Goal: Task Accomplishment & Management: Manage account settings

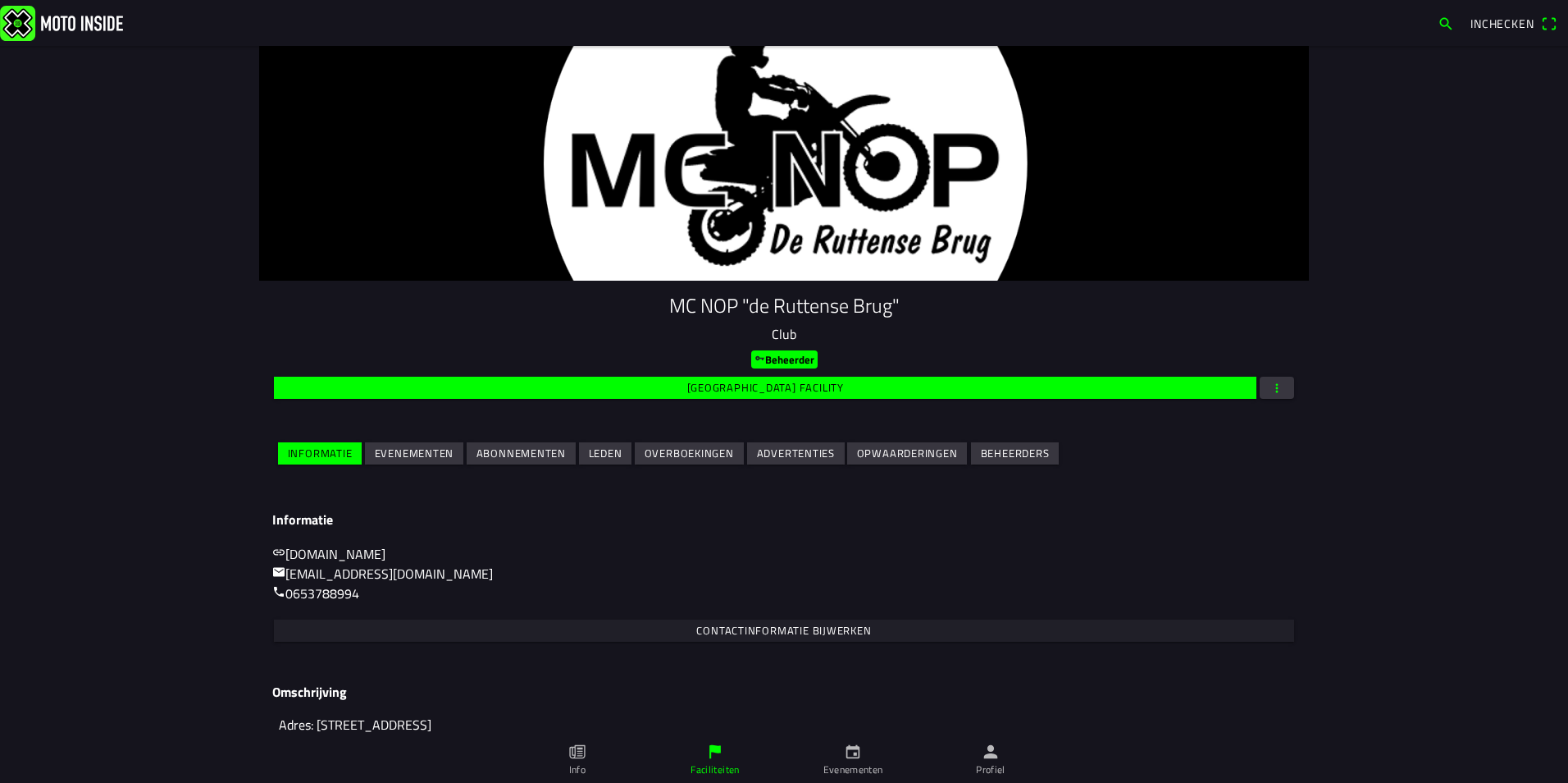
click at [0, 0] on slot "Abonnementen" at bounding box center [0, 0] width 0 height 0
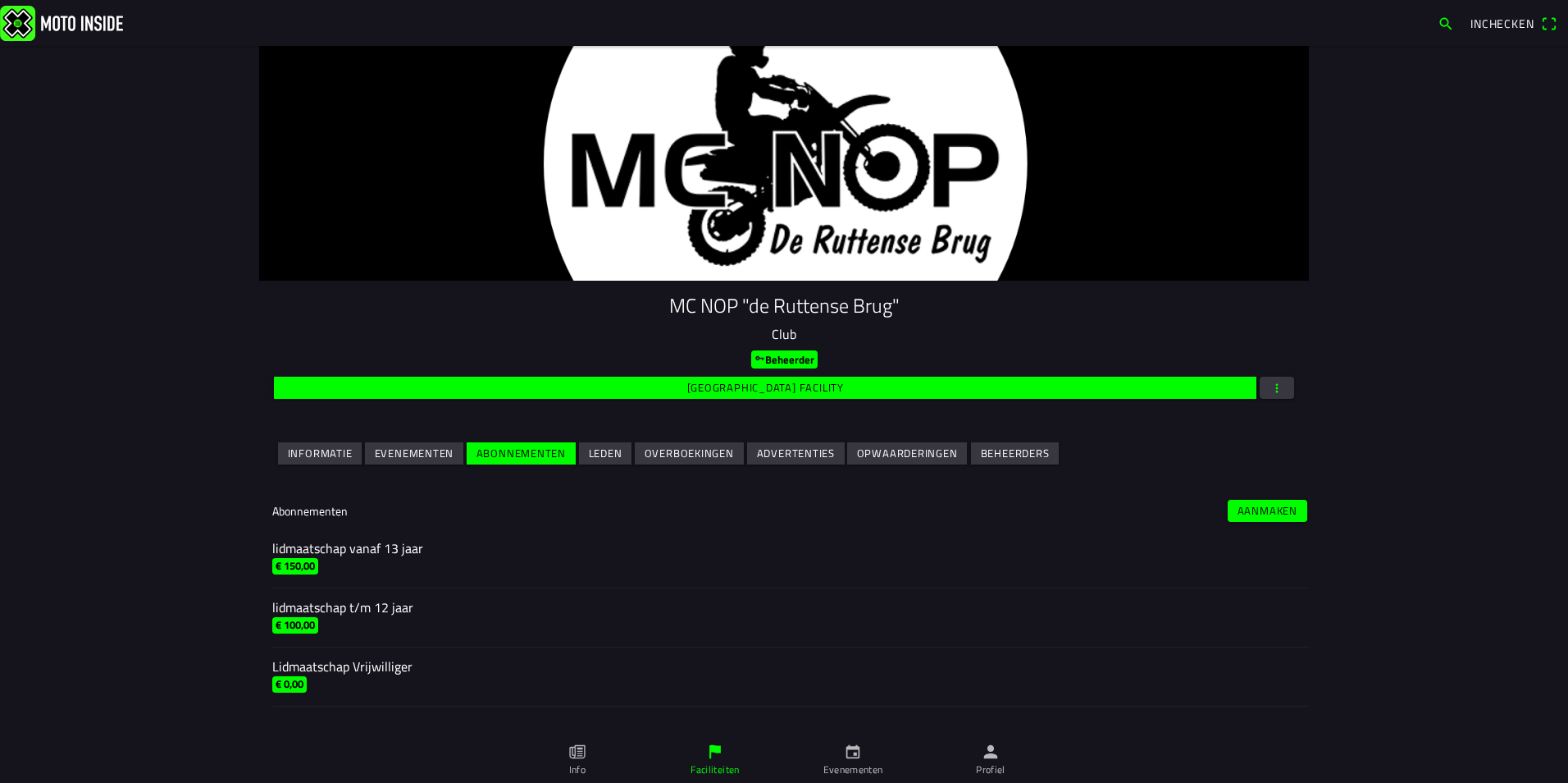
click at [0, 0] on slot "Aanmaken" at bounding box center [0, 0] width 0 height 0
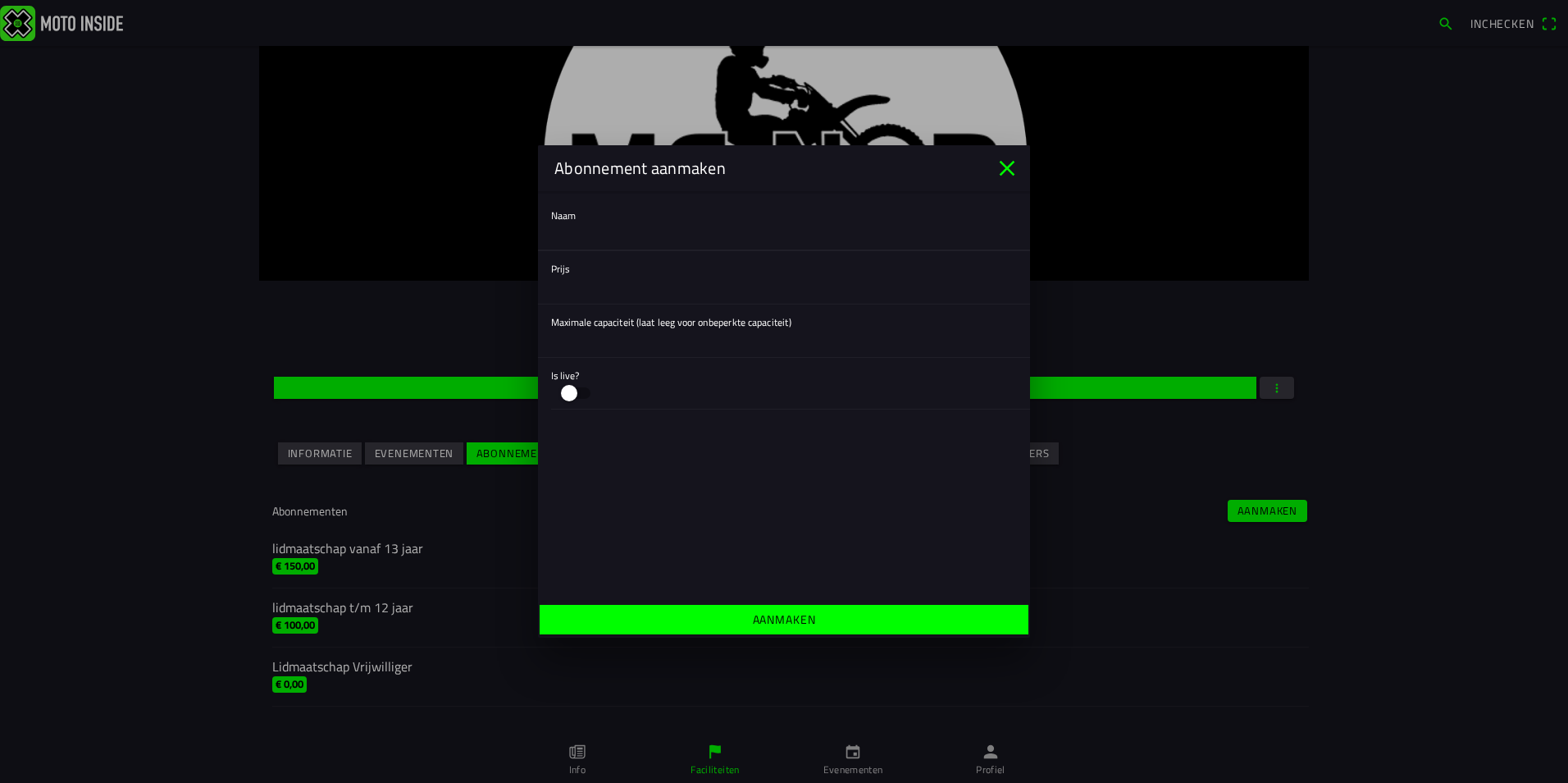
click at [560, 235] on input "text" at bounding box center [784, 234] width 466 height 33
type input "VIP rijder - Strandcross"
click at [577, 287] on input "number" at bounding box center [784, 288] width 466 height 33
type input "0"
click at [572, 389] on button "button" at bounding box center [575, 393] width 49 height 31
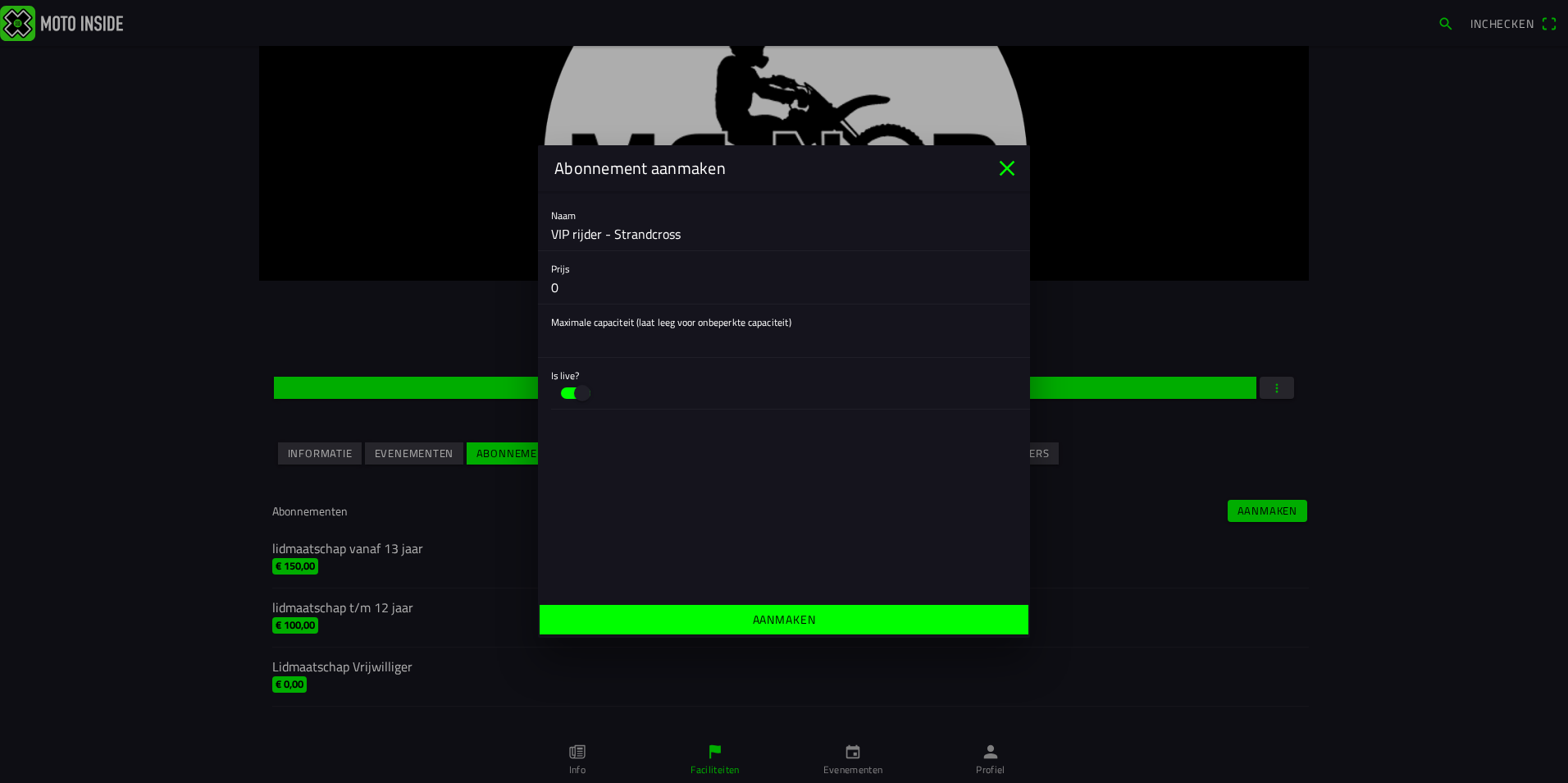
click at [0, 0] on slot "Aanmaken" at bounding box center [0, 0] width 0 height 0
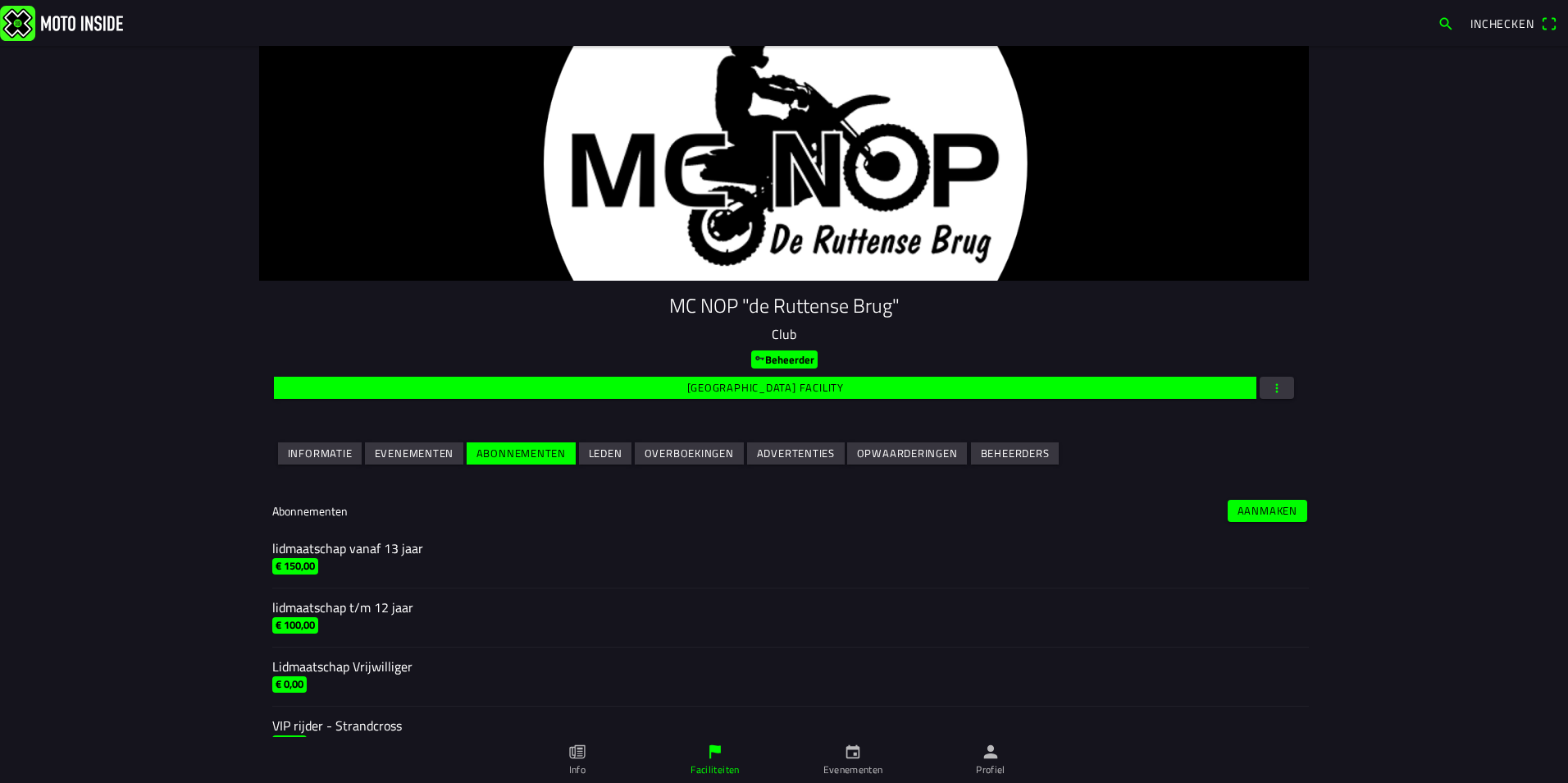
click at [359, 608] on div "lidmaatschap t/m 12 jaar" at bounding box center [784, 607] width 1024 height 19
click at [361, 608] on div "lidmaatschap t/m 12 jaar" at bounding box center [784, 607] width 1024 height 19
click at [354, 610] on div "lidmaatschap t/m 12 jaar" at bounding box center [784, 607] width 1024 height 19
click at [407, 615] on div "lidmaatschap t/m 12 jaar" at bounding box center [784, 607] width 1024 height 19
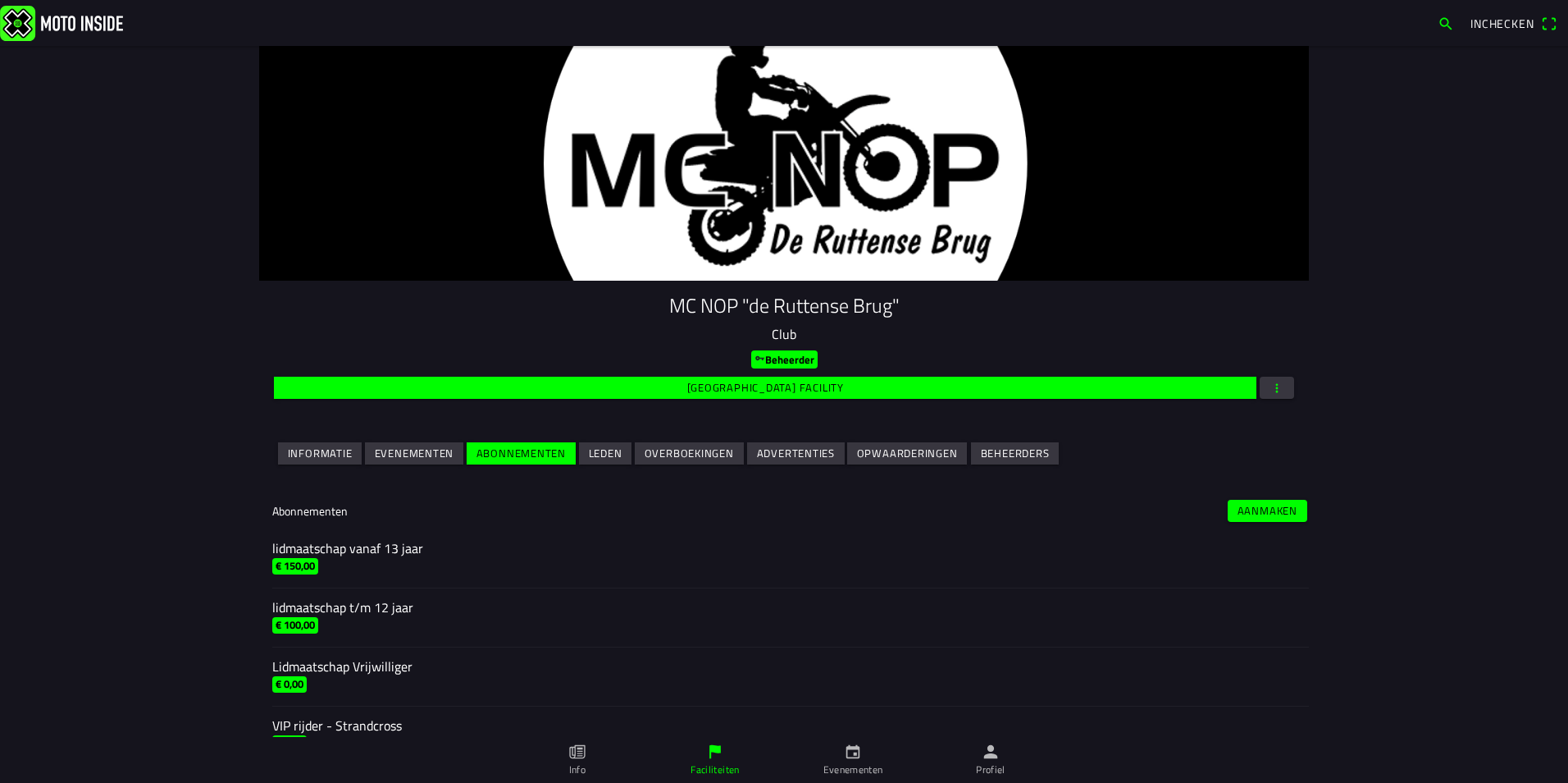
click at [407, 615] on div "lidmaatschap t/m 12 jaar" at bounding box center [784, 607] width 1024 height 19
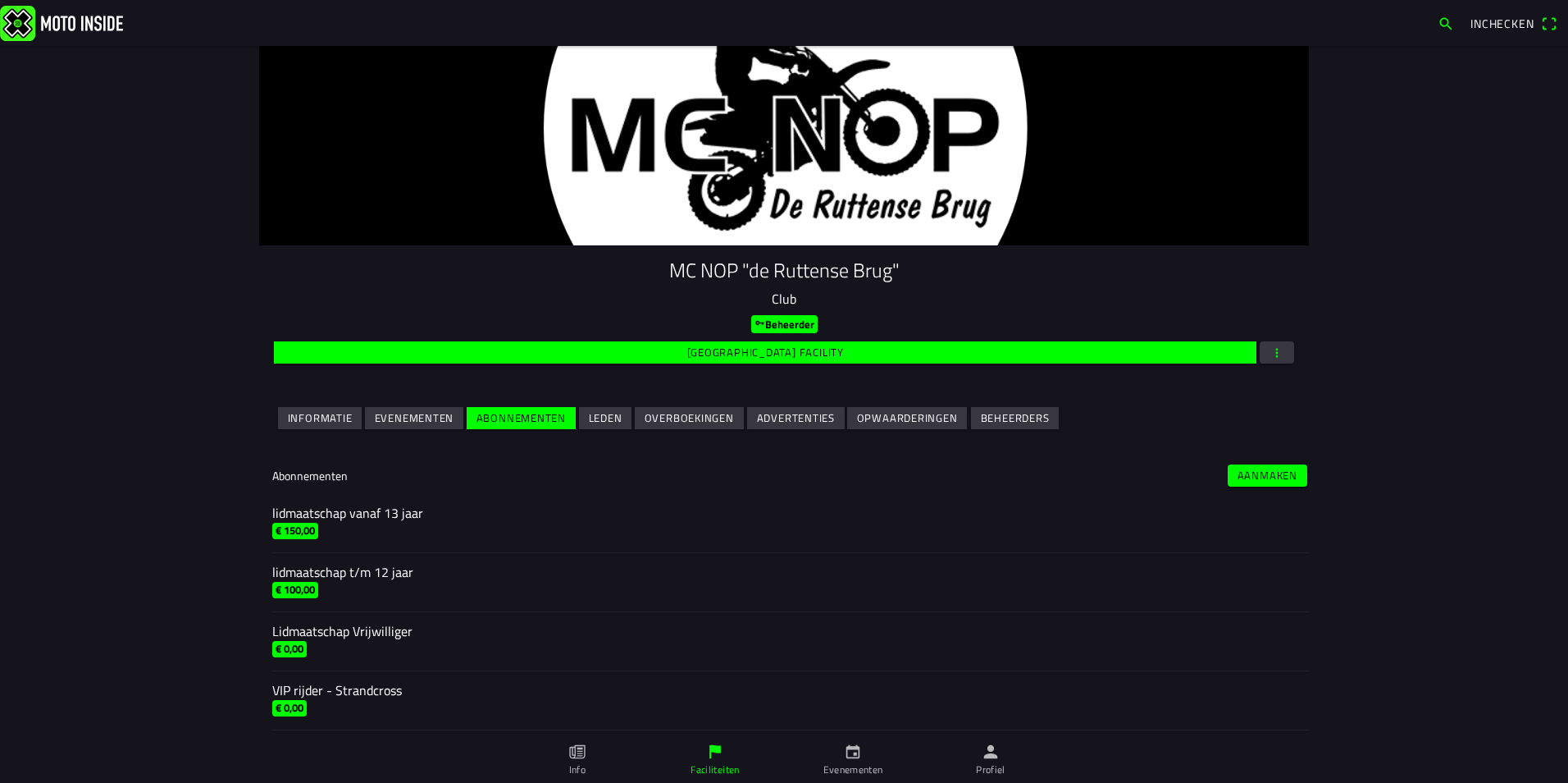
click at [347, 577] on div "lidmaatschap t/m 12 jaar" at bounding box center [784, 572] width 1024 height 19
click at [322, 689] on div "VIP rijder - Strandcross" at bounding box center [784, 690] width 1024 height 19
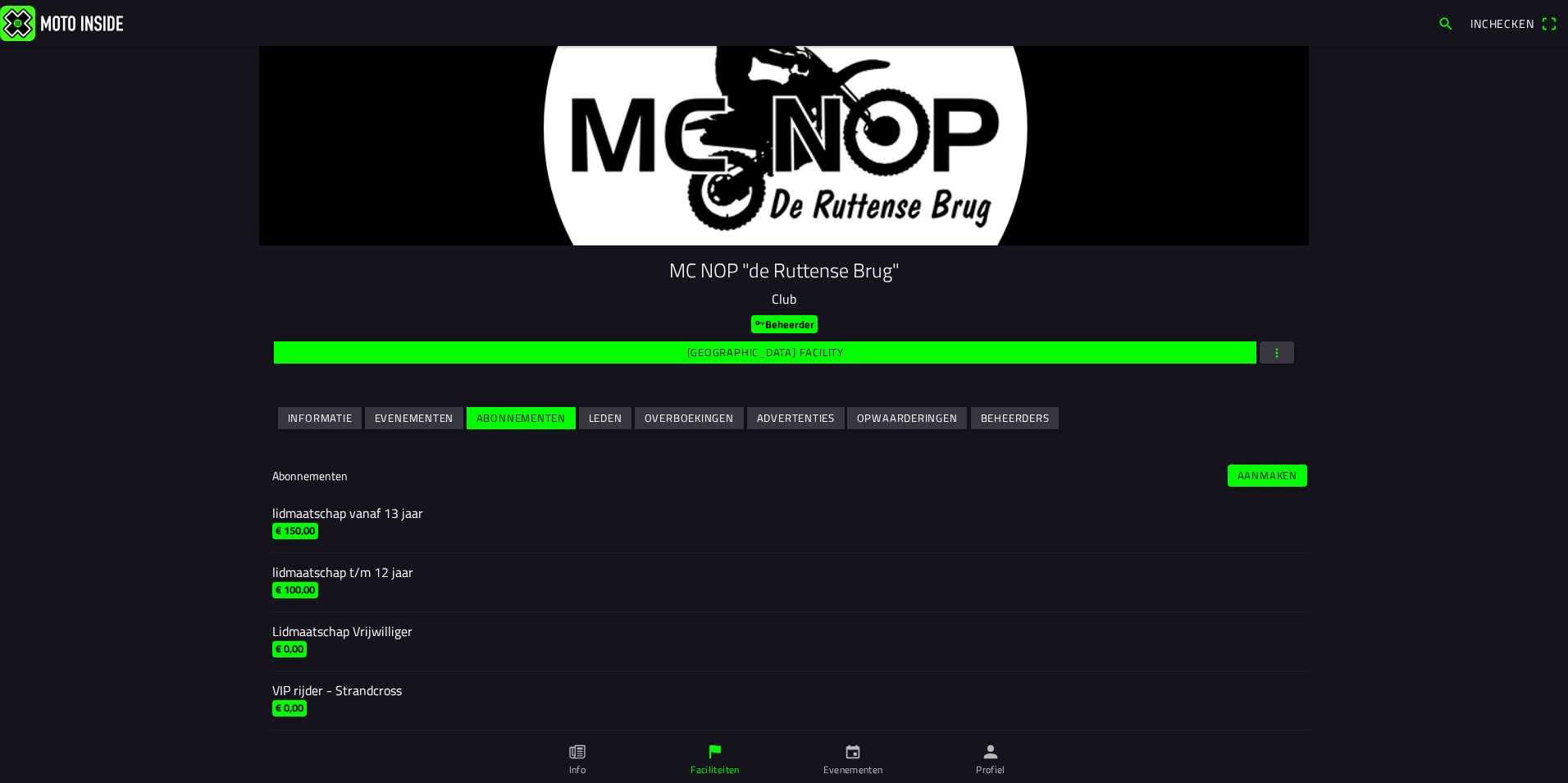
click at [322, 689] on div "VIP rijder - Strandcross" at bounding box center [784, 690] width 1024 height 19
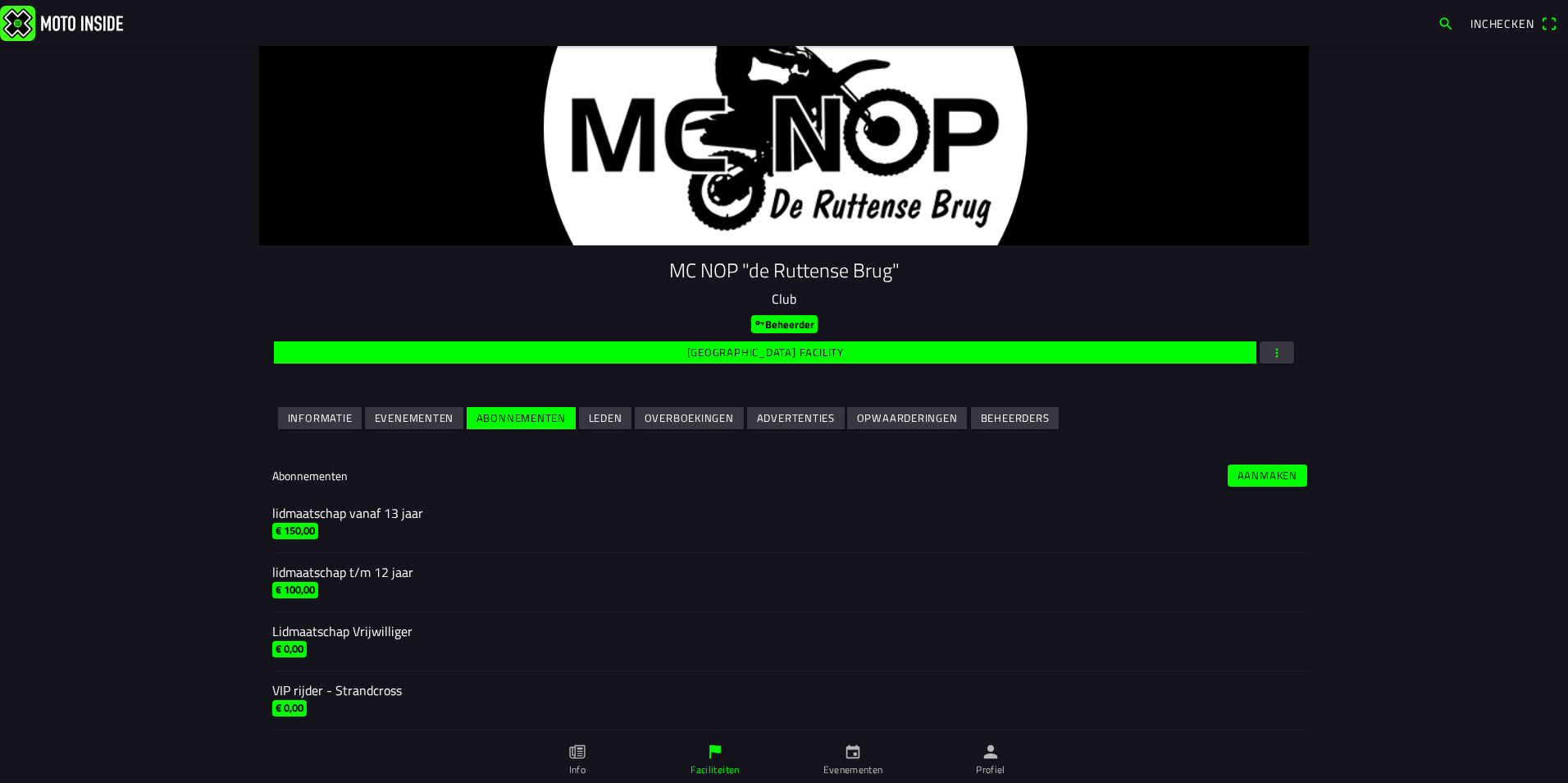
click at [322, 689] on div "VIP rijder - Strandcross" at bounding box center [784, 690] width 1024 height 19
click at [358, 703] on ion-label "VIP rijder - Strandcross € 0,00" at bounding box center [784, 701] width 1024 height 41
click at [390, 694] on div "VIP rijder - Strandcross" at bounding box center [784, 690] width 1024 height 19
click at [0, 0] on slot "Leden" at bounding box center [0, 0] width 0 height 0
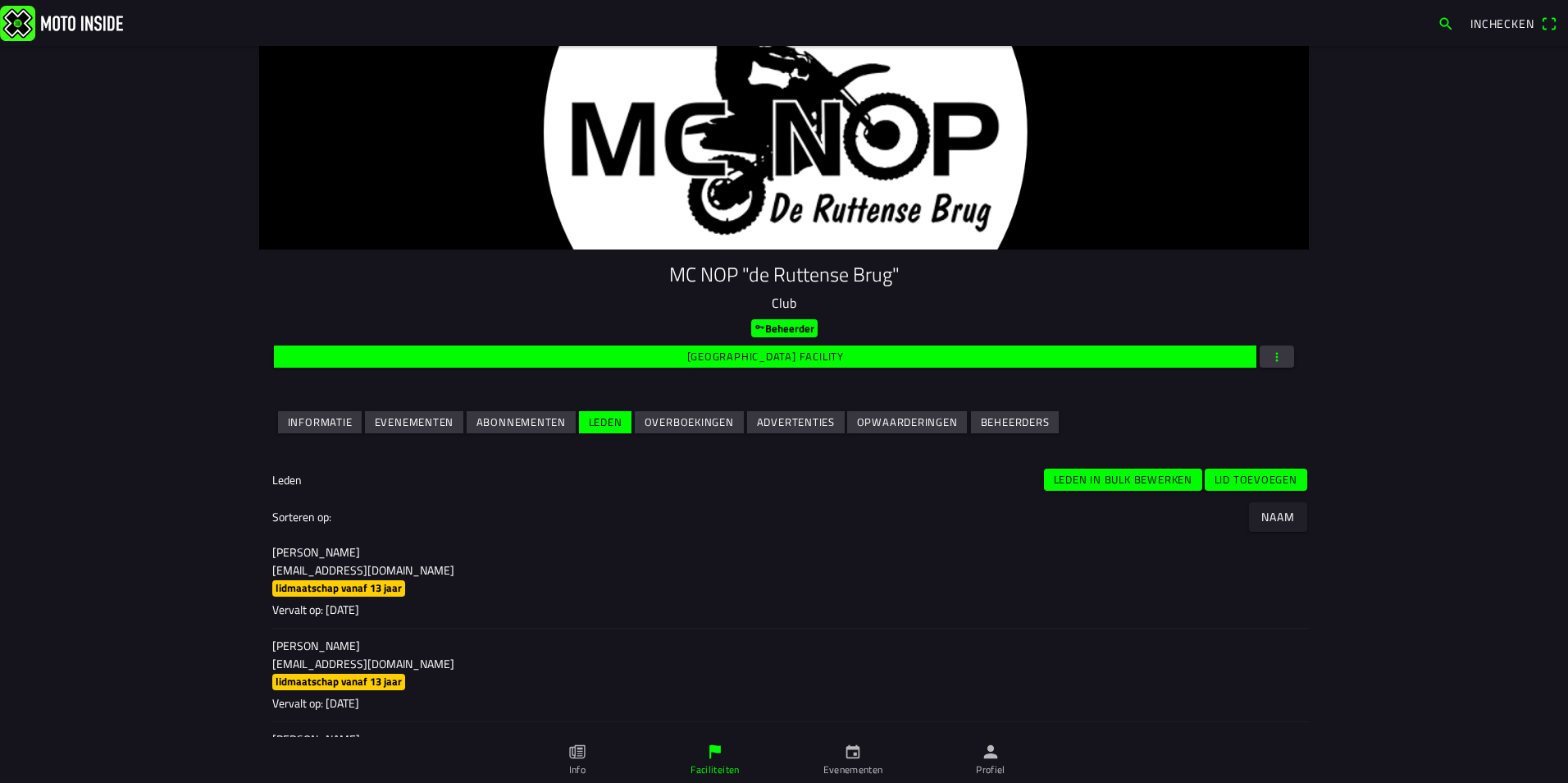
scroll to position [0, 0]
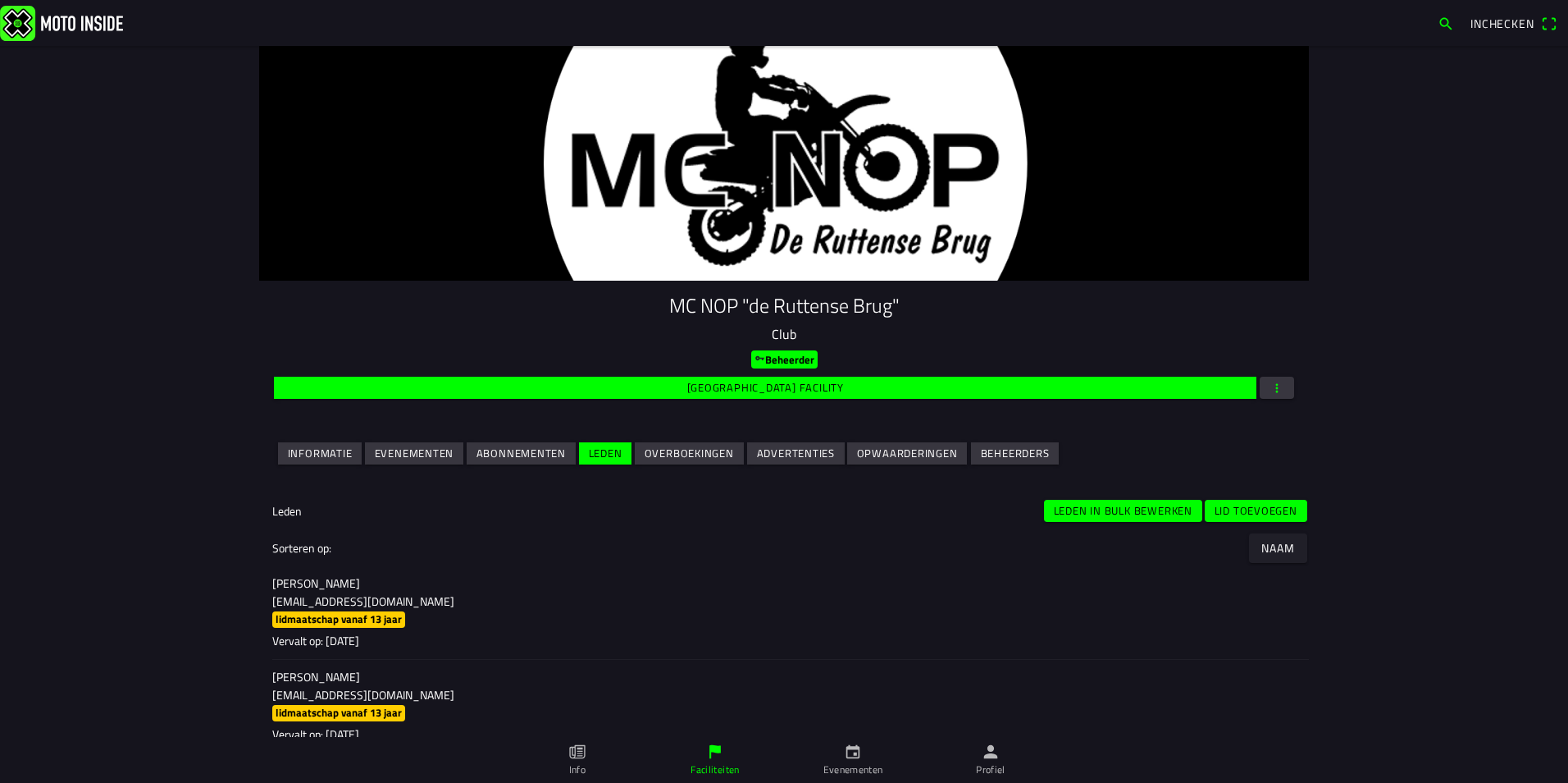
click at [383, 599] on p "[EMAIL_ADDRESS][DOMAIN_NAME]" at bounding box center [784, 601] width 1024 height 17
click at [323, 555] on ion-label "Sorteren op:" at bounding box center [301, 548] width 59 height 18
click at [304, 547] on ion-label "Sorteren op:" at bounding box center [301, 548] width 59 height 18
click at [295, 516] on ion-label "Leden" at bounding box center [287, 511] width 29 height 18
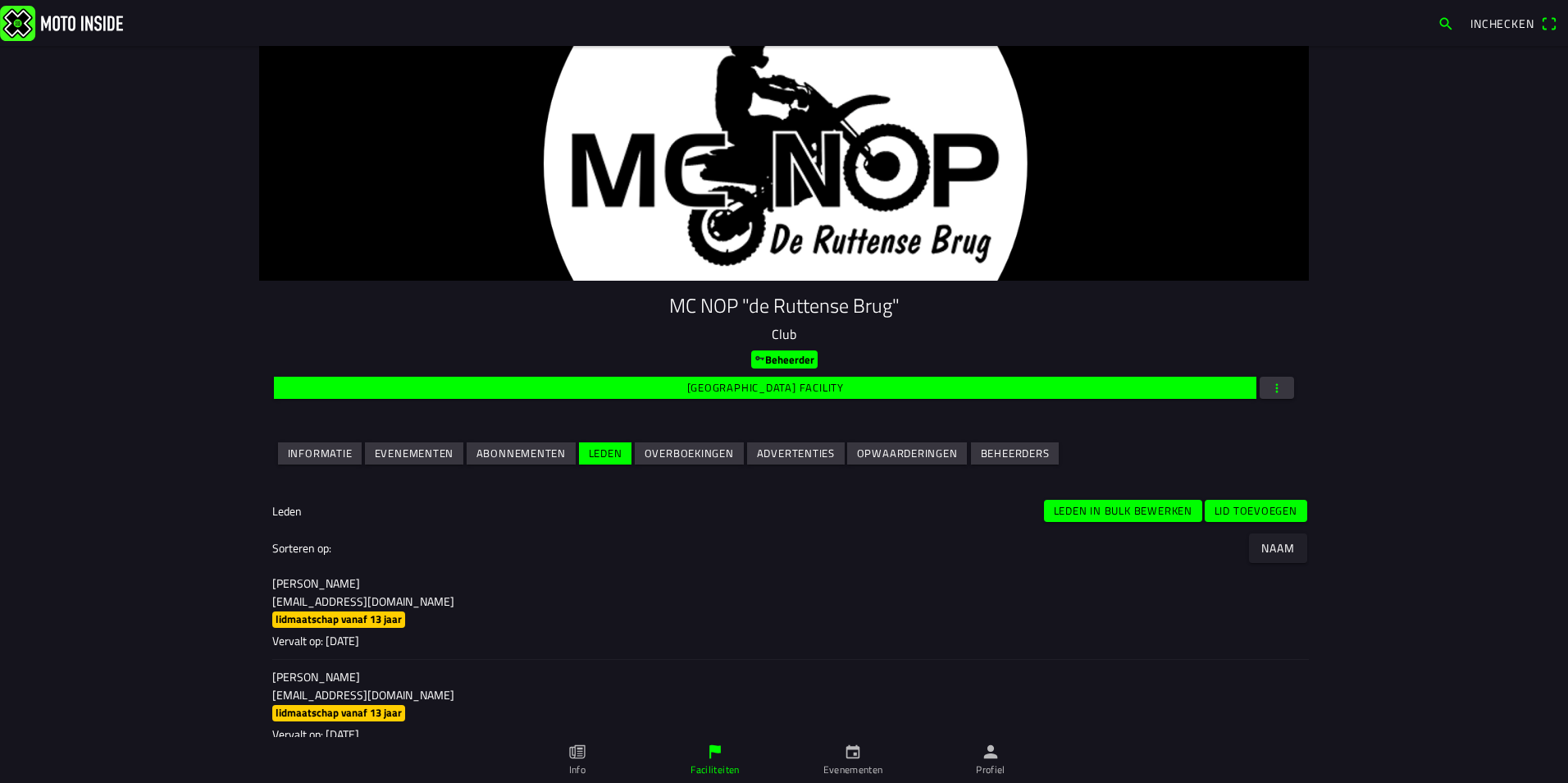
click at [296, 534] on ion-list-header "Sorteren op: Naam" at bounding box center [784, 548] width 1050 height 37
drag, startPoint x: 298, startPoint y: 536, endPoint x: 312, endPoint y: 536, distance: 14.0
click at [301, 536] on ion-list-header "Sorteren op: Naam" at bounding box center [784, 548] width 1050 height 37
drag, startPoint x: 345, startPoint y: 540, endPoint x: 361, endPoint y: 539, distance: 16.0
click at [347, 540] on ion-list-header "Sorteren op: Naam" at bounding box center [784, 548] width 1050 height 37
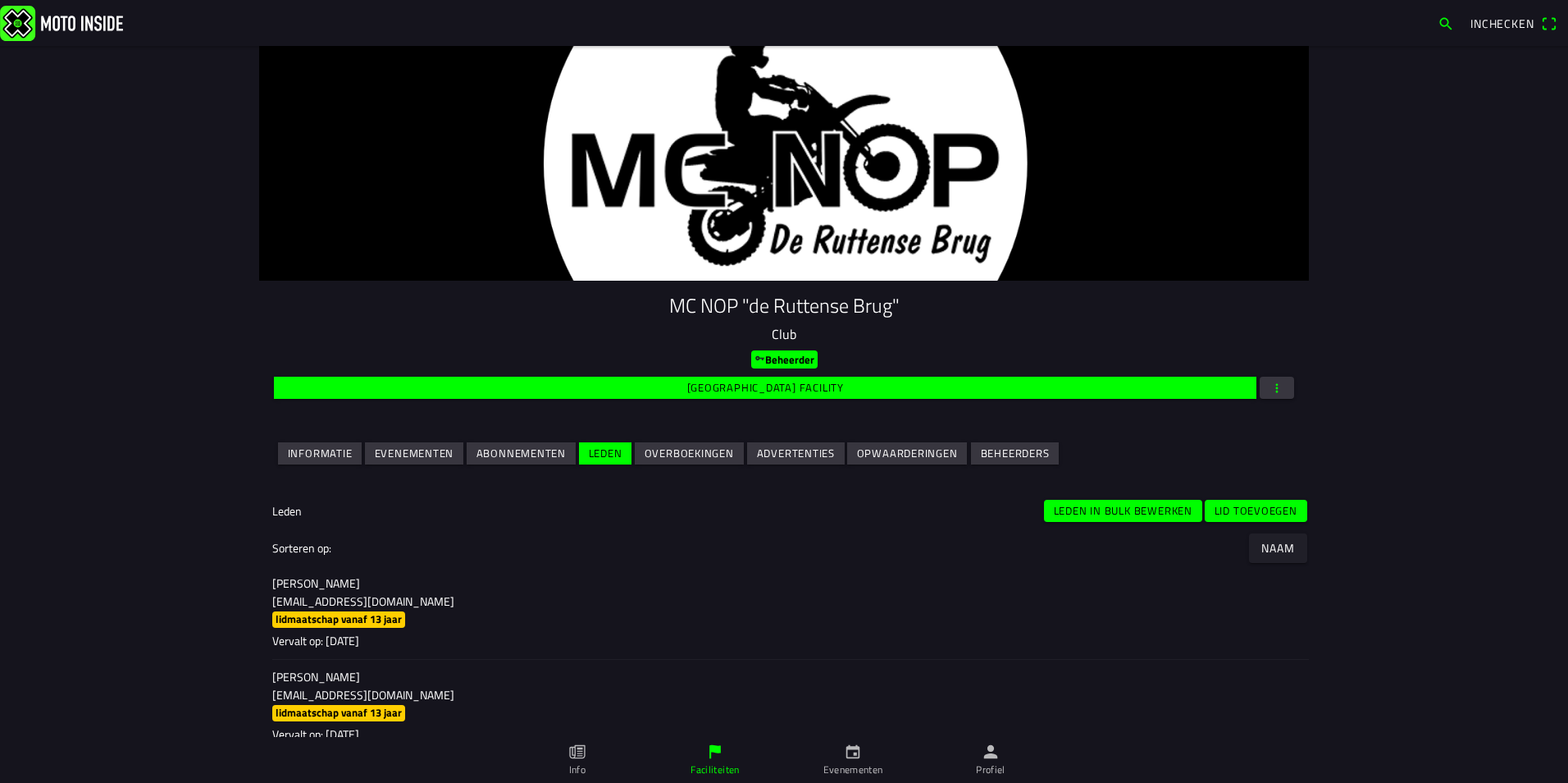
click at [0, 0] on slot "Leden in bulk bewerken" at bounding box center [0, 0] width 0 height 0
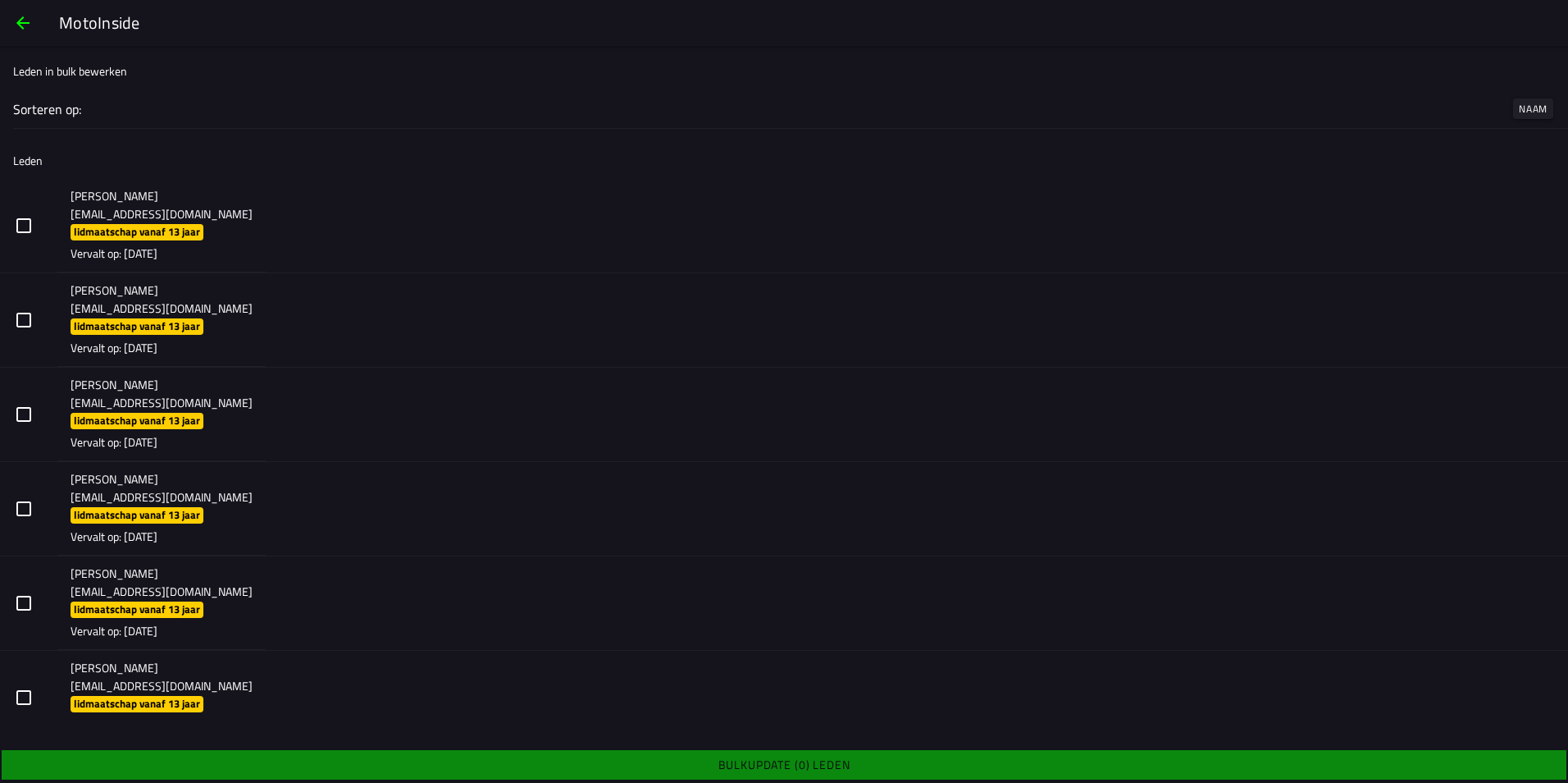
click at [21, 26] on span "button" at bounding box center [22, 23] width 19 height 40
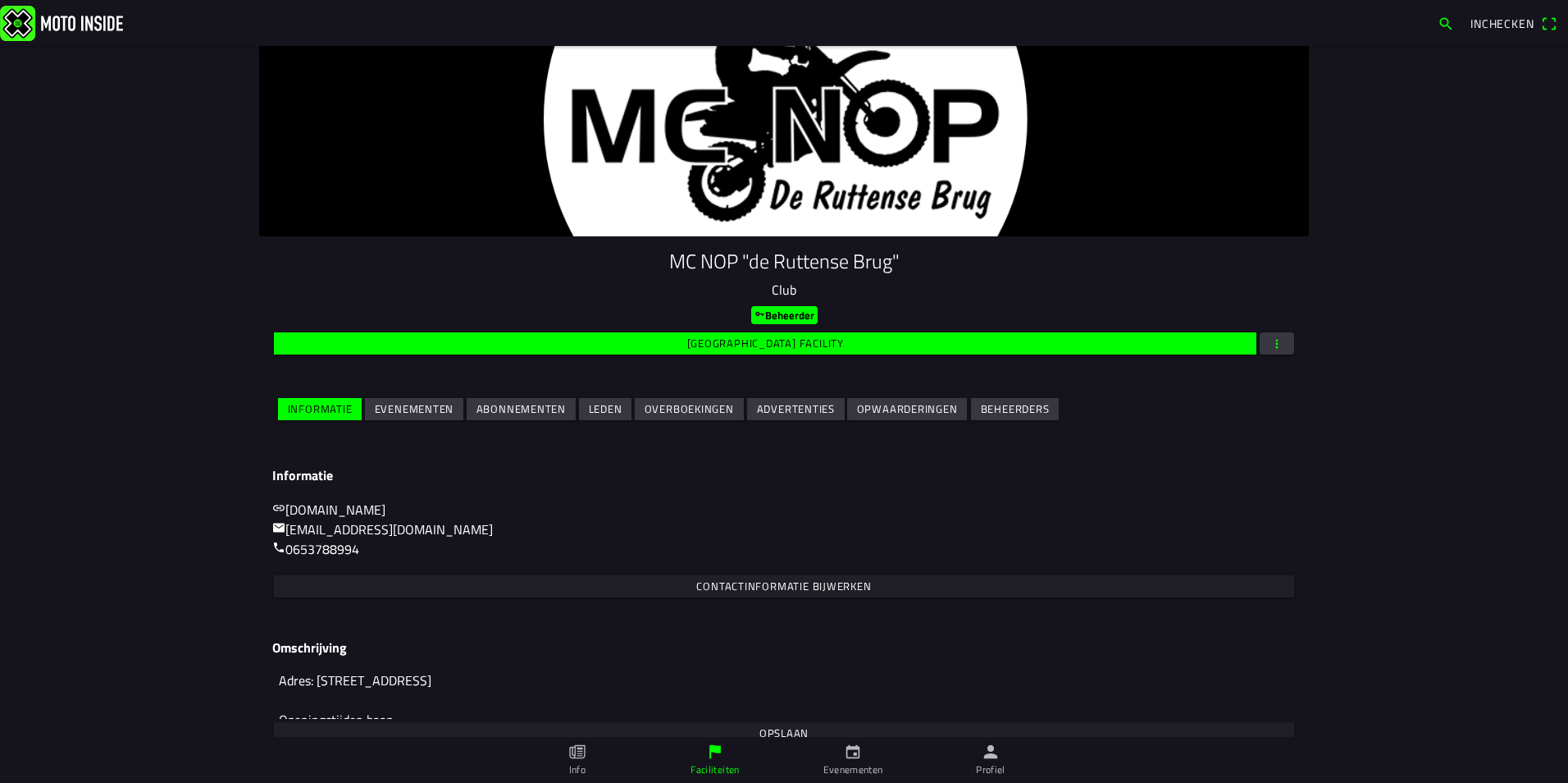
scroll to position [69, 0]
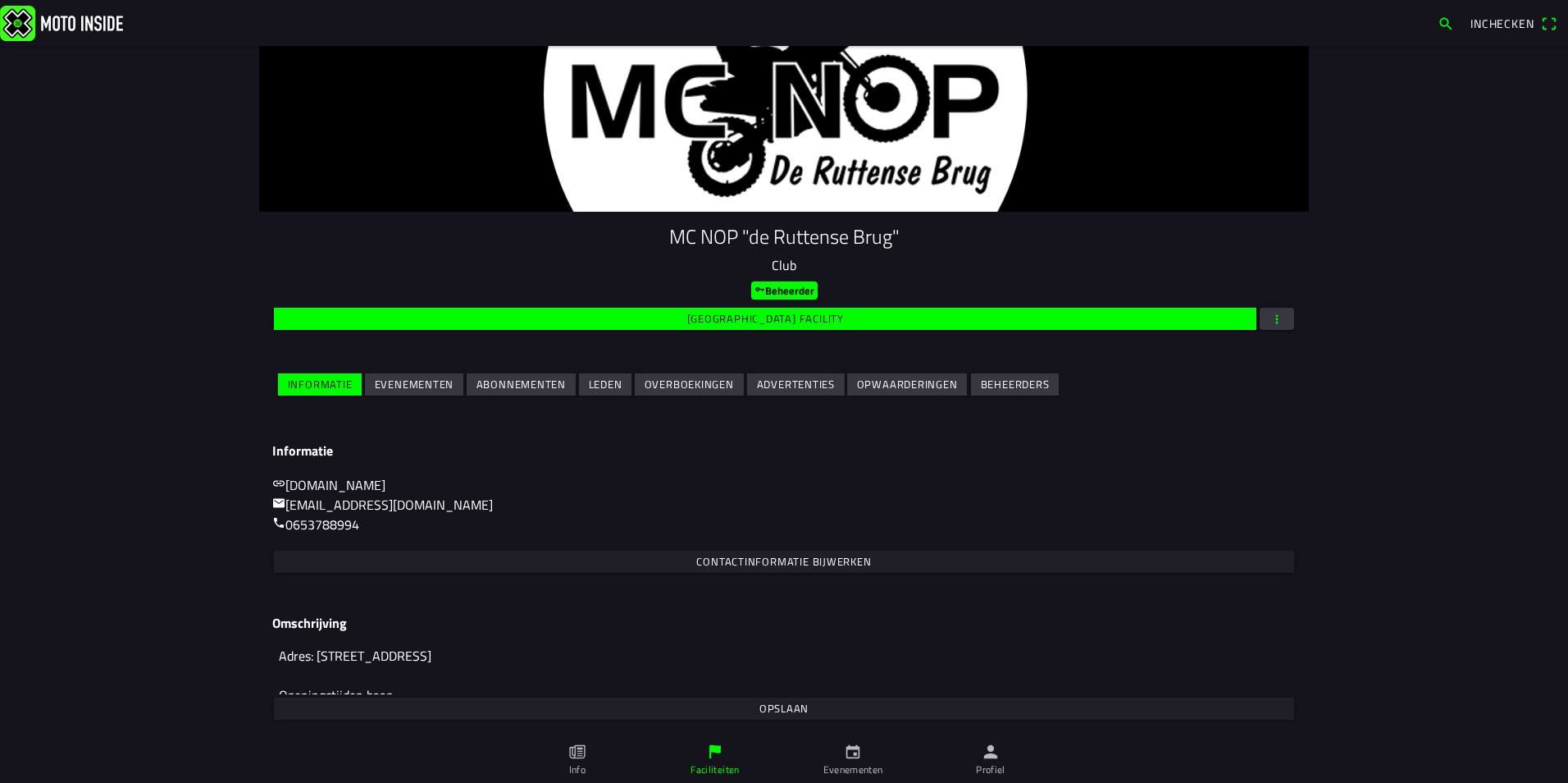
click at [607, 374] on span "Leden" at bounding box center [606, 385] width 33 height 22
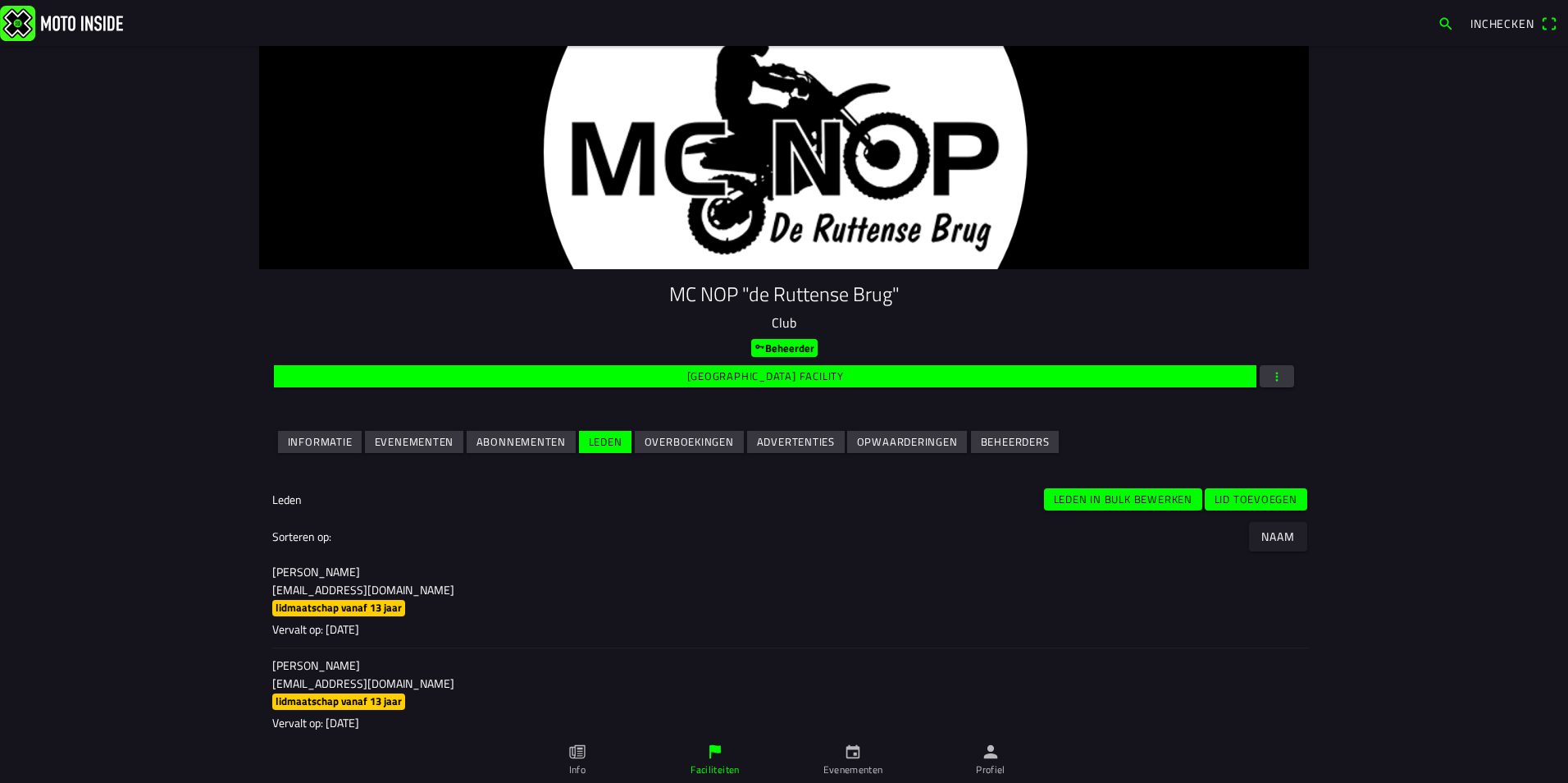
scroll to position [0, 0]
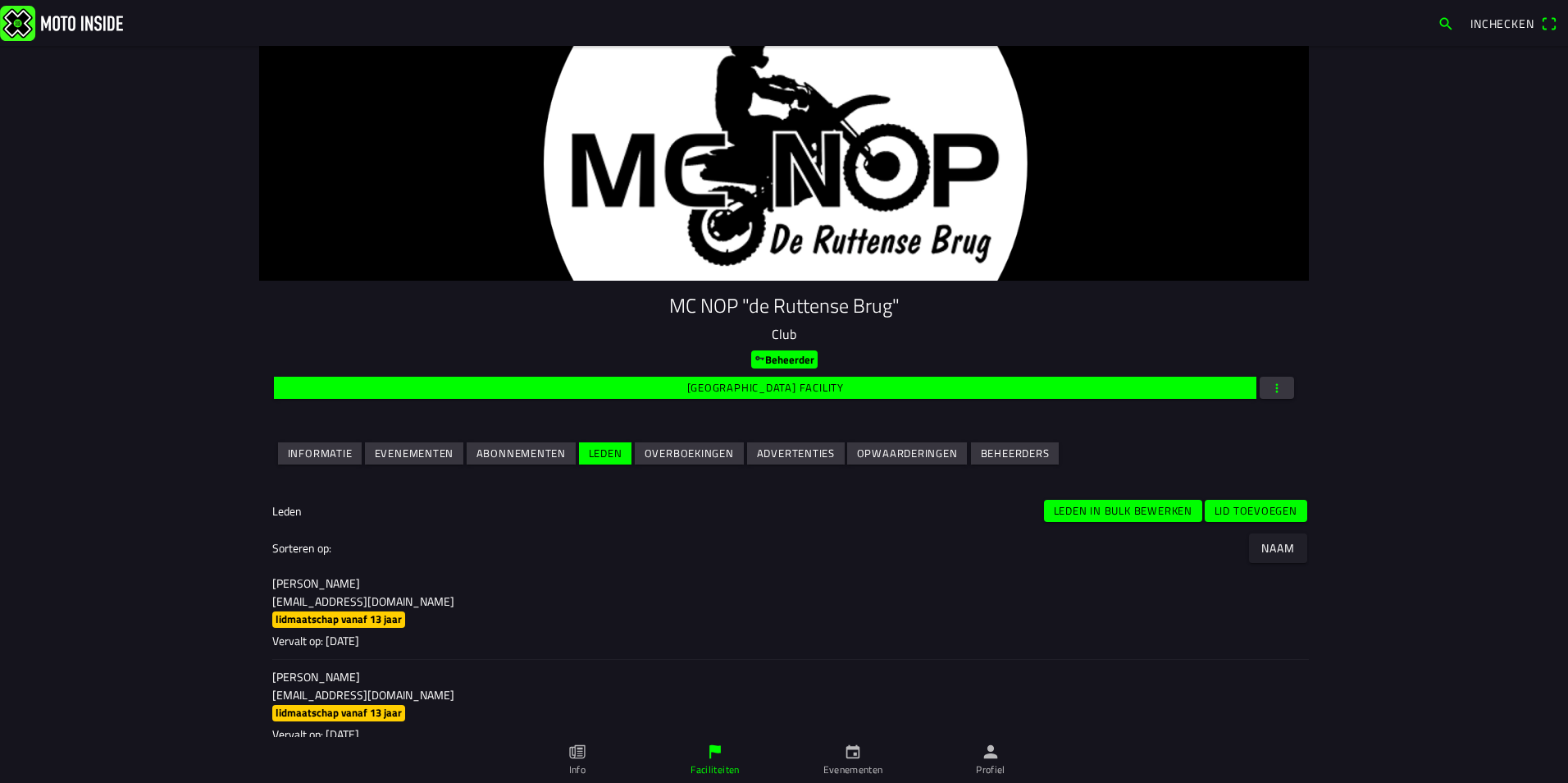
click at [0, 0] on slot "Lid toevoegen" at bounding box center [0, 0] width 0 height 0
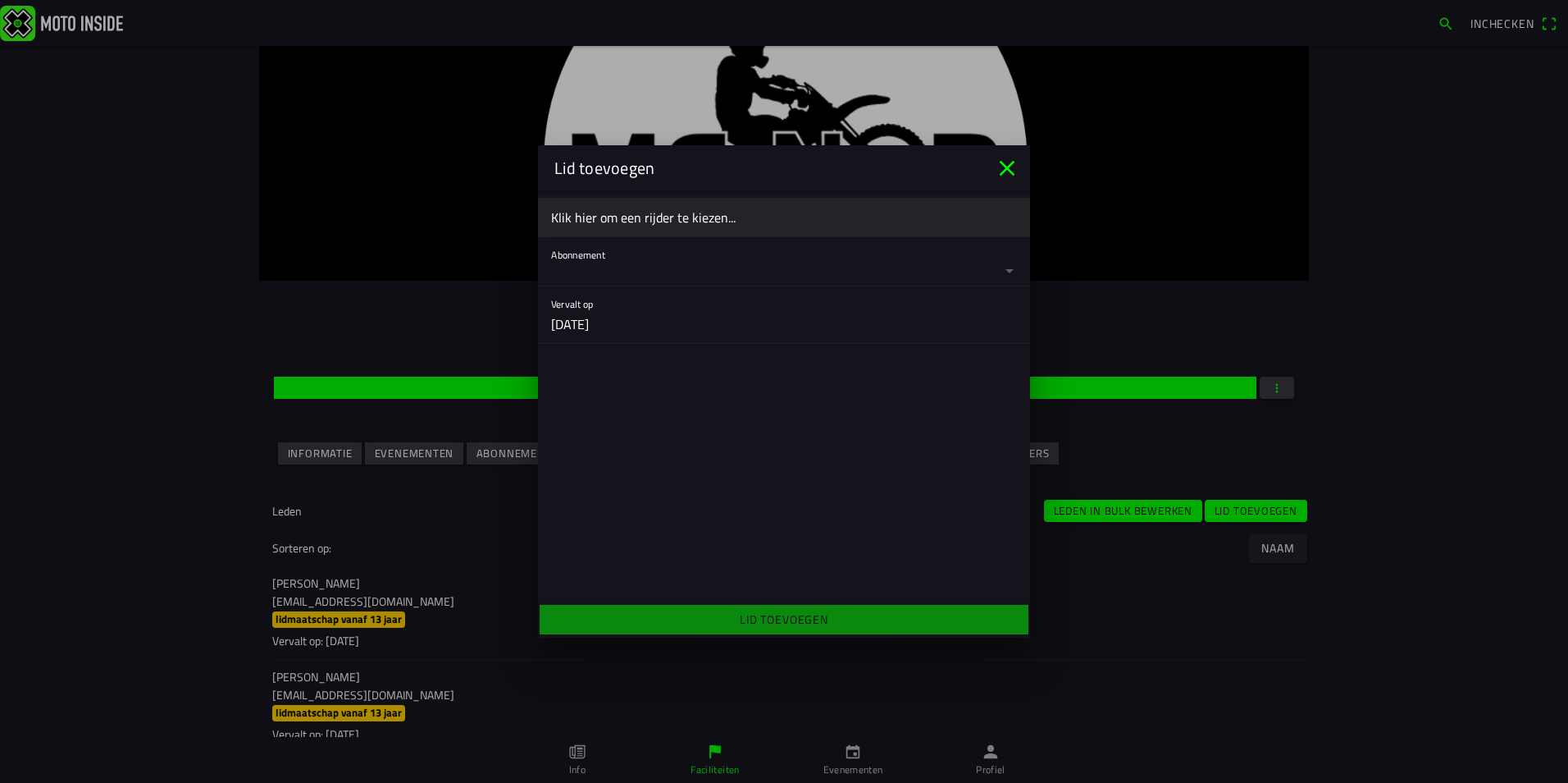
click at [657, 219] on ion-label "Klik hier om een rijder te kiezen..." at bounding box center [784, 217] width 466 height 19
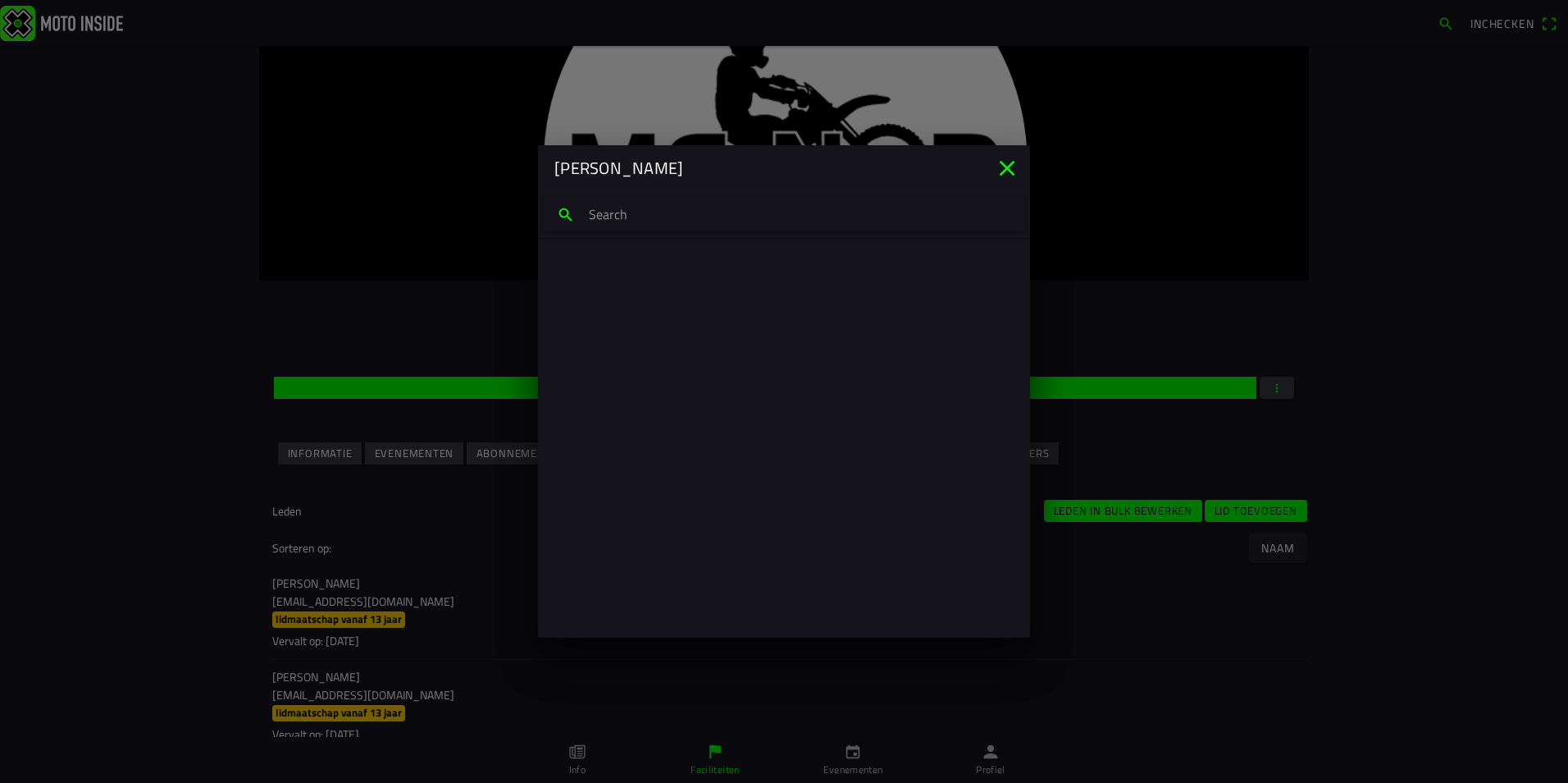
click at [657, 219] on input "search text" at bounding box center [784, 214] width 480 height 34
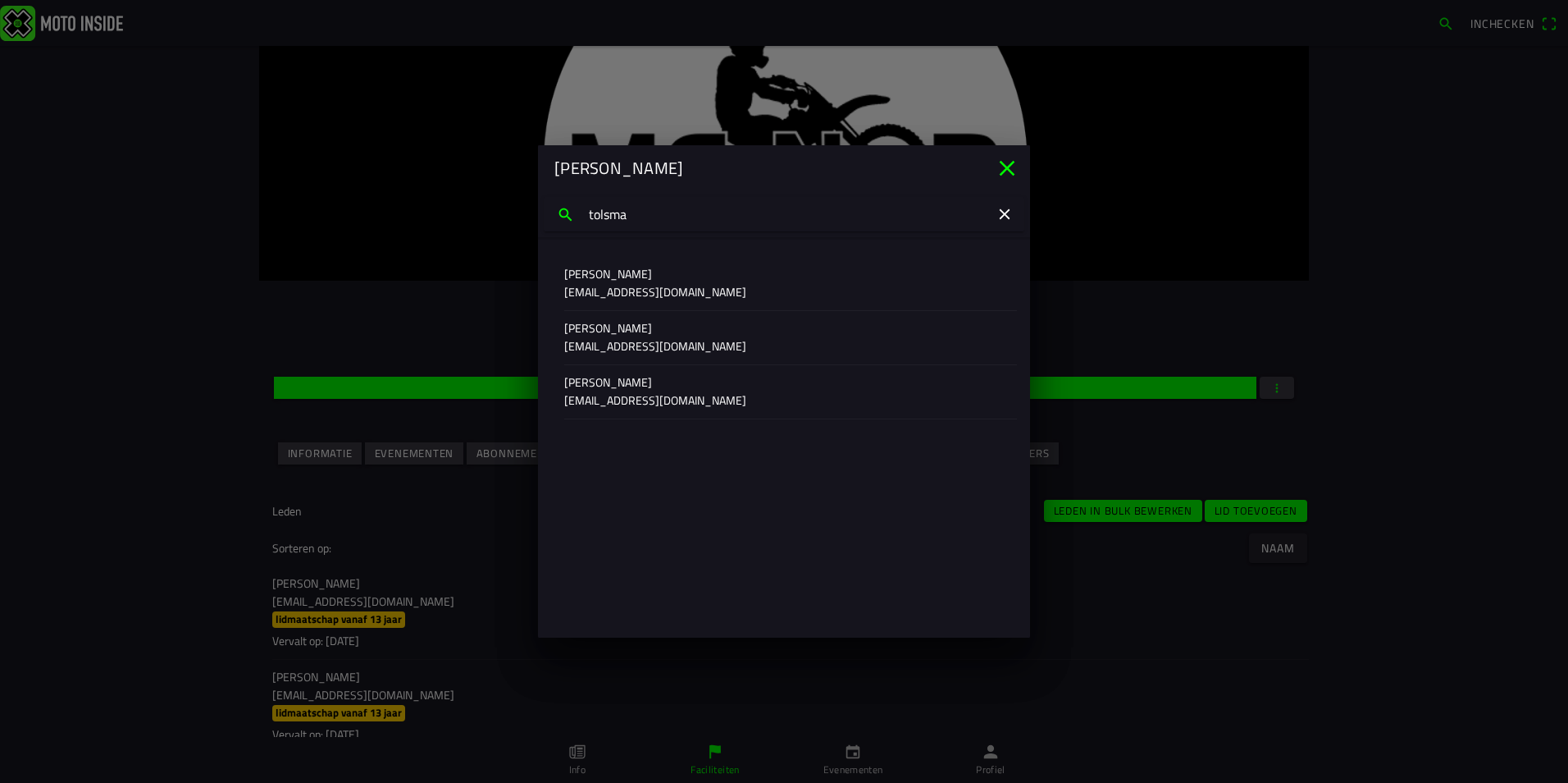
type input "tolsma"
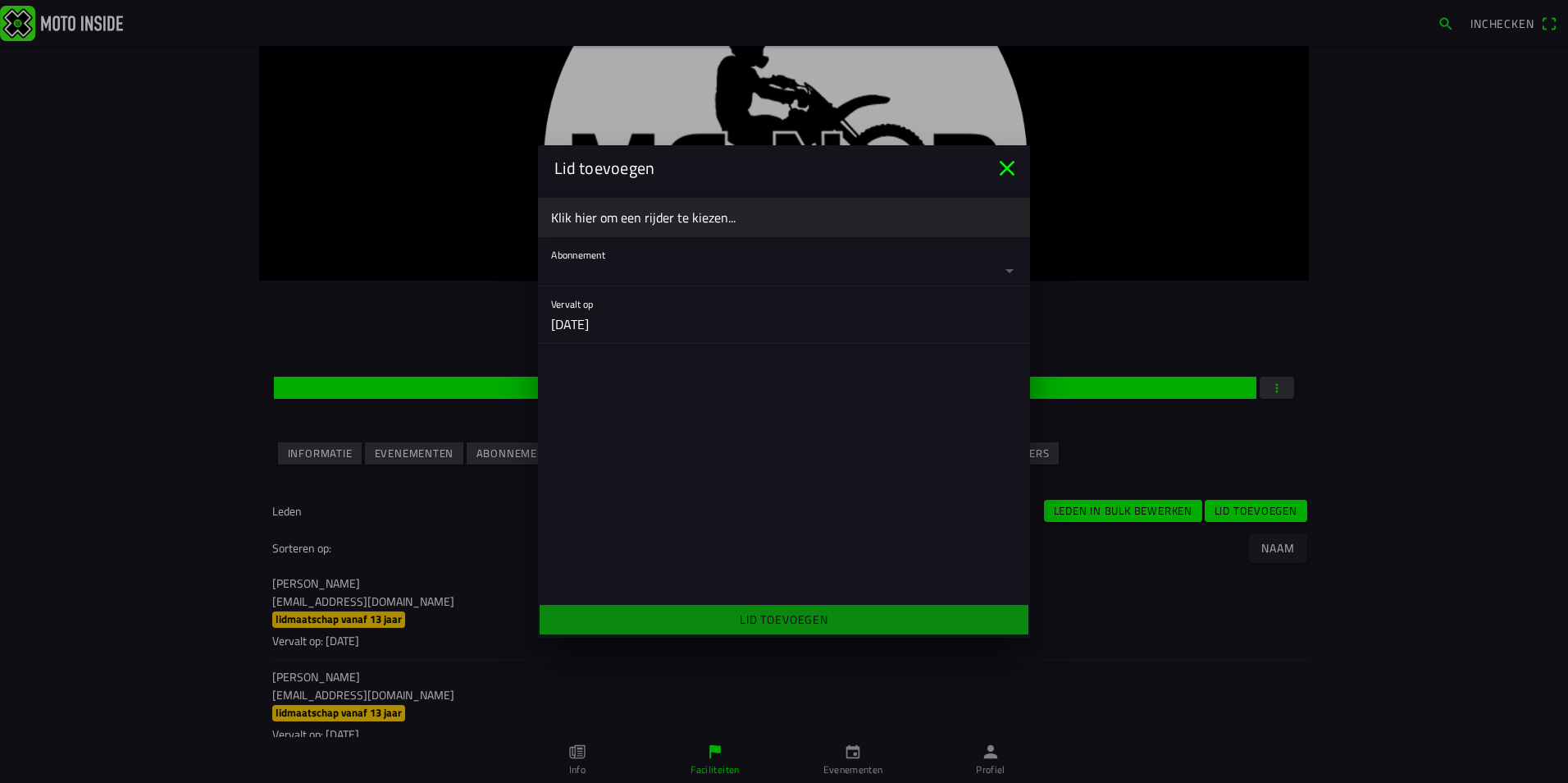
click at [1148, 320] on ion-backdrop at bounding box center [784, 391] width 1568 height 783
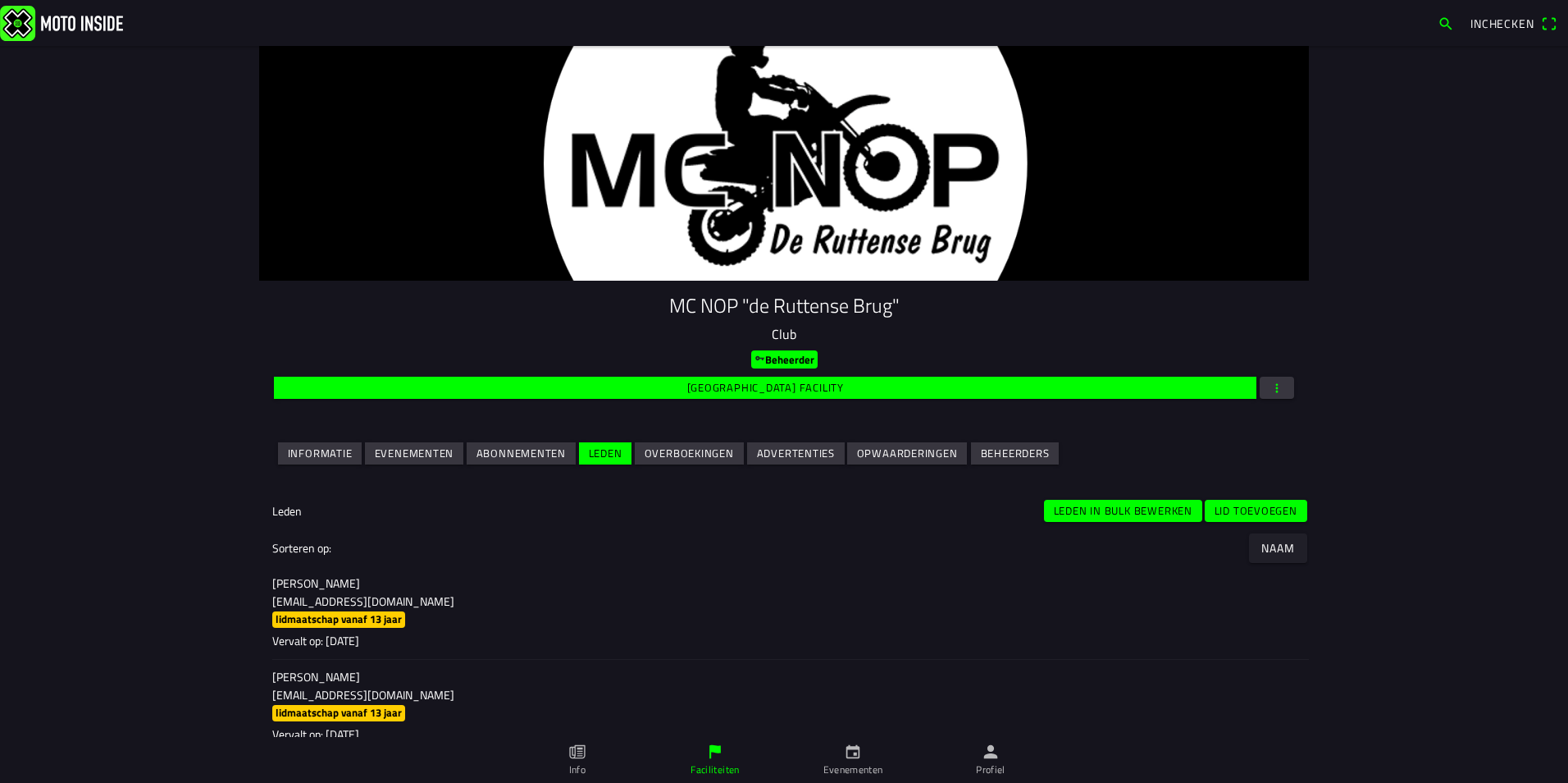
click at [134, 525] on ion-backdrop at bounding box center [784, 391] width 1568 height 783
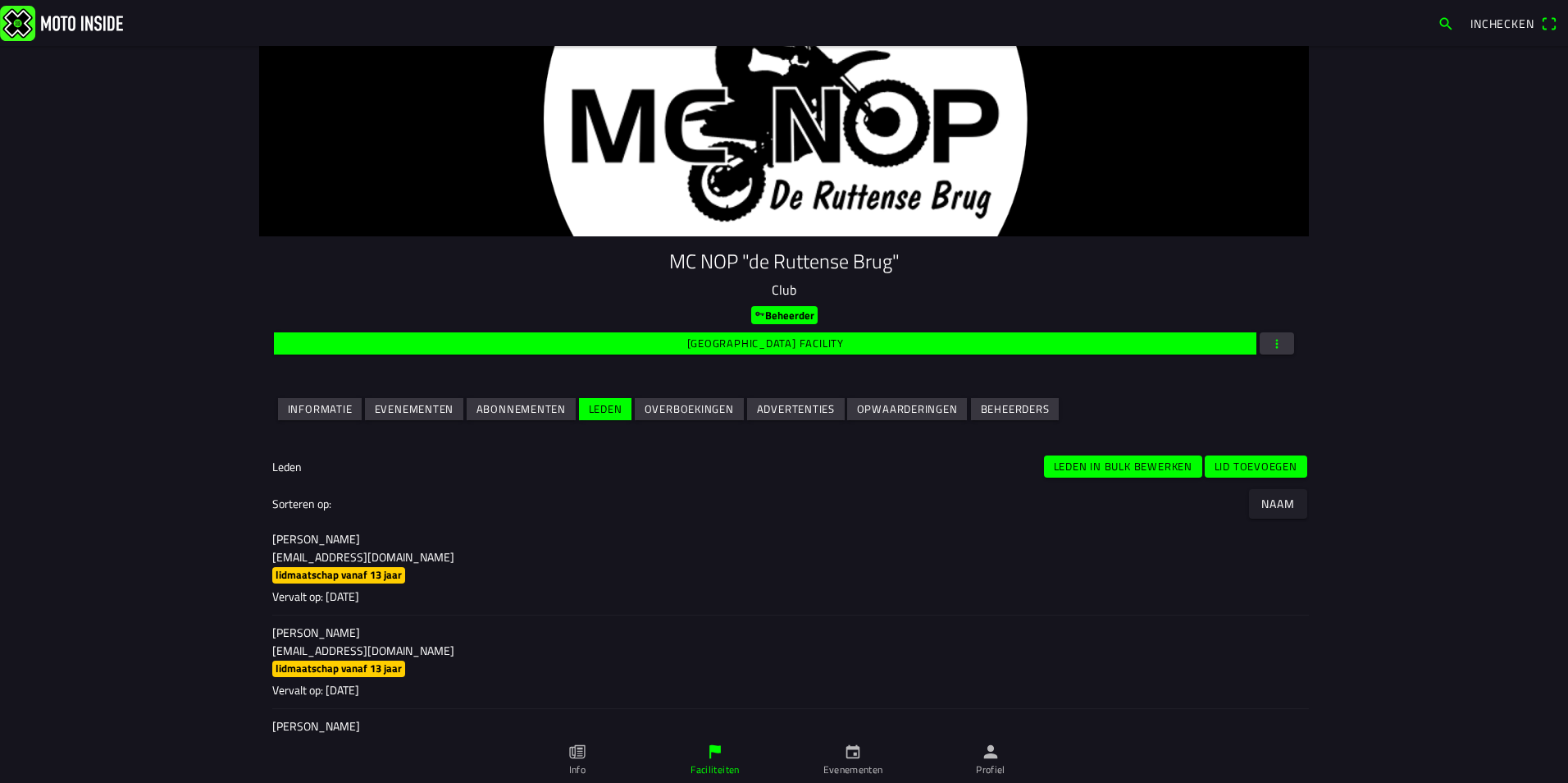
scroll to position [82, 0]
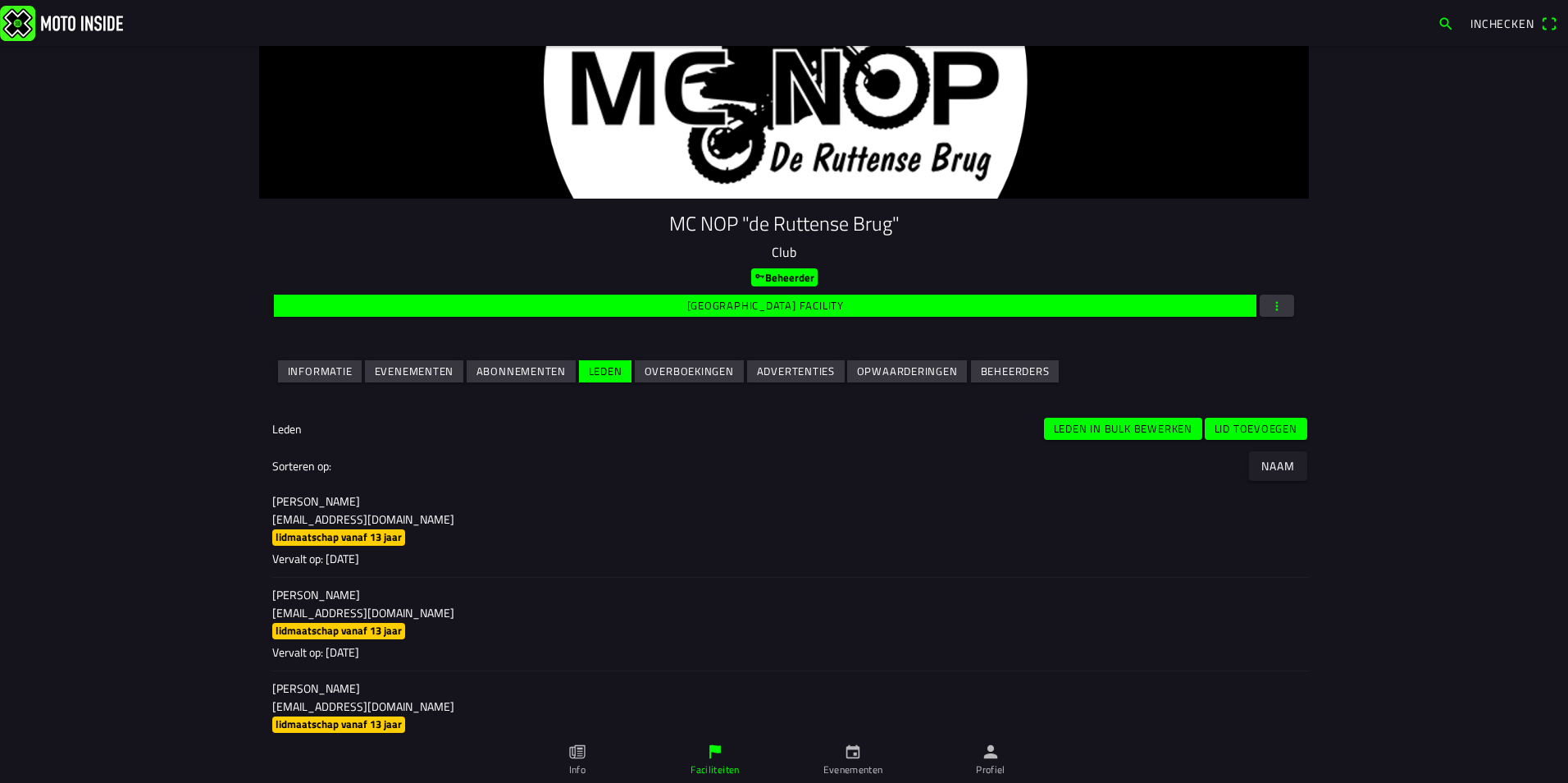
click at [0, 0] on slot "Naam" at bounding box center [0, 0] width 0 height 0
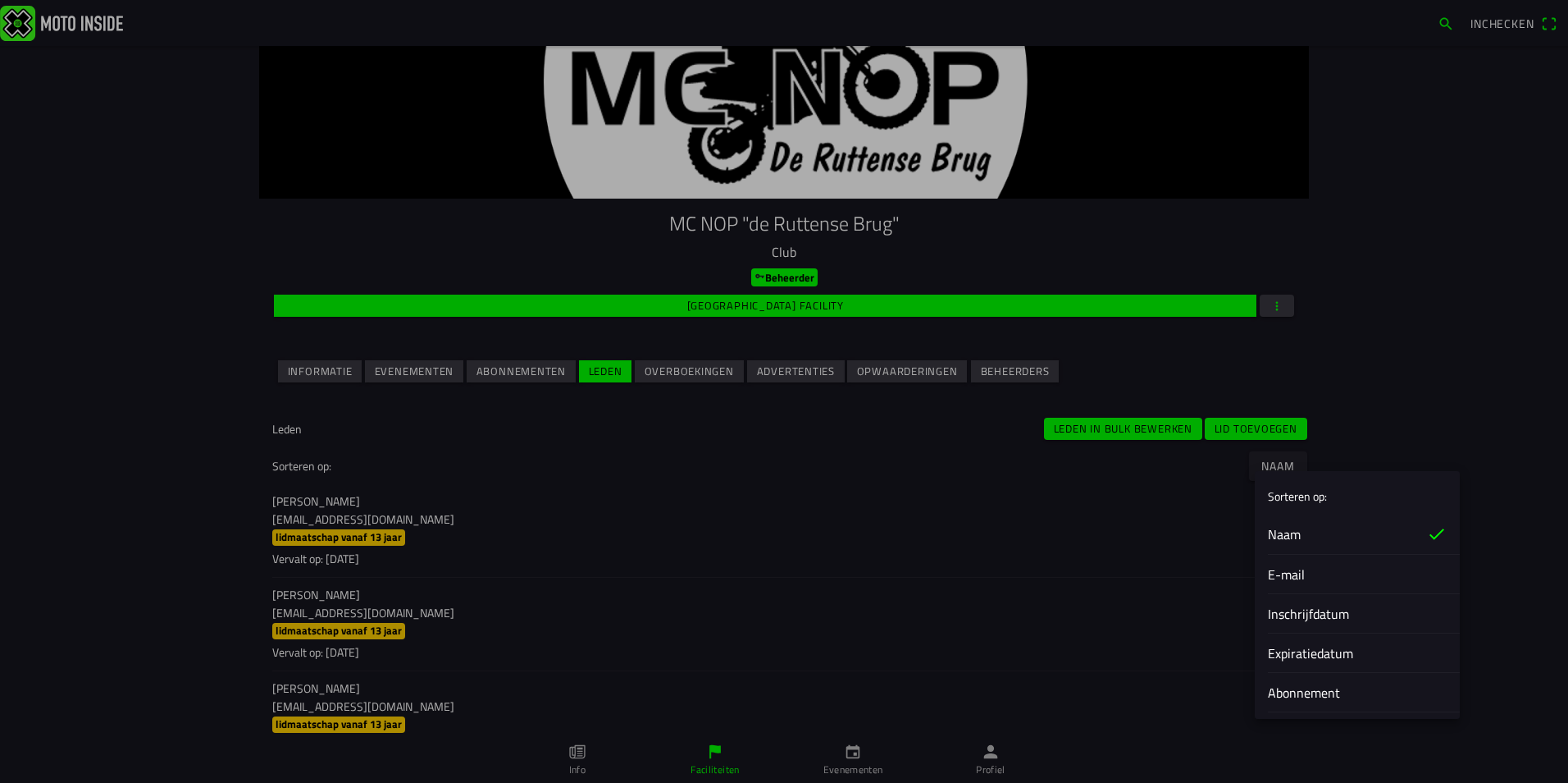
click at [0, 0] on slot "Inschrijfdatum" at bounding box center [0, 0] width 0 height 0
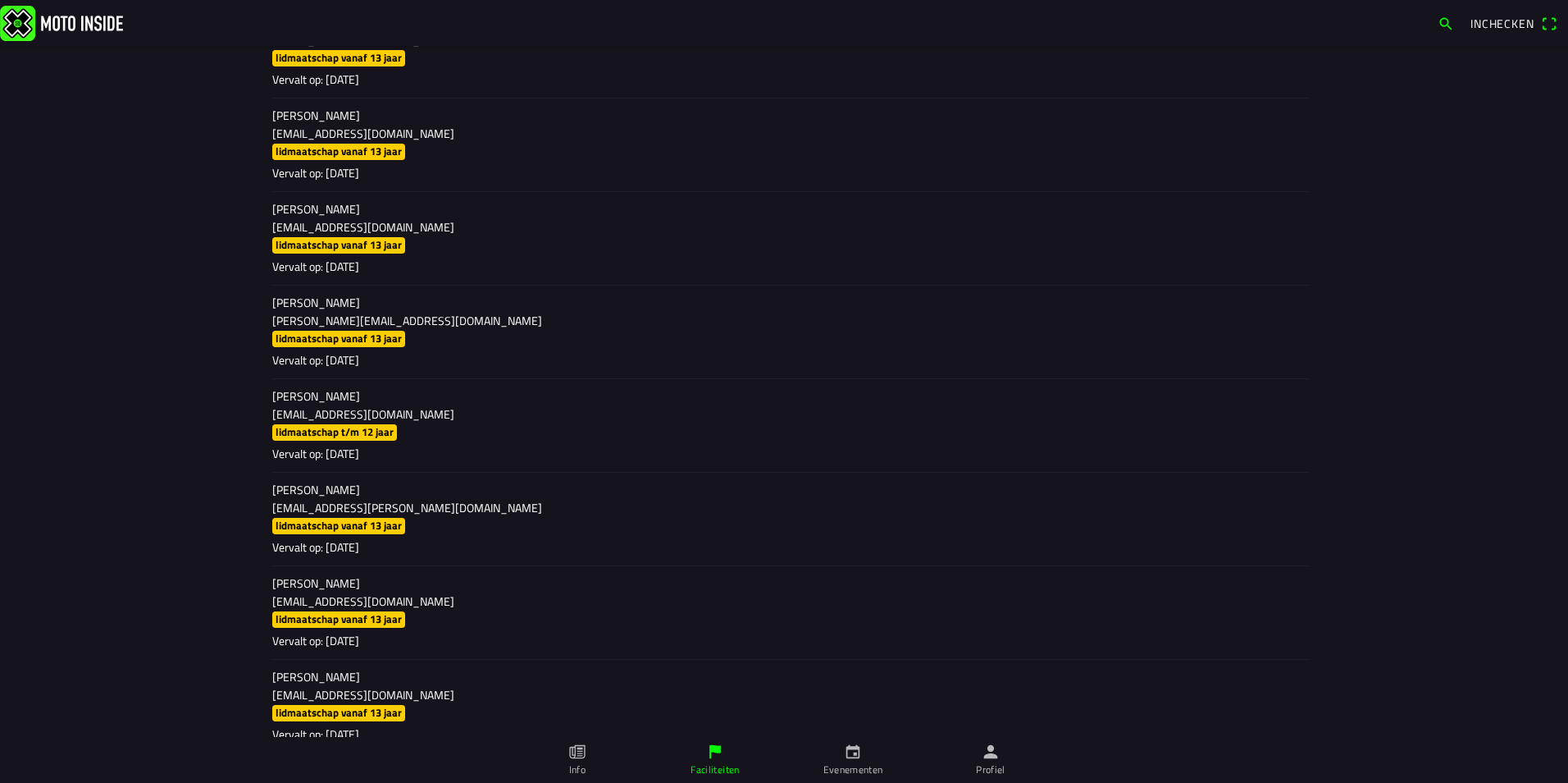
scroll to position [10554, 0]
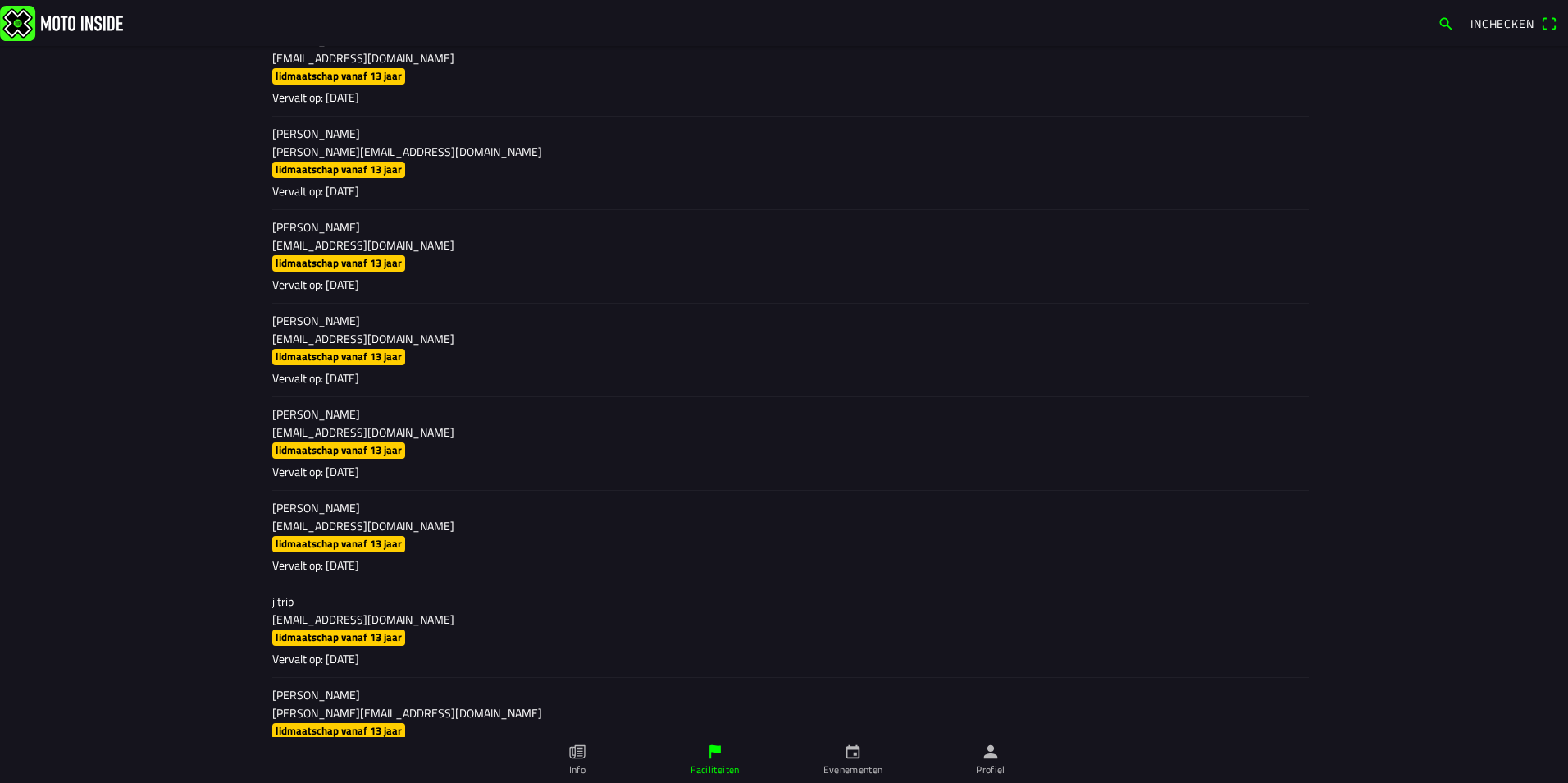
click at [1412, 375] on main "MC NOP "de Ruttense Brug" Club Beheerder [GEOGRAPHIC_DATA] facility Informatie …" at bounding box center [784, 414] width 1568 height 737
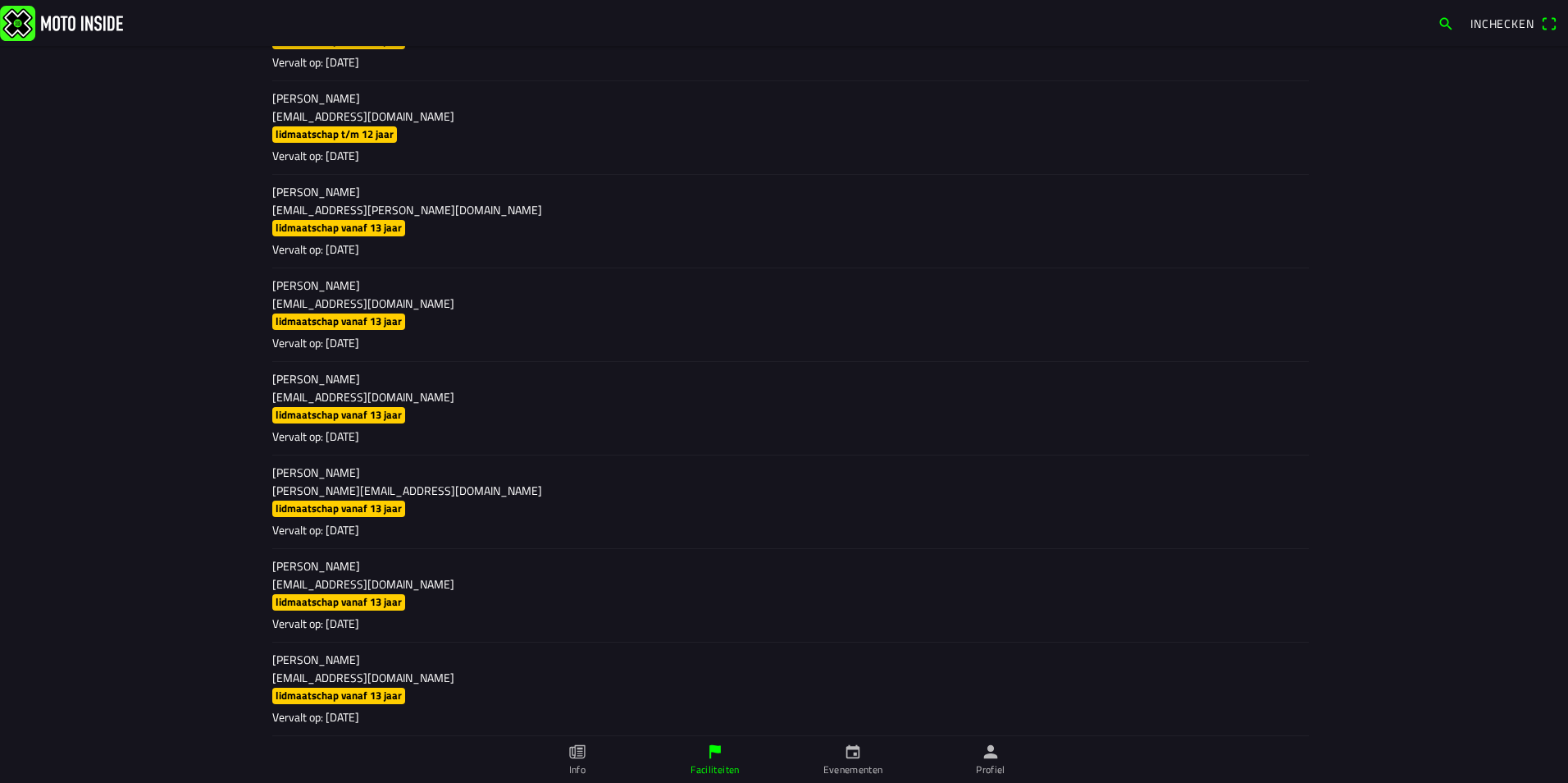
scroll to position [0, 0]
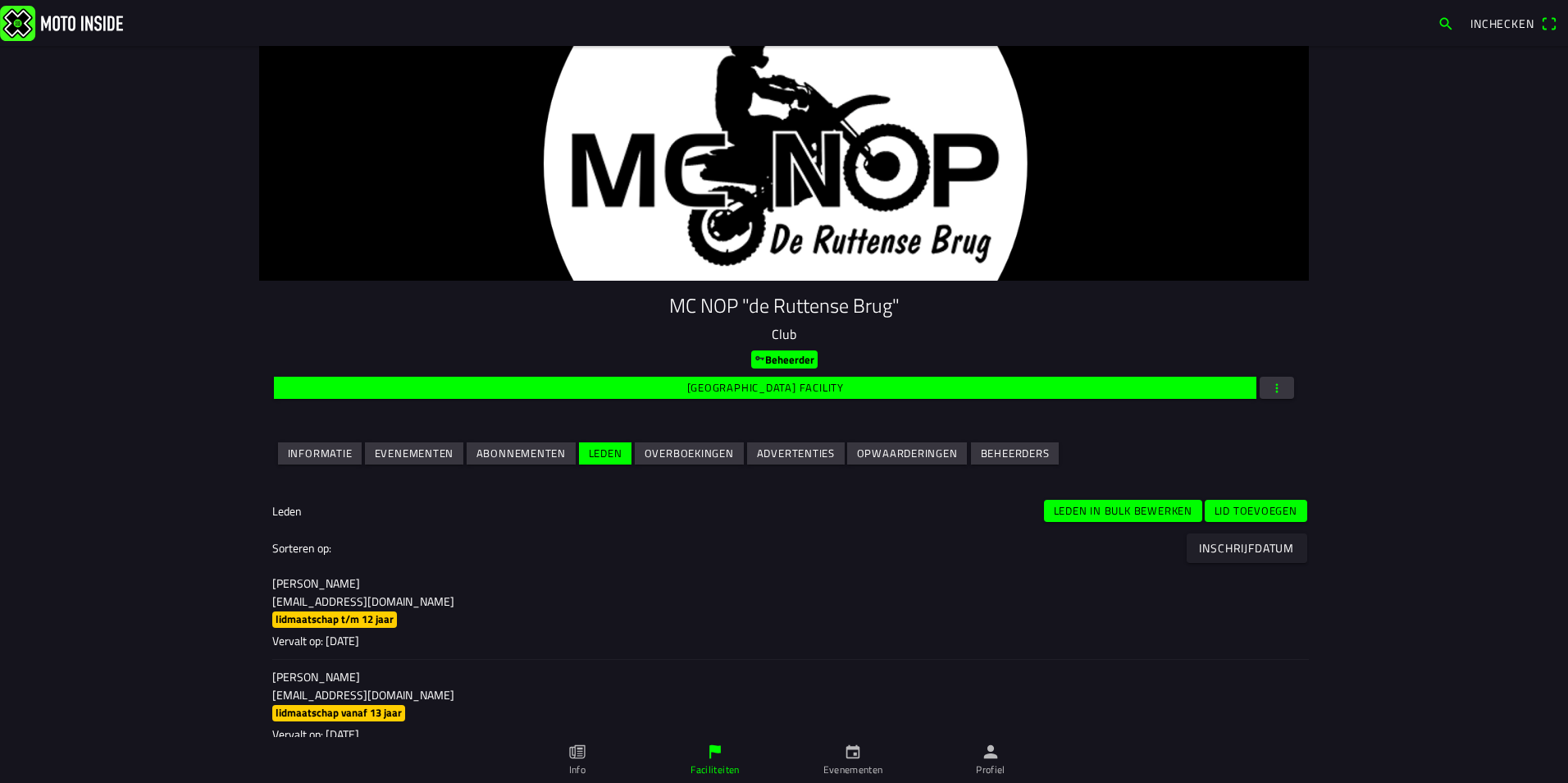
click at [0, 0] on slot "Lid toevoegen" at bounding box center [0, 0] width 0 height 0
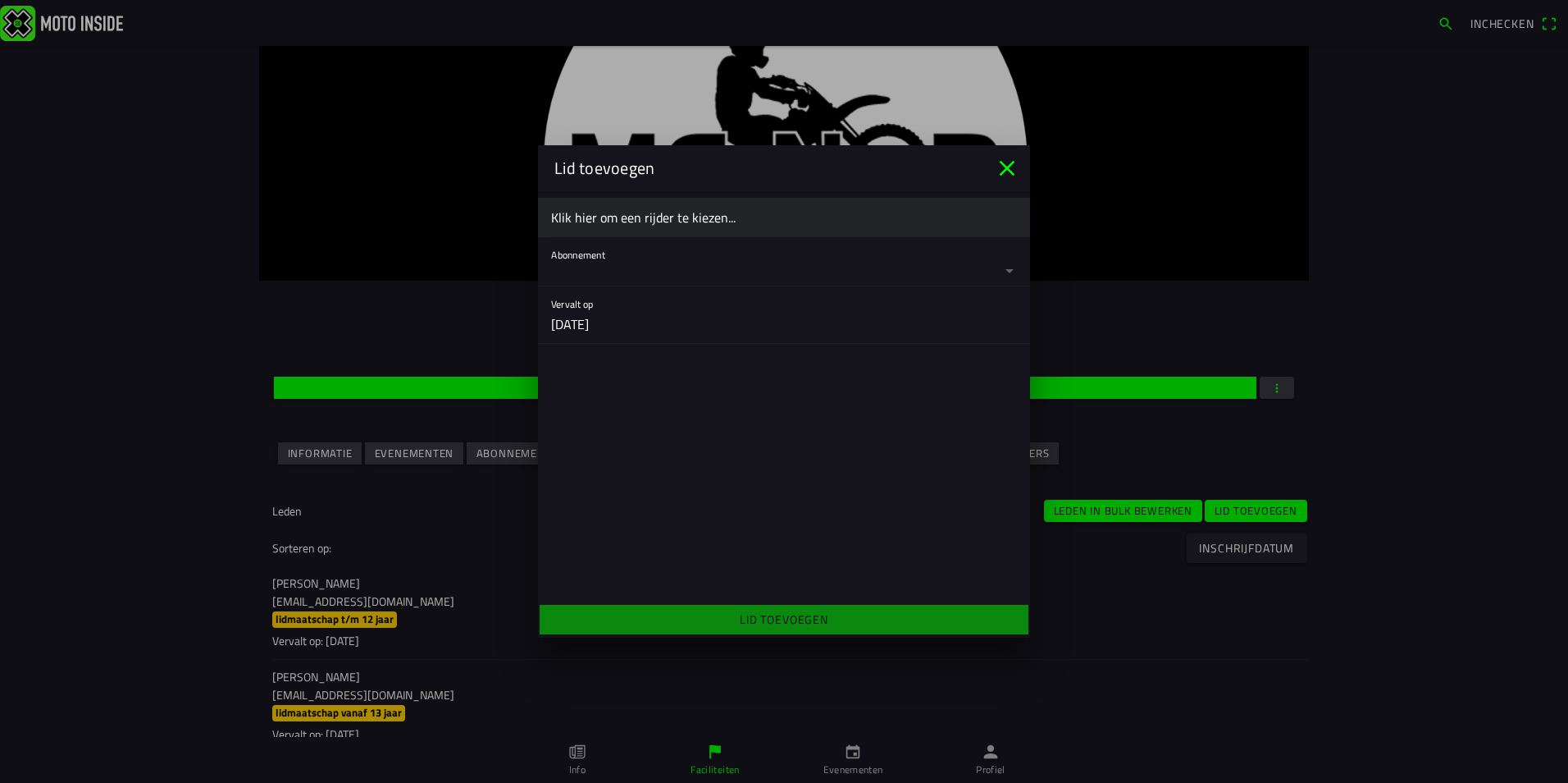
click at [591, 216] on ion-label "Klik hier om een rijder te kiezen..." at bounding box center [784, 217] width 466 height 19
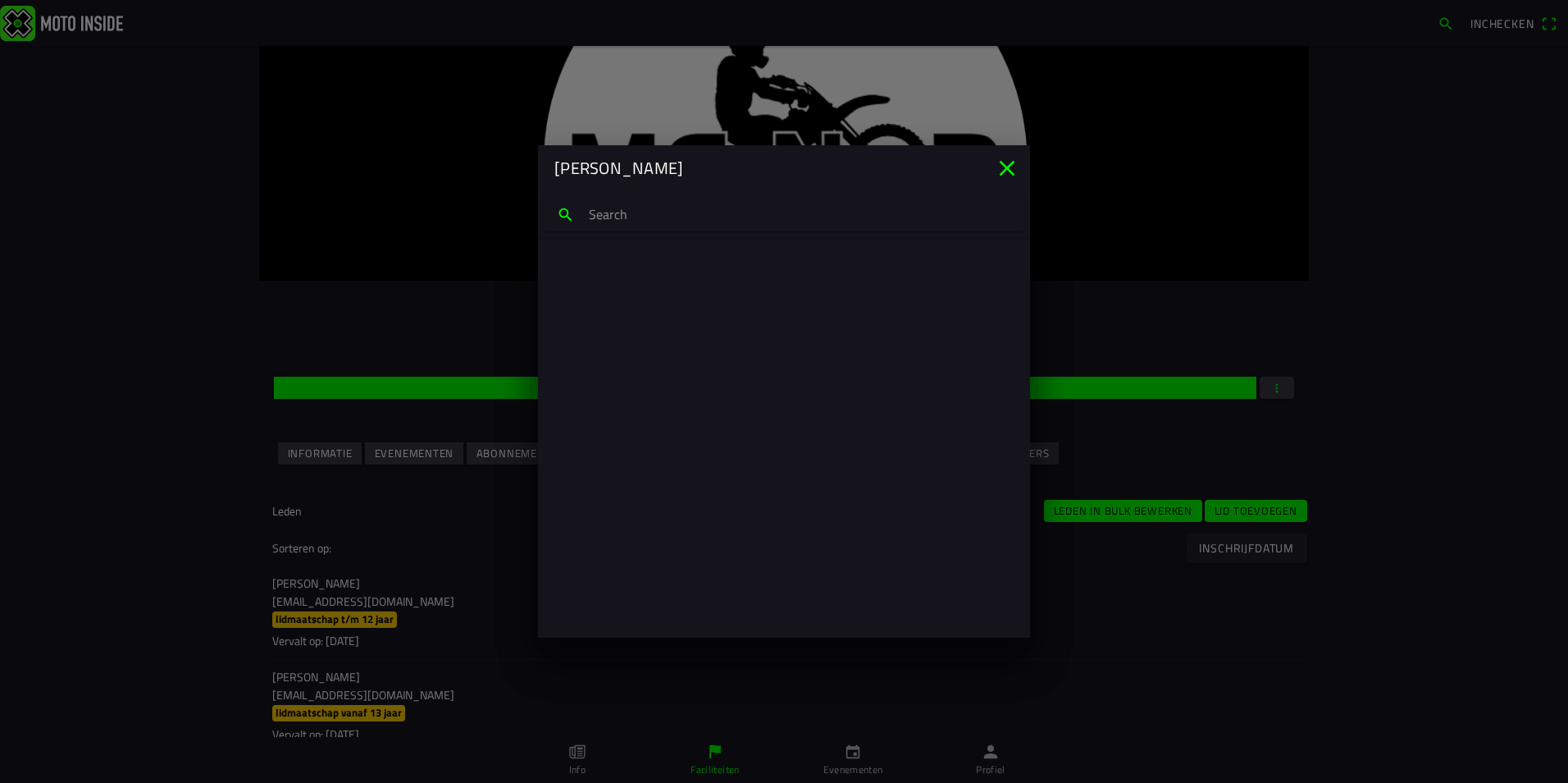
click at [591, 216] on input "search text" at bounding box center [784, 214] width 480 height 34
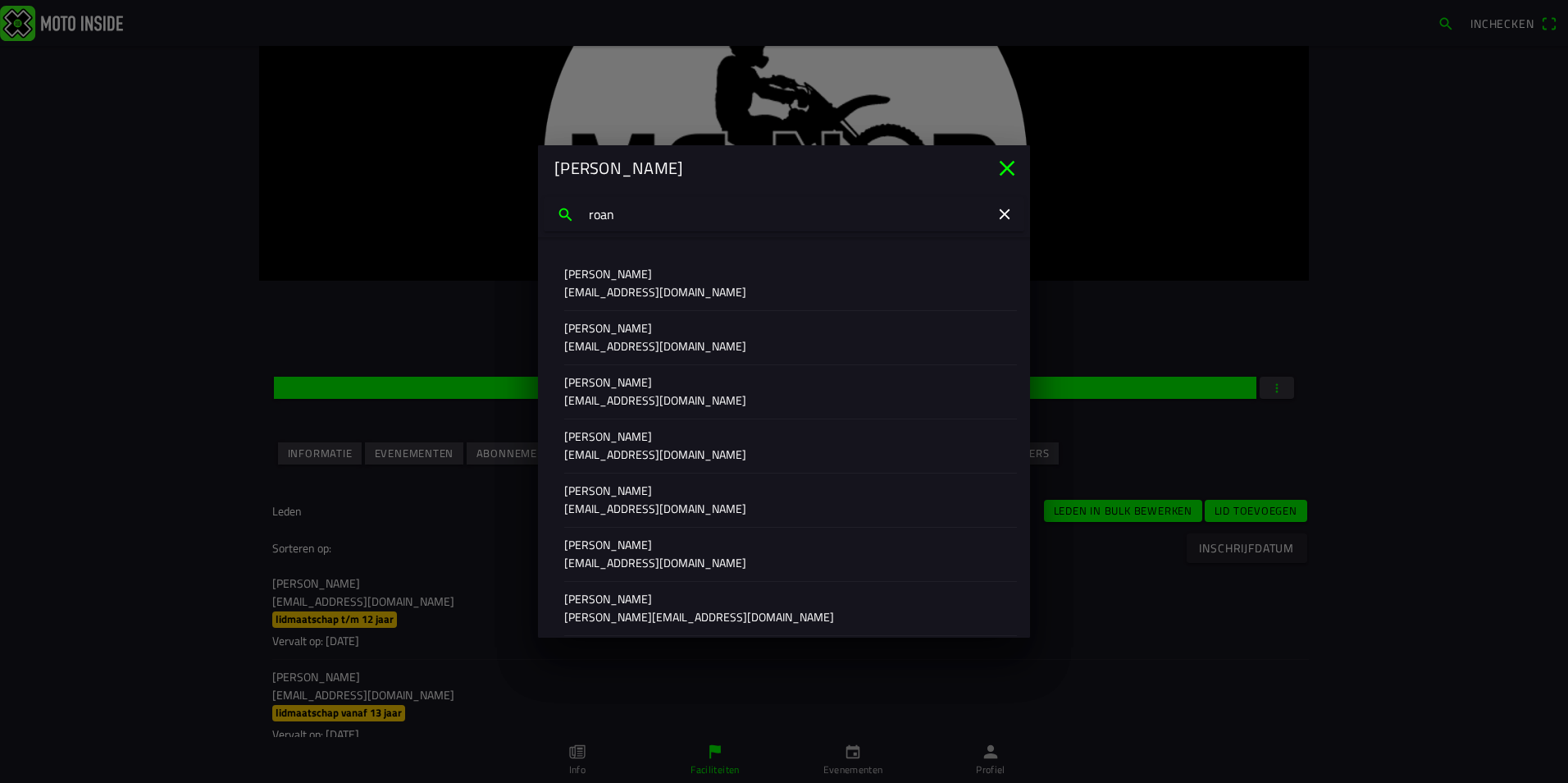
drag, startPoint x: 633, startPoint y: 219, endPoint x: 454, endPoint y: 203, distance: 179.7
click at [454, 203] on ion-modal "Zoek rijder [PERSON_NAME] [EMAIL_ADDRESS][DOMAIN_NAME] [PERSON_NAME] [EMAIL_ADD…" at bounding box center [784, 391] width 1568 height 783
type input "[PERSON_NAME]"
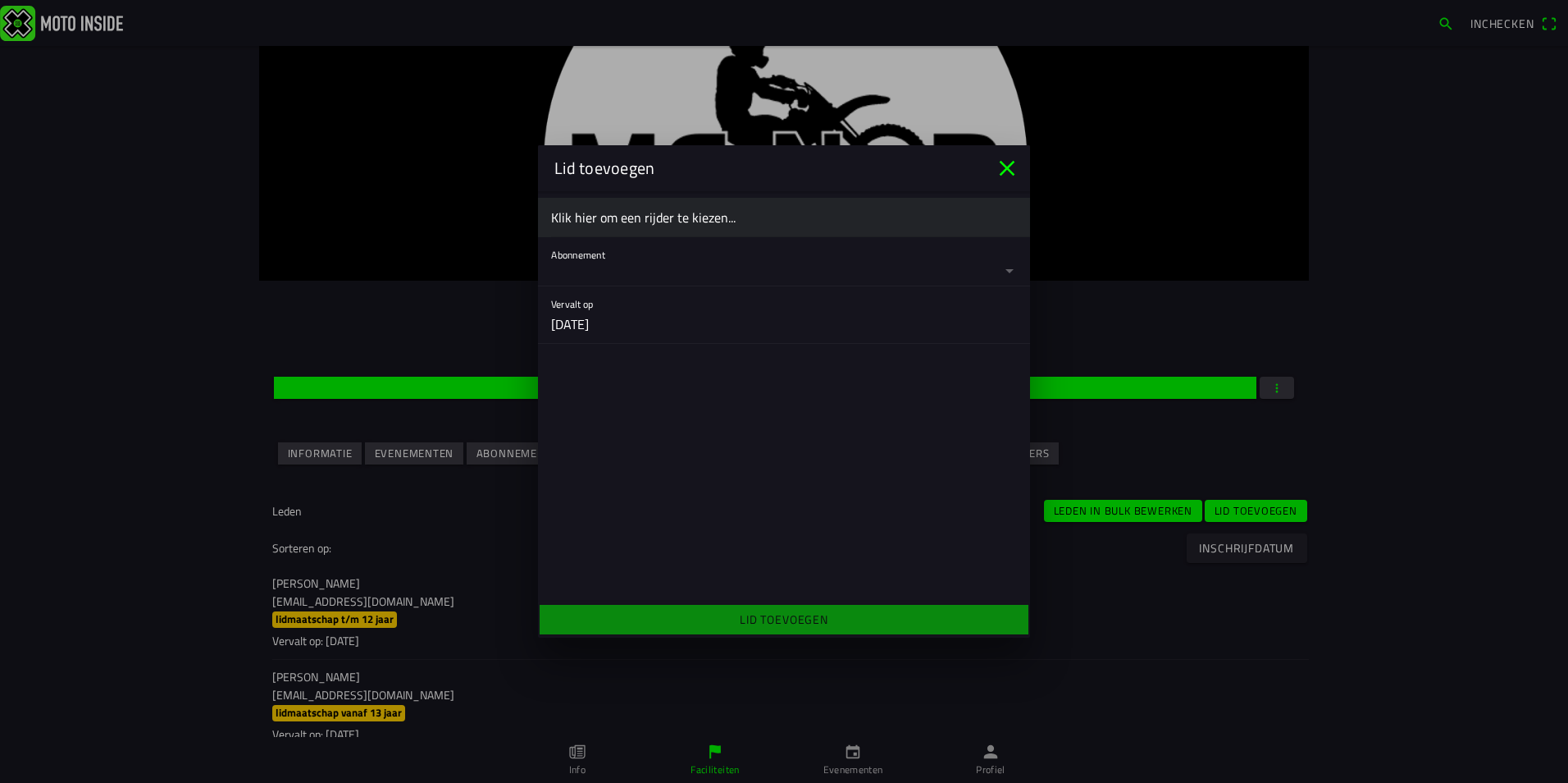
drag, startPoint x: 12, startPoint y: 544, endPoint x: 64, endPoint y: 539, distance: 52.2
click at [15, 544] on ion-backdrop at bounding box center [784, 391] width 1568 height 783
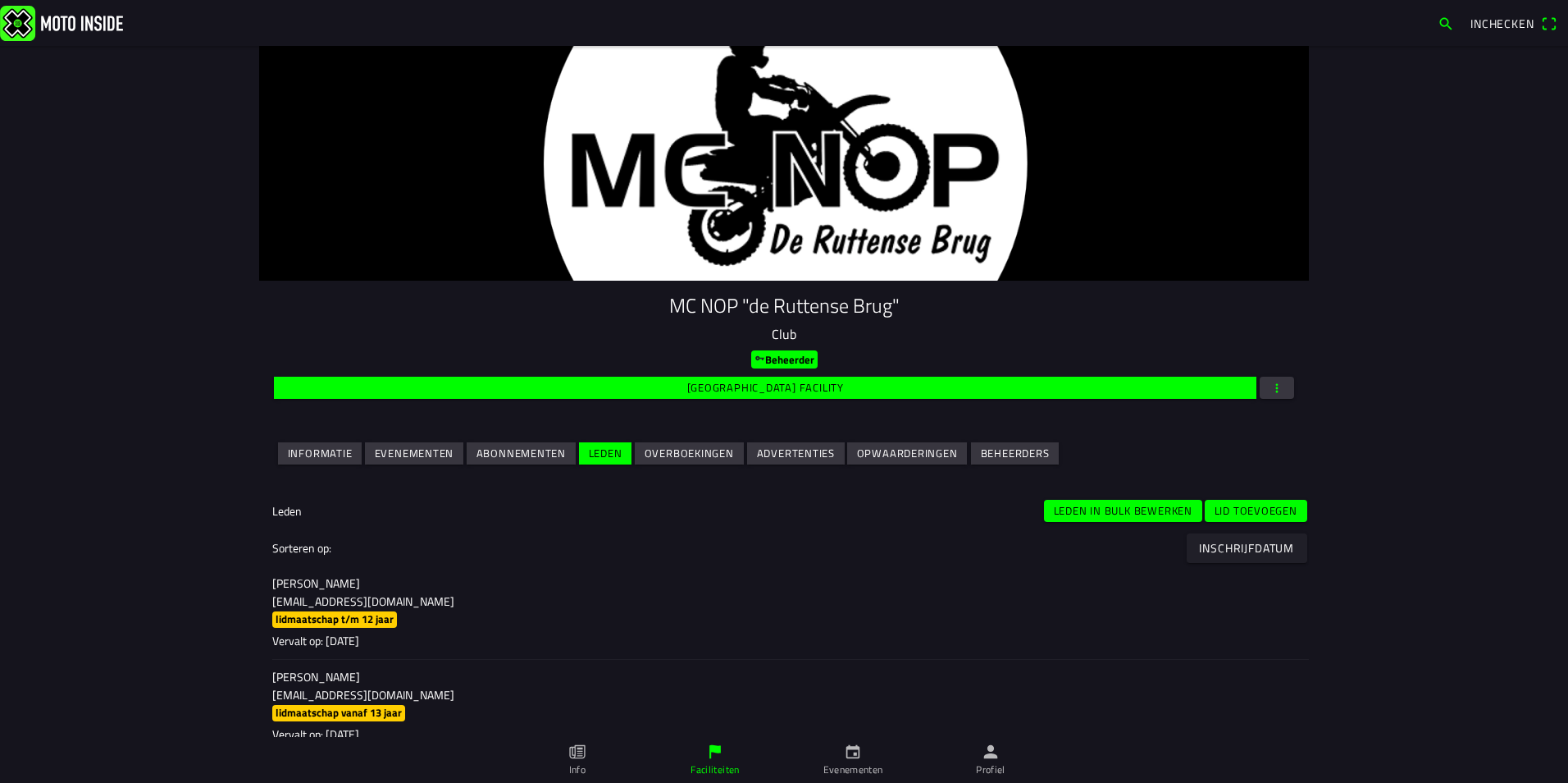
click at [84, 534] on ion-backdrop at bounding box center [784, 391] width 1568 height 783
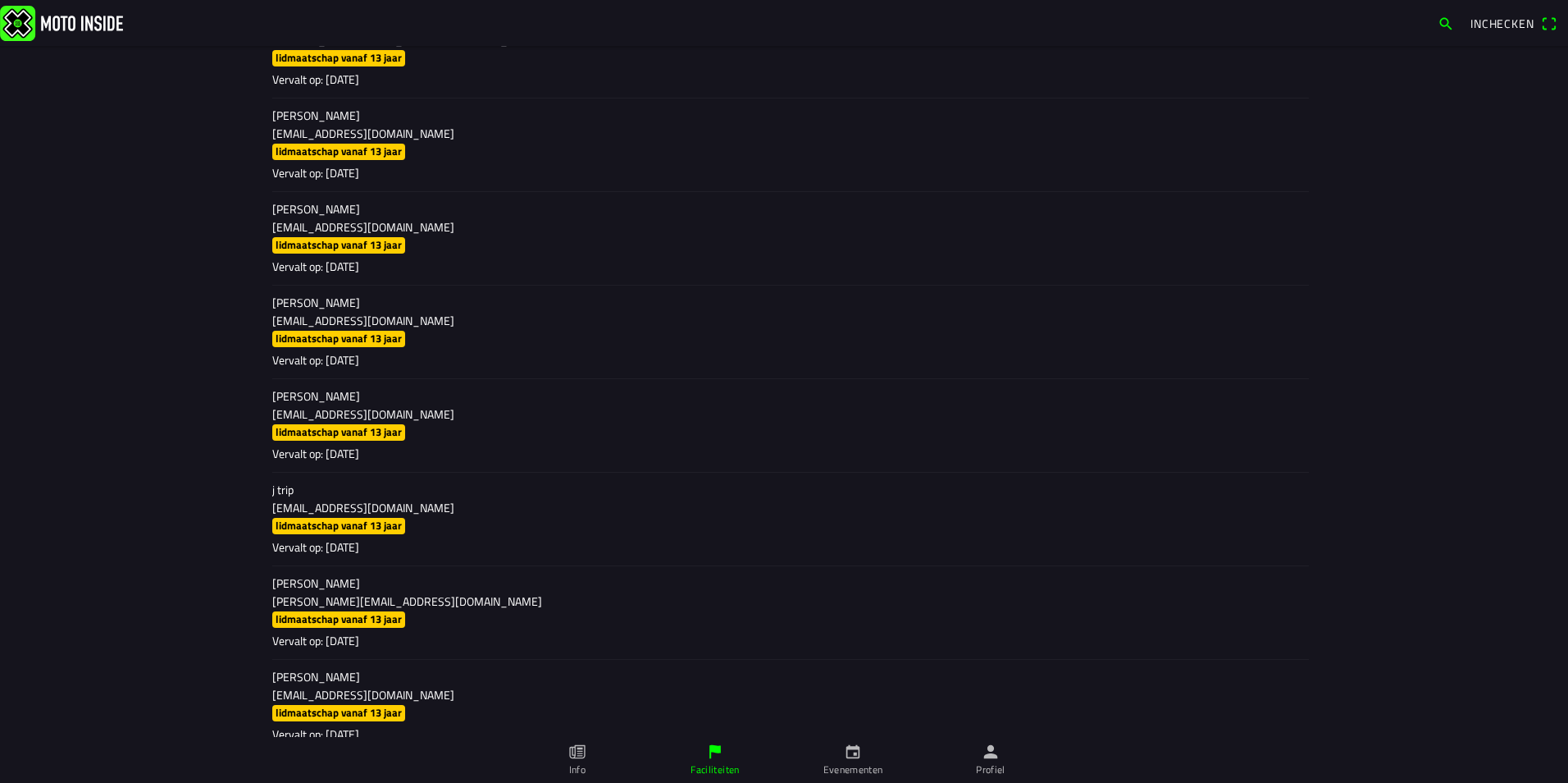
click at [280, 397] on p "[PERSON_NAME]" at bounding box center [784, 397] width 1024 height 17
click at [354, 427] on ion-item-sliding "[PERSON_NAME] [EMAIL_ADDRESS][DOMAIN_NAME] lidmaatschap vanaf 13 jaar Vervalt o…" at bounding box center [784, 425] width 1050 height 93
click at [399, 461] on p "Vervalt op: [DATE]" at bounding box center [784, 454] width 1024 height 17
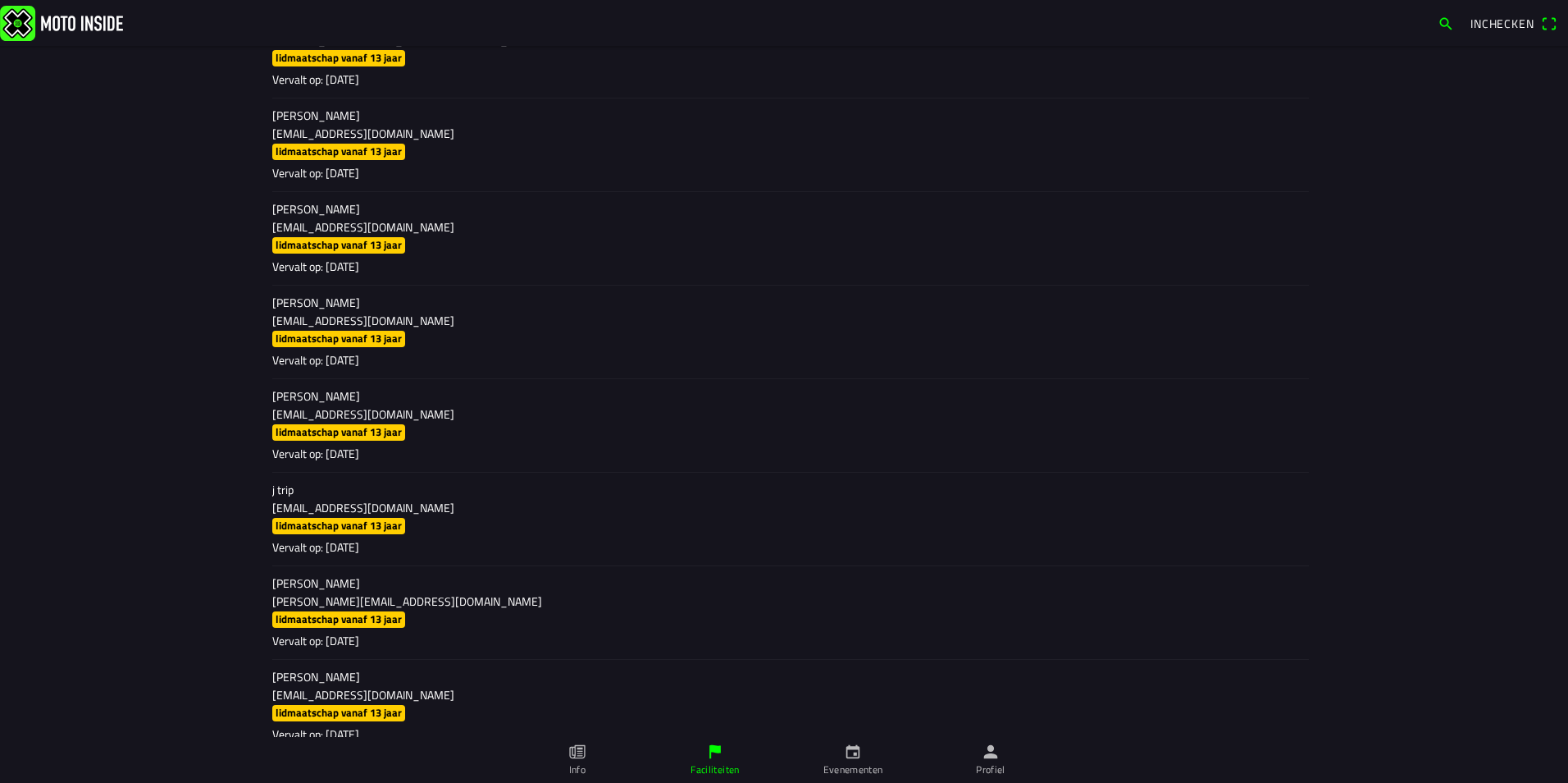
click at [399, 461] on p "Vervalt op: [DATE]" at bounding box center [784, 454] width 1024 height 17
click at [462, 456] on p "Vervalt op: [DATE]" at bounding box center [784, 454] width 1024 height 17
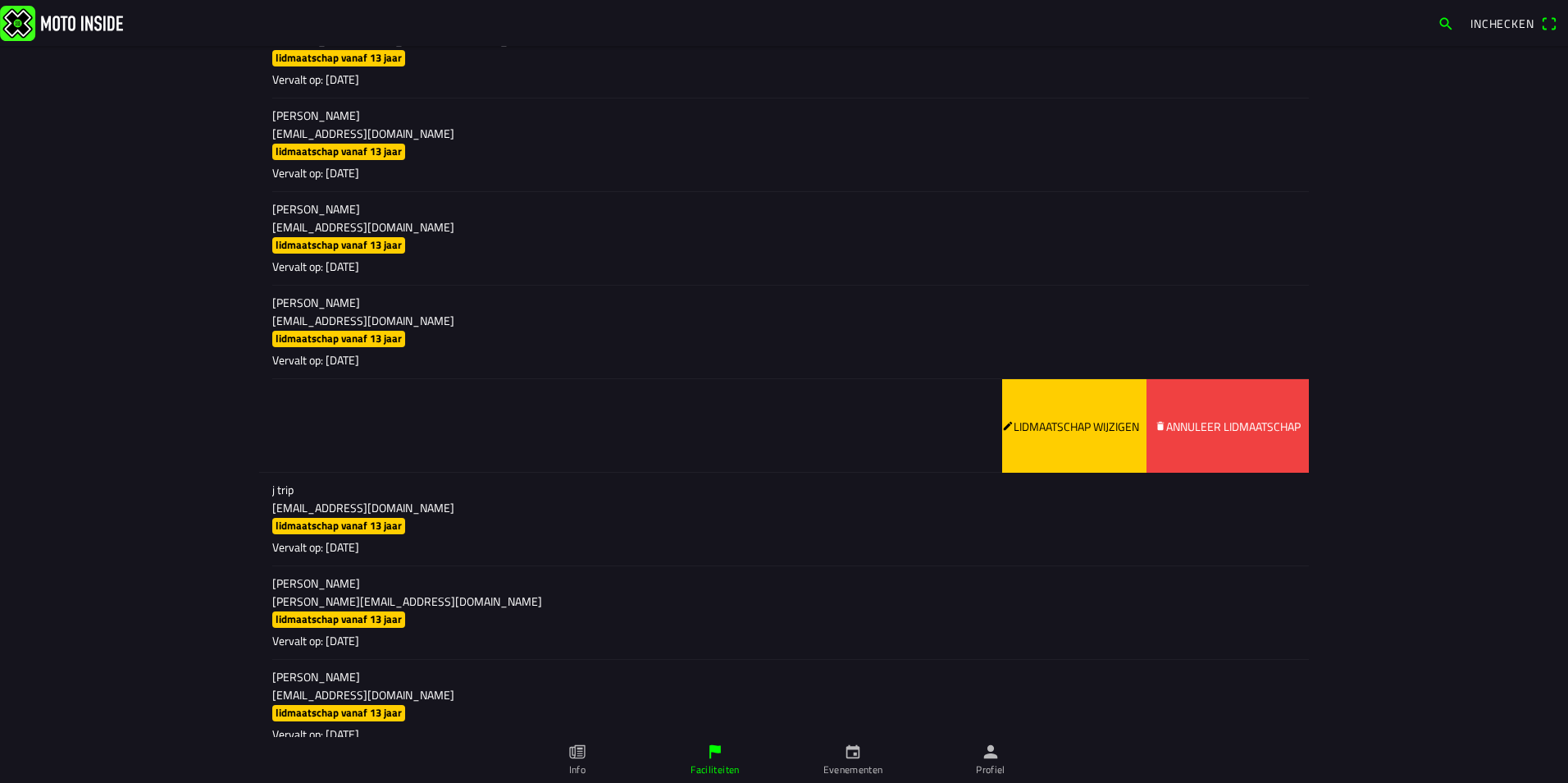
drag, startPoint x: 1055, startPoint y: 429, endPoint x: 747, endPoint y: 438, distance: 308.1
click at [747, 438] on ion-item-sliding "[PERSON_NAME] [EMAIL_ADDRESS][DOMAIN_NAME] lidmaatschap vanaf 13 jaar Vervalt o…" at bounding box center [784, 425] width 1050 height 93
click at [0, 0] on slot "Lidmaatschap wijzigen" at bounding box center [0, 0] width 0 height 0
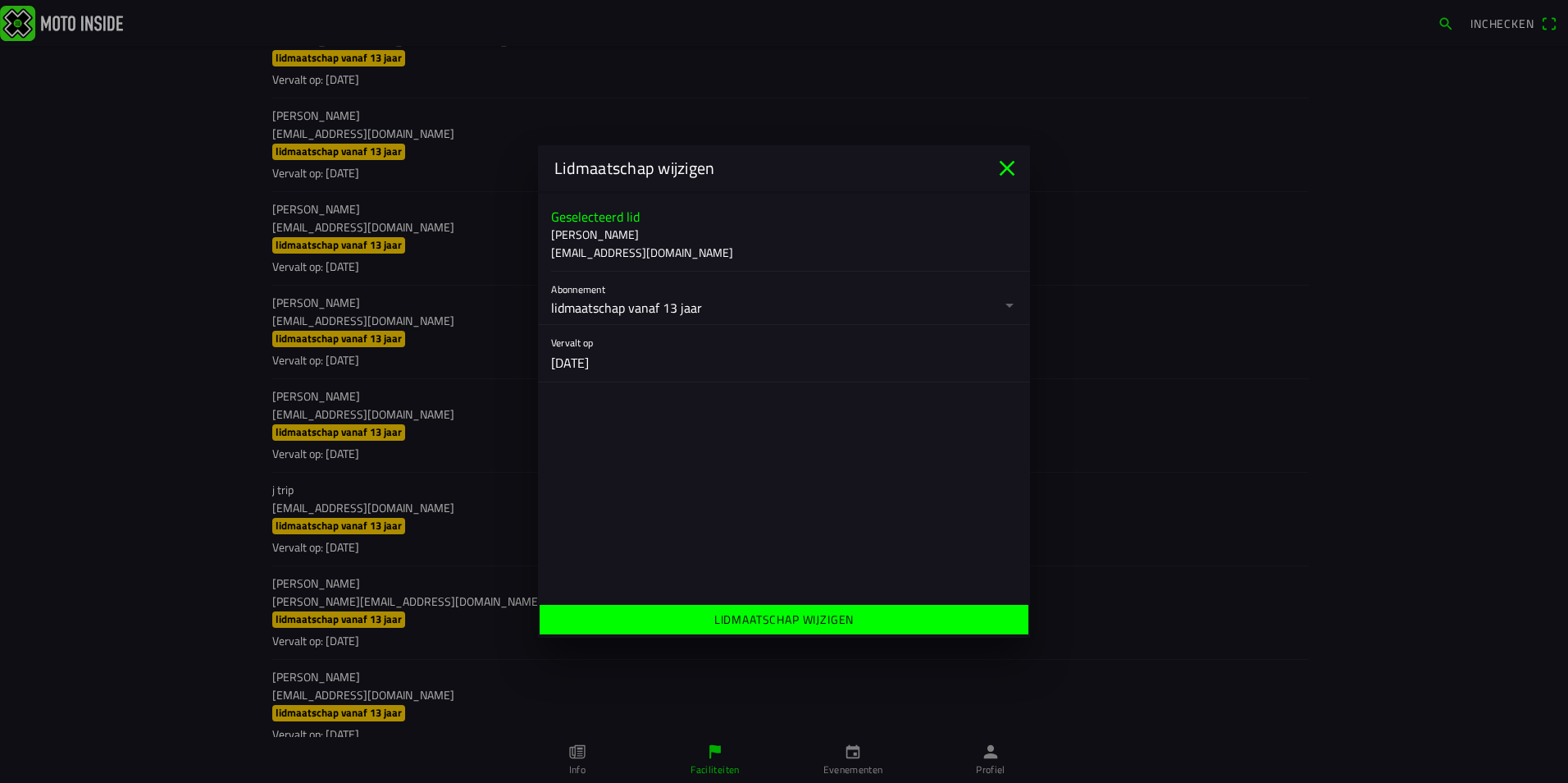
click at [1003, 304] on button "button" at bounding box center [791, 298] width 479 height 53
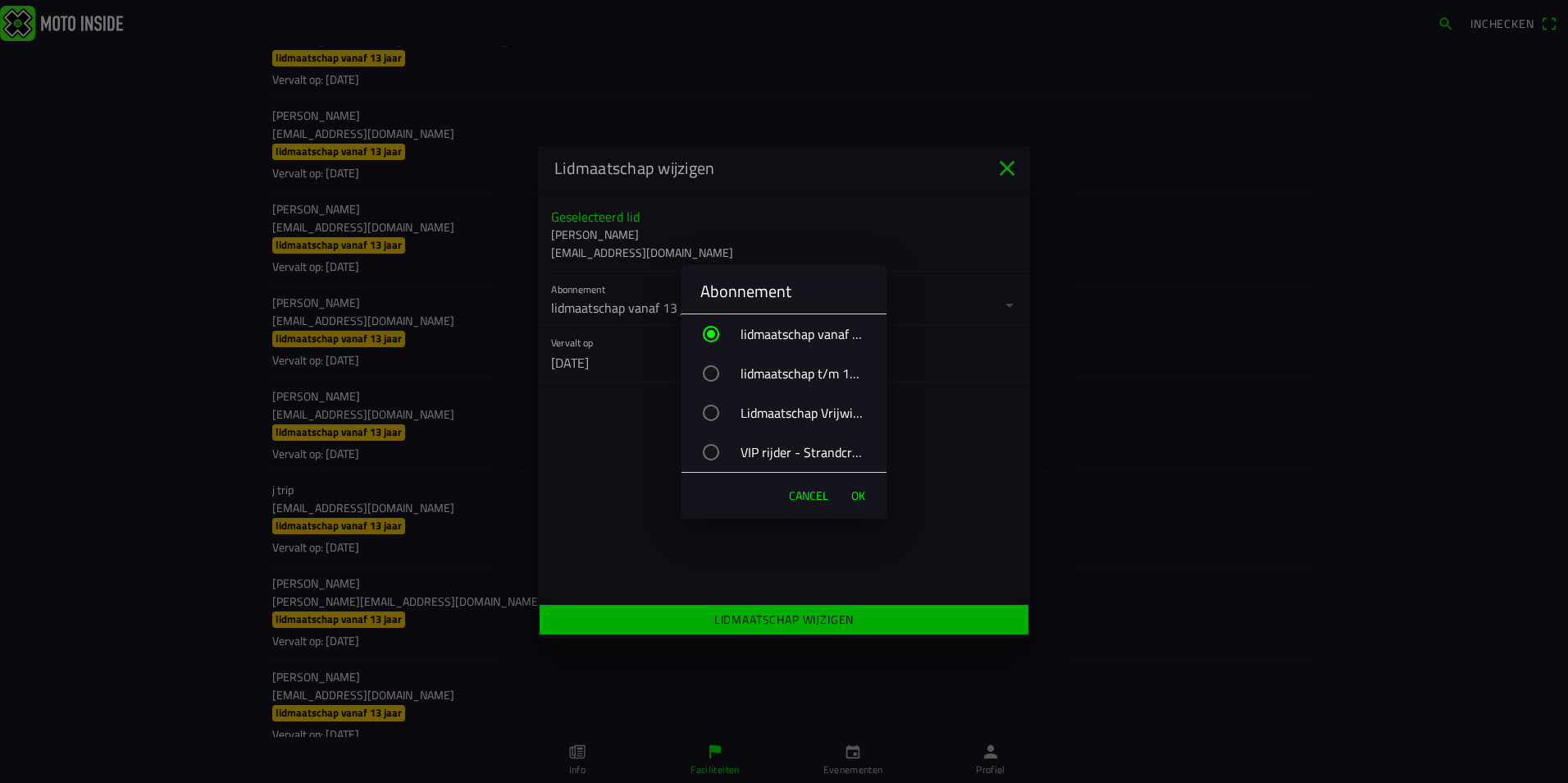
click at [706, 454] on div "button" at bounding box center [712, 452] width 17 height 17
click at [709, 329] on div "button" at bounding box center [712, 334] width 17 height 17
click at [703, 447] on div "VIP rijder - Strandcross" at bounding box center [792, 452] width 189 height 41
click at [704, 333] on div "button" at bounding box center [712, 334] width 17 height 17
click at [714, 452] on div "button" at bounding box center [712, 452] width 17 height 17
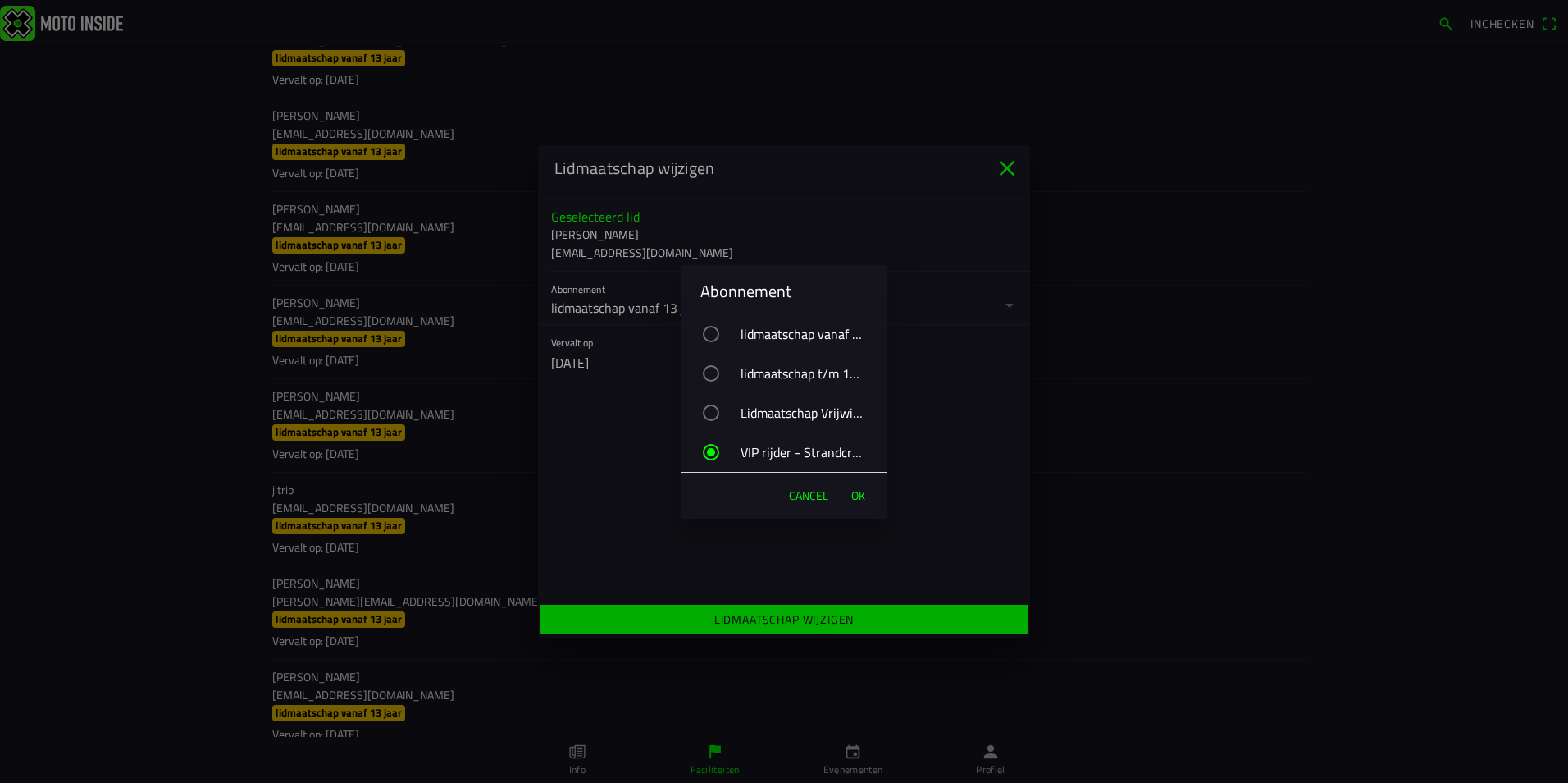
click at [864, 498] on span "OK" at bounding box center [858, 496] width 14 height 17
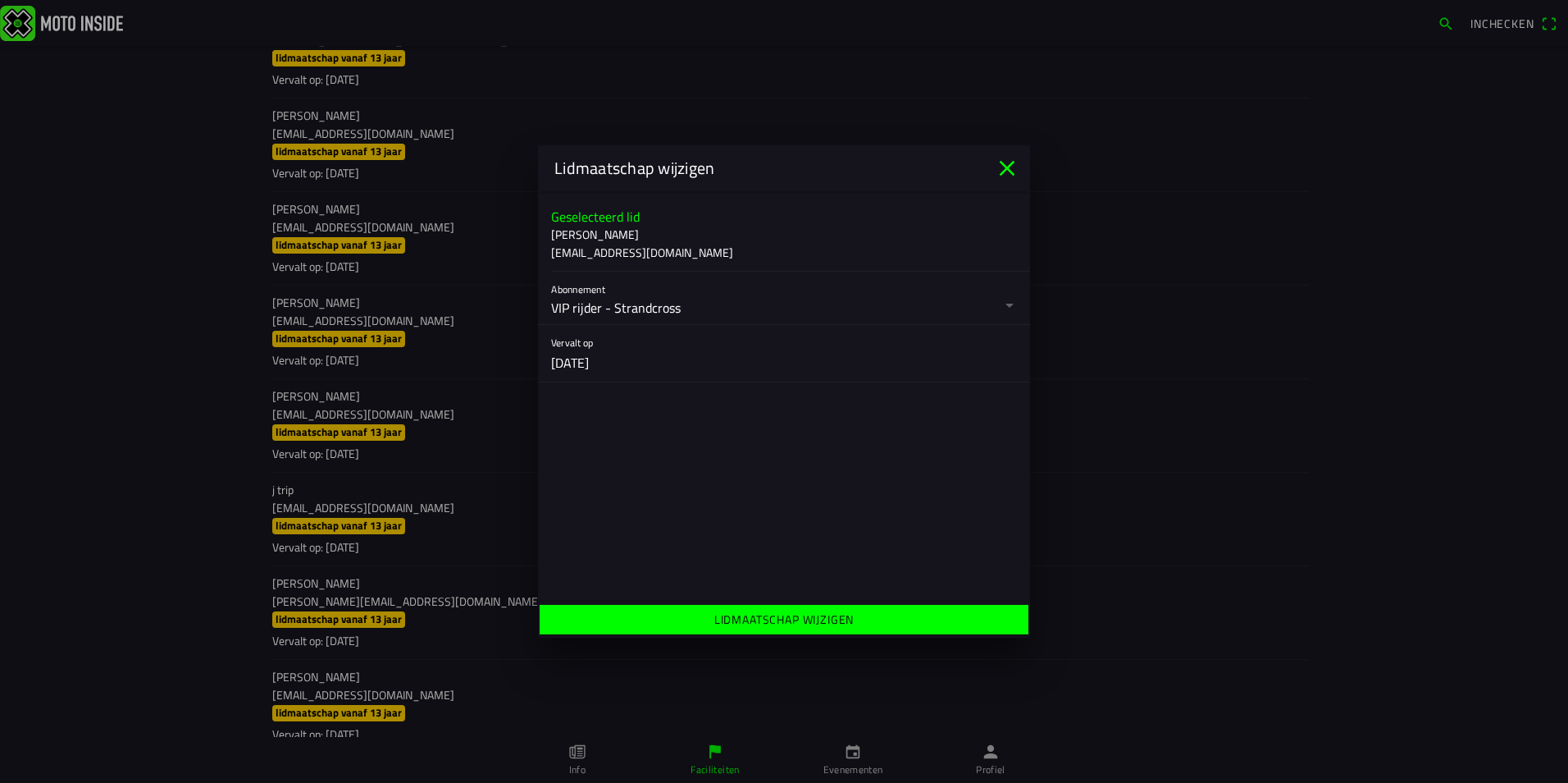
click at [796, 621] on ion-label "Lidmaatschap wijzigen" at bounding box center [784, 619] width 140 height 18
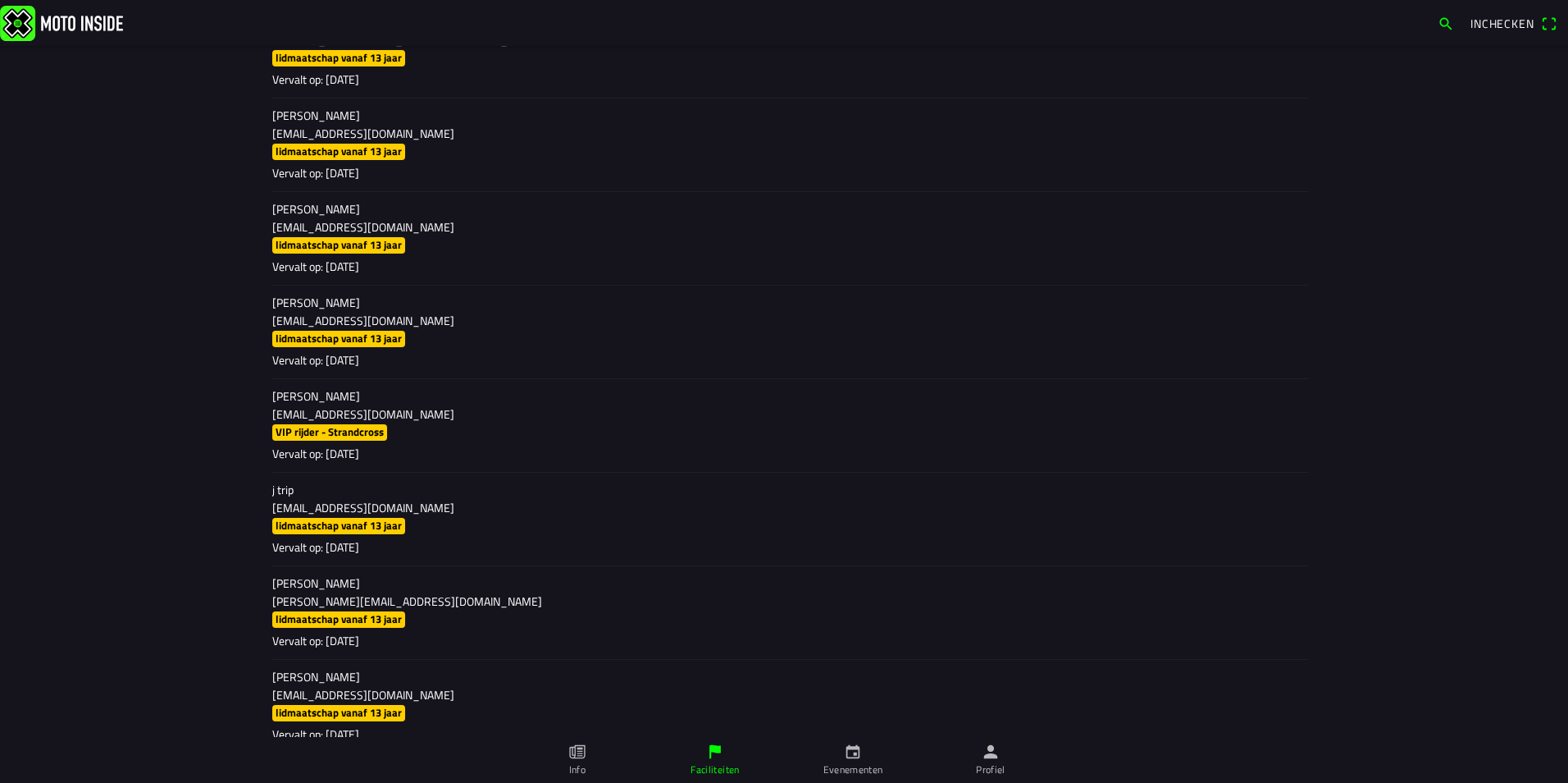
click at [855, 759] on icon "calendar" at bounding box center [854, 752] width 18 height 18
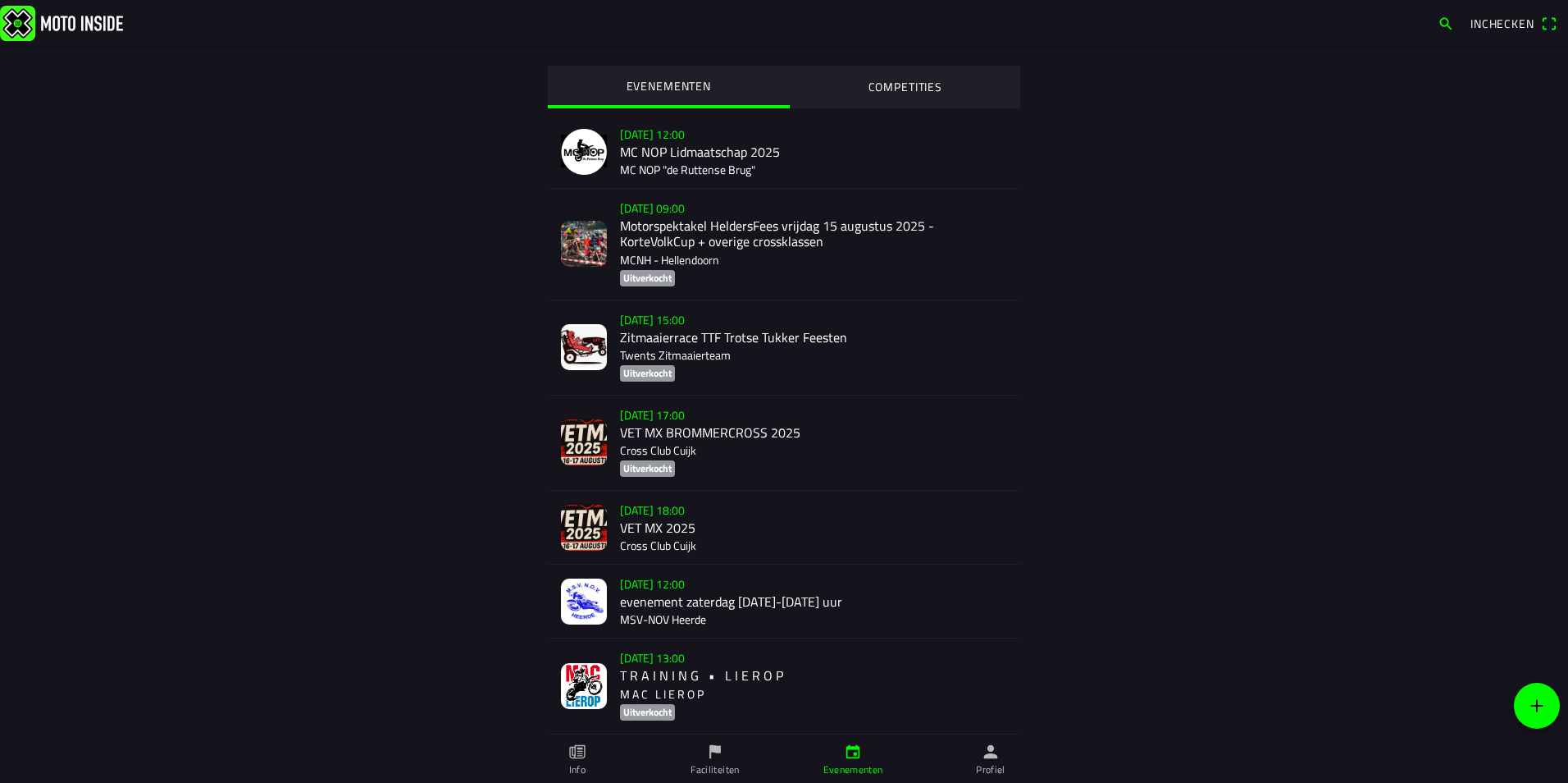
click at [659, 148] on div "[DATE] 12:00 MC NOP Lidmaatschap 2025 MC NOP "de Ruttense Brug"" at bounding box center [814, 151] width 387 height 73
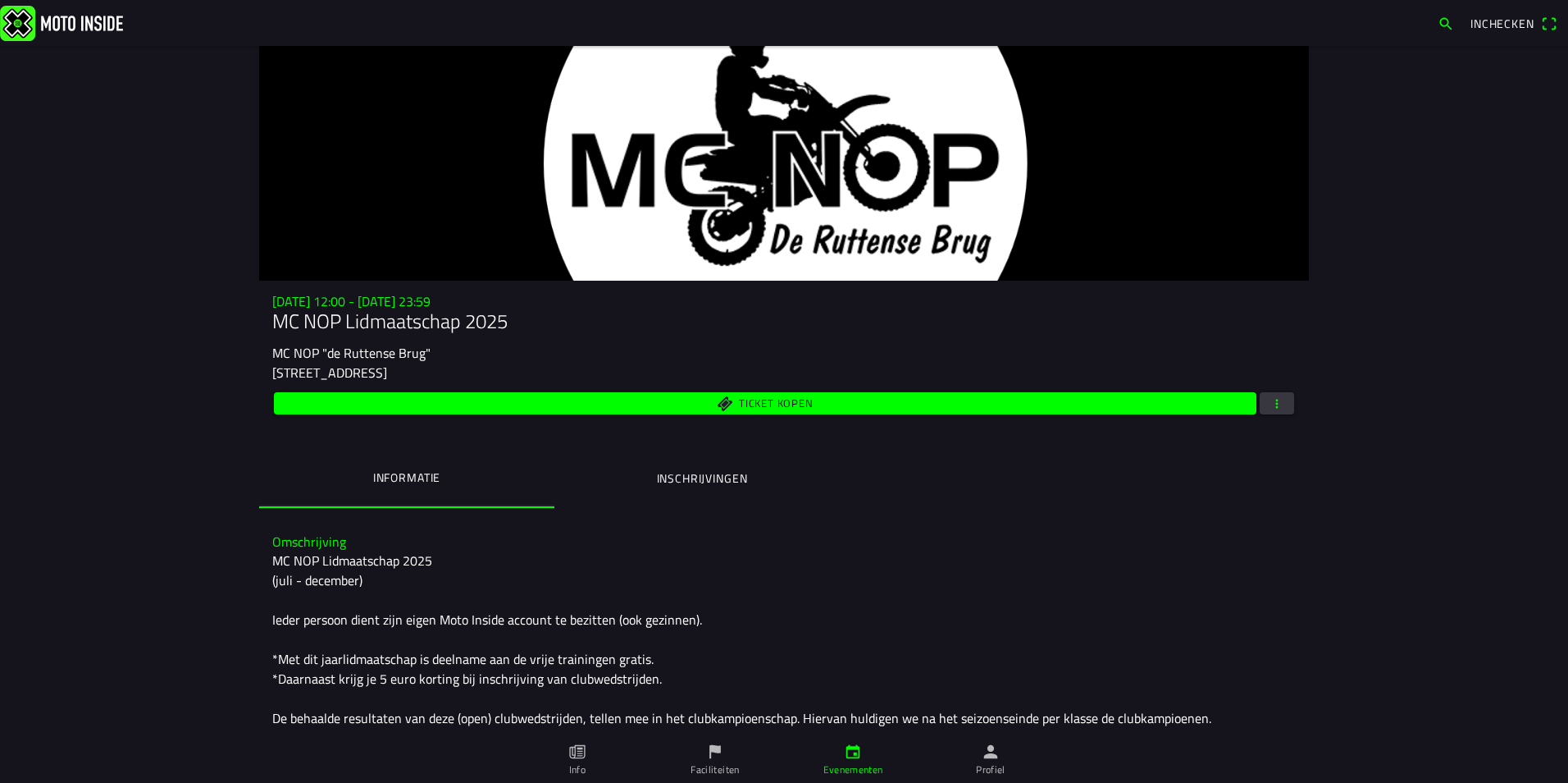
click at [1271, 398] on span "button" at bounding box center [1278, 403] width 15 height 22
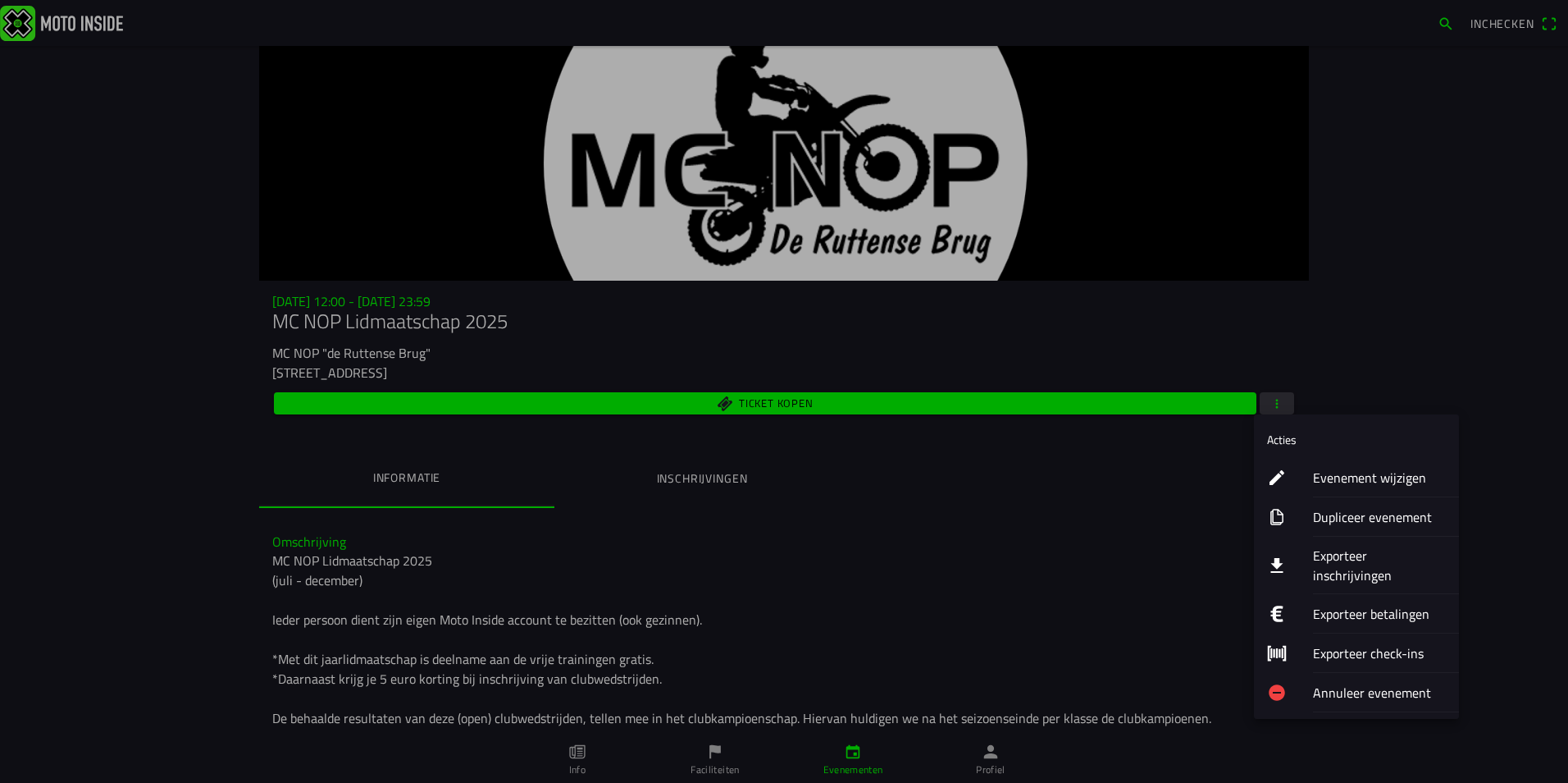
click at [1362, 479] on ion-label "Evenement wijzigen" at bounding box center [1380, 477] width 133 height 19
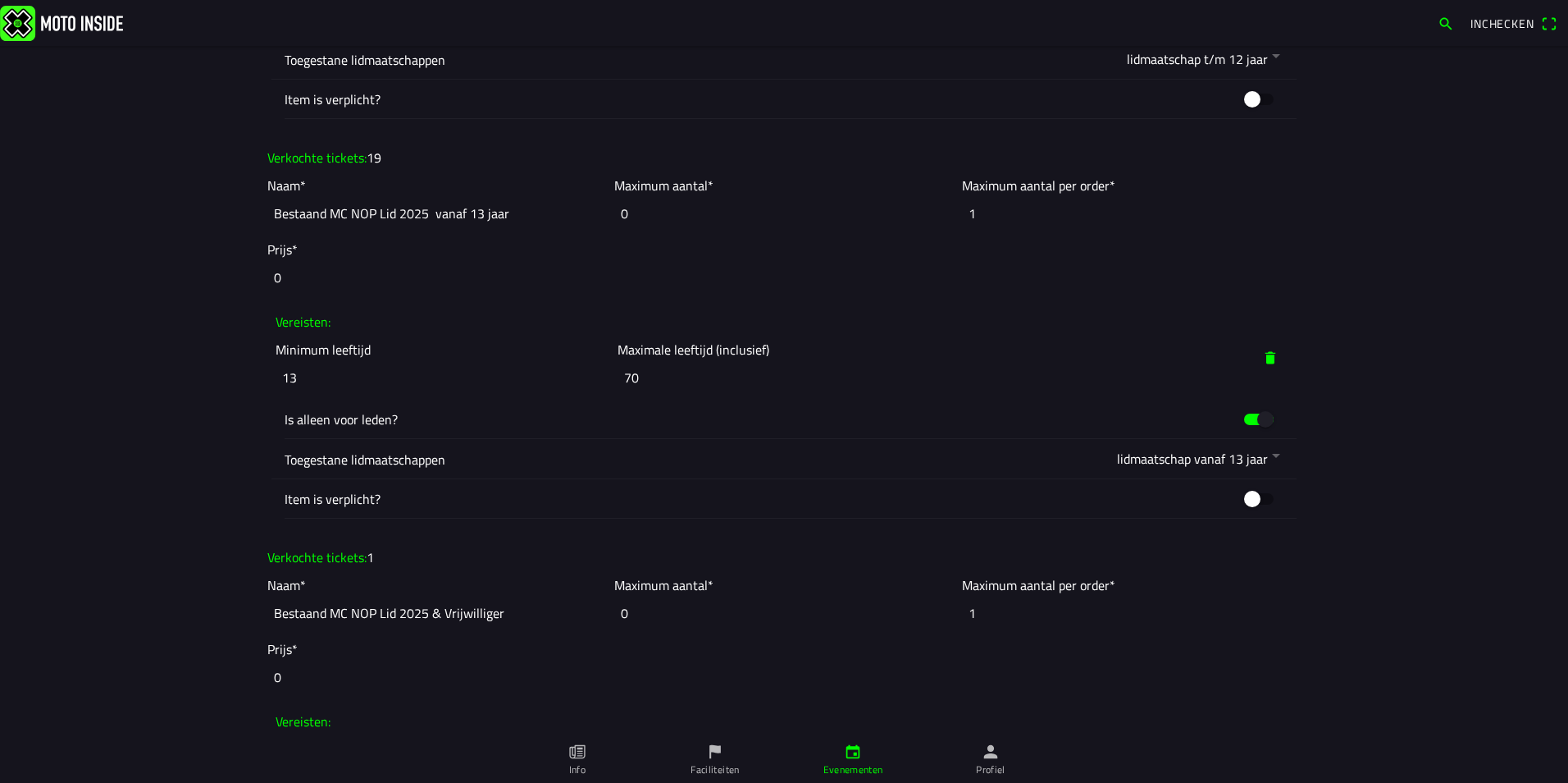
scroll to position [2298, 0]
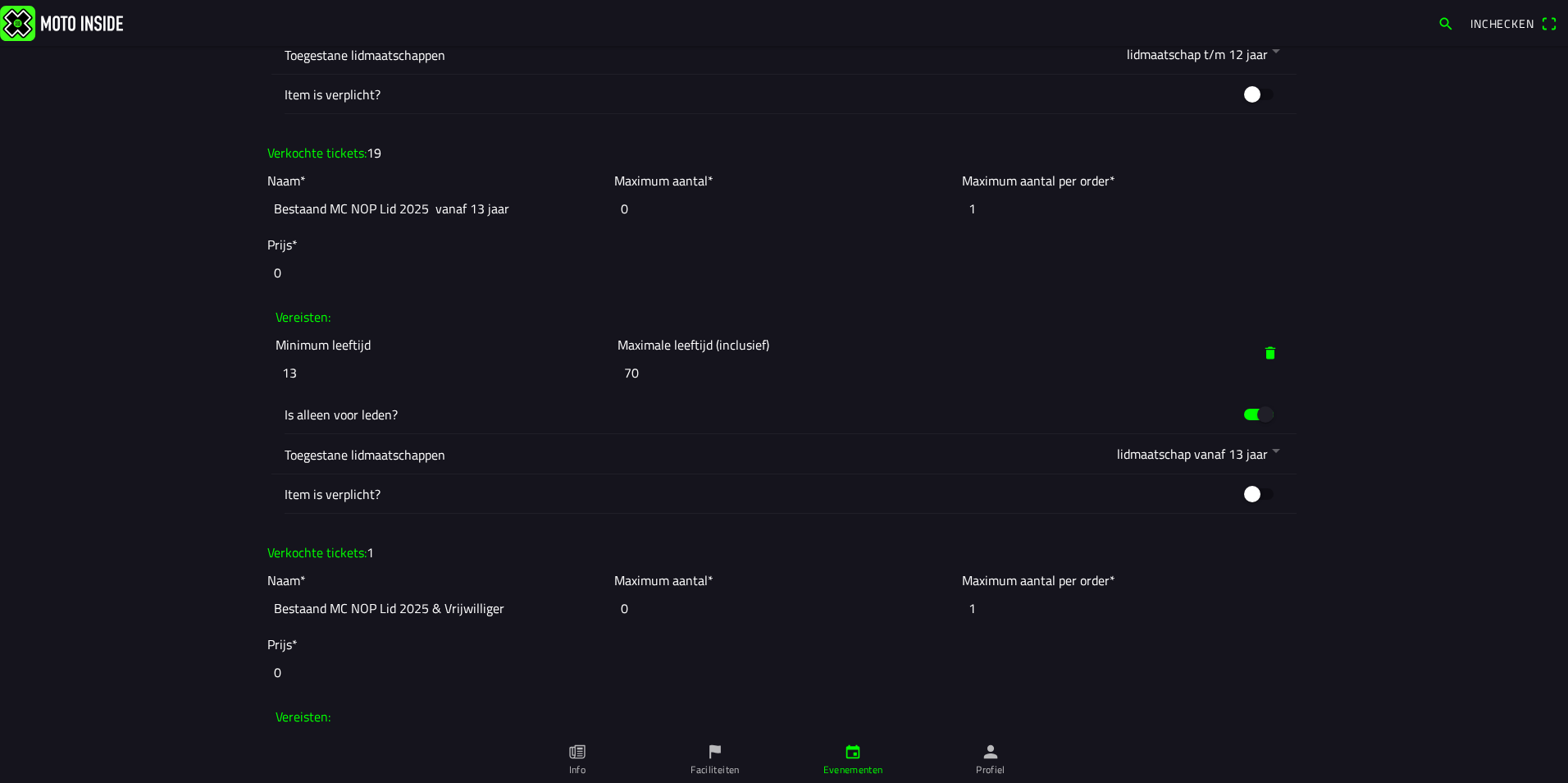
click at [1266, 452] on button "button" at bounding box center [791, 454] width 1012 height 40
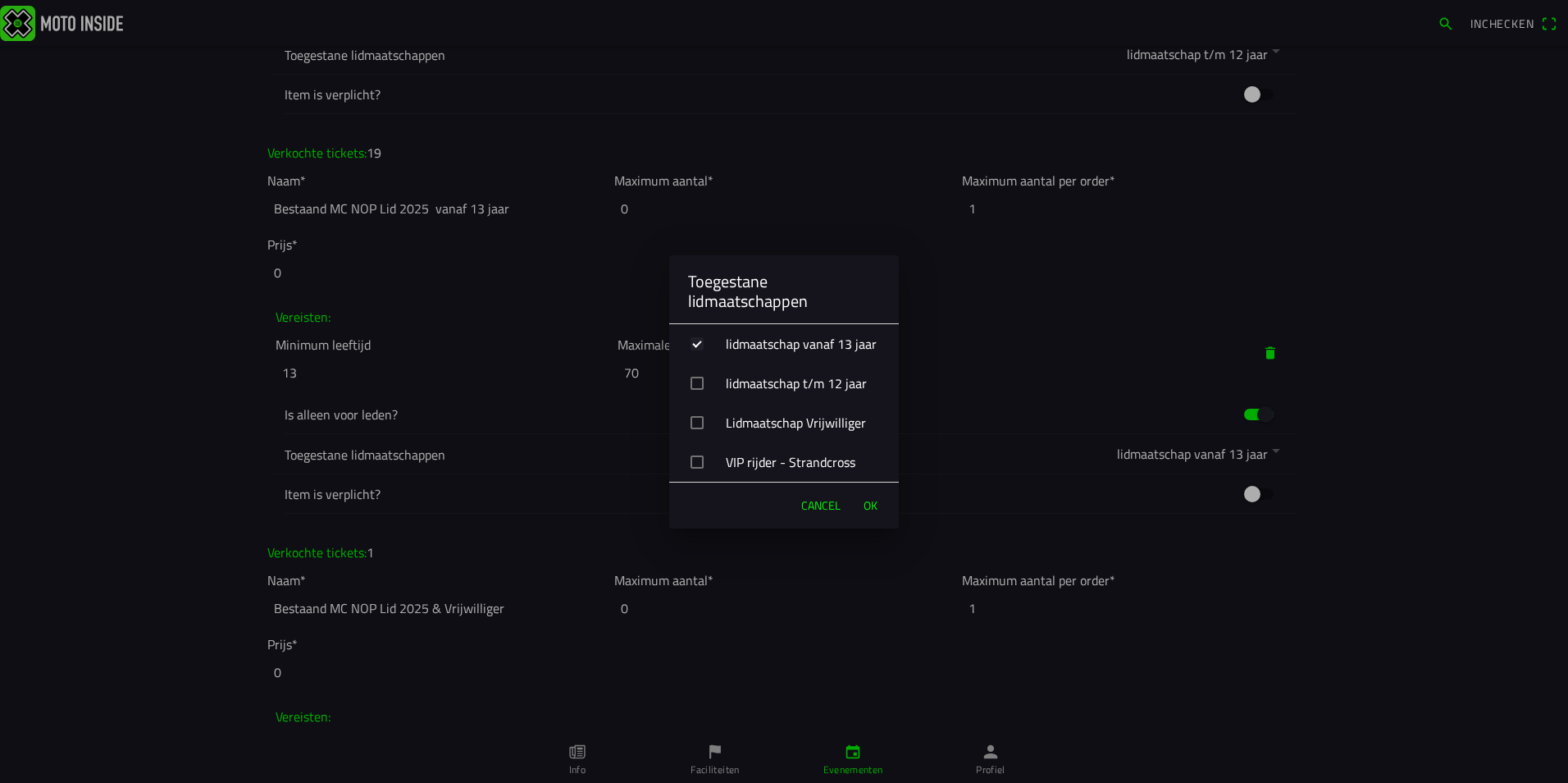
click at [698, 466] on div "button" at bounding box center [697, 462] width 13 height 13
click at [697, 421] on div "button" at bounding box center [697, 422] width 13 height 13
click at [875, 508] on span "OK" at bounding box center [870, 505] width 14 height 17
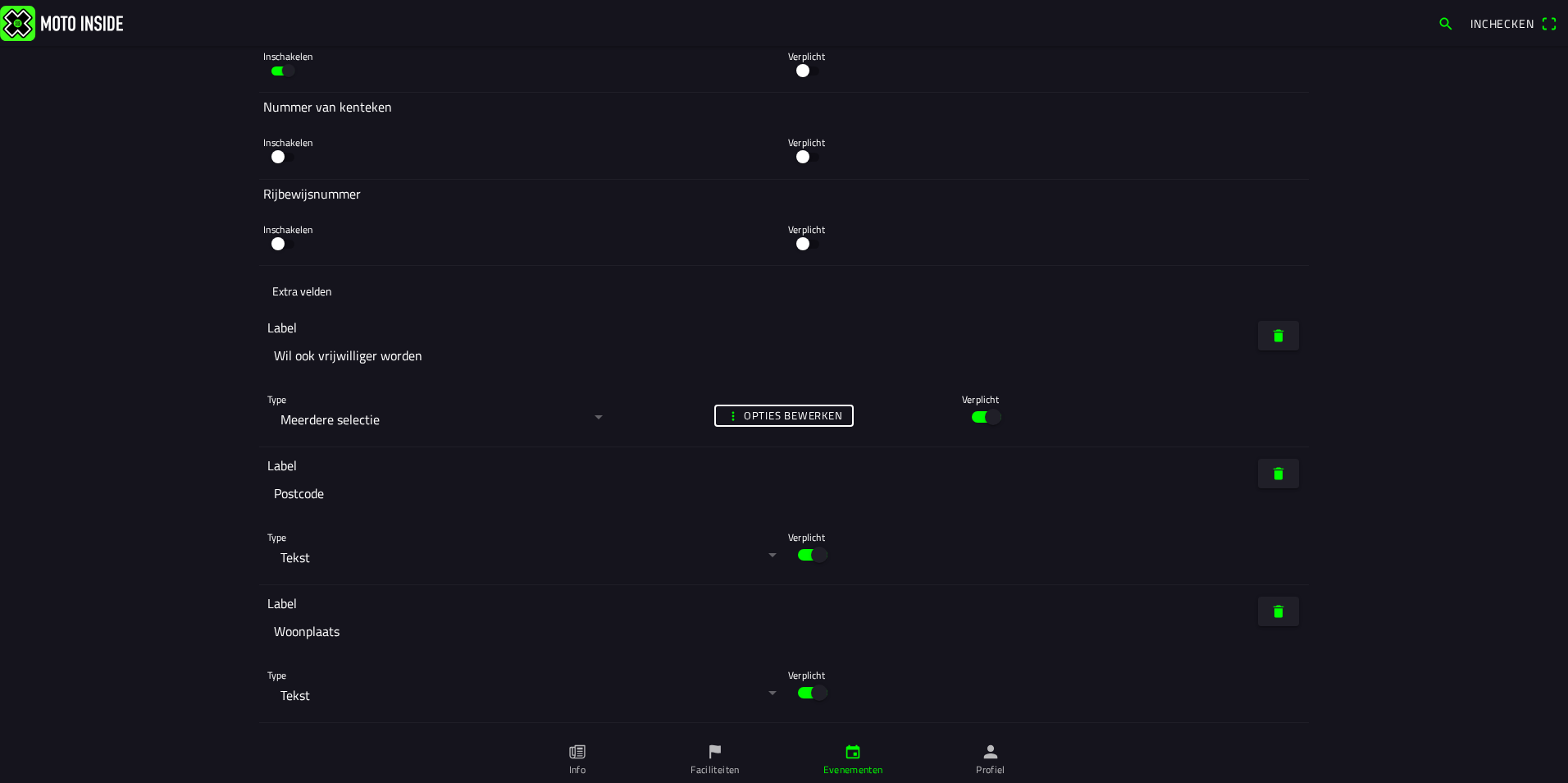
scroll to position [5356, 0]
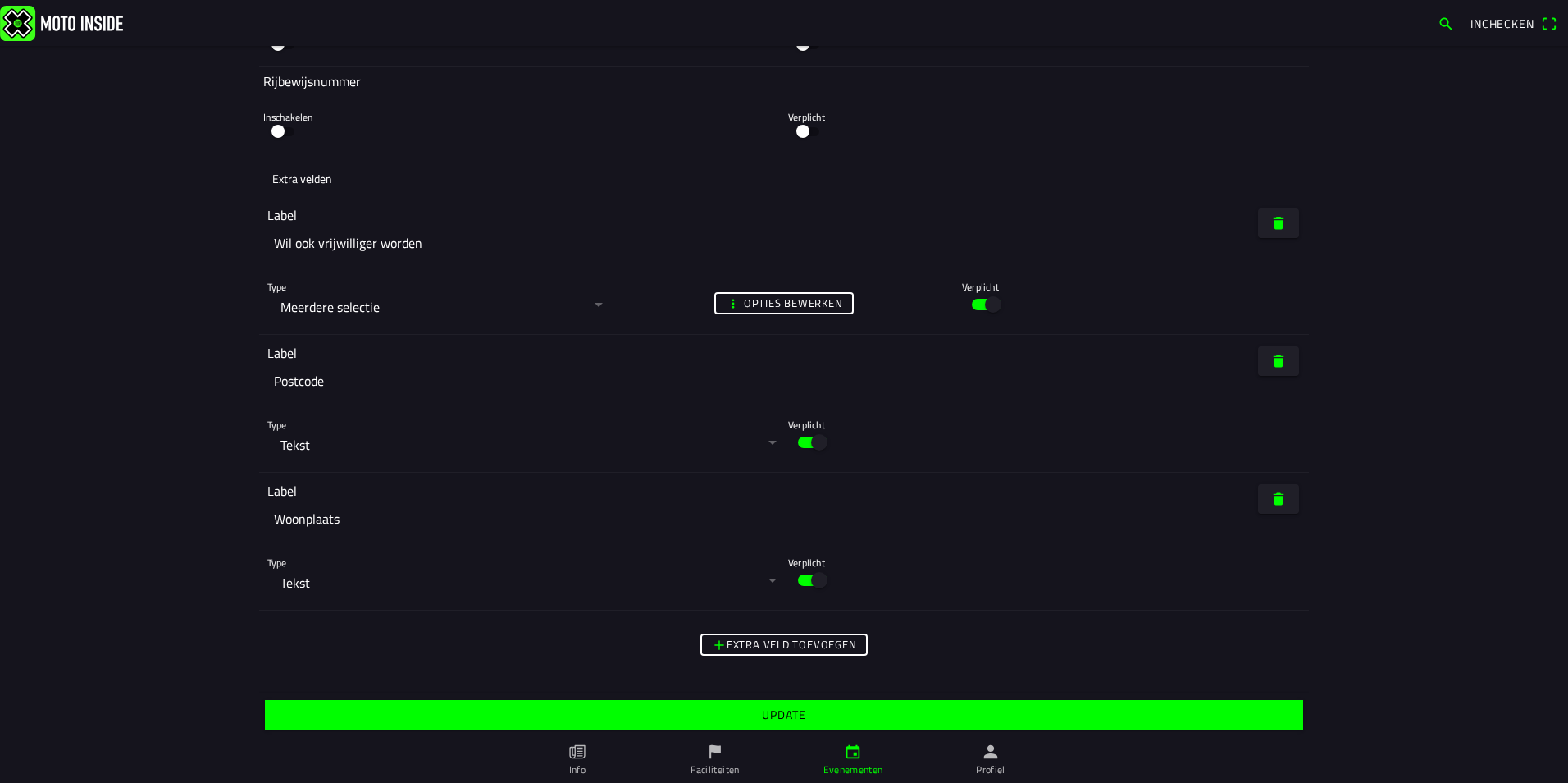
click at [0, 0] on slot "Update" at bounding box center [0, 0] width 0 height 0
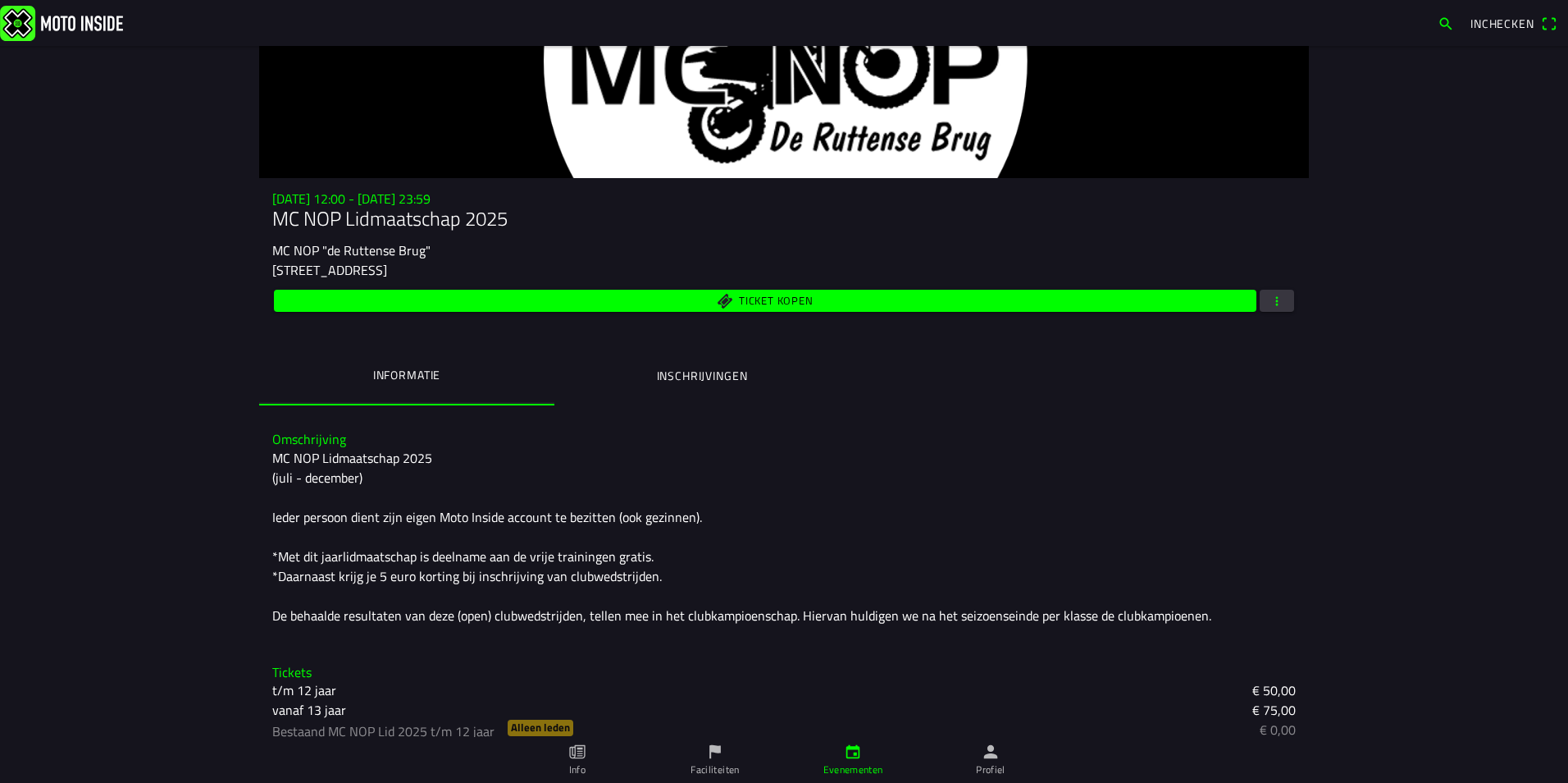
scroll to position [162, 0]
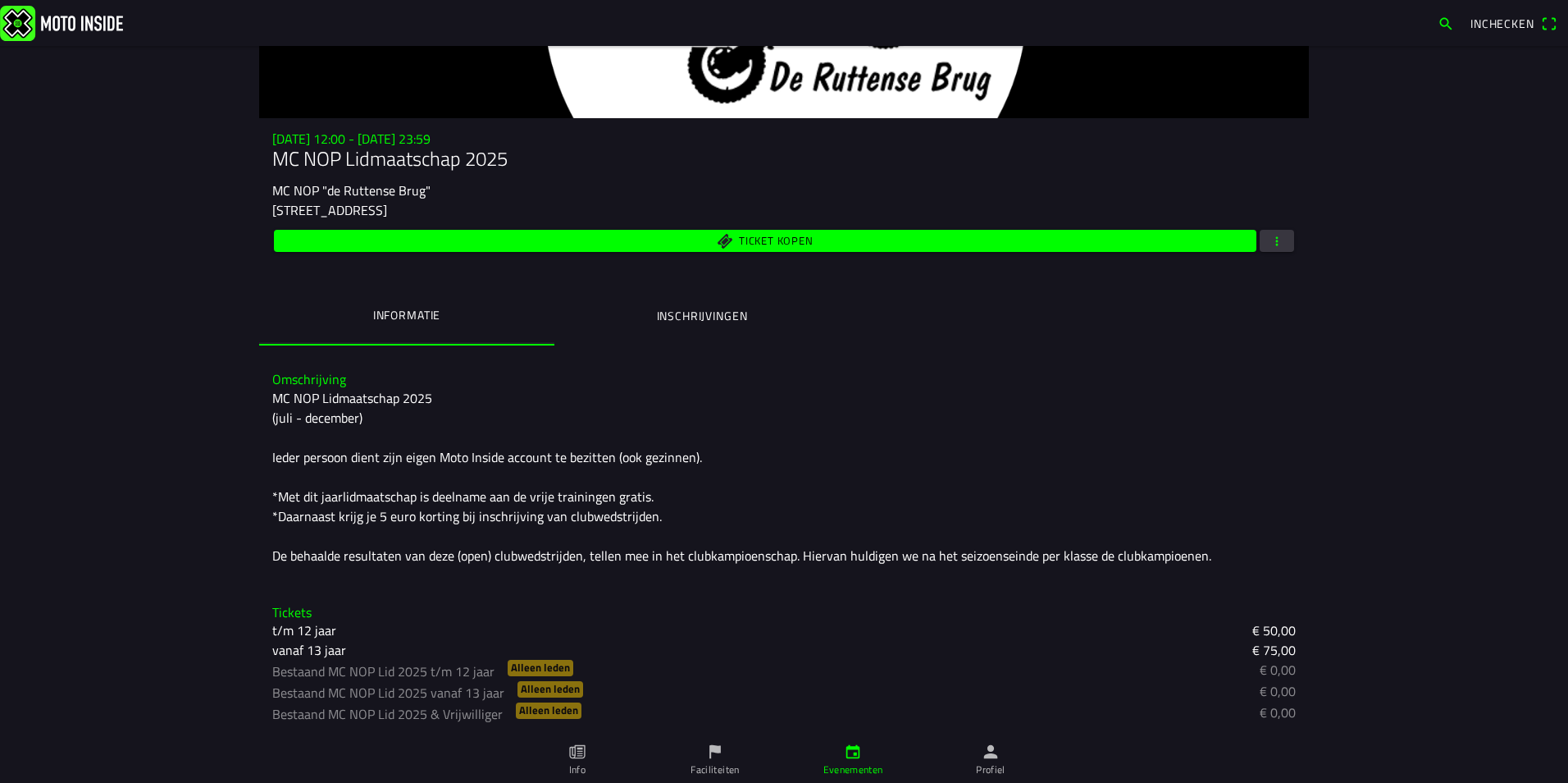
click at [996, 755] on icon "person" at bounding box center [991, 752] width 14 height 14
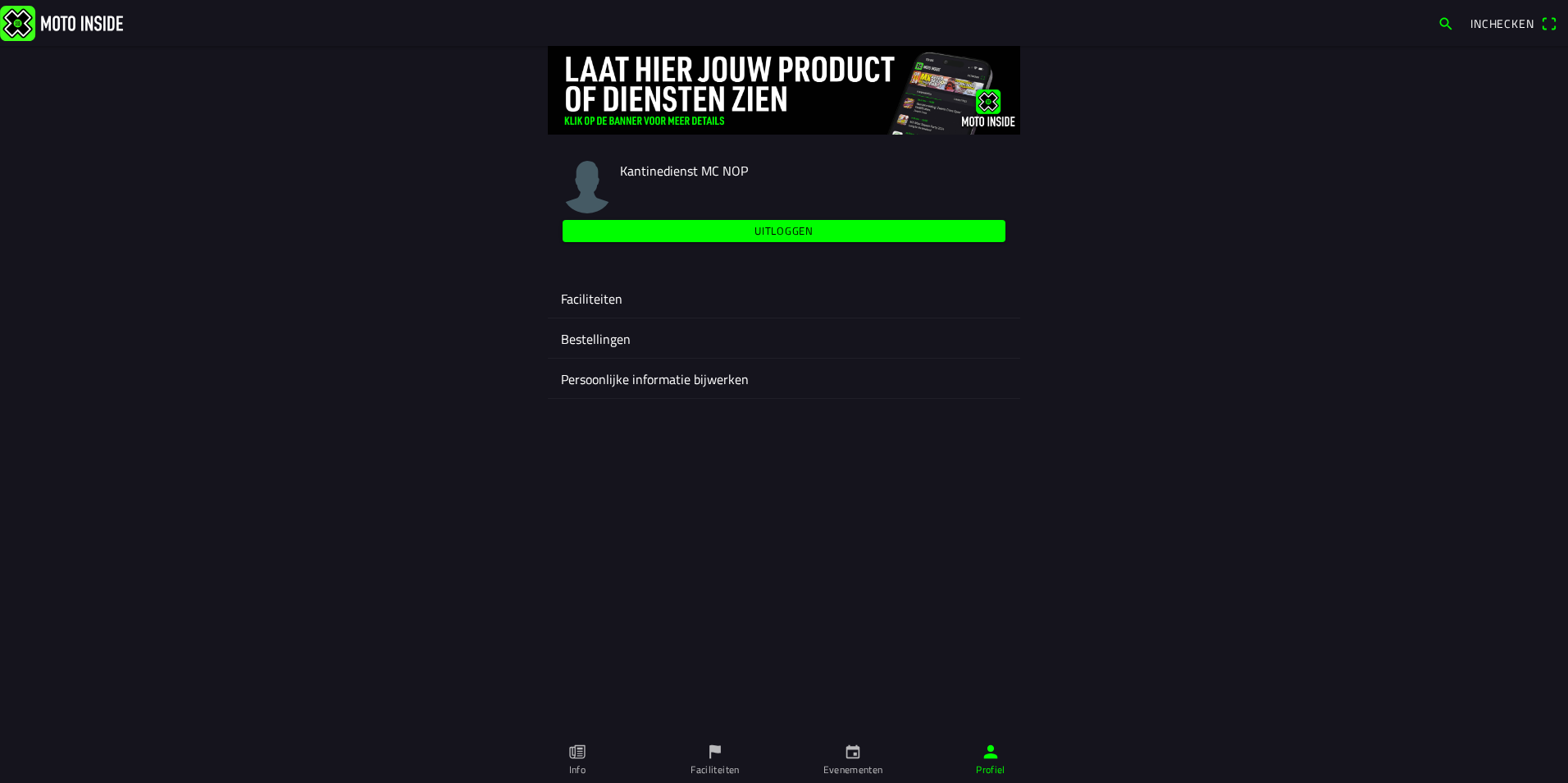
click at [607, 296] on ion-label "Faciliteiten" at bounding box center [784, 298] width 446 height 19
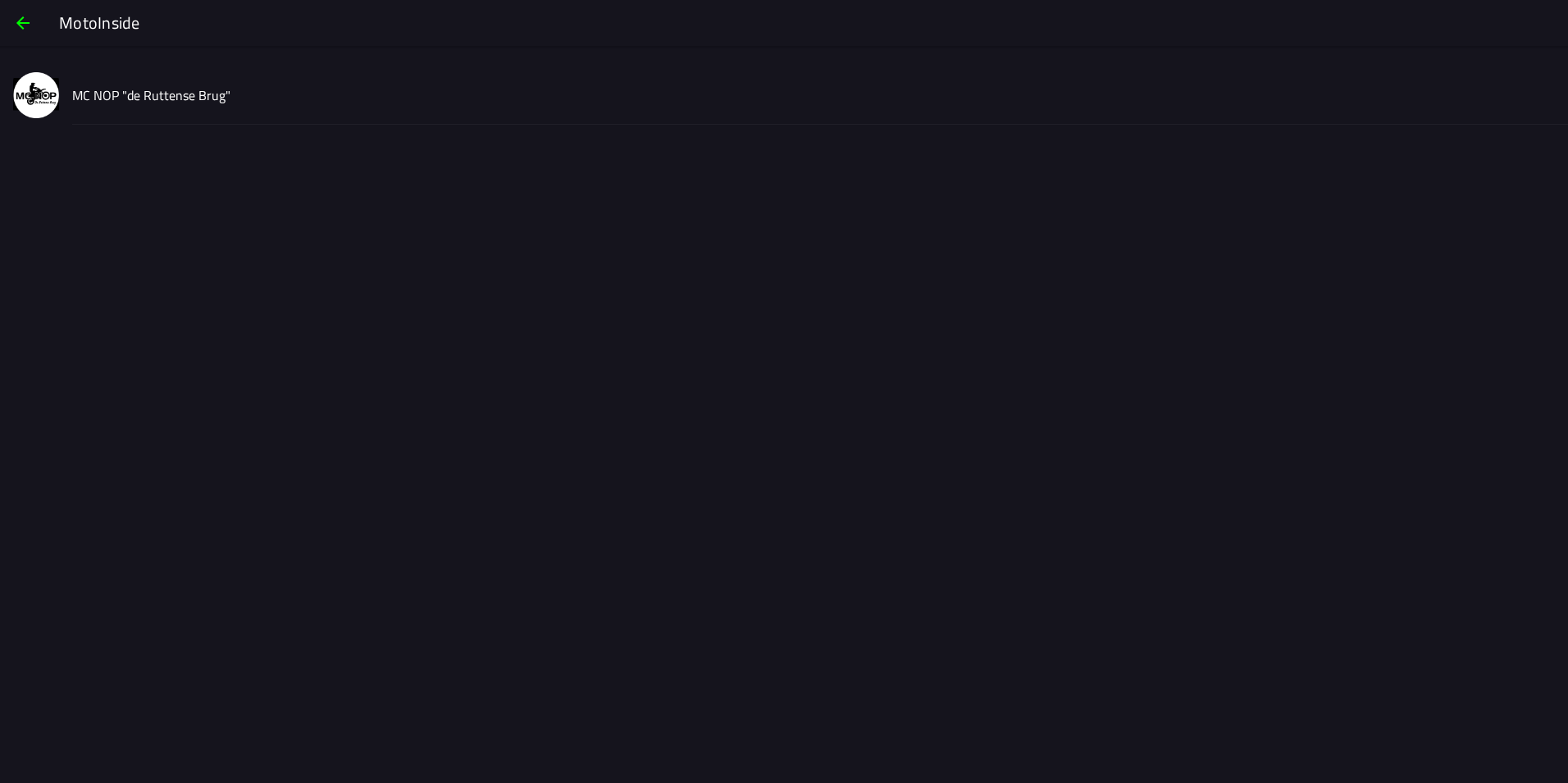
click at [0, 0] on slot "MC NOP "de Ruttense Brug"" at bounding box center [0, 0] width 0 height 0
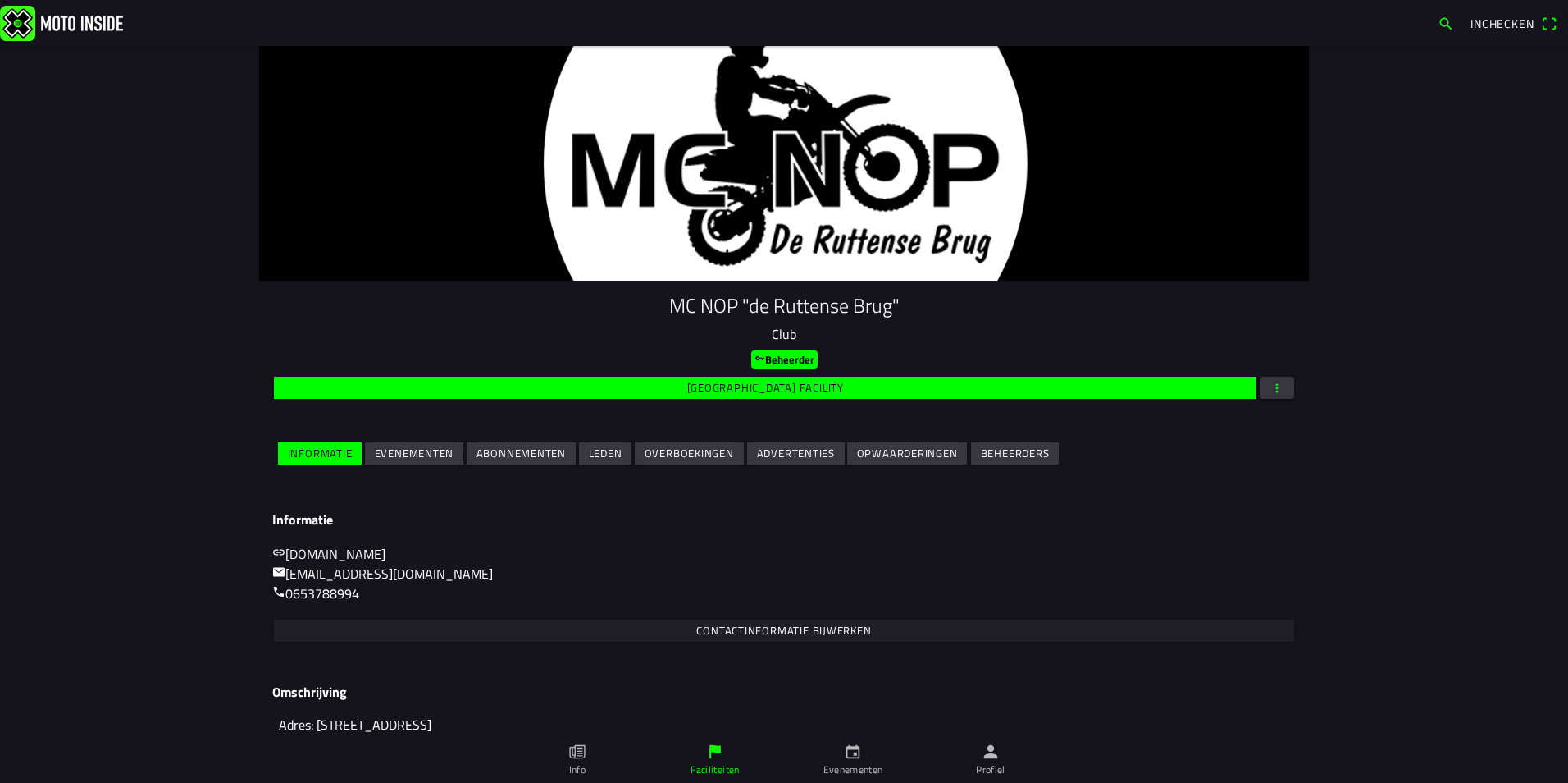
click at [0, 0] on slot "Evenementen" at bounding box center [0, 0] width 0 height 0
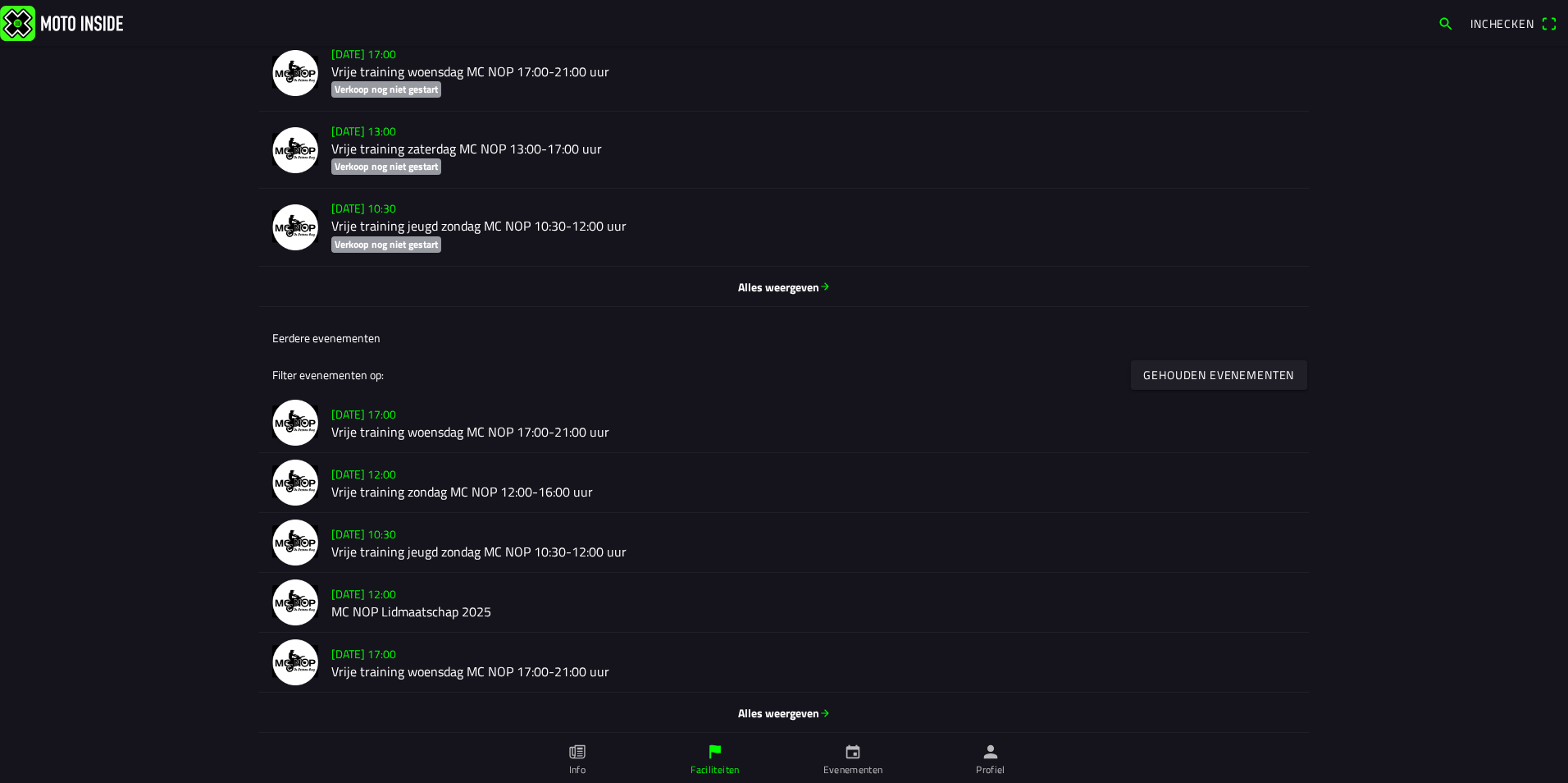
scroll to position [700, 0]
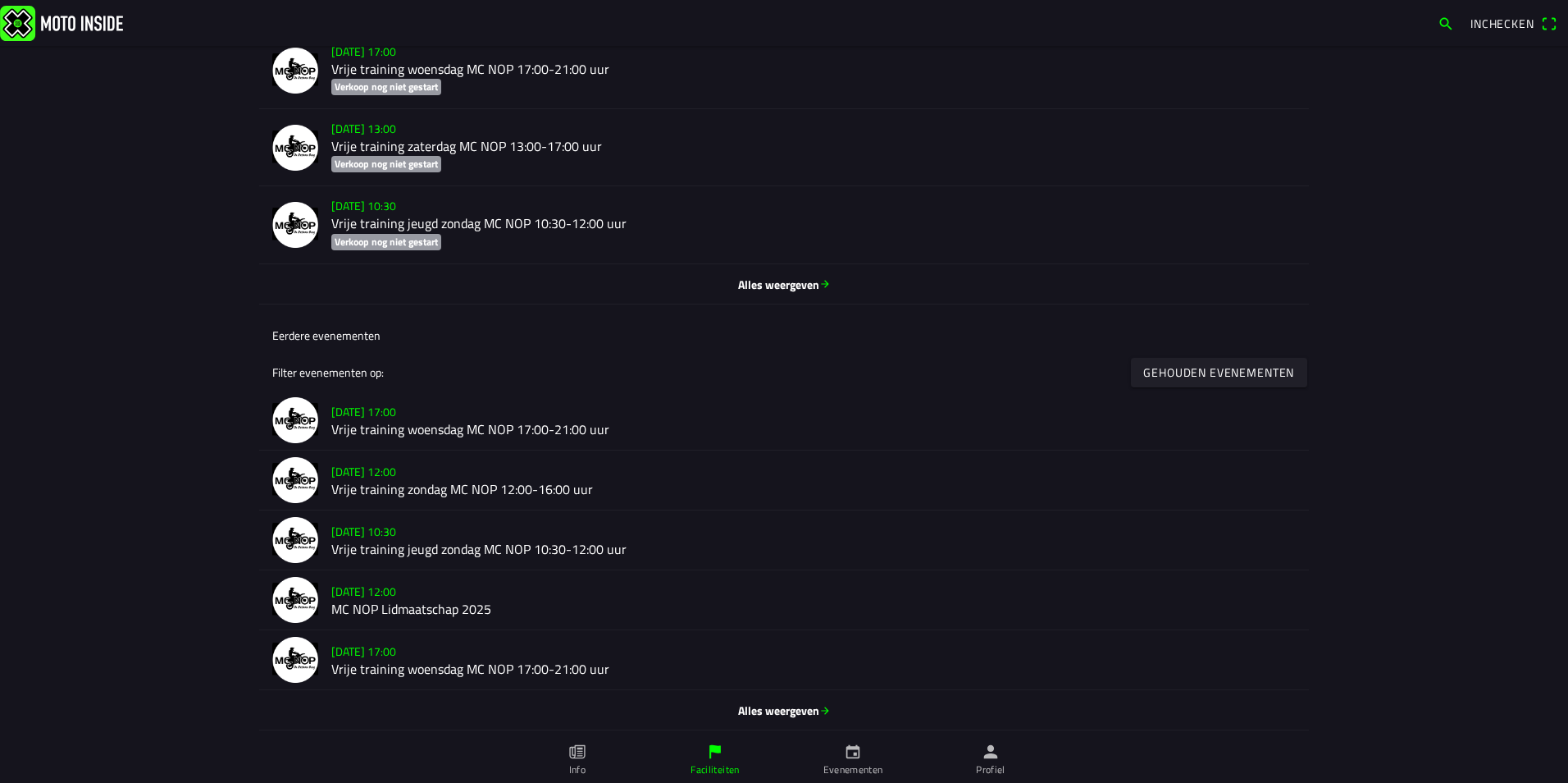
click at [760, 279] on span "Alles weergeven" at bounding box center [784, 283] width 1024 height 18
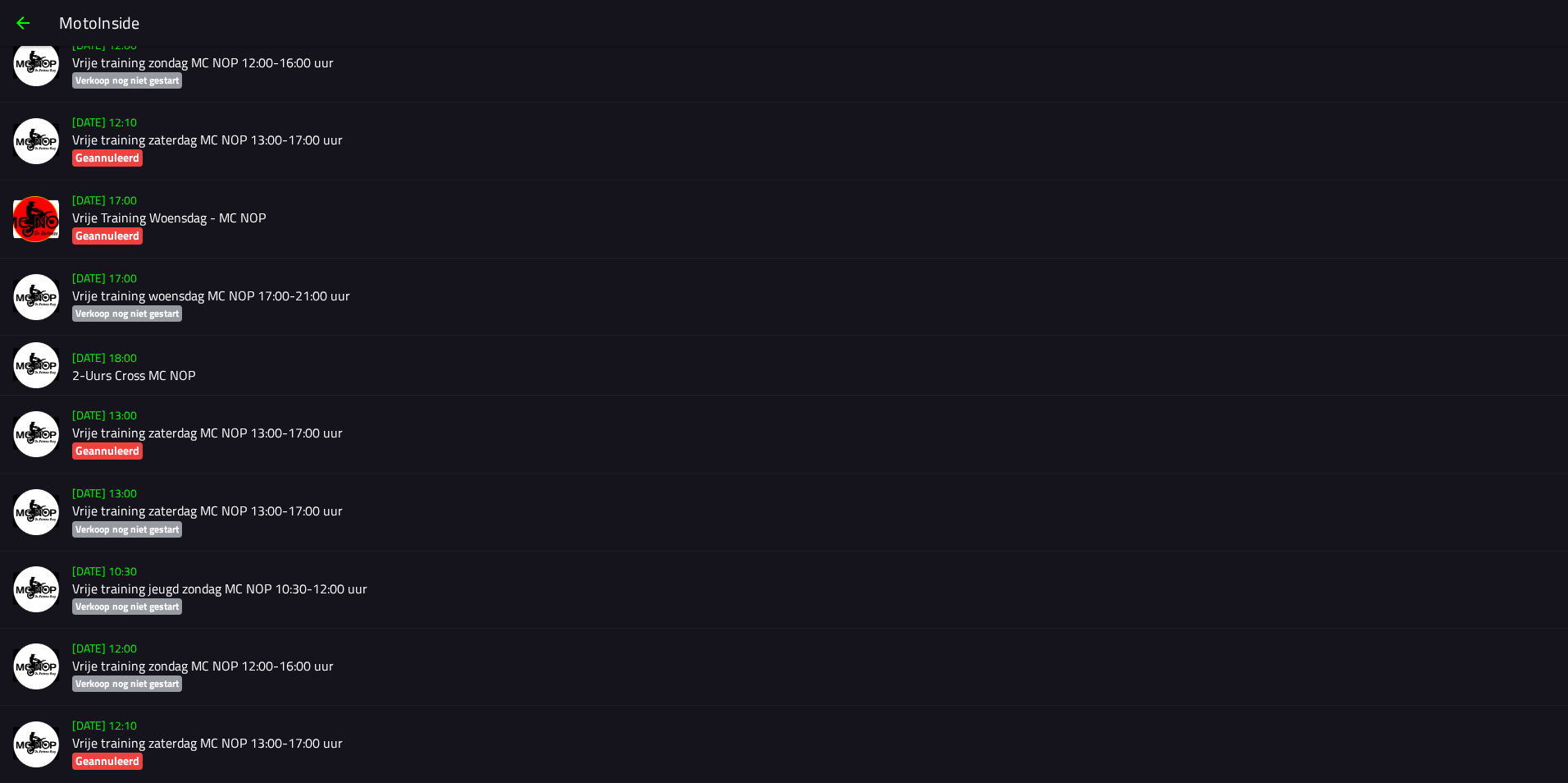
scroll to position [834, 0]
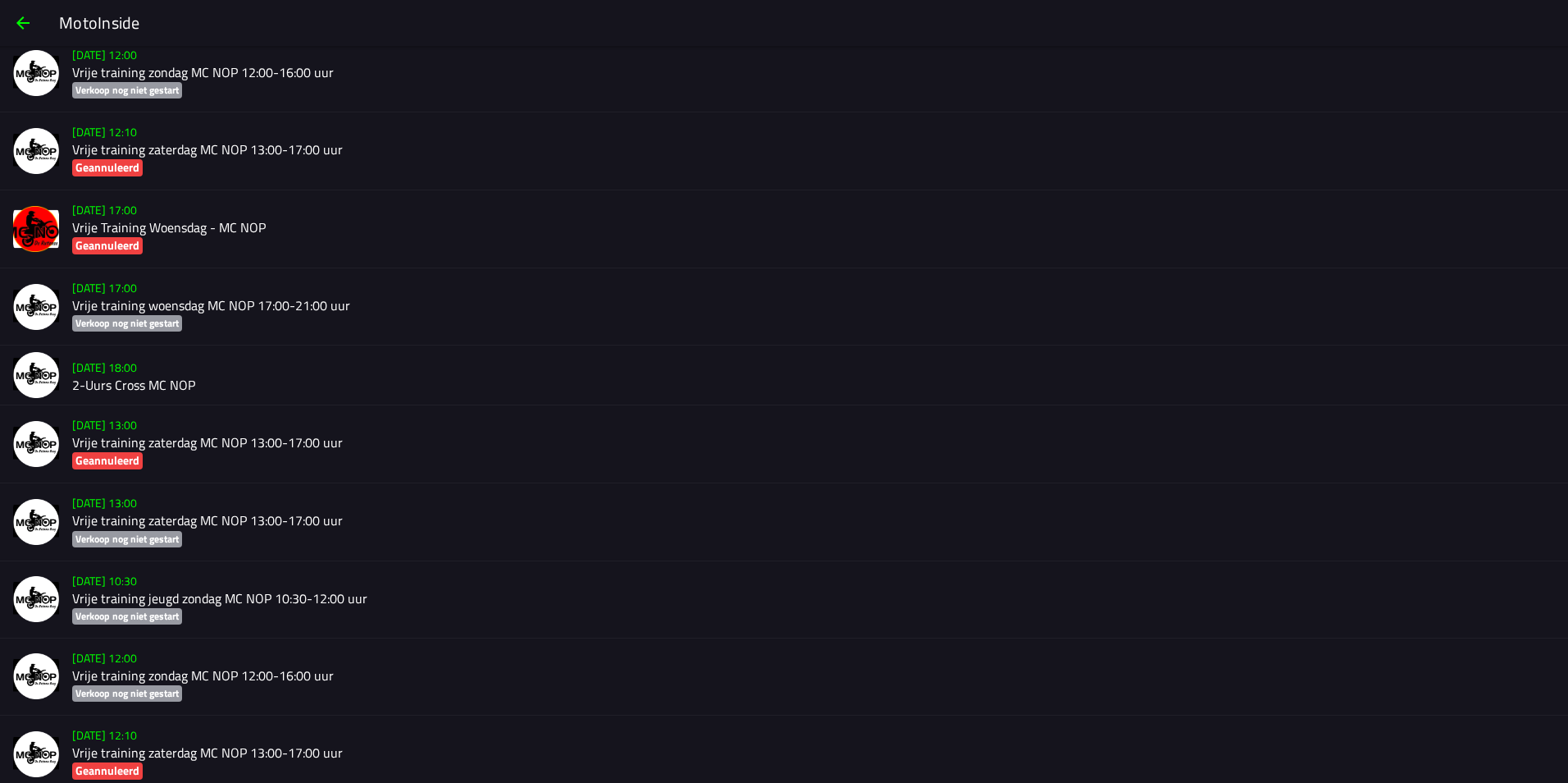
click at [305, 302] on h2 "Vrije training woensdag MC NOP 17:00-21:00 uur" at bounding box center [813, 305] width 1483 height 16
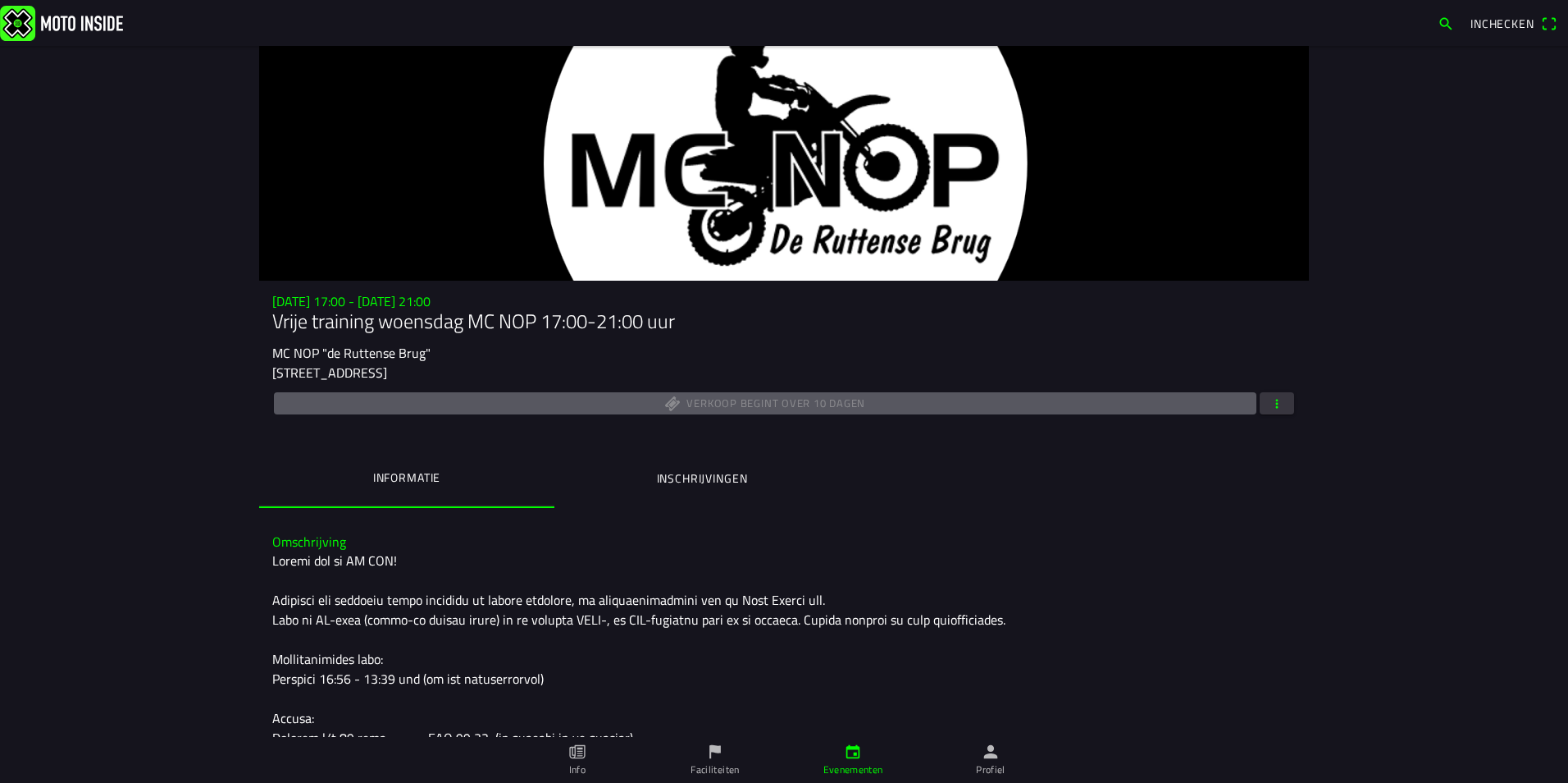
click at [1273, 398] on span "button" at bounding box center [1278, 403] width 15 height 22
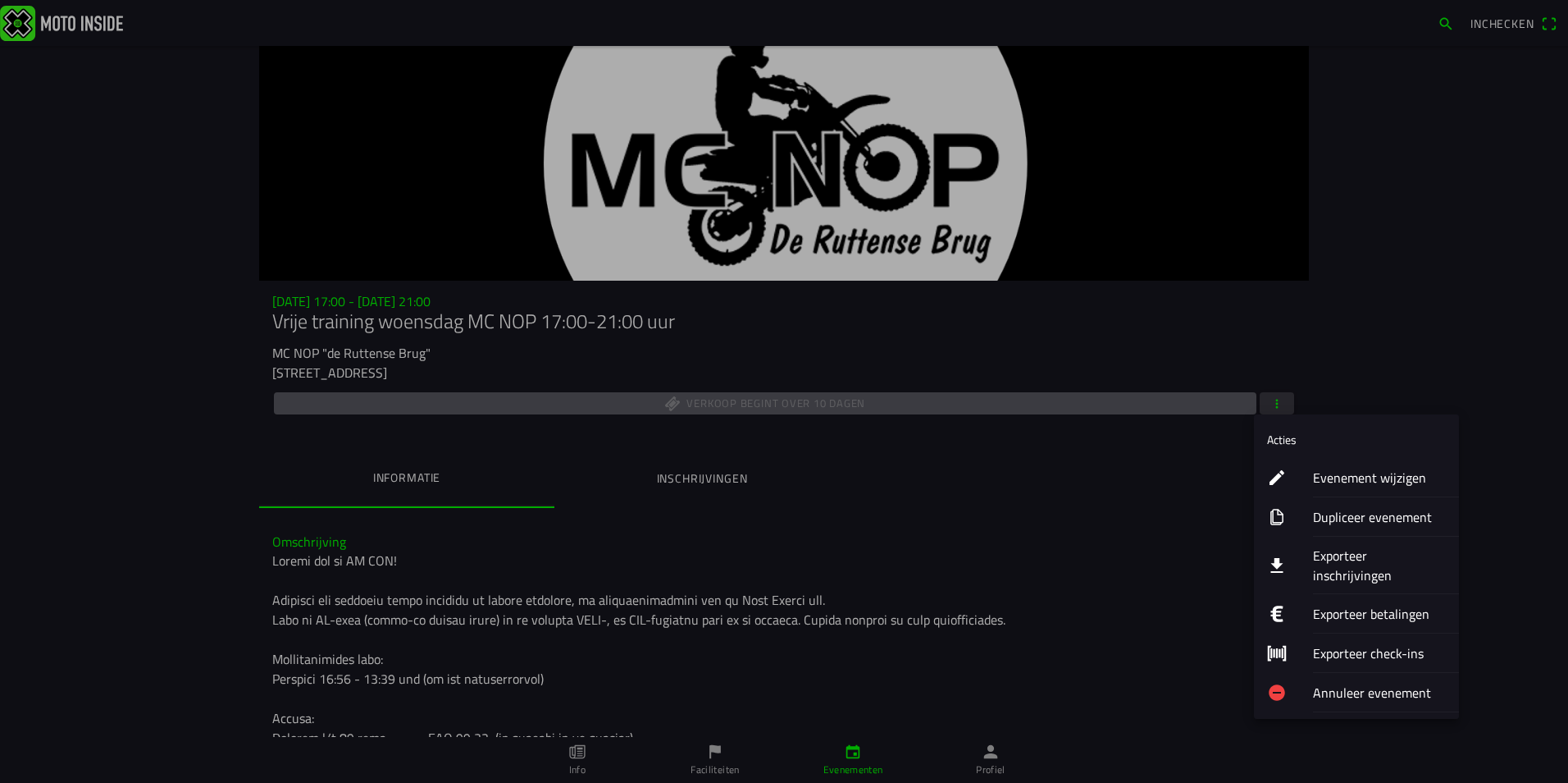
click at [1335, 682] on ion-label "Annuleer evenement" at bounding box center [1380, 692] width 133 height 19
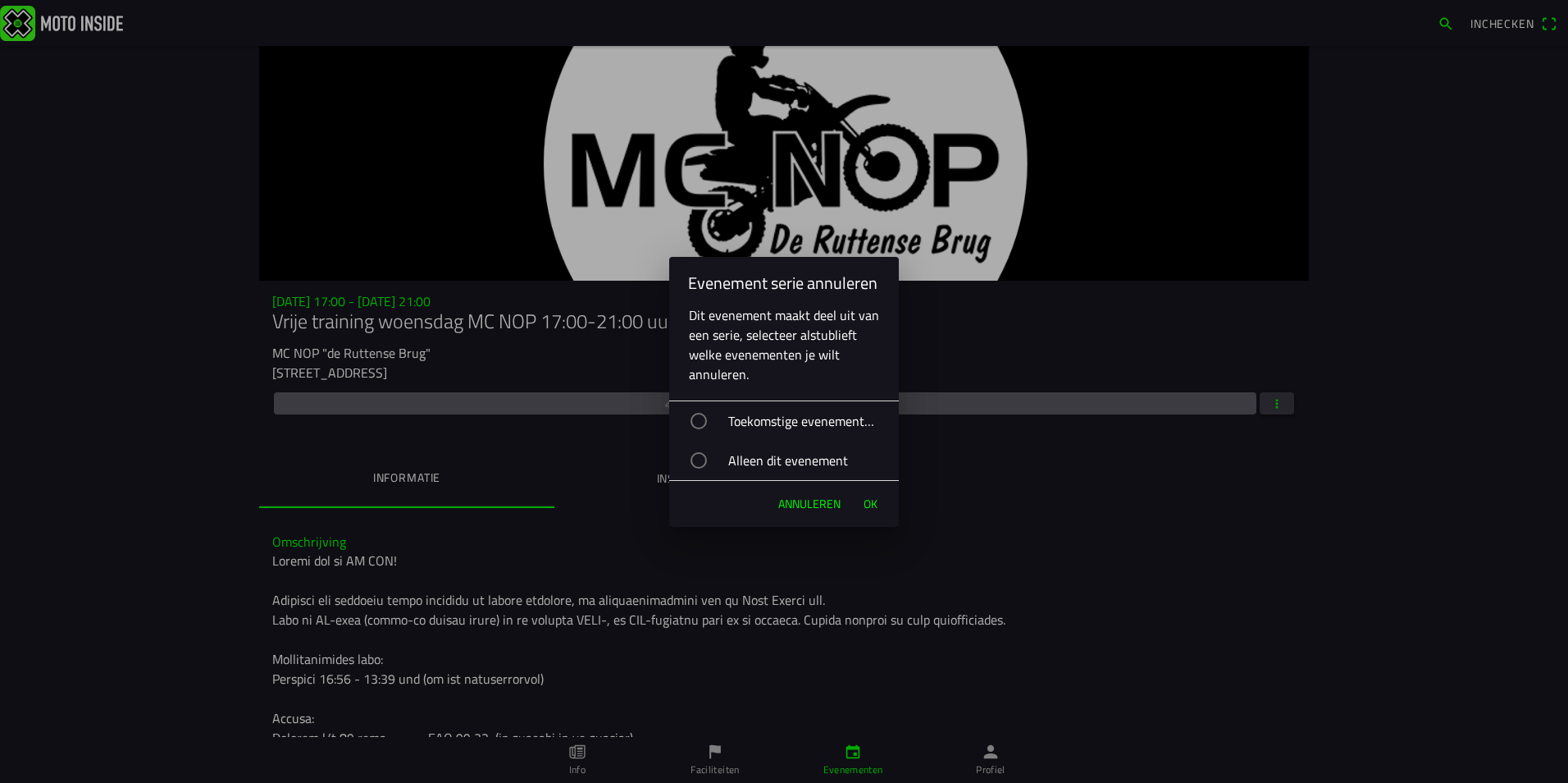
click at [712, 460] on div "Alleen dit evenement" at bounding box center [792, 460] width 213 height 41
click at [875, 504] on span "Ok" at bounding box center [870, 504] width 14 height 17
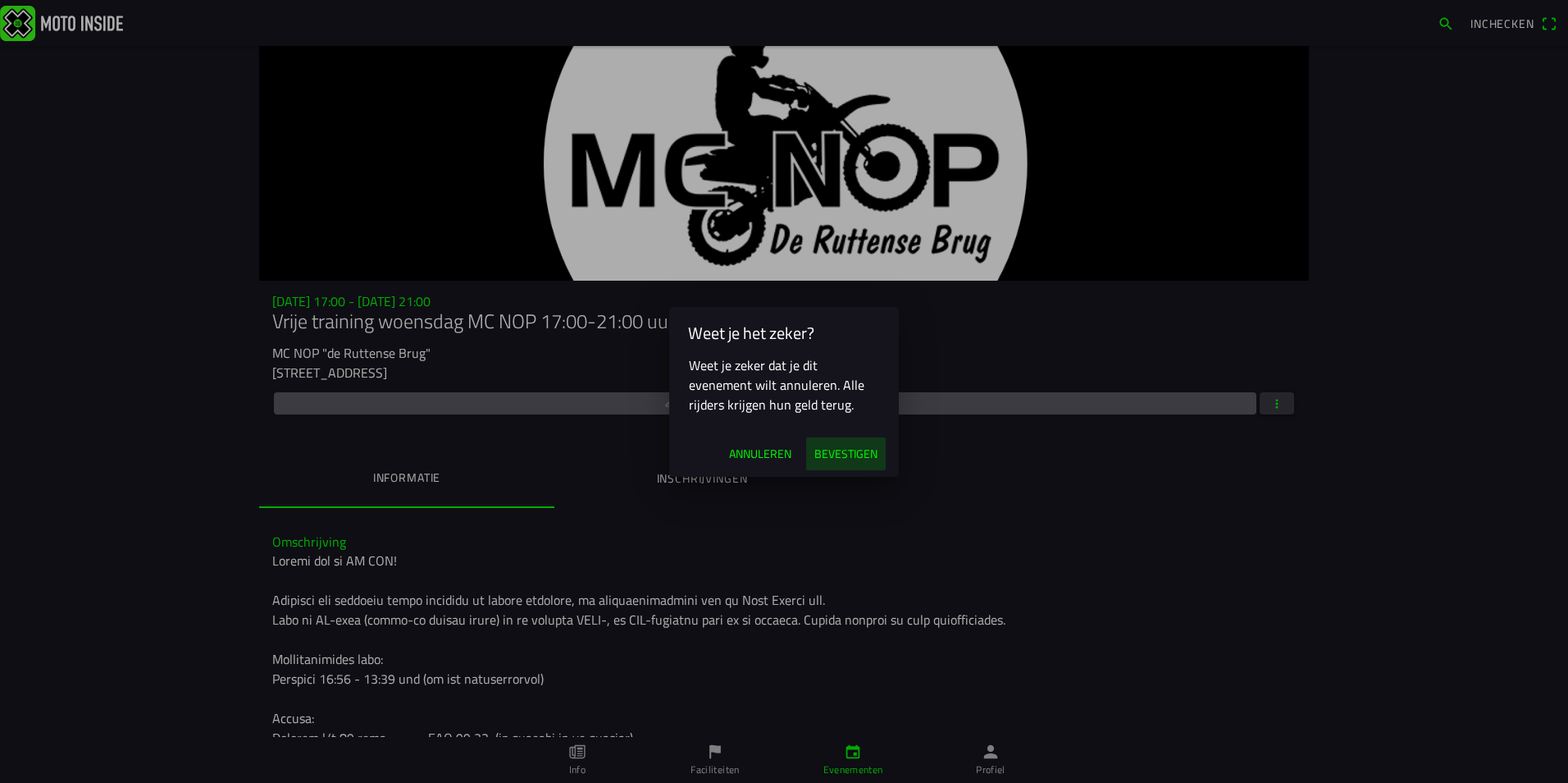
click at [861, 452] on span "Bevestigen" at bounding box center [846, 454] width 64 height 17
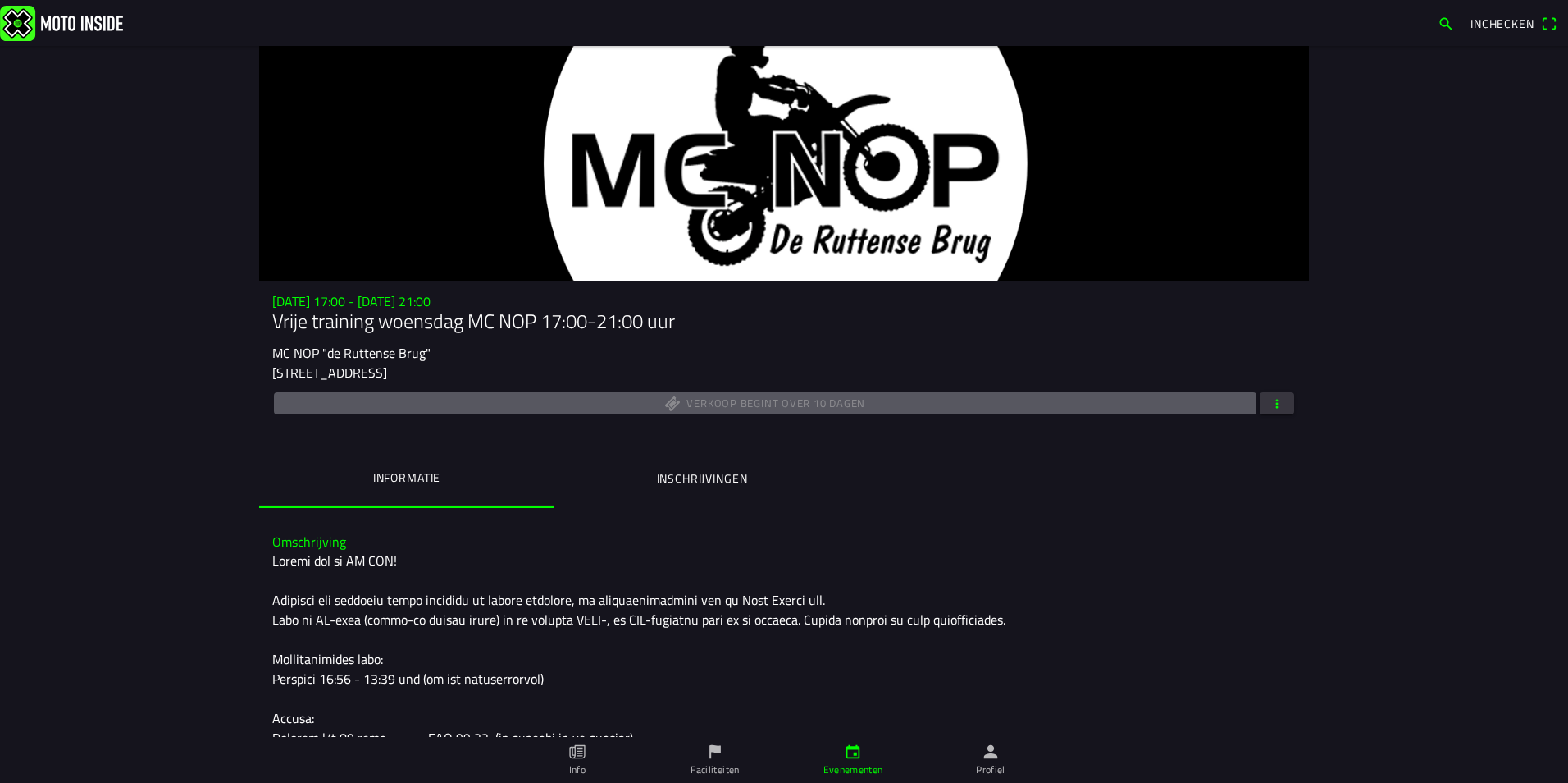
click at [993, 760] on icon "person" at bounding box center [991, 752] width 18 height 18
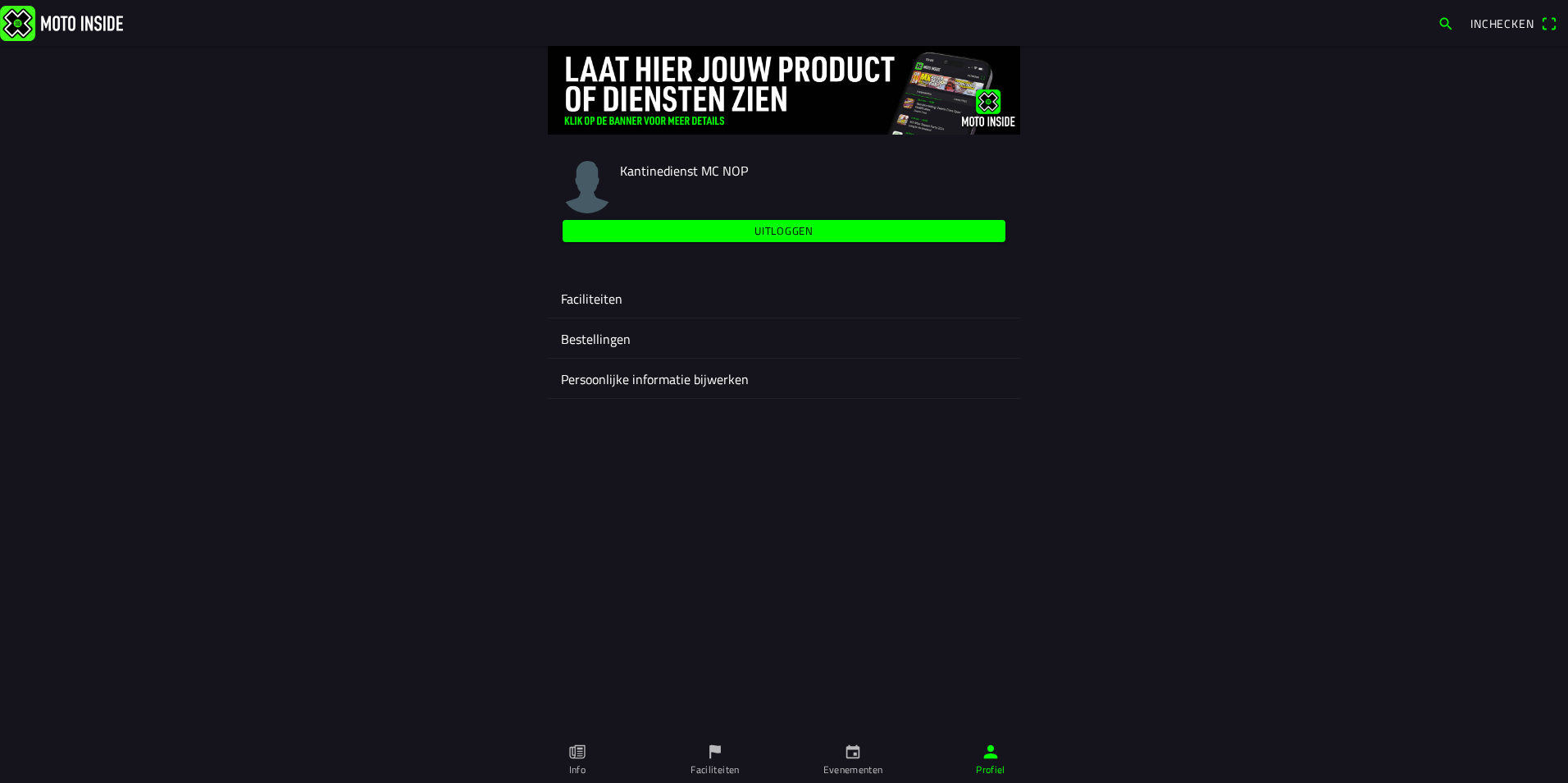
click at [611, 303] on ion-label "Faciliteiten" at bounding box center [784, 298] width 446 height 19
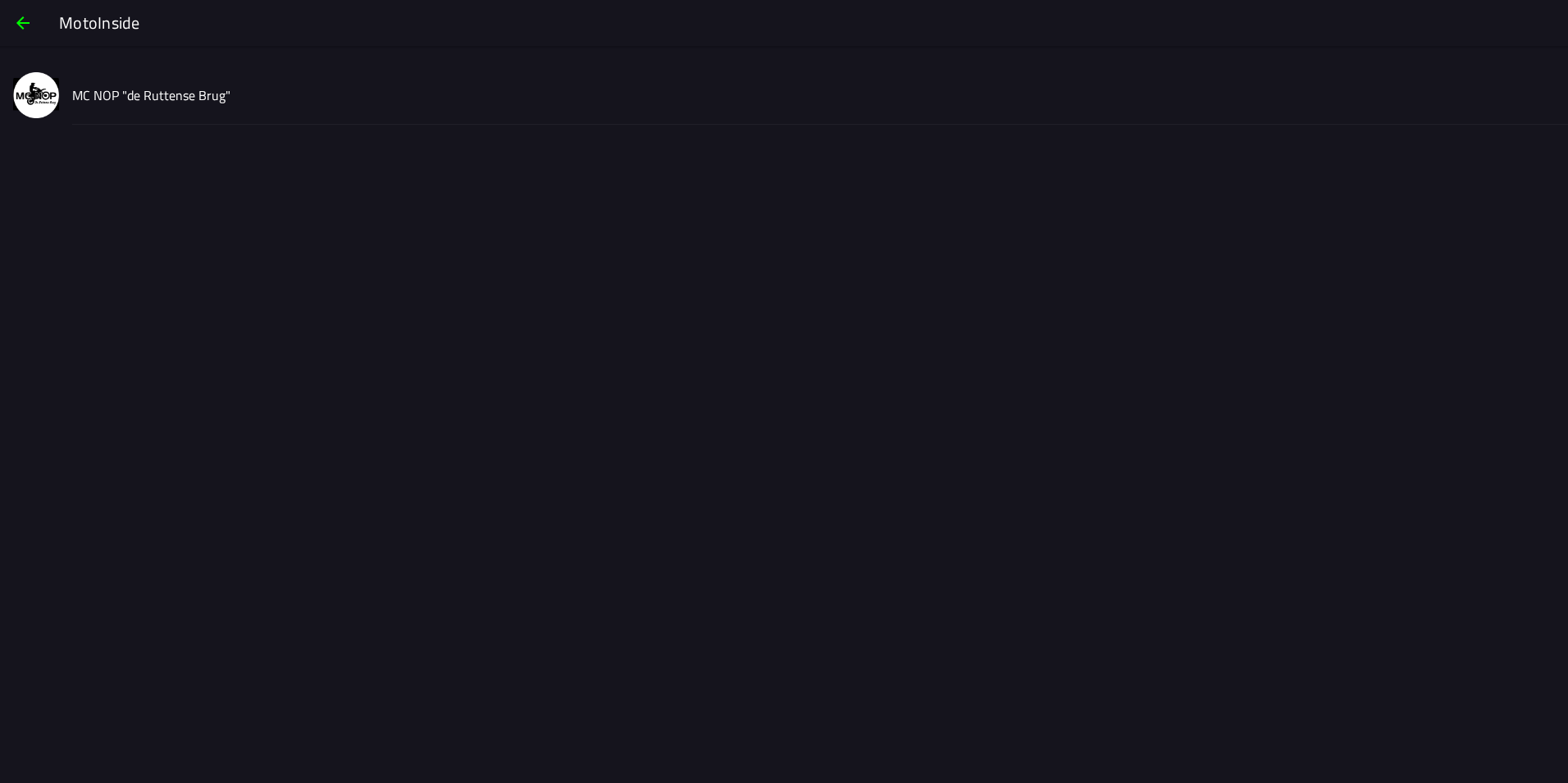
click at [0, 0] on slot "MC NOP "de Ruttense Brug"" at bounding box center [0, 0] width 0 height 0
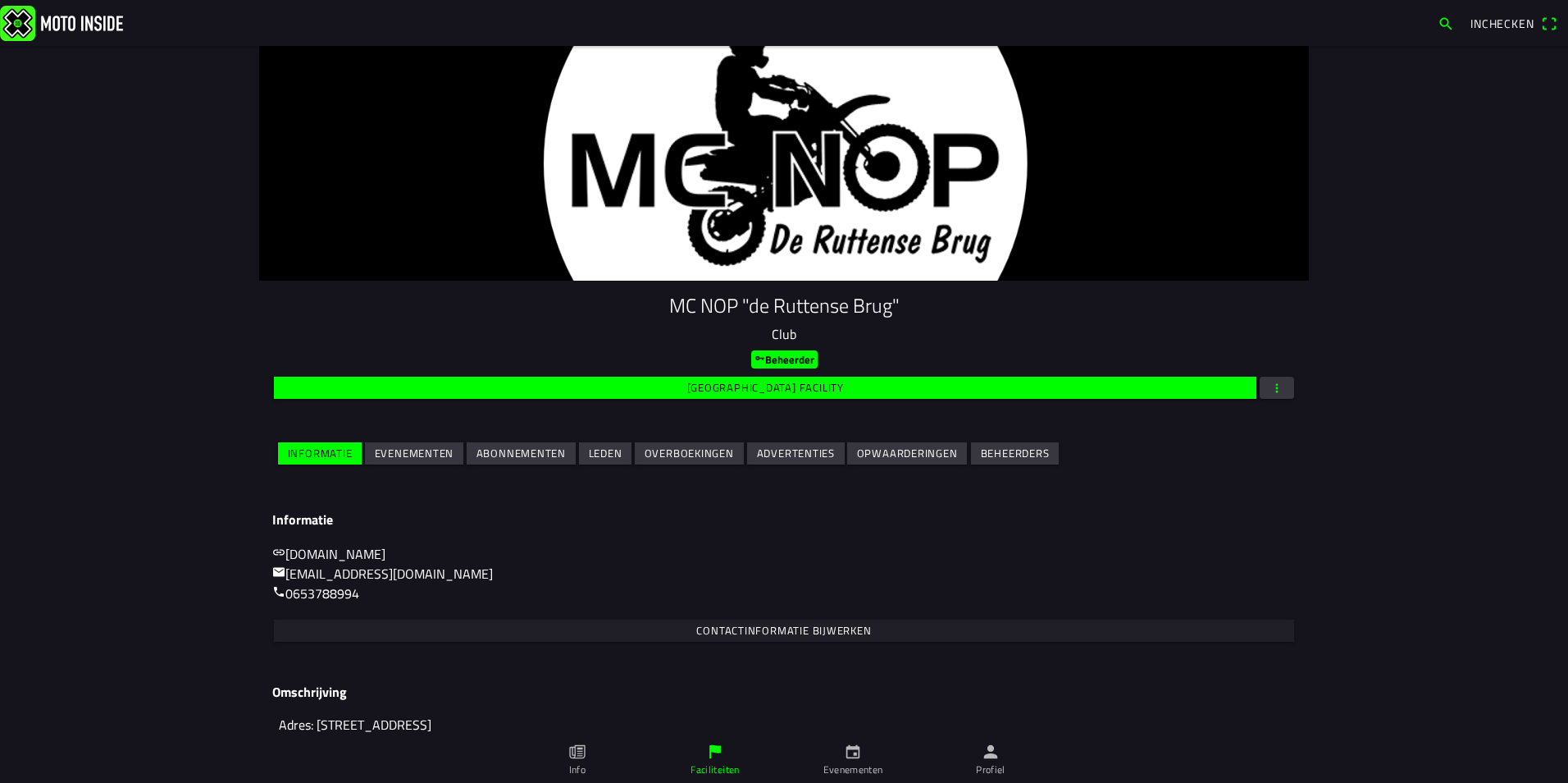
click at [0, 0] on slot "Evenementen" at bounding box center [0, 0] width 0 height 0
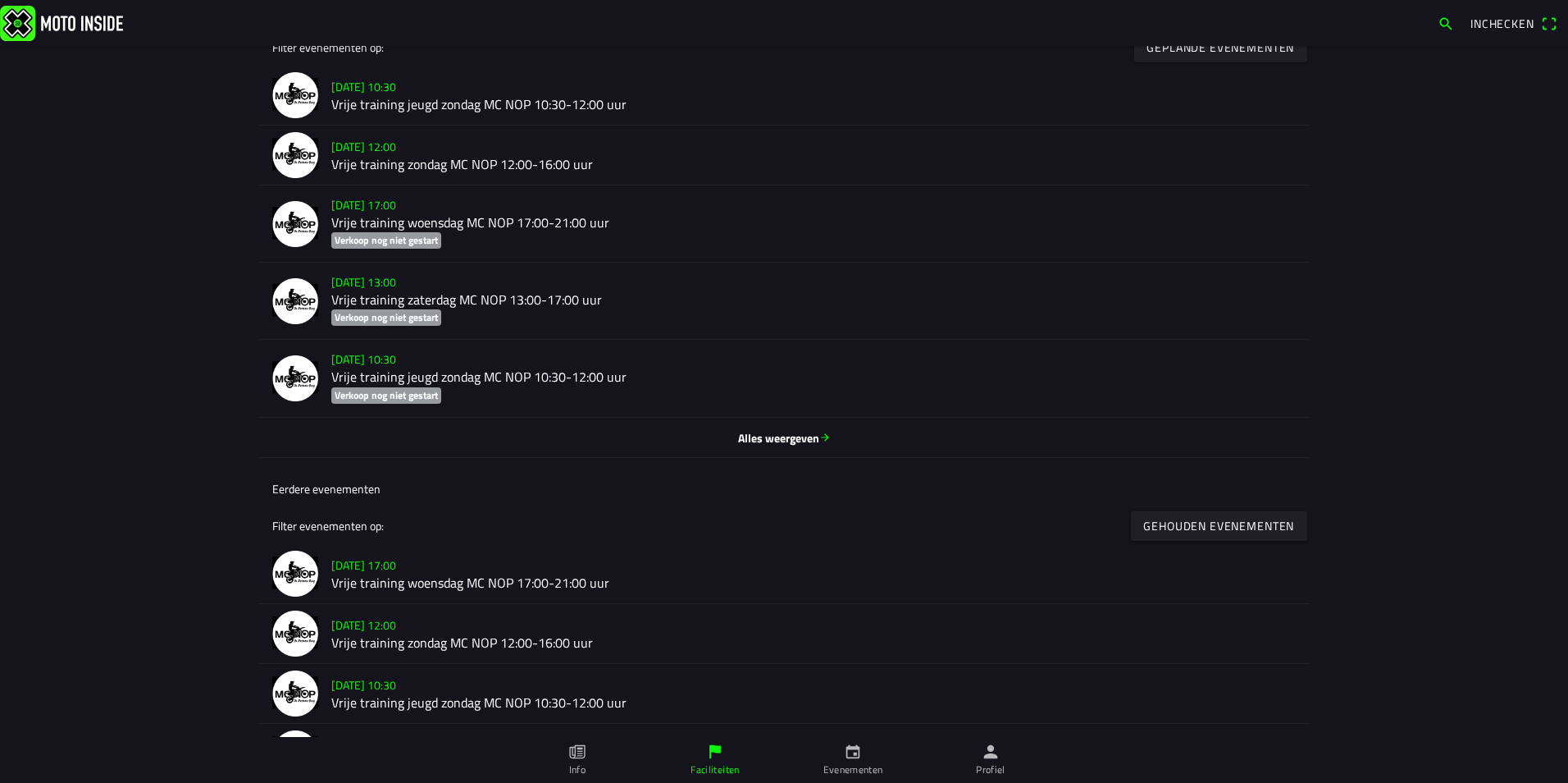
scroll to position [492, 0]
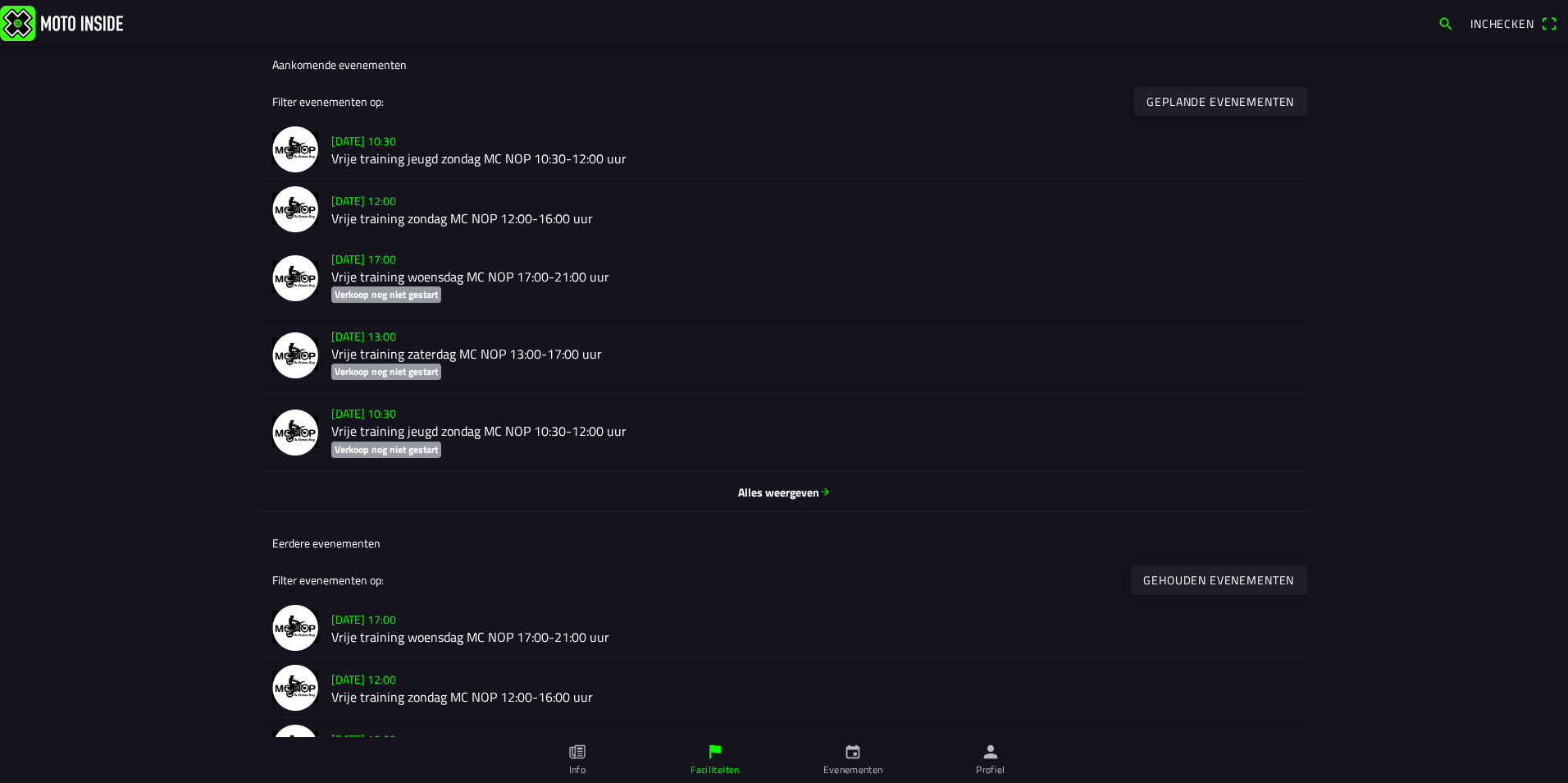
click at [749, 493] on span "Alles weergeven" at bounding box center [784, 491] width 1024 height 18
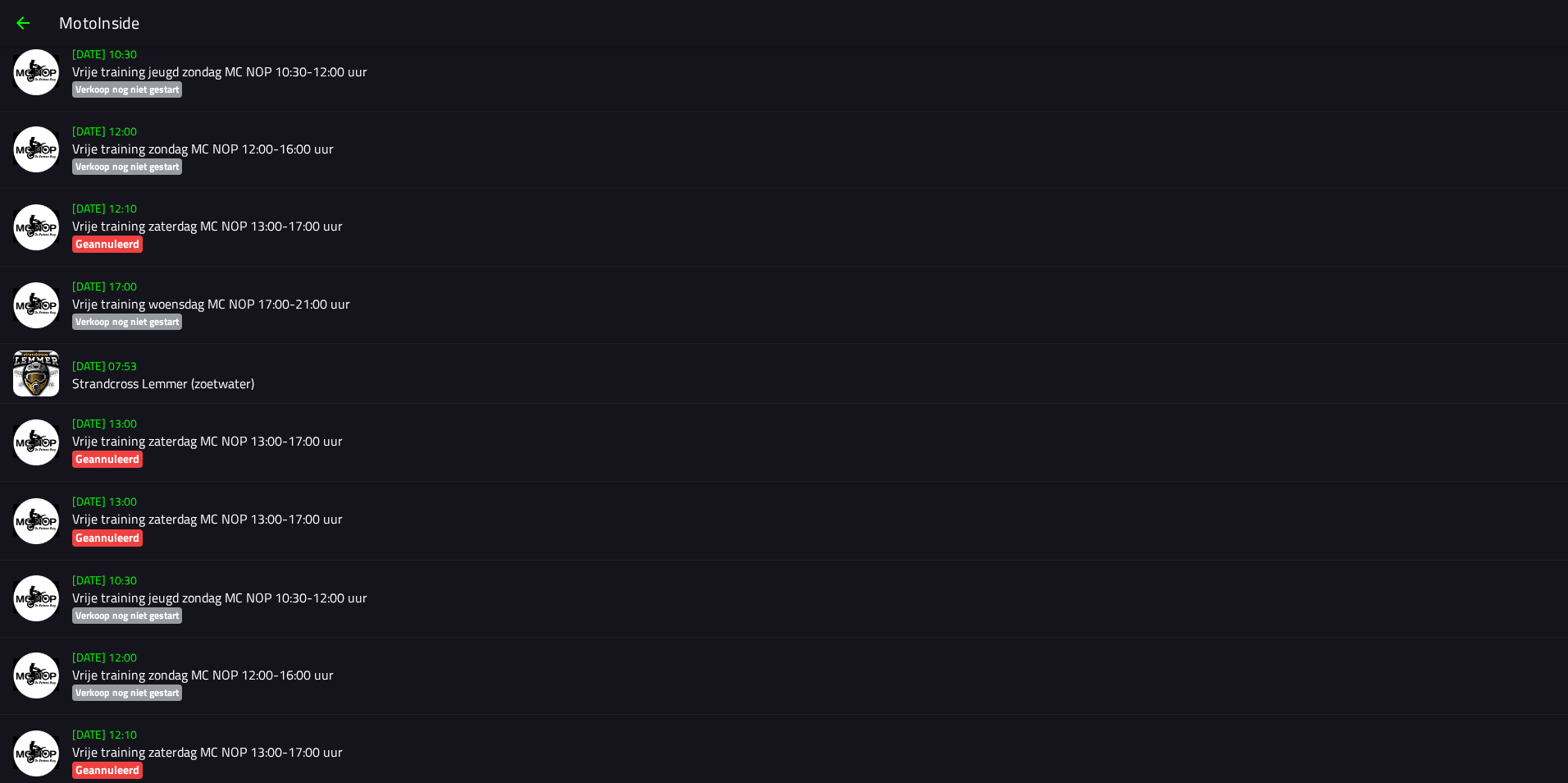
scroll to position [4621, 0]
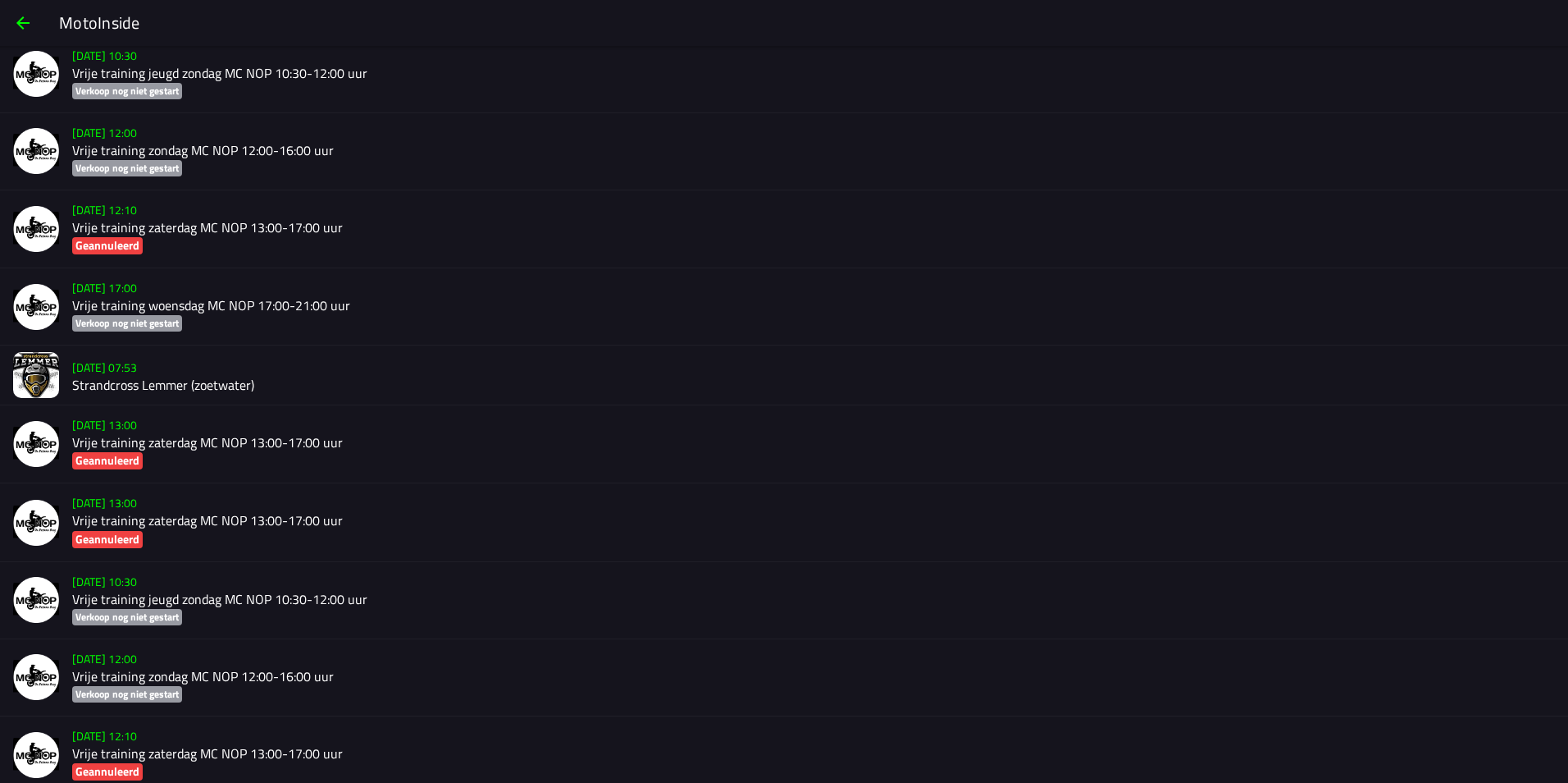
click at [138, 384] on h2 "Strandcross Lemmer (zoetwater)" at bounding box center [813, 385] width 1483 height 16
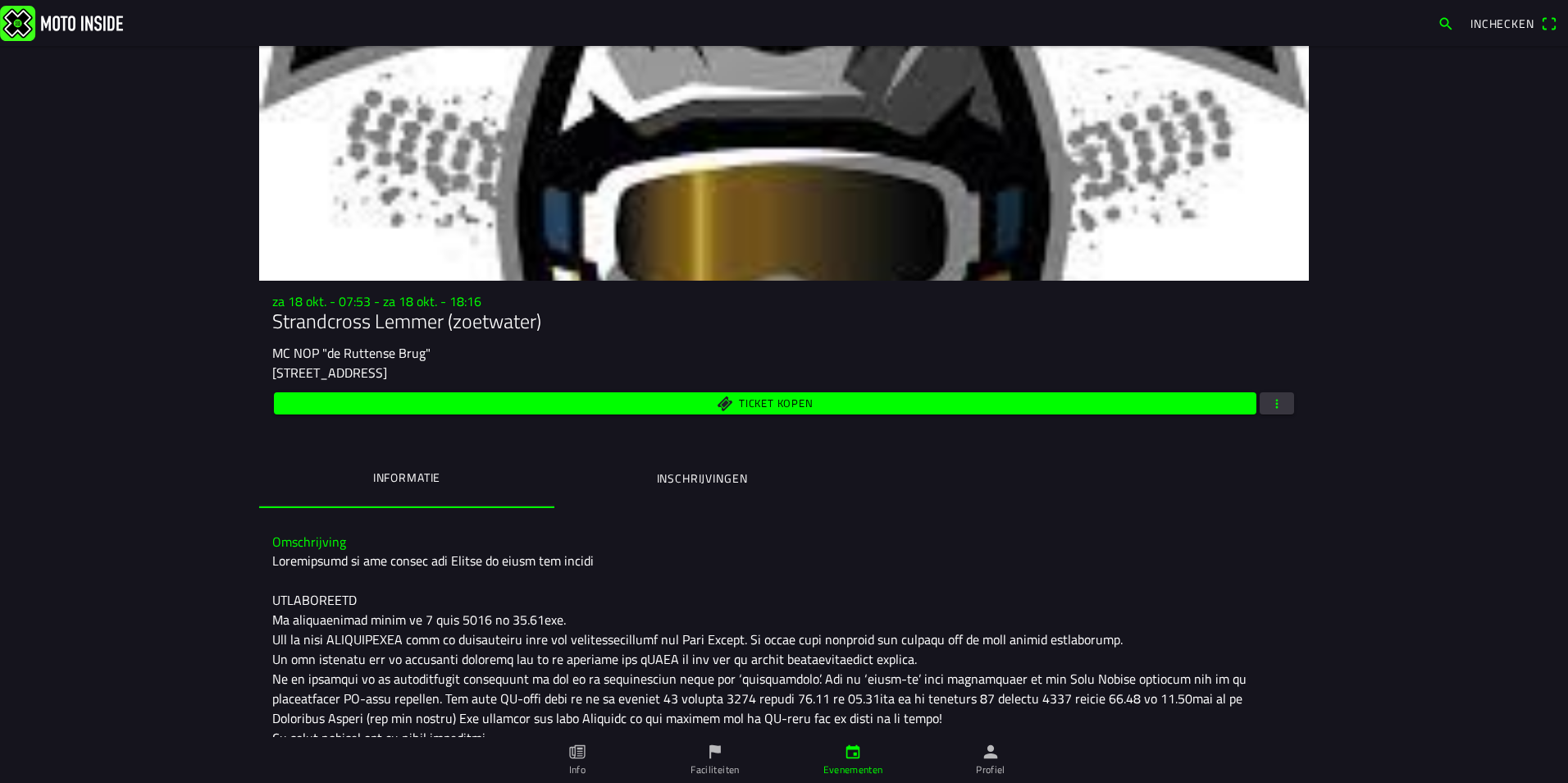
click at [1262, 406] on button "button" at bounding box center [1277, 403] width 34 height 22
click at [986, 642] on ion-backdrop at bounding box center [784, 391] width 1568 height 783
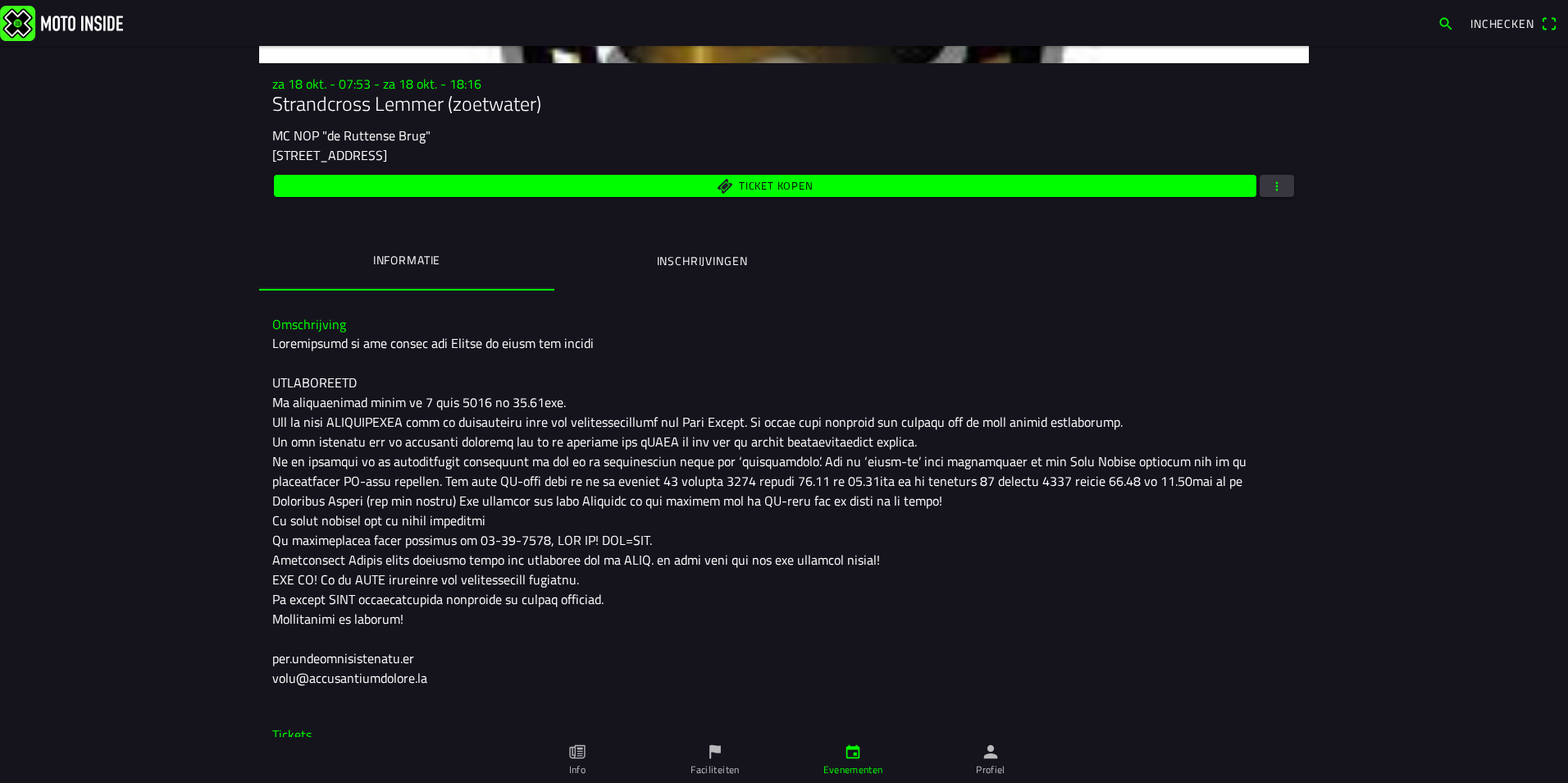
scroll to position [328, 0]
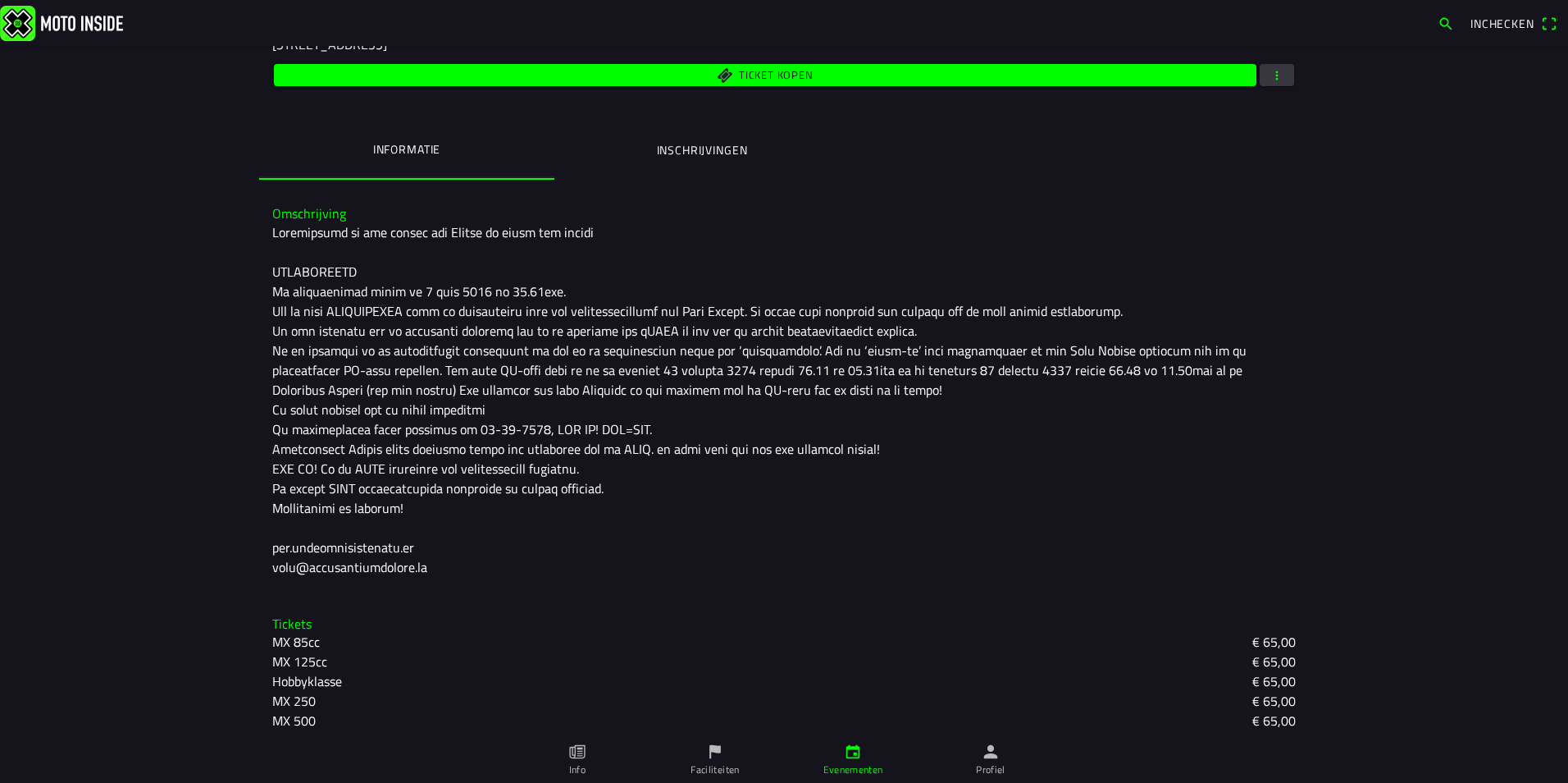
click at [1248, 289] on div at bounding box center [784, 399] width 1024 height 354
click at [1097, 348] on div at bounding box center [784, 399] width 1024 height 354
click at [1280, 77] on button "button" at bounding box center [1277, 75] width 34 height 22
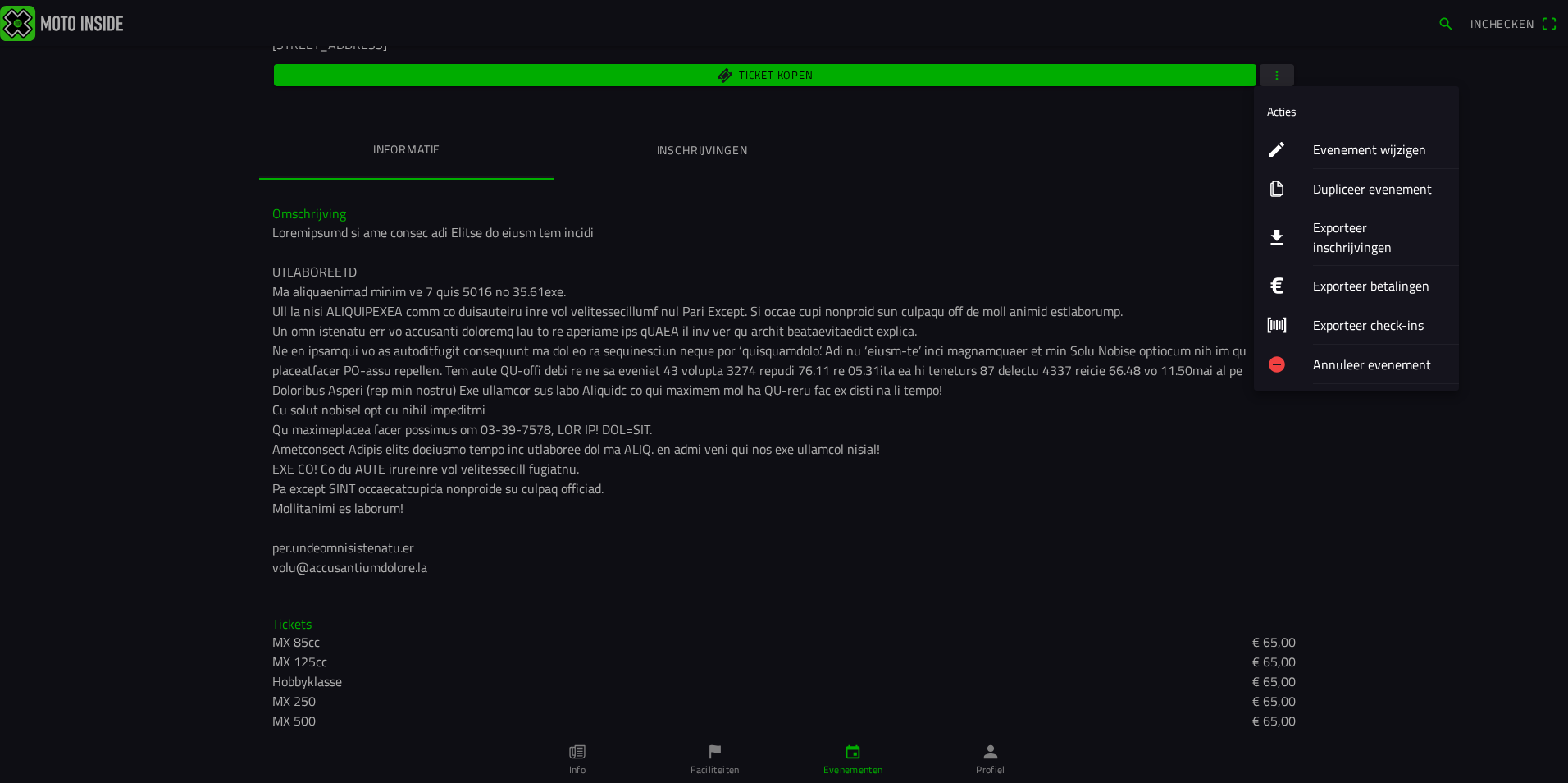
click at [1321, 153] on ion-label "Evenement wijzigen" at bounding box center [1380, 148] width 133 height 19
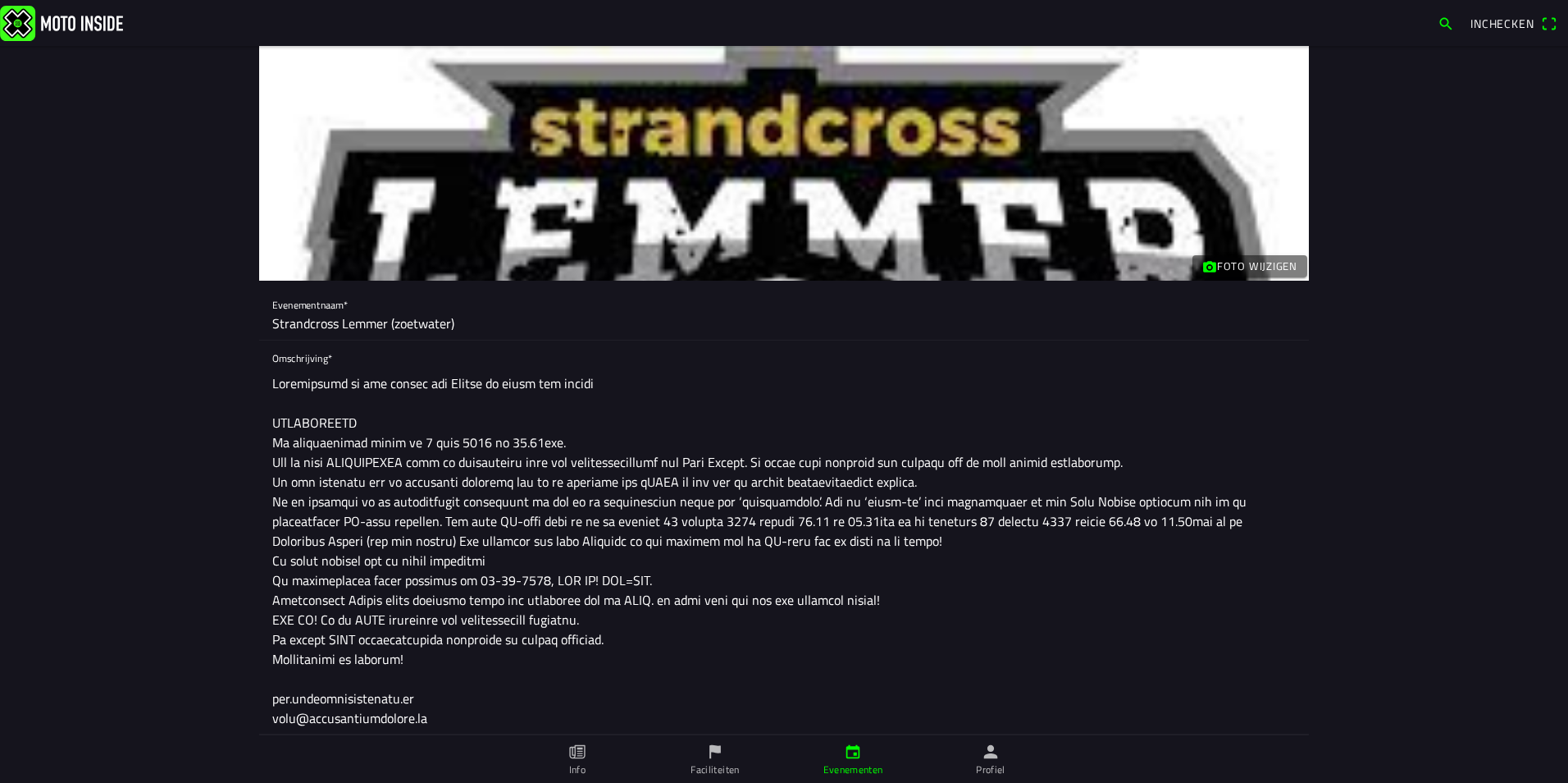
drag, startPoint x: 779, startPoint y: 618, endPoint x: 749, endPoint y: 616, distance: 30.1
click at [777, 618] on textarea at bounding box center [784, 551] width 1024 height 368
drag, startPoint x: 779, startPoint y: 599, endPoint x: 802, endPoint y: 600, distance: 23.0
click at [802, 600] on textarea at bounding box center [784, 551] width 1024 height 368
click at [1122, 619] on textarea at bounding box center [784, 551] width 1024 height 368
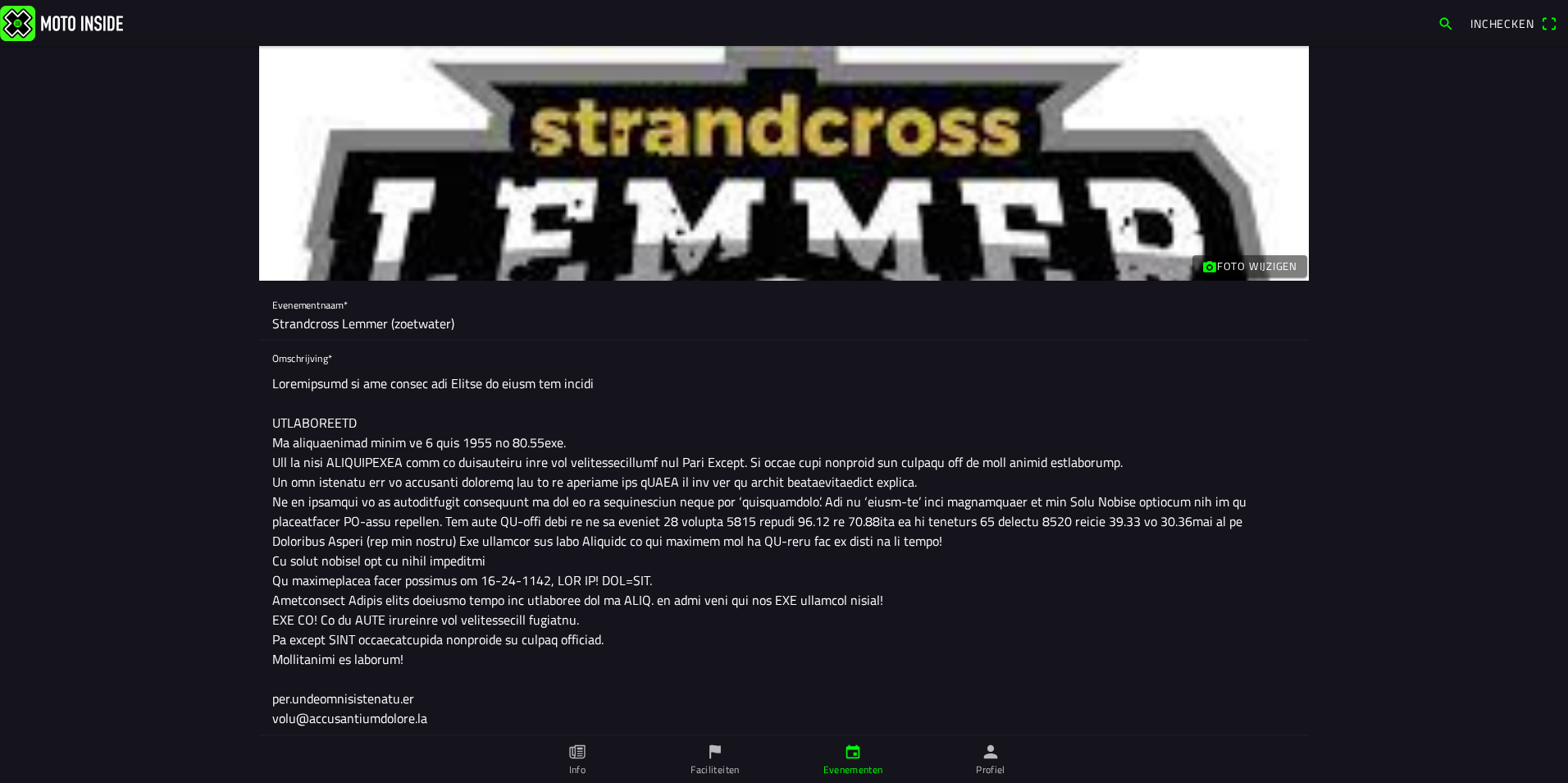
click at [265, 600] on div "Omschrijving*" at bounding box center [784, 538] width 1050 height 395
click at [272, 607] on textarea at bounding box center [784, 551] width 1024 height 368
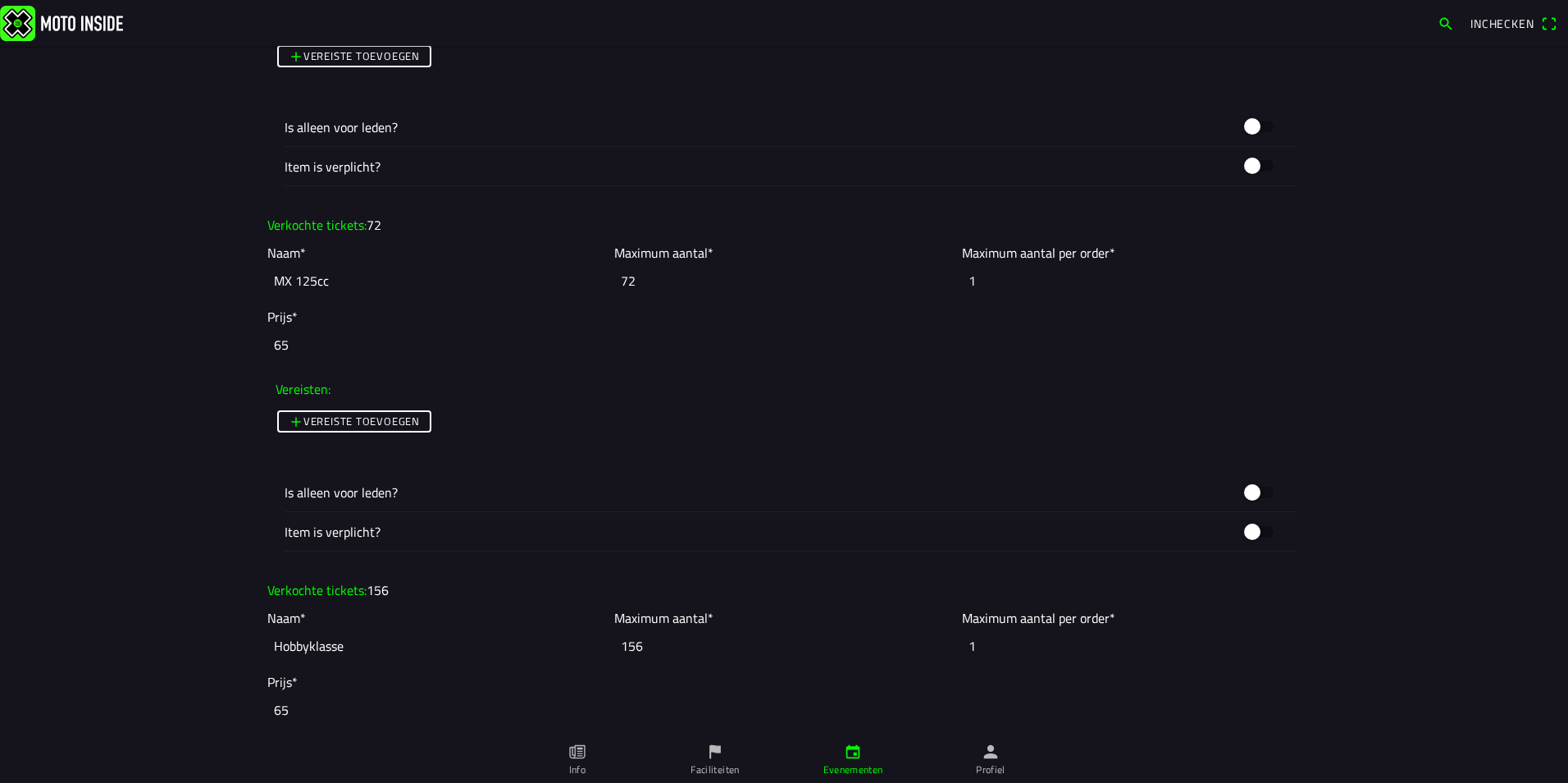
scroll to position [1642, 0]
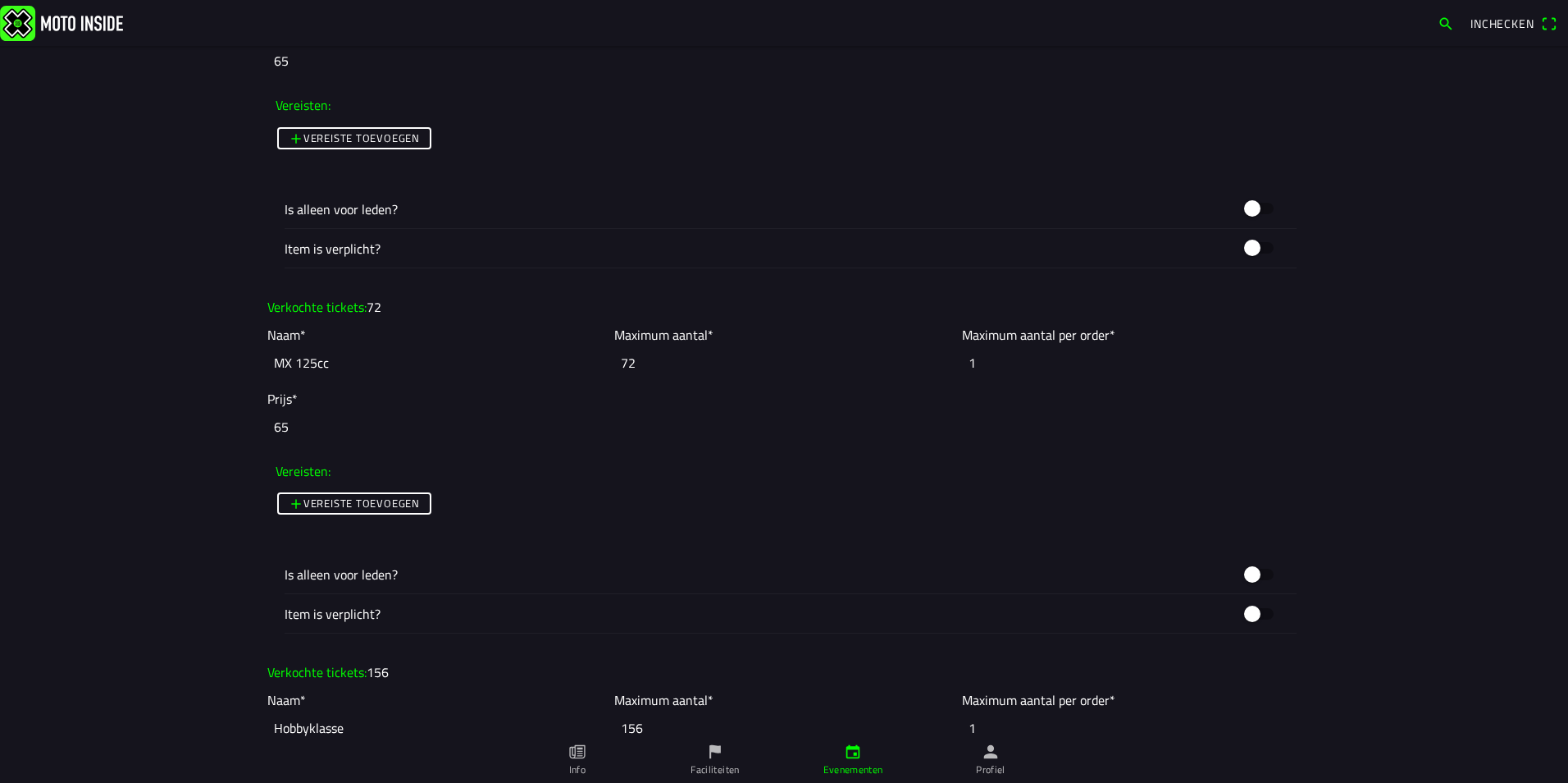
type textarea "Loremipsumd si ame consec adi Elitse do eiusm tem incidi UTLABOREETD Ma aliquae…"
drag, startPoint x: 332, startPoint y: 362, endPoint x: 252, endPoint y: 375, distance: 81.0
click at [252, 375] on main "Foto wijzigen Evenementnaam* Strandcross Lemmer (zoetwater) Omschrijving* Organ…" at bounding box center [784, 414] width 1568 height 737
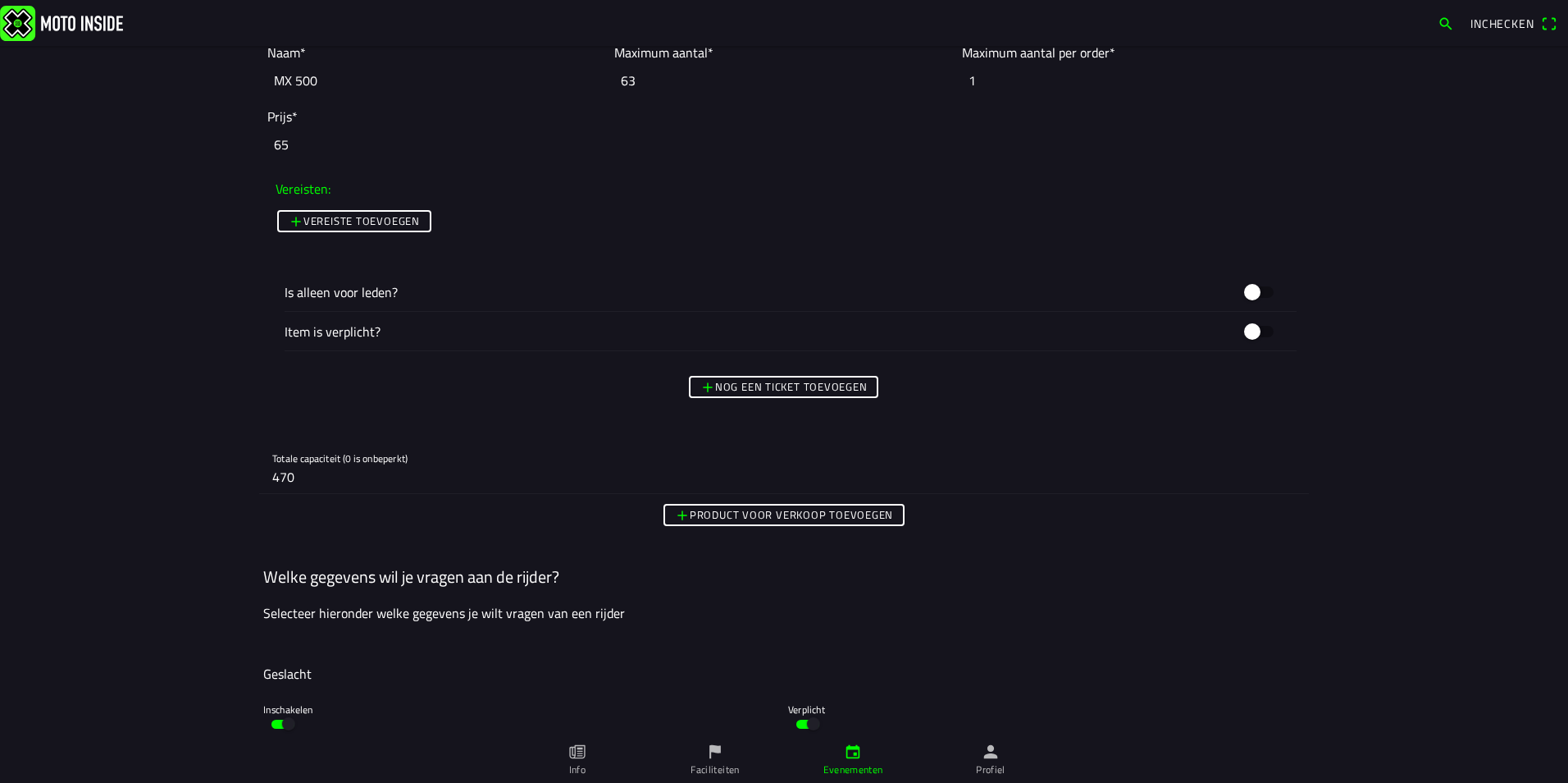
scroll to position [3201, 0]
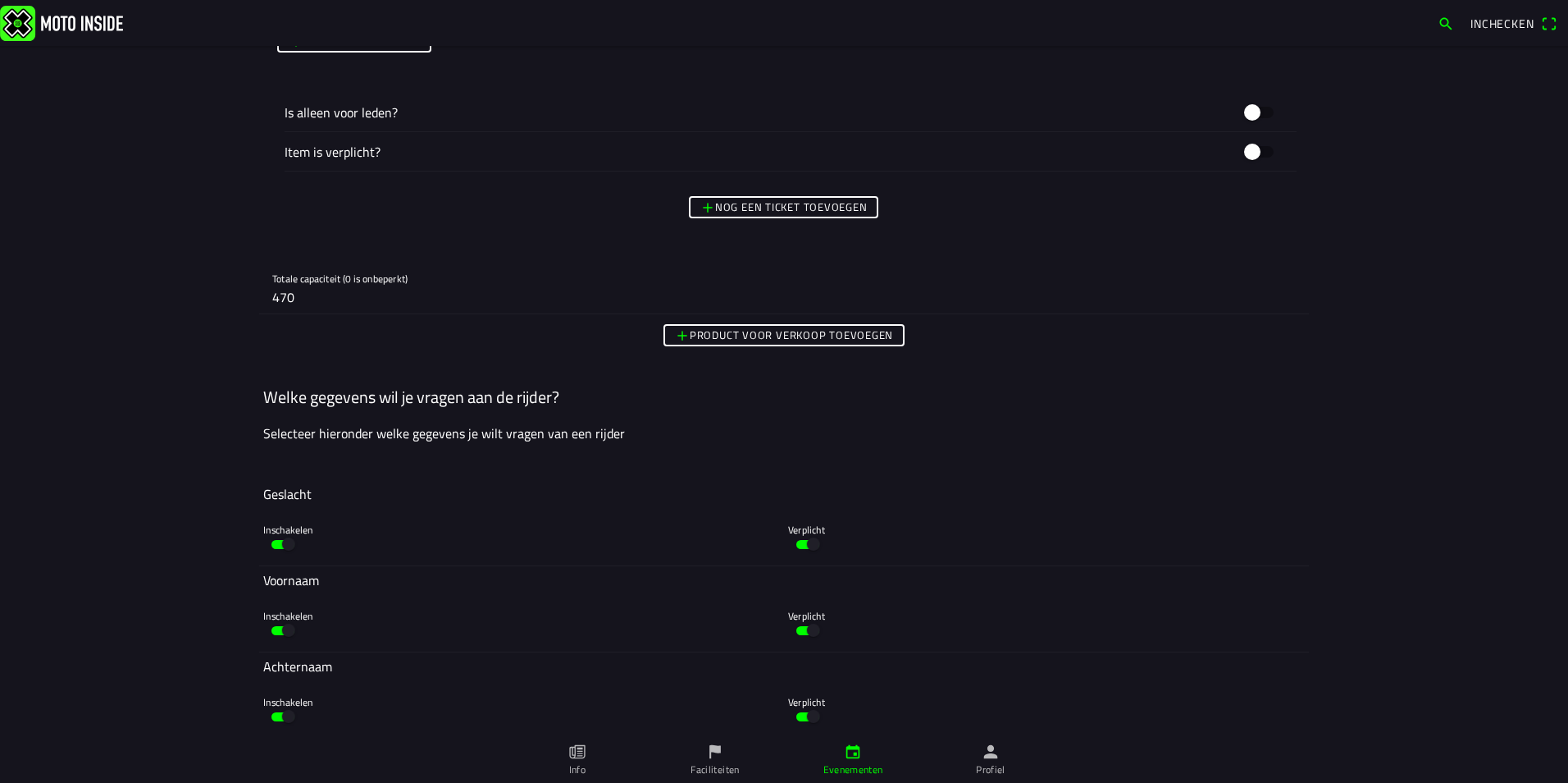
click at [0, 0] on slot "Nog een ticket toevoegen" at bounding box center [0, 0] width 0 height 0
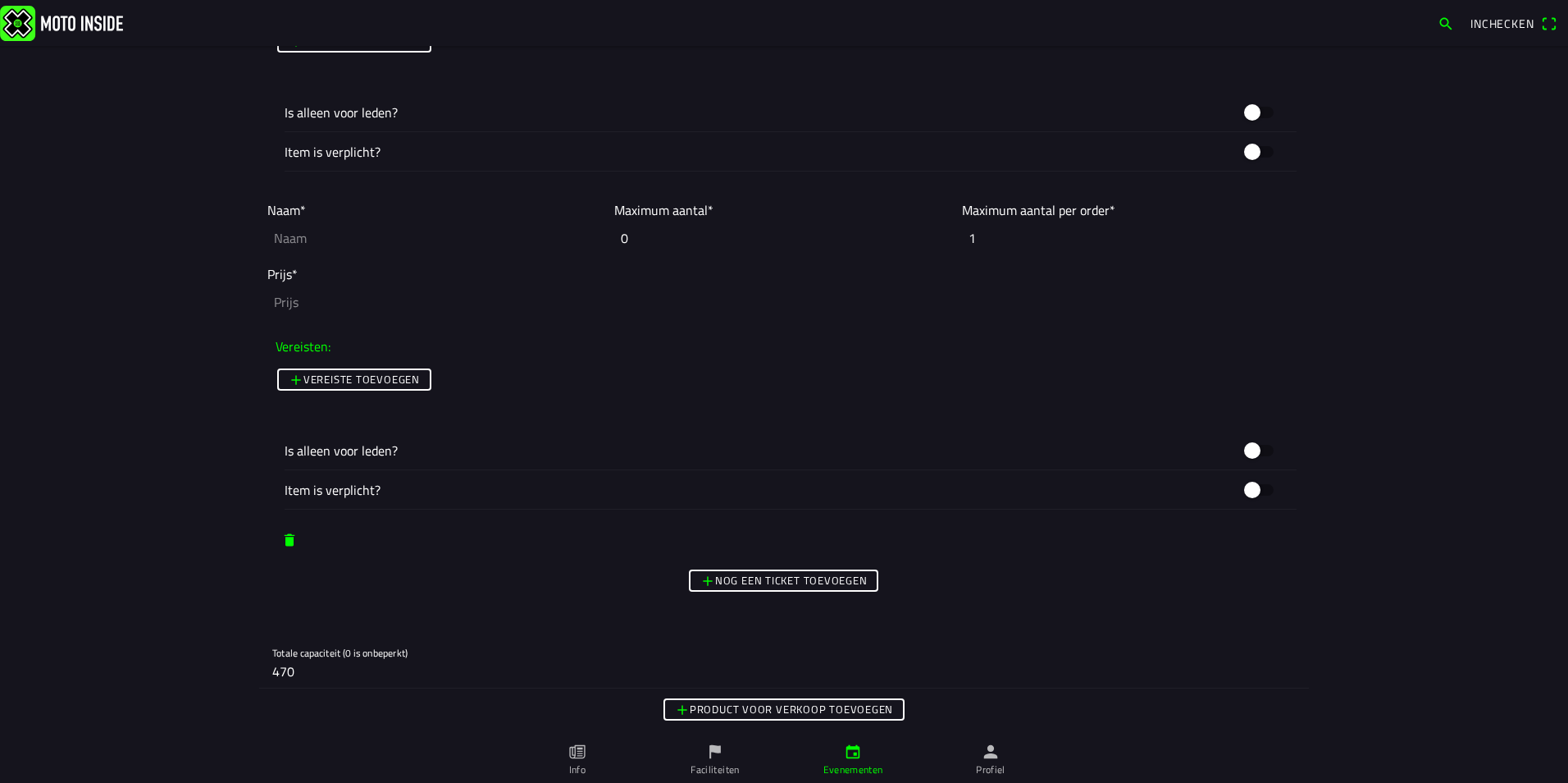
click at [290, 231] on input "text" at bounding box center [437, 237] width 339 height 36
paste input "MX 125cc"
type input "MX 125cc - VIP"
click at [301, 306] on input "number" at bounding box center [784, 302] width 1033 height 36
type input "0"
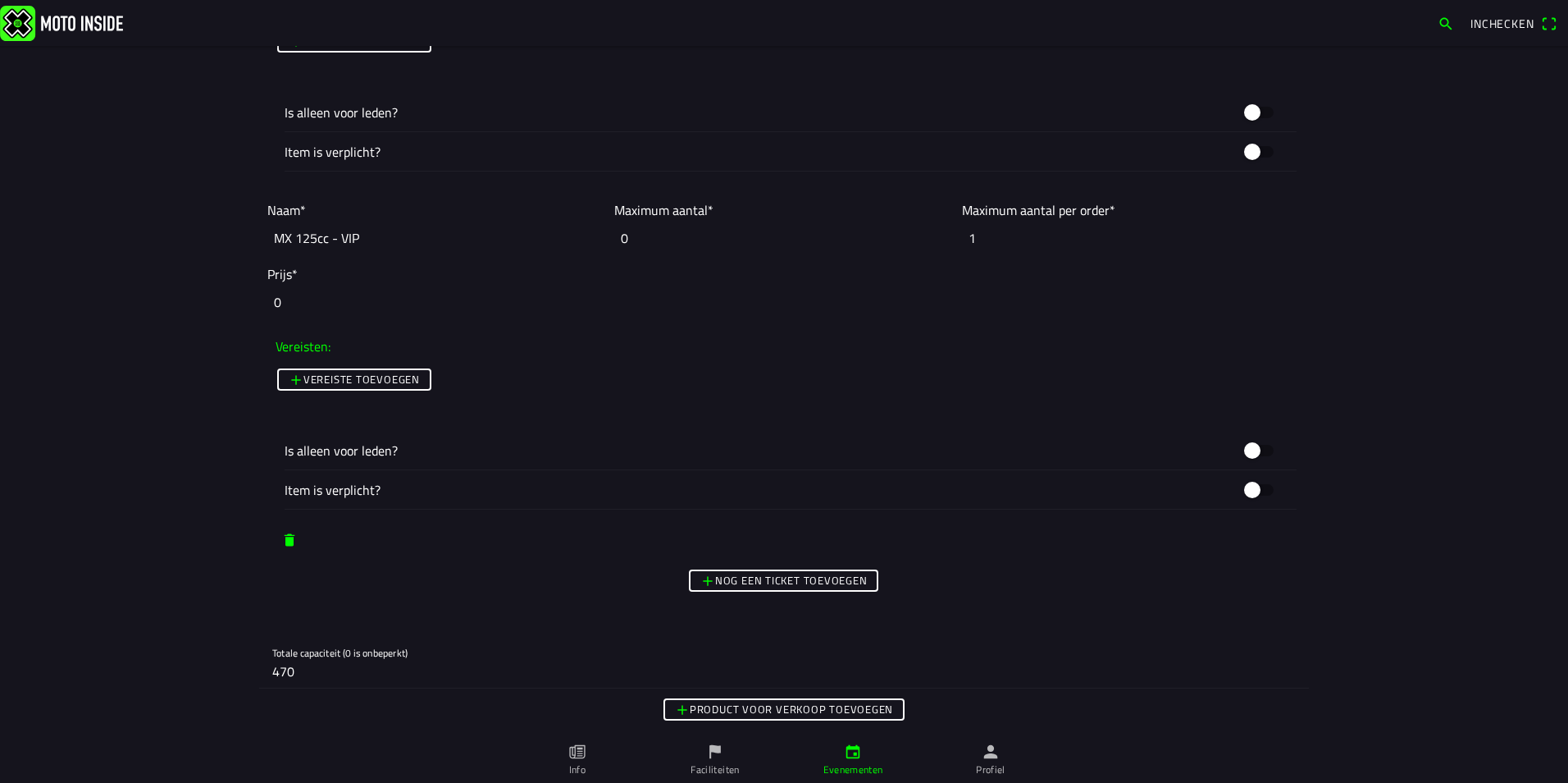
click at [548, 365] on div "Vereiste toevoegen" at bounding box center [784, 379] width 1017 height 30
click at [0, 0] on slot "Vereiste toevoegen" at bounding box center [0, 0] width 0 height 0
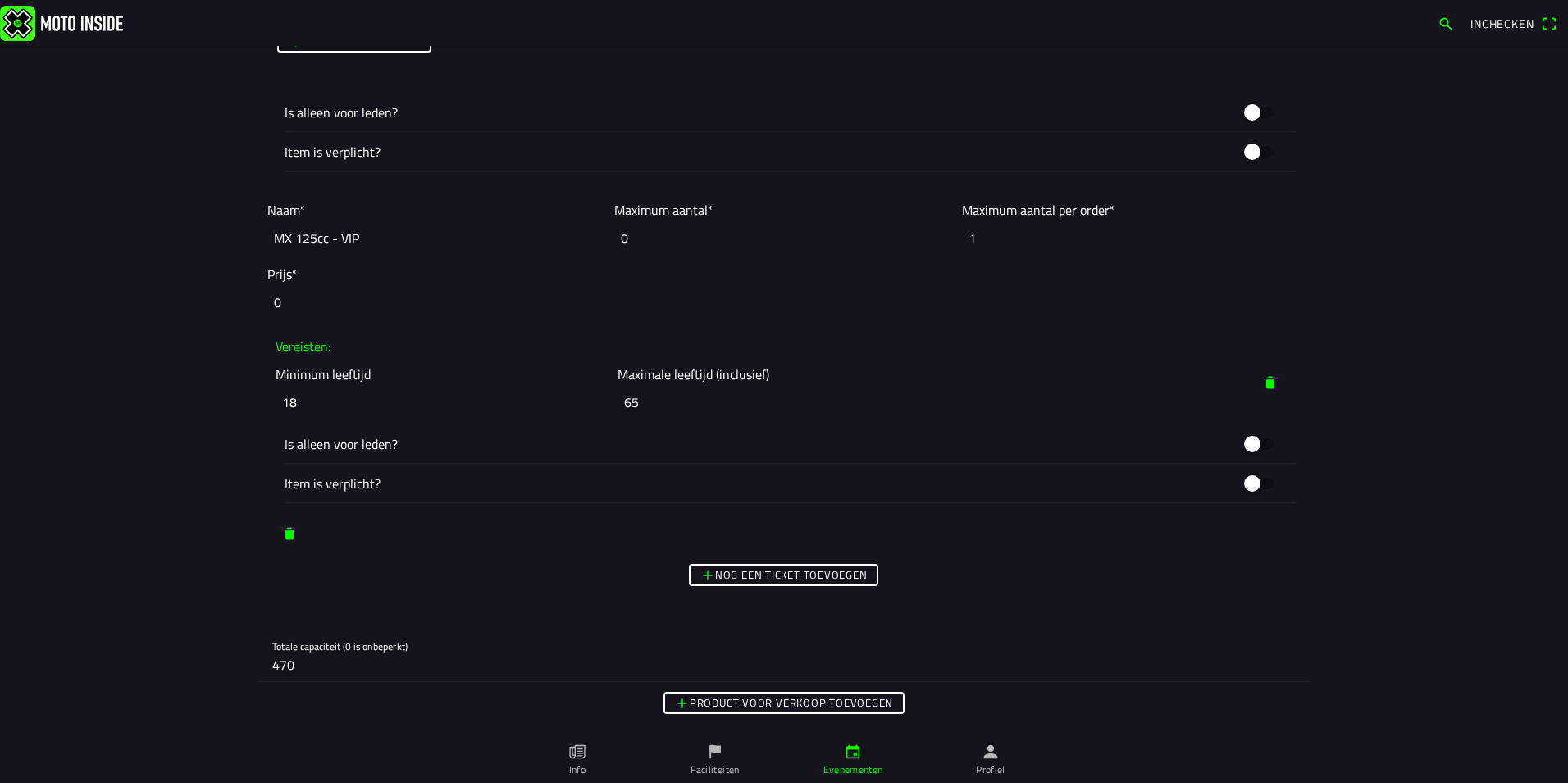
click at [1264, 381] on span "button" at bounding box center [1271, 383] width 17 height 30
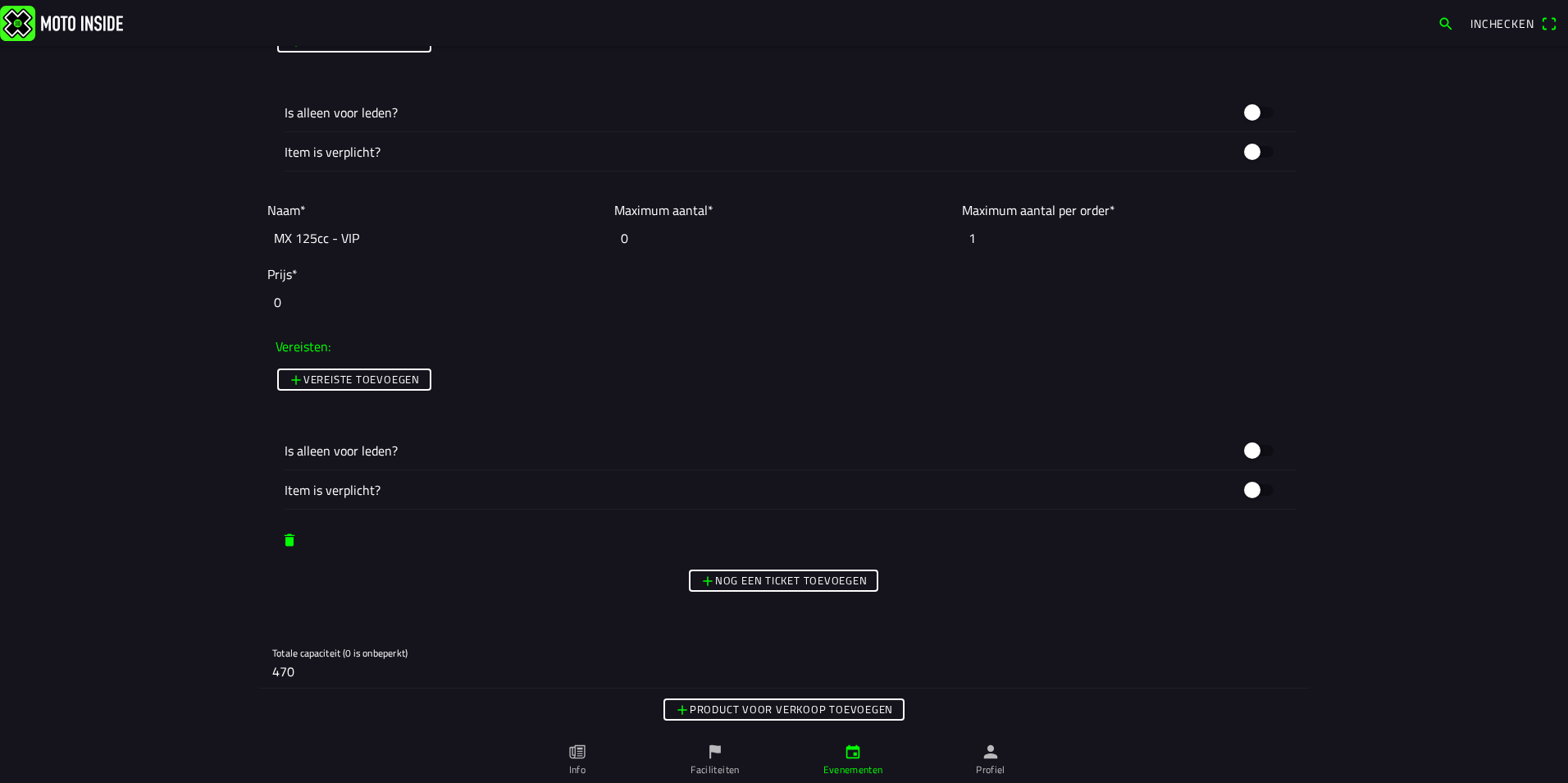
click at [1256, 449] on button "button" at bounding box center [1258, 451] width 49 height 31
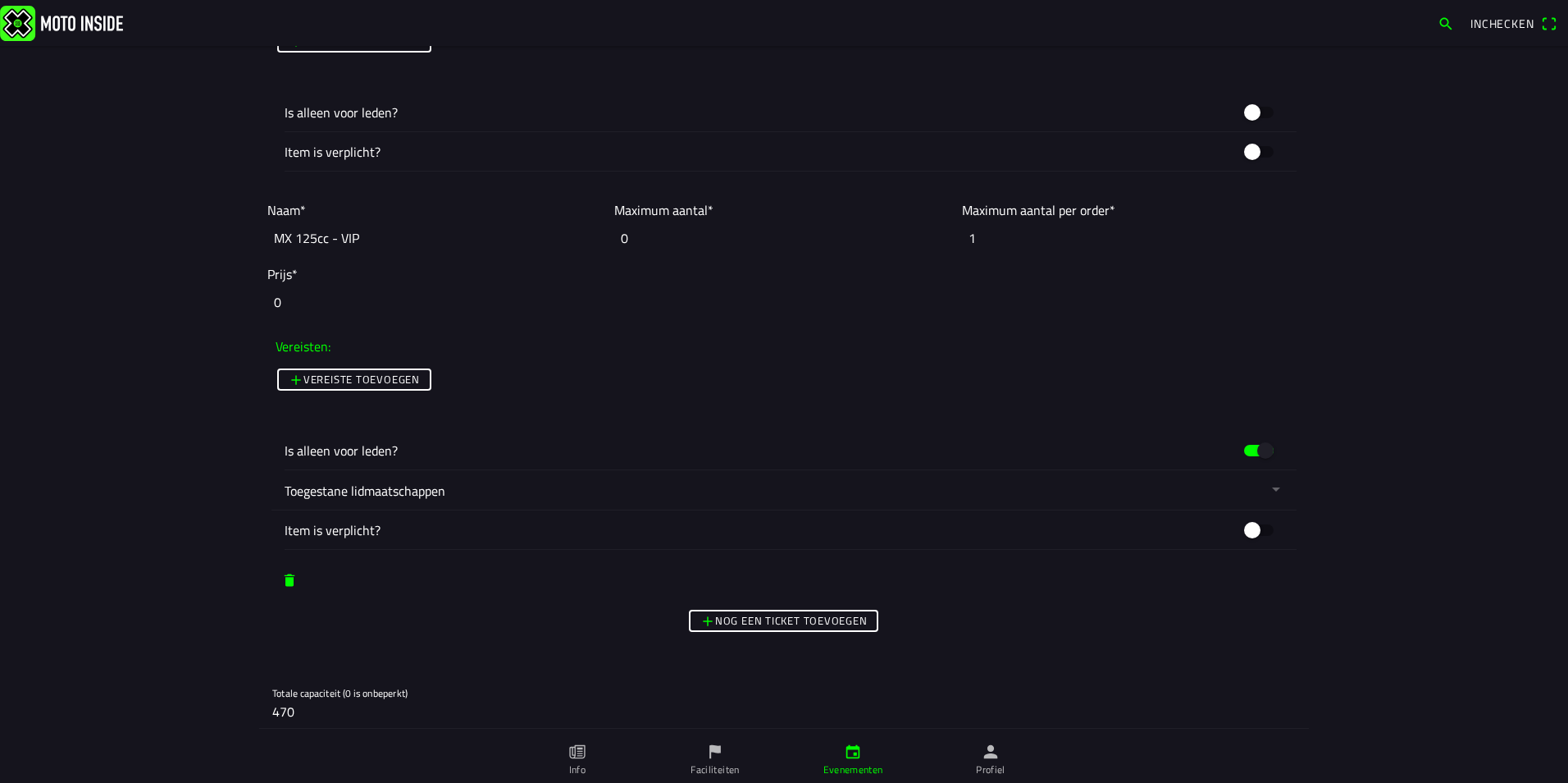
click at [1271, 488] on button "button" at bounding box center [791, 490] width 1012 height 40
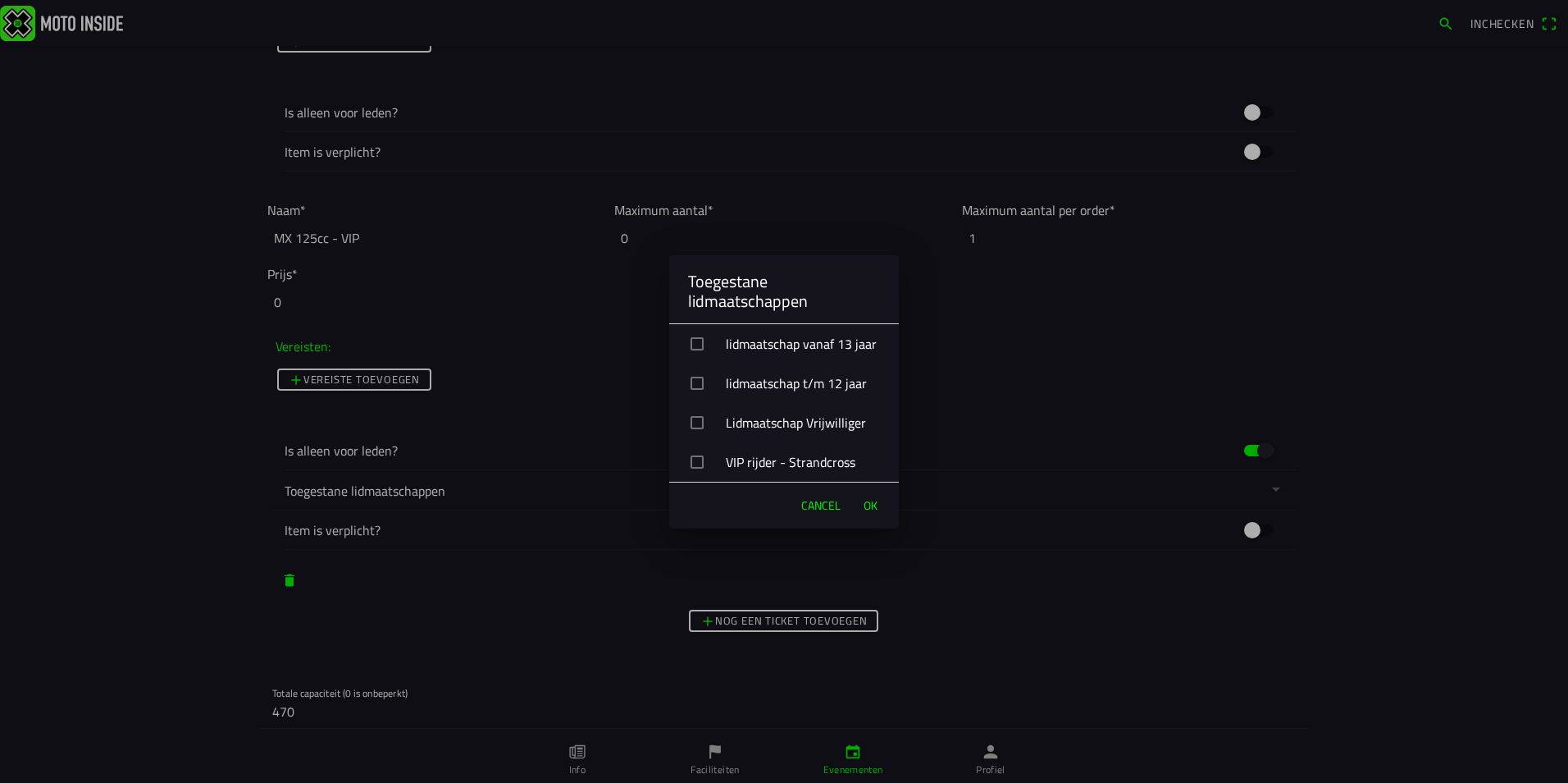
click at [743, 463] on div "VIP rijder - Strandcross" at bounding box center [790, 462] width 217 height 41
click at [869, 506] on span "OK" at bounding box center [870, 505] width 14 height 17
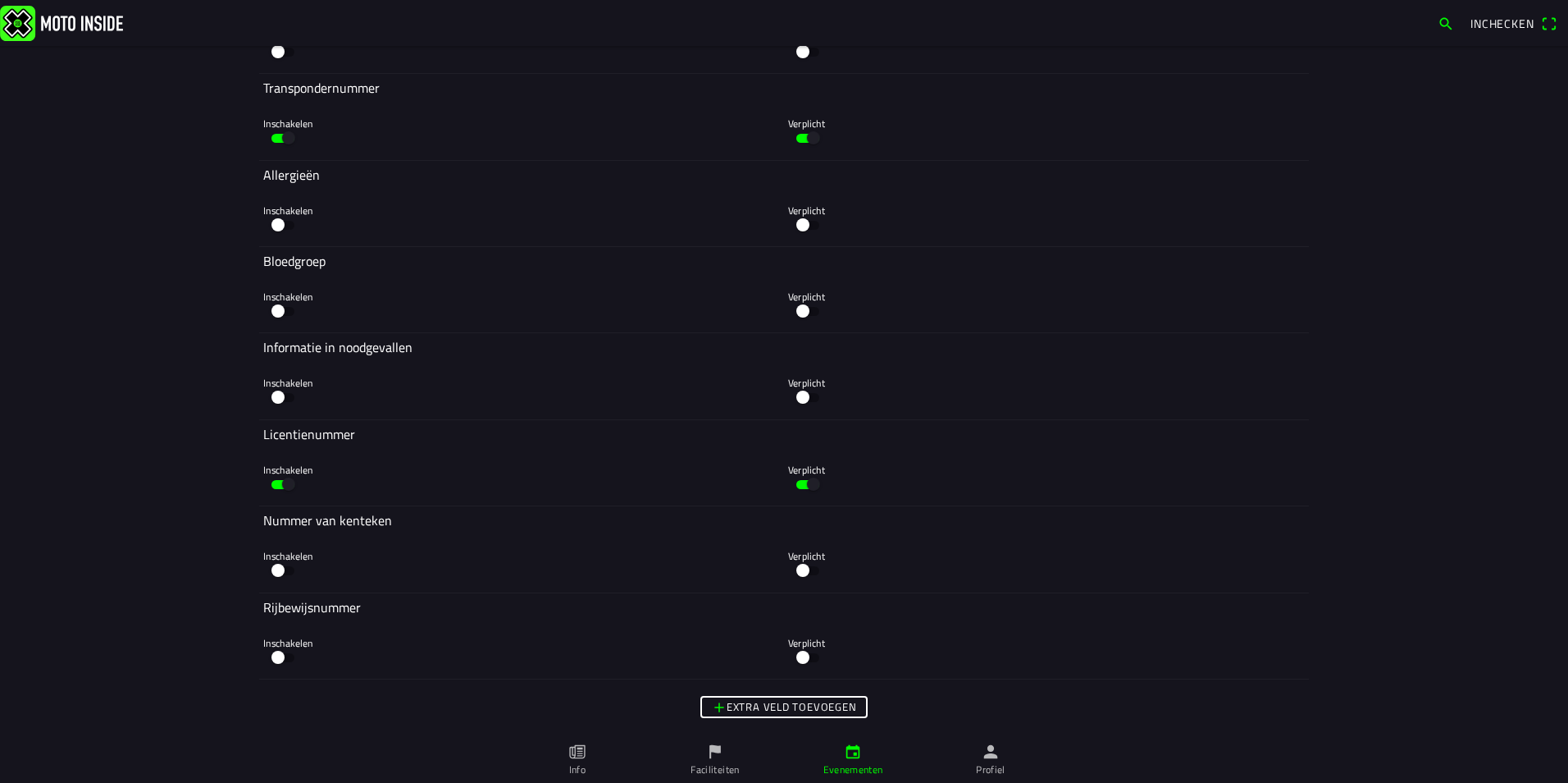
scroll to position [5467, 0]
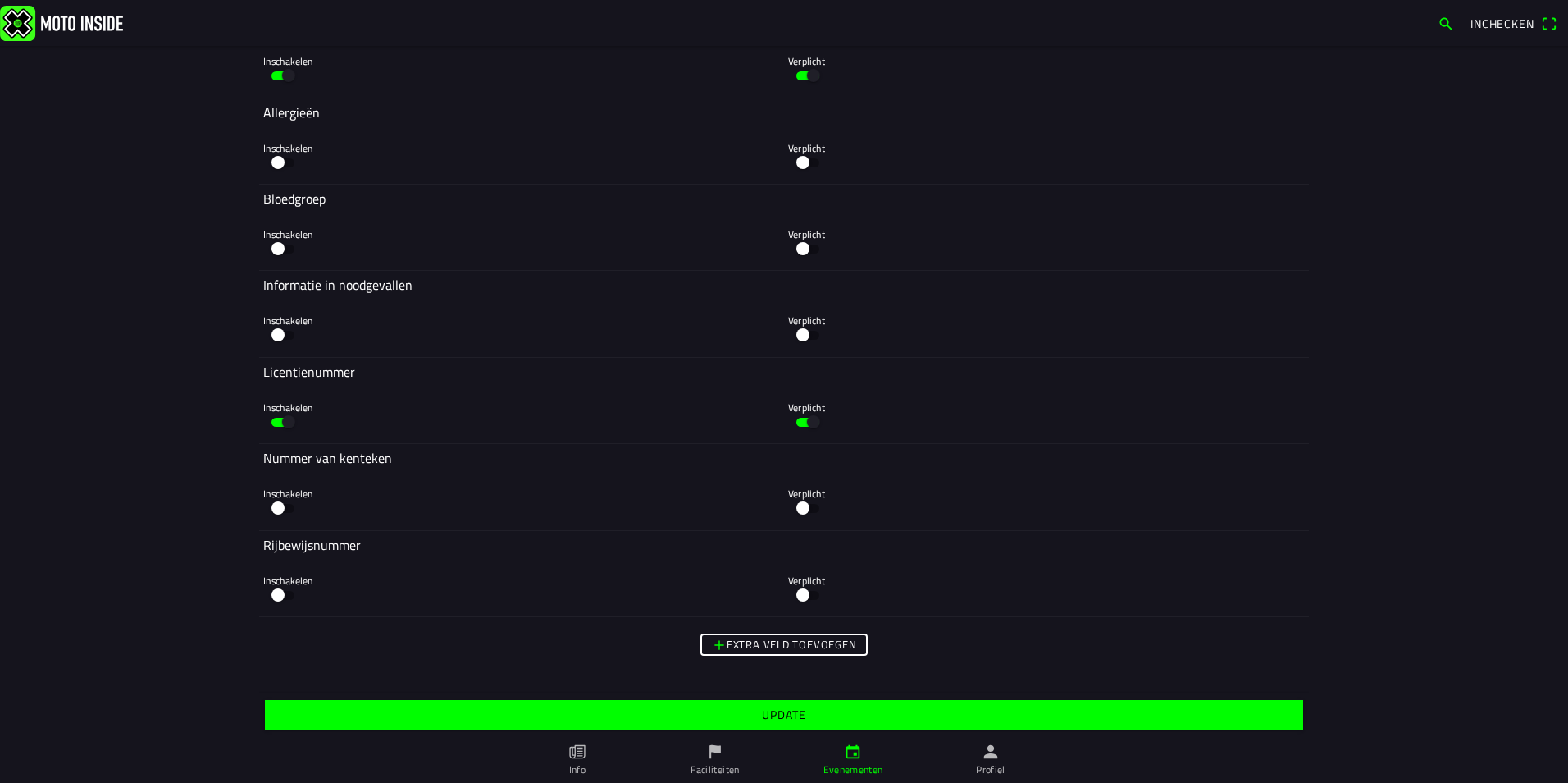
click at [0, 0] on slot "Update" at bounding box center [0, 0] width 0 height 0
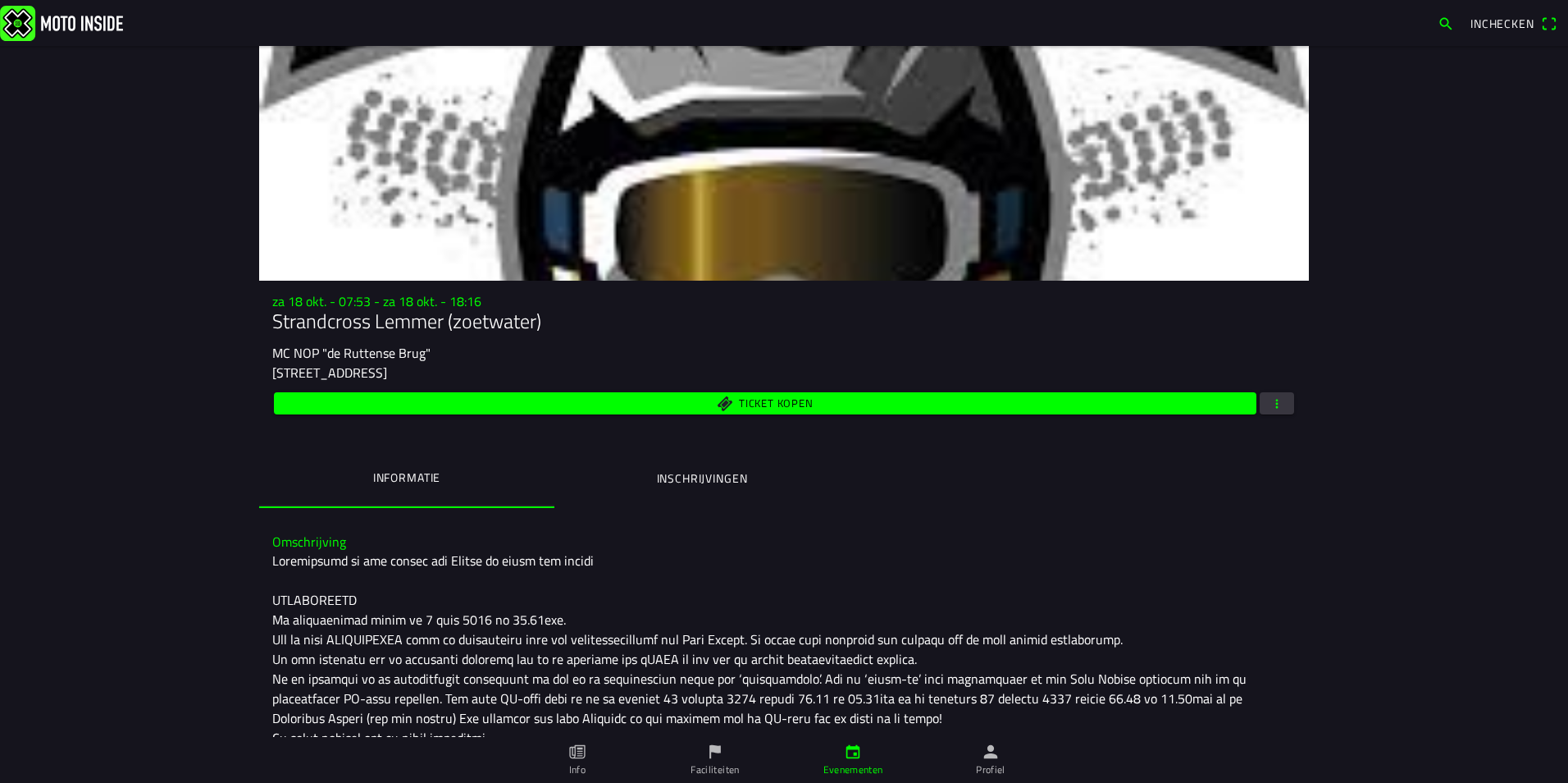
click at [1270, 404] on span "button" at bounding box center [1278, 403] width 15 height 22
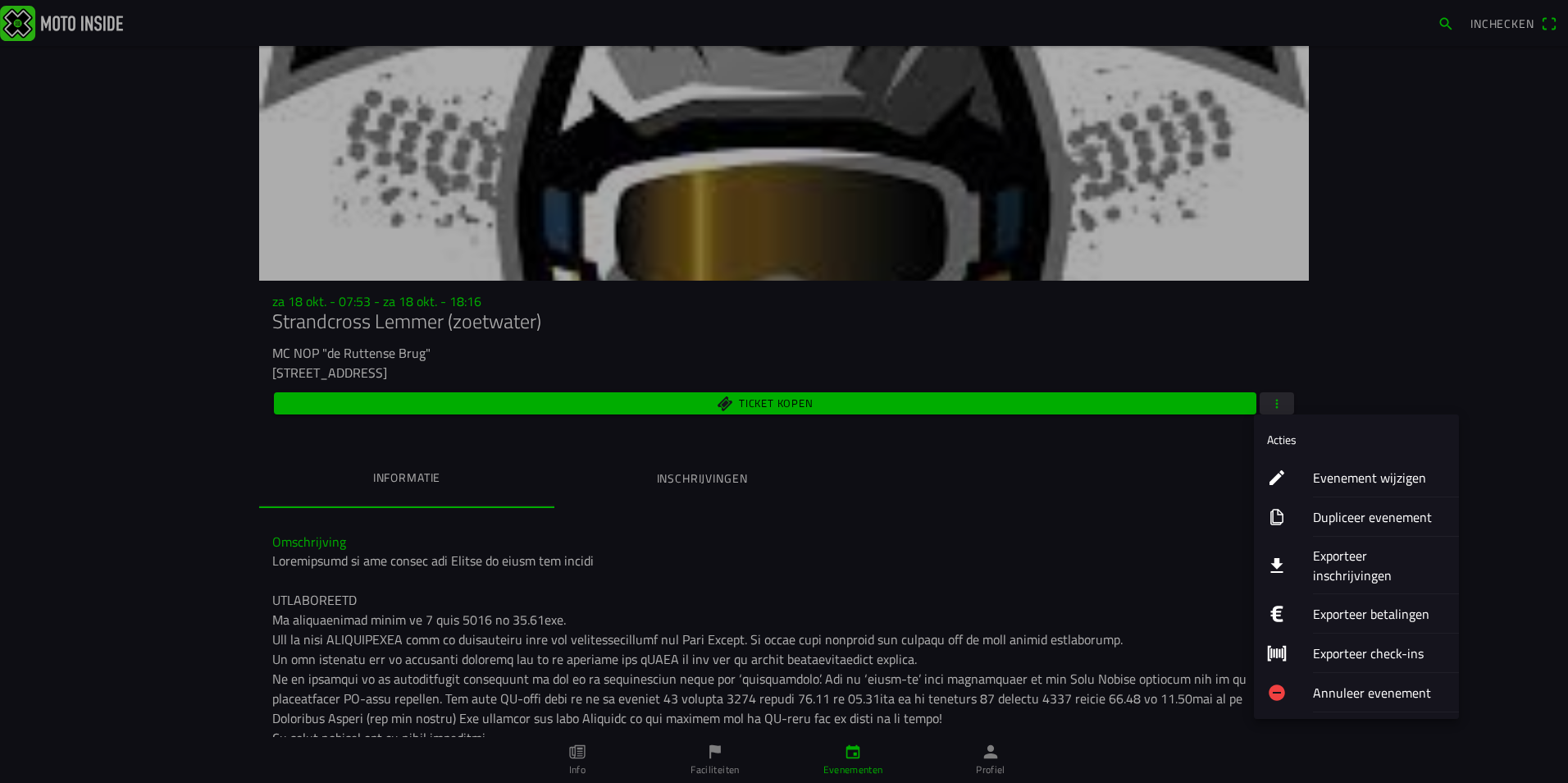
click at [1344, 478] on ion-label "Evenement wijzigen" at bounding box center [1380, 477] width 133 height 19
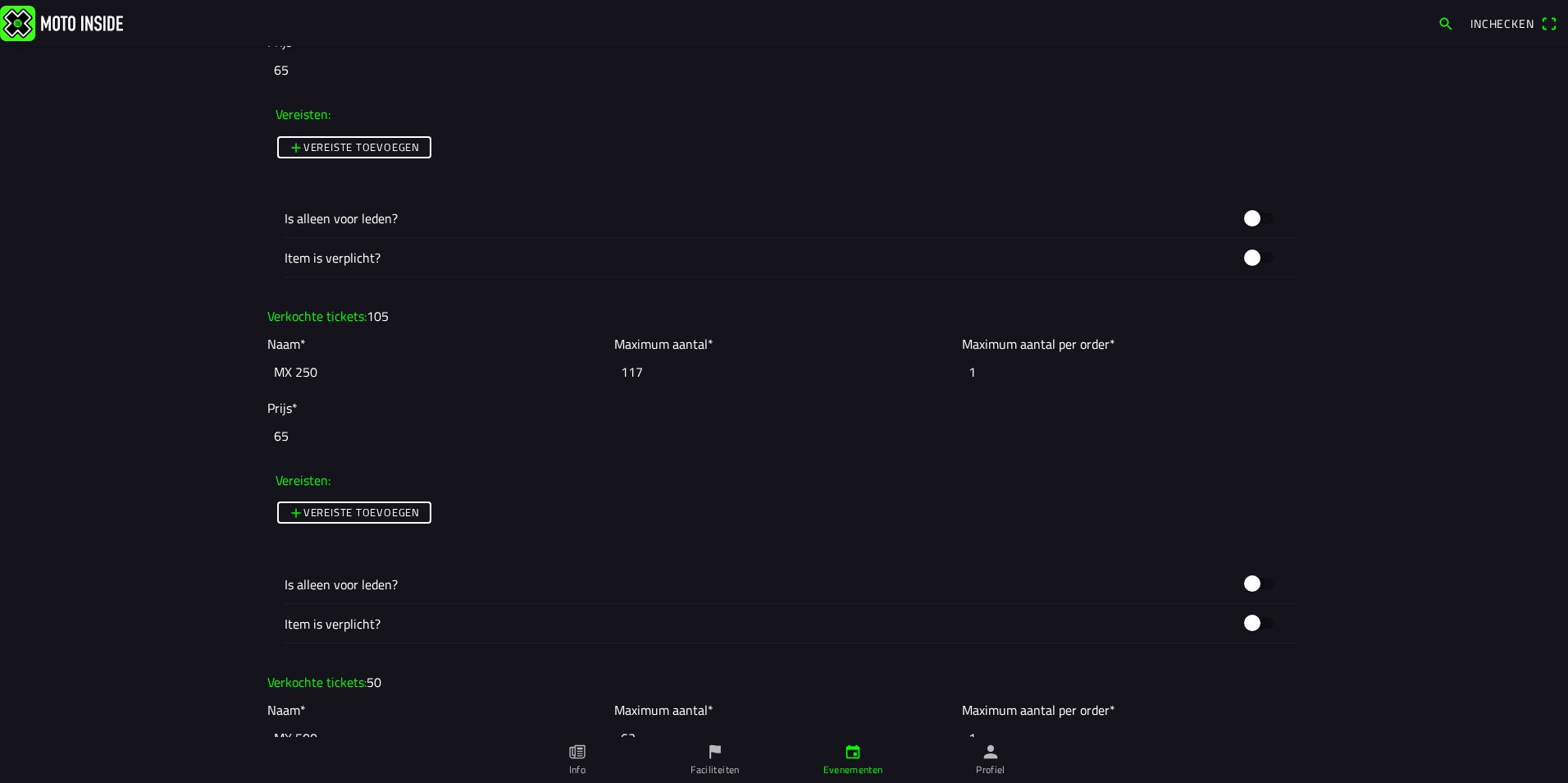
scroll to position [2380, 0]
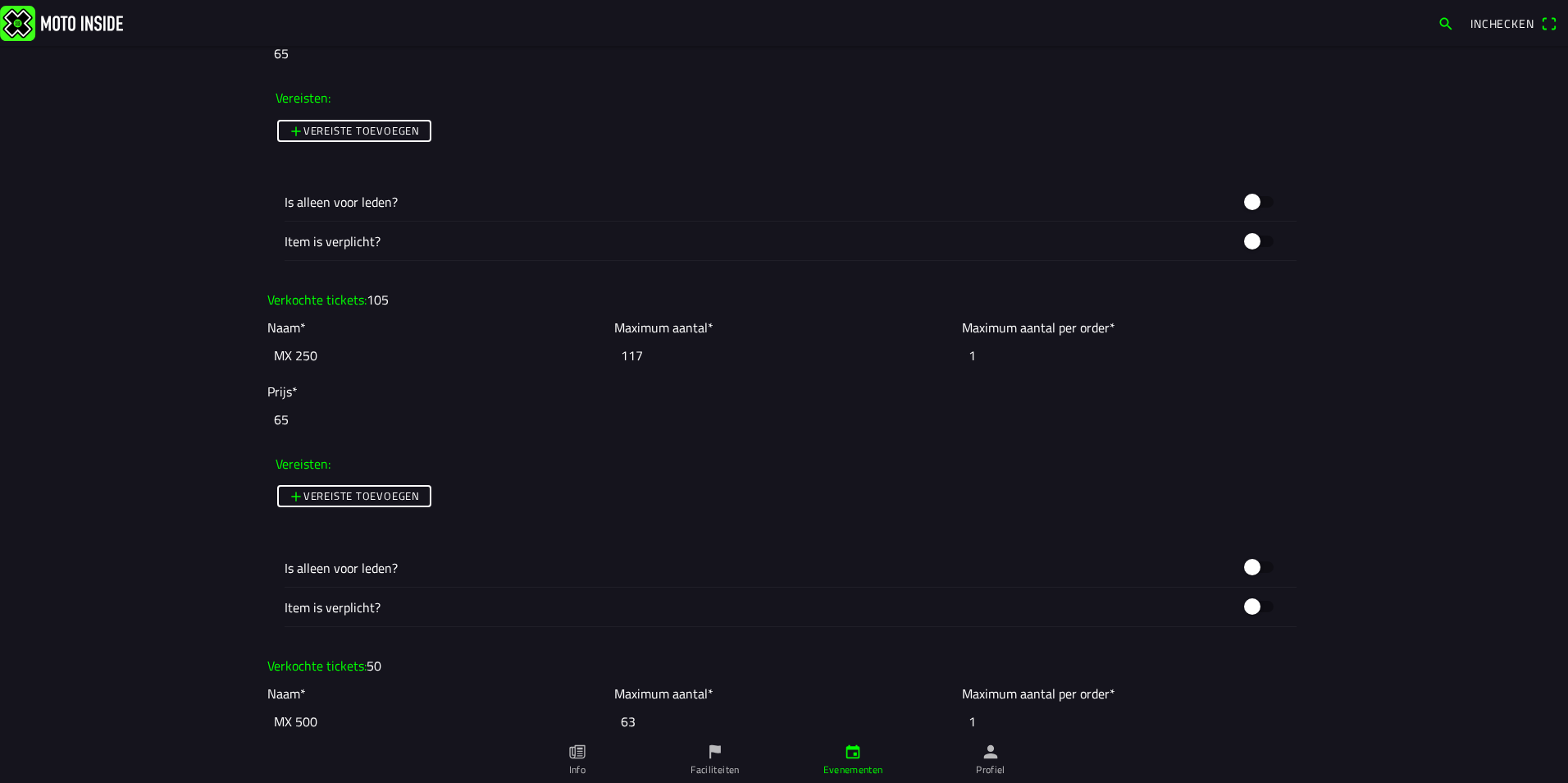
drag, startPoint x: 319, startPoint y: 355, endPoint x: 239, endPoint y: 359, distance: 80.1
click at [239, 359] on main "Foto wijzigen Evenementnaam* Strandcross Lemmer (zoetwater) Omschrijving* Organ…" at bounding box center [784, 414] width 1568 height 737
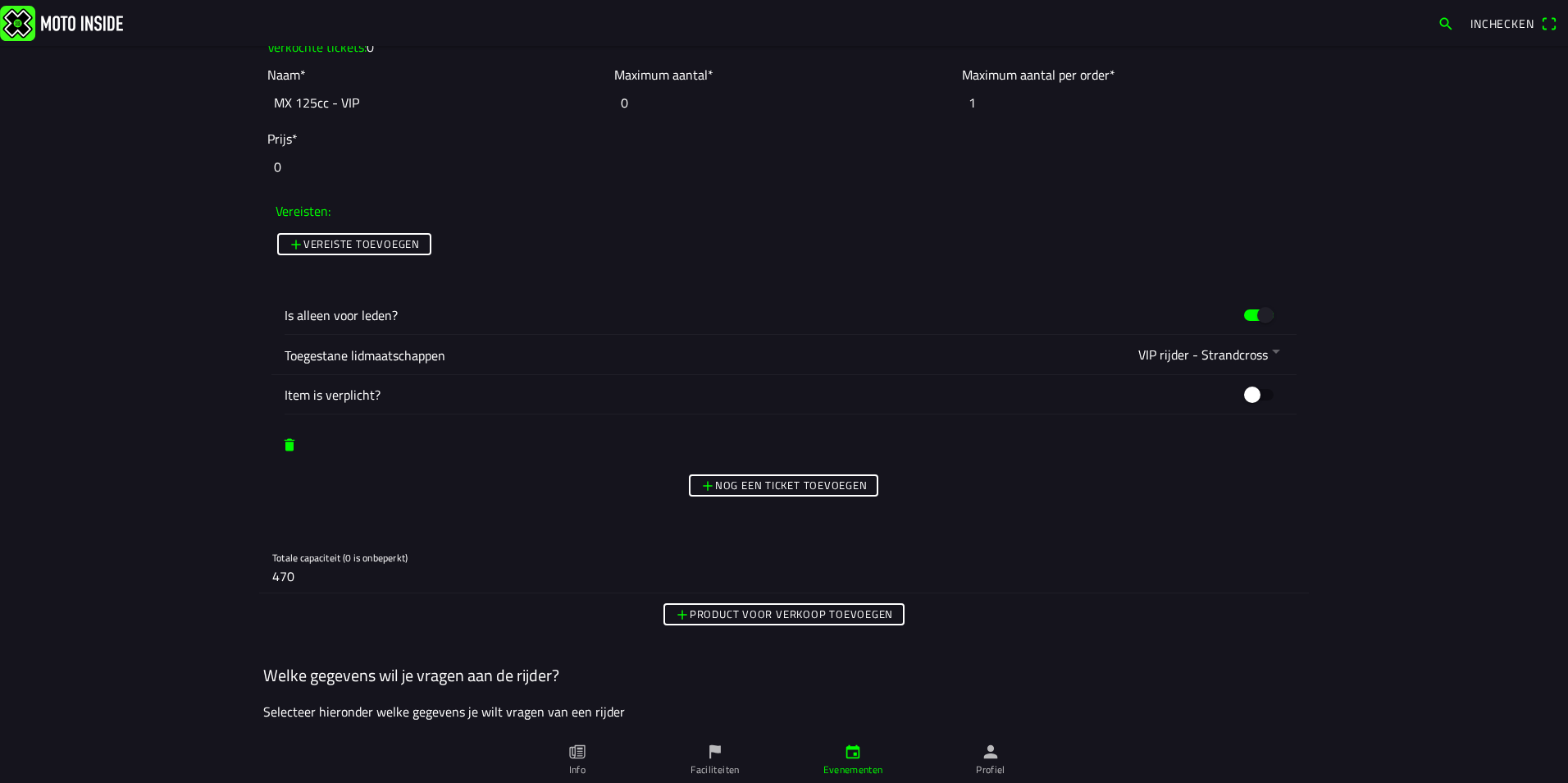
scroll to position [3365, 0]
click at [0, 0] on slot "Nog een ticket toevoegen" at bounding box center [0, 0] width 0 height 0
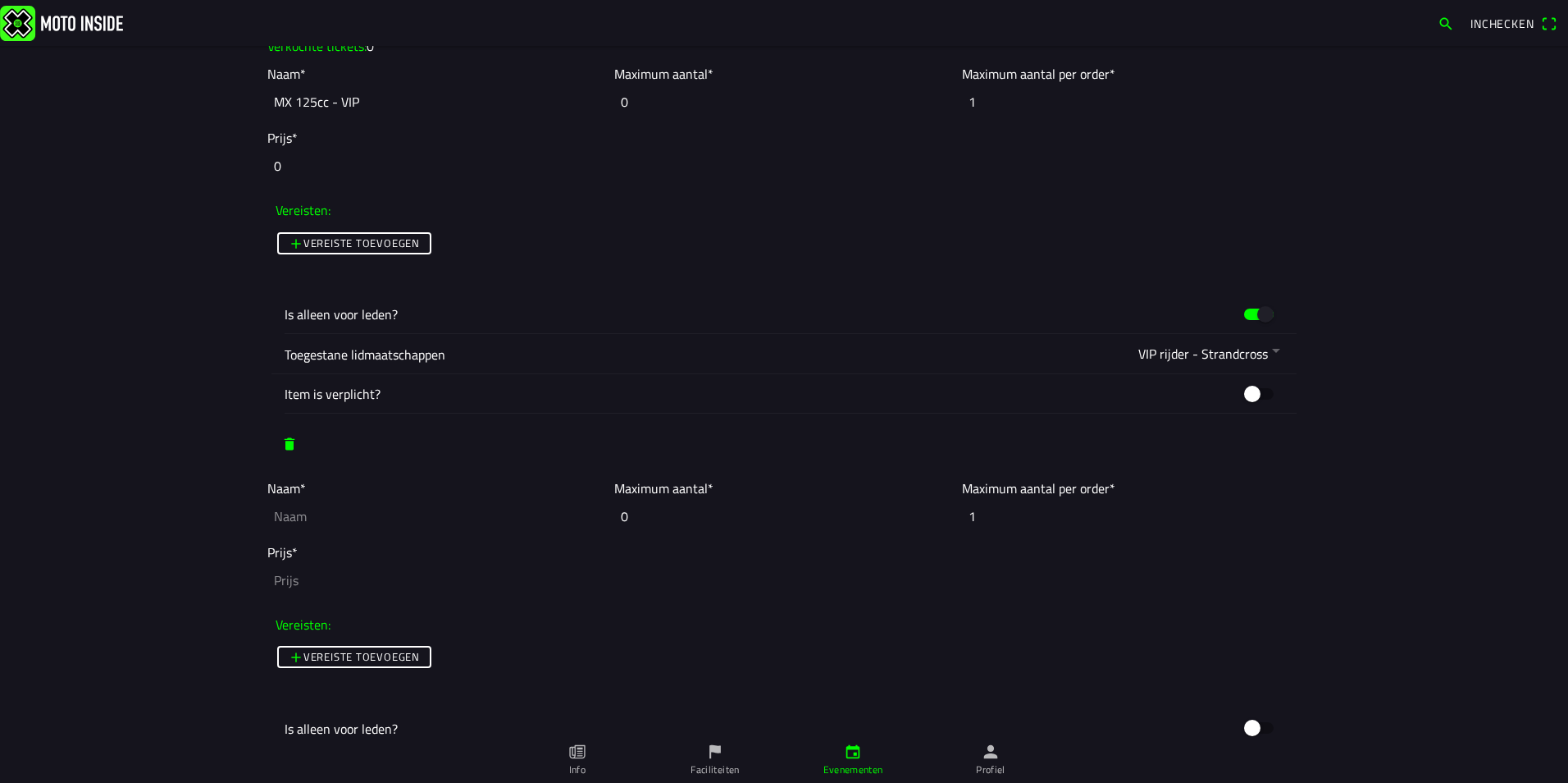
click at [290, 516] on input "text" at bounding box center [437, 516] width 339 height 36
paste input "MX 250"
type input "MX 250 - VIP"
click at [327, 577] on input "number" at bounding box center [784, 580] width 1033 height 36
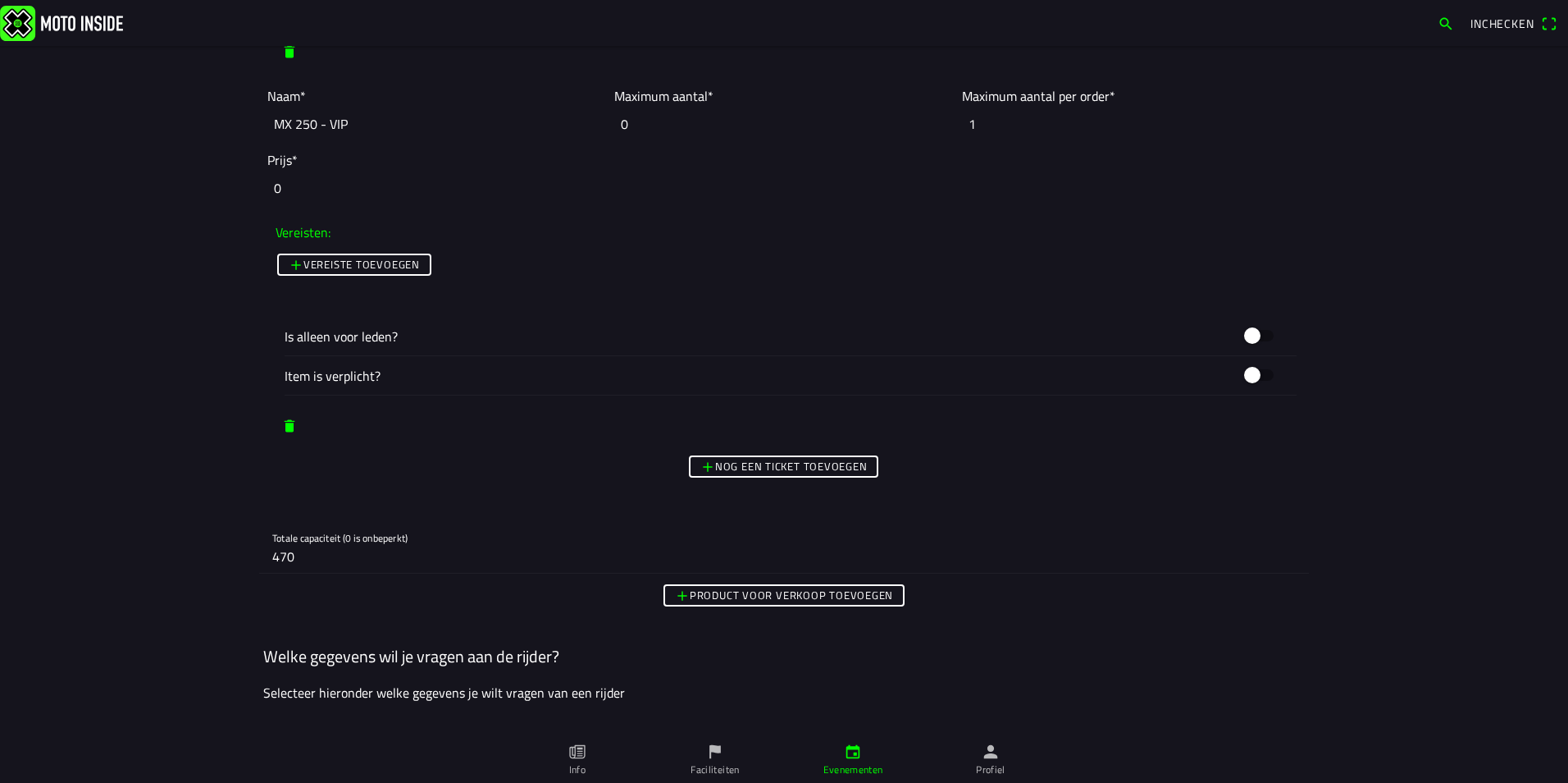
scroll to position [3776, 0]
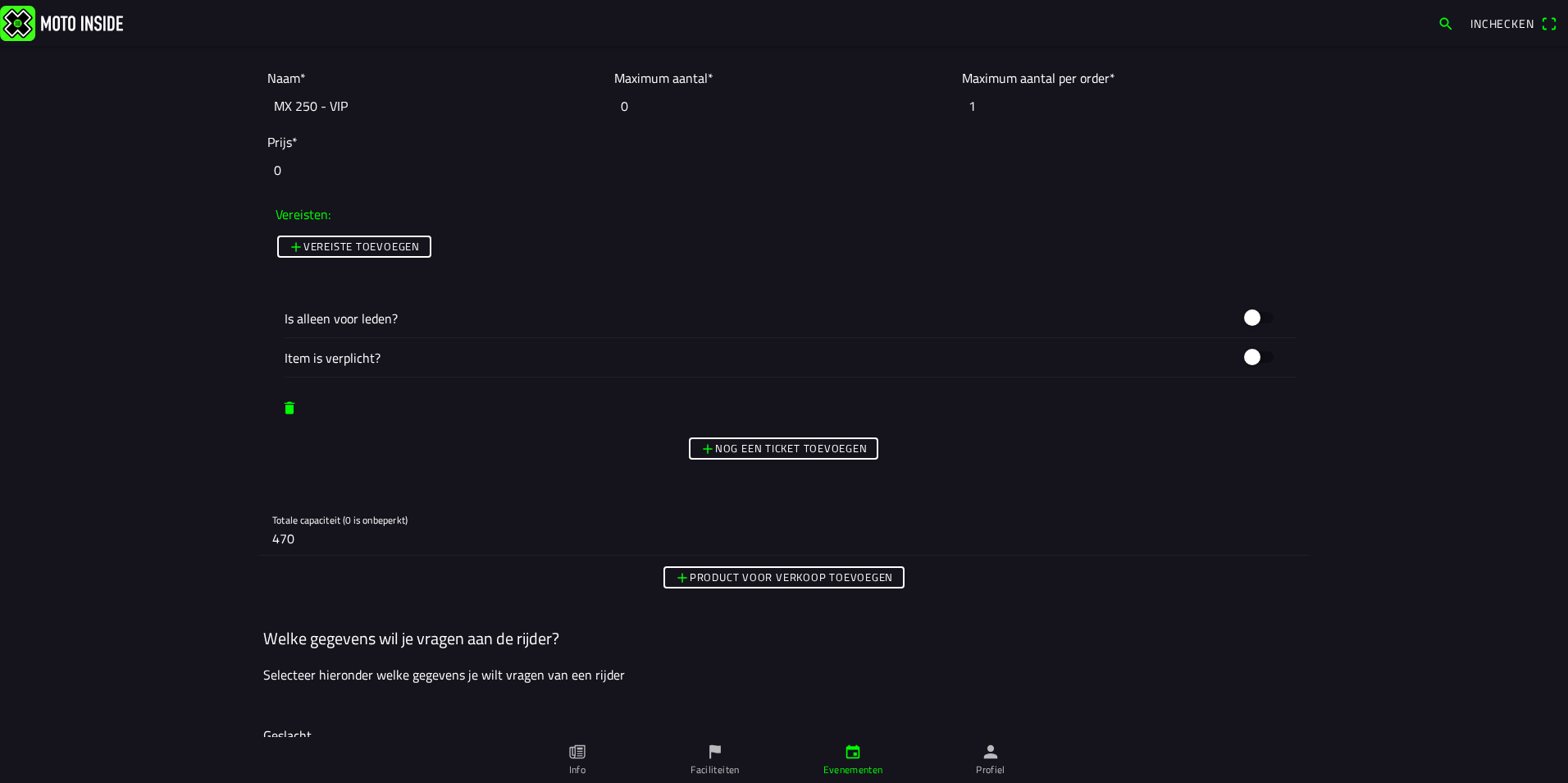
type input "0"
click at [1244, 315] on button "button" at bounding box center [1258, 317] width 49 height 31
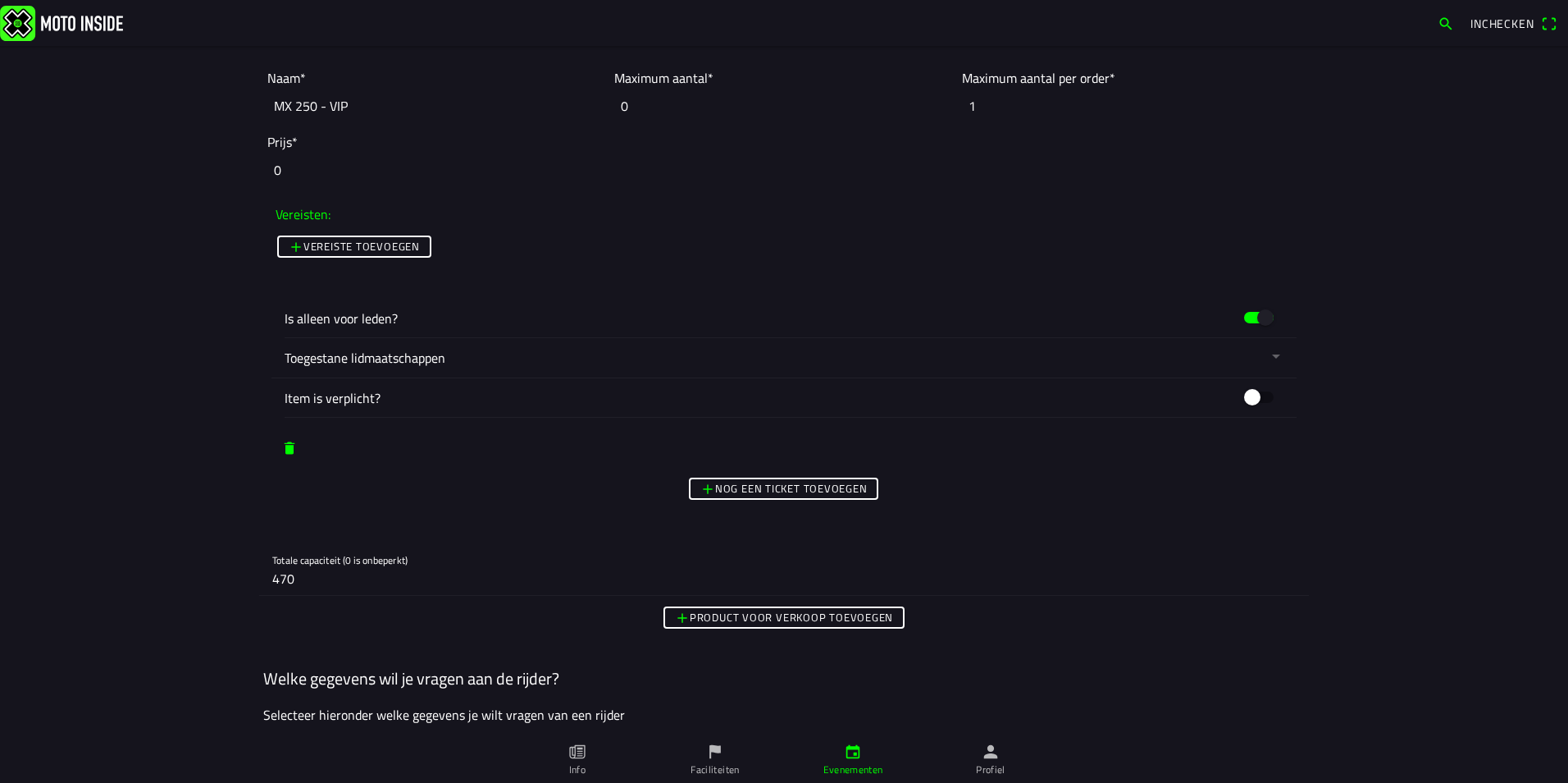
click at [1270, 359] on button "button" at bounding box center [791, 358] width 1012 height 40
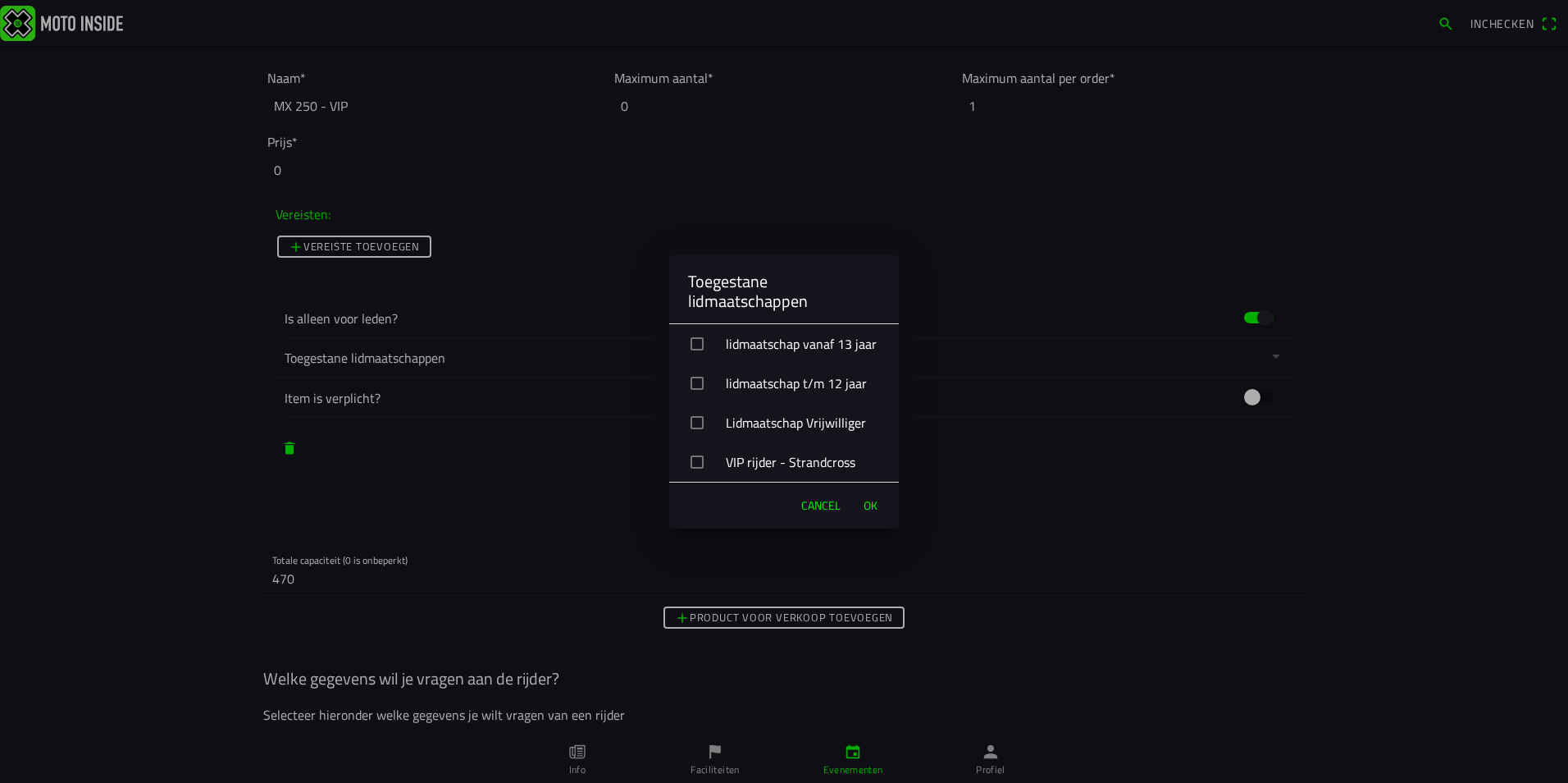
click at [826, 463] on div "VIP rijder - Strandcross" at bounding box center [790, 462] width 217 height 41
click at [872, 504] on span "OK" at bounding box center [870, 505] width 14 height 17
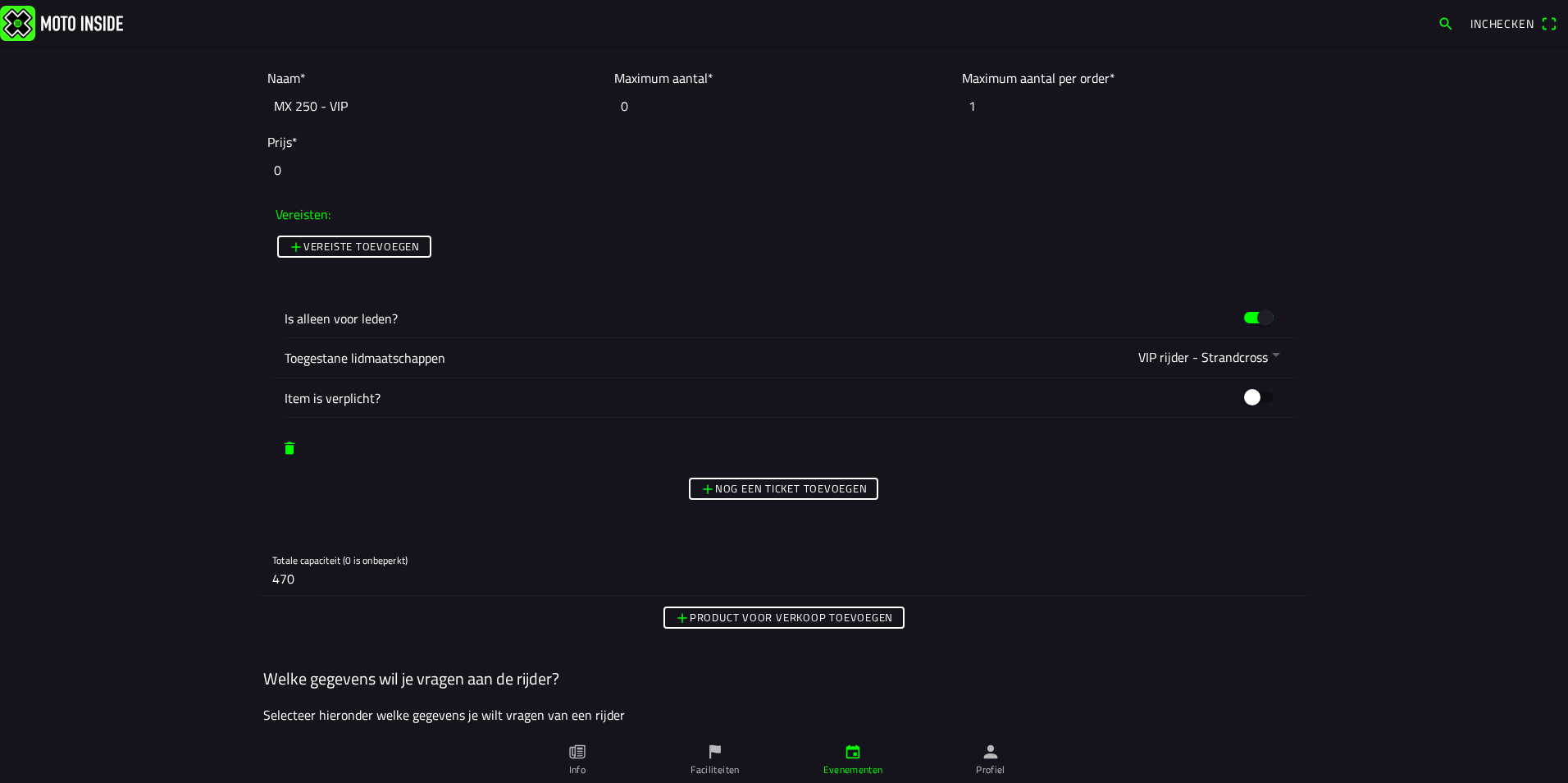
click at [0, 0] on slot "Nog een ticket toevoegen" at bounding box center [0, 0] width 0 height 0
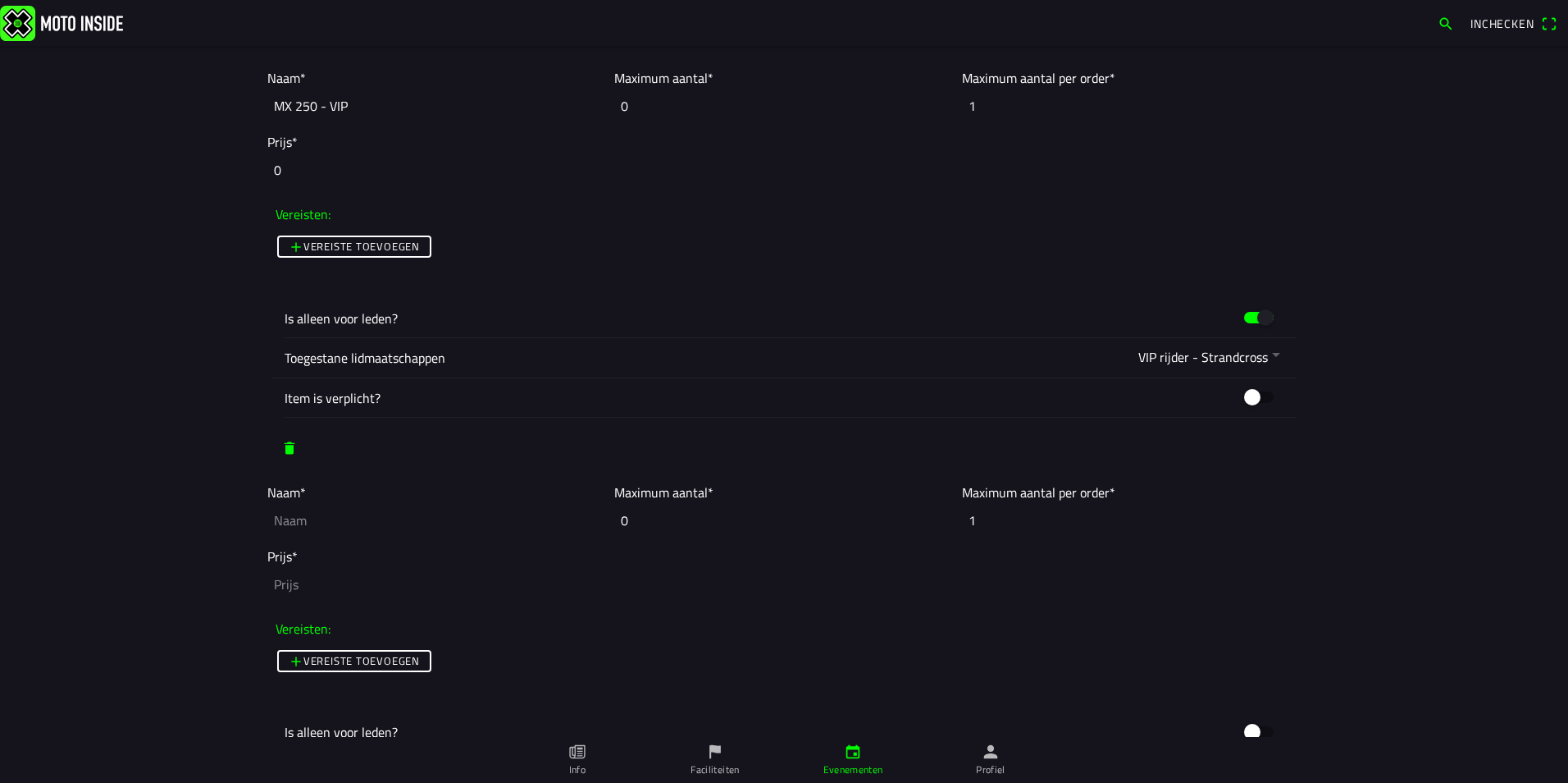
click at [287, 511] on input "text" at bounding box center [437, 520] width 339 height 36
paste input "MX 250"
type input "MX 500"
click at [302, 577] on input "number" at bounding box center [784, 584] width 1033 height 36
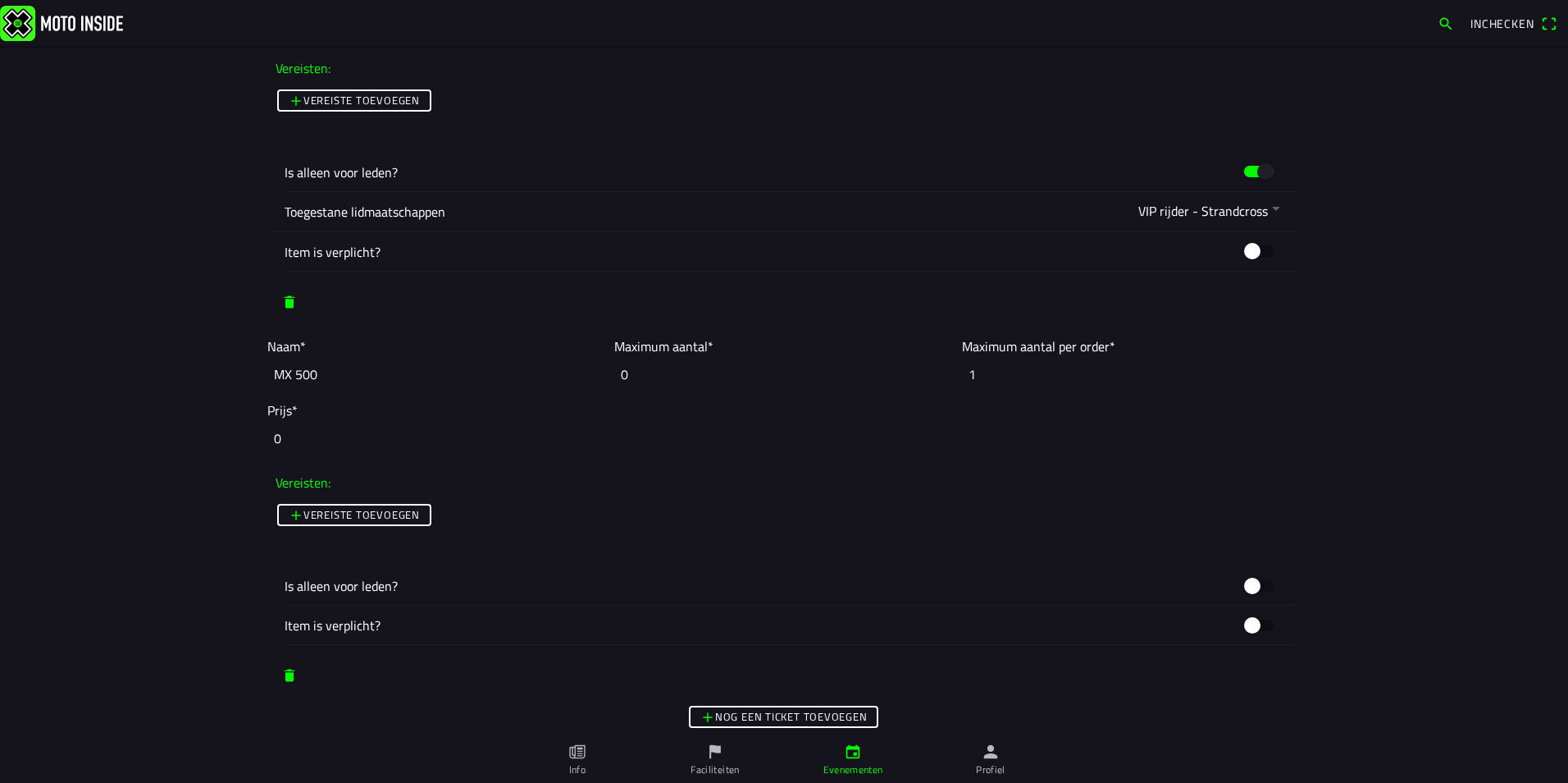
scroll to position [4021, 0]
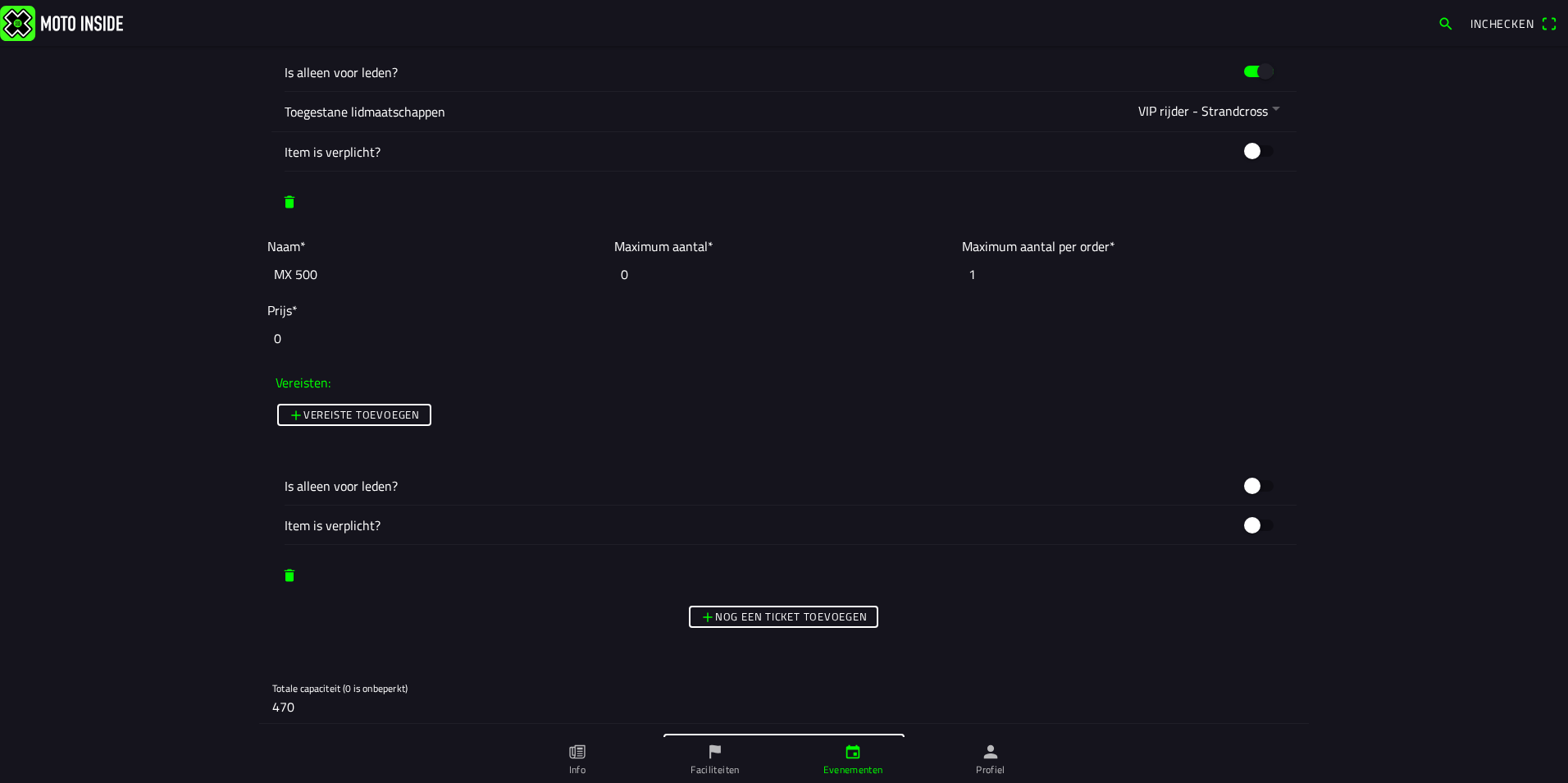
type input "0"
click at [1256, 486] on button "button" at bounding box center [1258, 486] width 49 height 31
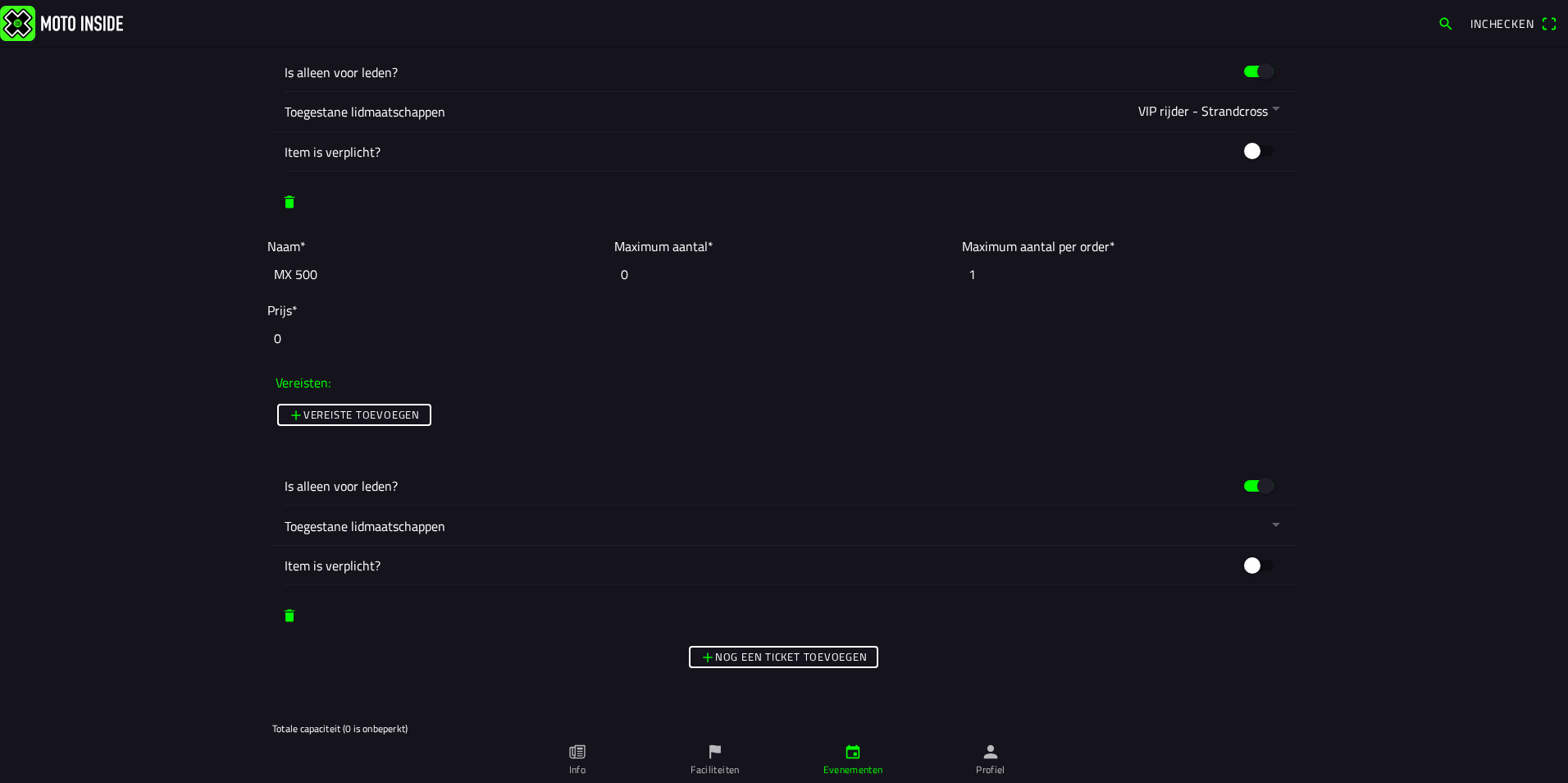
click at [1272, 521] on button "button" at bounding box center [791, 525] width 1012 height 40
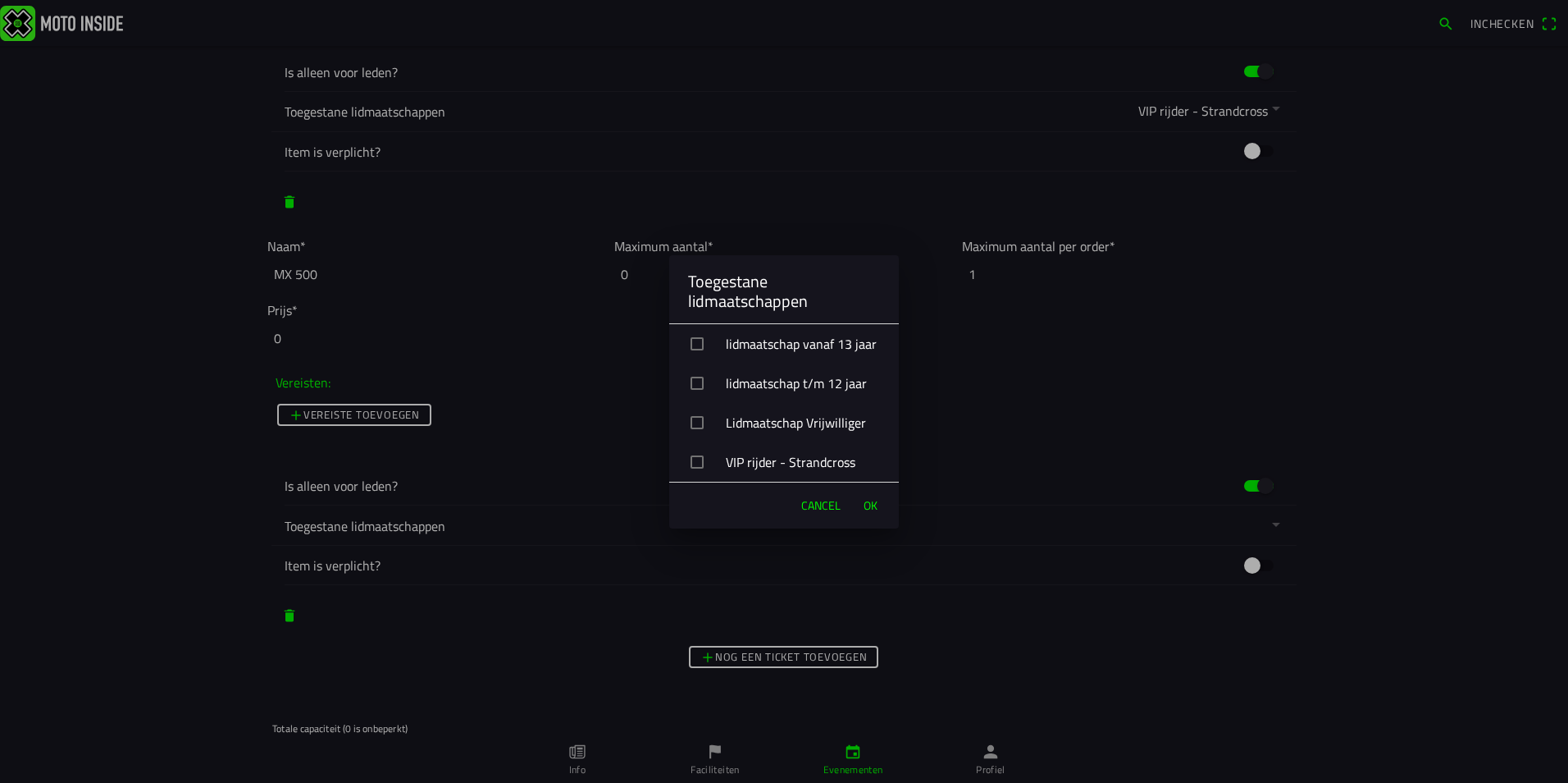
click at [805, 458] on div "VIP rijder - Strandcross" at bounding box center [790, 462] width 217 height 41
click at [877, 504] on span "OK" at bounding box center [870, 505] width 14 height 17
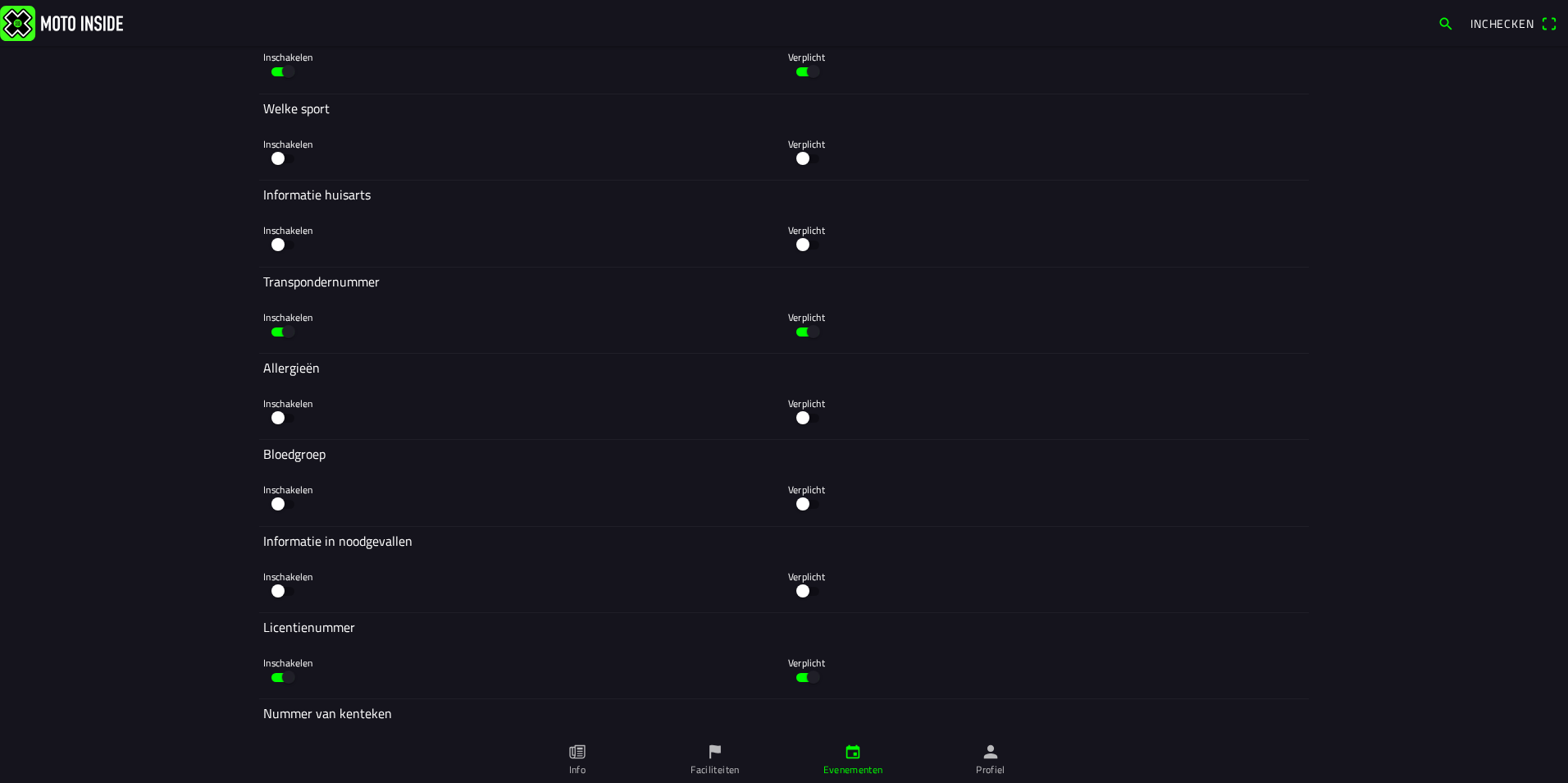
scroll to position [6323, 0]
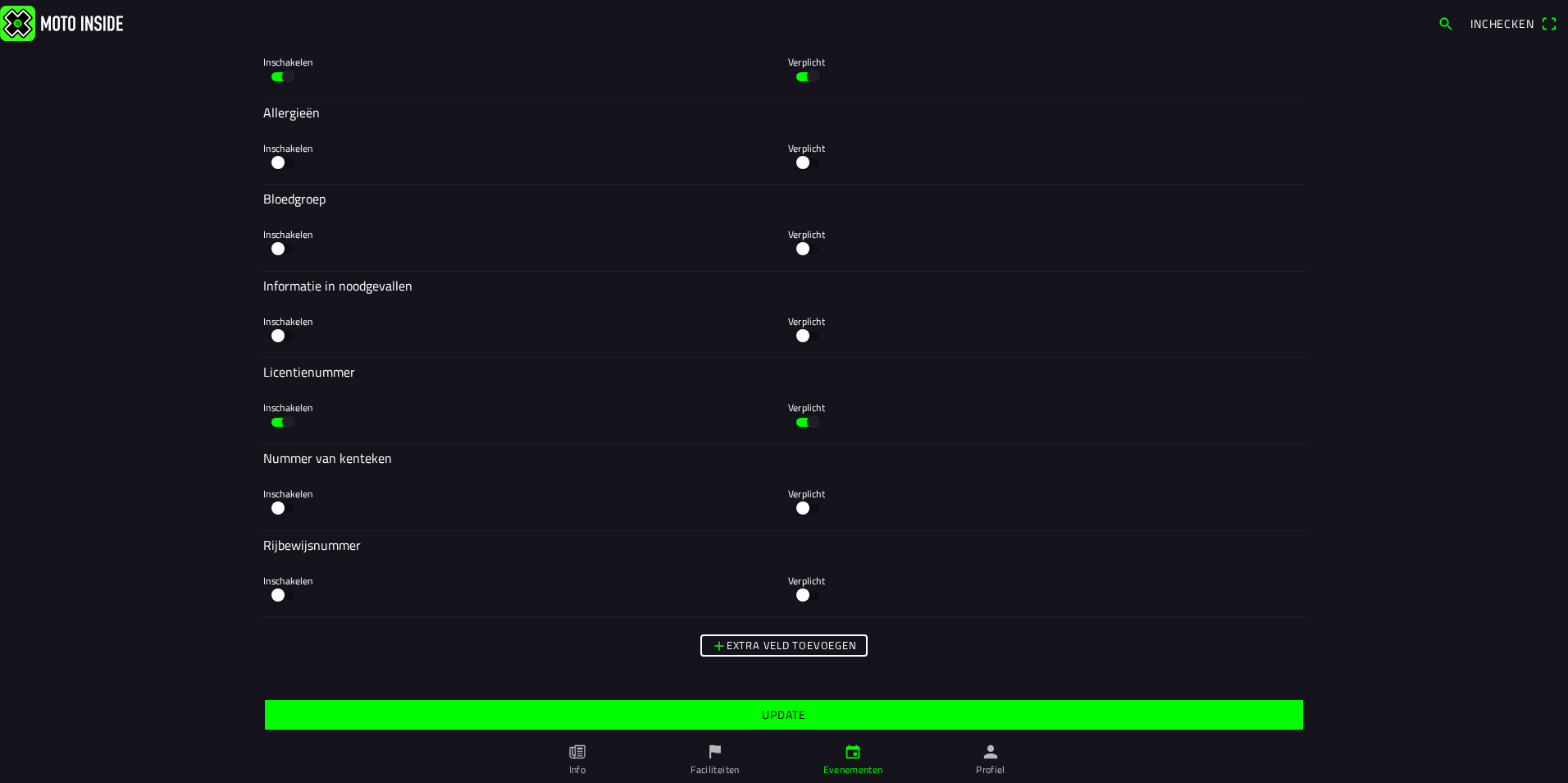
click at [0, 0] on slot "Update" at bounding box center [0, 0] width 0 height 0
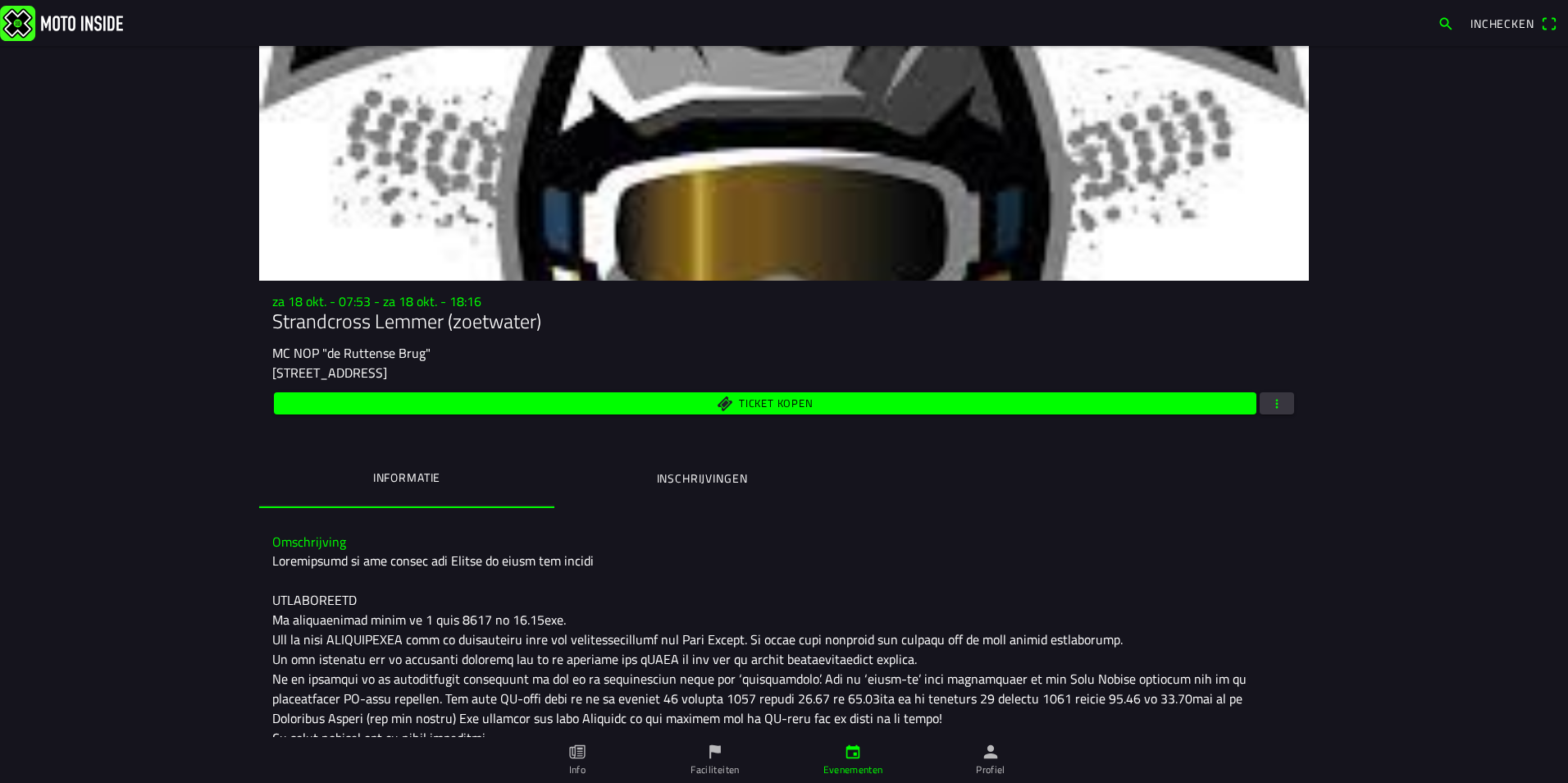
click at [1430, 318] on main "[DATE] 07:53 - [DATE] 18:16 Strandcross Lemmer (zoetwater) MC NOP "de Ruttense …" at bounding box center [784, 414] width 1568 height 737
click at [986, 765] on ion-label "Profiel" at bounding box center [991, 770] width 29 height 15
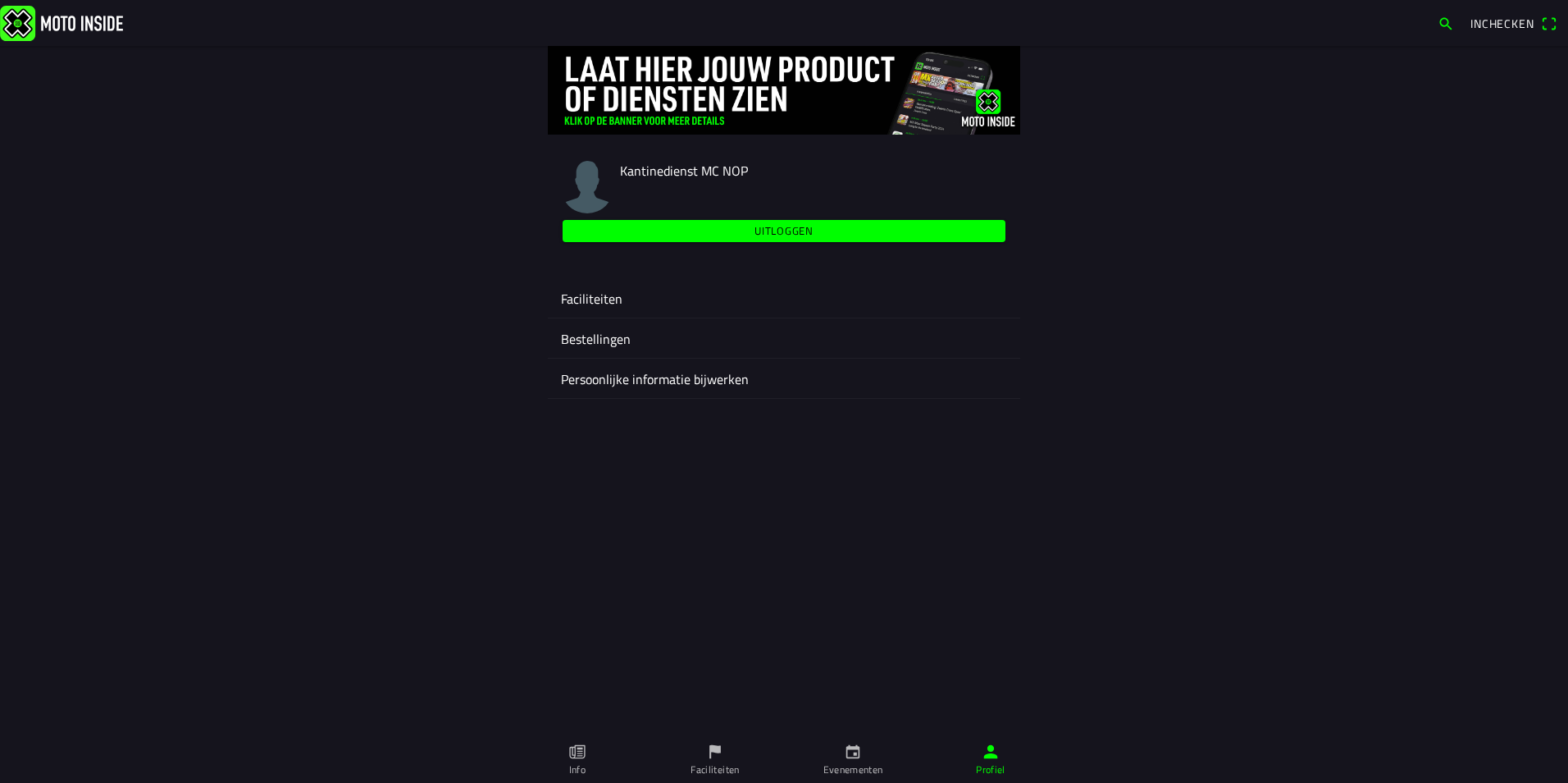
click at [588, 294] on ion-label "Faciliteiten" at bounding box center [784, 298] width 446 height 19
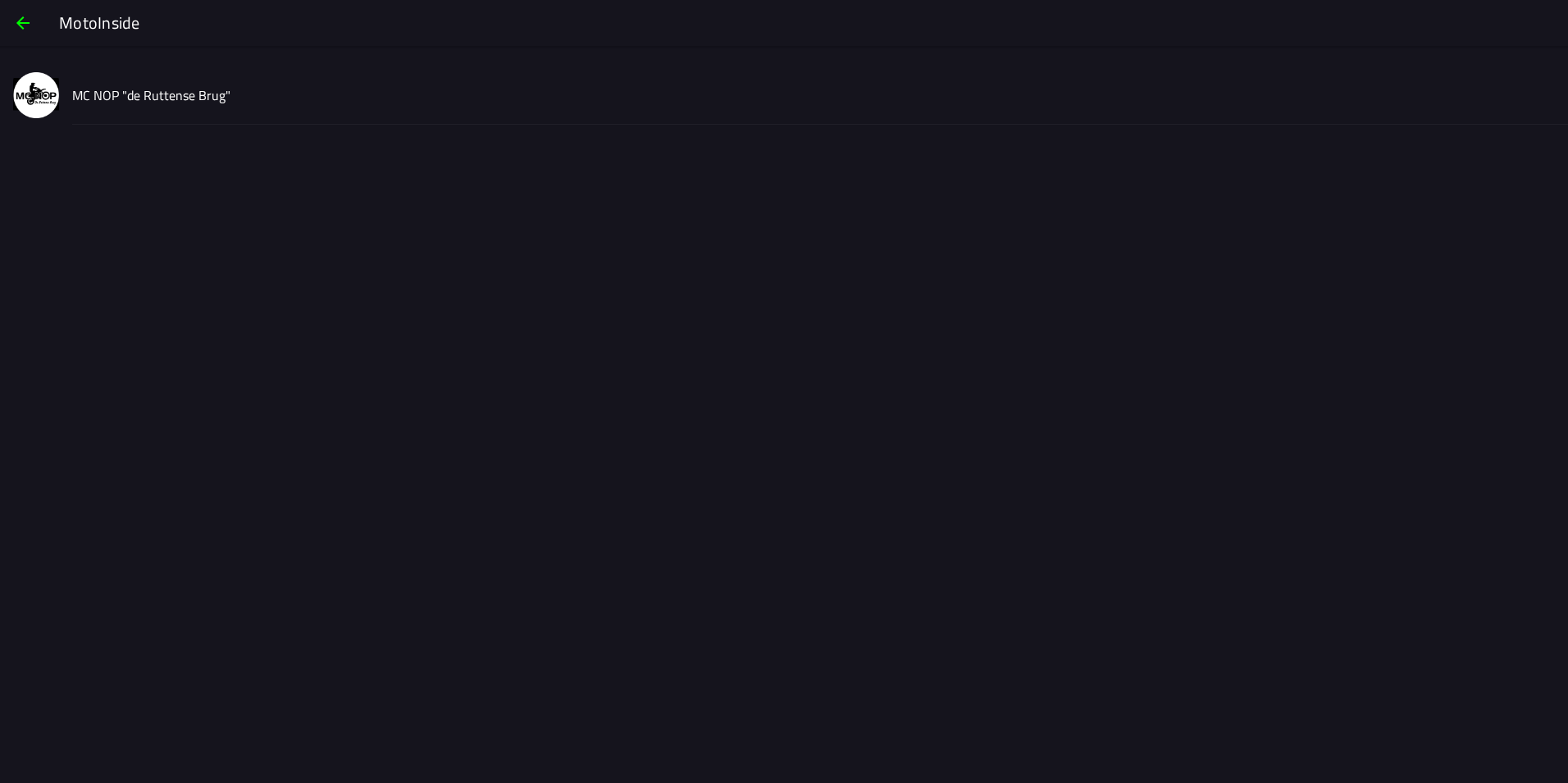
click at [0, 0] on slot "MC NOP "de Ruttense Brug"" at bounding box center [0, 0] width 0 height 0
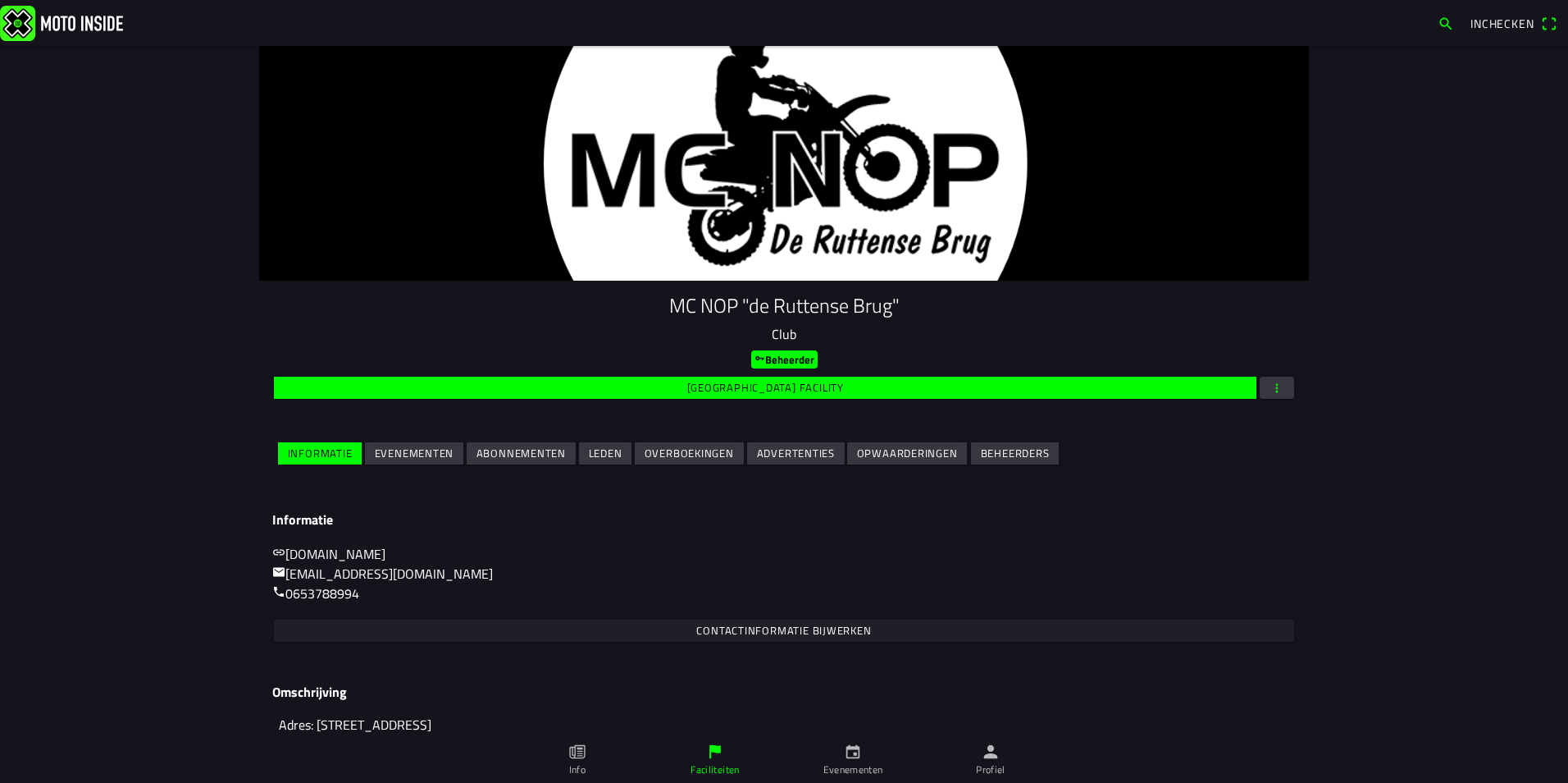
click at [0, 0] on slot "Leden" at bounding box center [0, 0] width 0 height 0
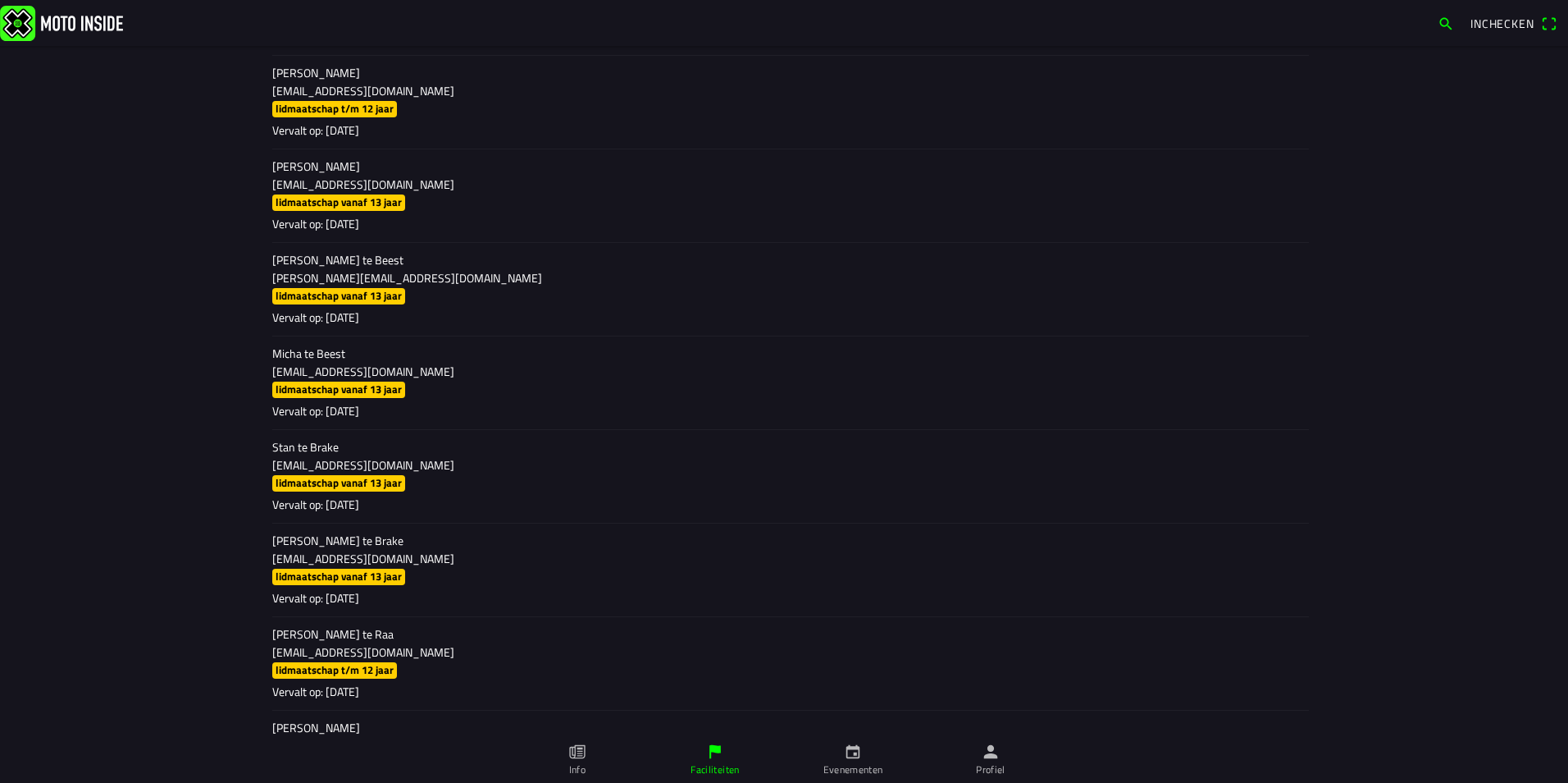
scroll to position [14362, 0]
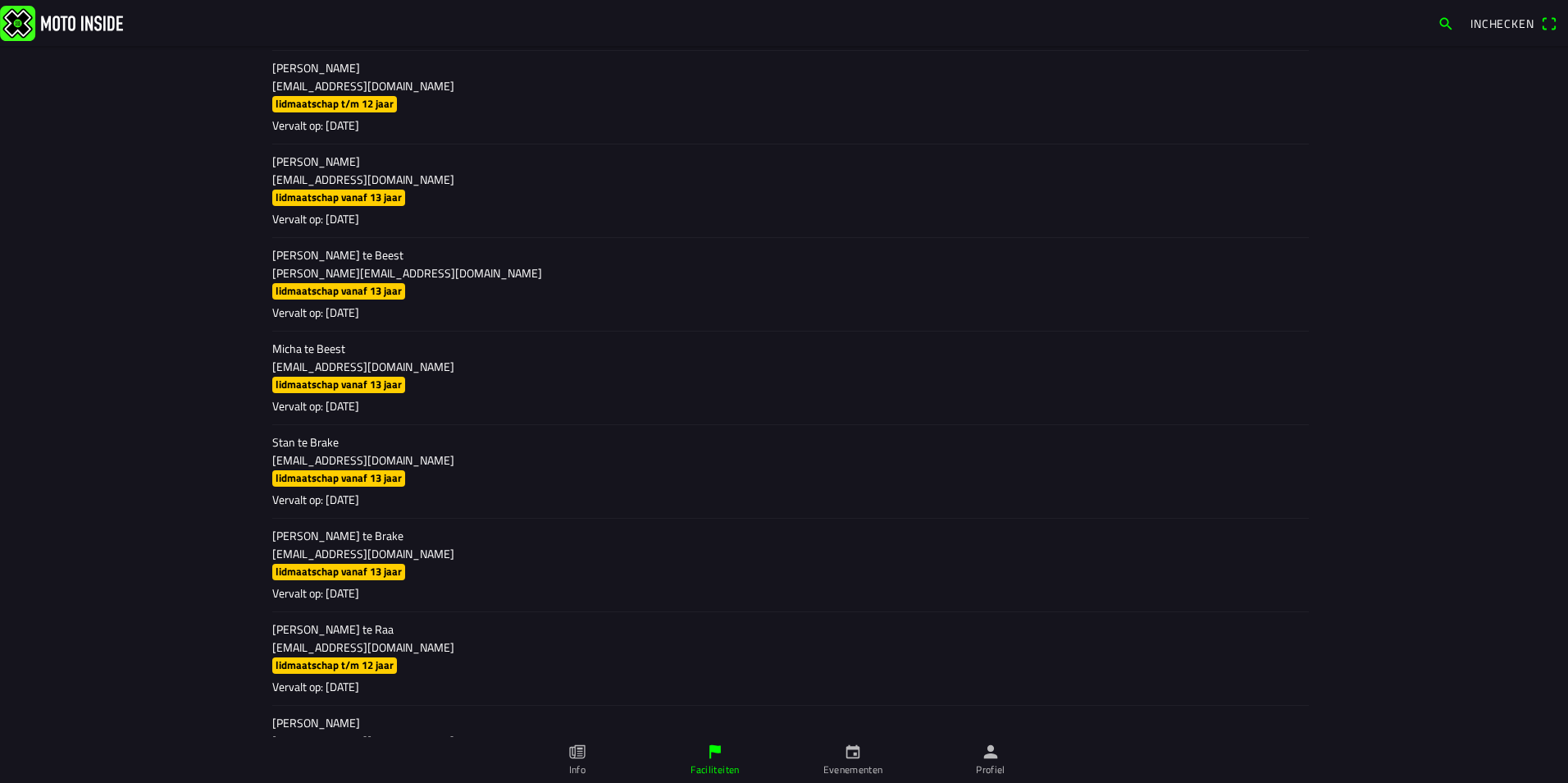
click at [369, 542] on p "[PERSON_NAME] te Brake" at bounding box center [784, 536] width 1024 height 17
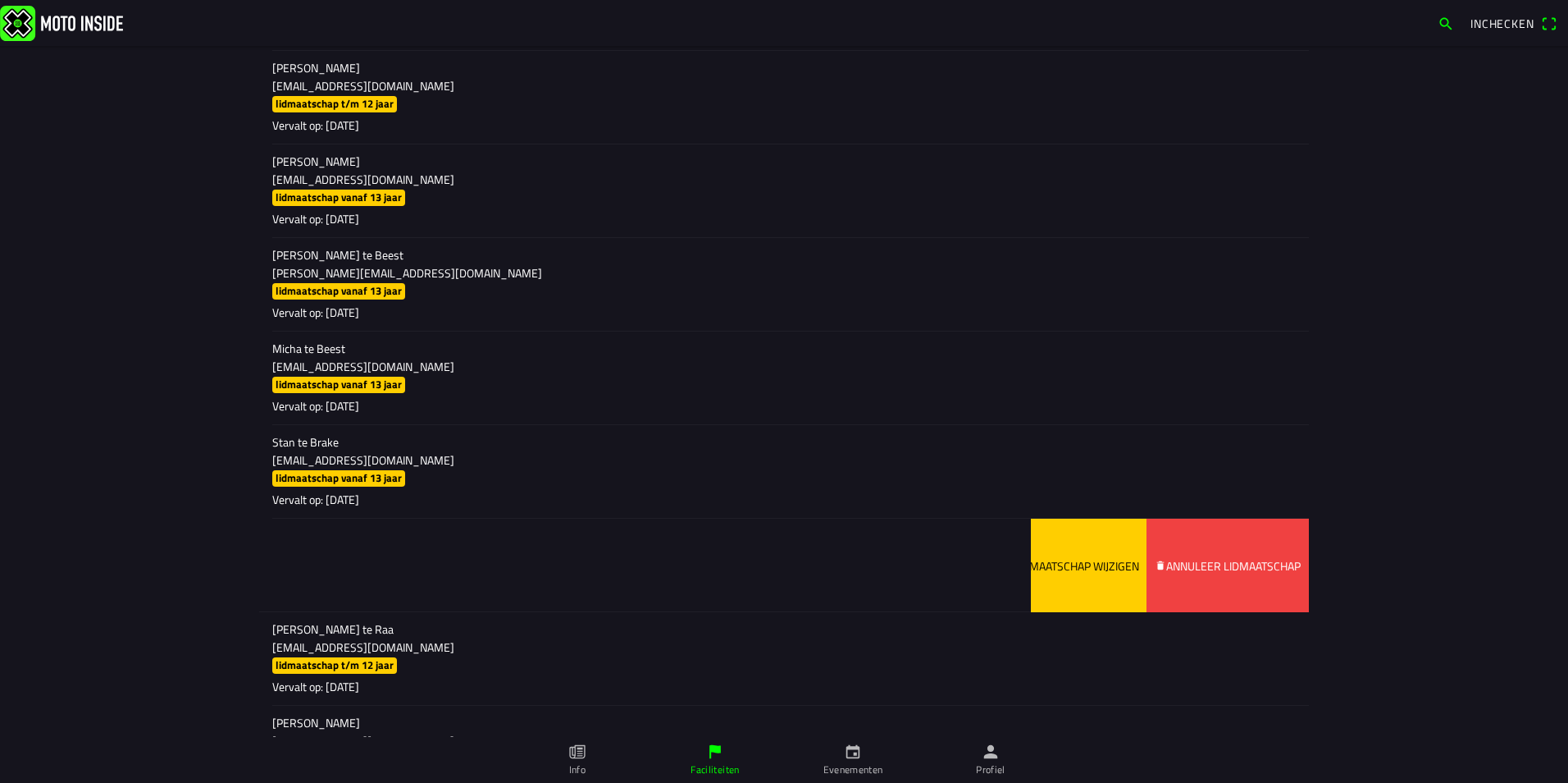
drag, startPoint x: 786, startPoint y: 560, endPoint x: 508, endPoint y: 566, distance: 278.1
click at [508, 566] on ion-item-sliding "[PERSON_NAME] te Brake [EMAIL_ADDRESS][DOMAIN_NAME] lidmaatschap vanaf 13 jaar …" at bounding box center [784, 564] width 1050 height 93
click at [0, 0] on slot "Lidmaatschap wijzigen" at bounding box center [0, 0] width 0 height 0
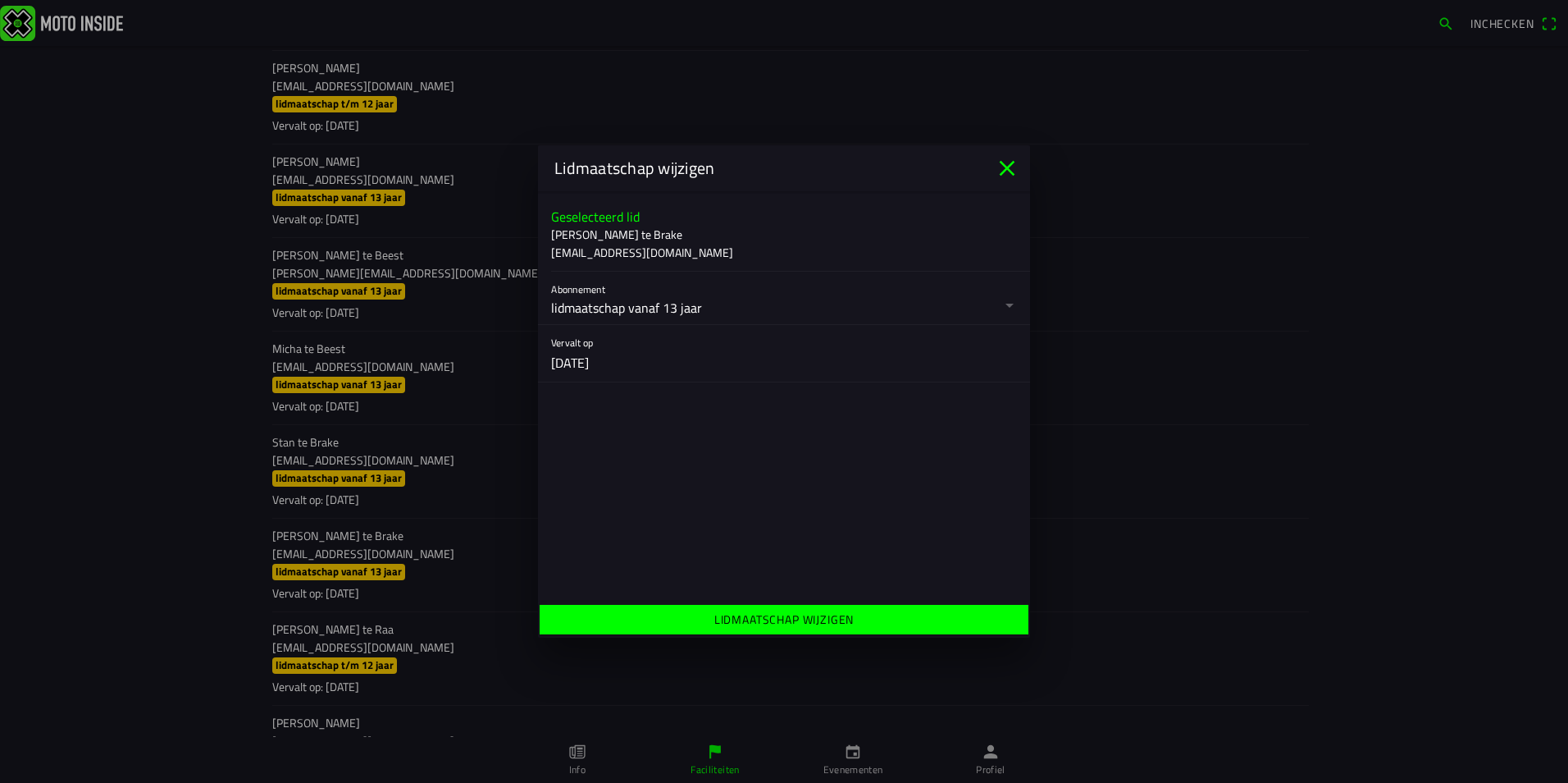
click at [757, 307] on button "button" at bounding box center [791, 298] width 479 height 53
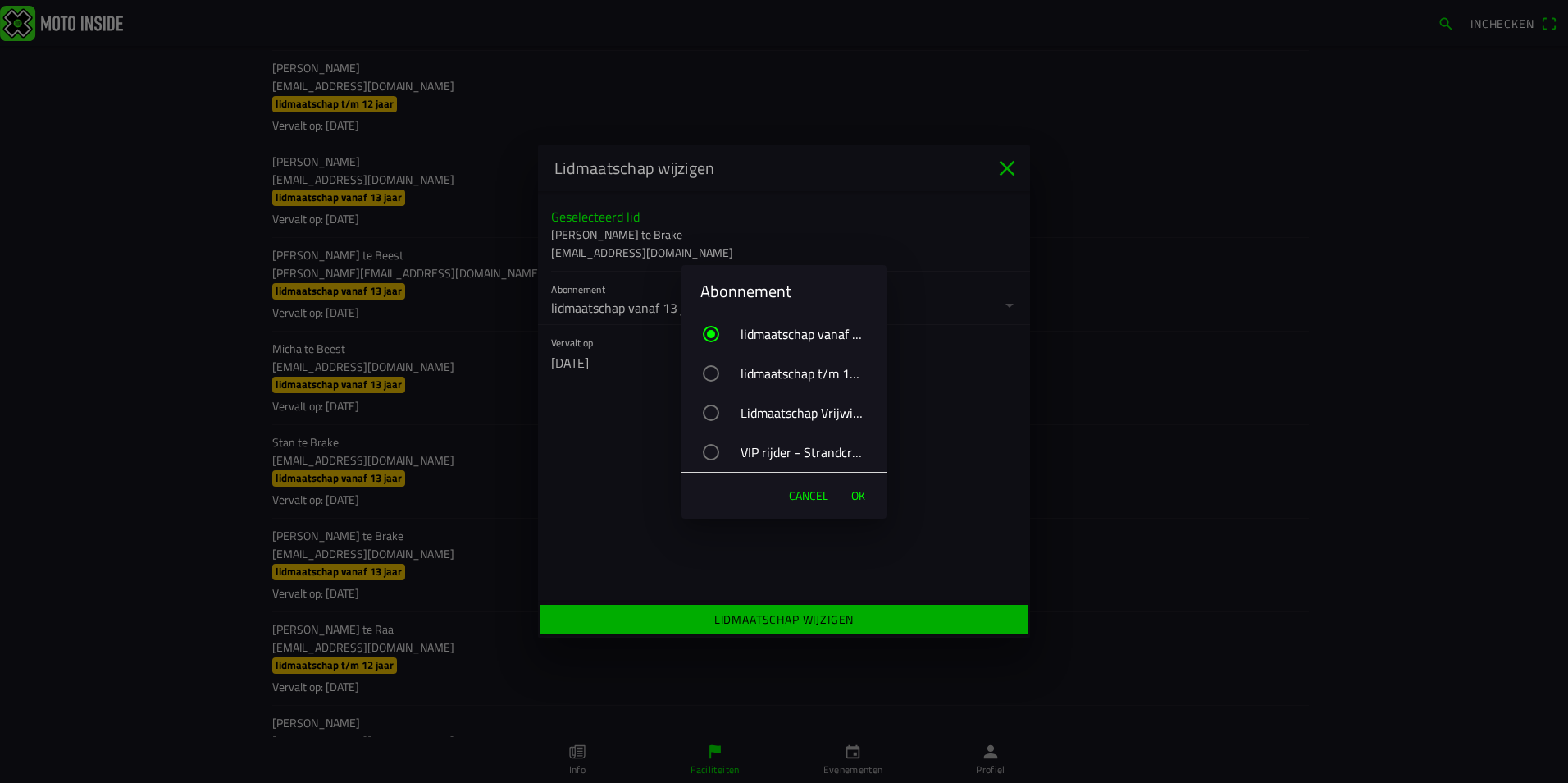
click at [725, 450] on div "VIP rijder - Strandcross" at bounding box center [792, 452] width 189 height 41
click at [857, 494] on span "OK" at bounding box center [858, 496] width 14 height 17
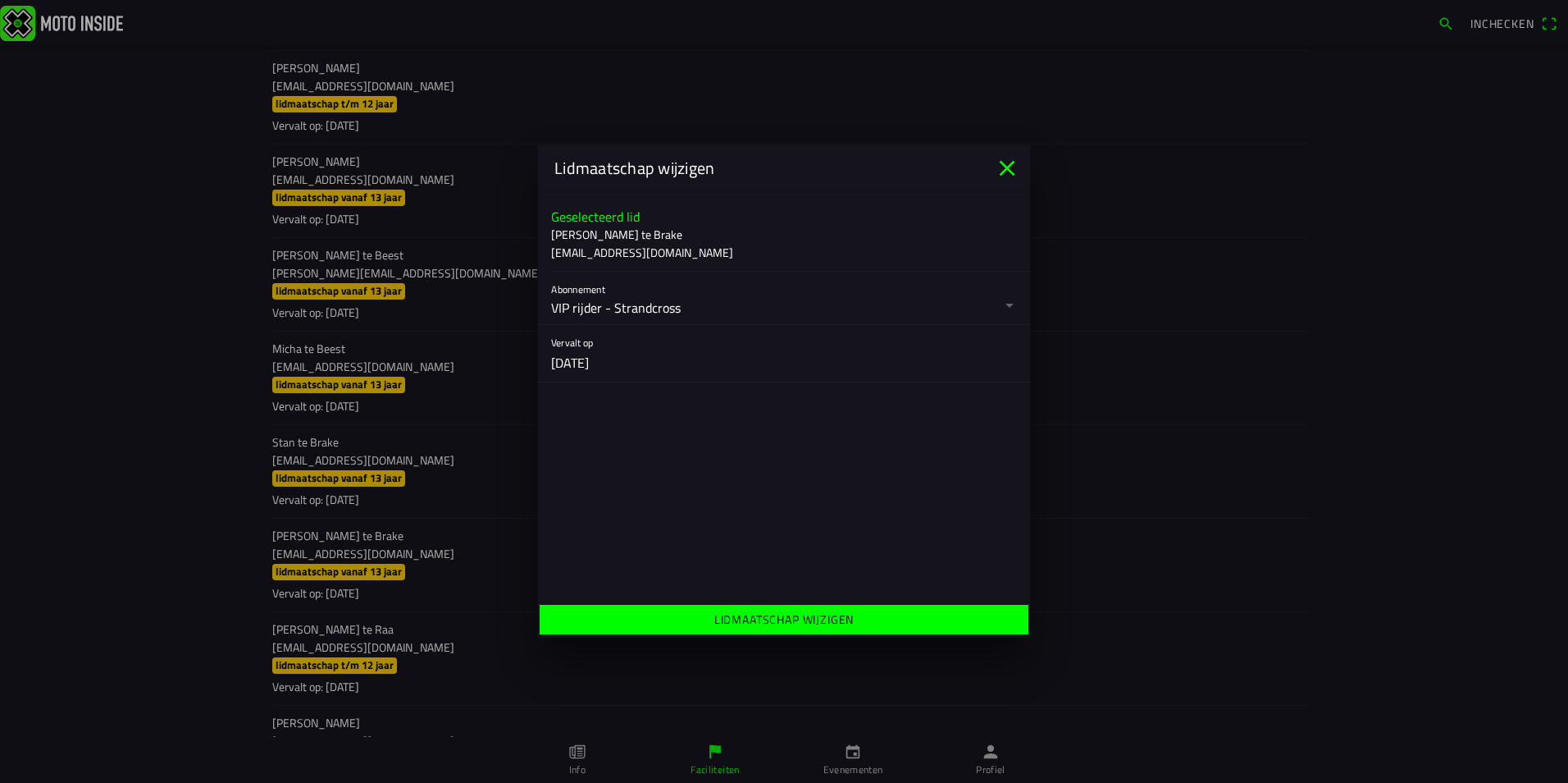
click at [824, 615] on ion-label "Lidmaatschap wijzigen" at bounding box center [784, 619] width 140 height 18
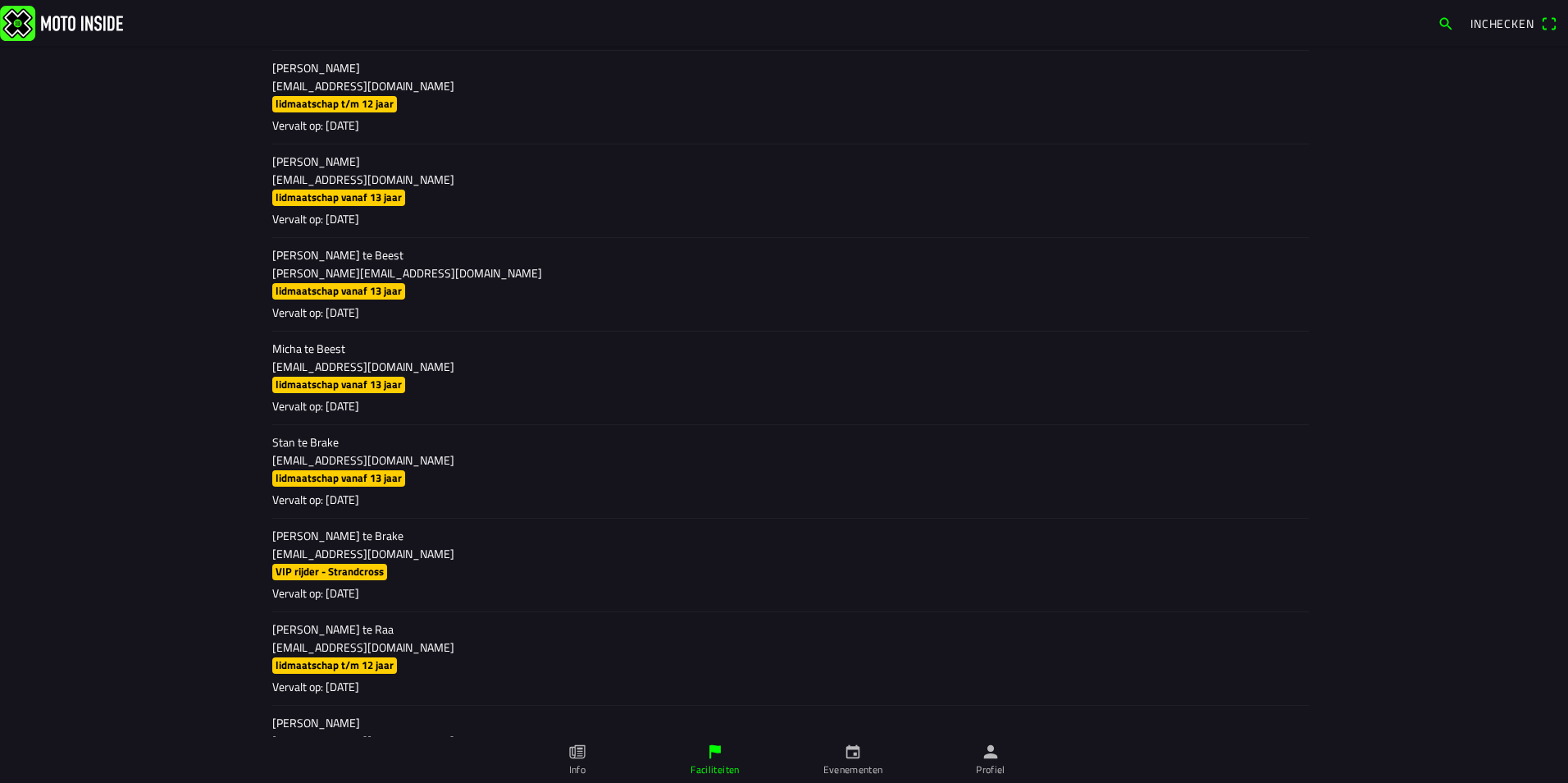
click at [994, 762] on link "Profiel" at bounding box center [991, 760] width 138 height 46
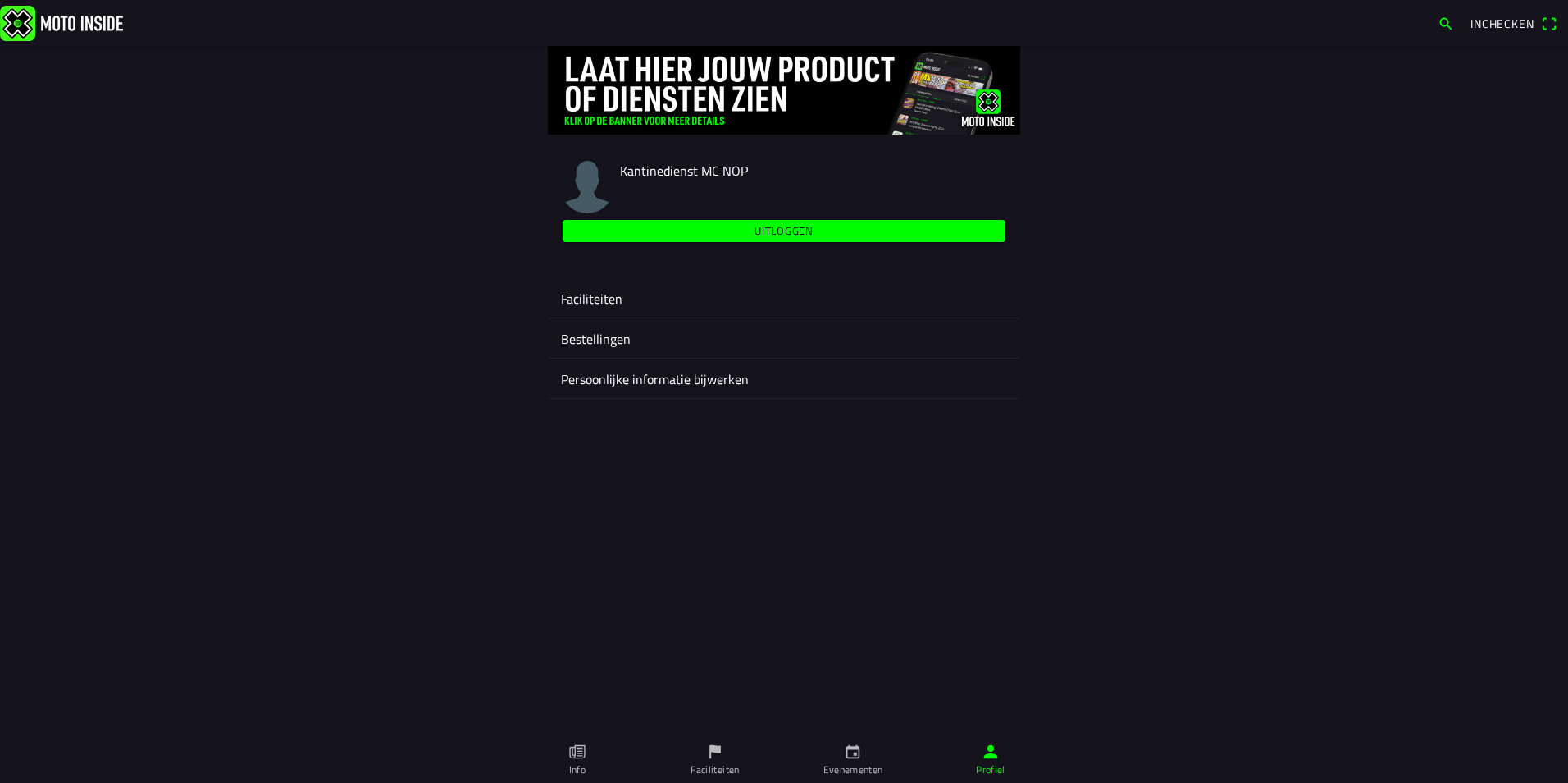
click at [595, 302] on ion-label "Faciliteiten" at bounding box center [784, 298] width 446 height 19
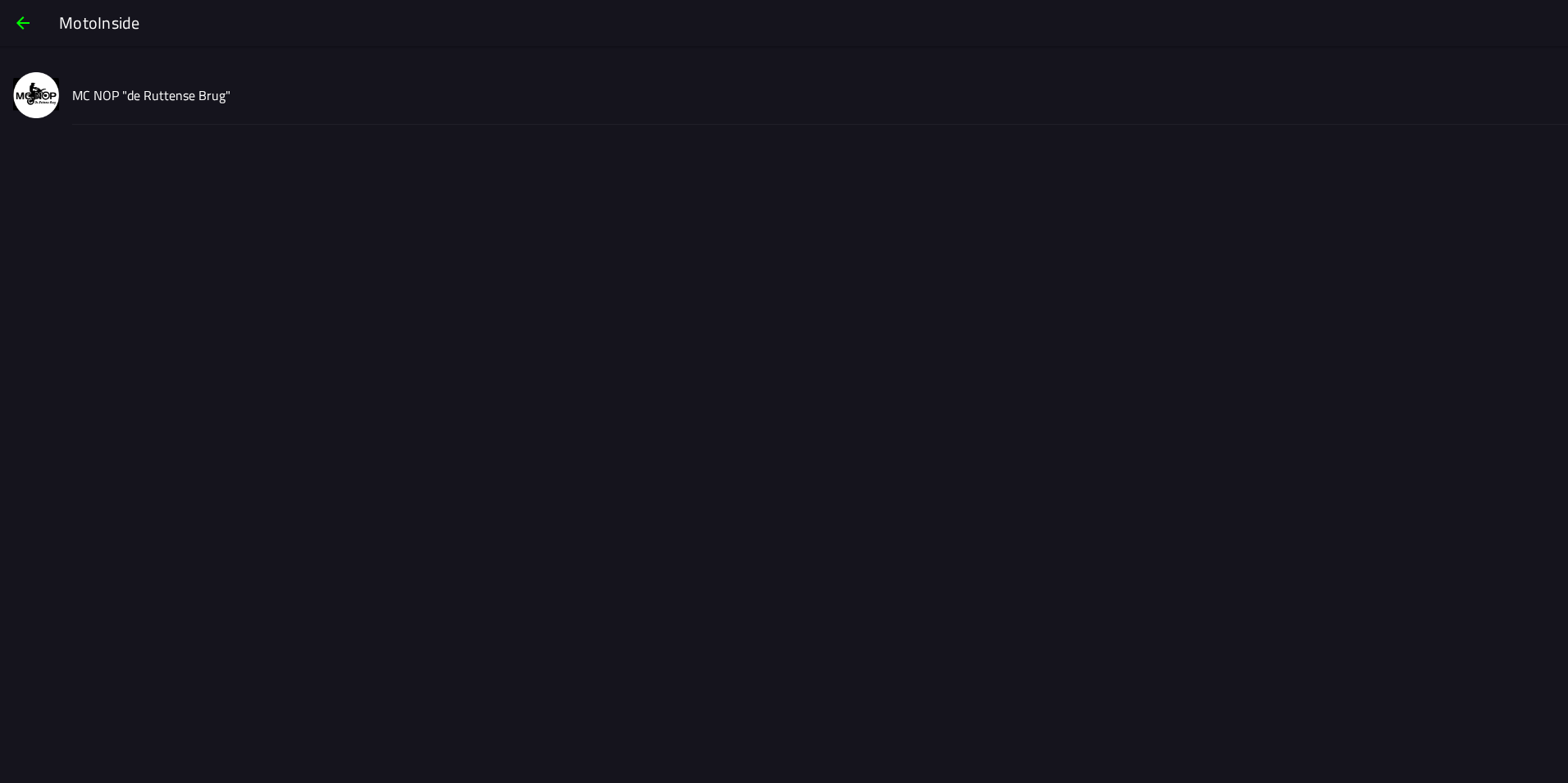
click at [0, 0] on slot "MC NOP "de Ruttense Brug"" at bounding box center [0, 0] width 0 height 0
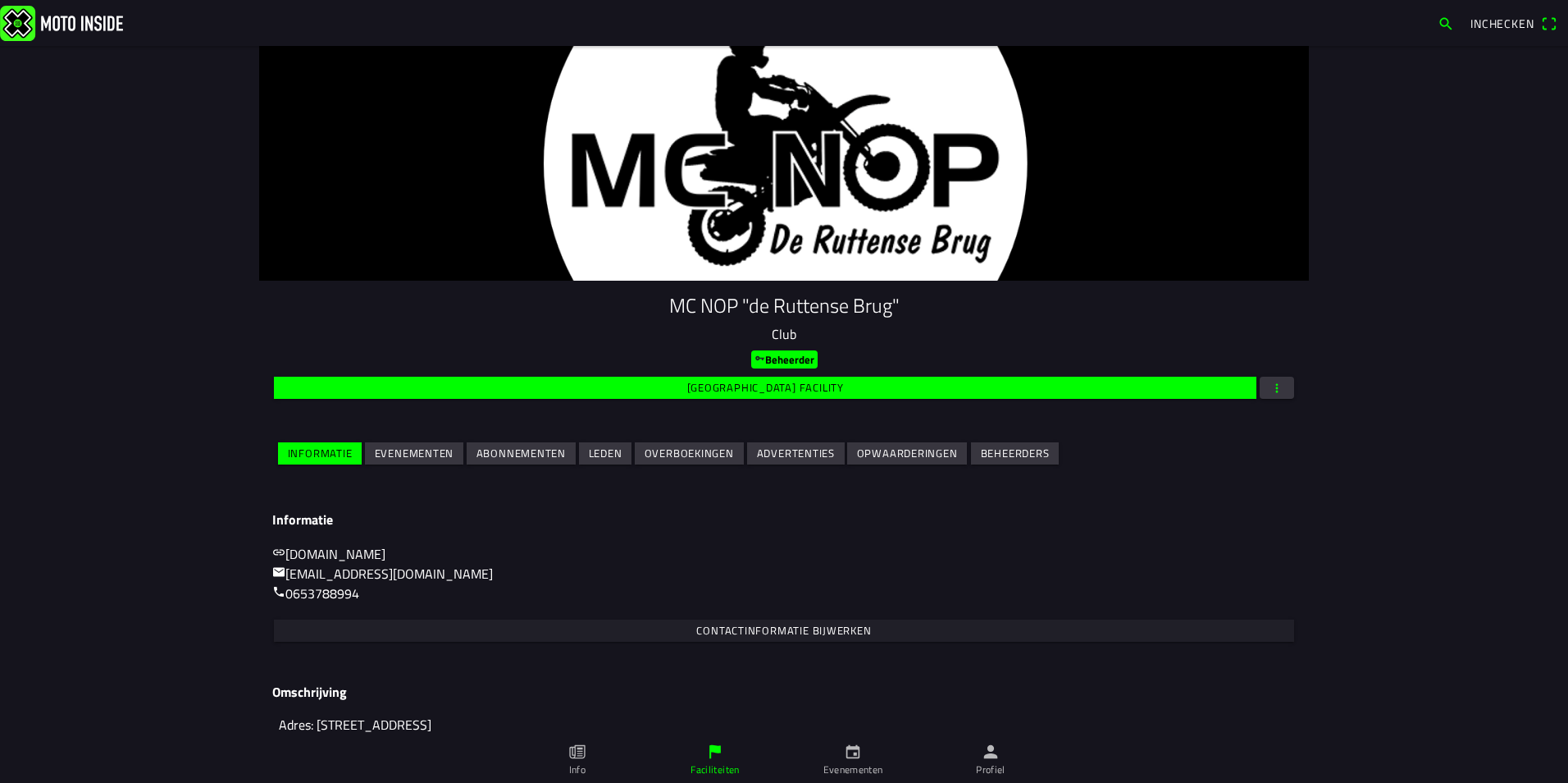
click at [0, 0] on slot "Leden" at bounding box center [0, 0] width 0 height 0
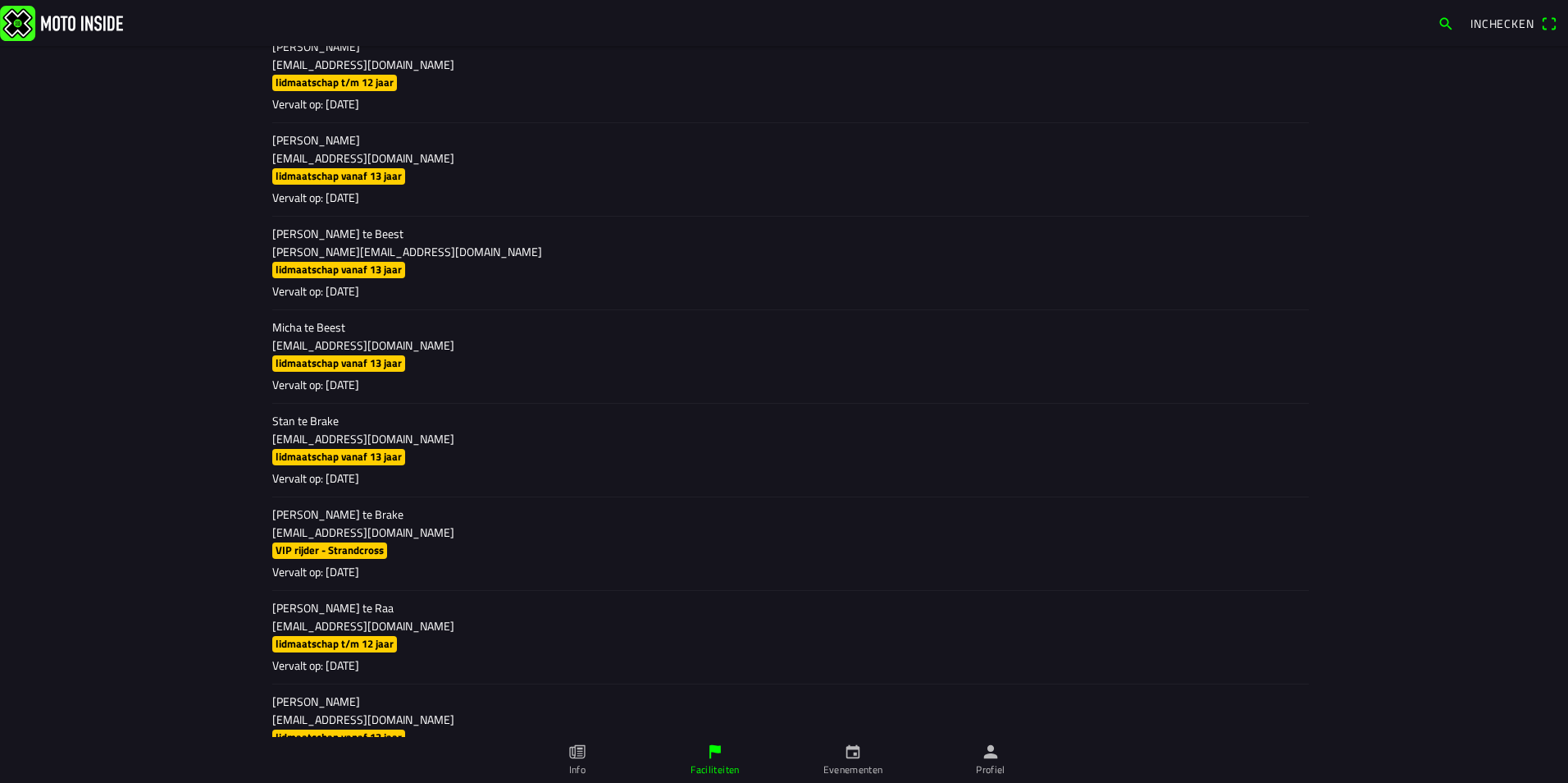
scroll to position [14444, 0]
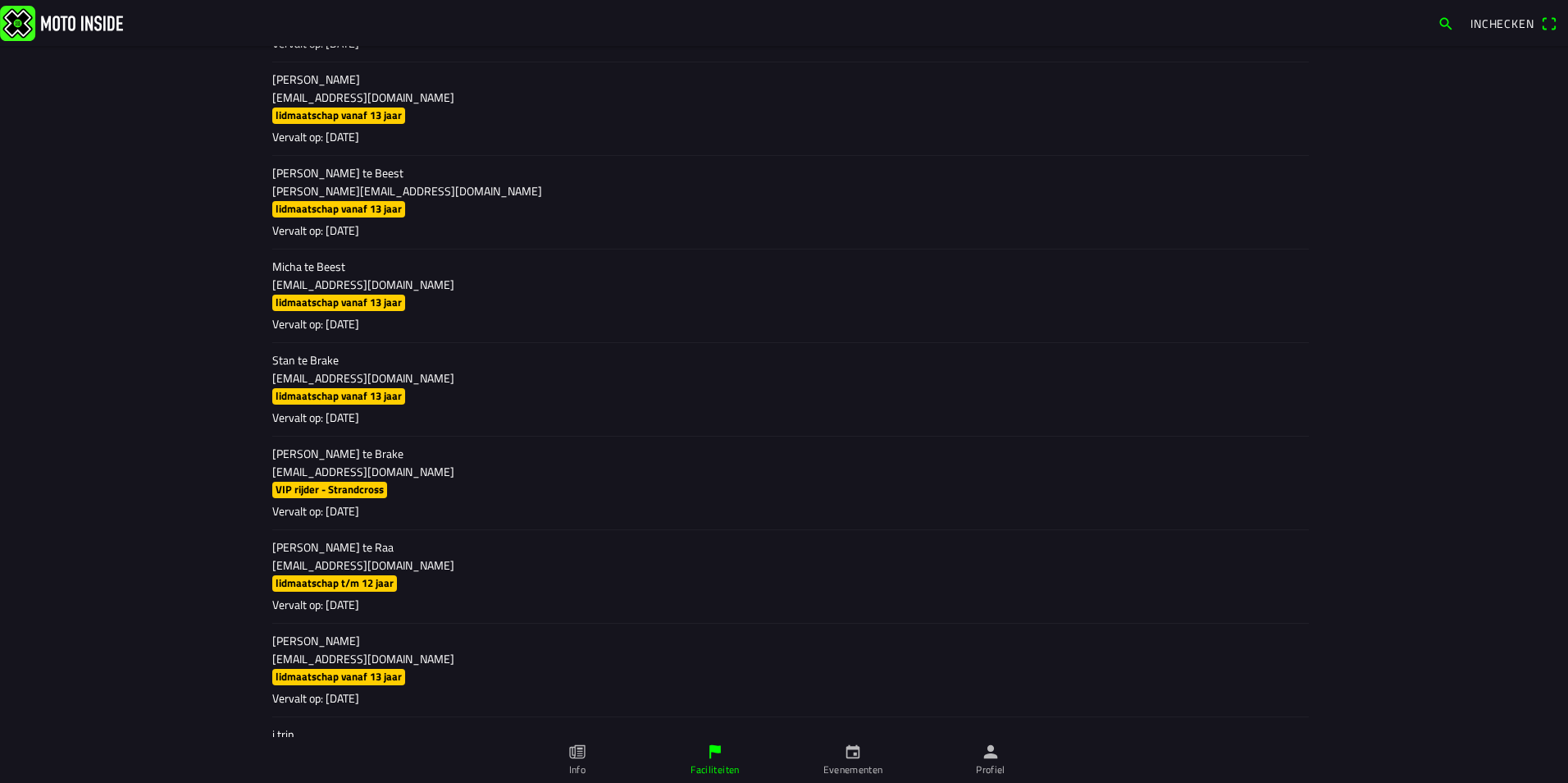
click at [852, 765] on ion-label "Evenementen" at bounding box center [853, 770] width 60 height 15
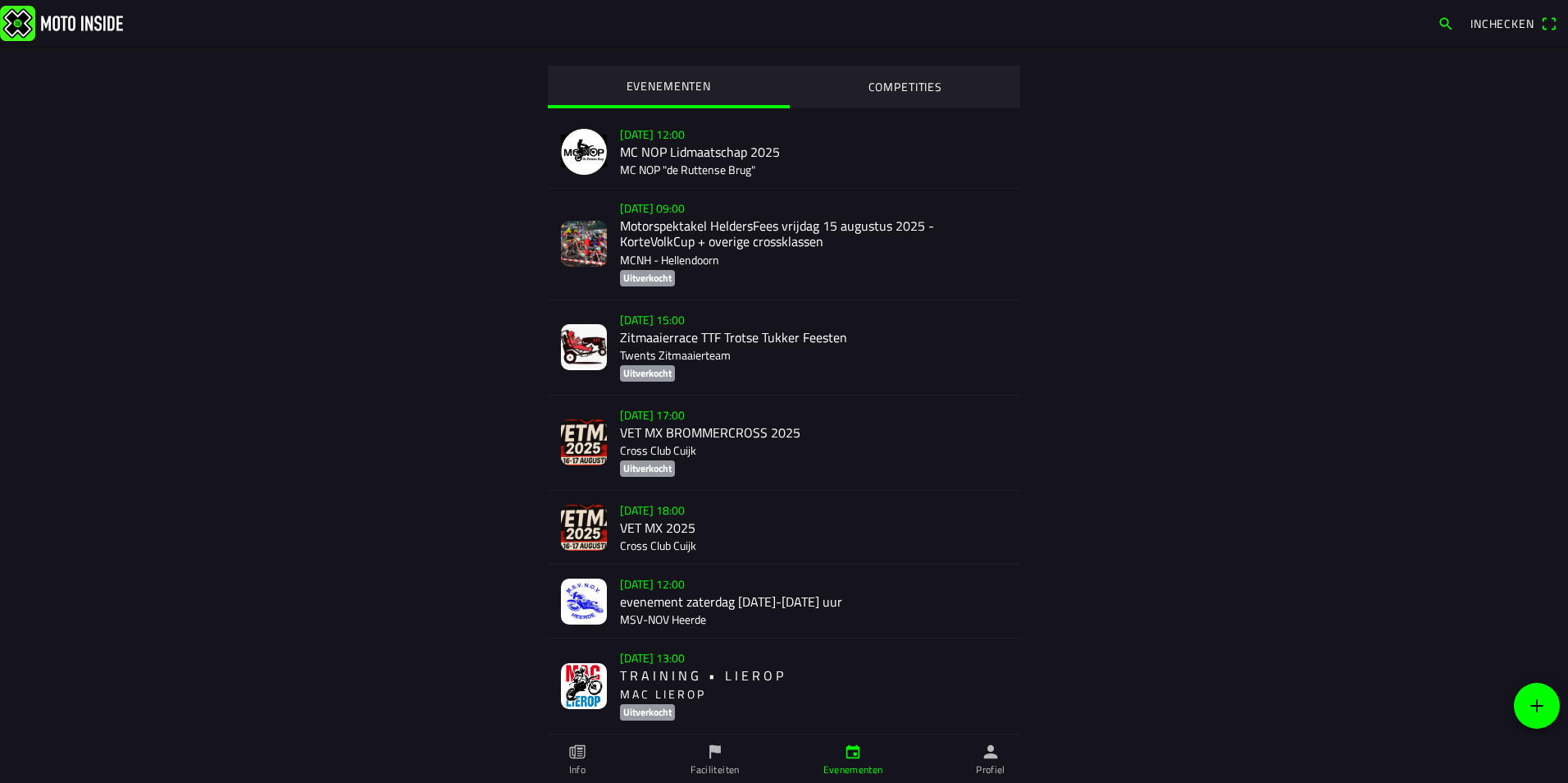
click at [1005, 772] on ion-label "Profiel" at bounding box center [991, 770] width 29 height 15
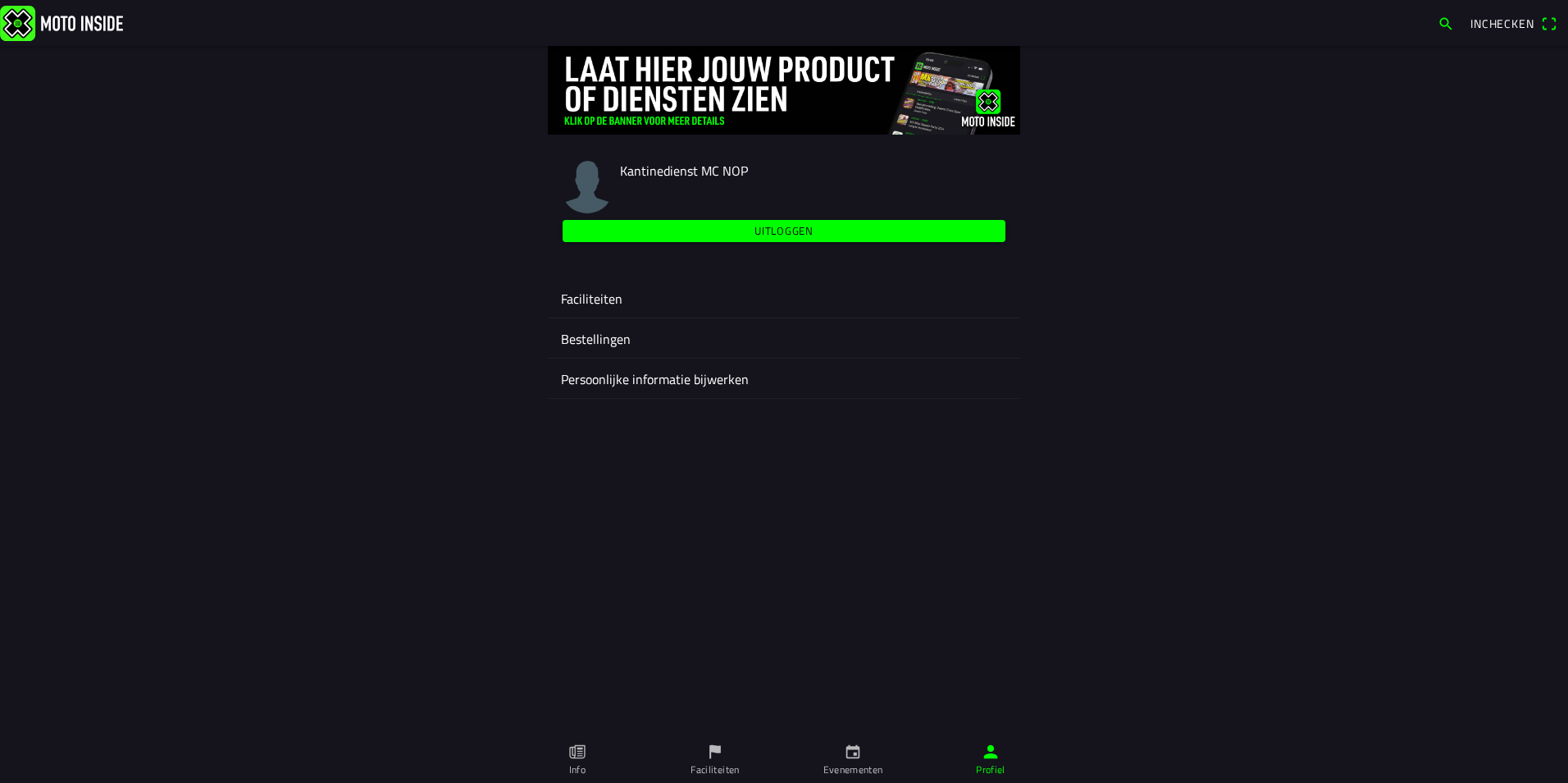
click at [610, 302] on ion-label "Faciliteiten" at bounding box center [784, 298] width 446 height 19
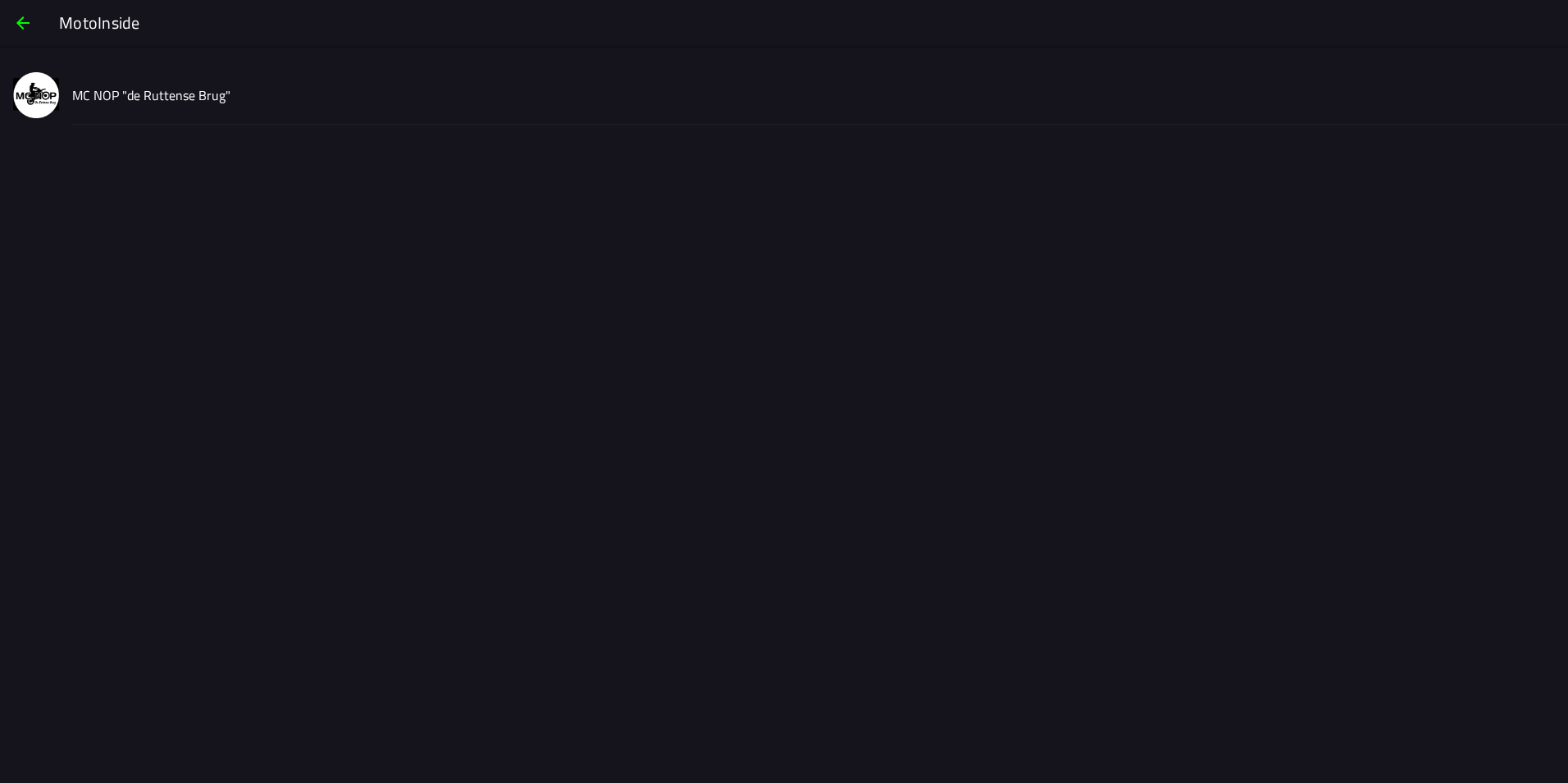
click at [0, 0] on slot "MC NOP "de Ruttense Brug"" at bounding box center [0, 0] width 0 height 0
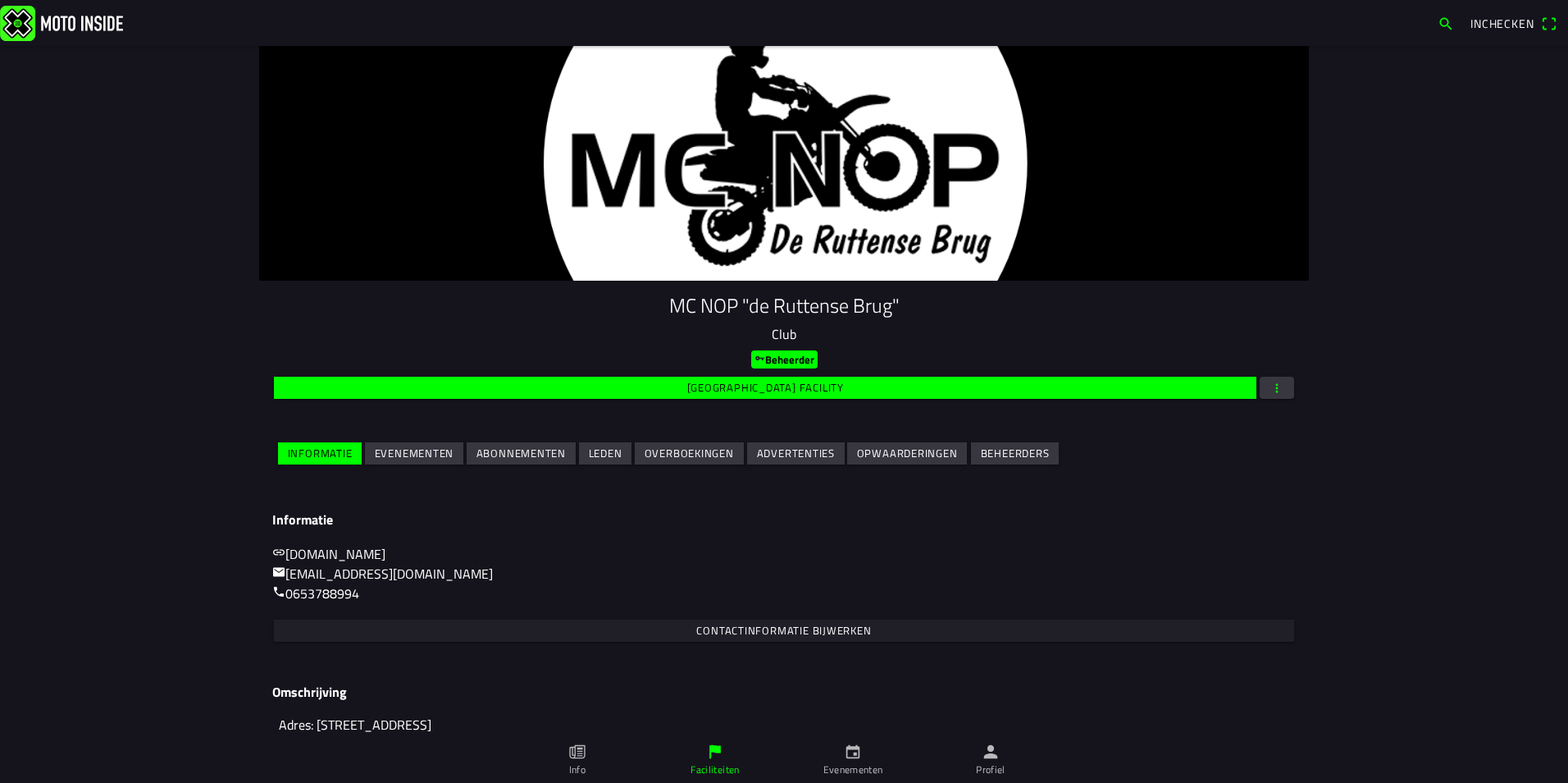
click at [0, 0] on slot "Evenementen" at bounding box center [0, 0] width 0 height 0
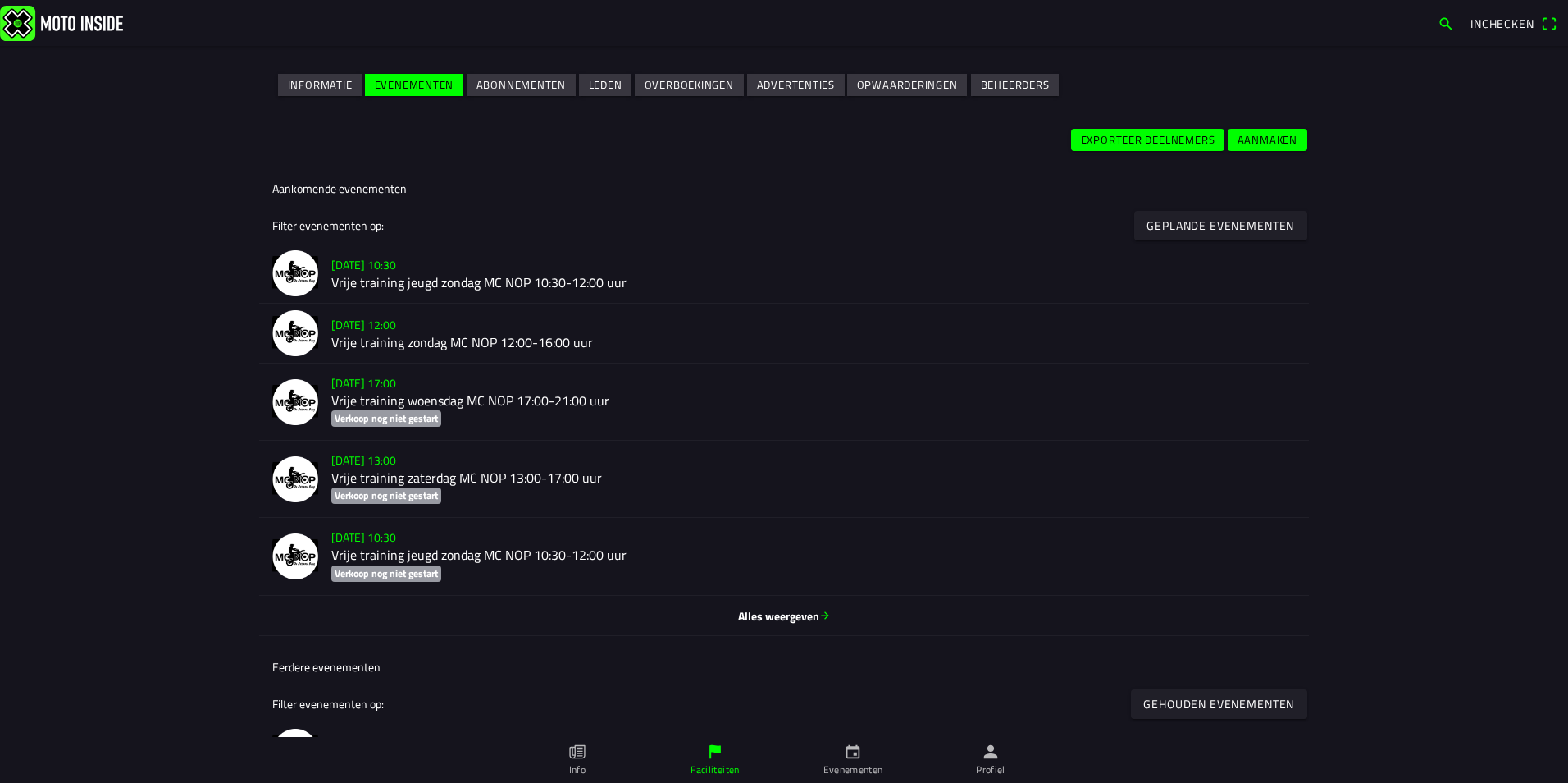
scroll to position [657, 0]
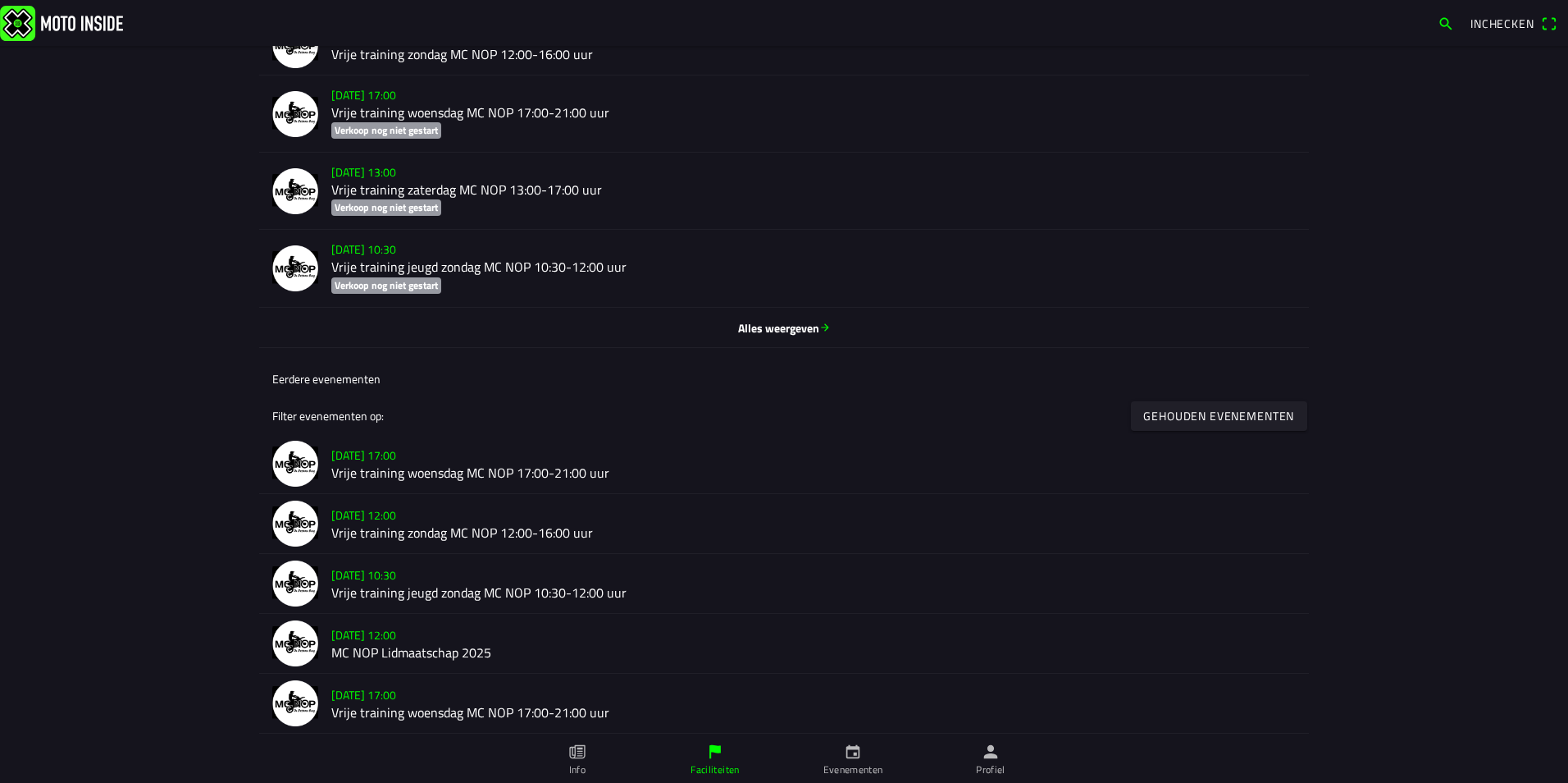
click at [801, 326] on span "Alles weergeven" at bounding box center [784, 326] width 1024 height 18
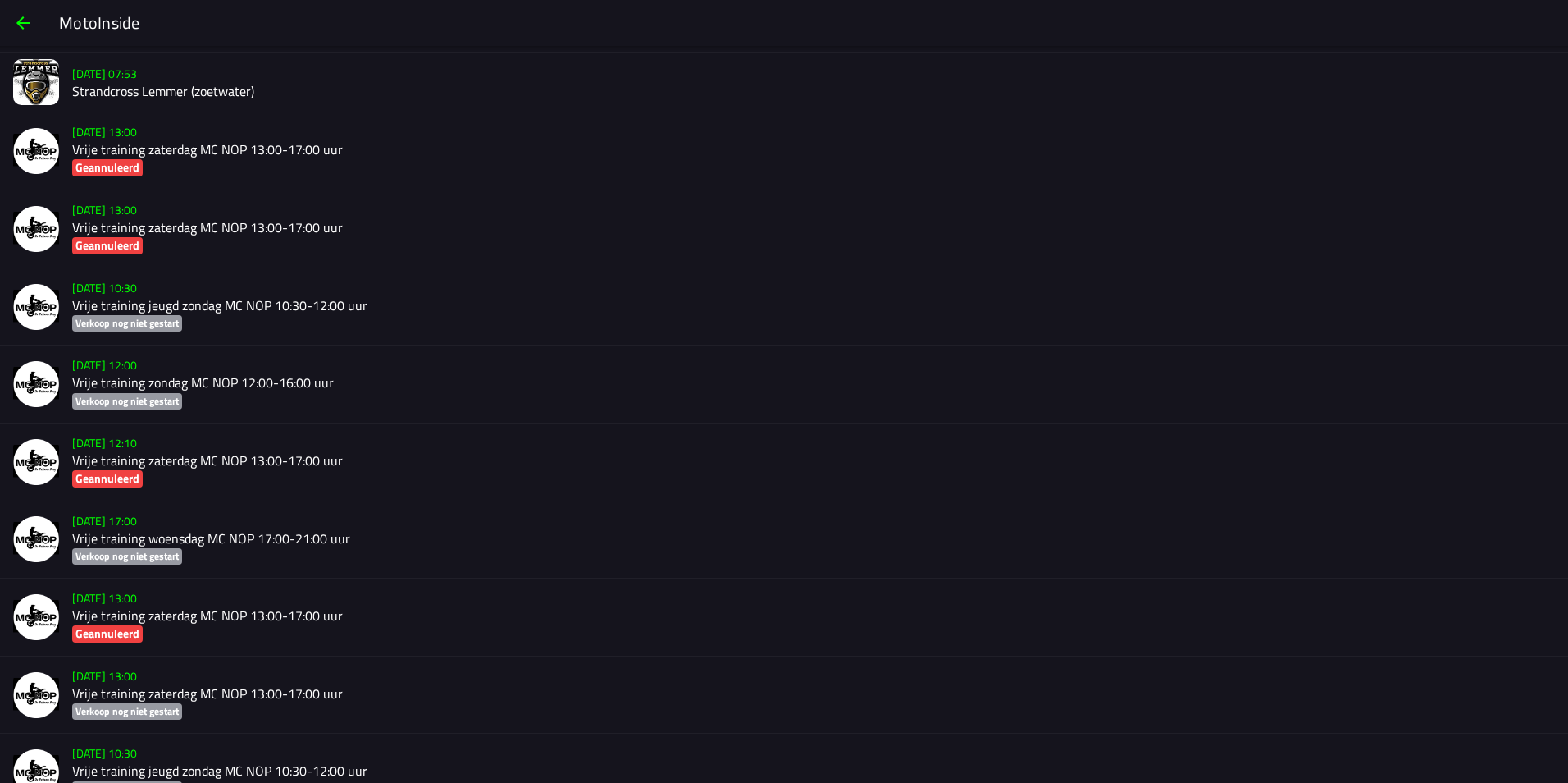
scroll to position [10205, 0]
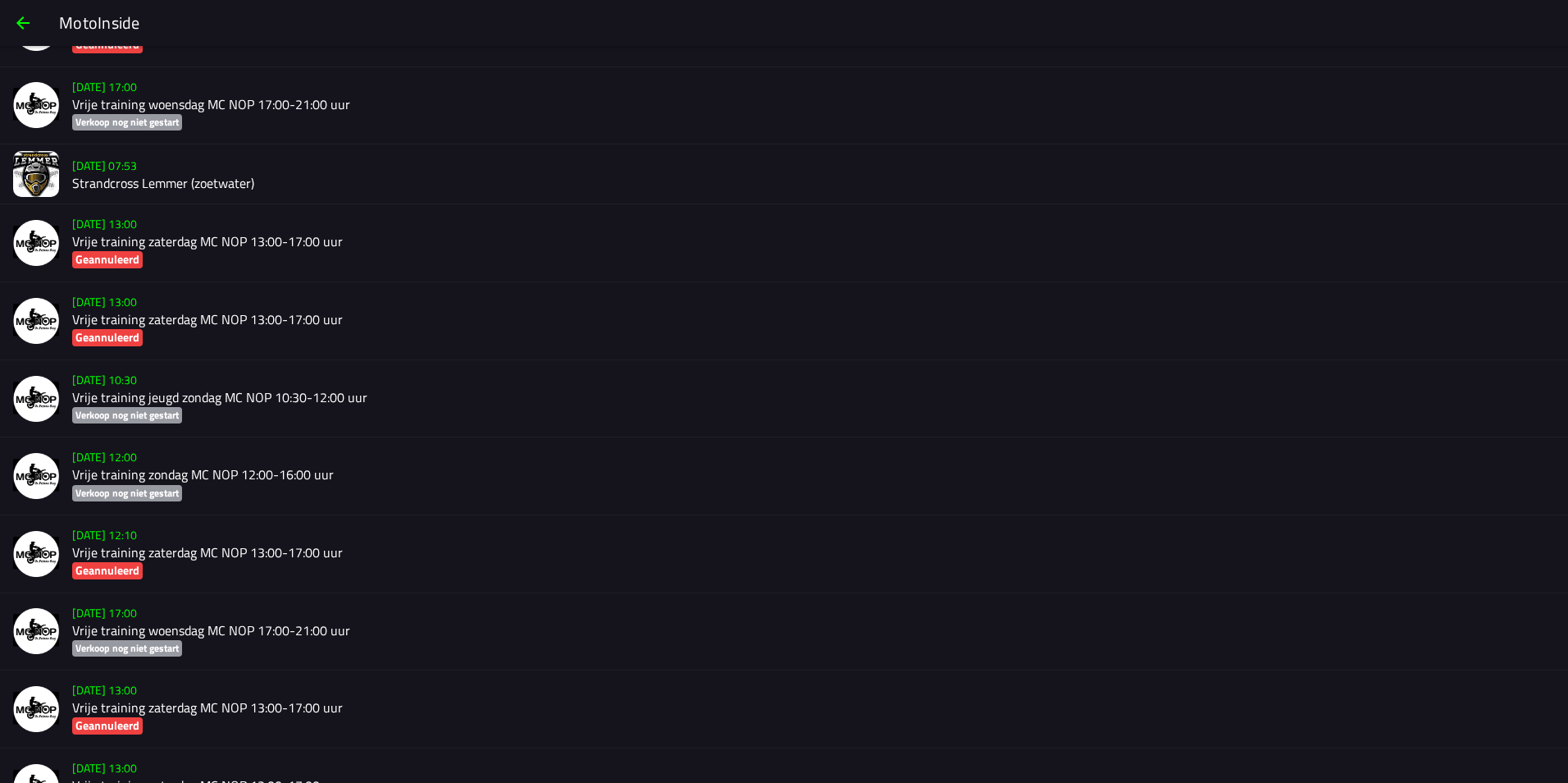
click at [147, 182] on h2 "Strandcross Lemmer (zoetwater)" at bounding box center [813, 183] width 1483 height 16
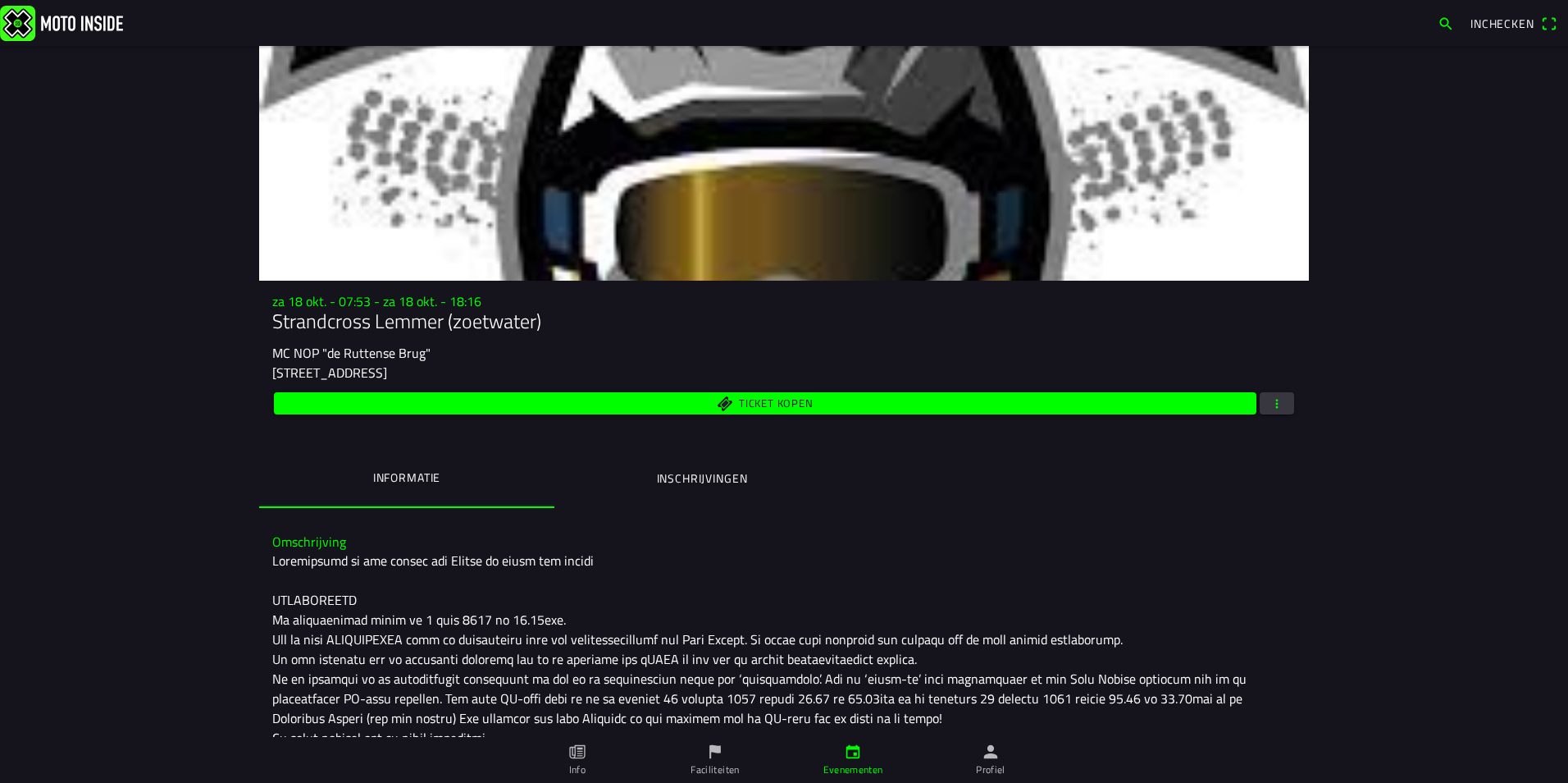
click at [1260, 402] on button "button" at bounding box center [1277, 403] width 34 height 22
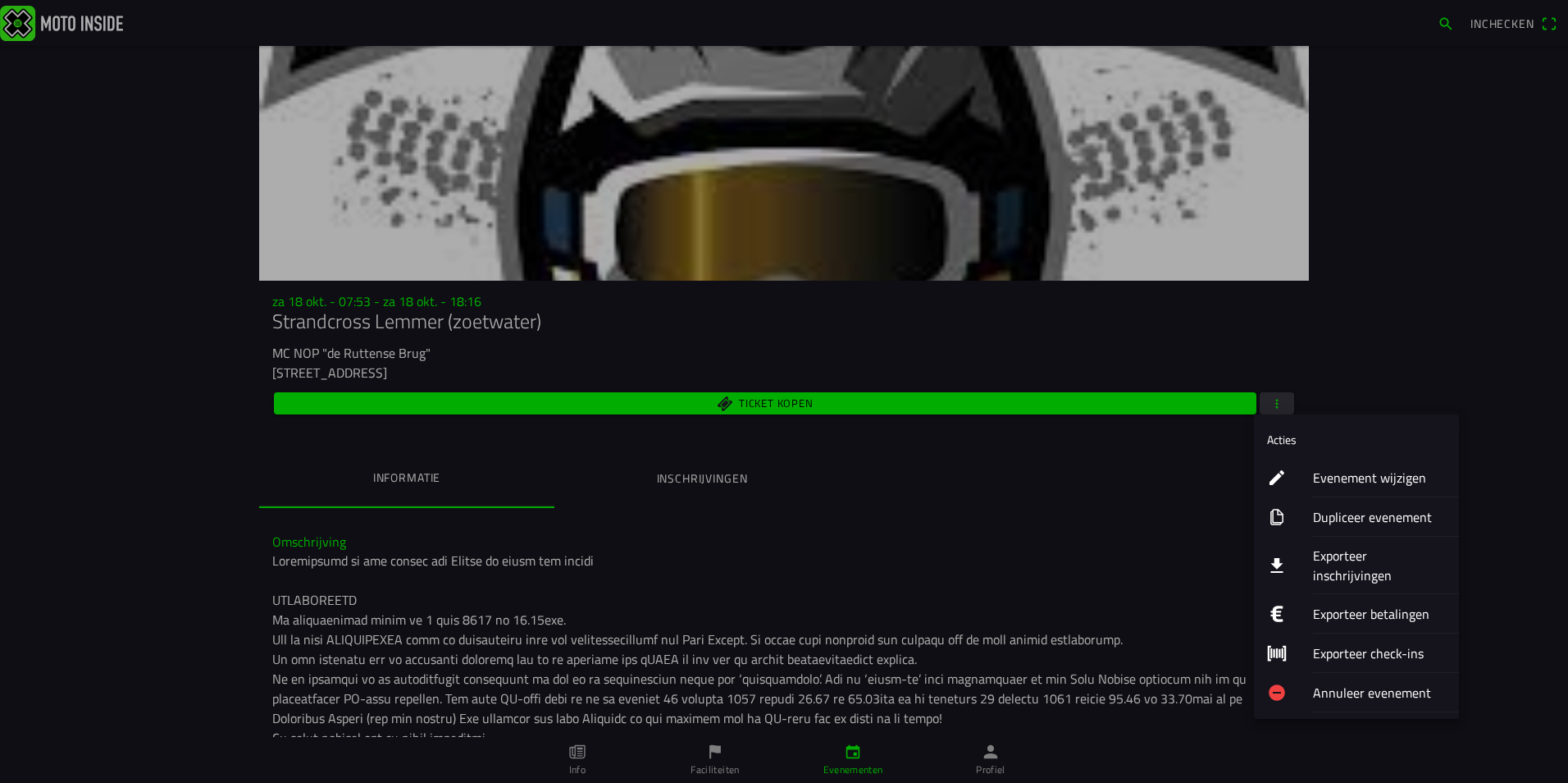
click at [1332, 477] on ion-label "Evenement wijzigen" at bounding box center [1380, 477] width 133 height 19
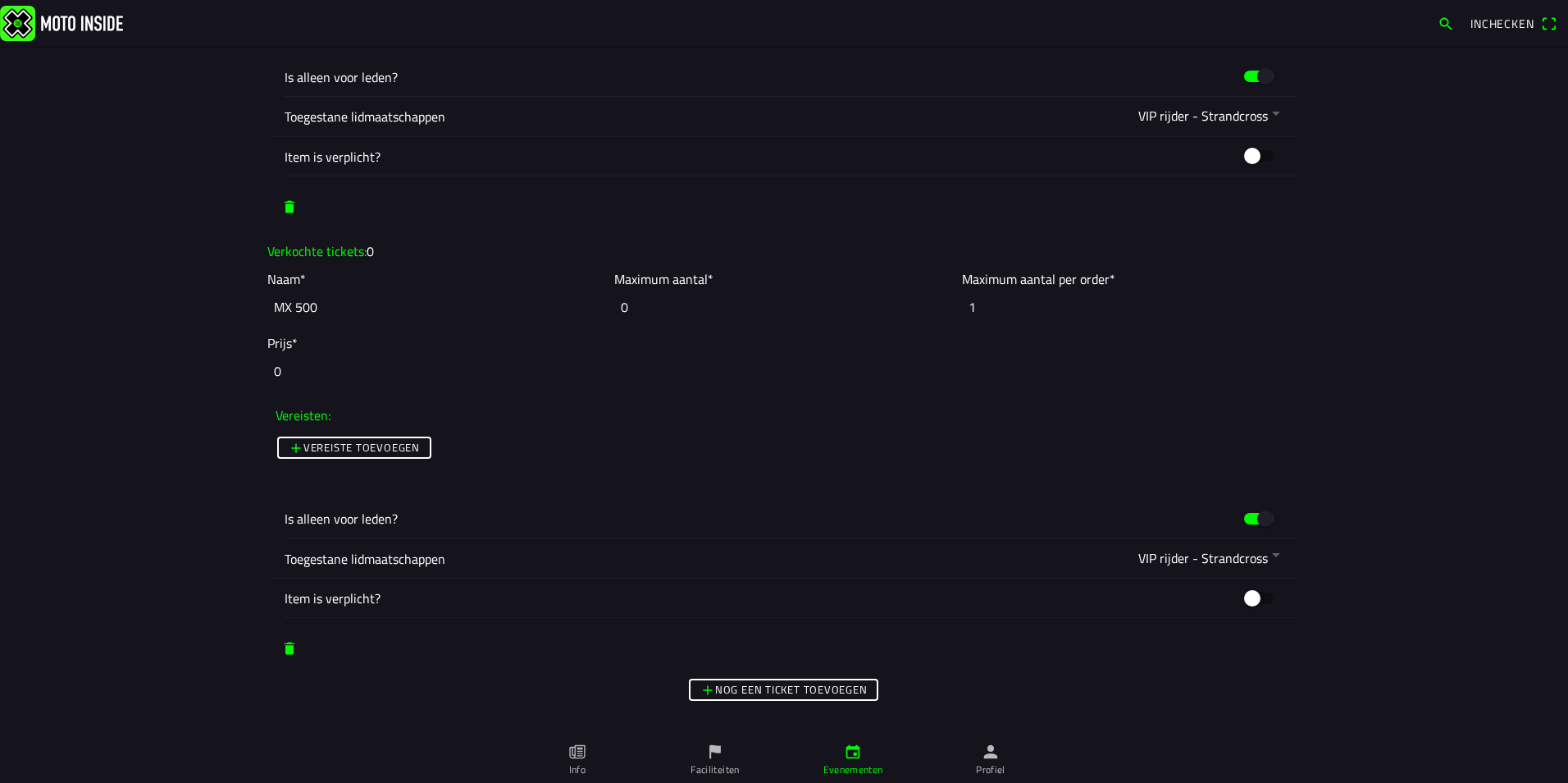
scroll to position [4021, 0]
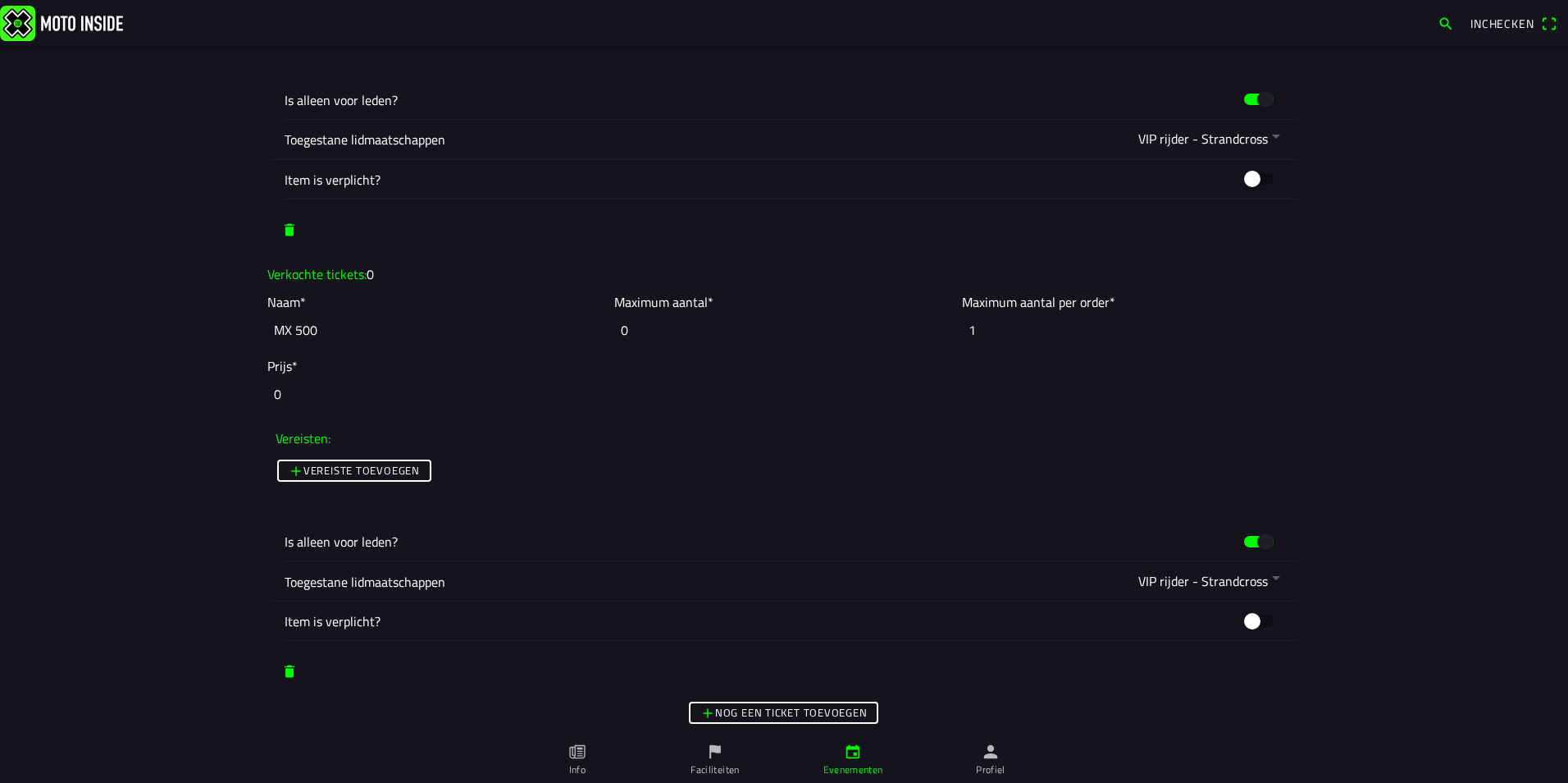
click at [310, 333] on input "MX 500" at bounding box center [437, 329] width 339 height 36
type input "MX 500 - VIP"
click at [99, 332] on main "Foto wijzigen Evenementnaam* Strandcross Lemmer (zoetwater) Omschrijving* Organ…" at bounding box center [784, 414] width 1568 height 737
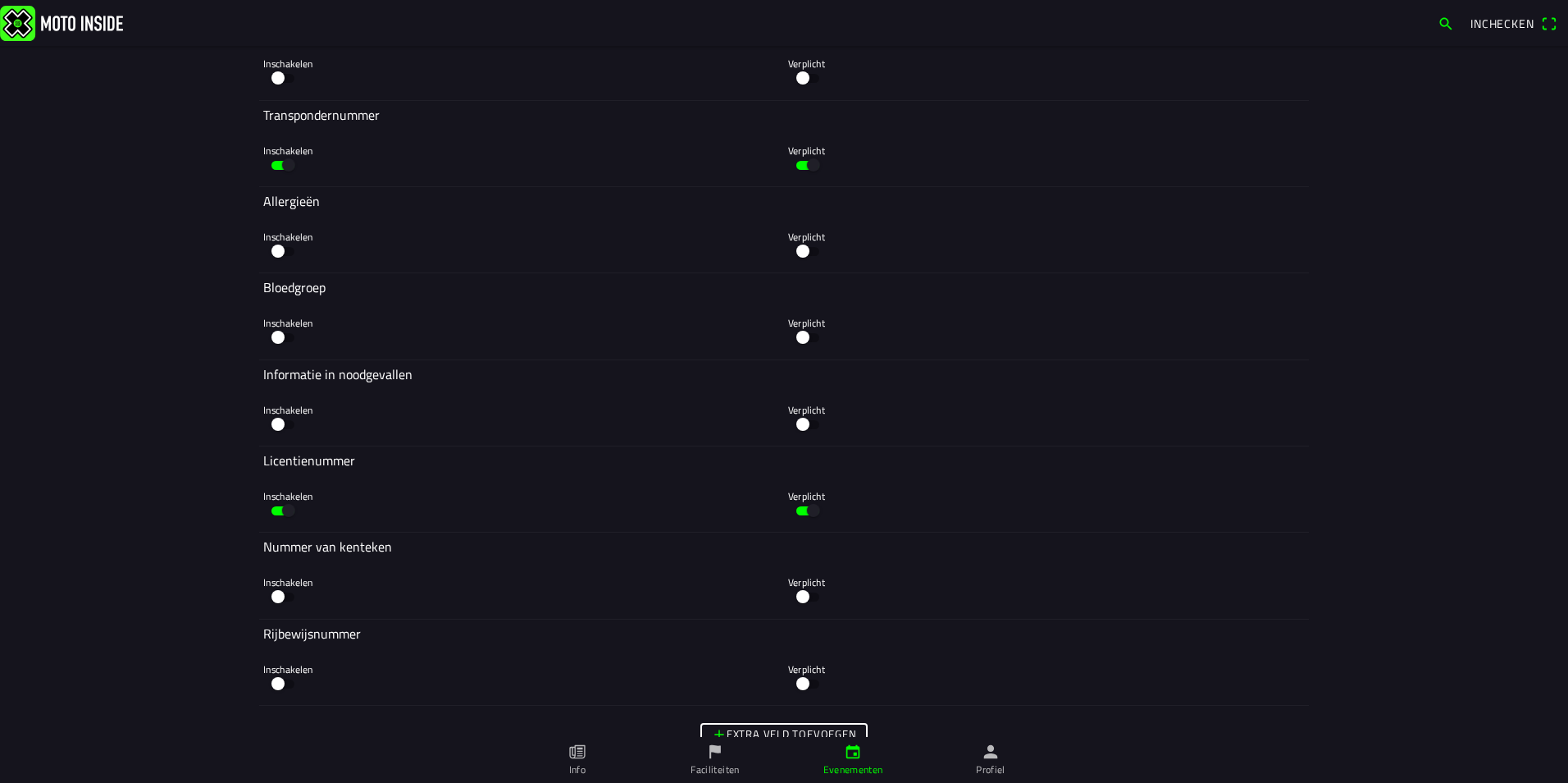
scroll to position [6378, 0]
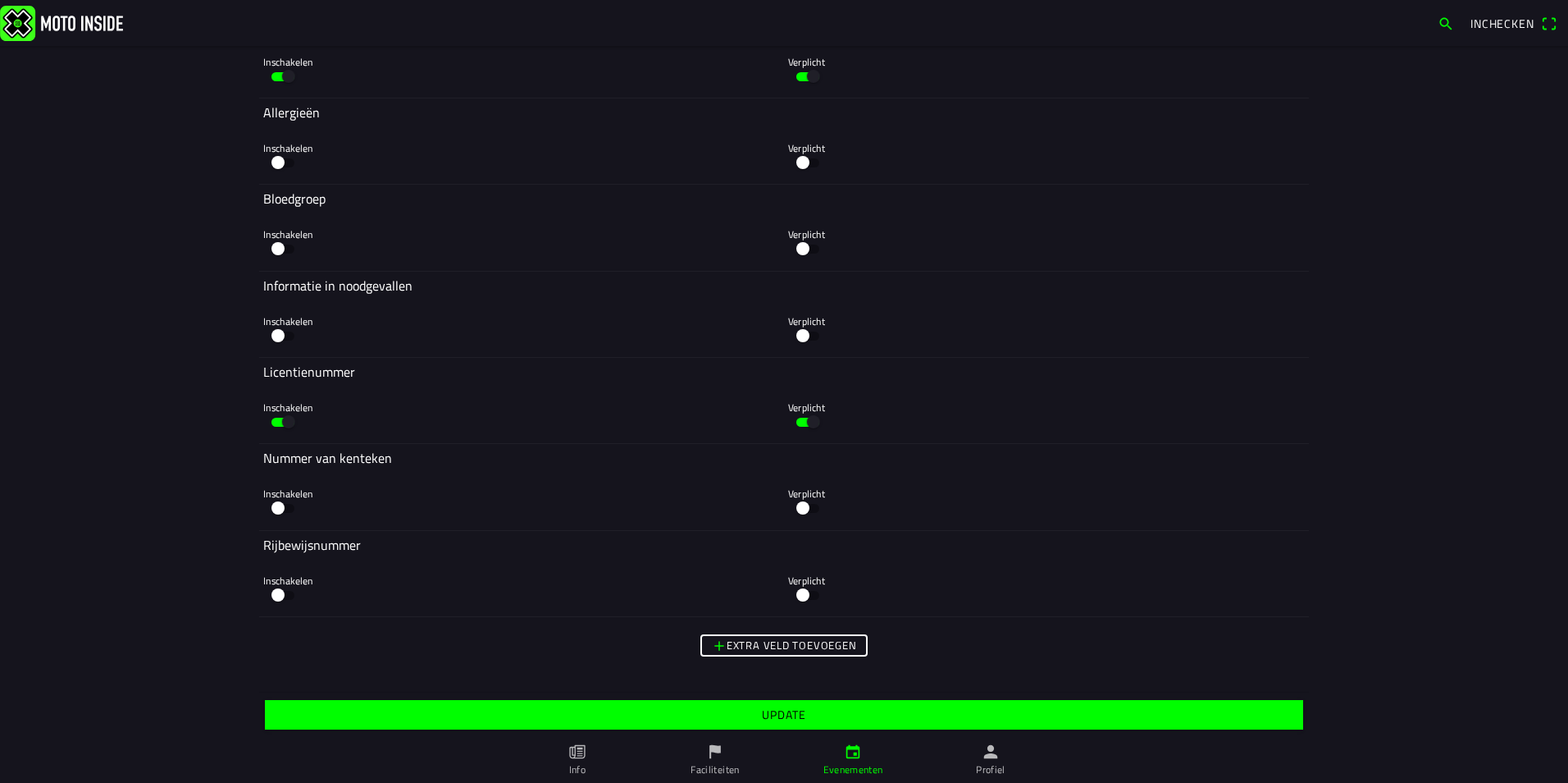
click at [802, 718] on span "Update" at bounding box center [784, 715] width 1013 height 30
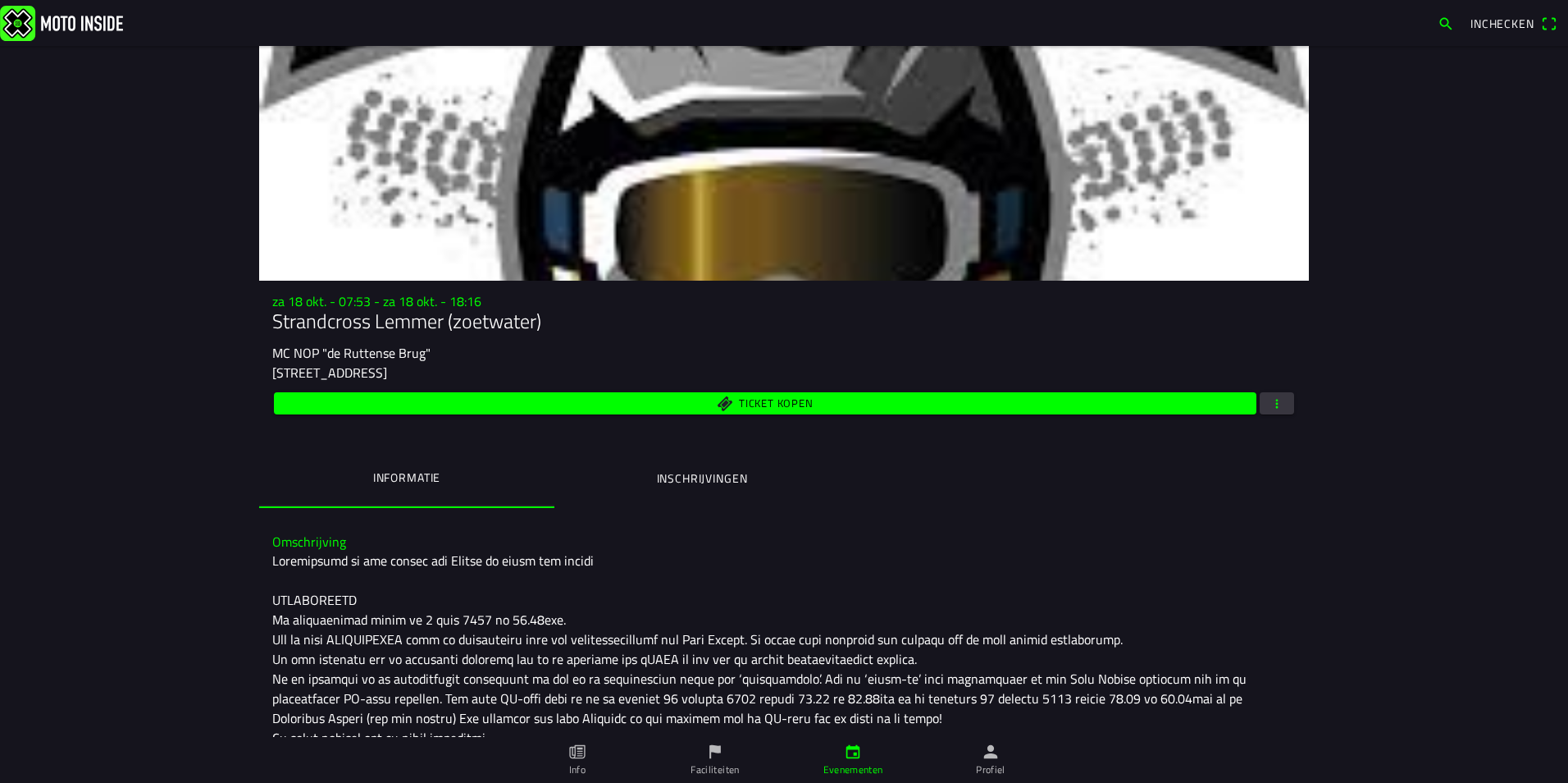
click at [717, 760] on icon "flag" at bounding box center [715, 752] width 18 height 18
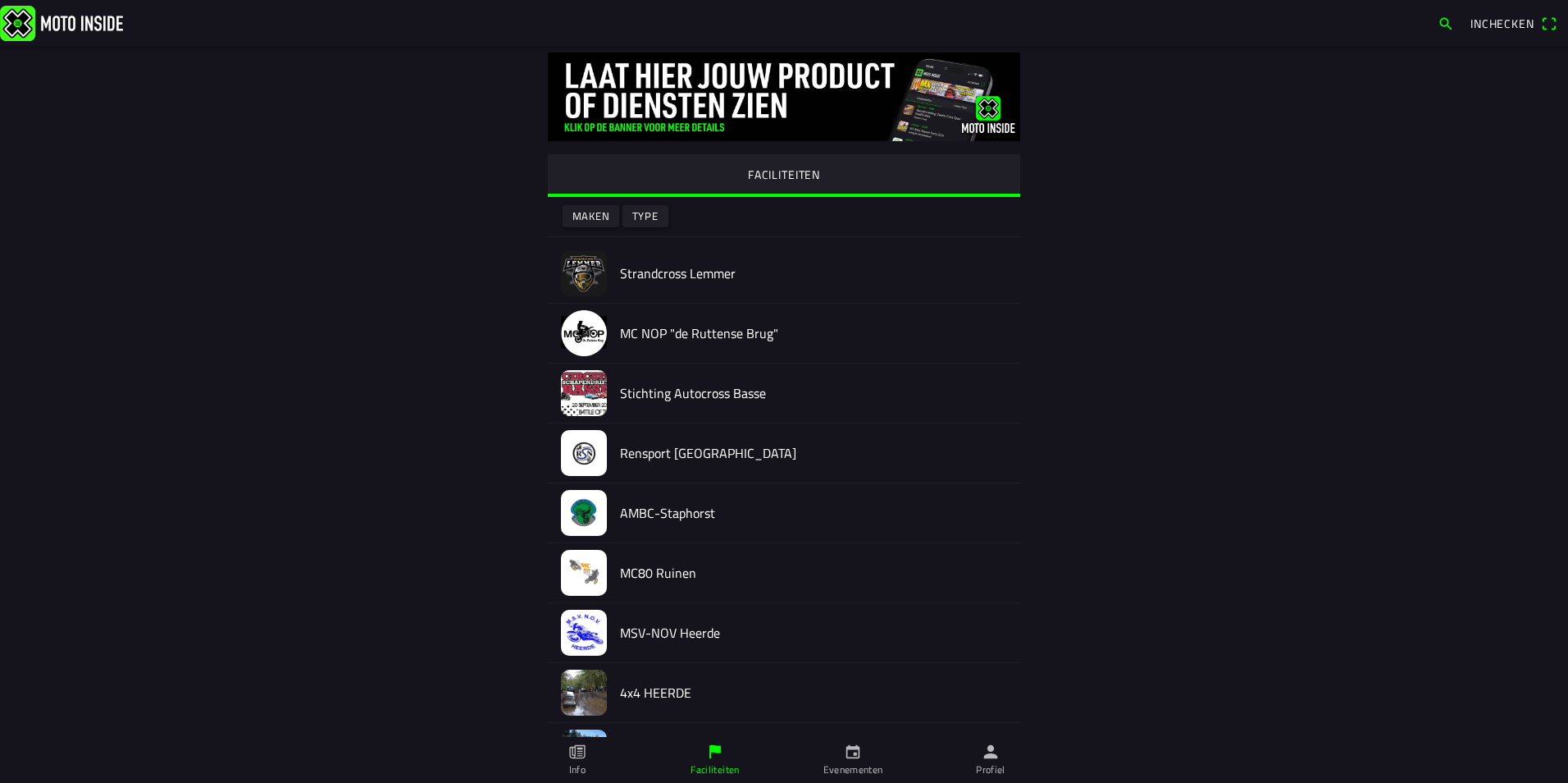
click at [661, 335] on h2 "MC NOP "de Ruttense Brug"" at bounding box center [814, 333] width 387 height 16
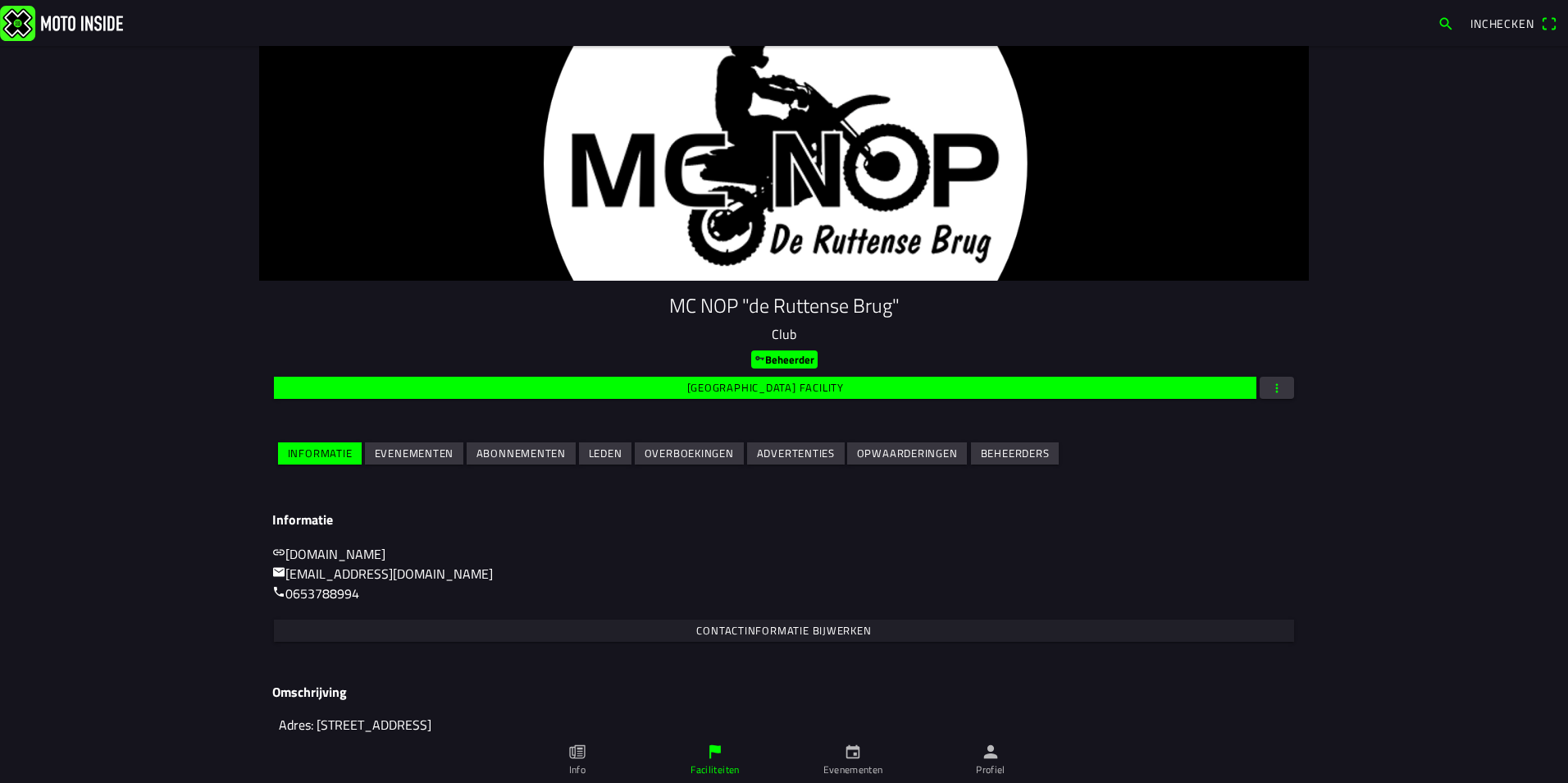
click at [0, 0] on slot "Leden" at bounding box center [0, 0] width 0 height 0
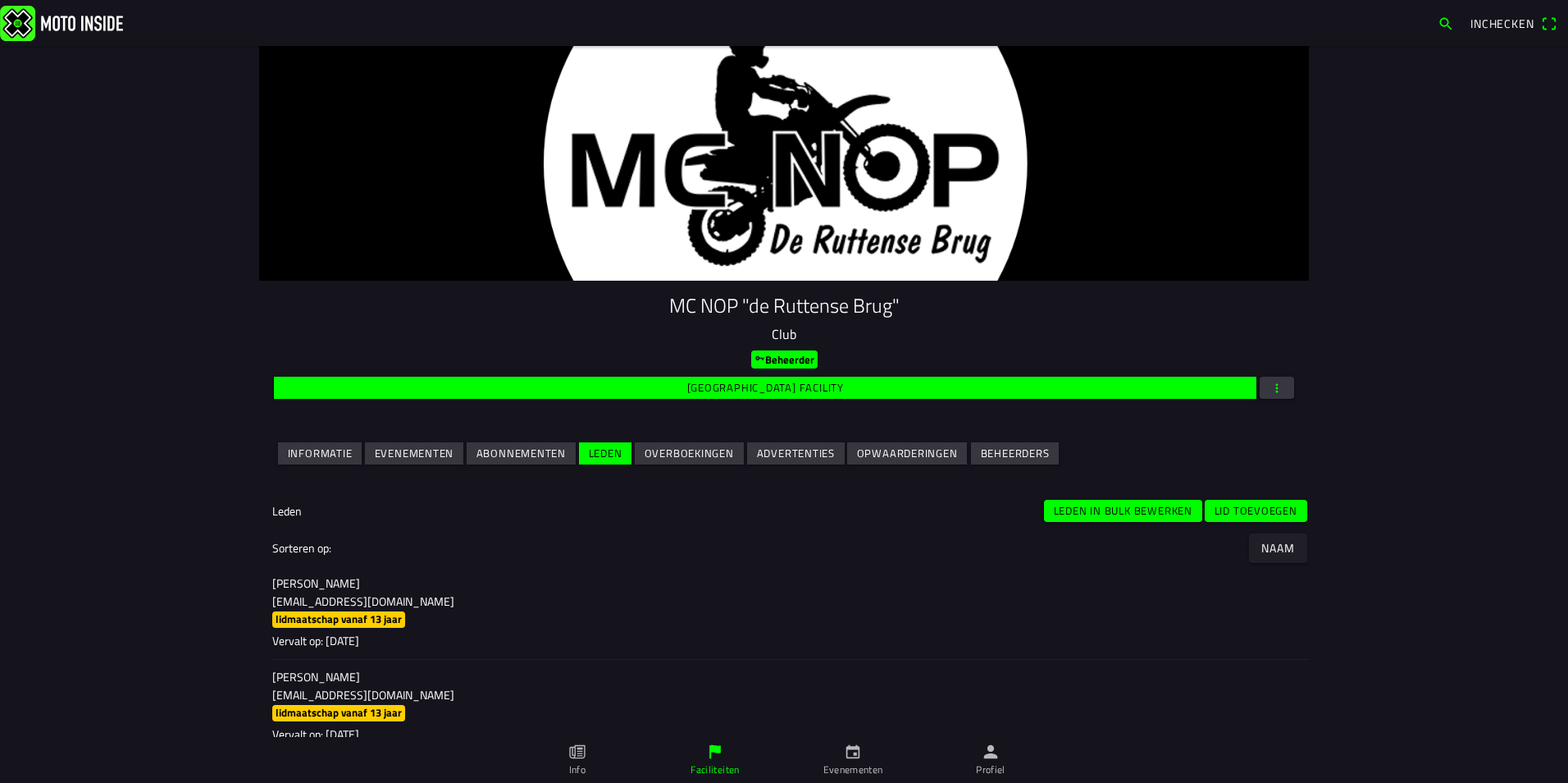
click at [0, 0] on slot "Lid toevoegen" at bounding box center [0, 0] width 0 height 0
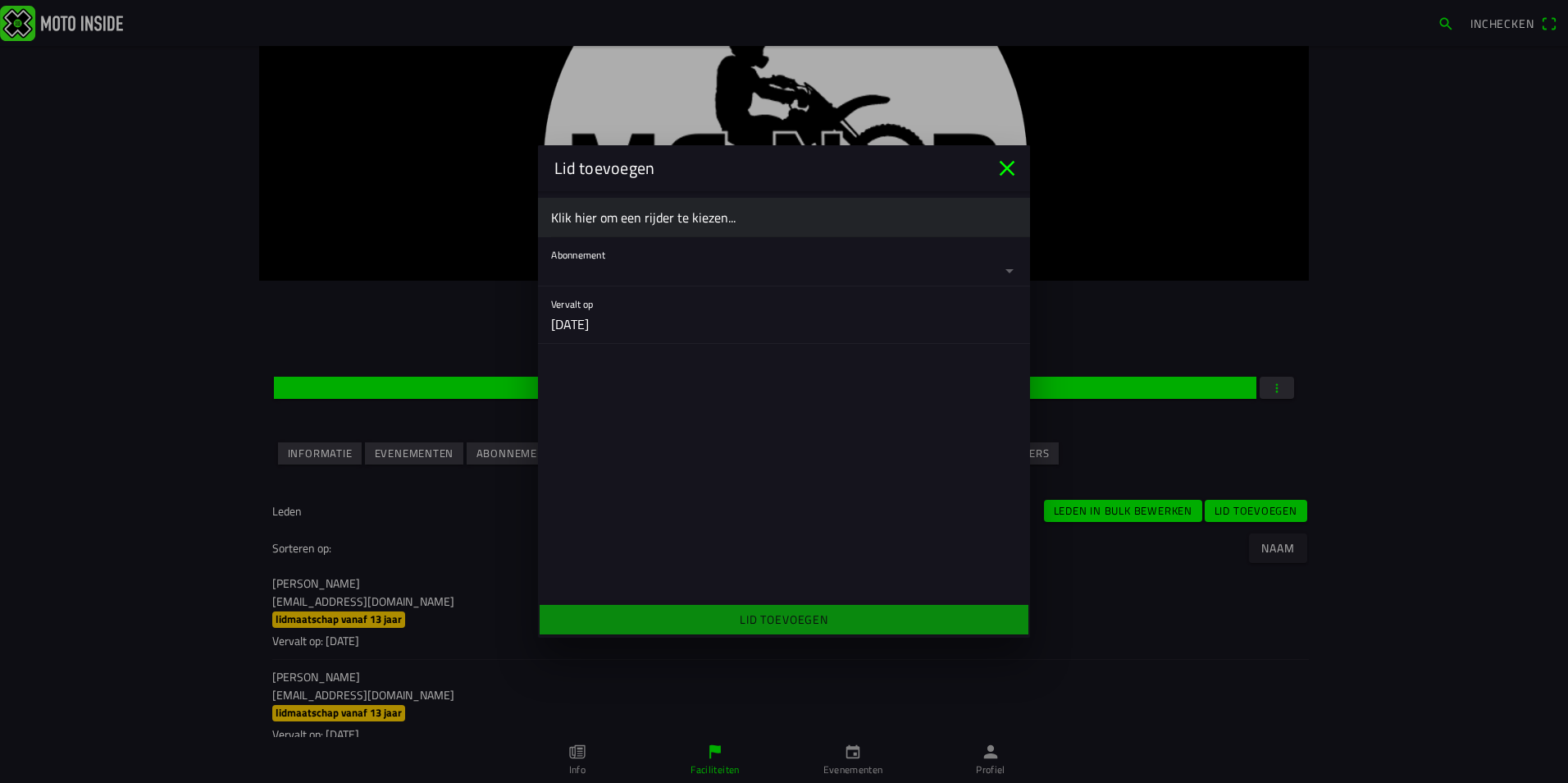
click at [786, 224] on ion-label "Klik hier om een rijder te kiezen..." at bounding box center [784, 217] width 466 height 19
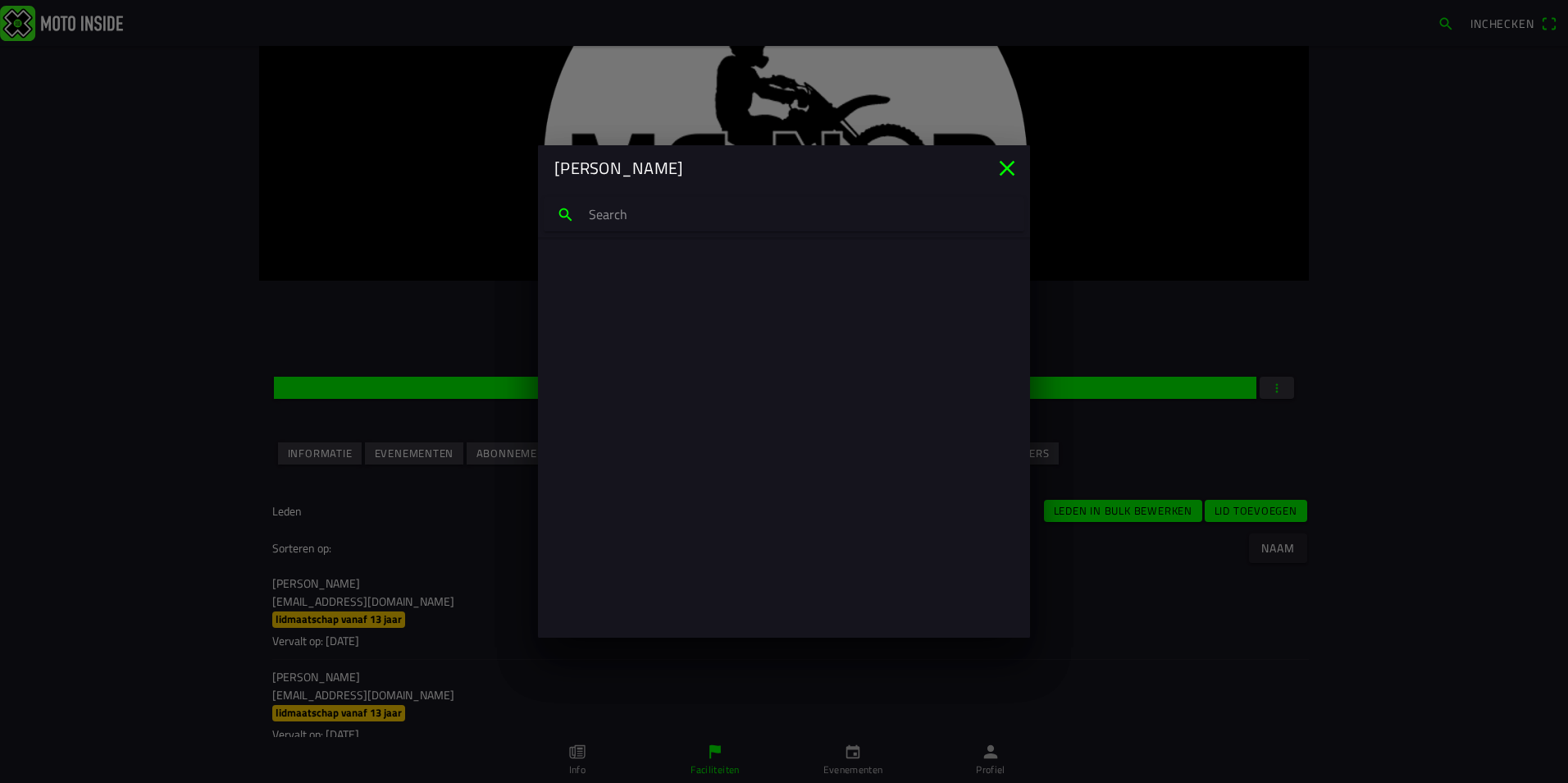
click at [786, 224] on input "search text" at bounding box center [784, 214] width 480 height 34
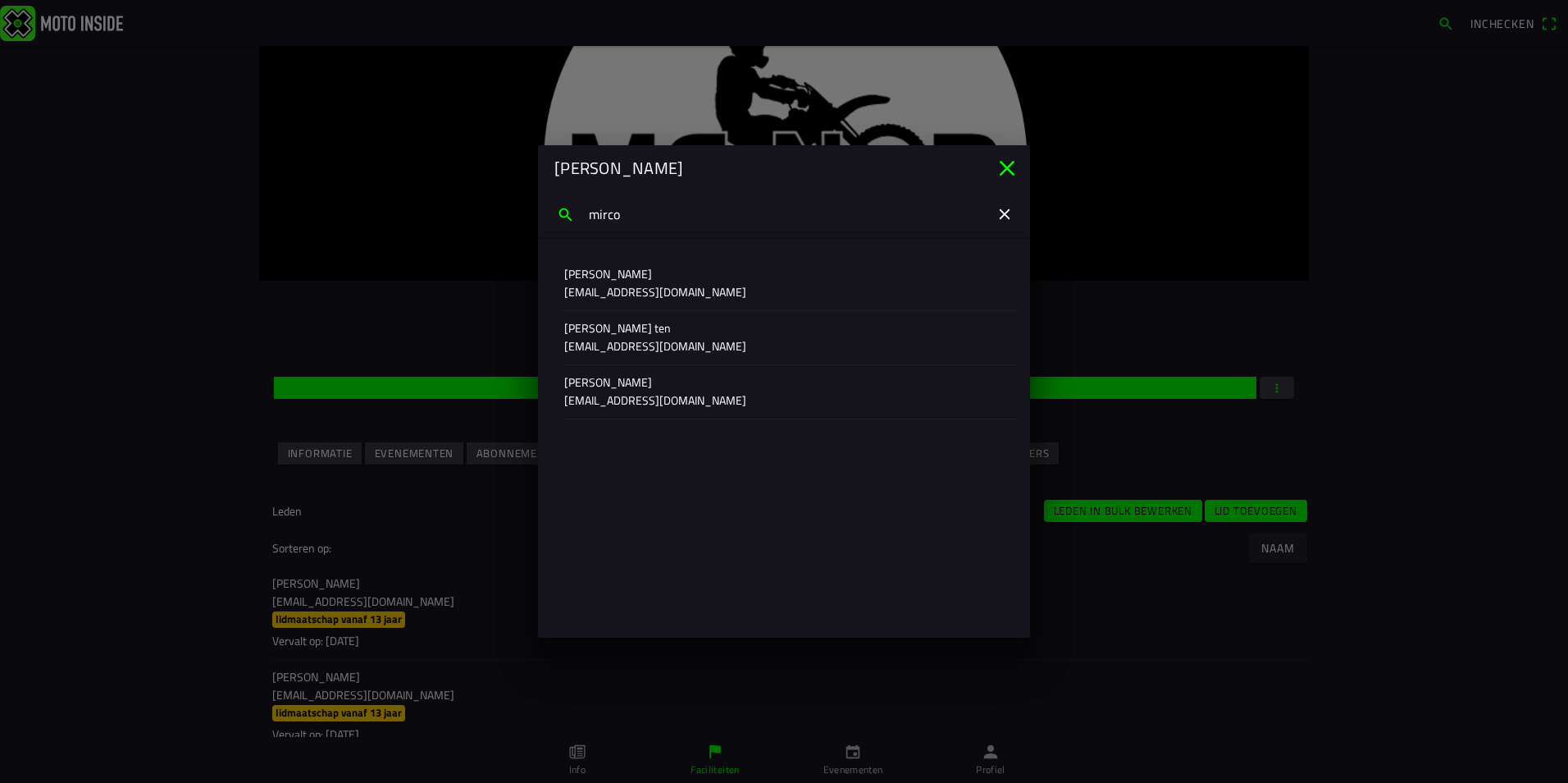
type input "mirco"
click at [651, 346] on p "anjatenkate@gmail.com" at bounding box center [784, 347] width 440 height 17
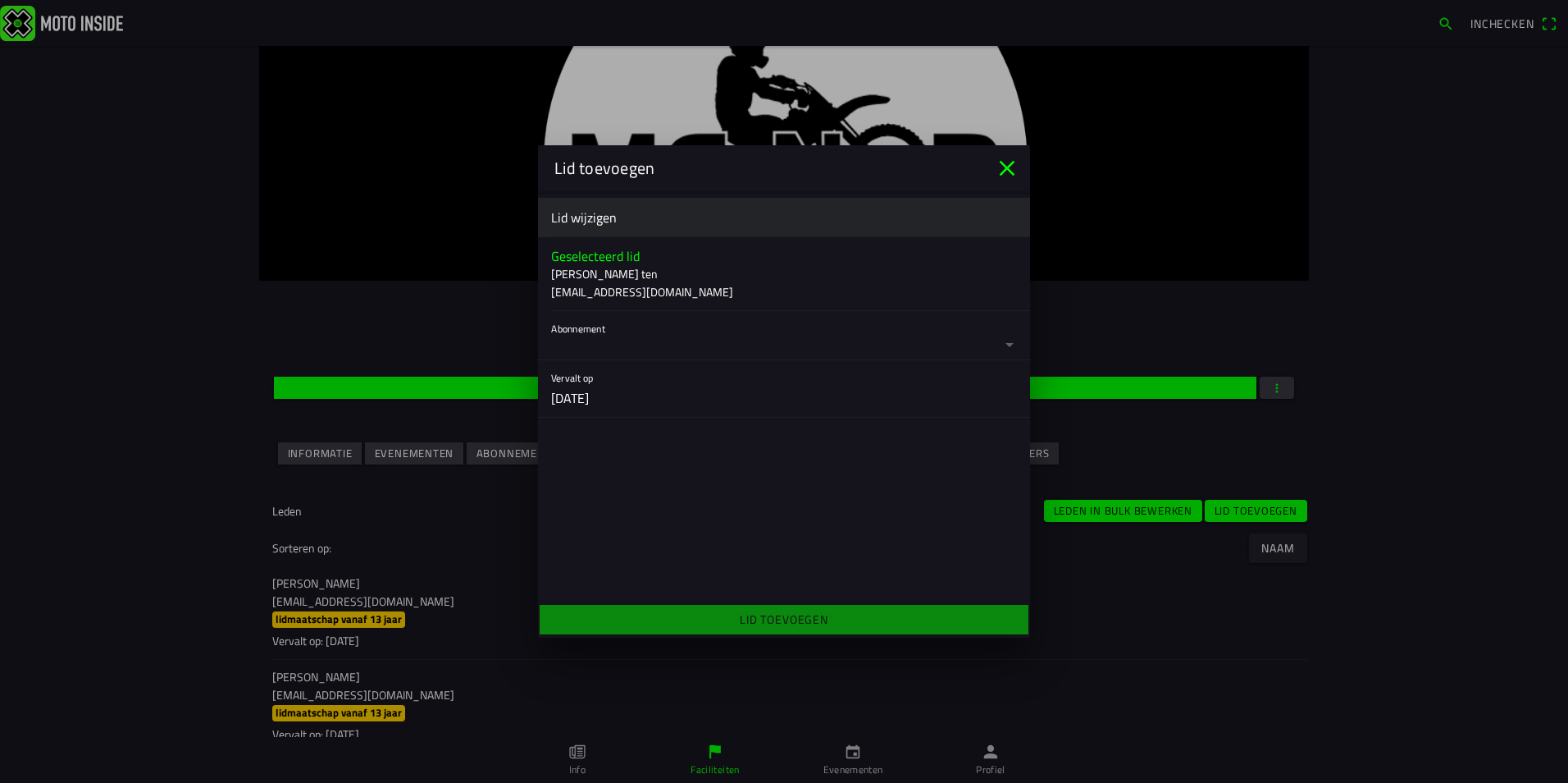
click at [685, 343] on button "button" at bounding box center [791, 335] width 479 height 49
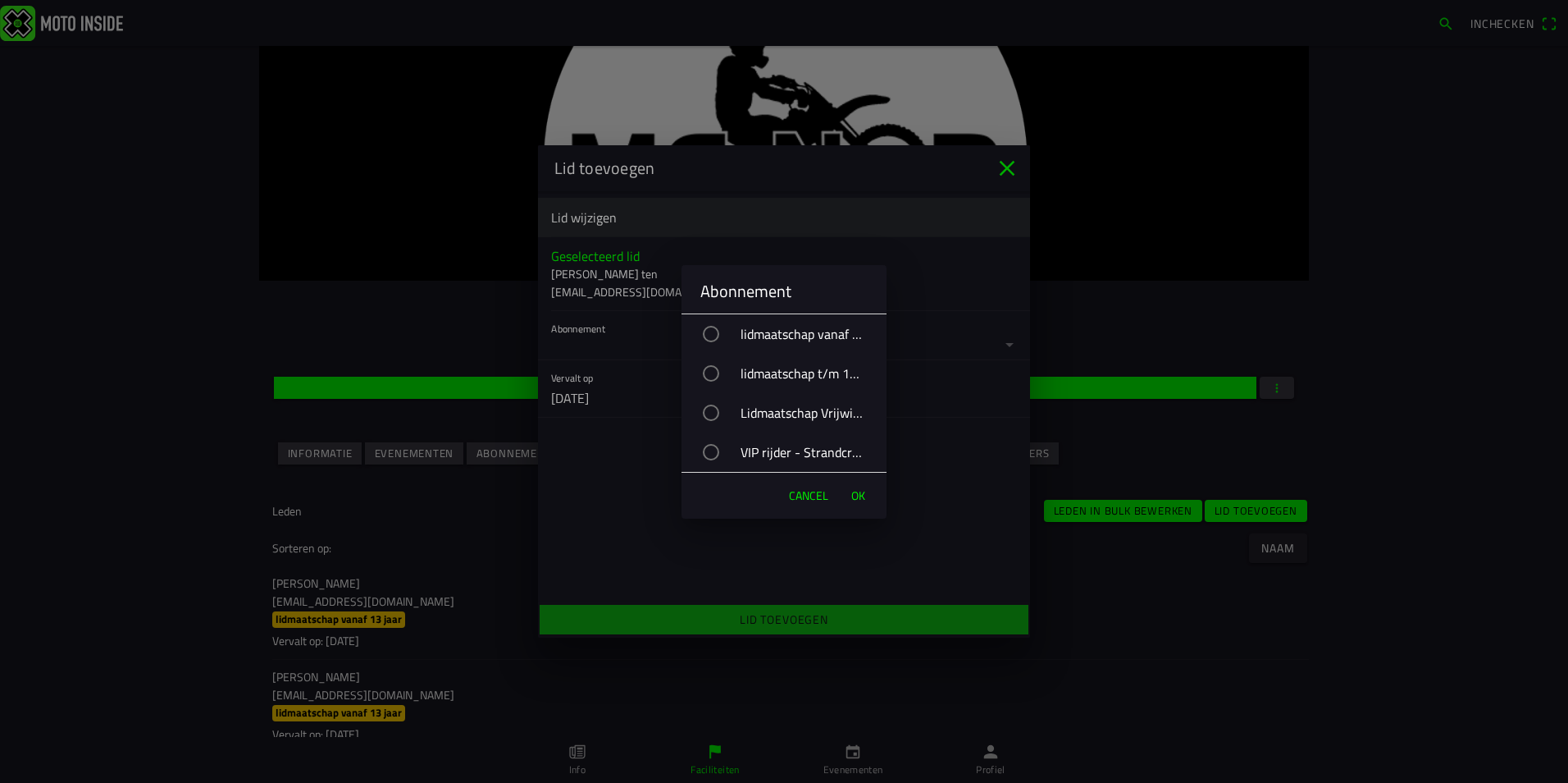
click at [737, 446] on div "VIP rijder - Strandcross" at bounding box center [792, 452] width 189 height 41
click at [850, 487] on button "OK" at bounding box center [858, 496] width 30 height 33
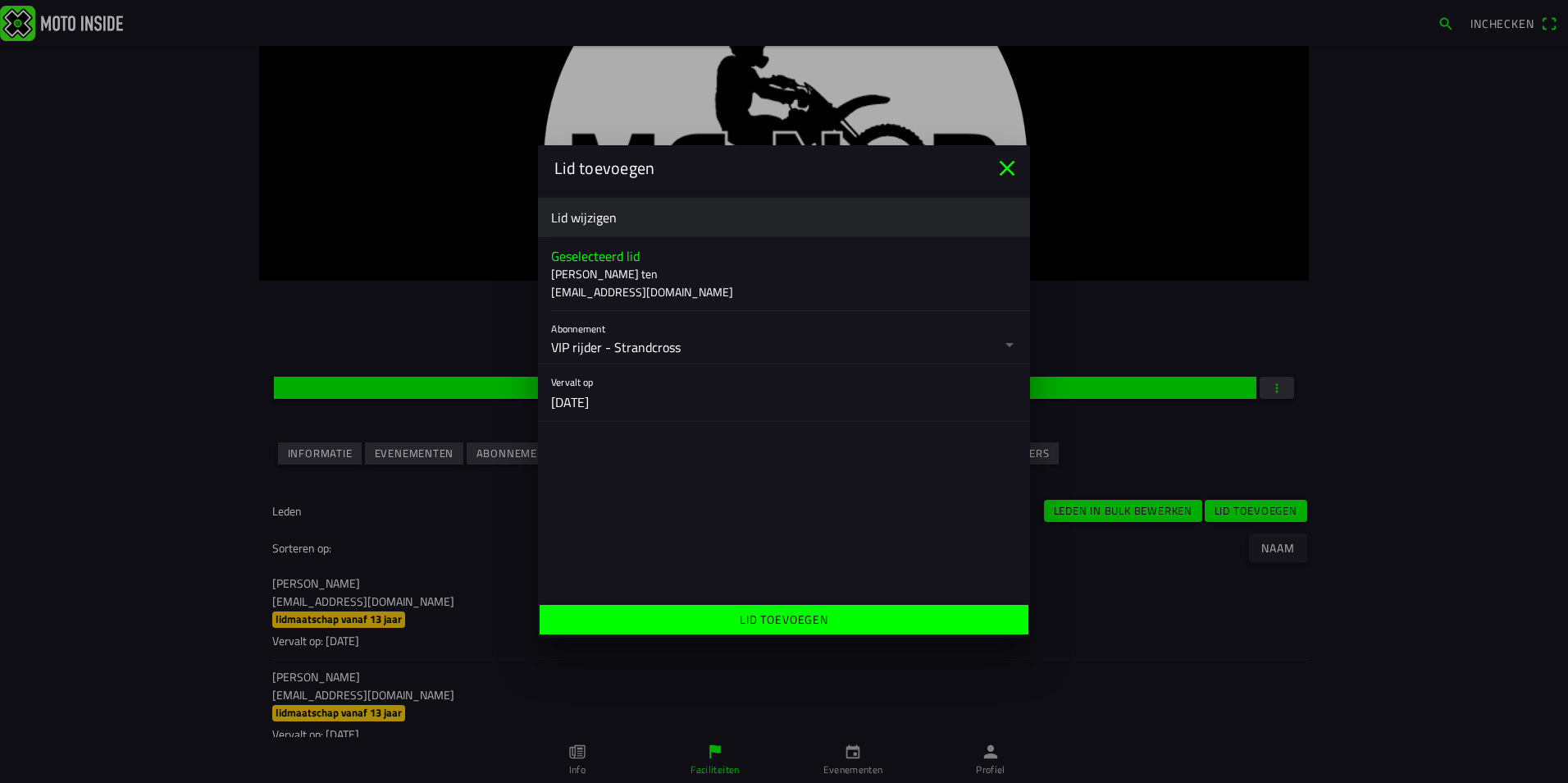
click at [799, 622] on ion-label "Lid toevoegen" at bounding box center [784, 619] width 88 height 18
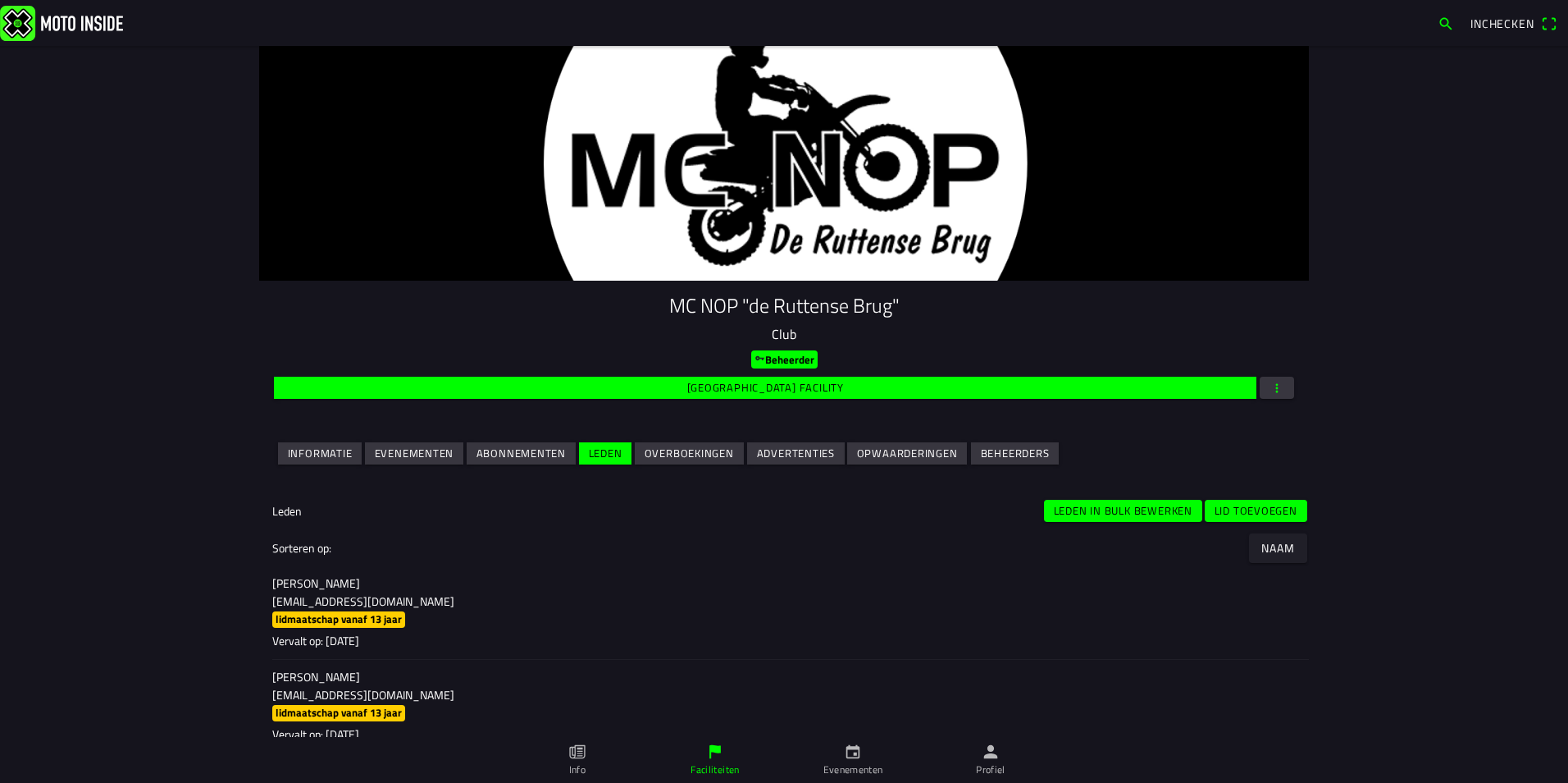
click at [0, 0] on slot "Lid toevoegen" at bounding box center [0, 0] width 0 height 0
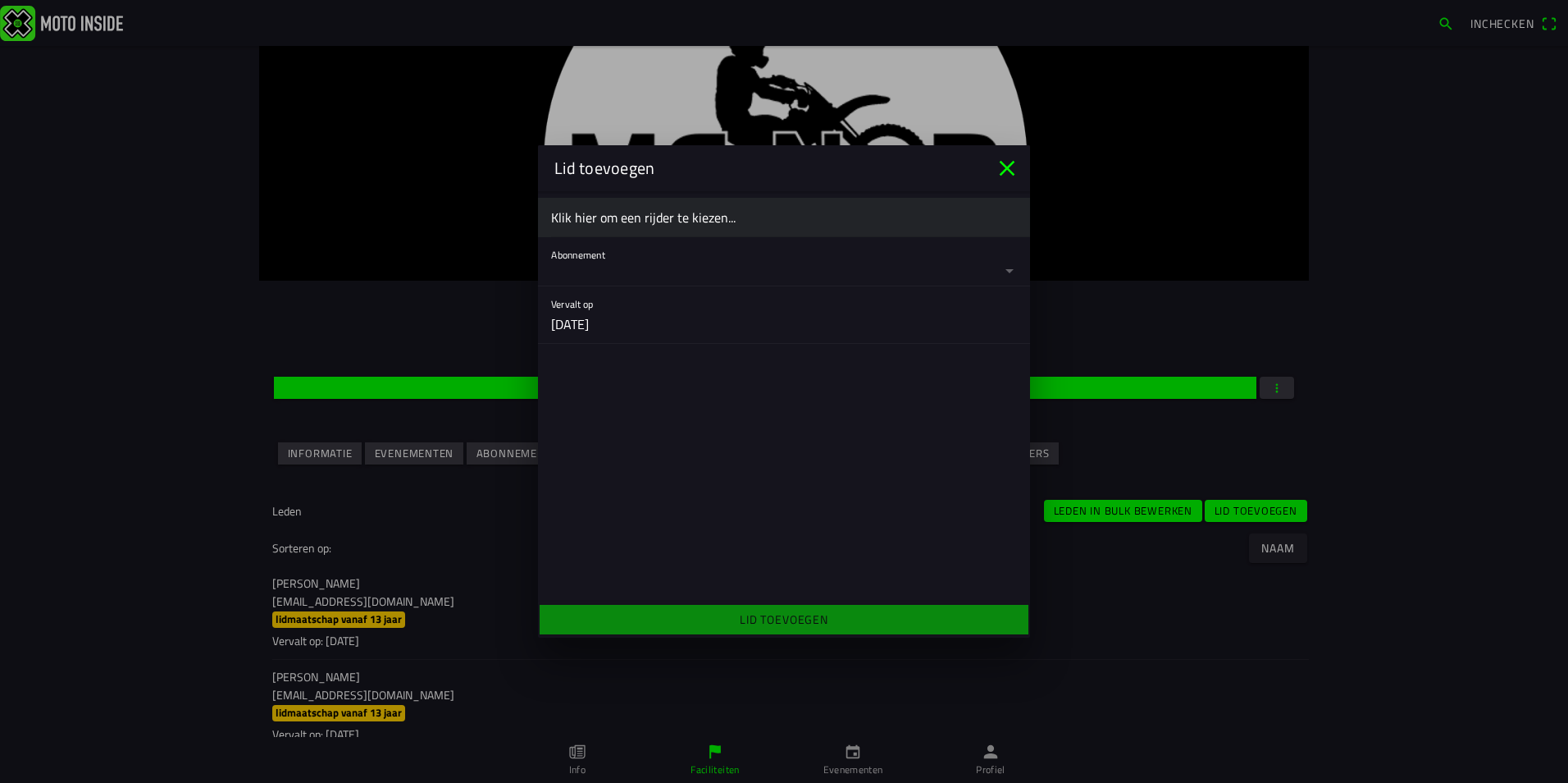
click at [603, 219] on ion-label "Klik hier om een rijder te kiezen..." at bounding box center [784, 217] width 466 height 19
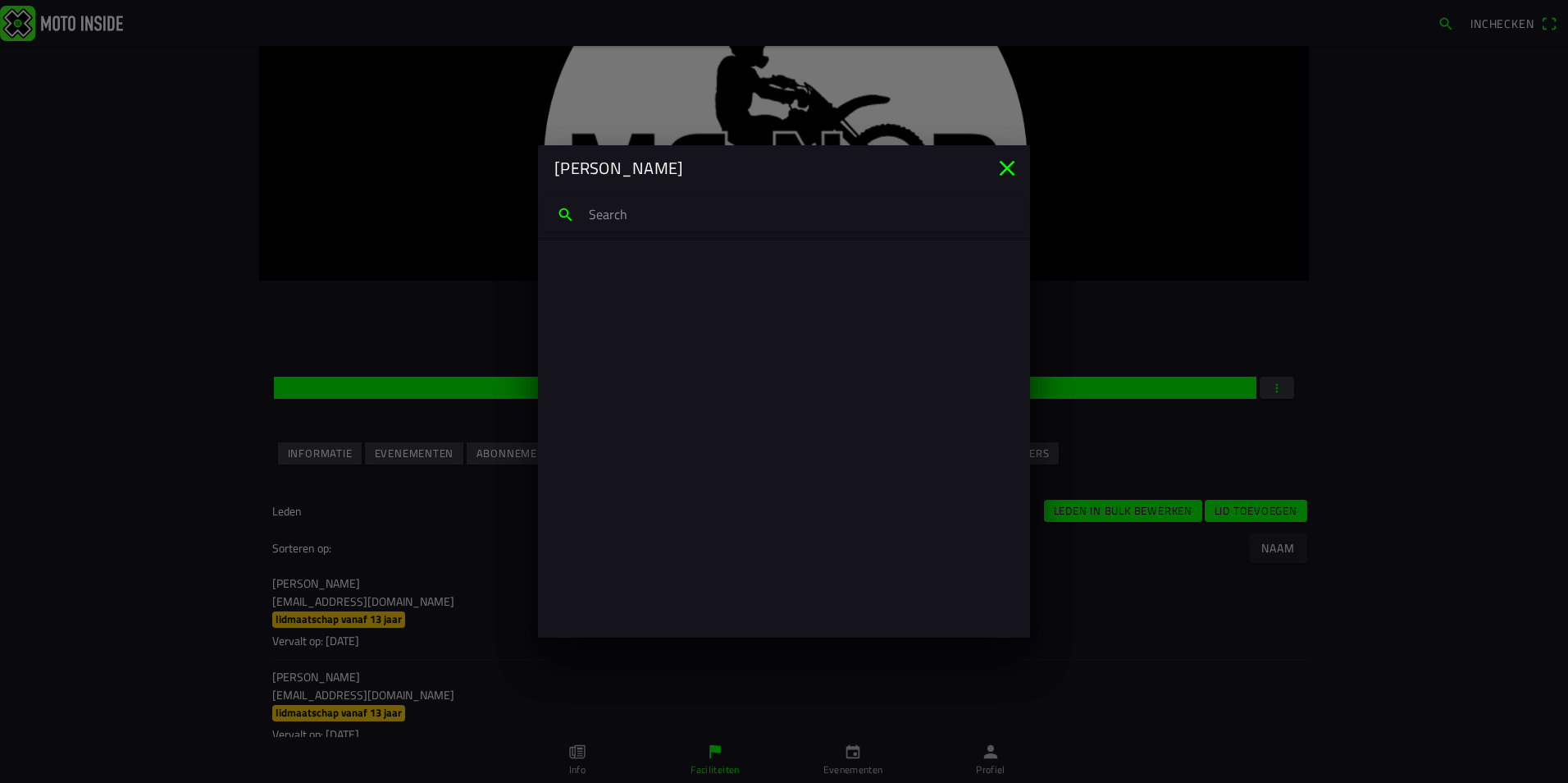
click at [603, 219] on input "search text" at bounding box center [784, 214] width 480 height 34
type input "damian weda"
click at [594, 287] on p "damian_wedage@hotmail.com" at bounding box center [784, 292] width 440 height 17
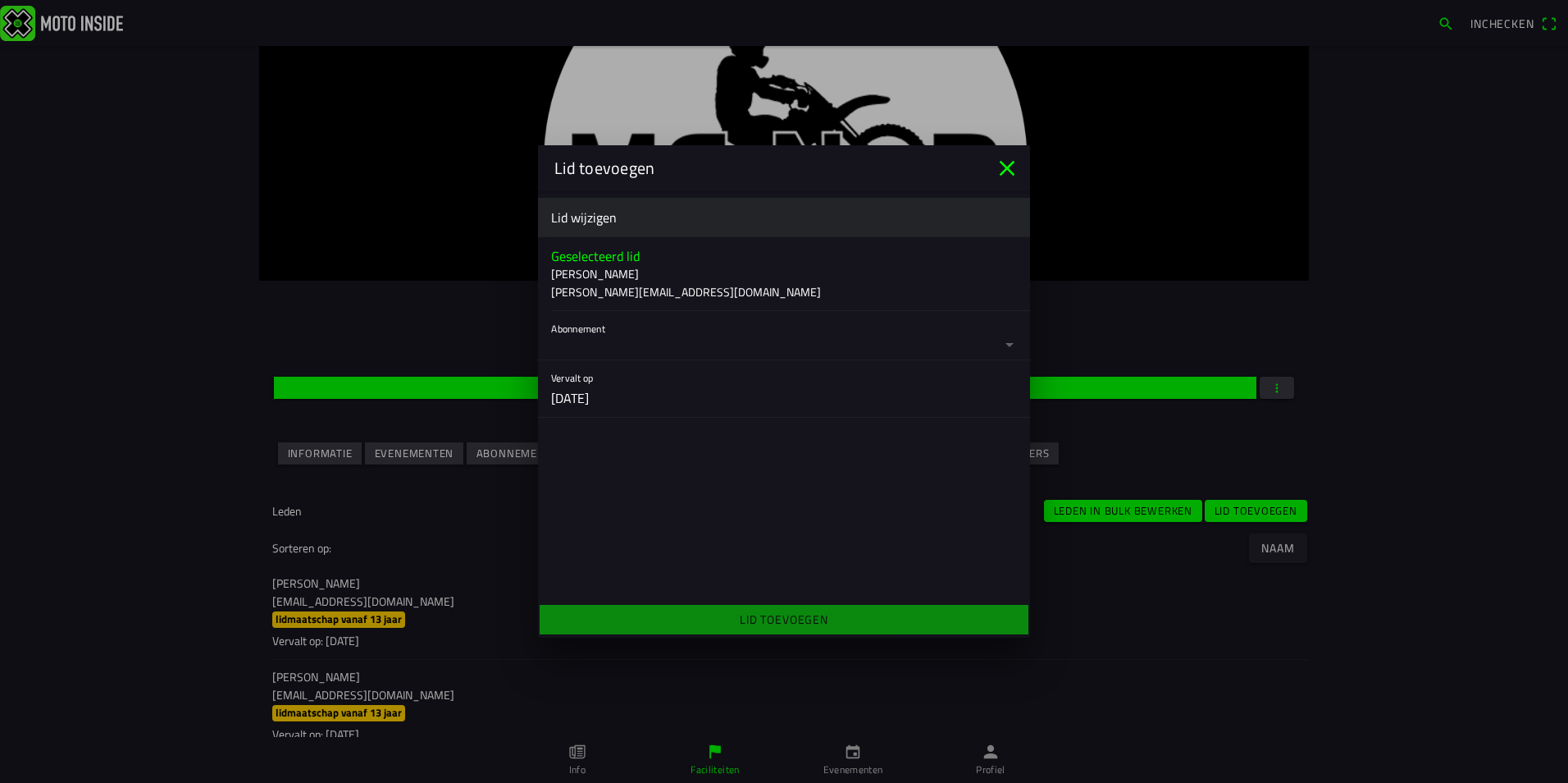
click at [622, 341] on button "button" at bounding box center [791, 335] width 479 height 49
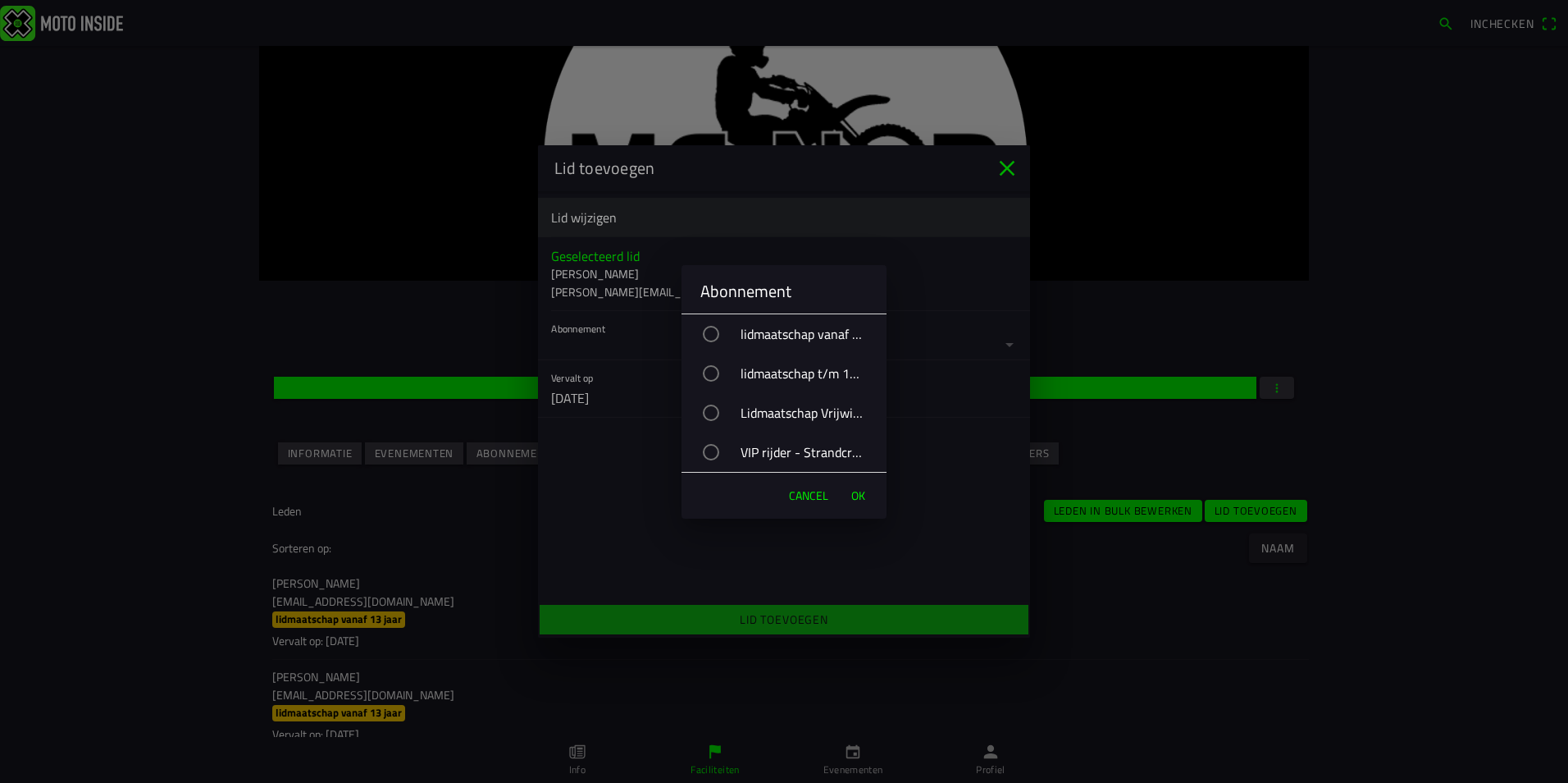
click at [709, 451] on div "button" at bounding box center [712, 452] width 17 height 17
click at [853, 494] on span "OK" at bounding box center [858, 496] width 14 height 17
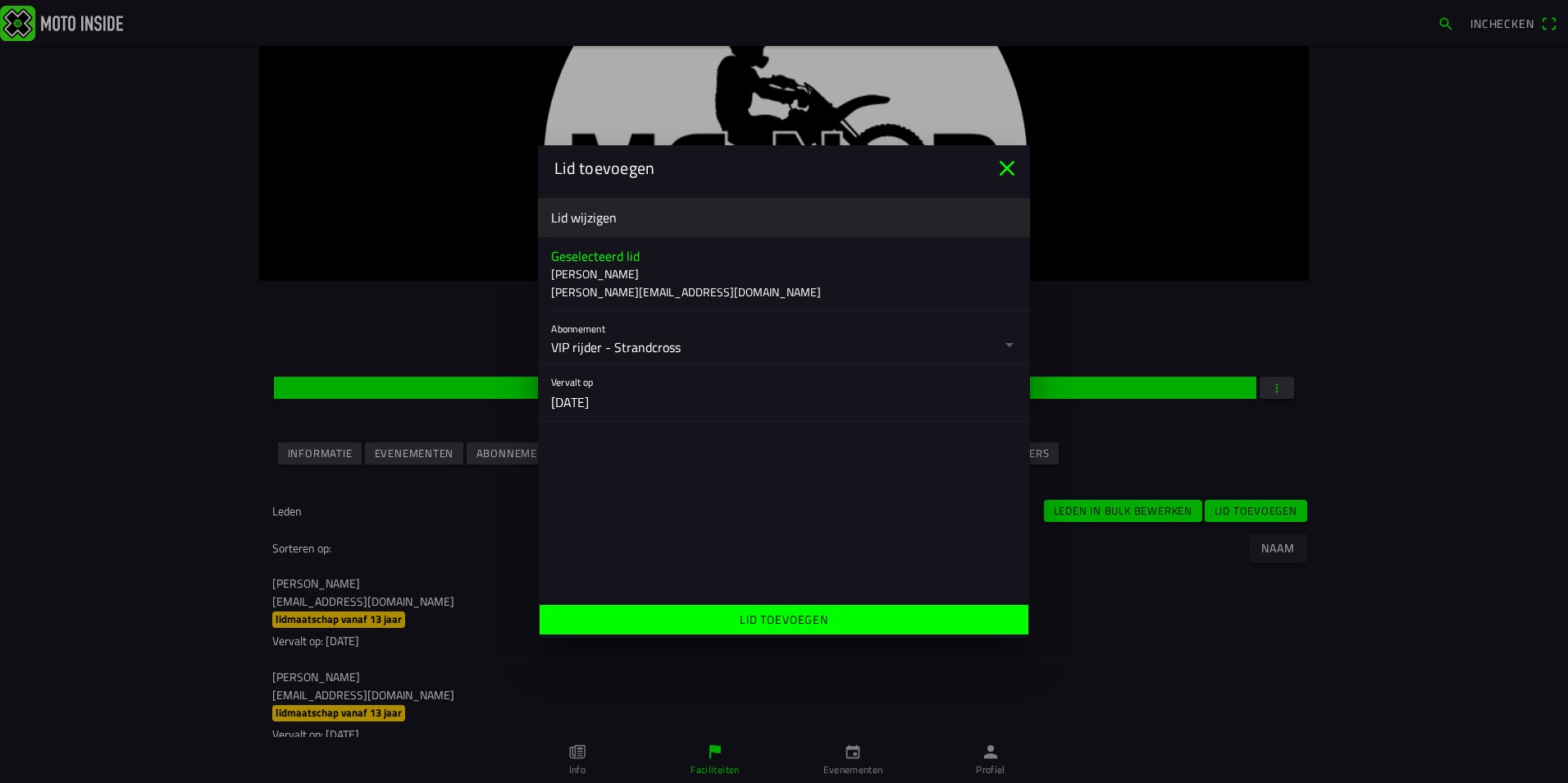
click at [820, 617] on ion-label "Lid toevoegen" at bounding box center [784, 619] width 88 height 18
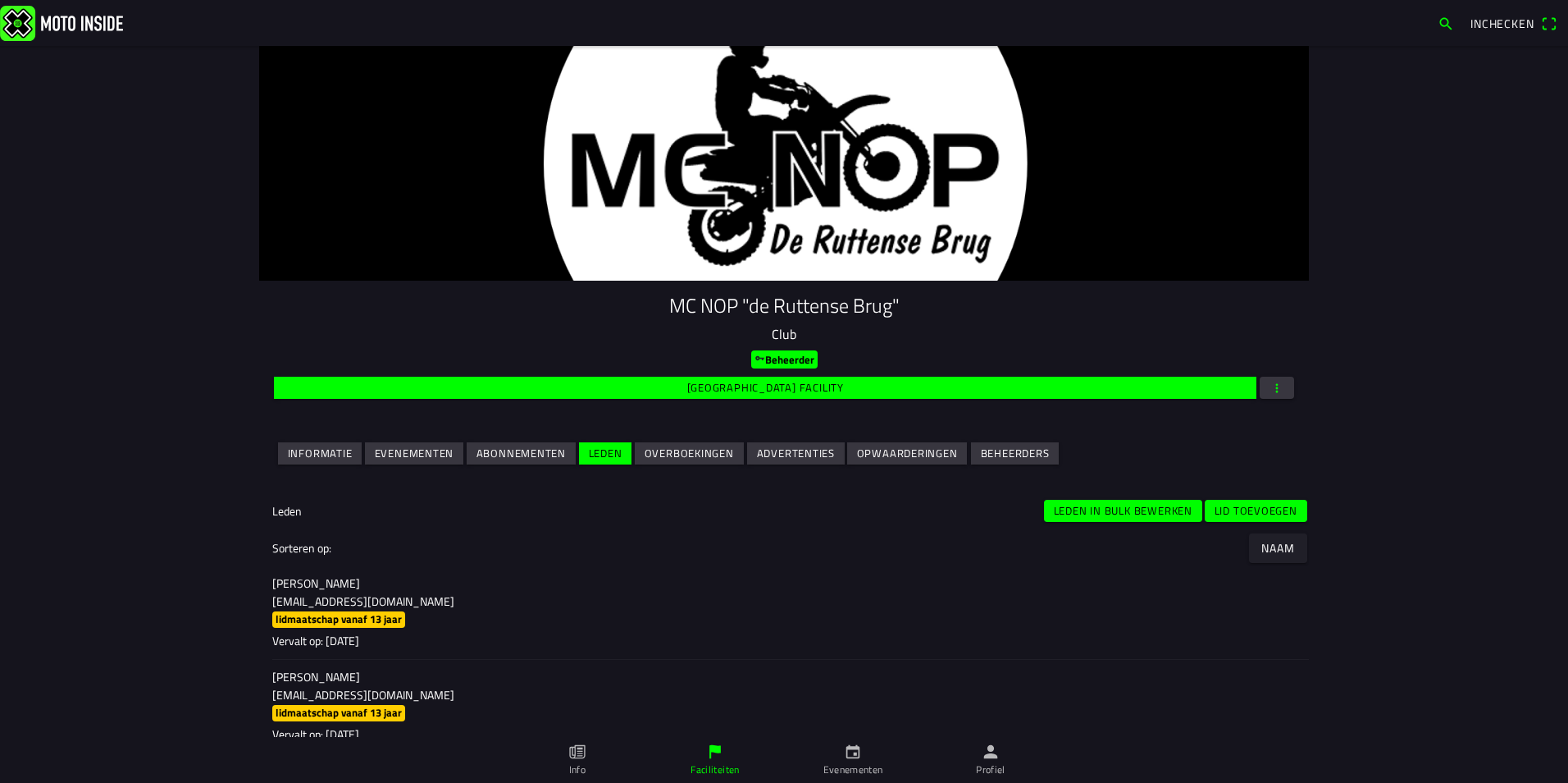
click at [0, 0] on slot "Lid toevoegen" at bounding box center [0, 0] width 0 height 0
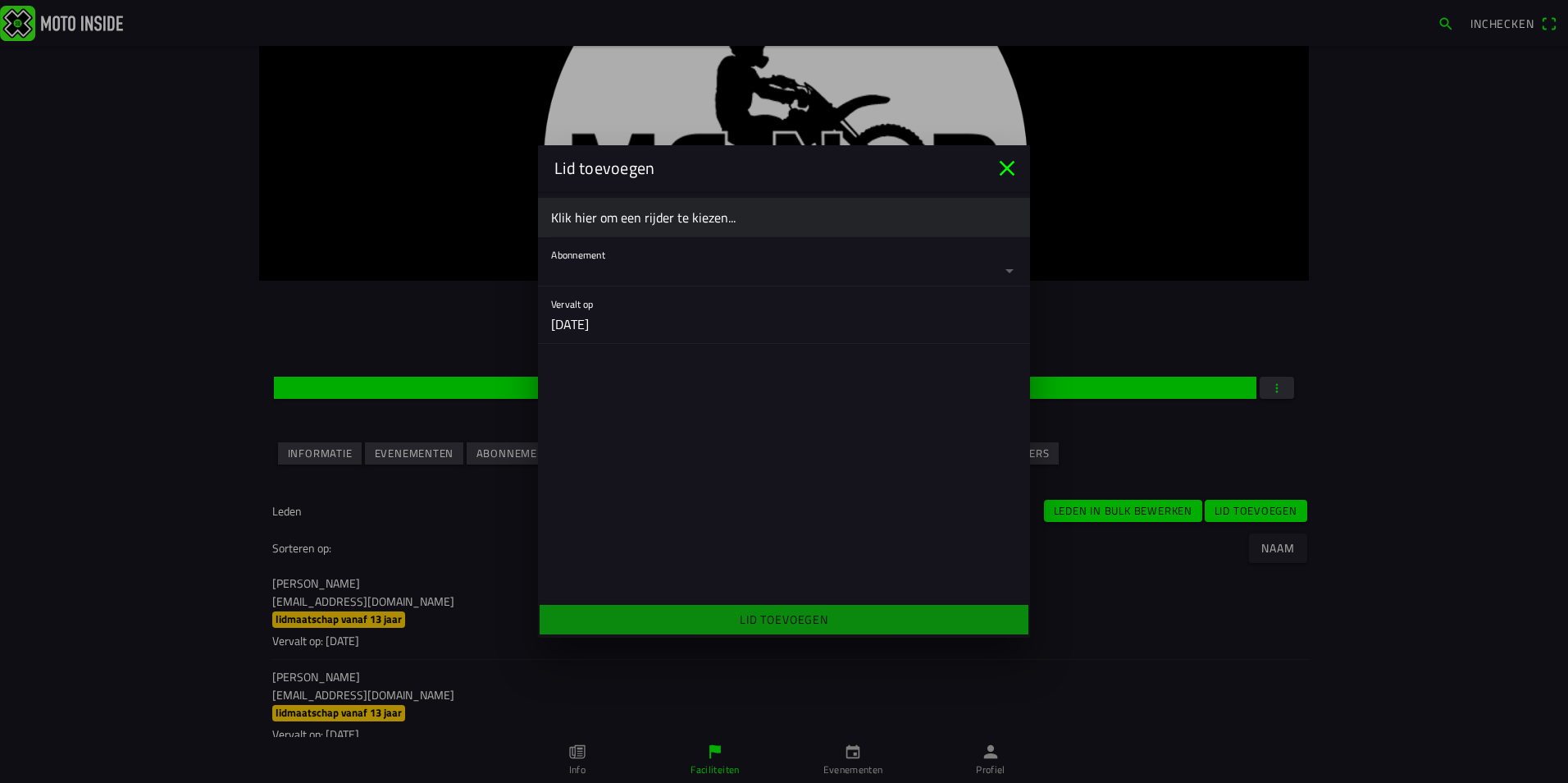
click at [636, 275] on button "button" at bounding box center [791, 261] width 479 height 49
click at [636, 227] on ion-backdrop at bounding box center [784, 391] width 1568 height 783
click at [643, 216] on ion-label "Klik hier om een rijder te kiezen..." at bounding box center [784, 217] width 466 height 19
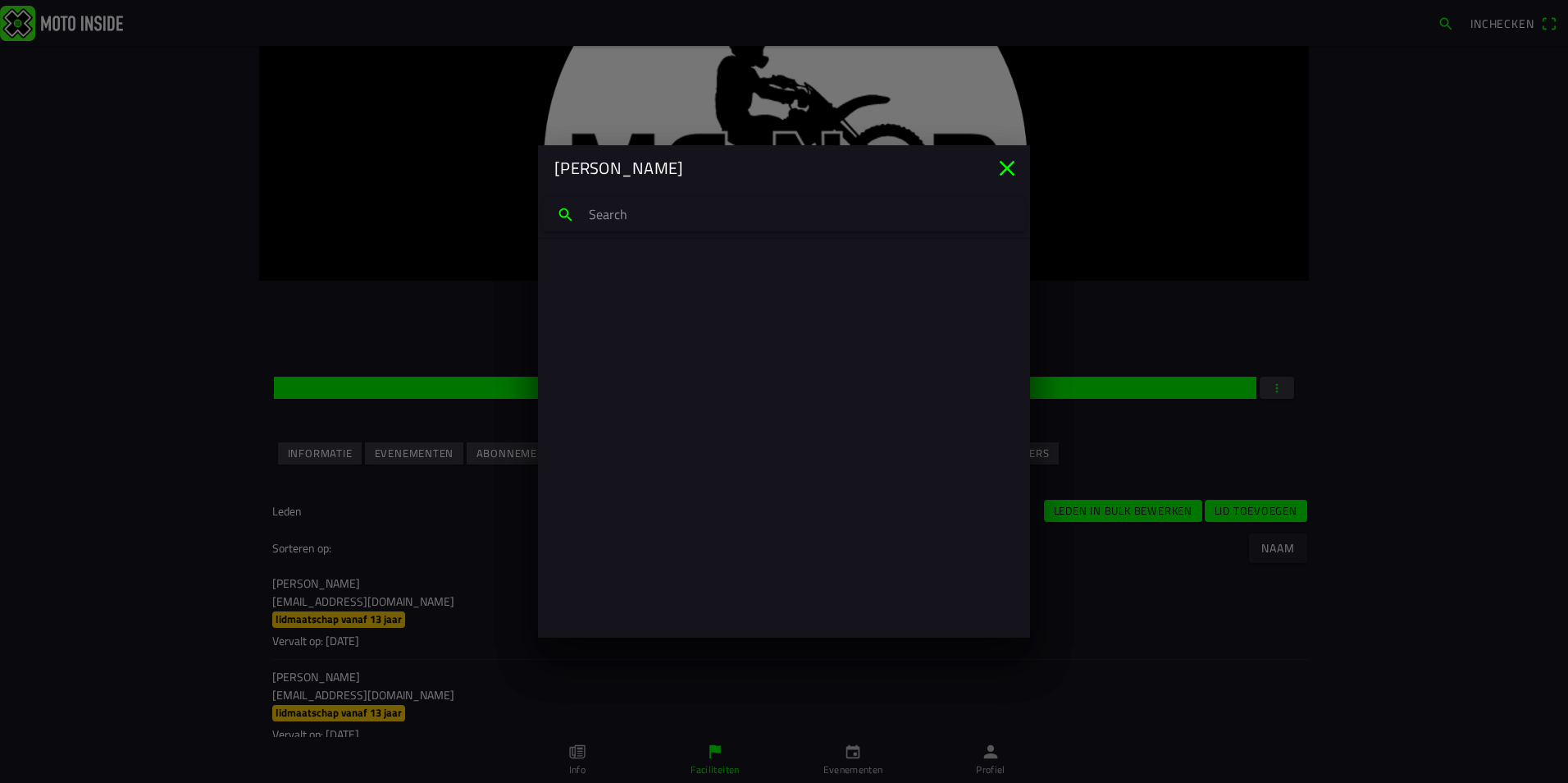
click at [642, 219] on input "search text" at bounding box center [784, 214] width 480 height 34
type input "dave kooik"
click at [638, 299] on p "davekooiker484@hotmail.com" at bounding box center [784, 292] width 440 height 17
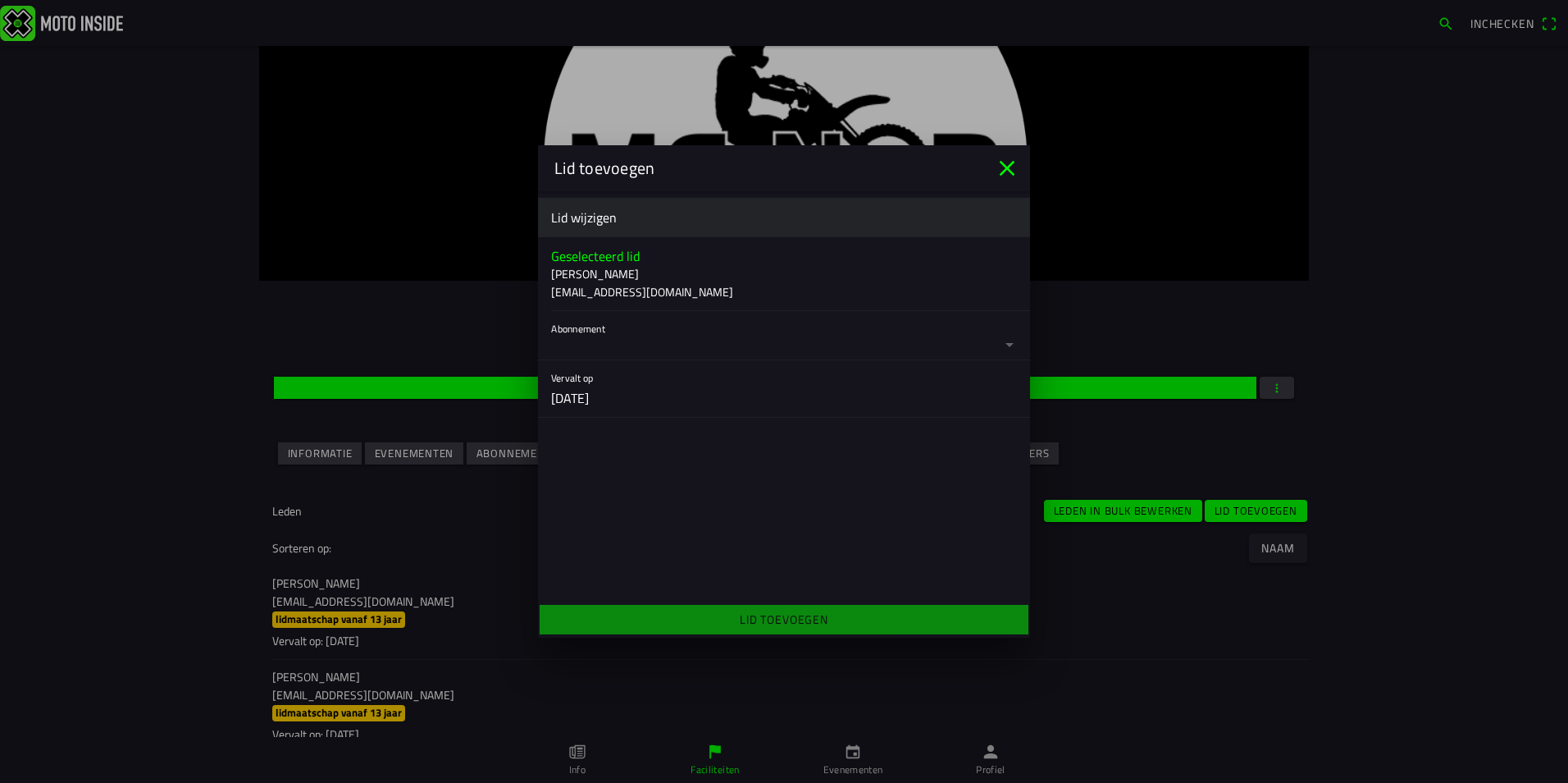
click at [637, 339] on button "button" at bounding box center [791, 335] width 479 height 49
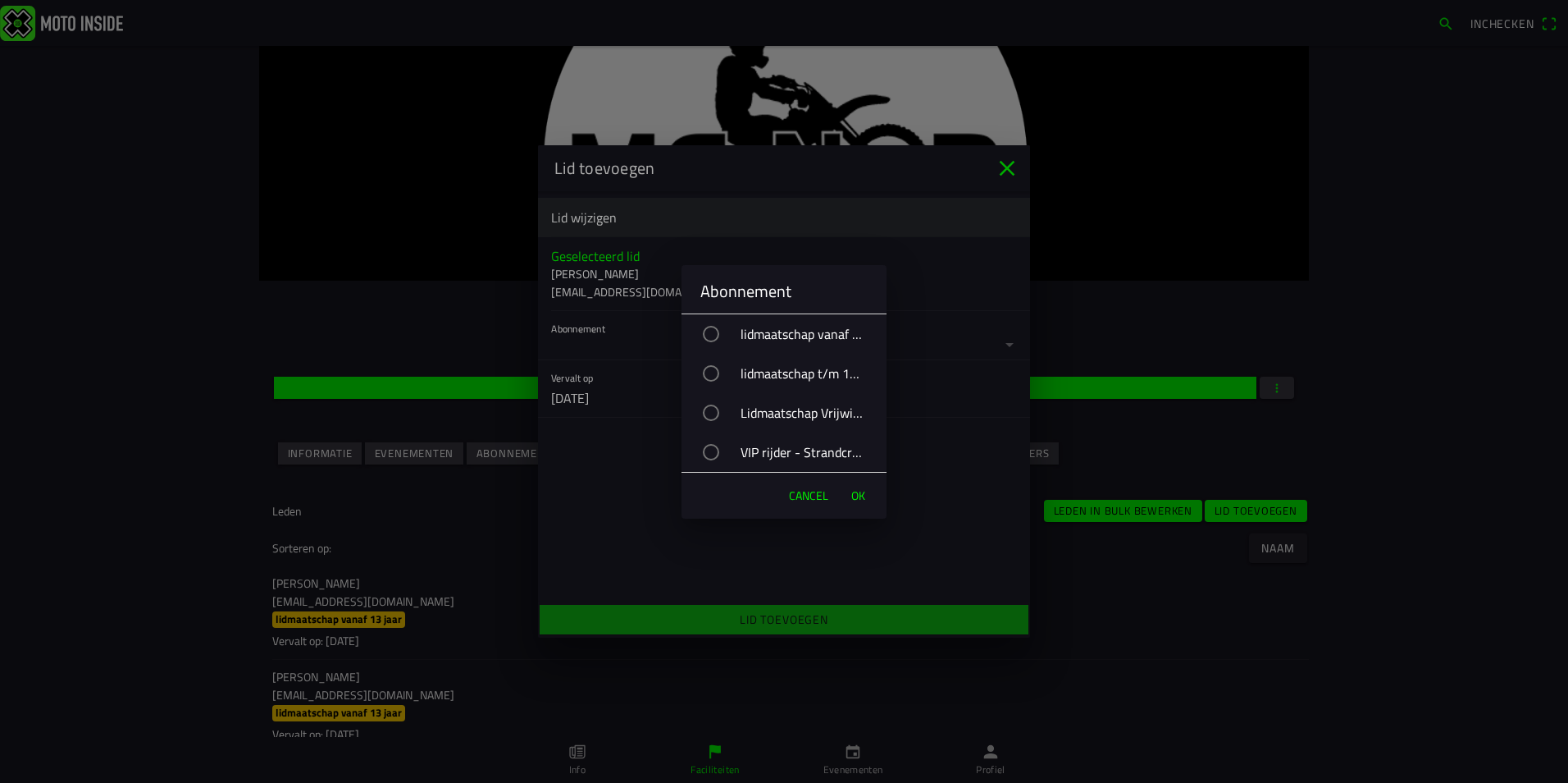
click at [737, 444] on div "VIP rijder - Strandcross" at bounding box center [792, 452] width 189 height 41
click at [856, 497] on span "OK" at bounding box center [858, 496] width 14 height 17
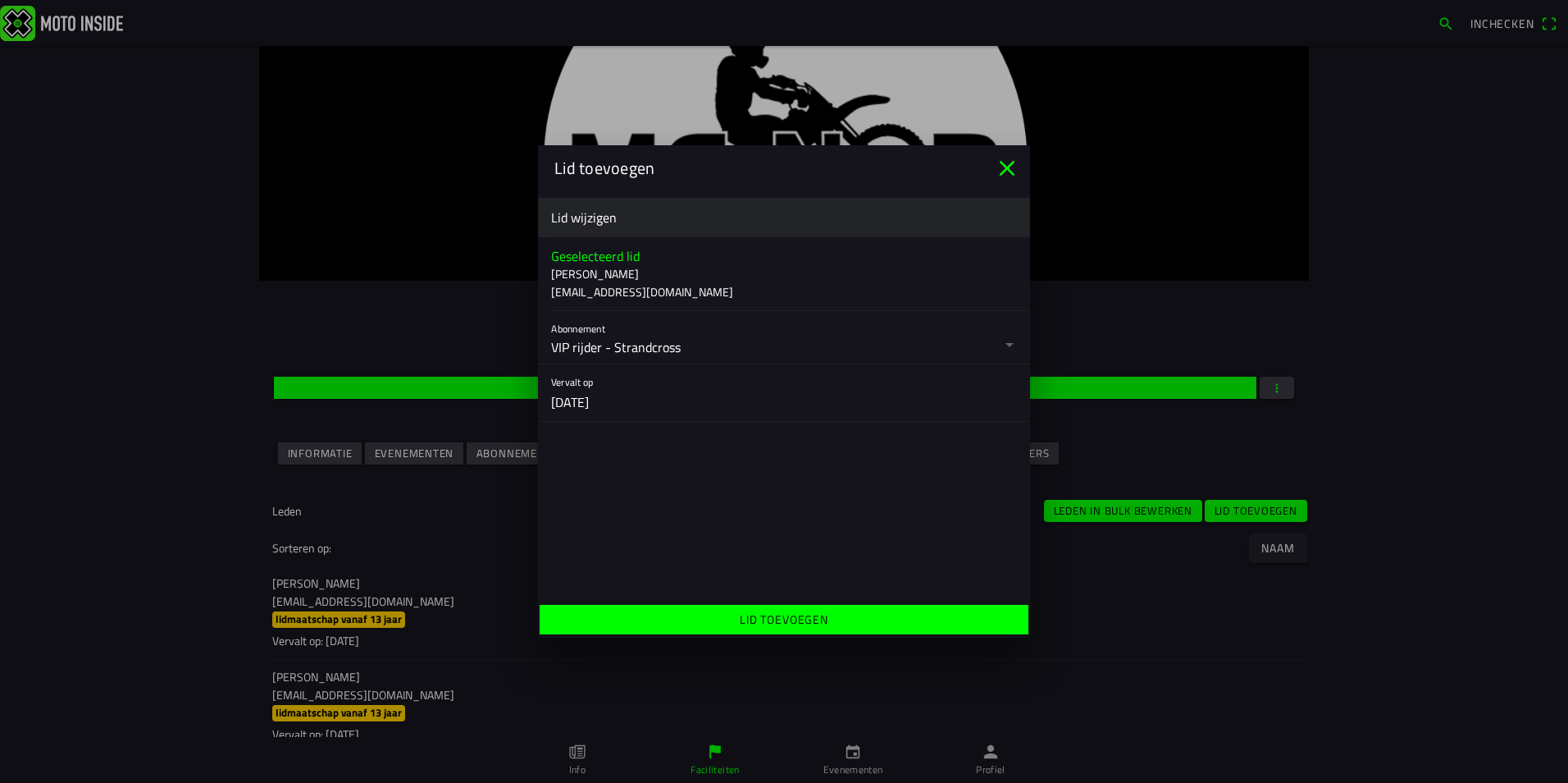
click at [826, 623] on ion-label "Lid toevoegen" at bounding box center [784, 619] width 88 height 18
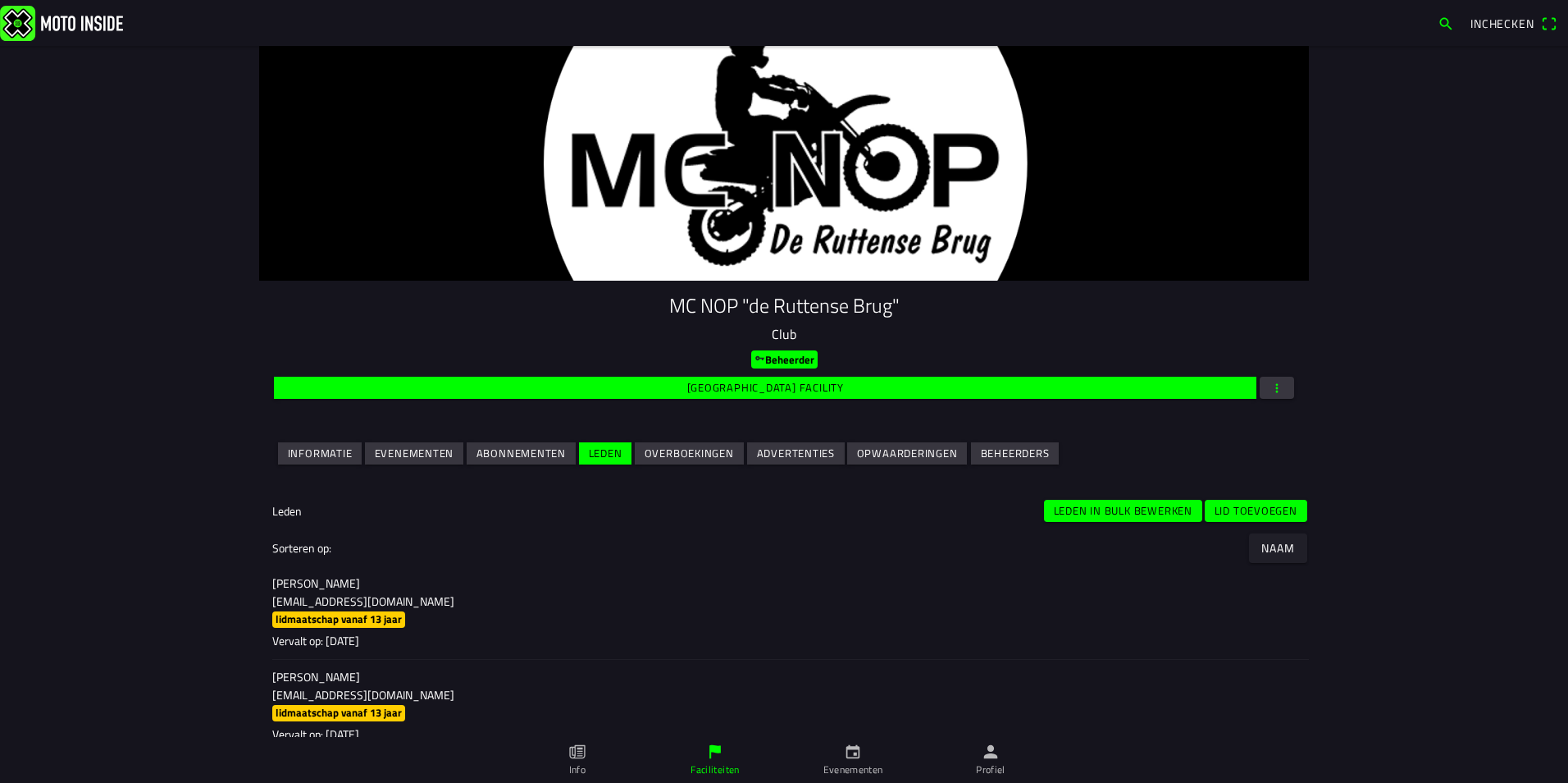
click at [0, 0] on slot "Lid toevoegen" at bounding box center [0, 0] width 0 height 0
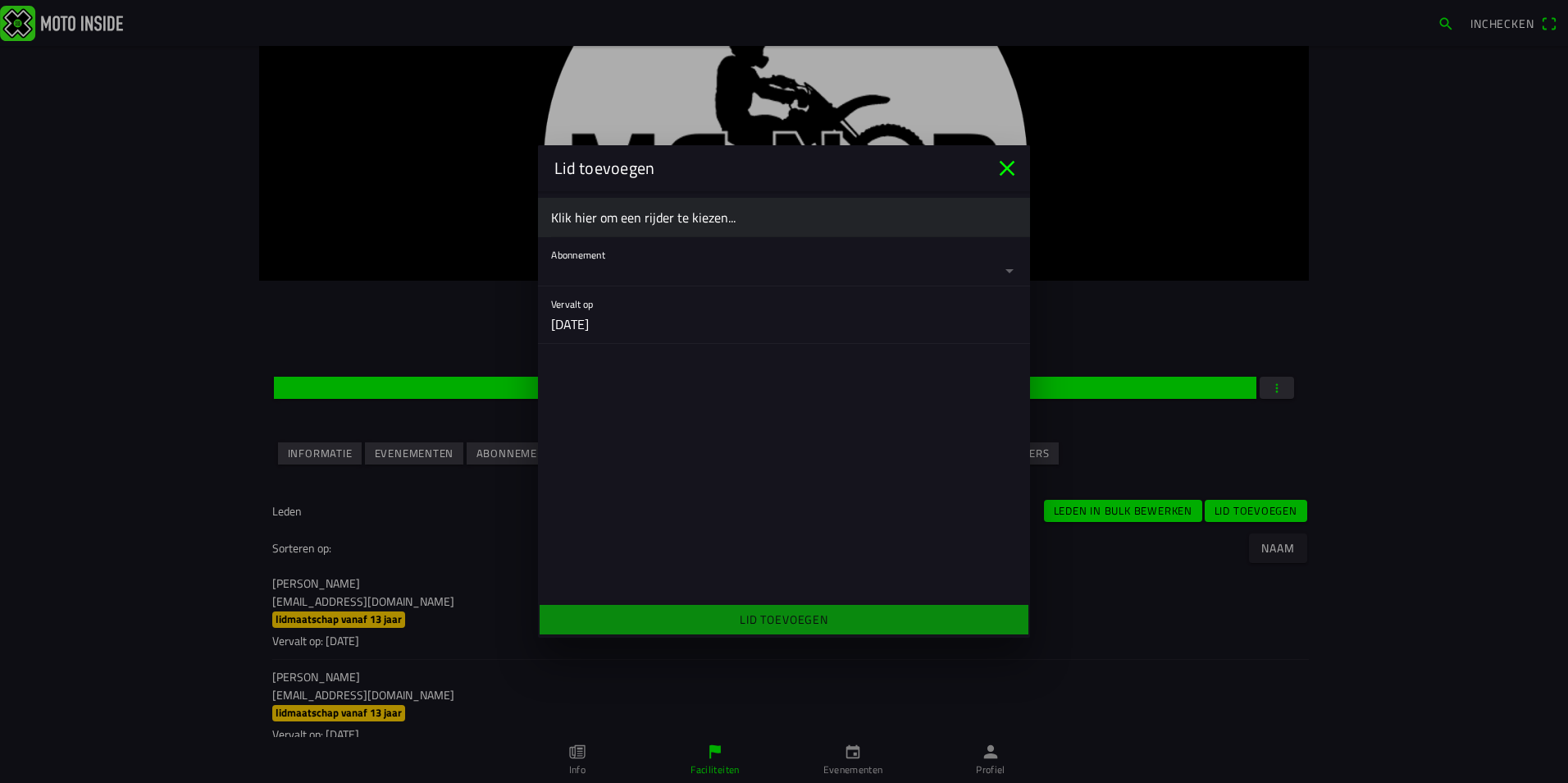
click at [603, 269] on button "button" at bounding box center [791, 261] width 479 height 49
click at [606, 225] on ion-backdrop at bounding box center [784, 391] width 1568 height 783
click at [606, 222] on ion-label "Klik hier om een rijder te kiezen..." at bounding box center [784, 217] width 466 height 19
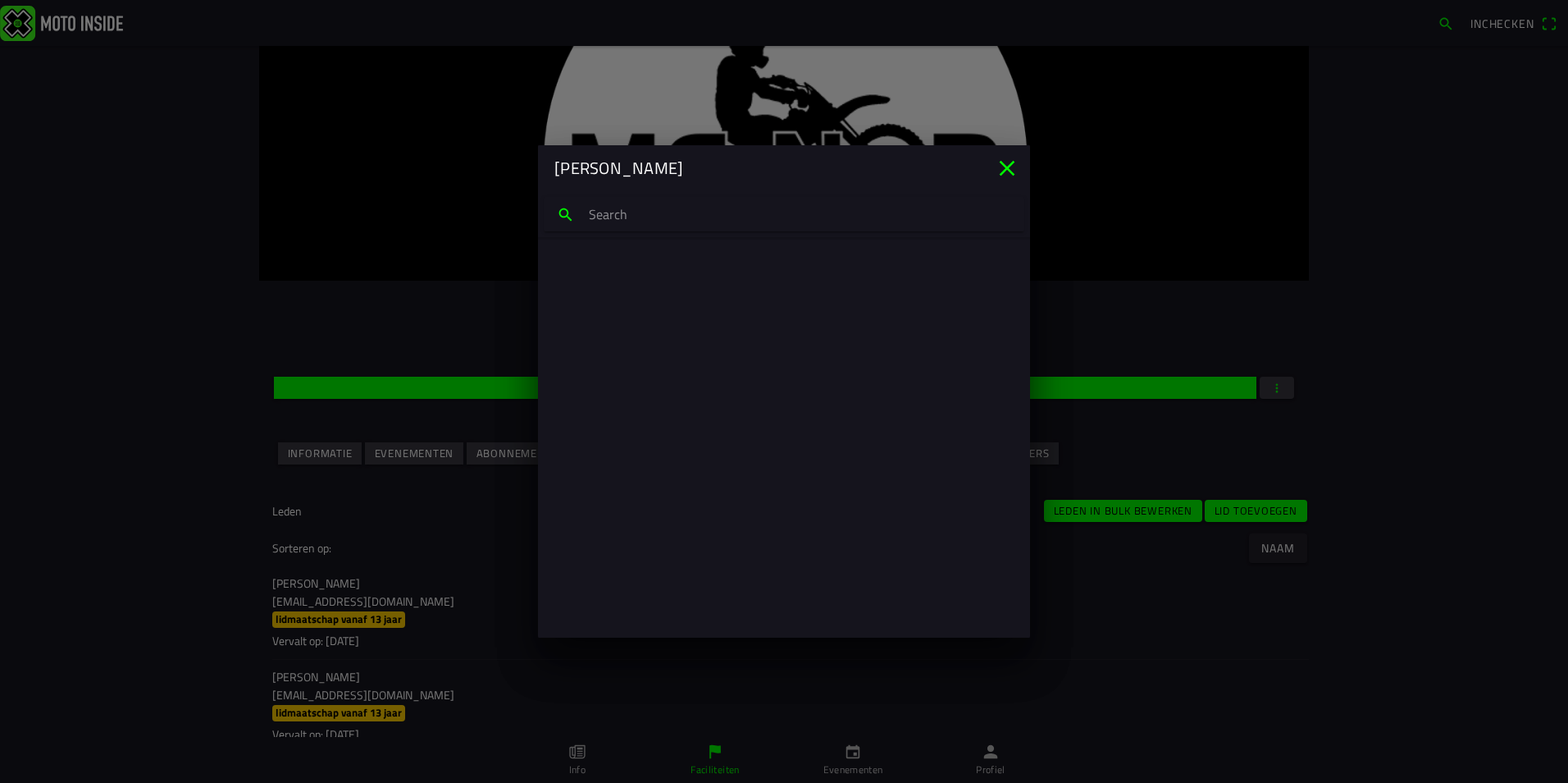
click at [606, 222] on input "search text" at bounding box center [784, 214] width 480 height 34
type input "timo he"
click at [583, 292] on p "gwheuver@home.nl" at bounding box center [784, 292] width 440 height 17
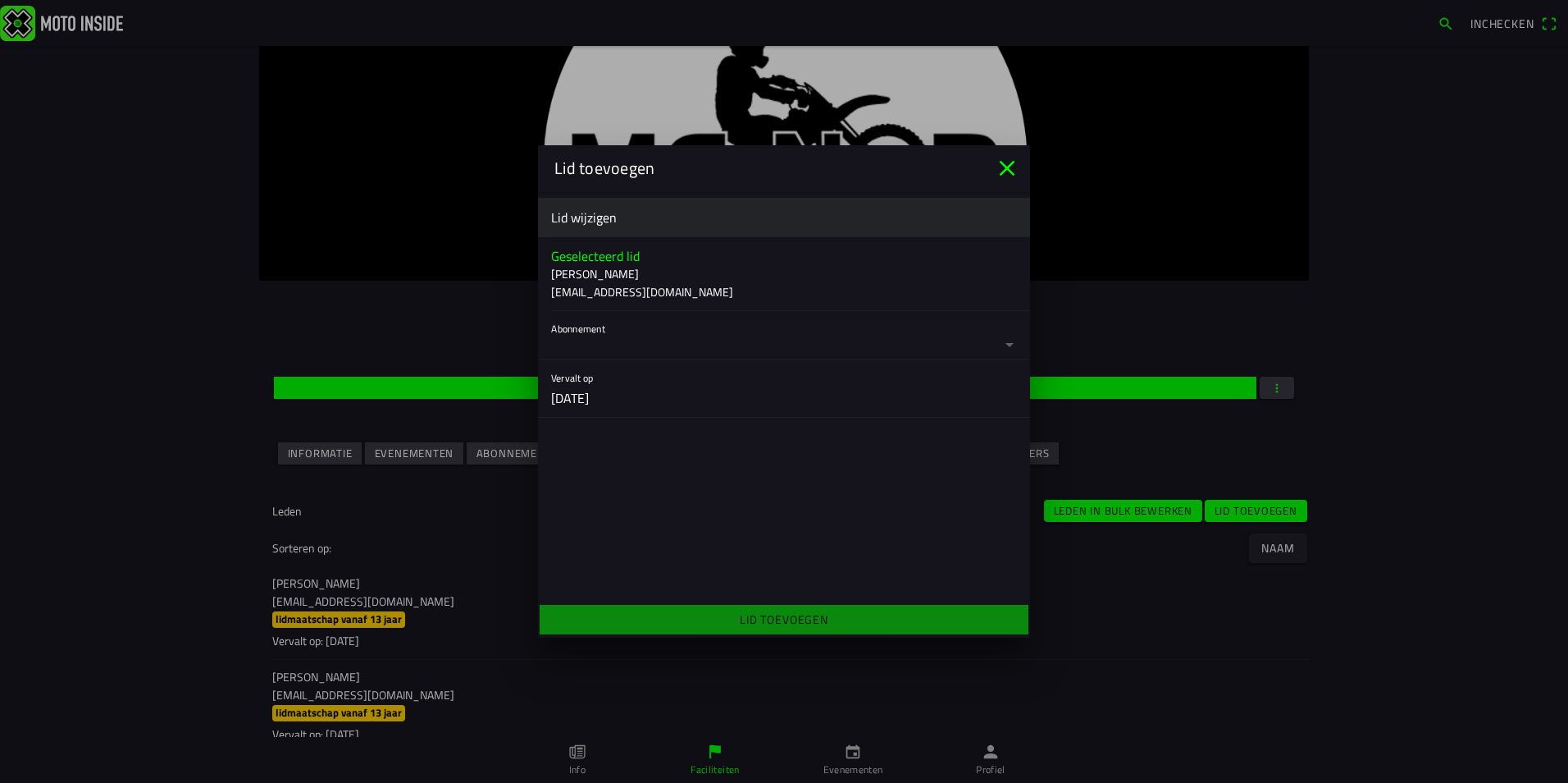
click at [592, 333] on button "button" at bounding box center [791, 335] width 479 height 49
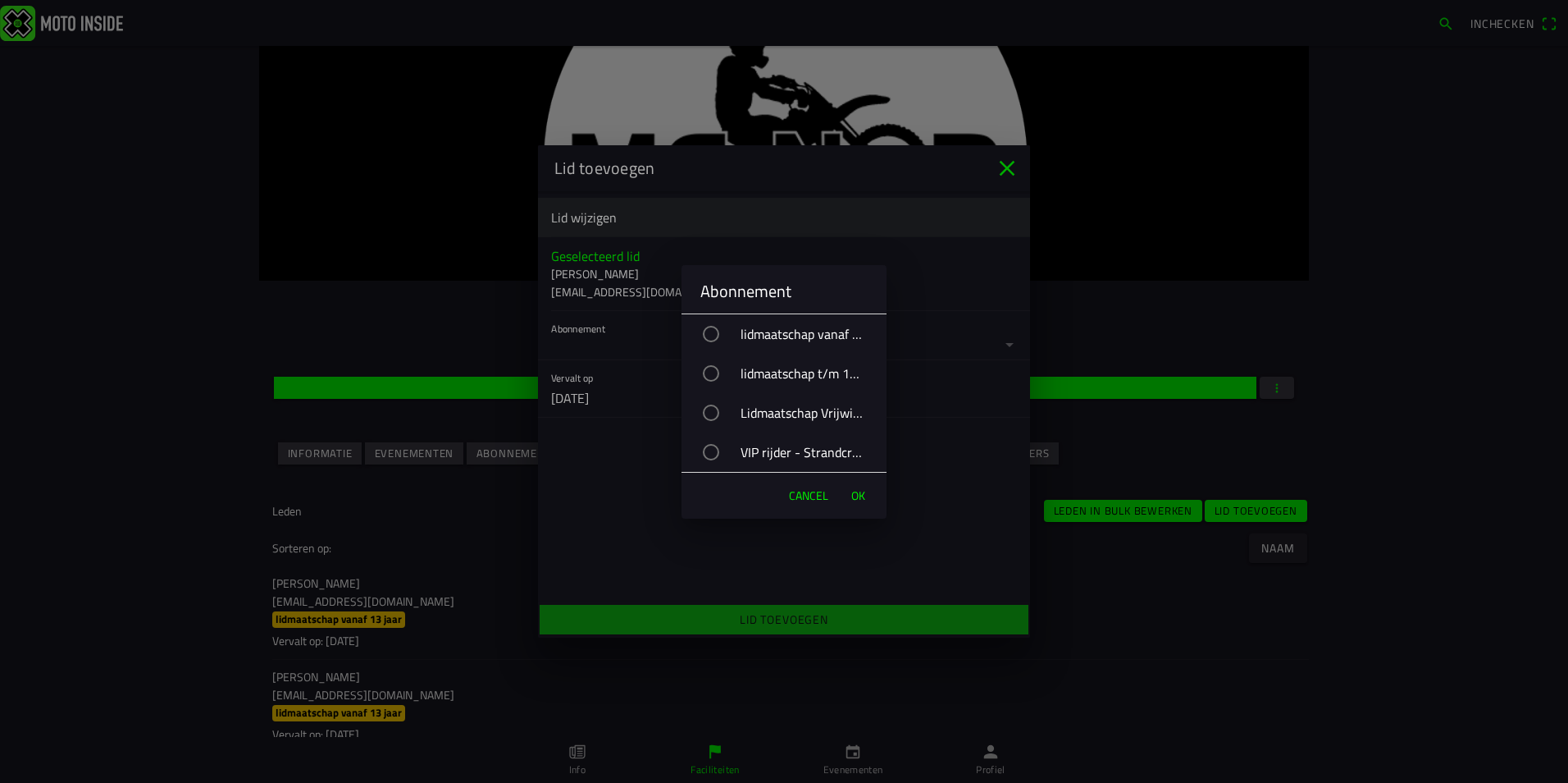
click at [749, 449] on div "VIP rijder - Strandcross" at bounding box center [792, 452] width 189 height 41
click at [865, 499] on span "OK" at bounding box center [858, 496] width 14 height 17
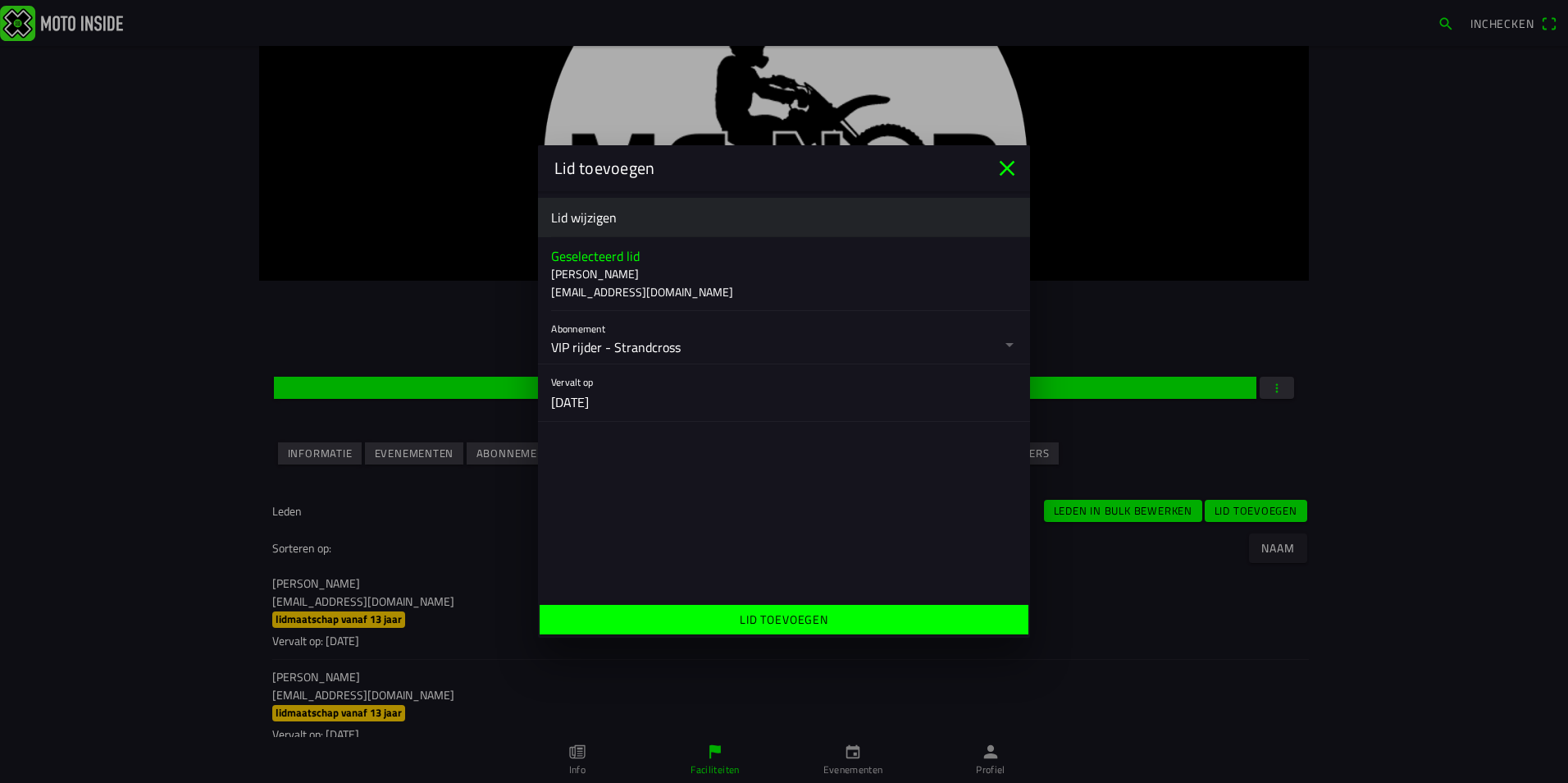
click at [876, 612] on span "Lid toevoegen" at bounding box center [784, 620] width 464 height 30
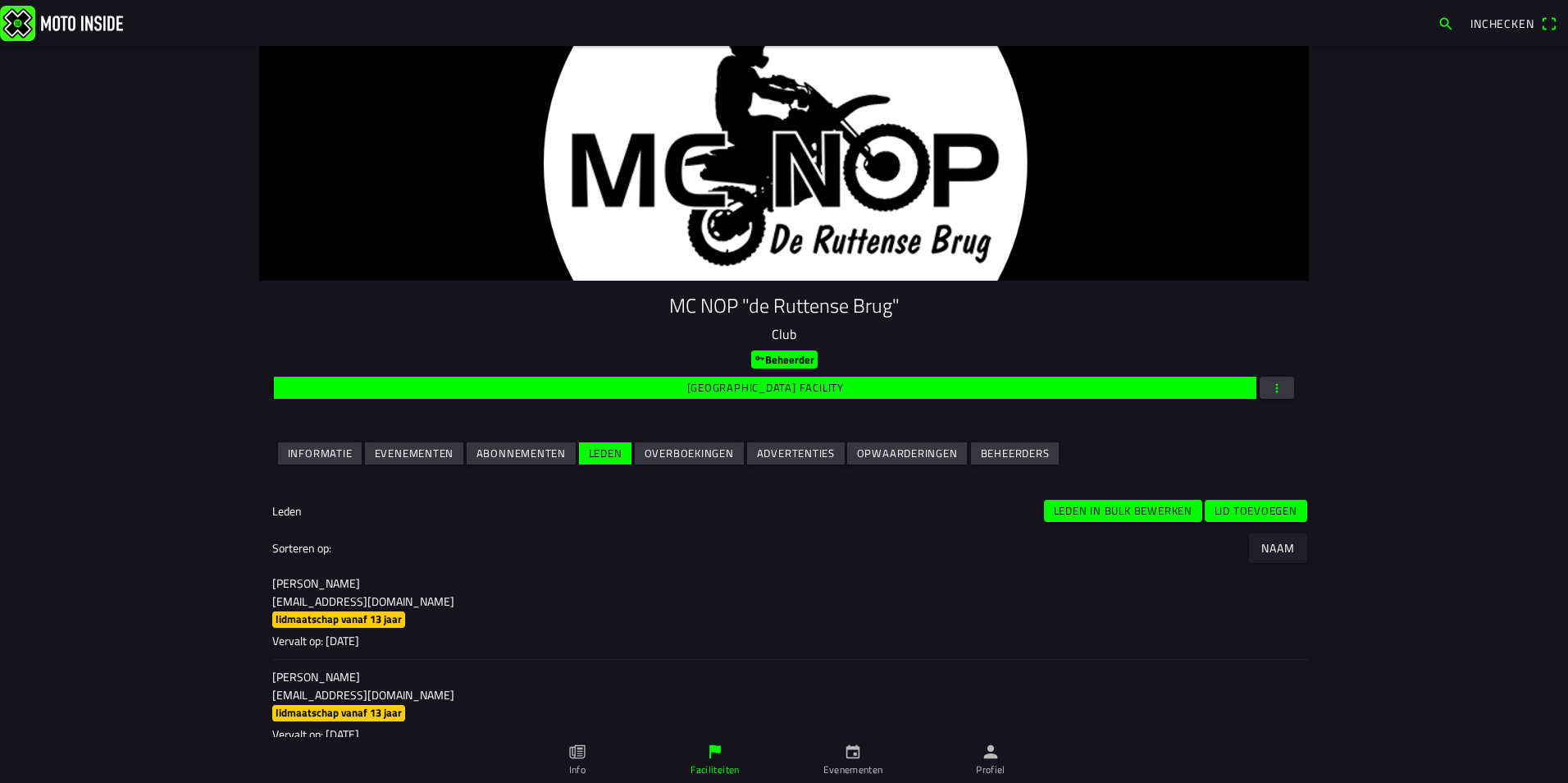
click at [0, 0] on slot "Lid toevoegen" at bounding box center [0, 0] width 0 height 0
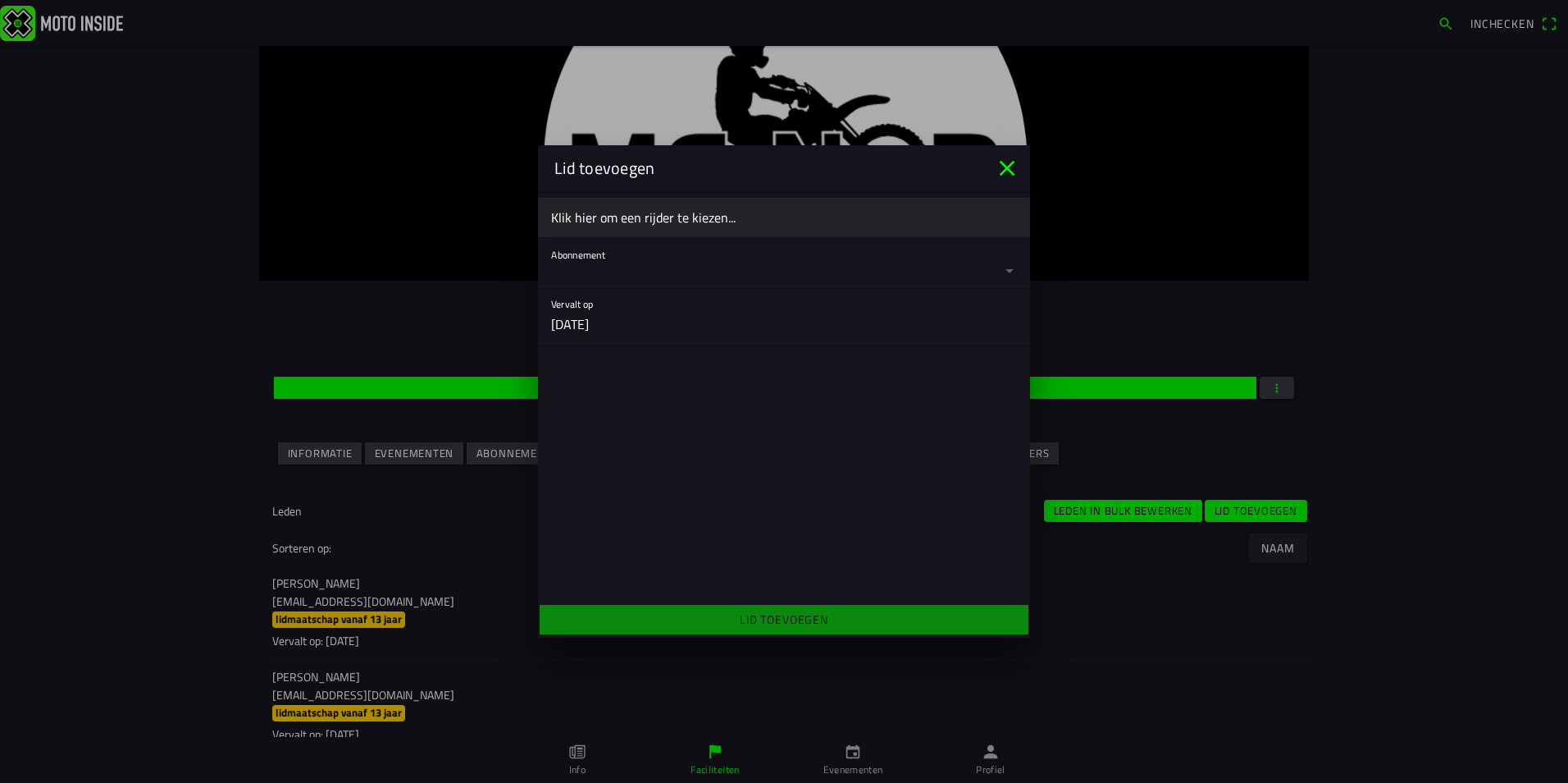
click at [749, 215] on ion-label "Klik hier om een rijder te kiezen..." at bounding box center [784, 217] width 466 height 19
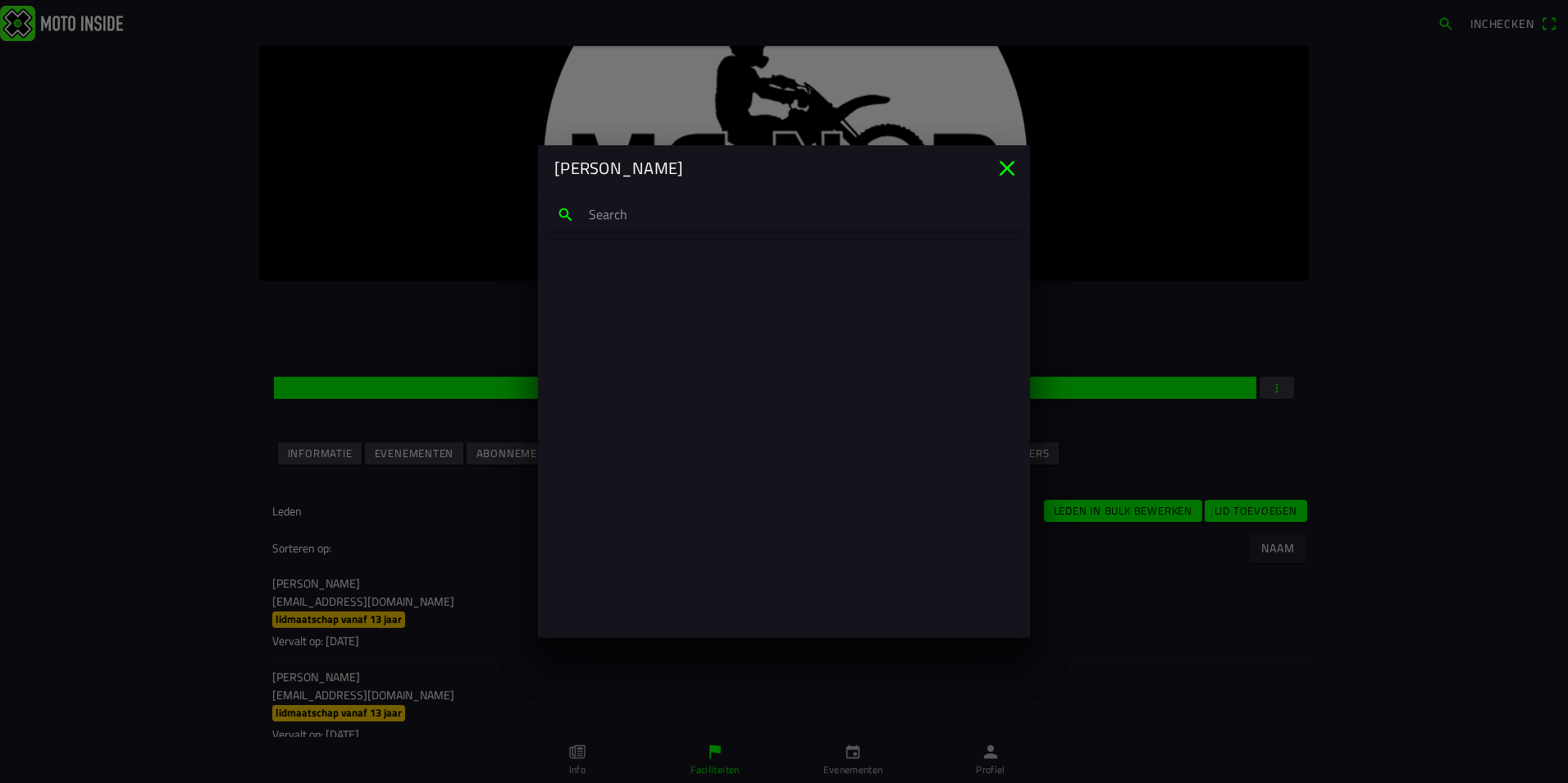
click at [749, 215] on input "search text" at bounding box center [784, 214] width 480 height 34
type input "h"
type input "kjeld stuu"
click at [676, 287] on p "kjeldstuurman@gmail.com" at bounding box center [784, 292] width 440 height 17
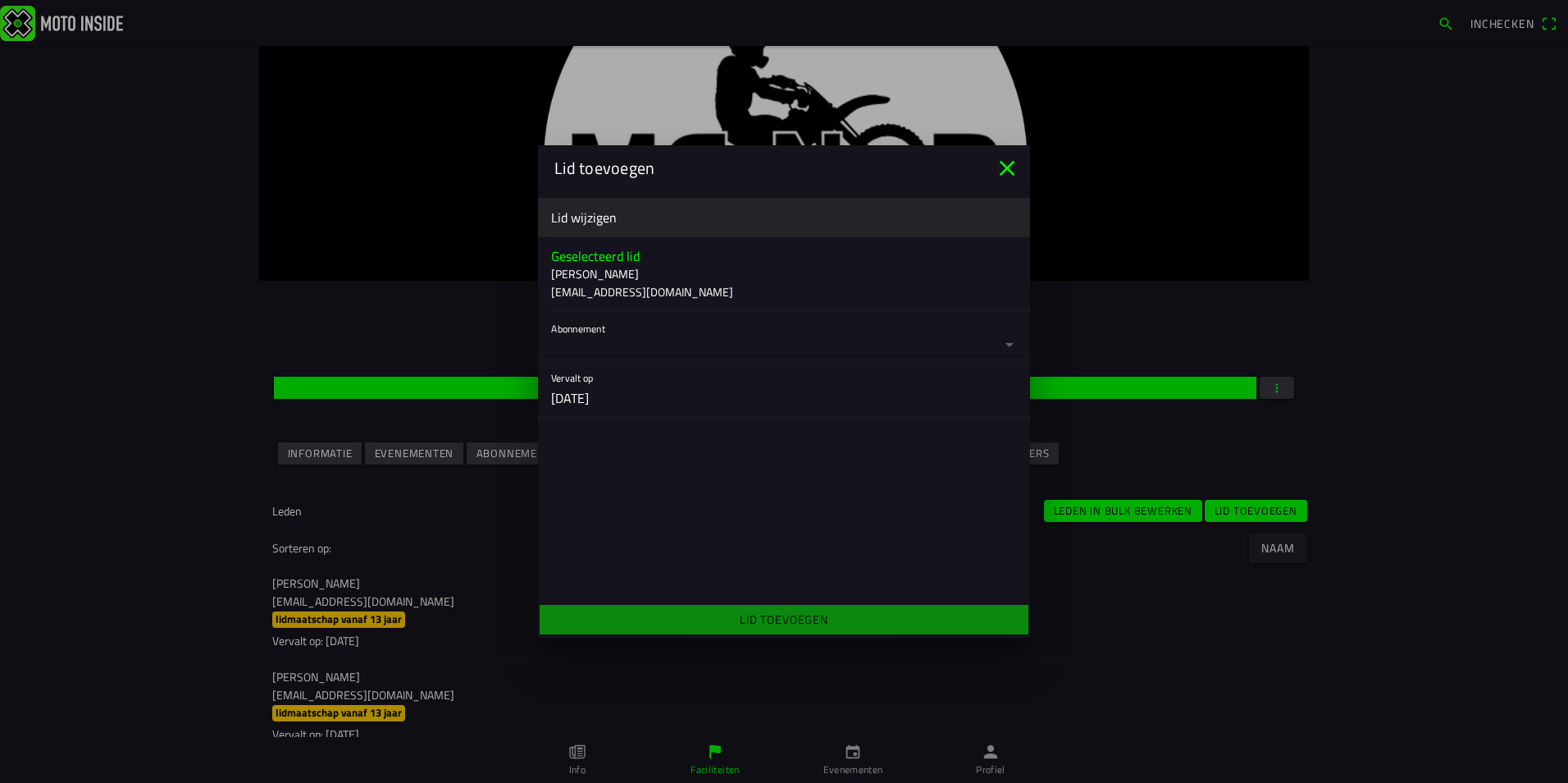
click at [704, 343] on button "button" at bounding box center [791, 335] width 479 height 49
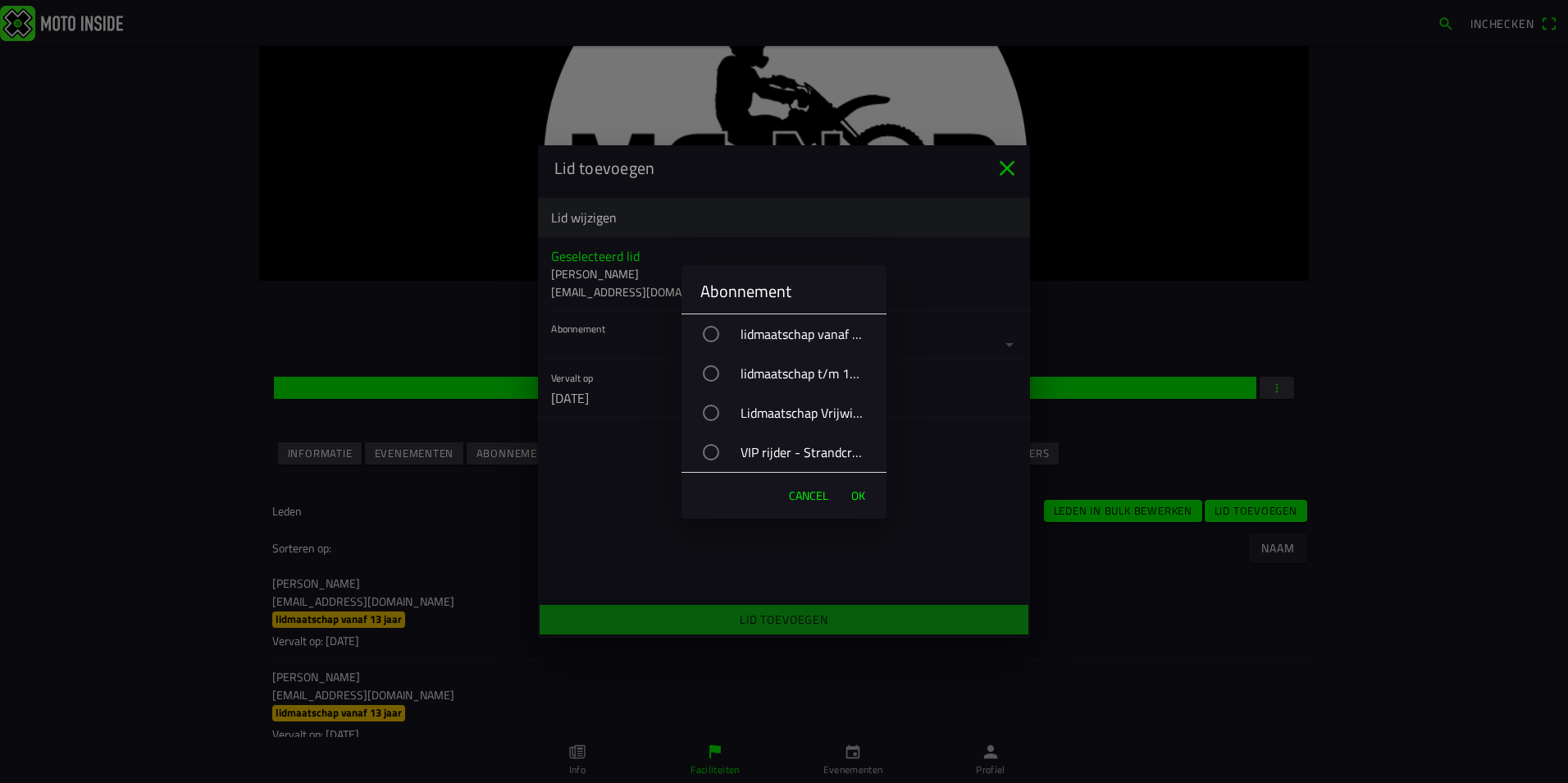
click at [819, 446] on div "VIP rijder - Strandcross" at bounding box center [792, 452] width 189 height 41
click at [861, 494] on span "OK" at bounding box center [858, 496] width 14 height 17
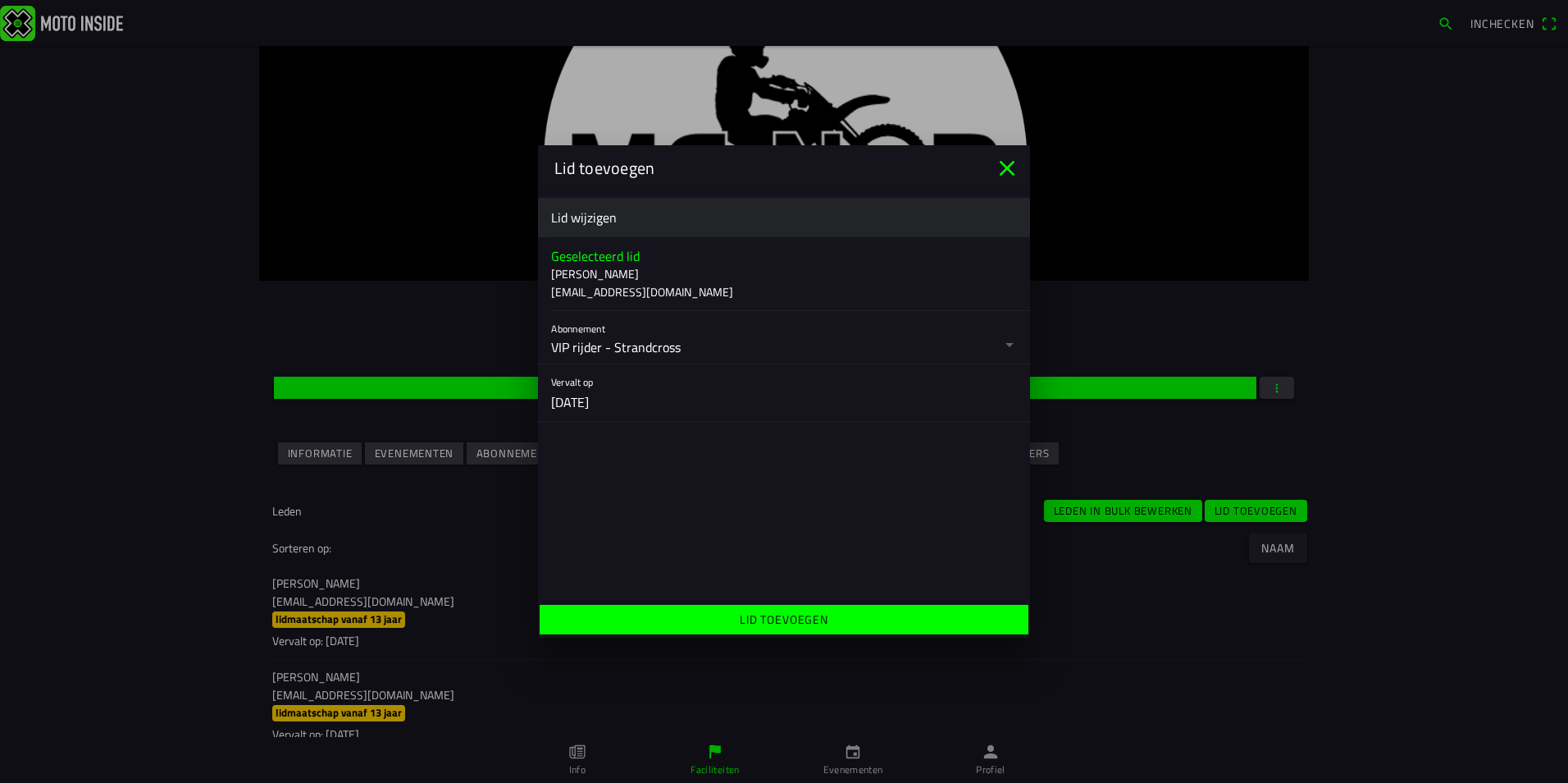
click at [776, 616] on ion-label "Lid toevoegen" at bounding box center [784, 619] width 88 height 18
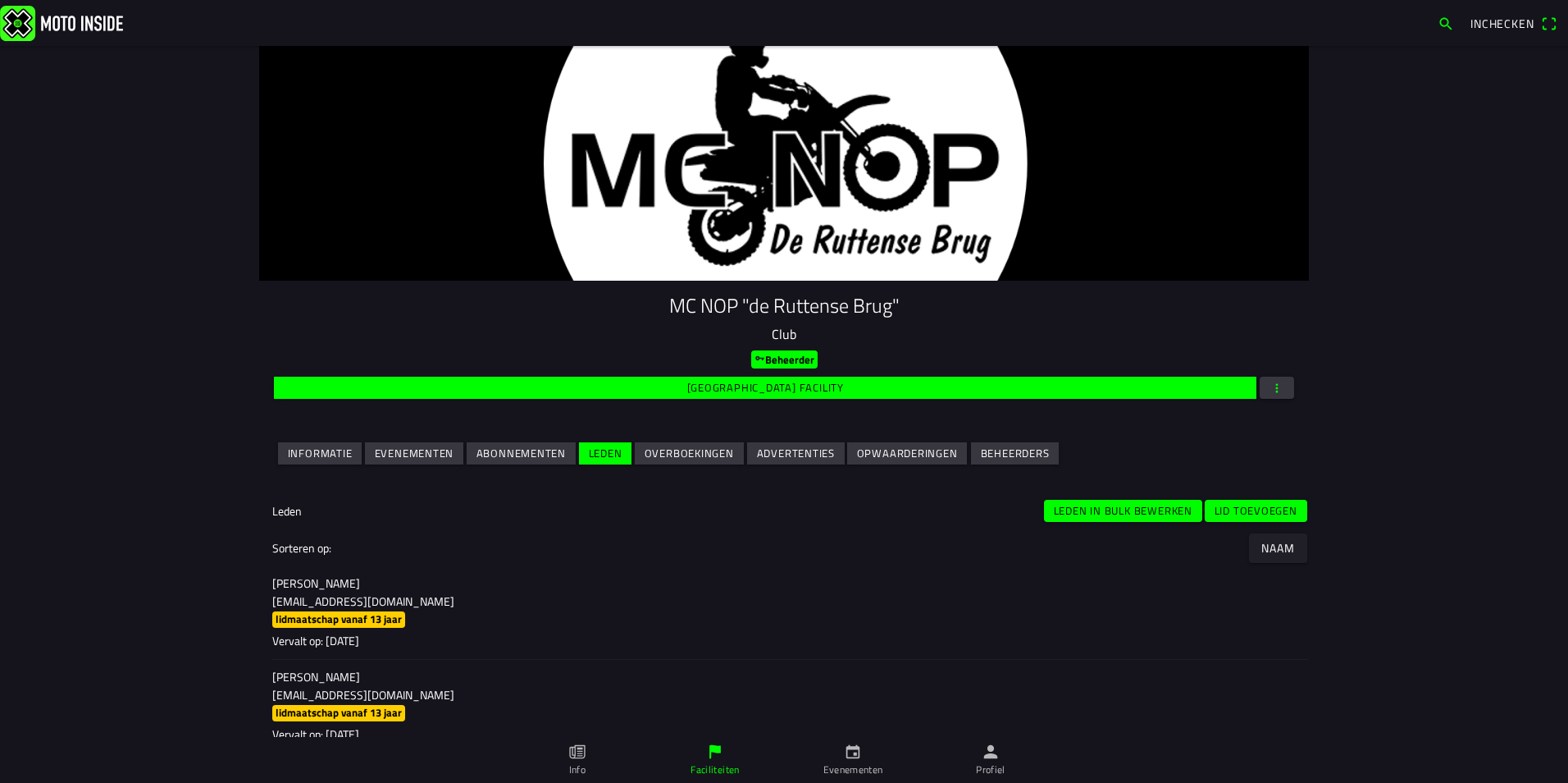
click at [0, 0] on slot "Lid toevoegen" at bounding box center [0, 0] width 0 height 0
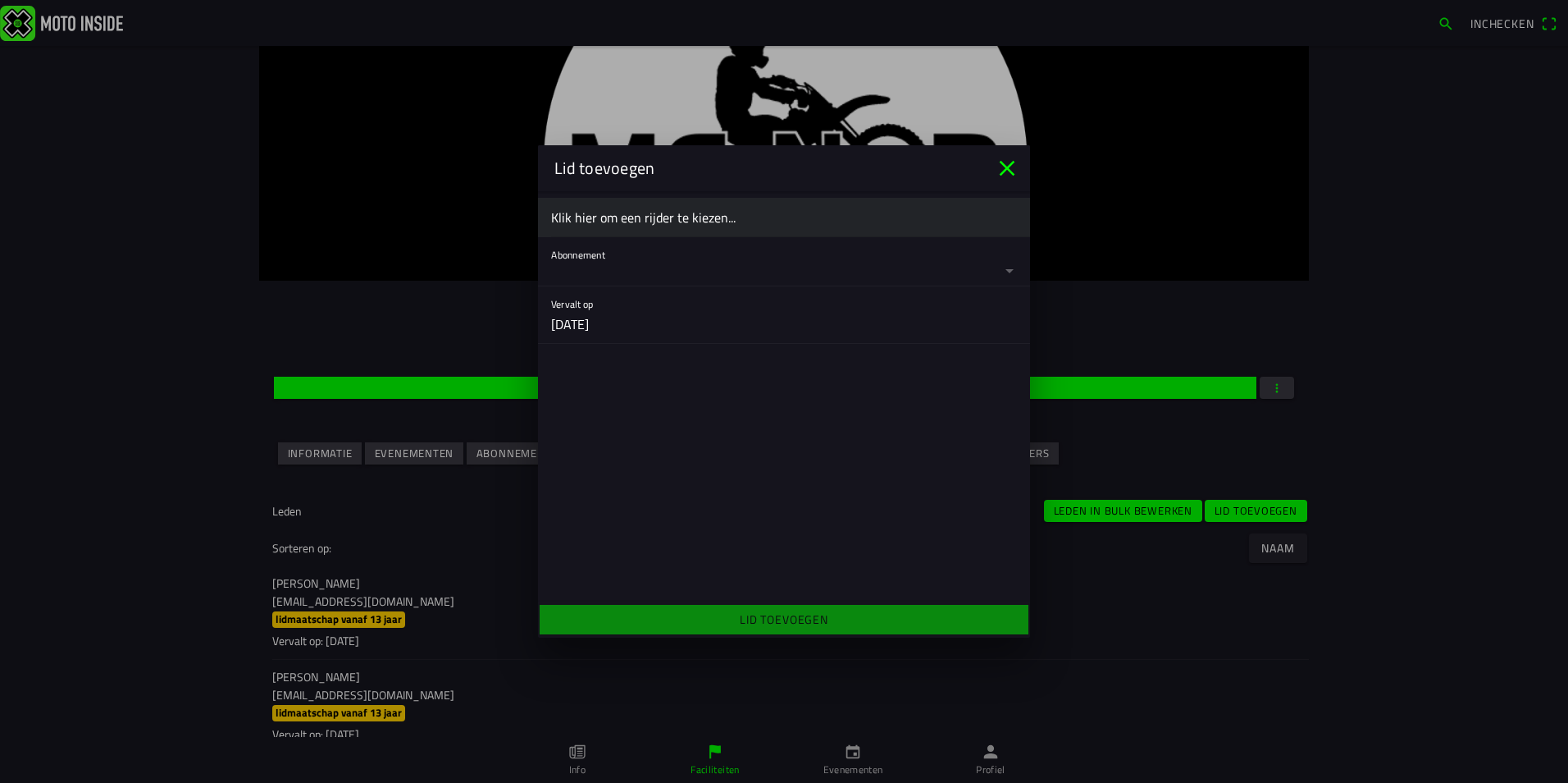
click at [598, 217] on ion-label "Klik hier om een rijder te kiezen..." at bounding box center [784, 217] width 466 height 19
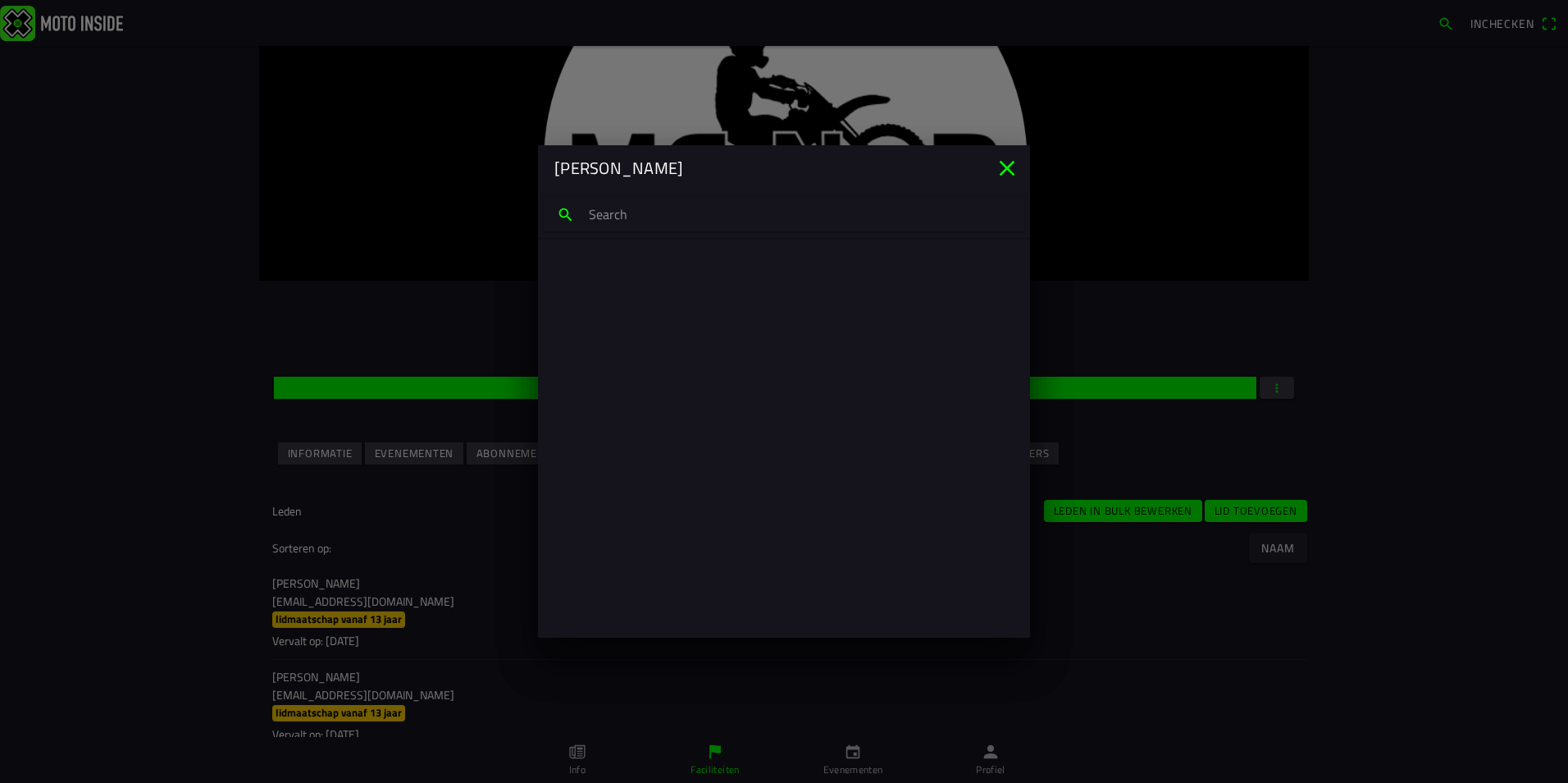
click at [598, 217] on input "search text" at bounding box center [784, 214] width 480 height 34
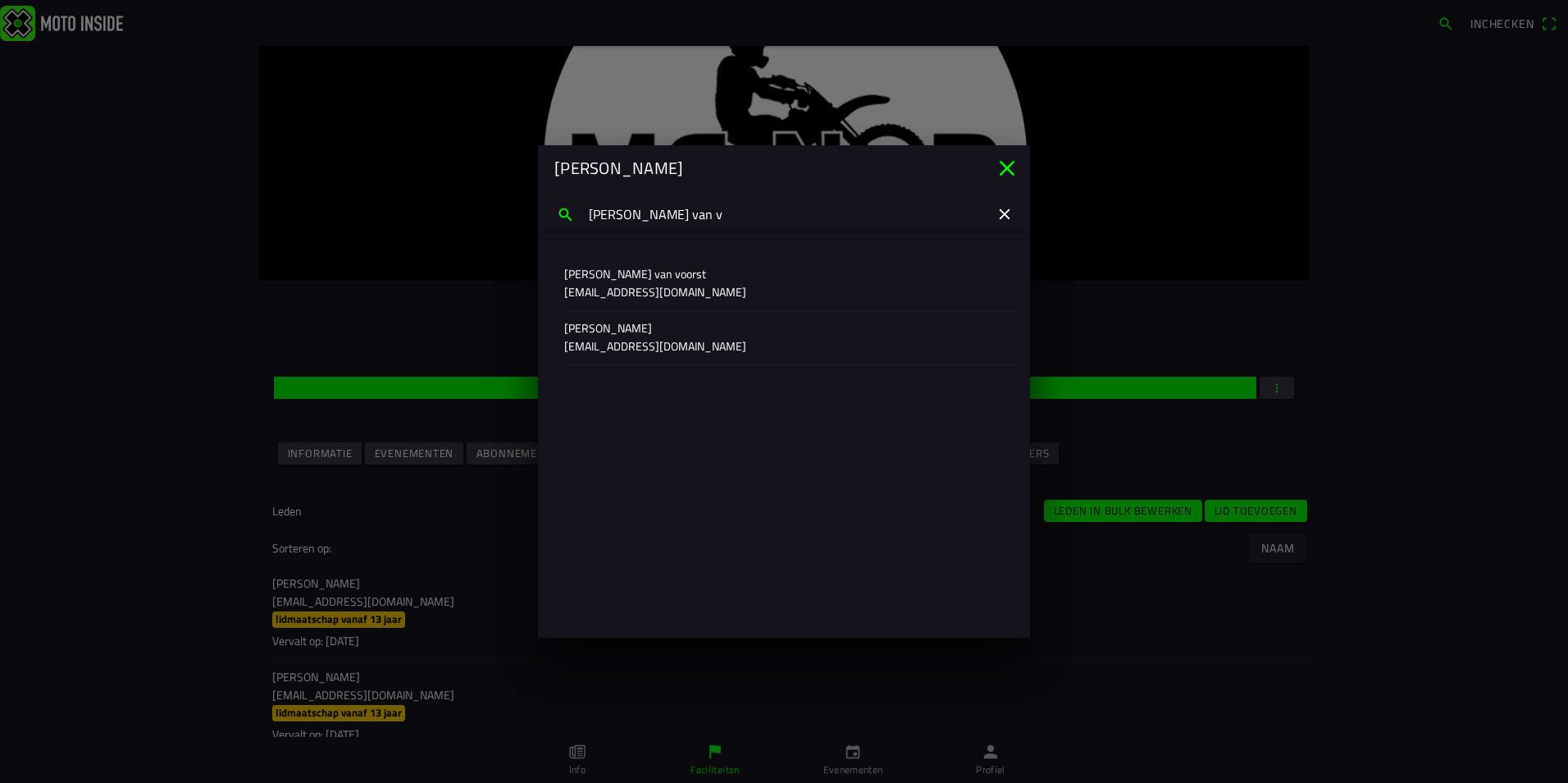
type input "senna van v"
click at [609, 291] on p "zweers111@gmail.com" at bounding box center [784, 292] width 440 height 17
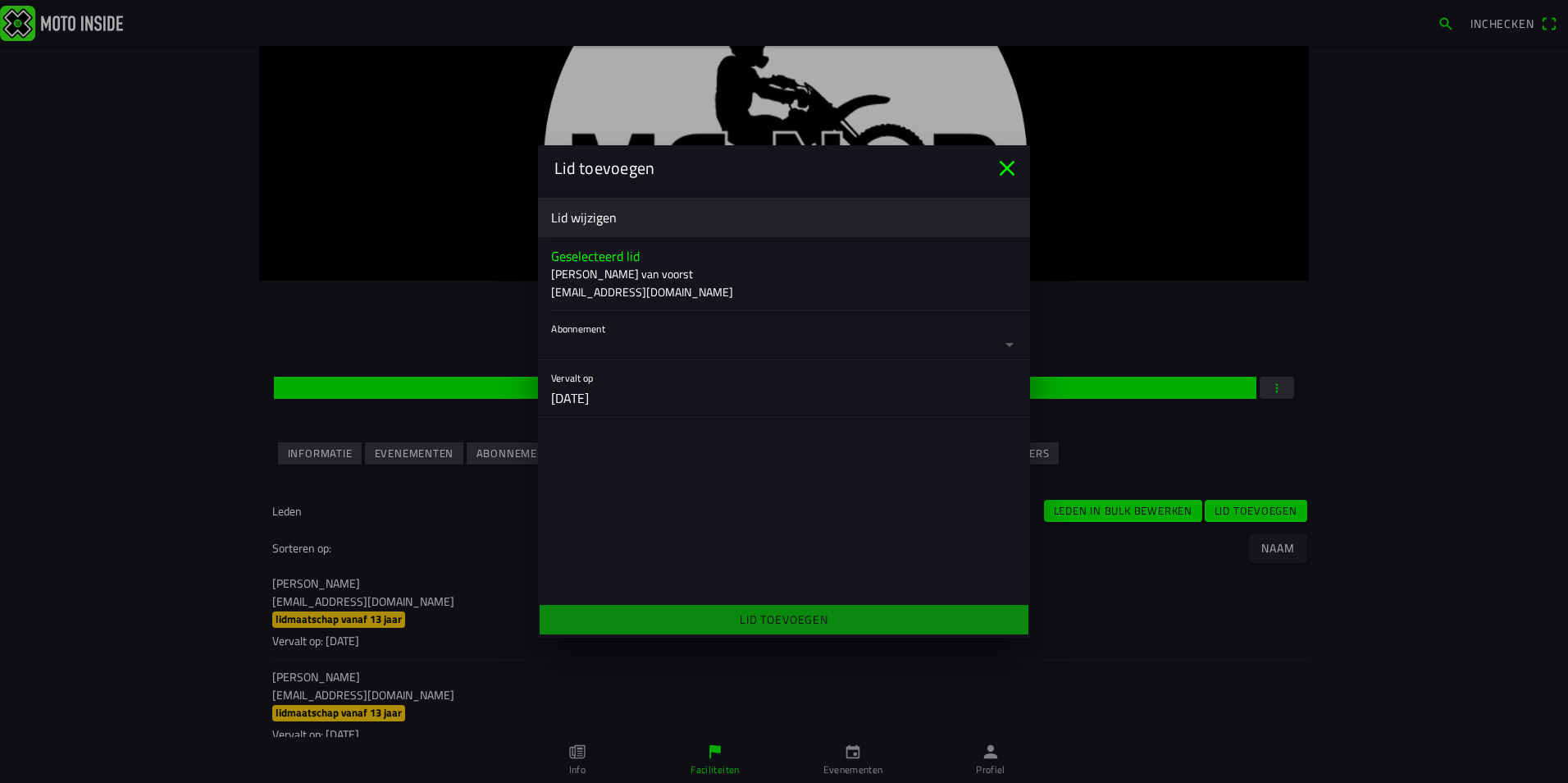
click at [630, 218] on ion-label "Lid wijzigen" at bounding box center [784, 217] width 466 height 19
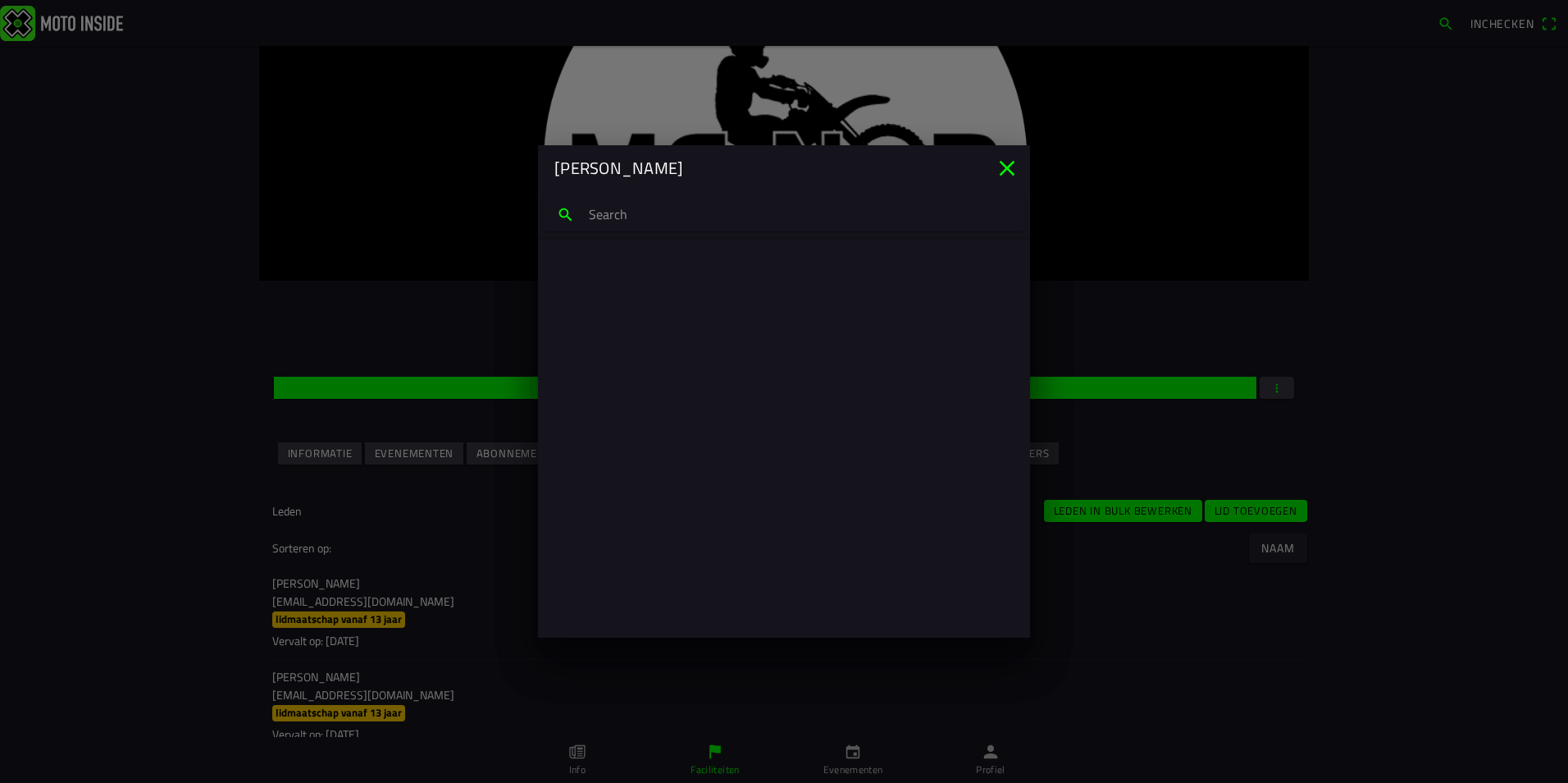
click at [630, 218] on input "search text" at bounding box center [784, 214] width 480 height 34
type input "senna van voor"
click at [635, 284] on p "zweers111@gmail.com" at bounding box center [784, 292] width 440 height 17
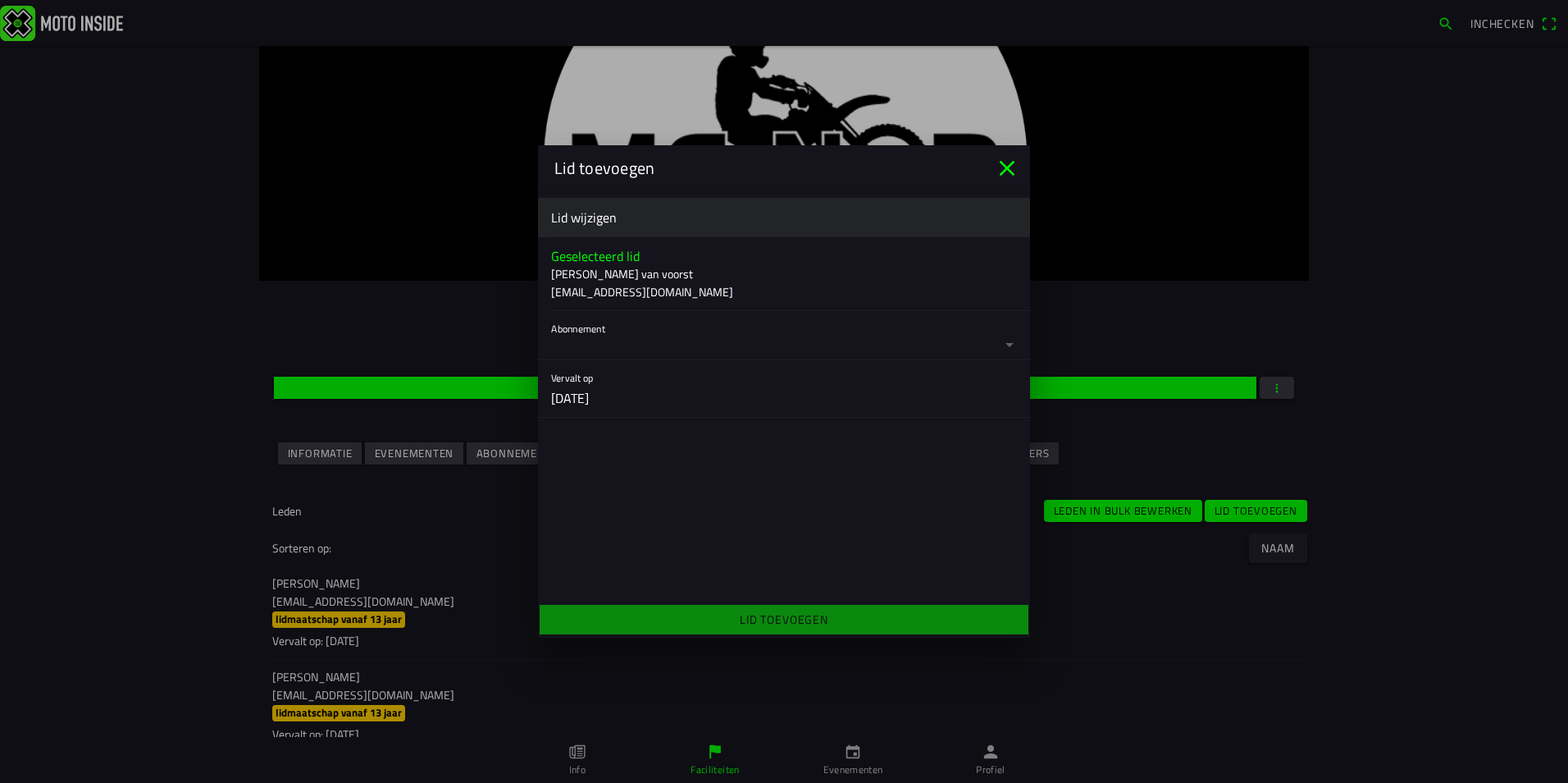
click at [749, 348] on button "button" at bounding box center [791, 335] width 479 height 49
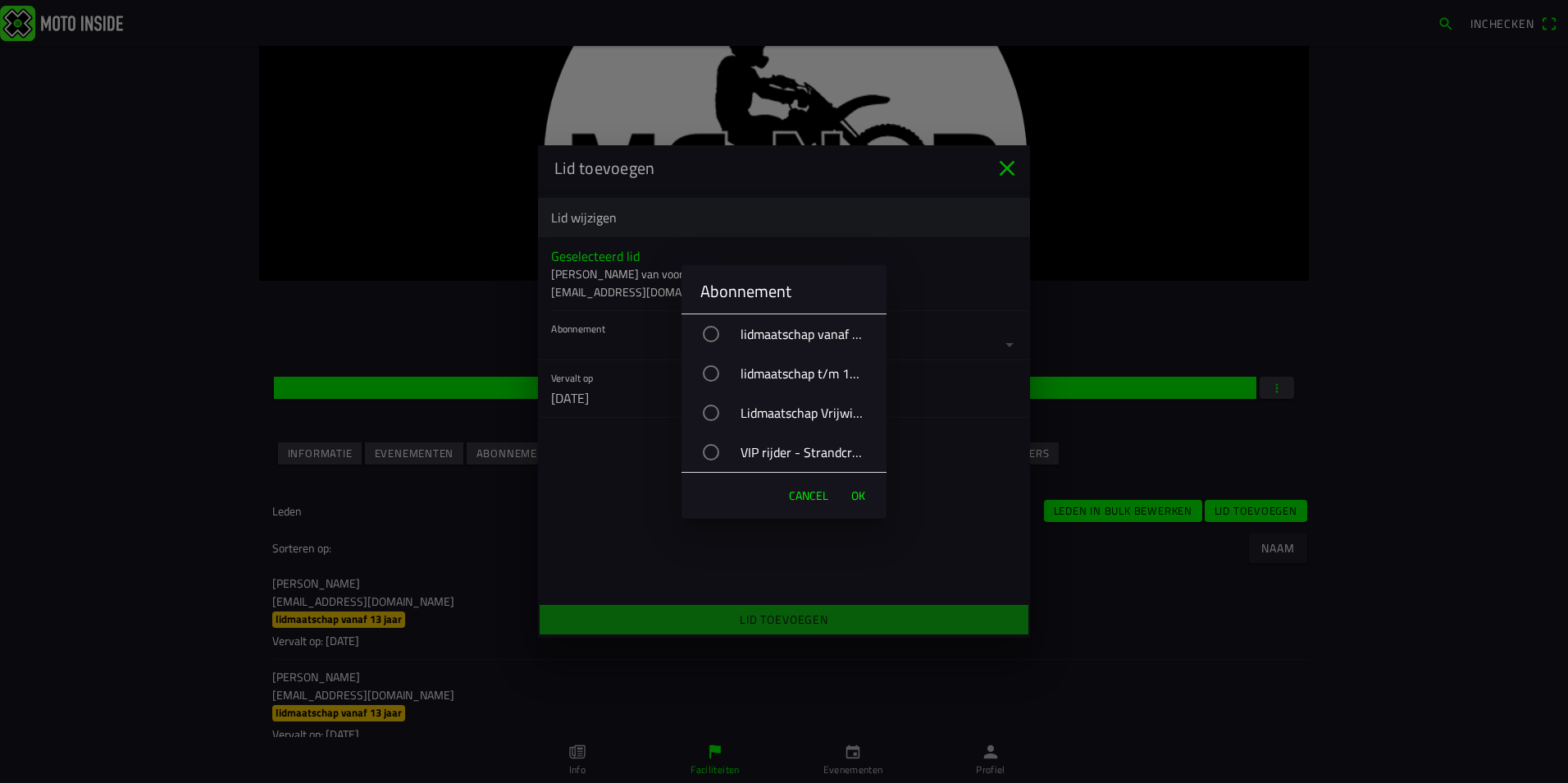
click at [803, 449] on div "VIP rijder - Strandcross" at bounding box center [792, 452] width 189 height 41
click at [862, 491] on span "OK" at bounding box center [858, 496] width 14 height 17
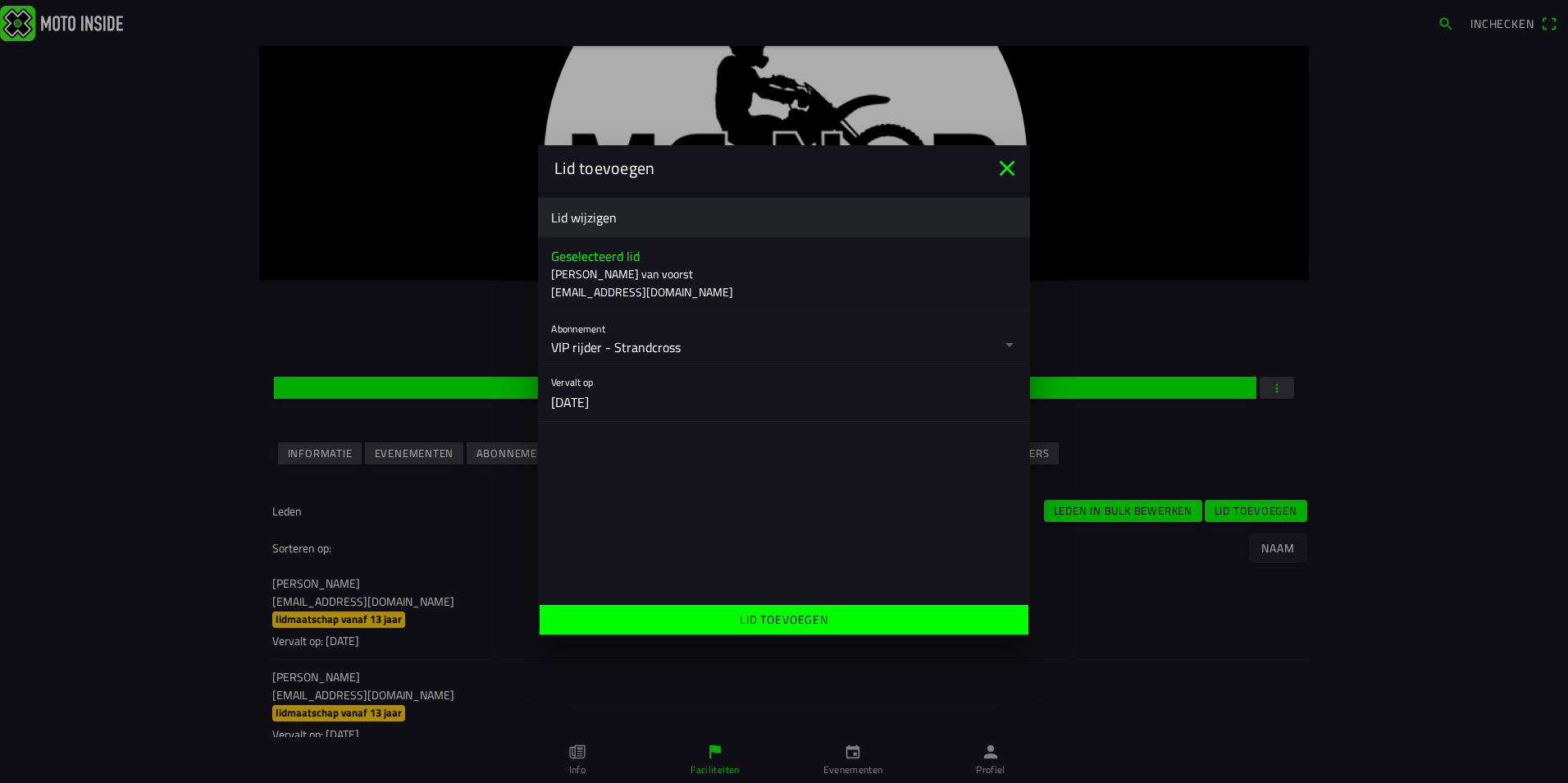
click at [760, 622] on ion-label "Lid toevoegen" at bounding box center [784, 619] width 88 height 18
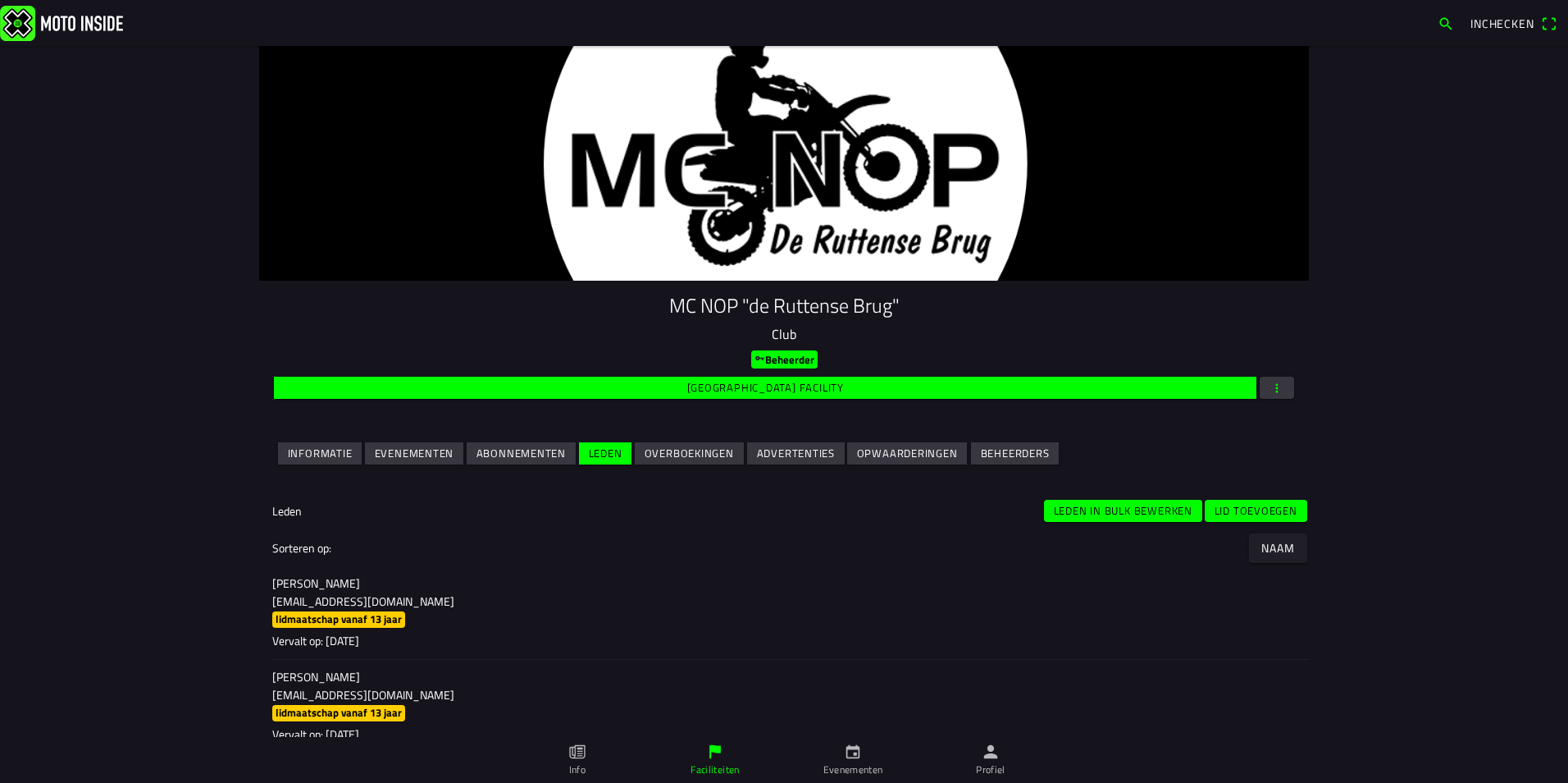
click at [0, 0] on slot "Lid toevoegen" at bounding box center [0, 0] width 0 height 0
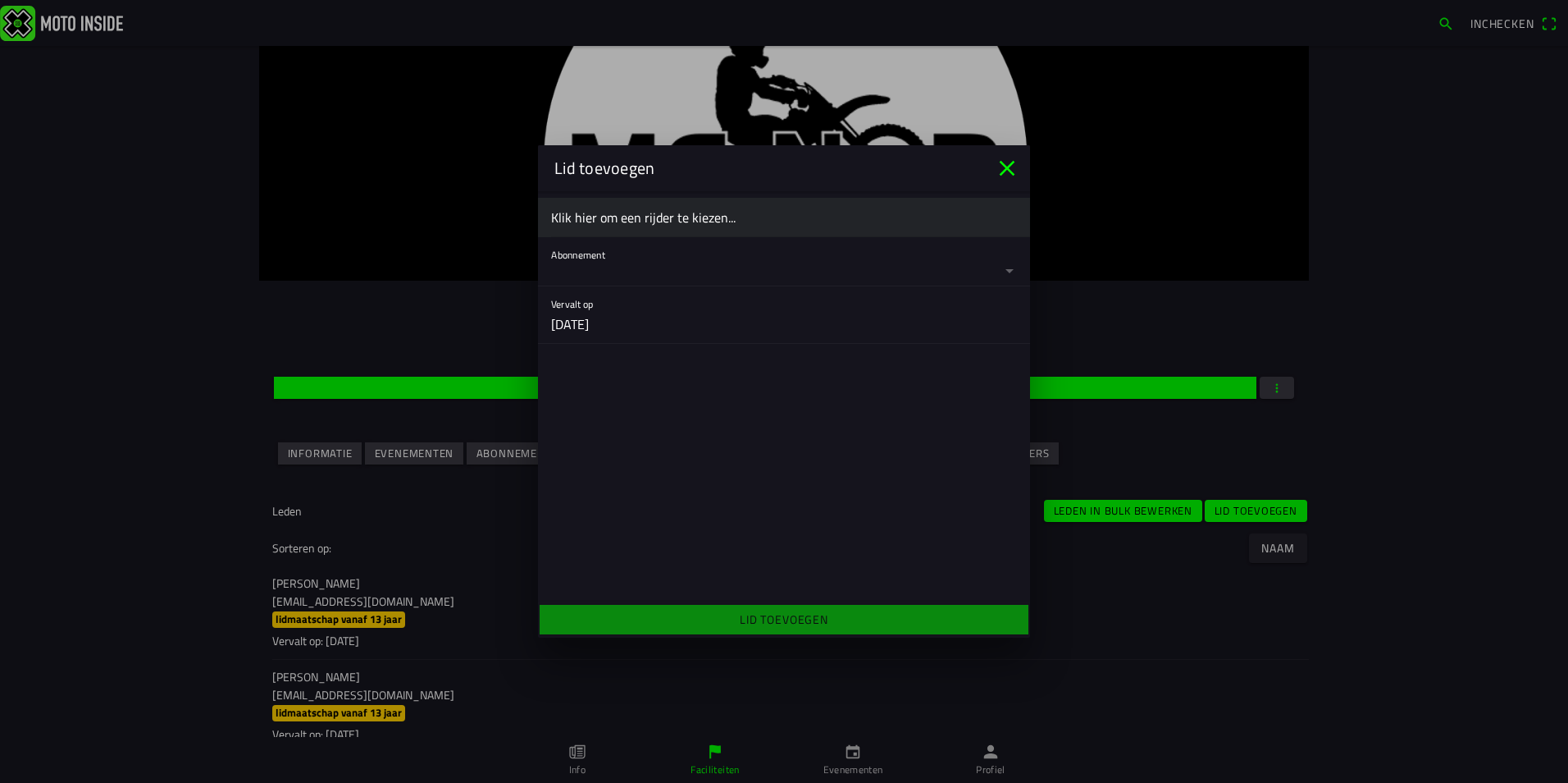
click at [617, 216] on ion-label "Klik hier om een rijder te kiezen..." at bounding box center [784, 217] width 466 height 19
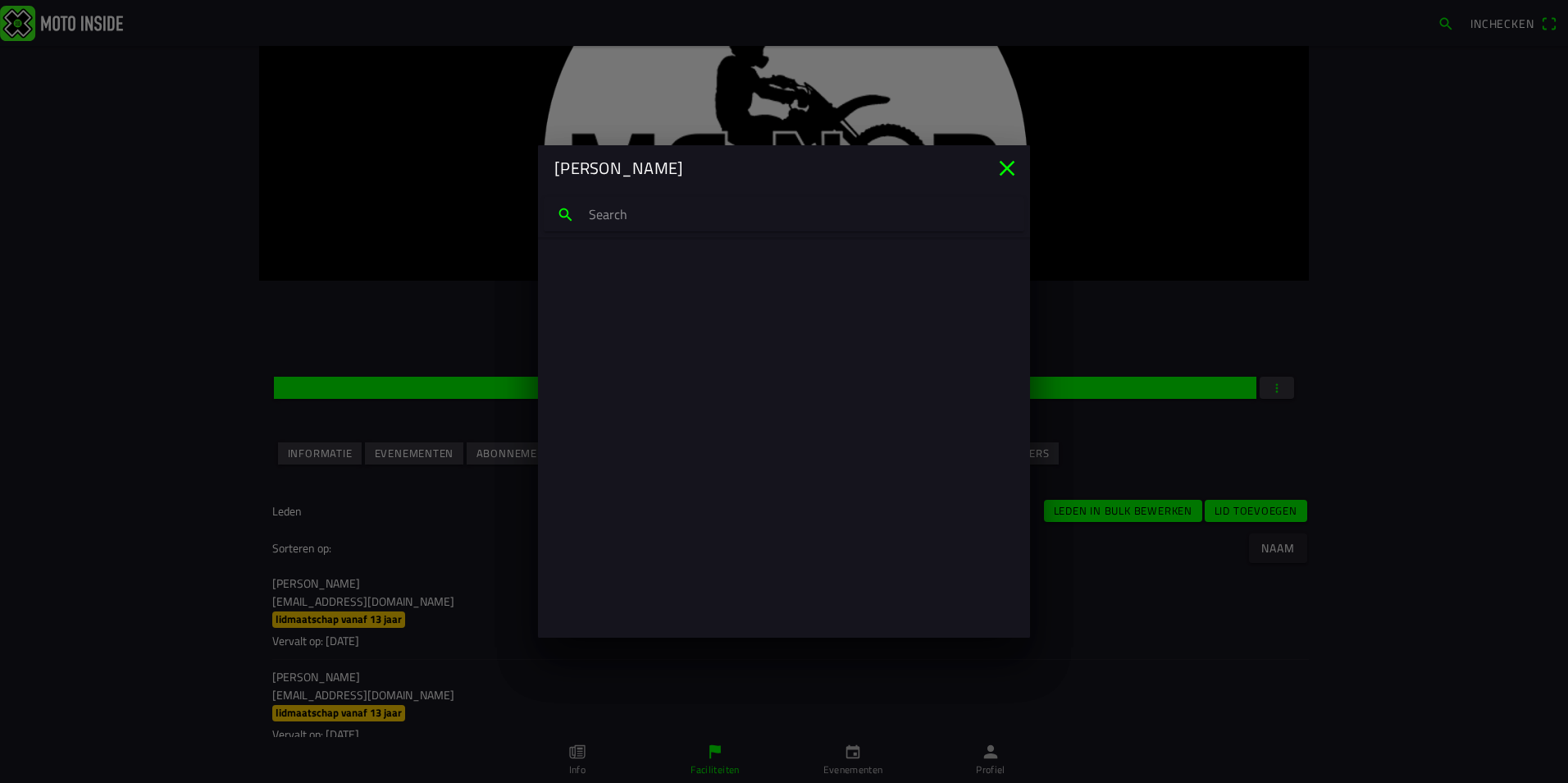
click at [616, 212] on input "search text" at bounding box center [784, 214] width 480 height 34
type input "senna van voor"
click at [607, 272] on p "Senna van Voorst" at bounding box center [784, 274] width 440 height 17
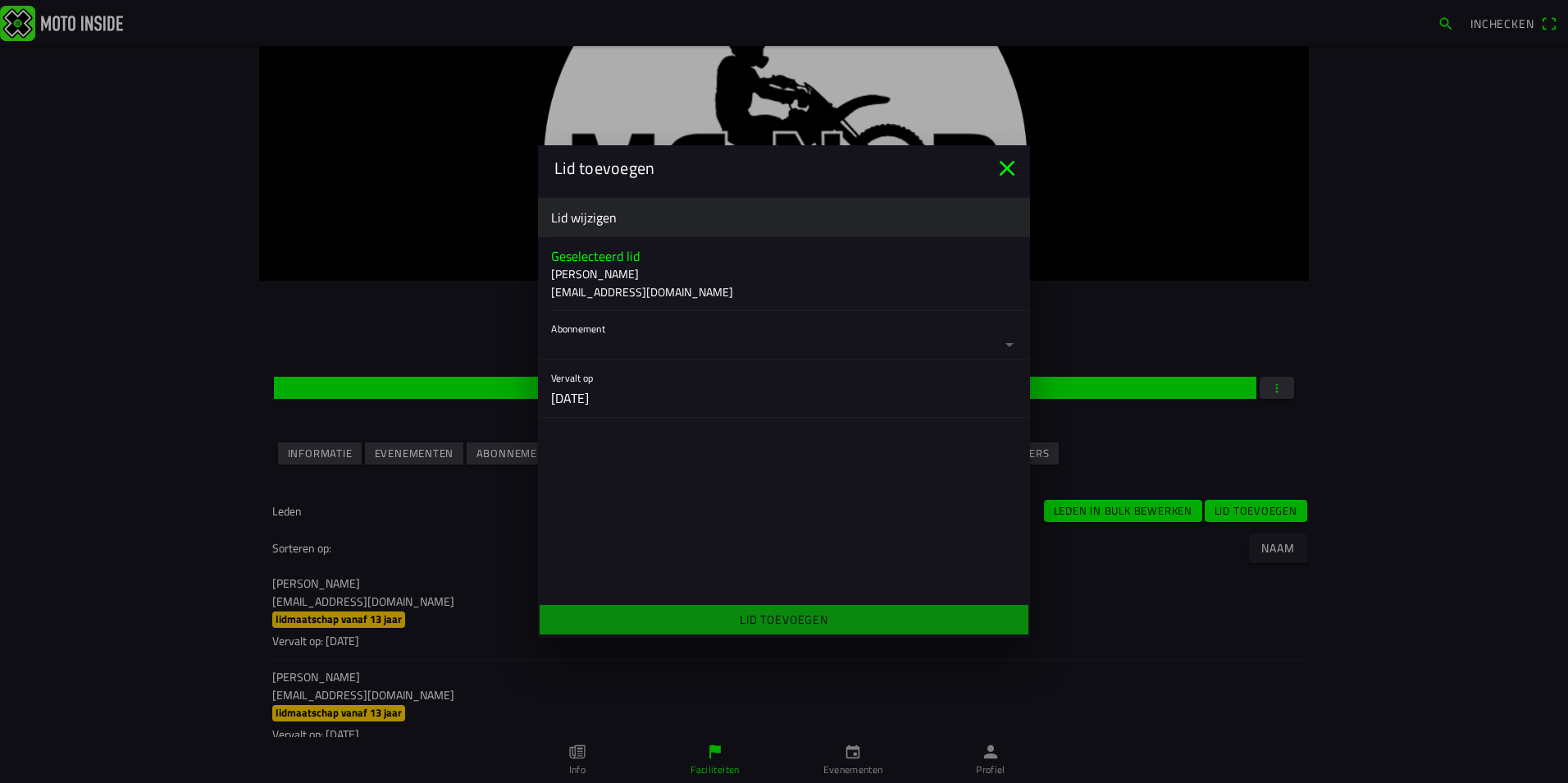
click at [628, 350] on button "button" at bounding box center [791, 335] width 479 height 49
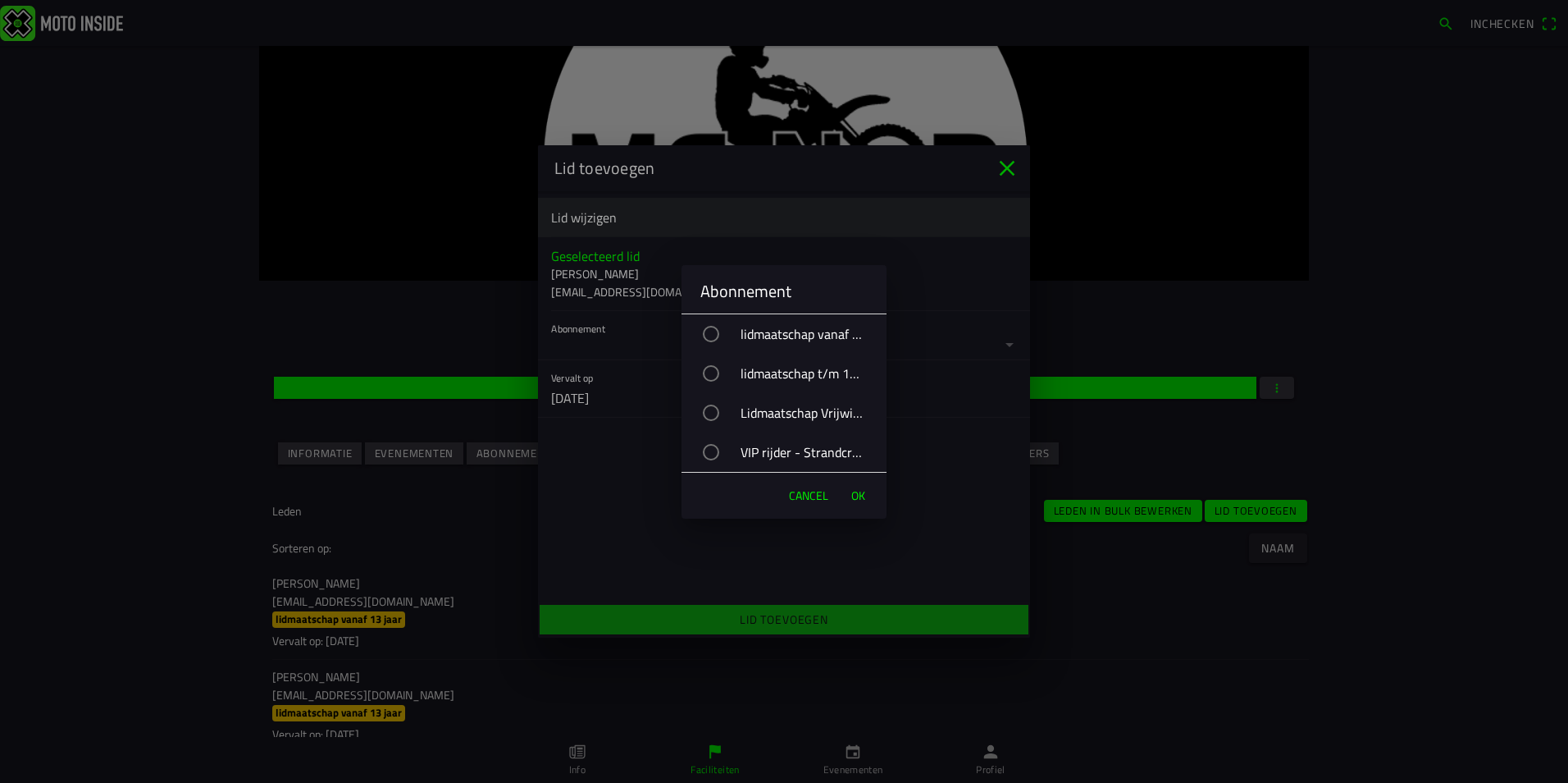
click at [744, 442] on div "VIP rijder - Strandcross" at bounding box center [792, 452] width 189 height 41
click at [857, 492] on span "OK" at bounding box center [858, 496] width 14 height 17
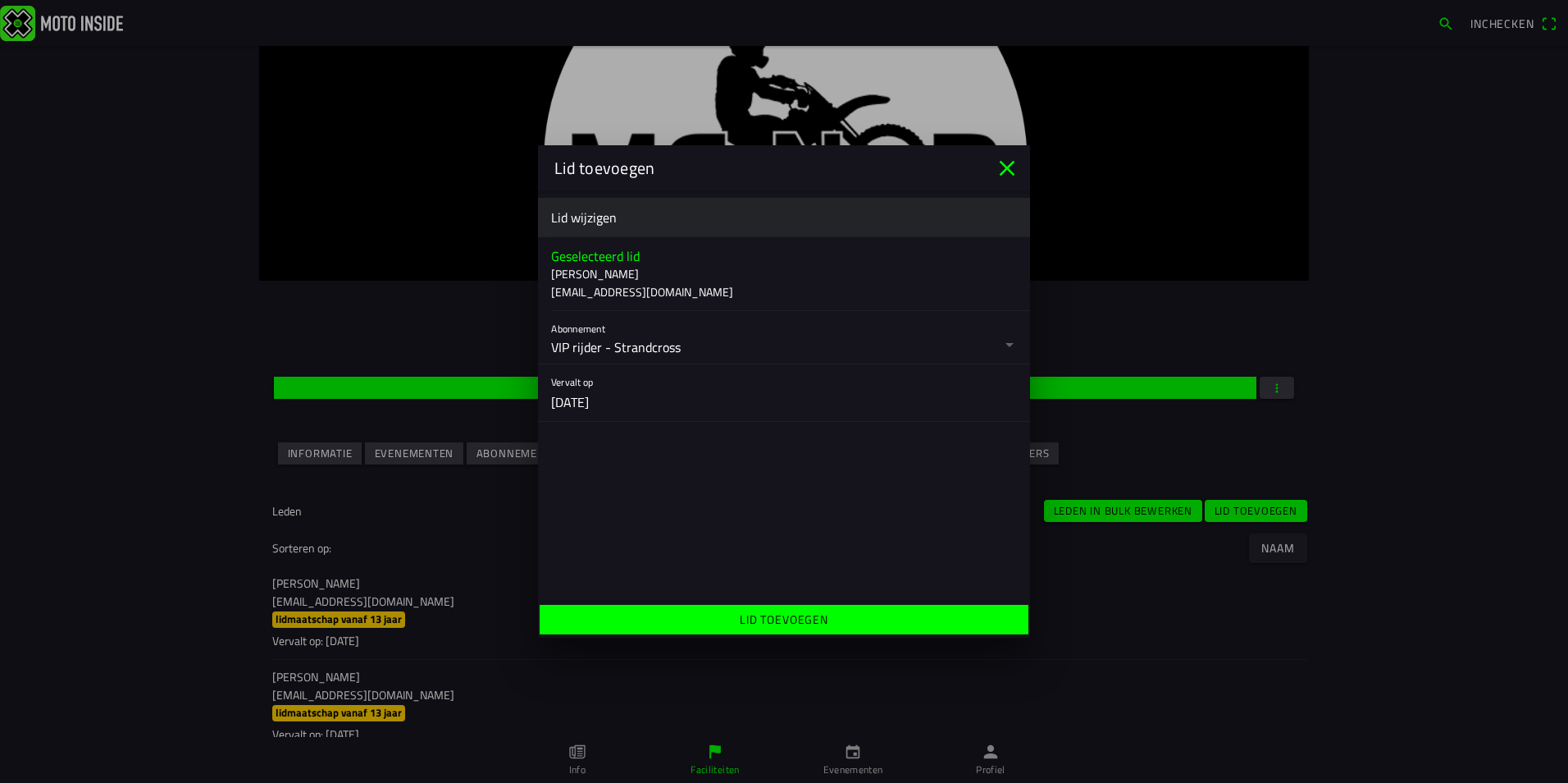
click at [830, 626] on span "Lid toevoegen" at bounding box center [784, 620] width 464 height 30
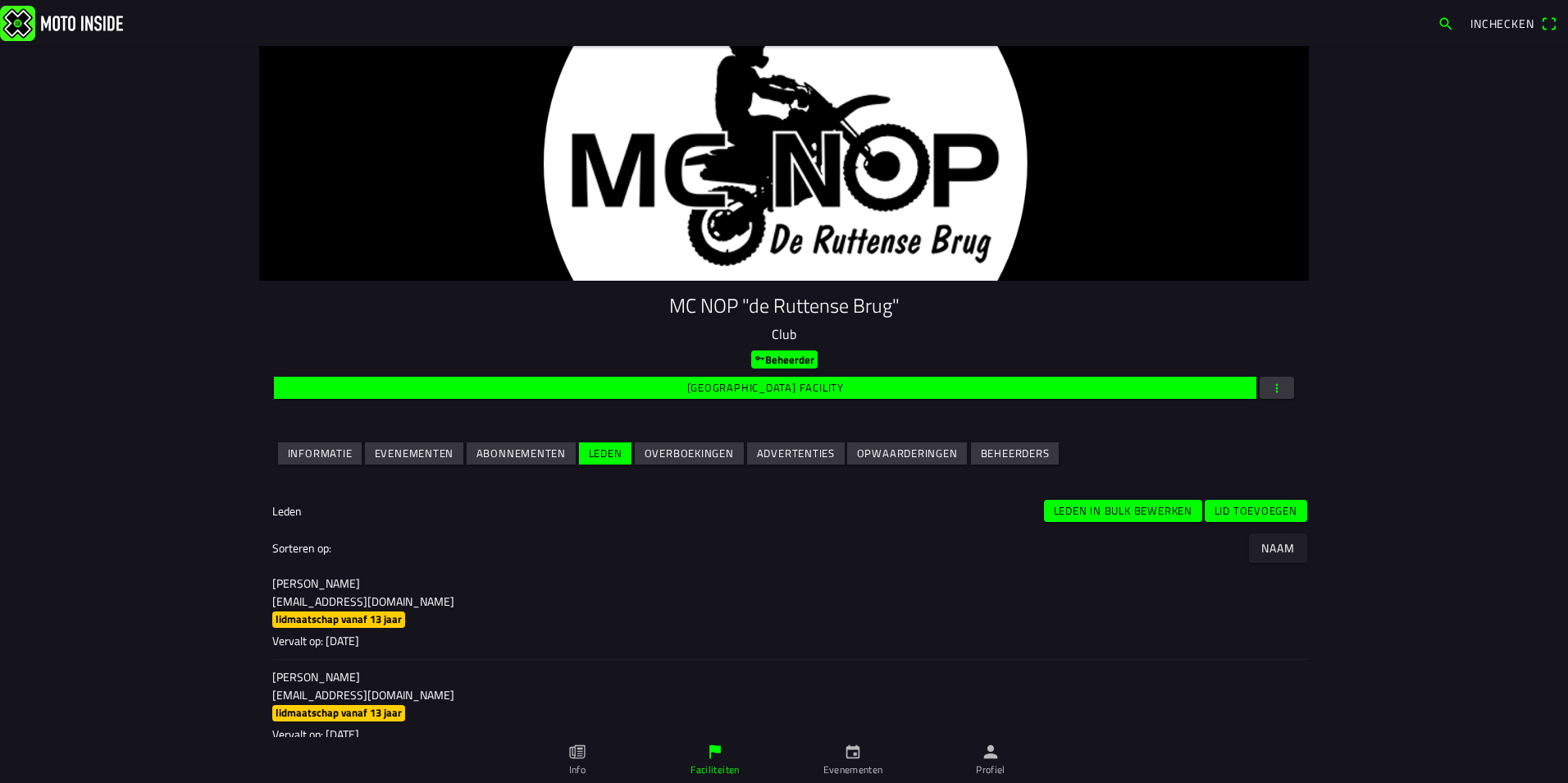
click at [0, 0] on slot "Lid toevoegen" at bounding box center [0, 0] width 0 height 0
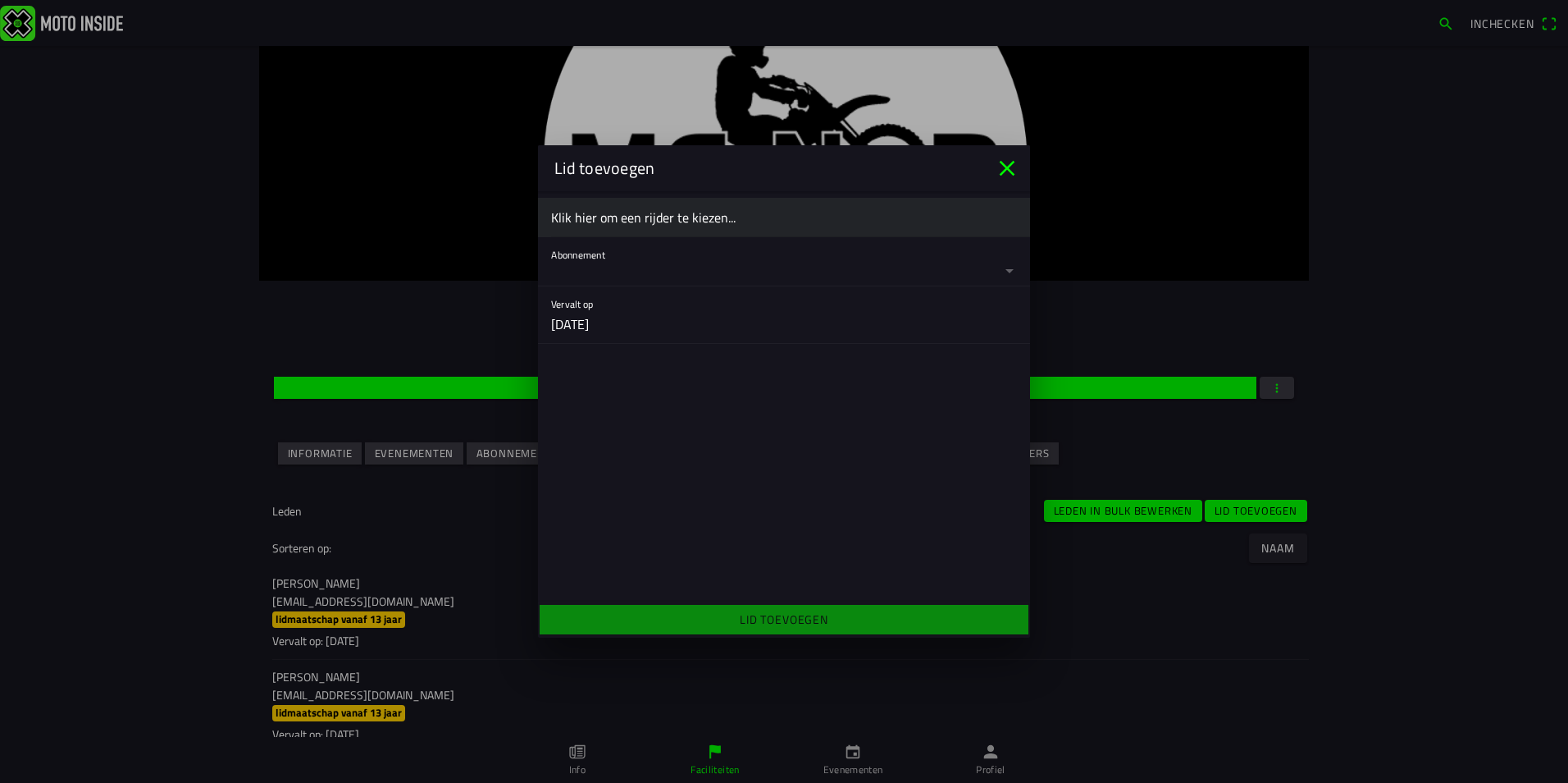
click at [626, 219] on ion-label "Klik hier om een rijder te kiezen..." at bounding box center [784, 217] width 466 height 19
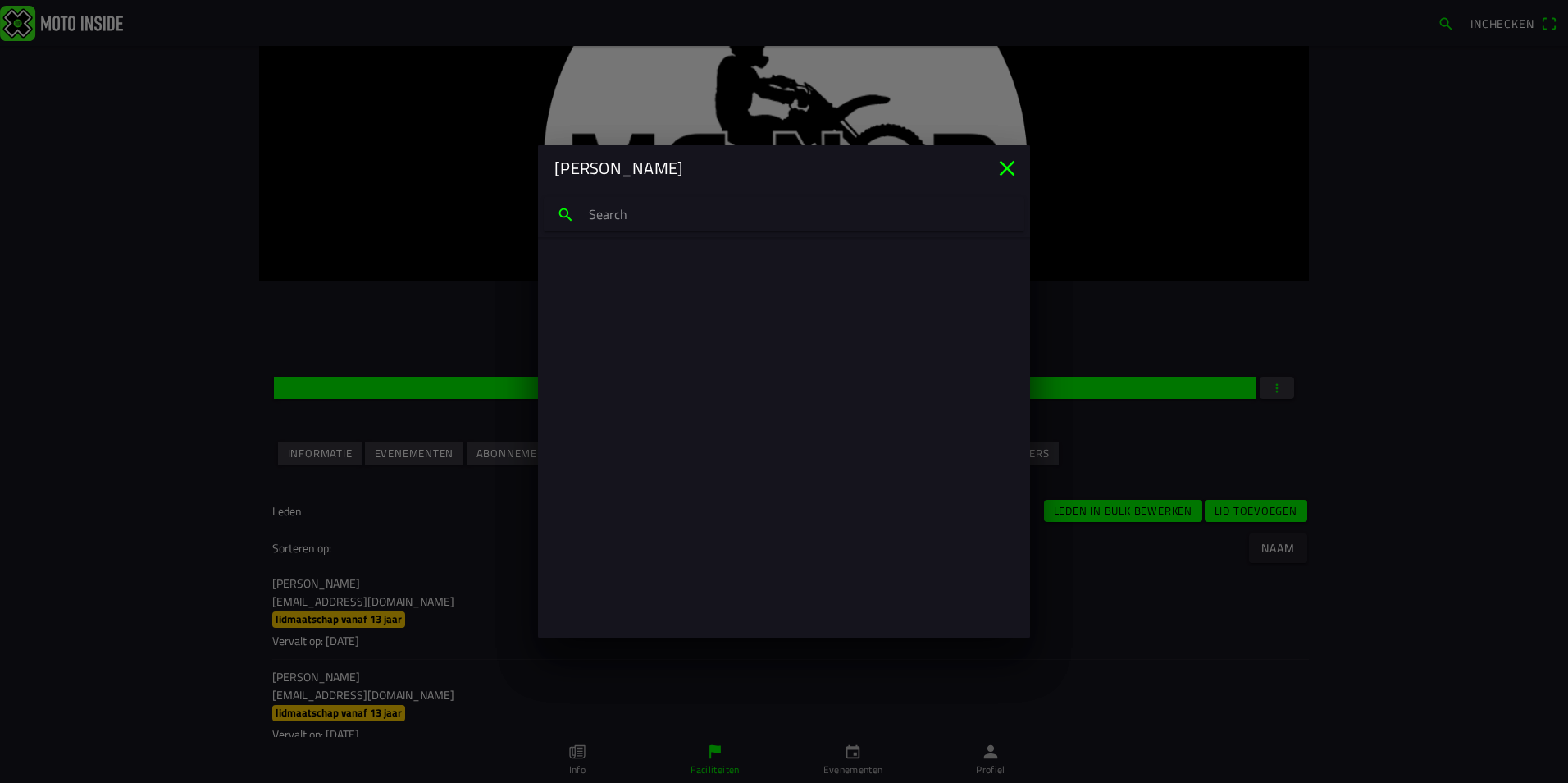
click at [626, 217] on input "search text" at bounding box center [784, 214] width 480 height 34
type input "rene boer"
click at [613, 292] on p "reneboer_@hotmail.com" at bounding box center [784, 292] width 440 height 17
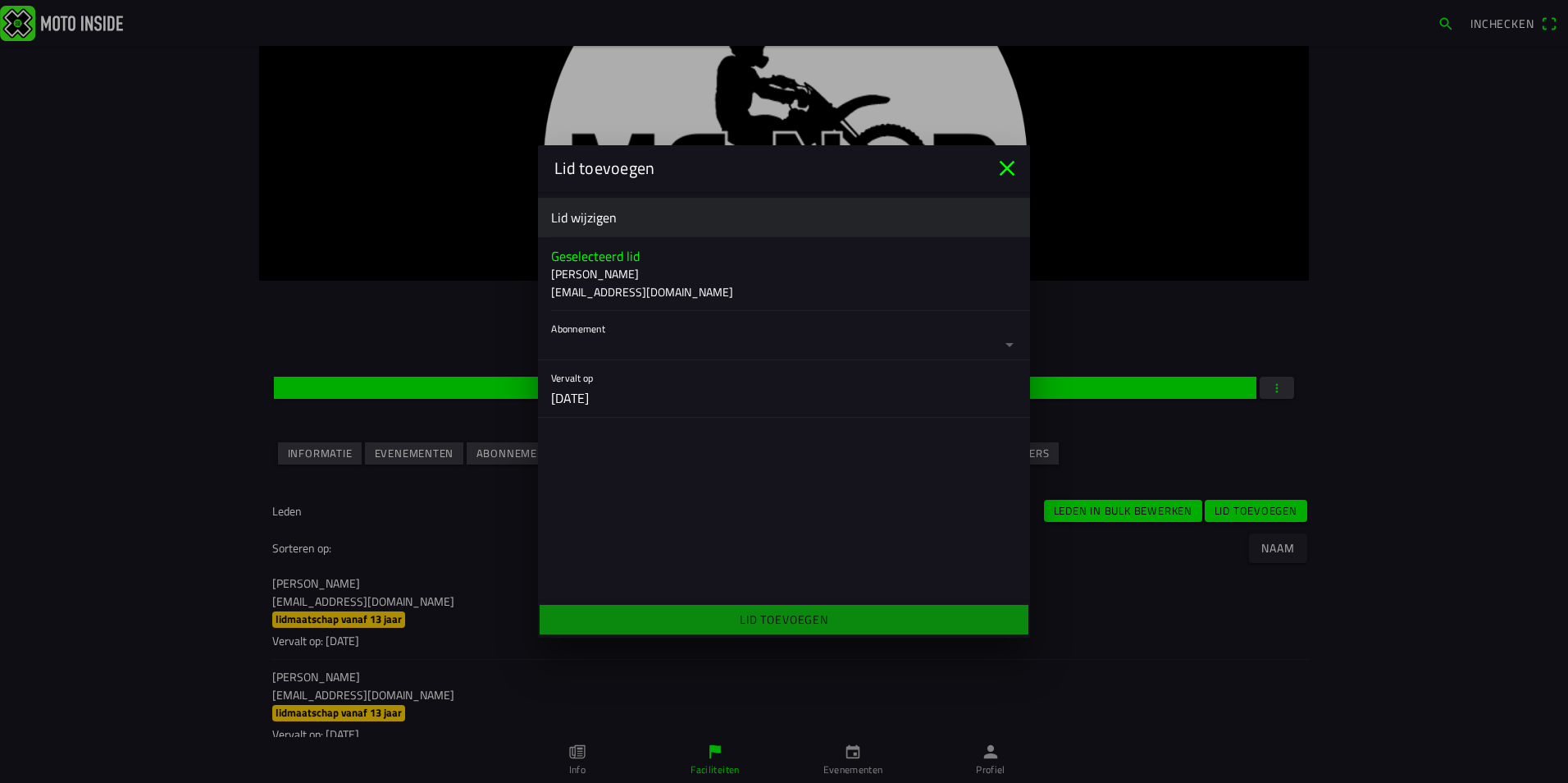
click at [686, 345] on button "button" at bounding box center [791, 335] width 479 height 49
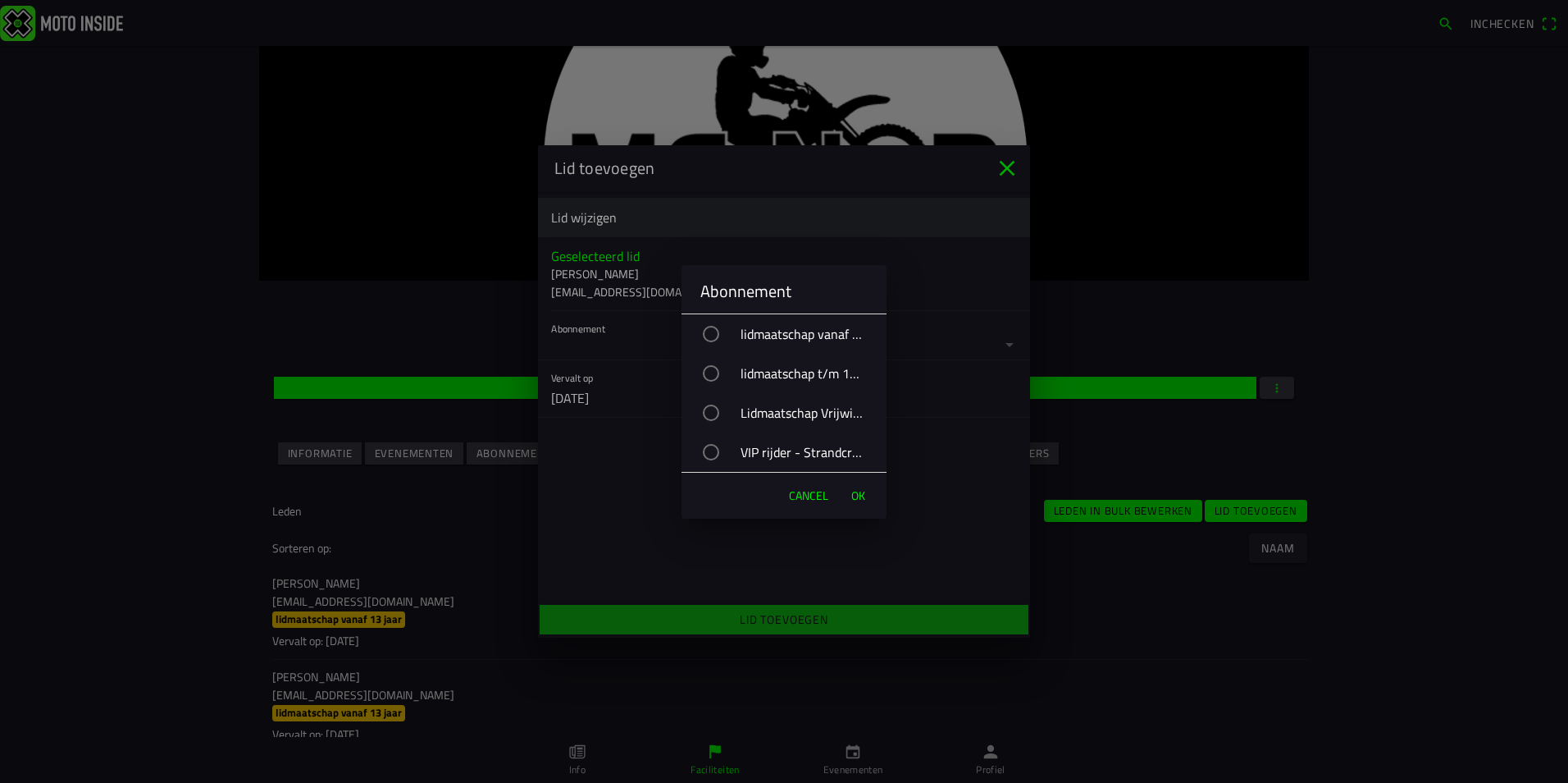
click at [749, 446] on div "VIP rijder - Strandcross" at bounding box center [792, 452] width 189 height 41
click at [853, 495] on span "OK" at bounding box center [858, 496] width 14 height 17
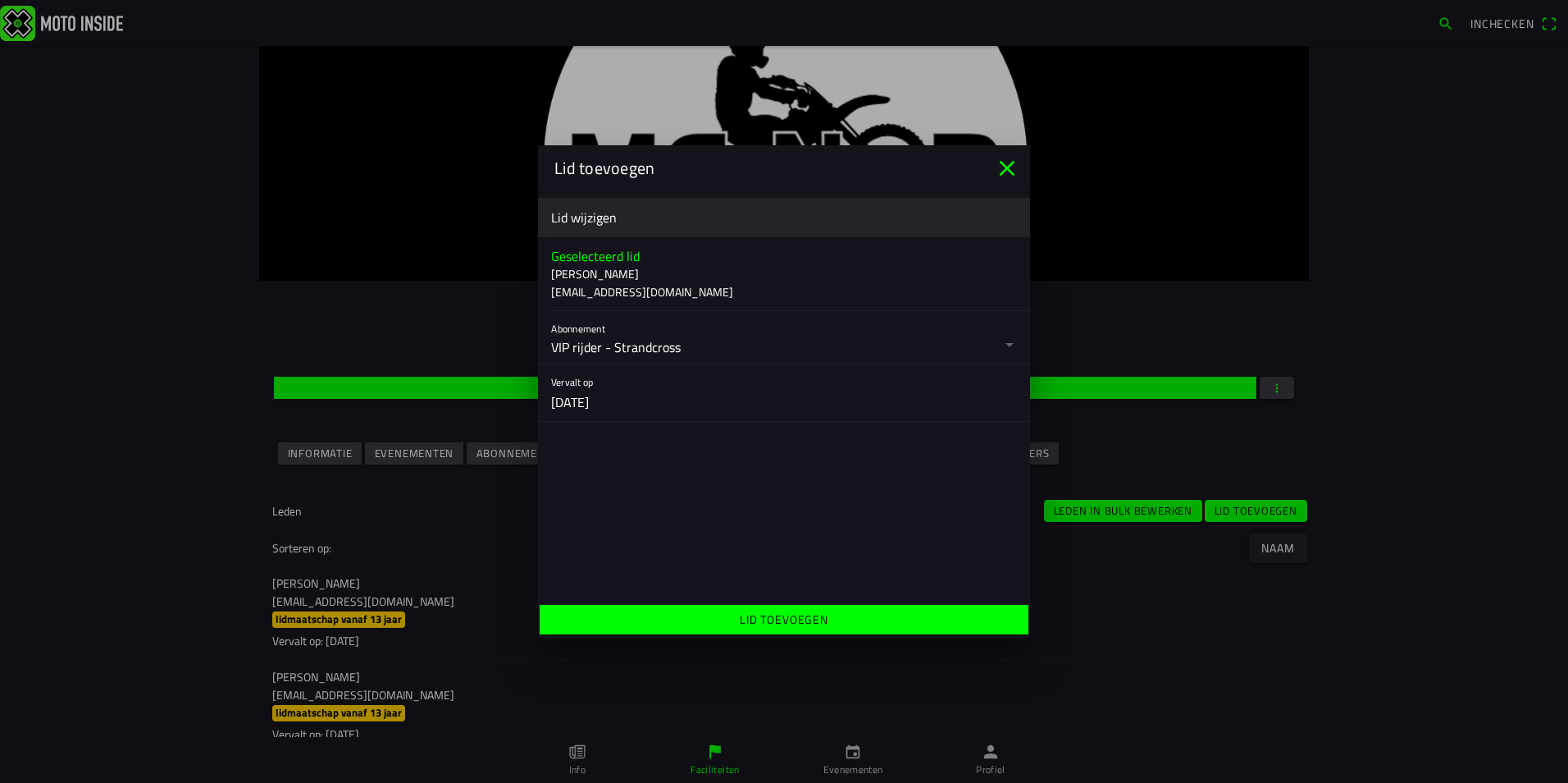
click at [855, 615] on span "Lid toevoegen" at bounding box center [784, 620] width 464 height 30
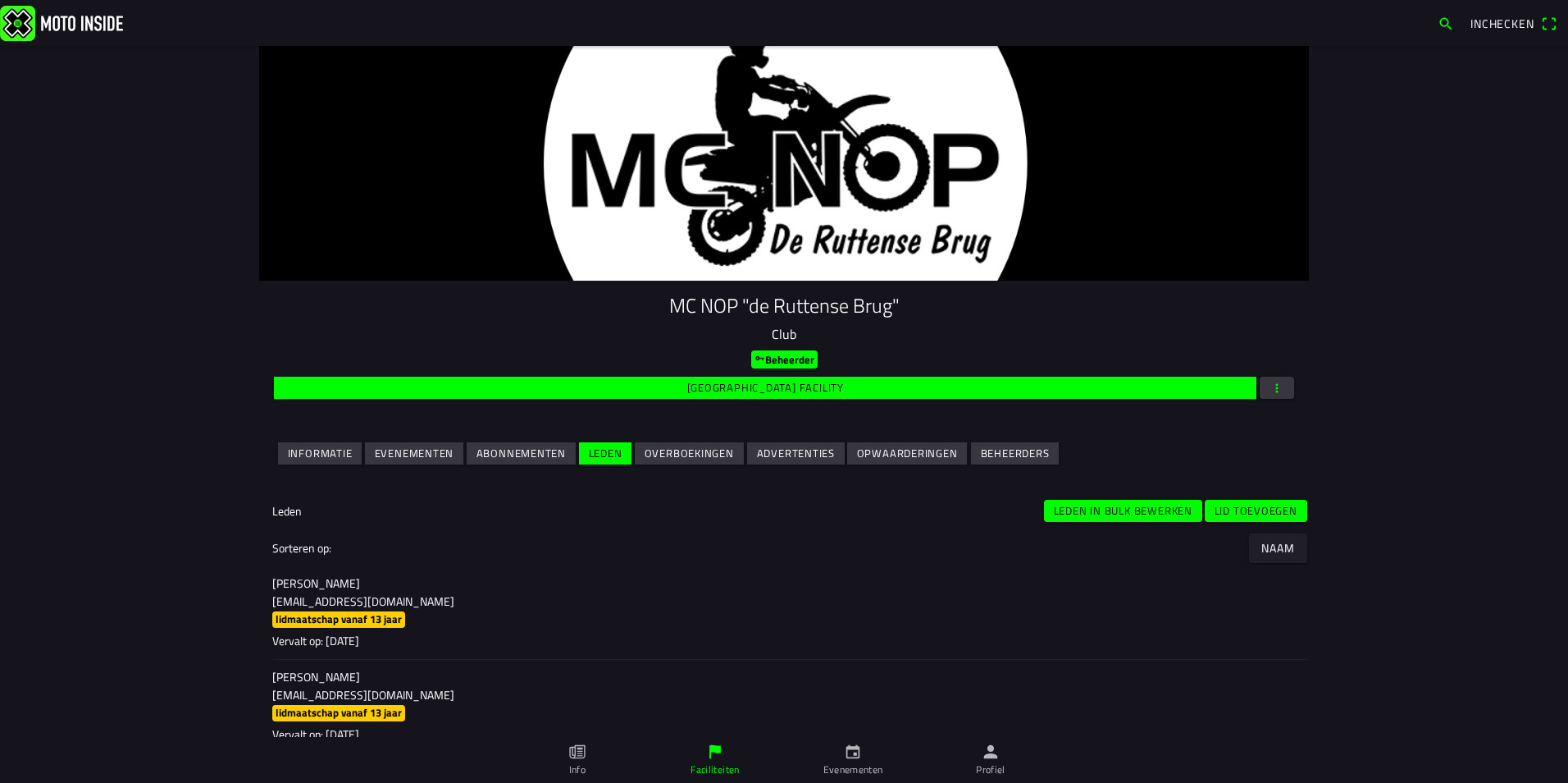
click at [0, 0] on slot "Lid toevoegen" at bounding box center [0, 0] width 0 height 0
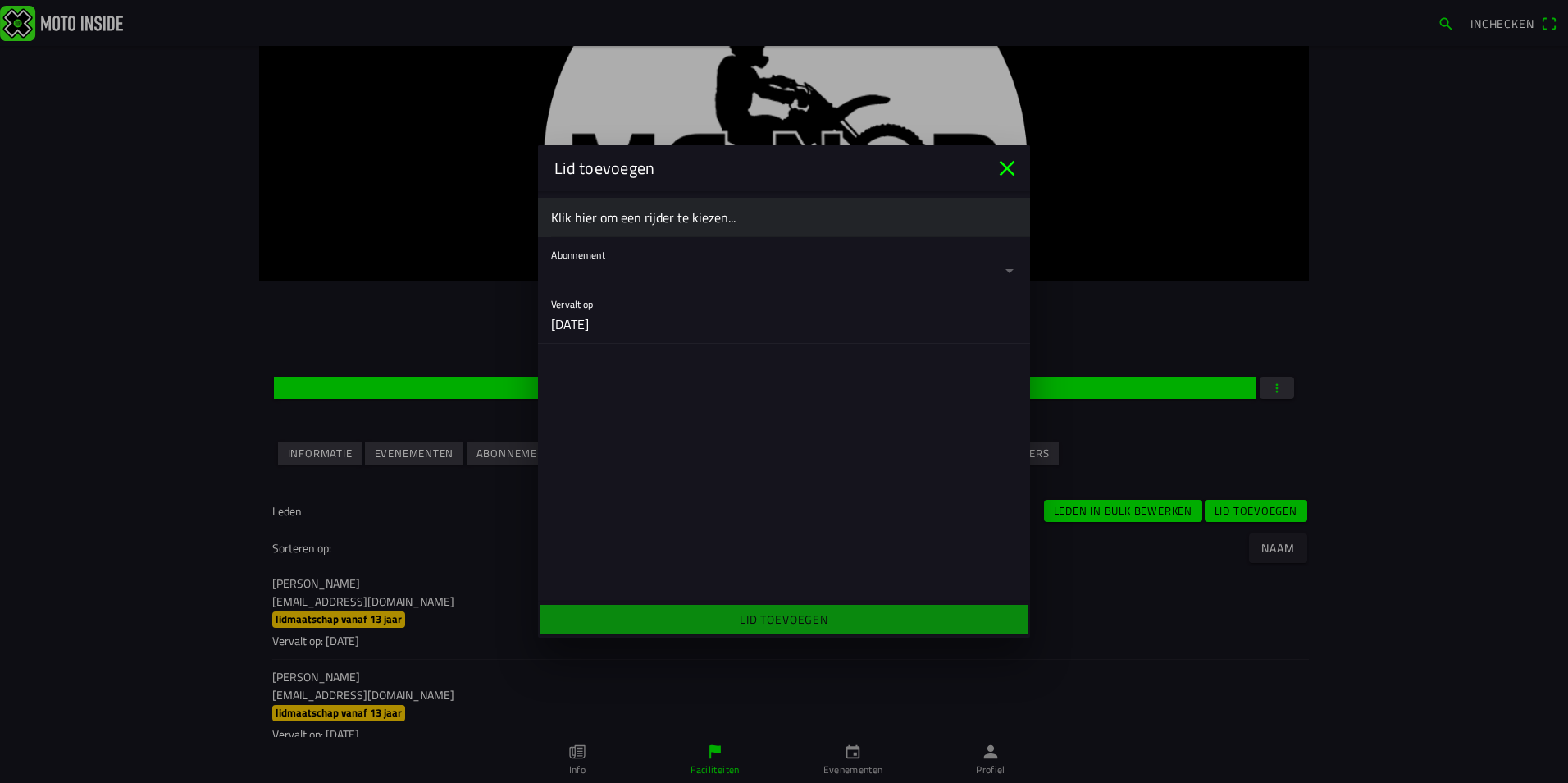
click at [621, 203] on div "Klik hier om een rijder te kiezen..." at bounding box center [784, 217] width 466 height 39
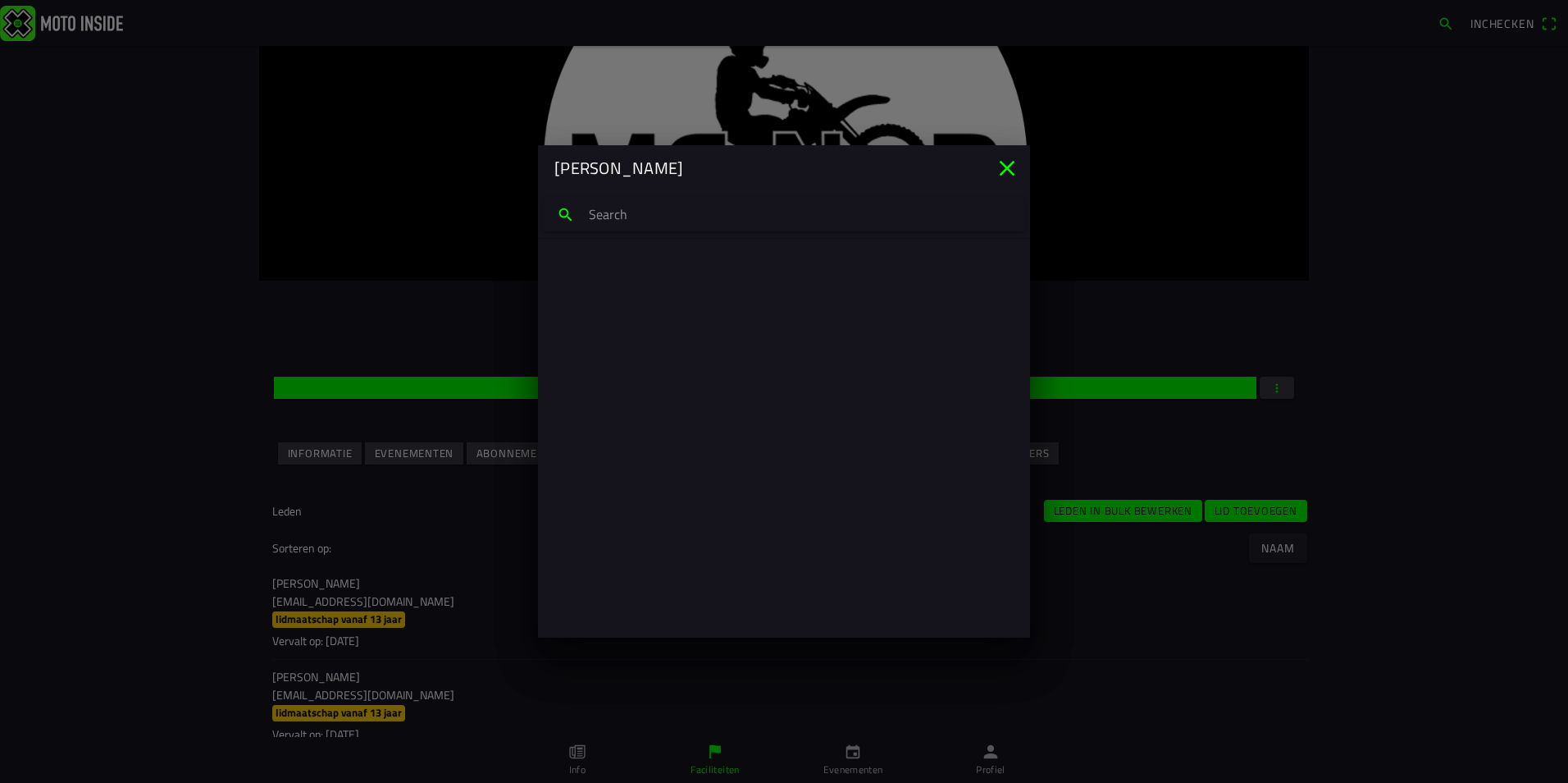
click at [614, 217] on input "search text" at bounding box center [784, 214] width 480 height 34
type input "Mike Pijnen"
click at [594, 290] on p "pijnensabrina@gmail.com" at bounding box center [784, 292] width 440 height 17
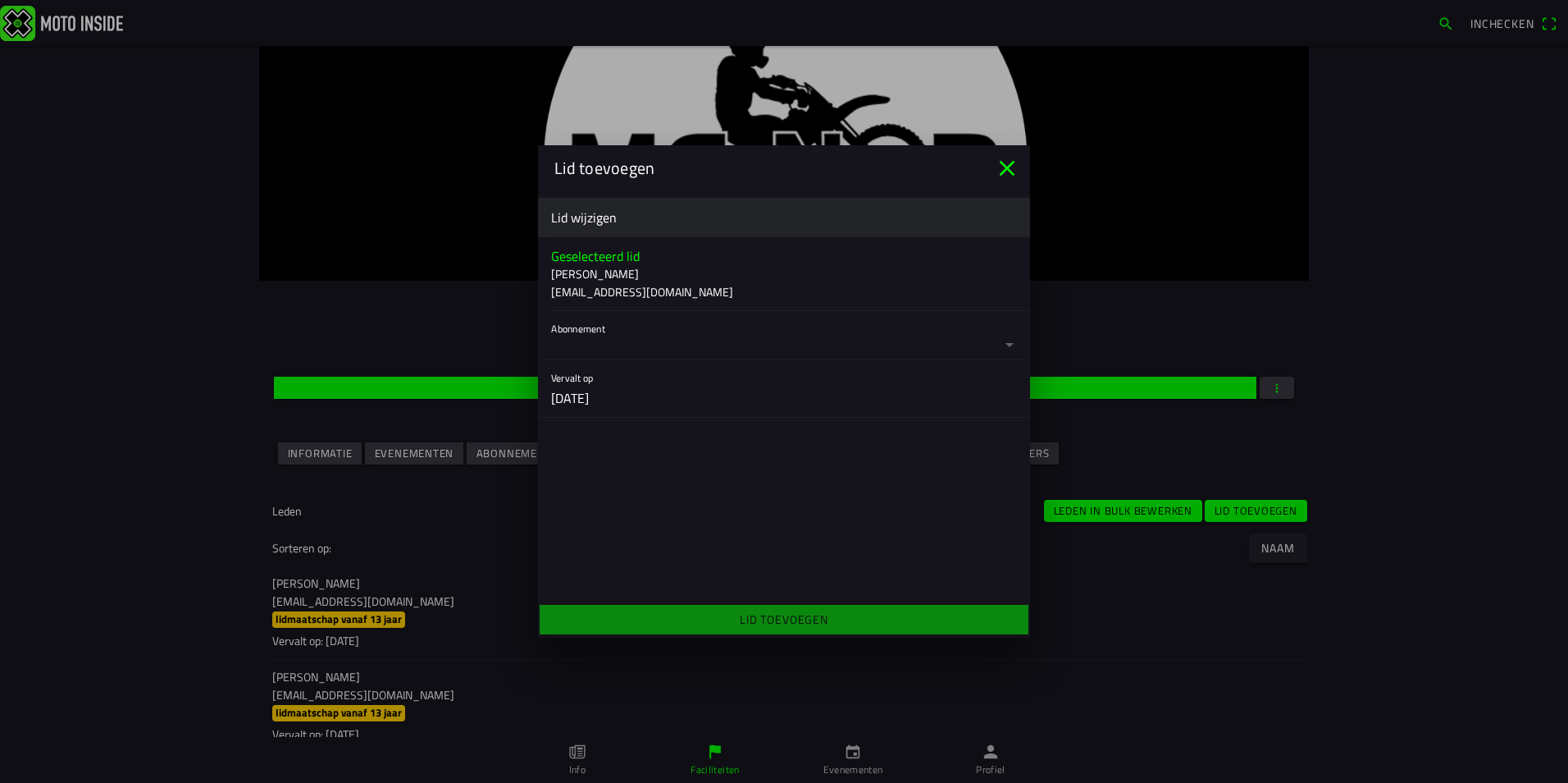
click at [678, 347] on button "button" at bounding box center [791, 335] width 479 height 49
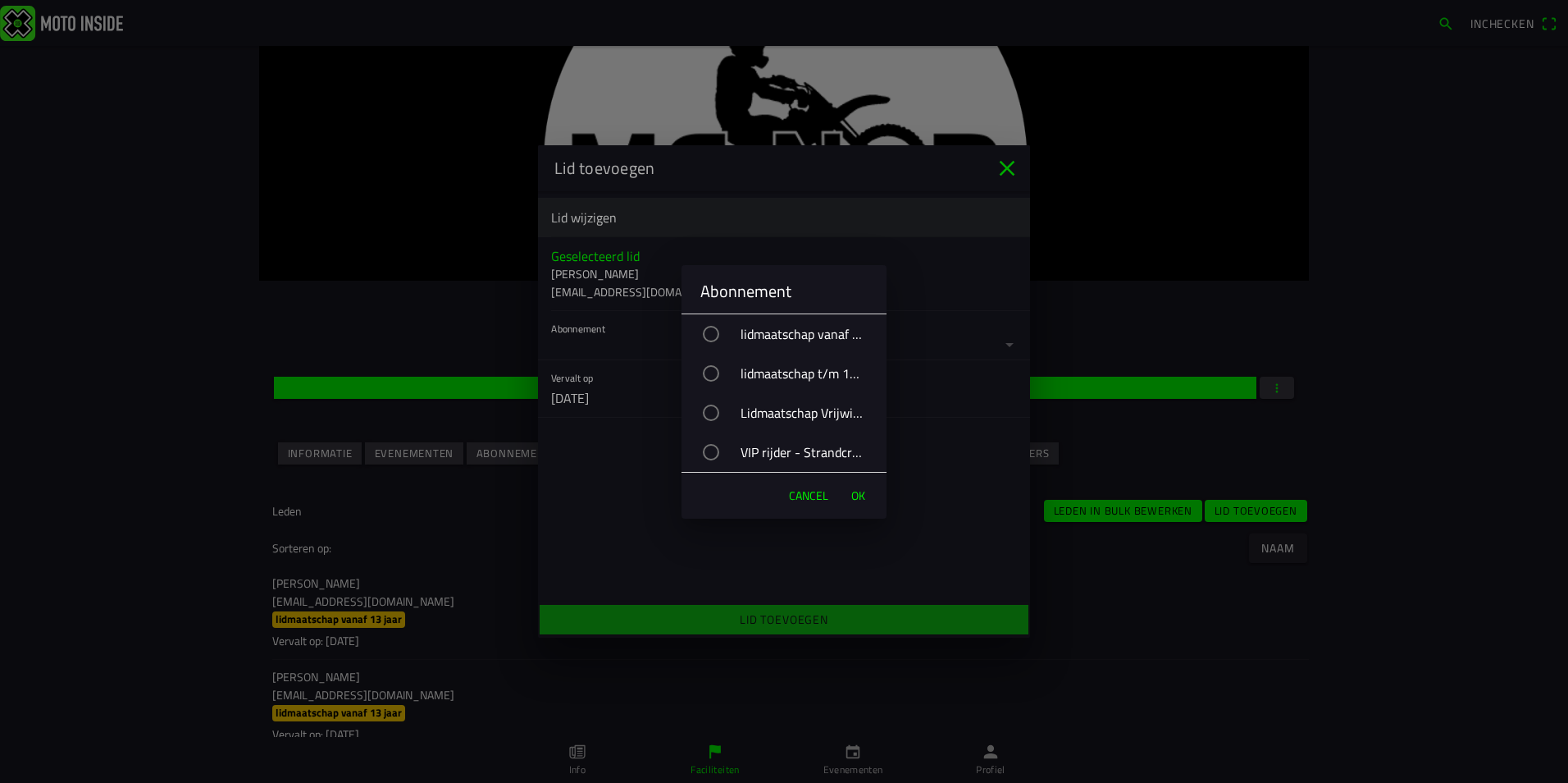
click at [759, 444] on div "VIP rijder - Strandcross" at bounding box center [792, 452] width 189 height 41
click at [867, 497] on button "OK" at bounding box center [858, 496] width 30 height 33
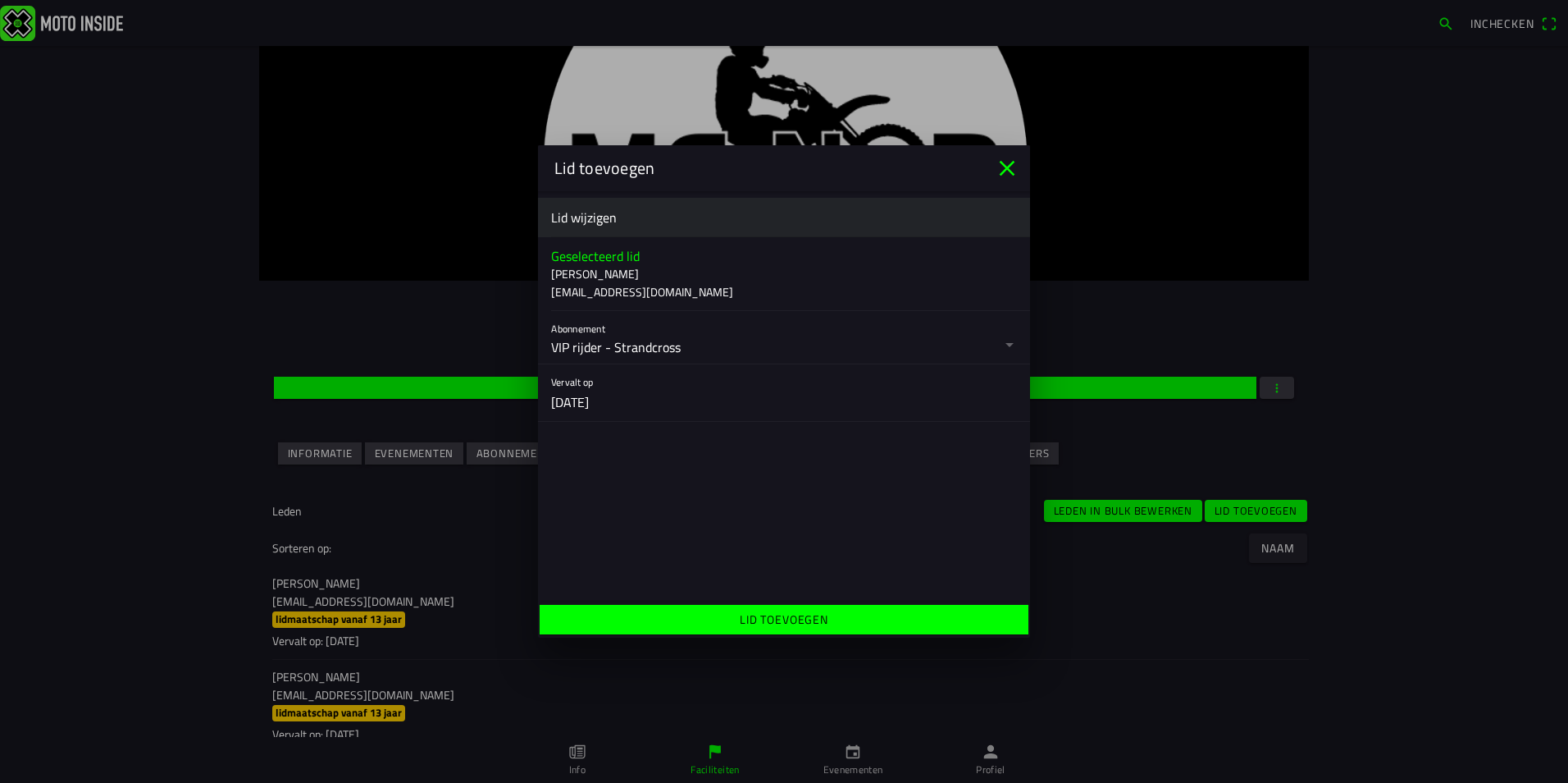
click at [871, 617] on span "Lid toevoegen" at bounding box center [784, 620] width 464 height 30
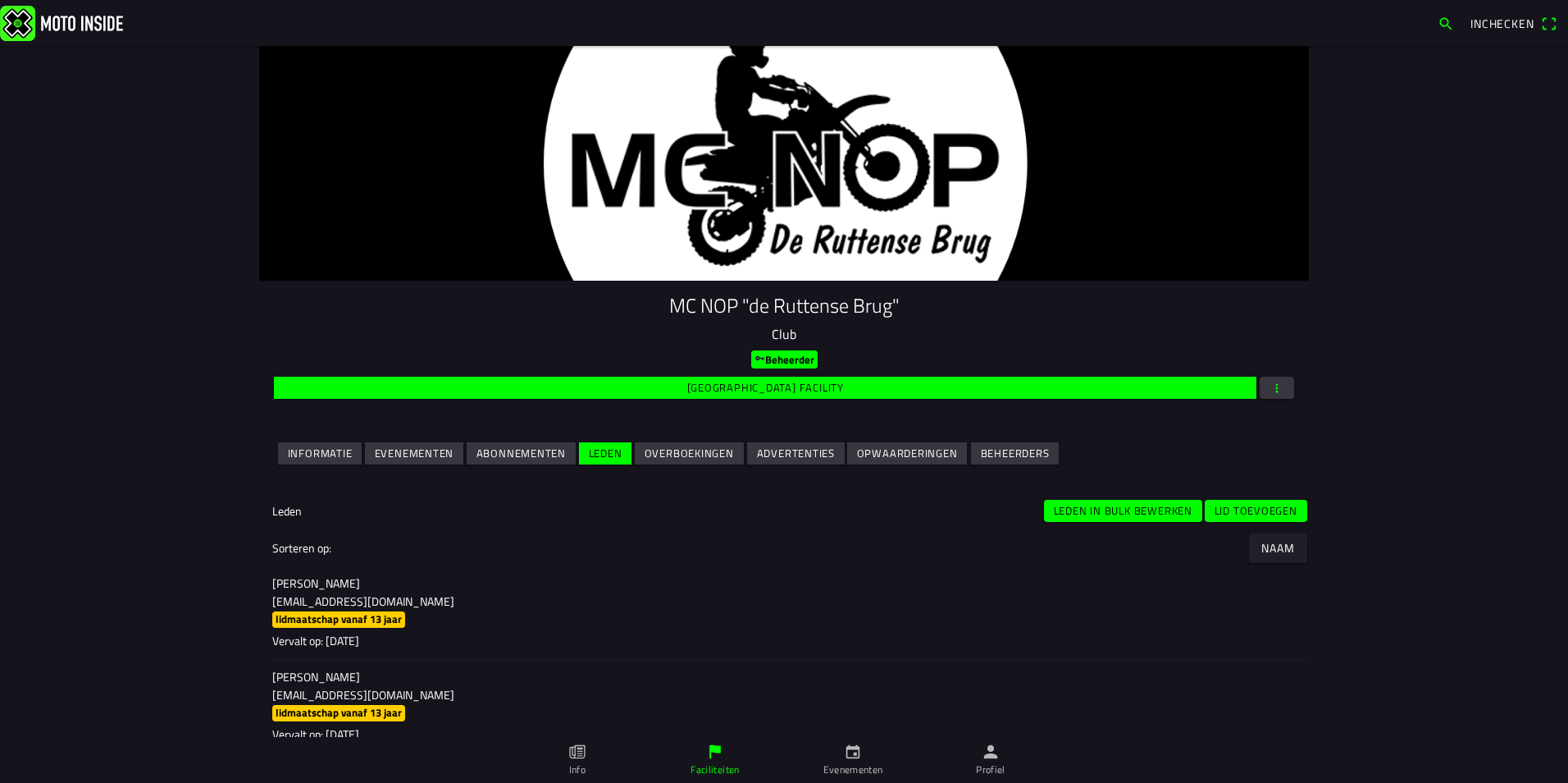
click at [0, 0] on slot "Lid toevoegen" at bounding box center [0, 0] width 0 height 0
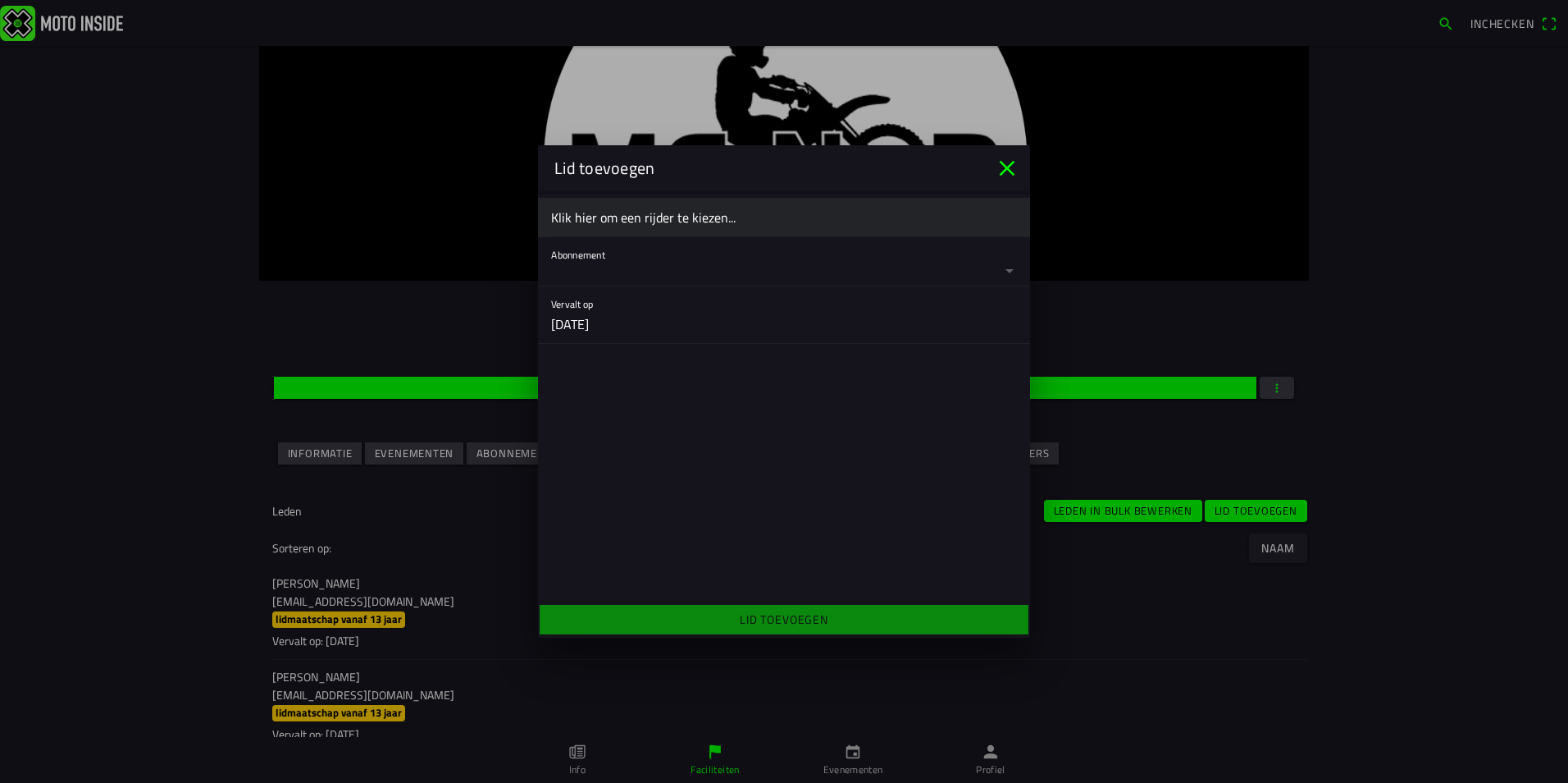
click at [660, 220] on ion-label "Klik hier om een rijder te kiezen..." at bounding box center [784, 217] width 466 height 19
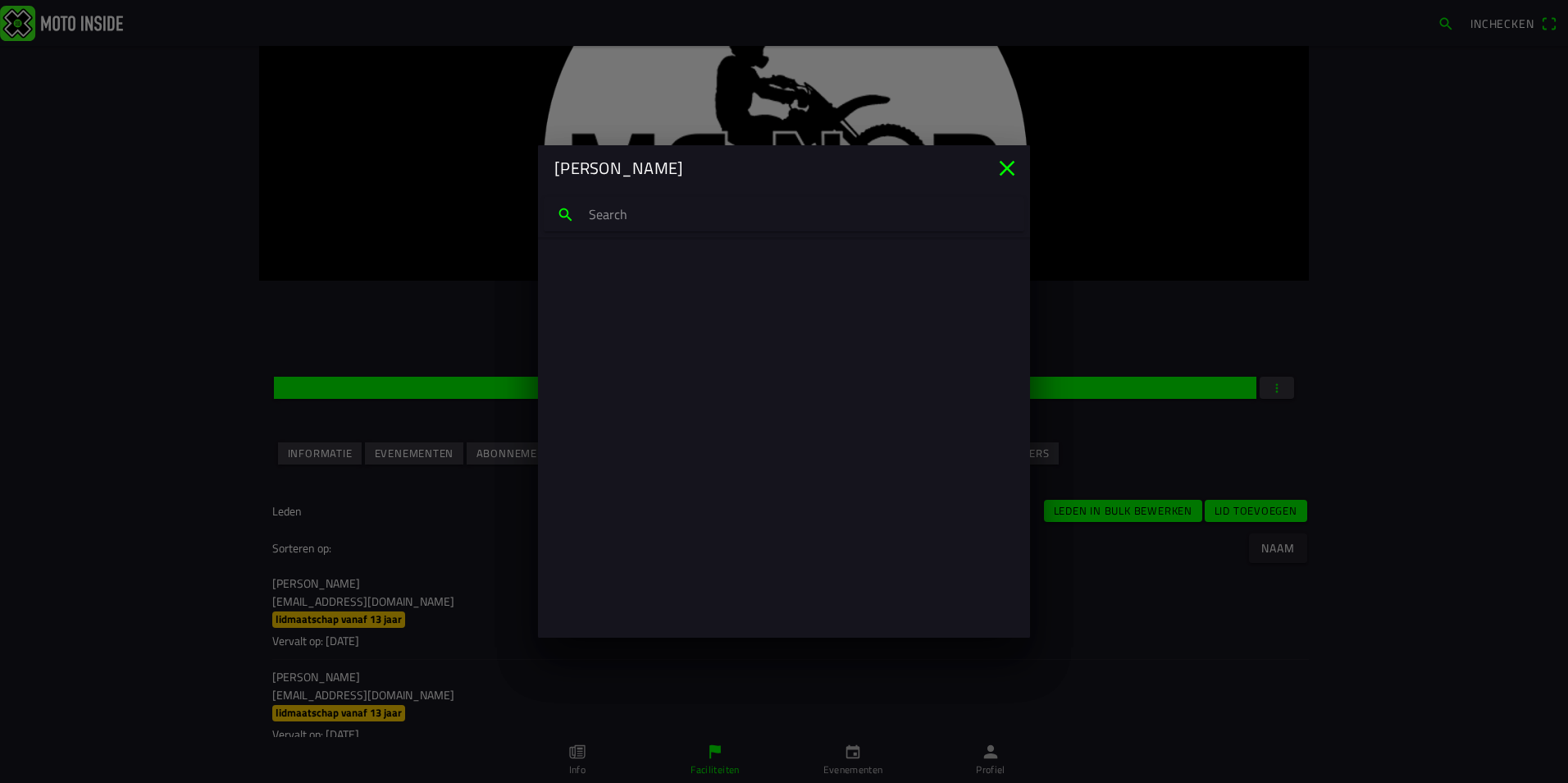
click at [660, 219] on input "search text" at bounding box center [784, 214] width 480 height 34
type input "max lind"
click at [655, 284] on p "patrik.vfs@gmail.com" at bounding box center [784, 292] width 440 height 17
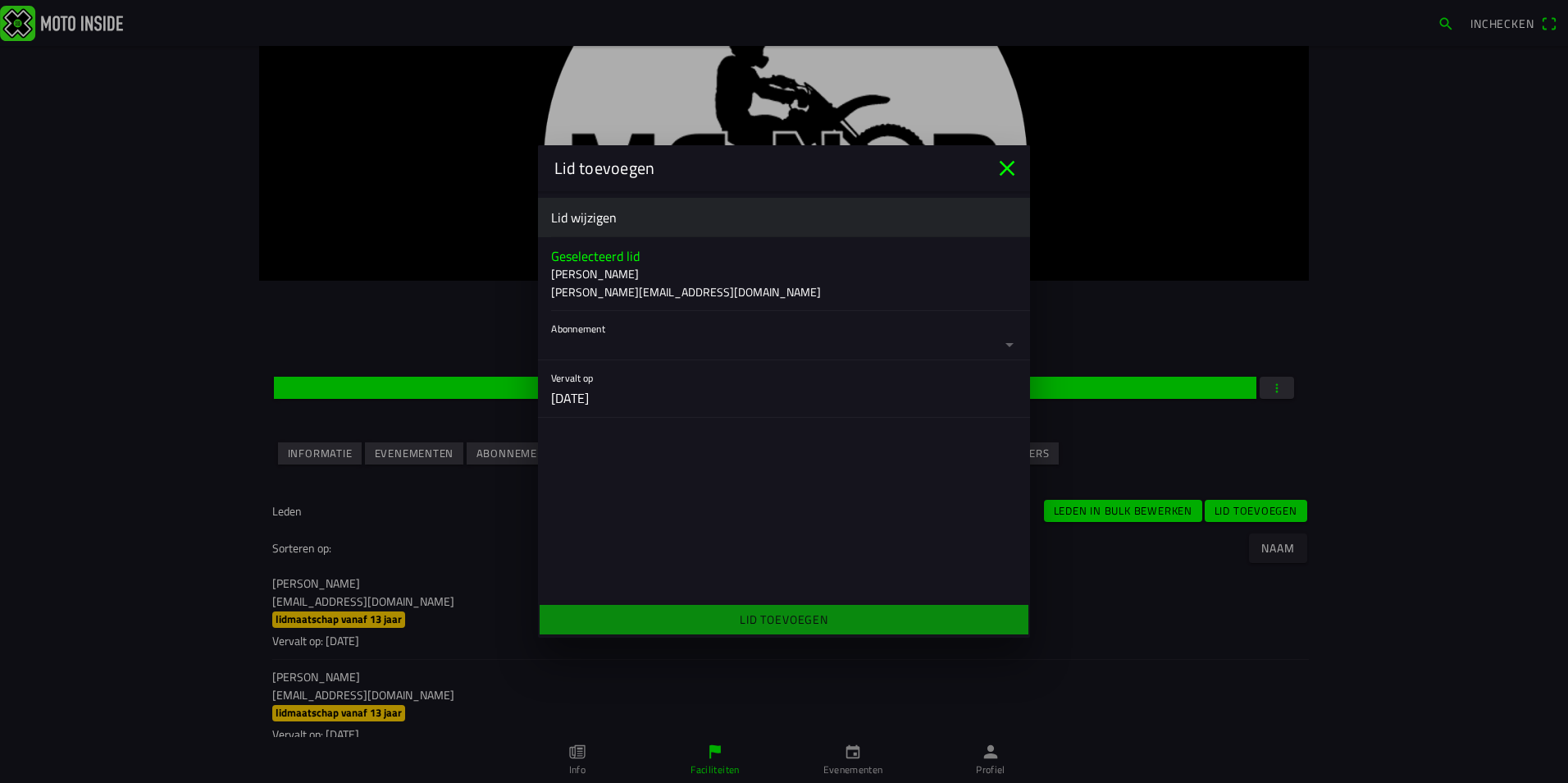
click at [722, 340] on button "button" at bounding box center [791, 335] width 479 height 49
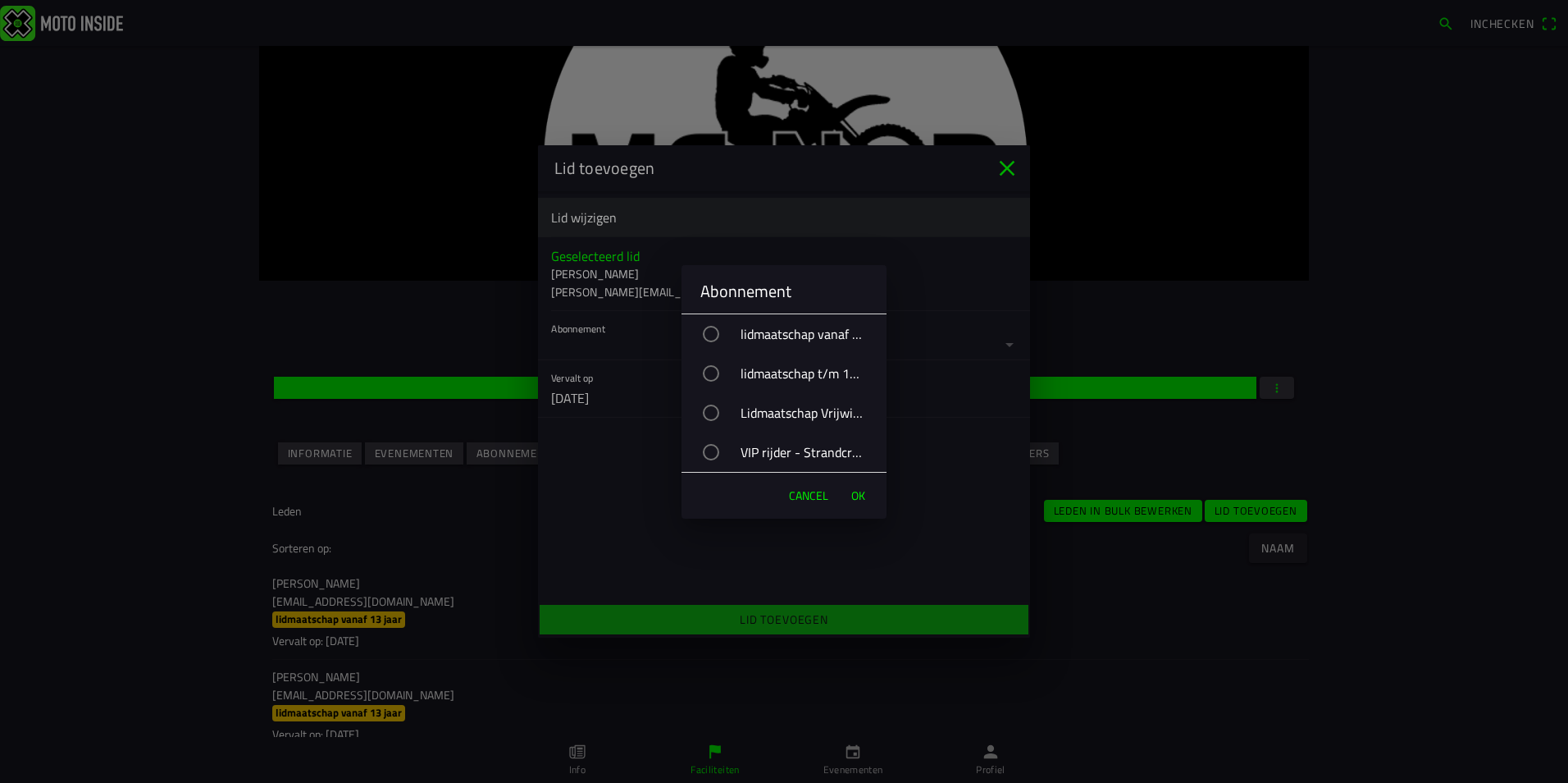
click at [831, 451] on div "VIP rijder - Strandcross" at bounding box center [792, 452] width 189 height 41
click at [861, 497] on span "OK" at bounding box center [858, 496] width 14 height 17
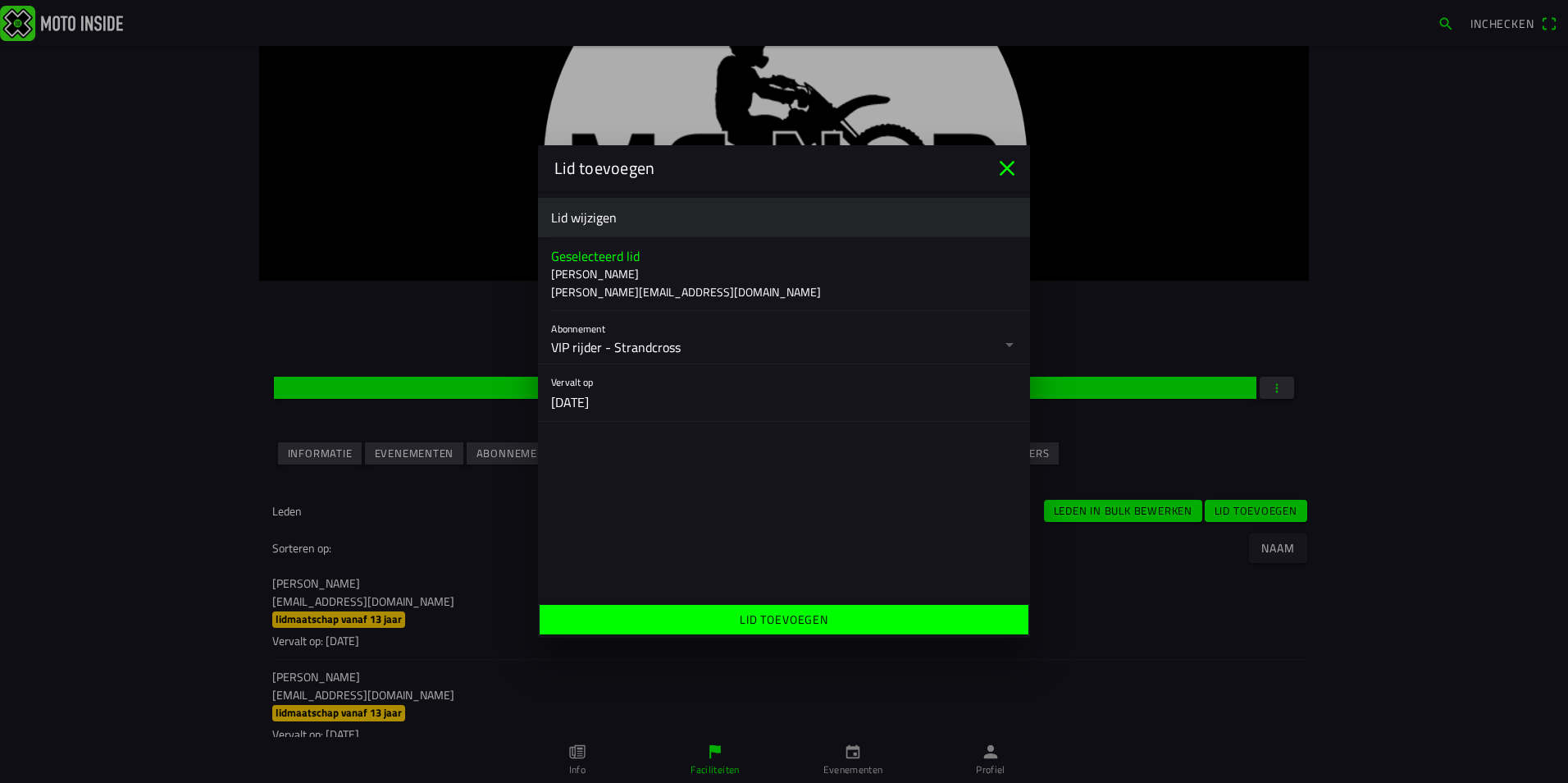
click at [853, 615] on span "Lid toevoegen" at bounding box center [784, 620] width 464 height 30
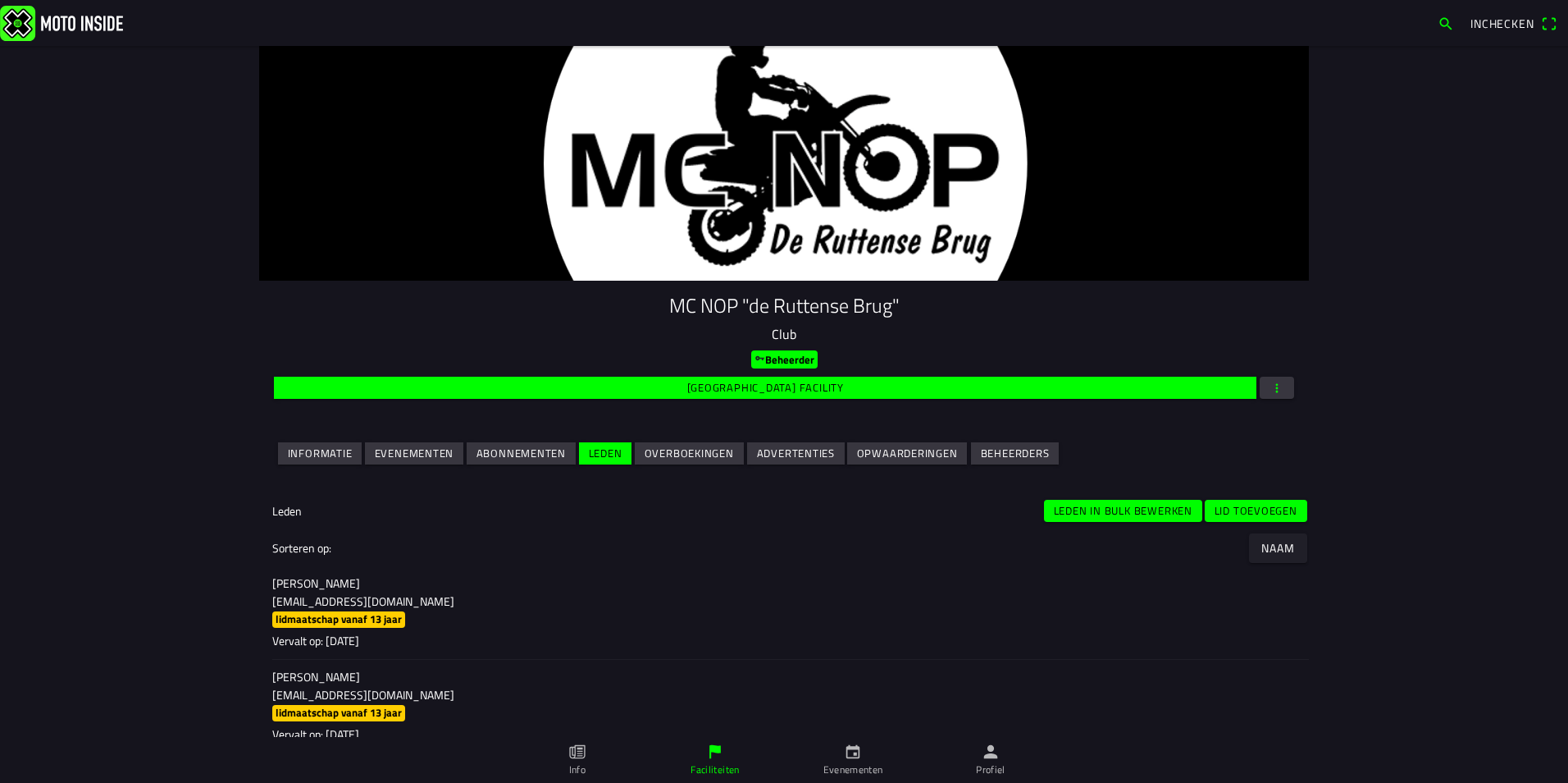
click at [0, 0] on slot "Lid toevoegen" at bounding box center [0, 0] width 0 height 0
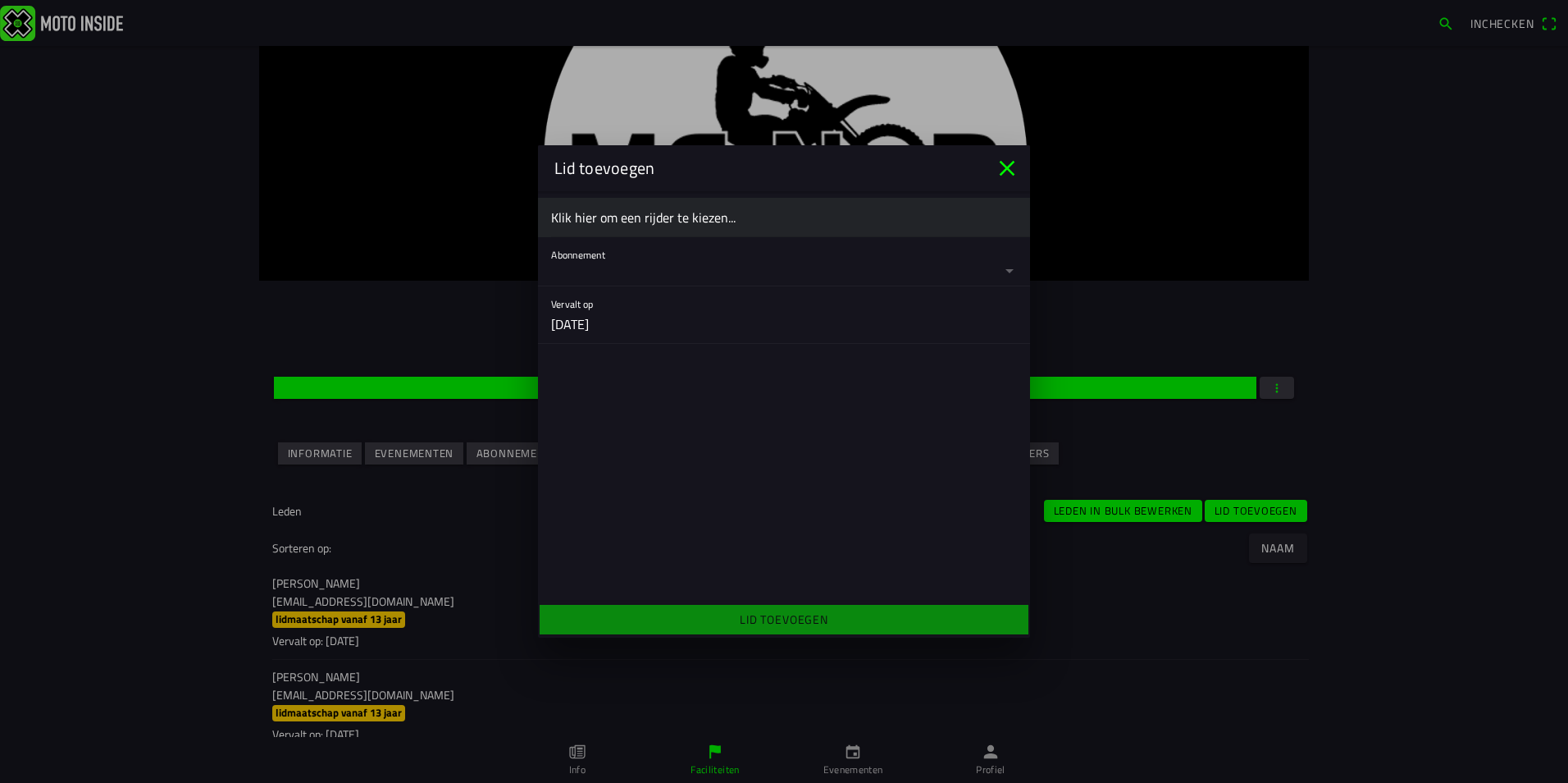
click at [625, 218] on ion-label "Klik hier om een rijder te kiezen..." at bounding box center [784, 217] width 466 height 19
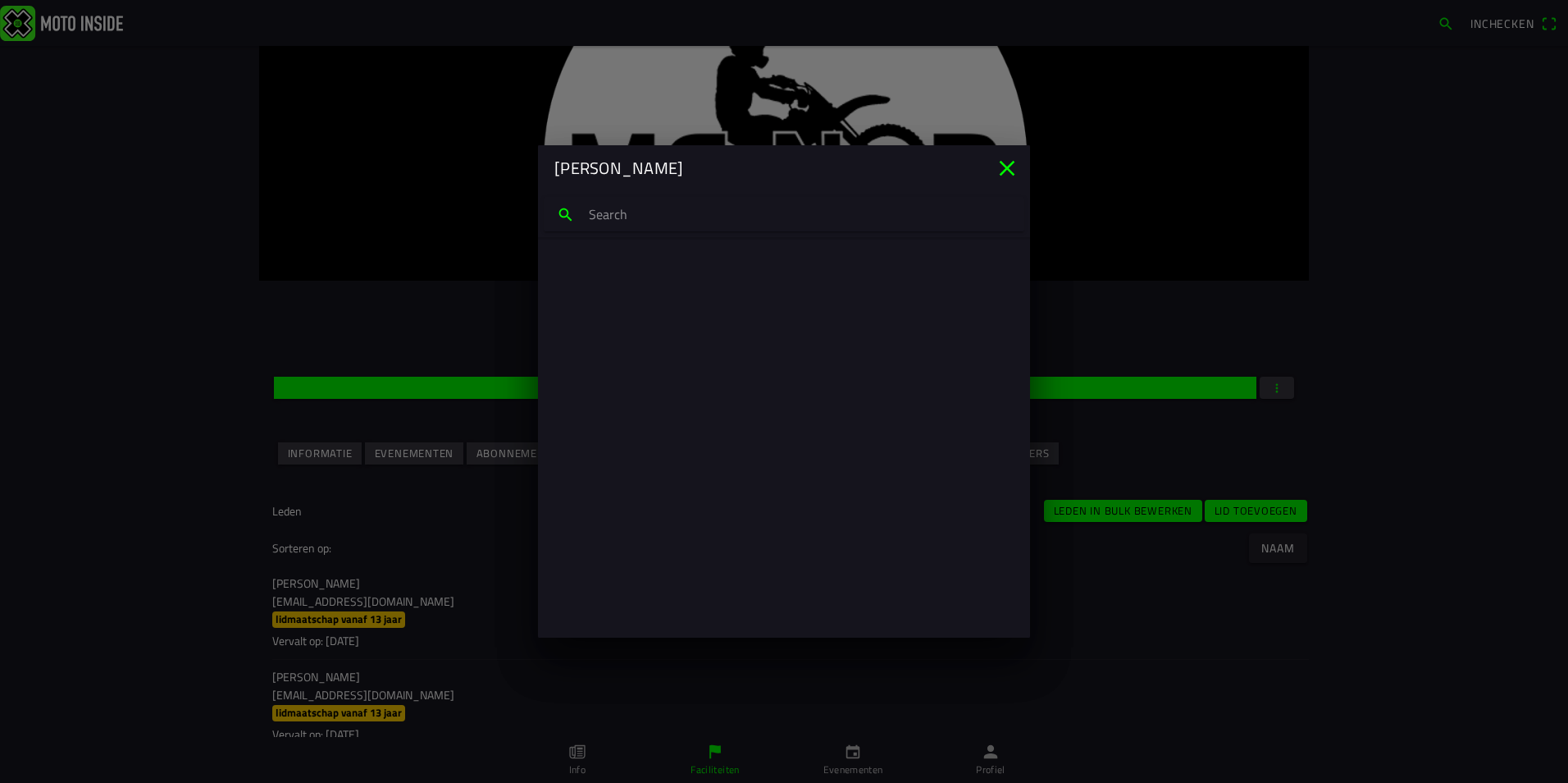
click at [625, 218] on input "search text" at bounding box center [784, 214] width 480 height 34
type input "liam gaas"
click at [649, 279] on p "liam Gaasbeek" at bounding box center [784, 274] width 440 height 17
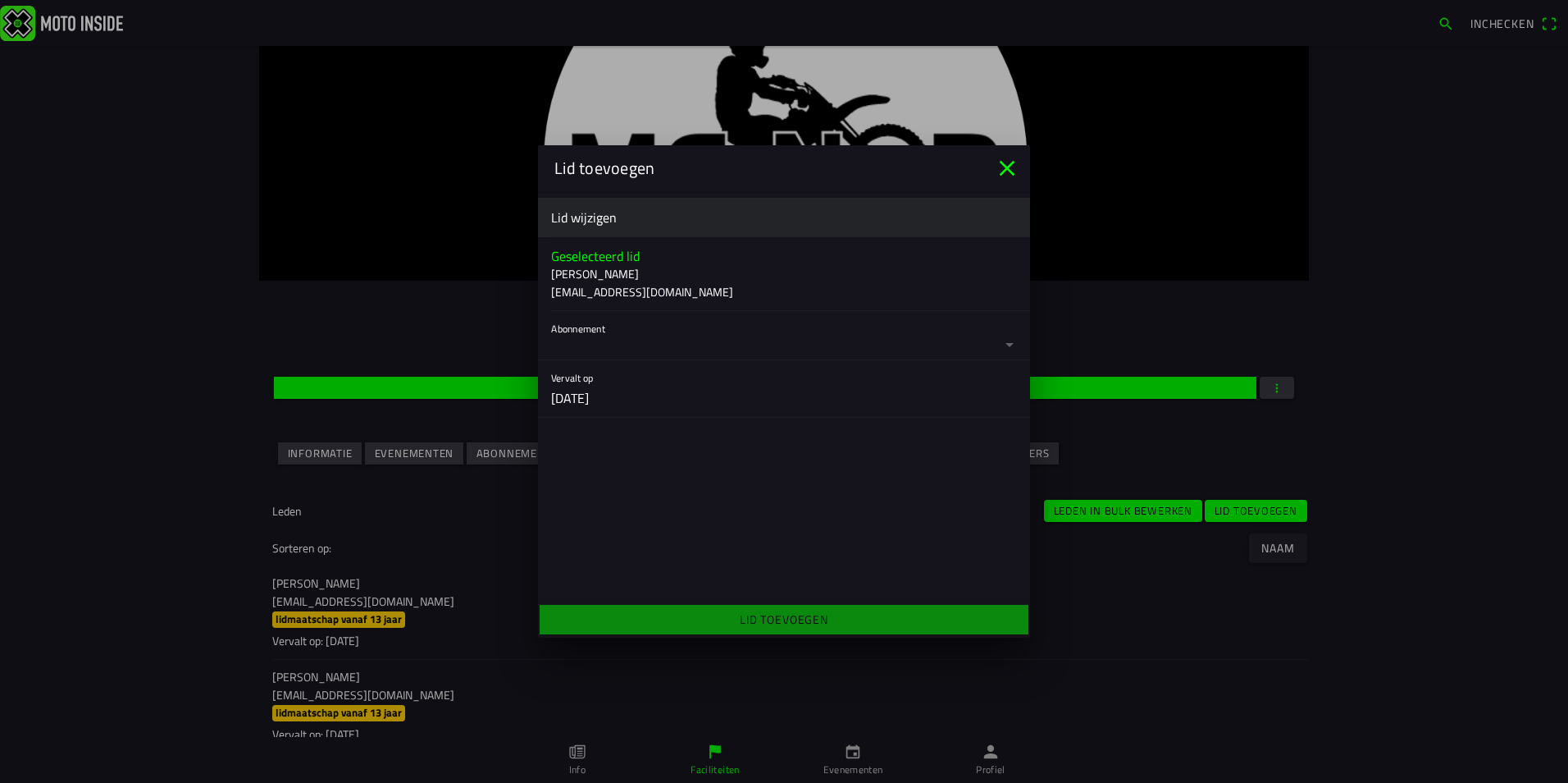
click at [643, 347] on button "button" at bounding box center [791, 335] width 479 height 49
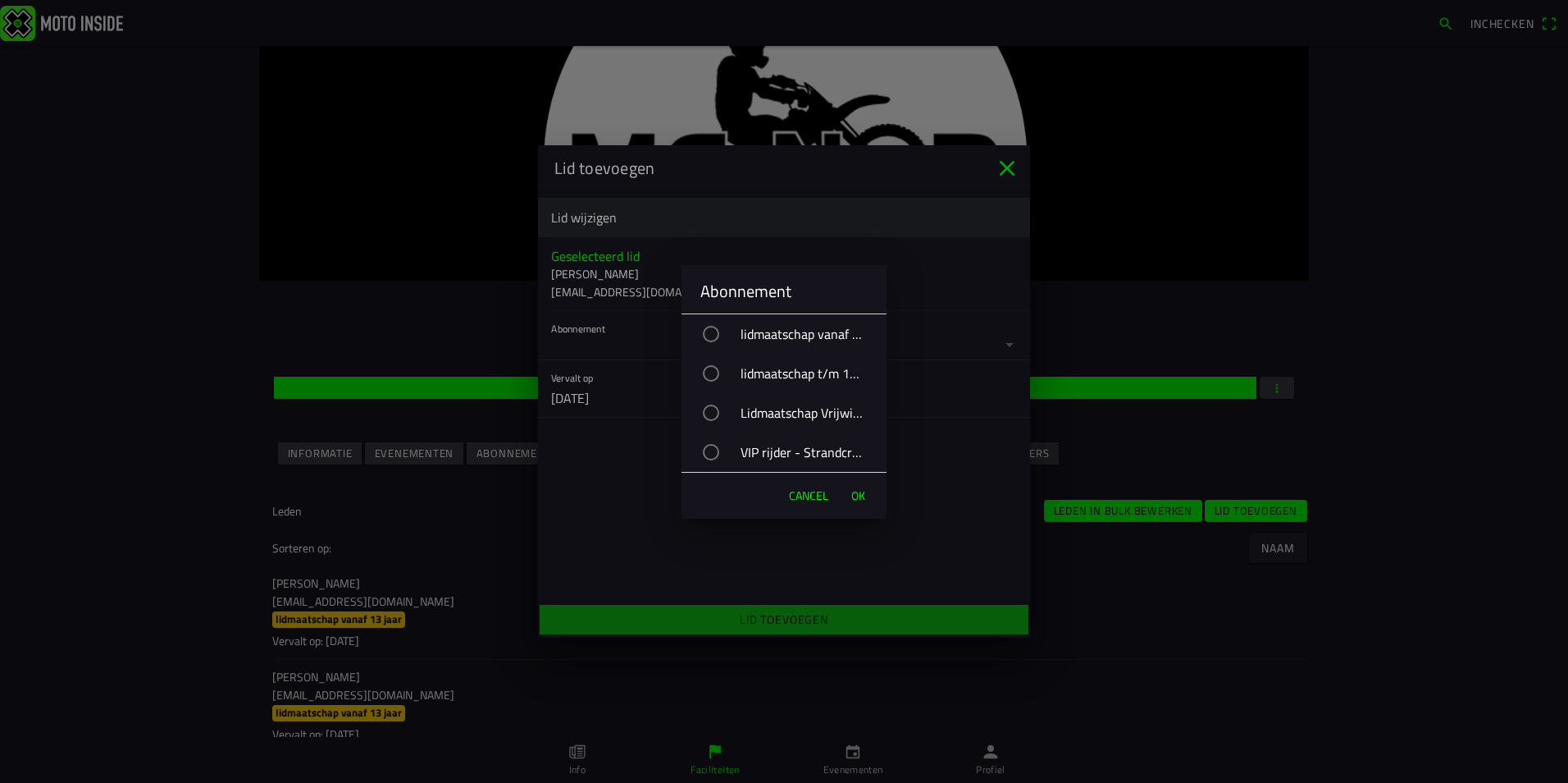
click at [758, 450] on div "VIP rijder - Strandcross" at bounding box center [792, 452] width 189 height 41
click at [862, 499] on span "OK" at bounding box center [858, 496] width 14 height 17
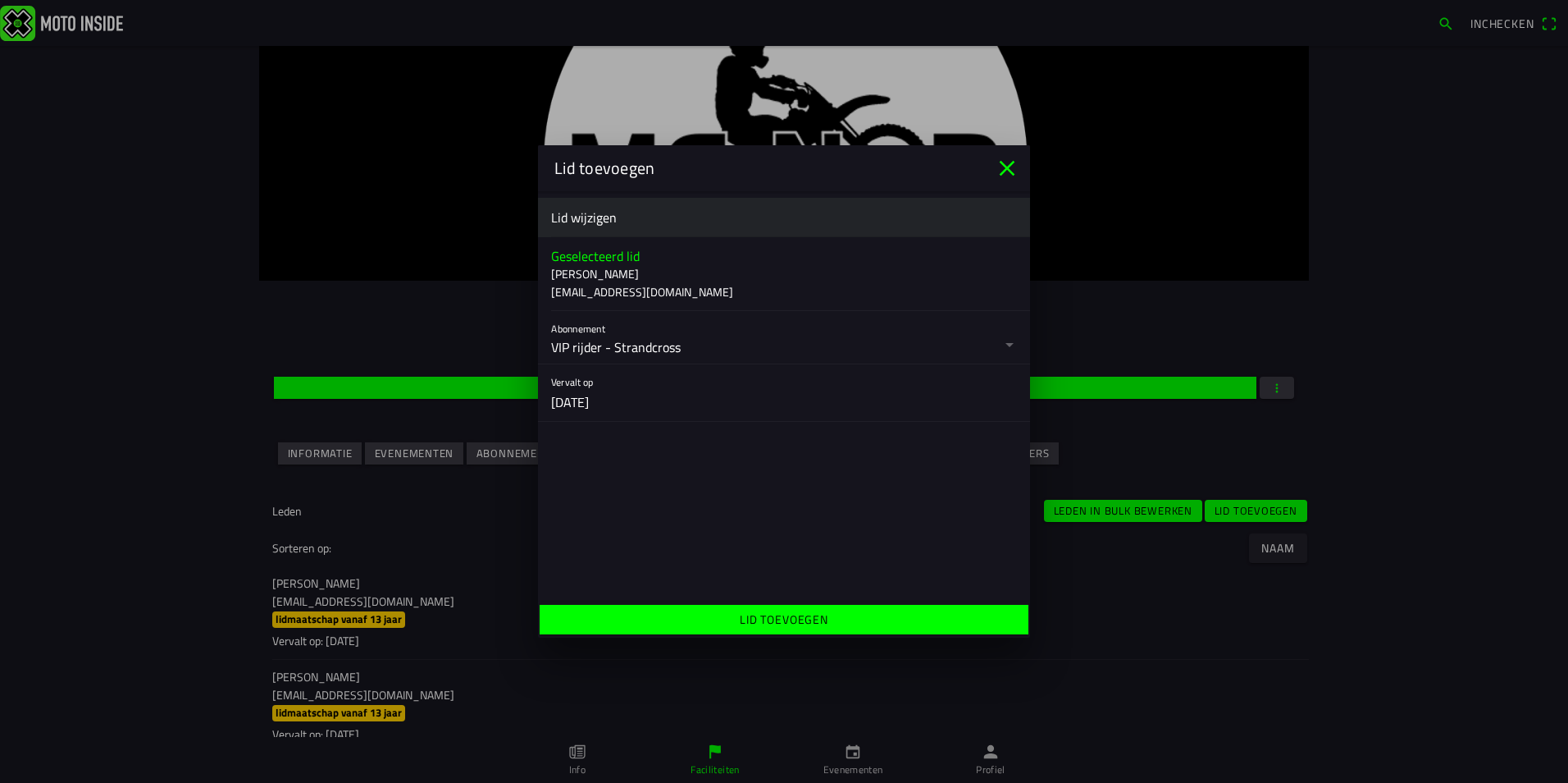
click at [844, 627] on span "Lid toevoegen" at bounding box center [784, 620] width 464 height 30
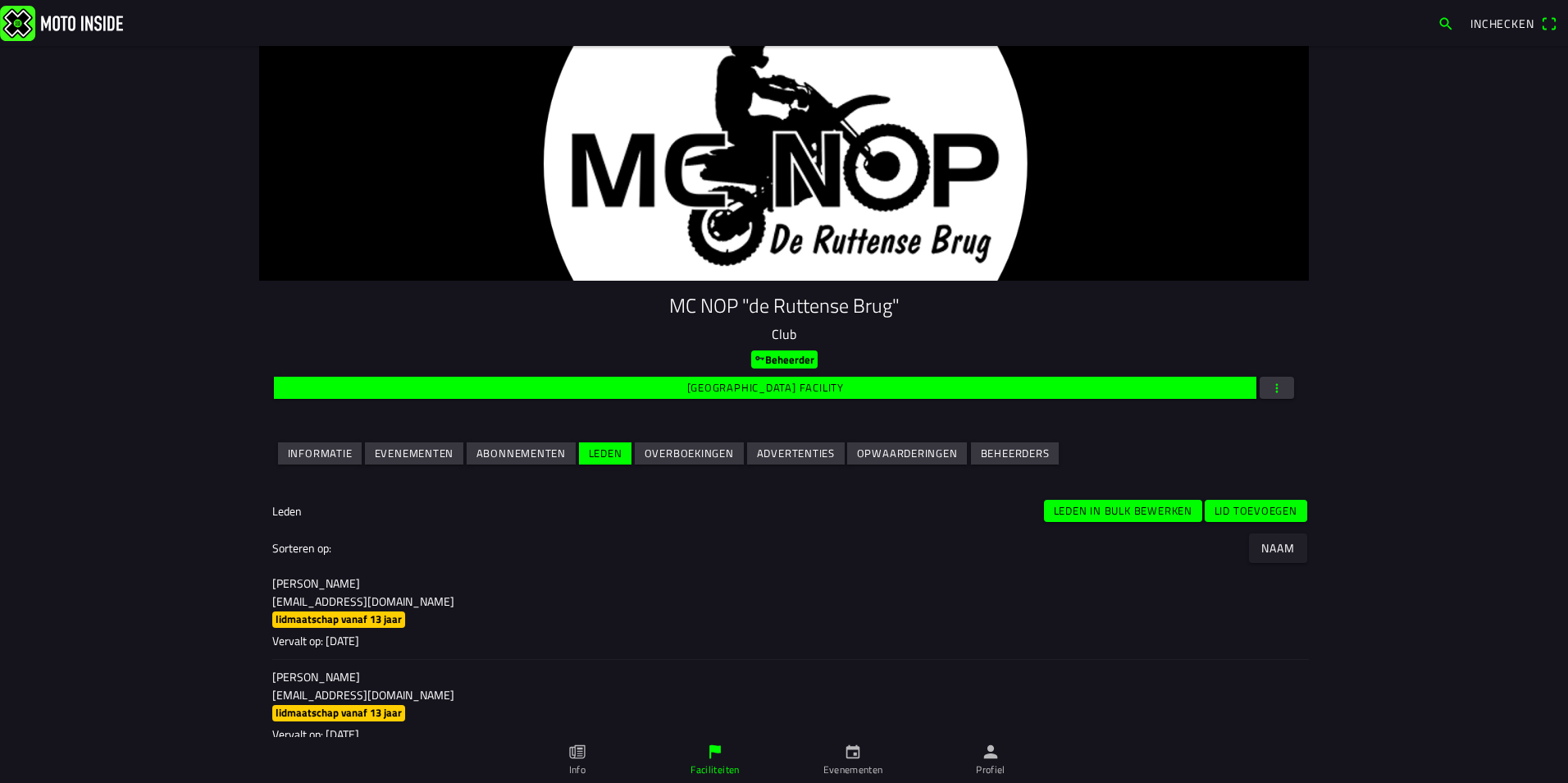
click at [0, 0] on slot "Lid toevoegen" at bounding box center [0, 0] width 0 height 0
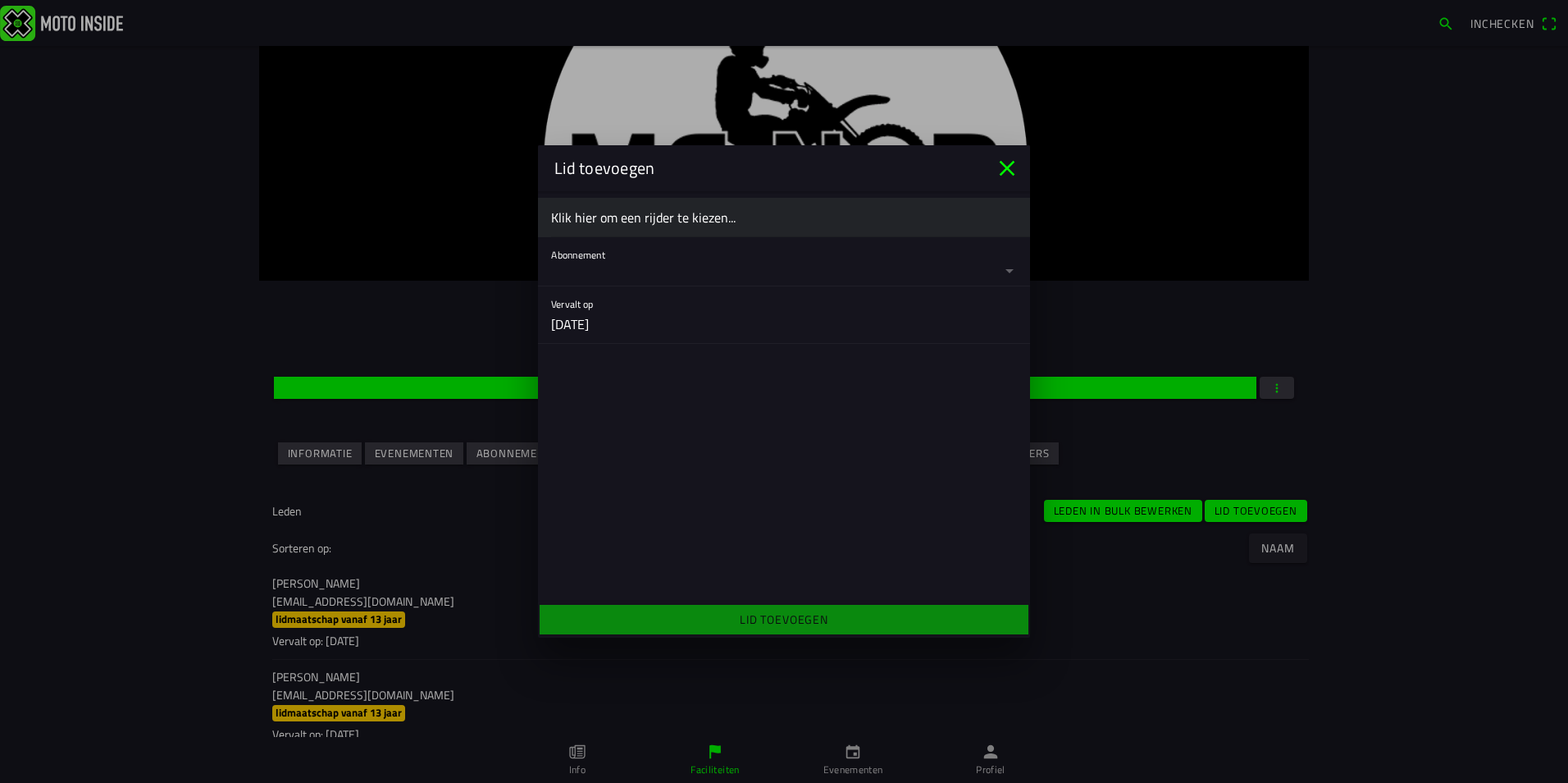
click at [631, 216] on ion-label "Klik hier om een rijder te kiezen..." at bounding box center [784, 217] width 466 height 19
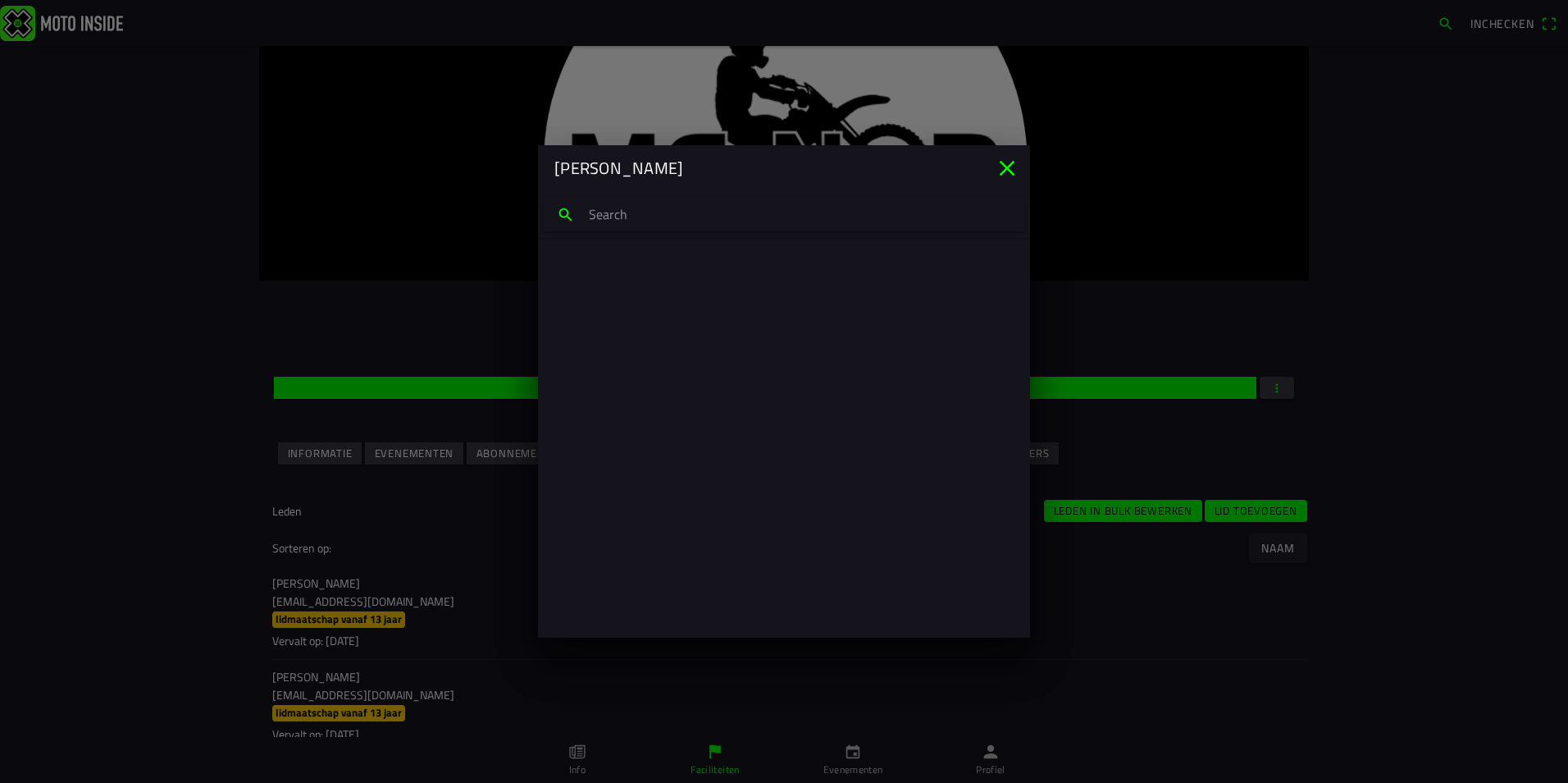
click at [631, 215] on input "search text" at bounding box center [784, 214] width 480 height 34
type input "jeffrey meur"
click at [625, 282] on ion-label "jeffrey meurs nomeursie5655@hotmail.com" at bounding box center [784, 283] width 440 height 36
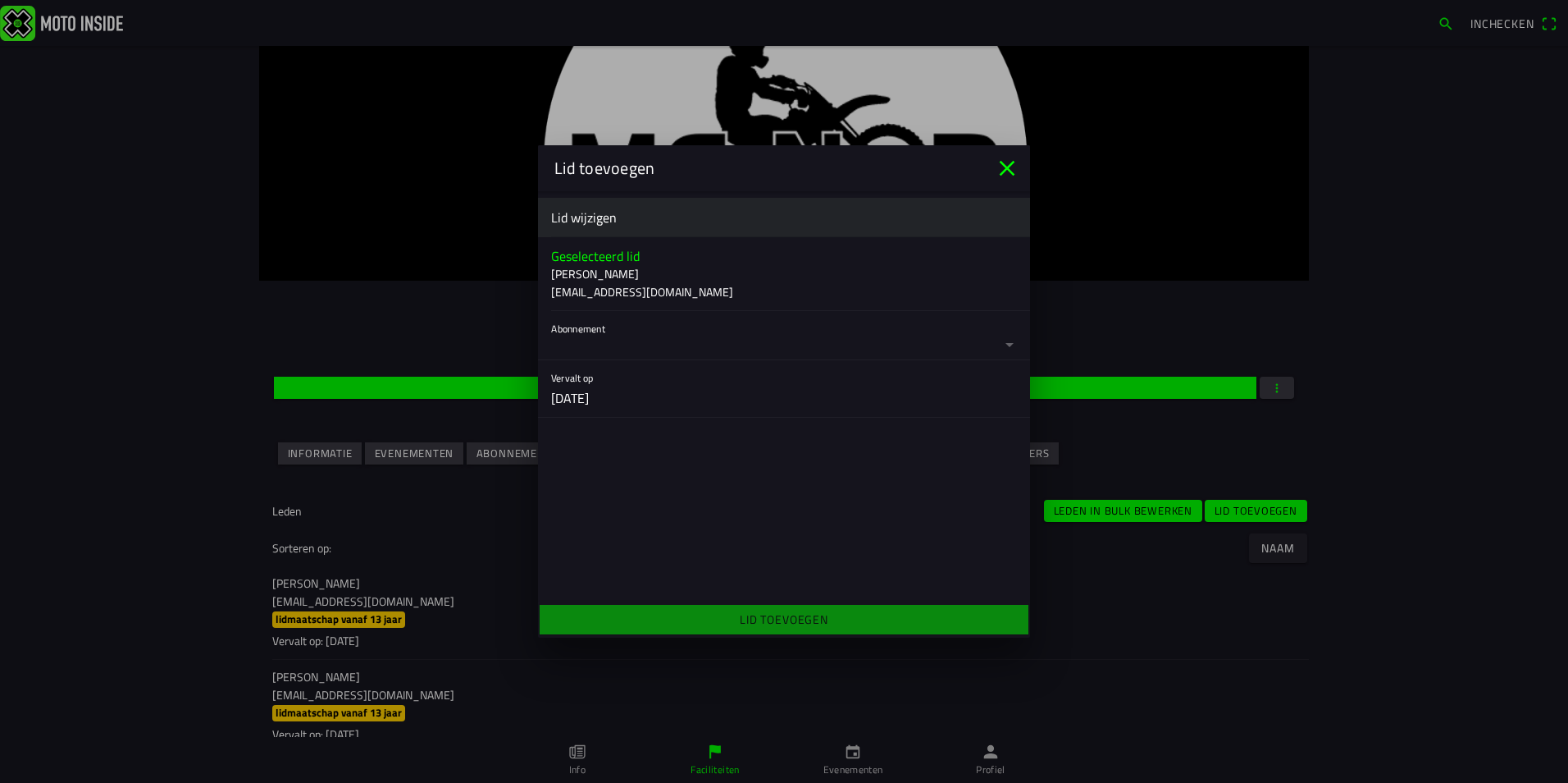
click at [723, 347] on button "button" at bounding box center [791, 335] width 479 height 49
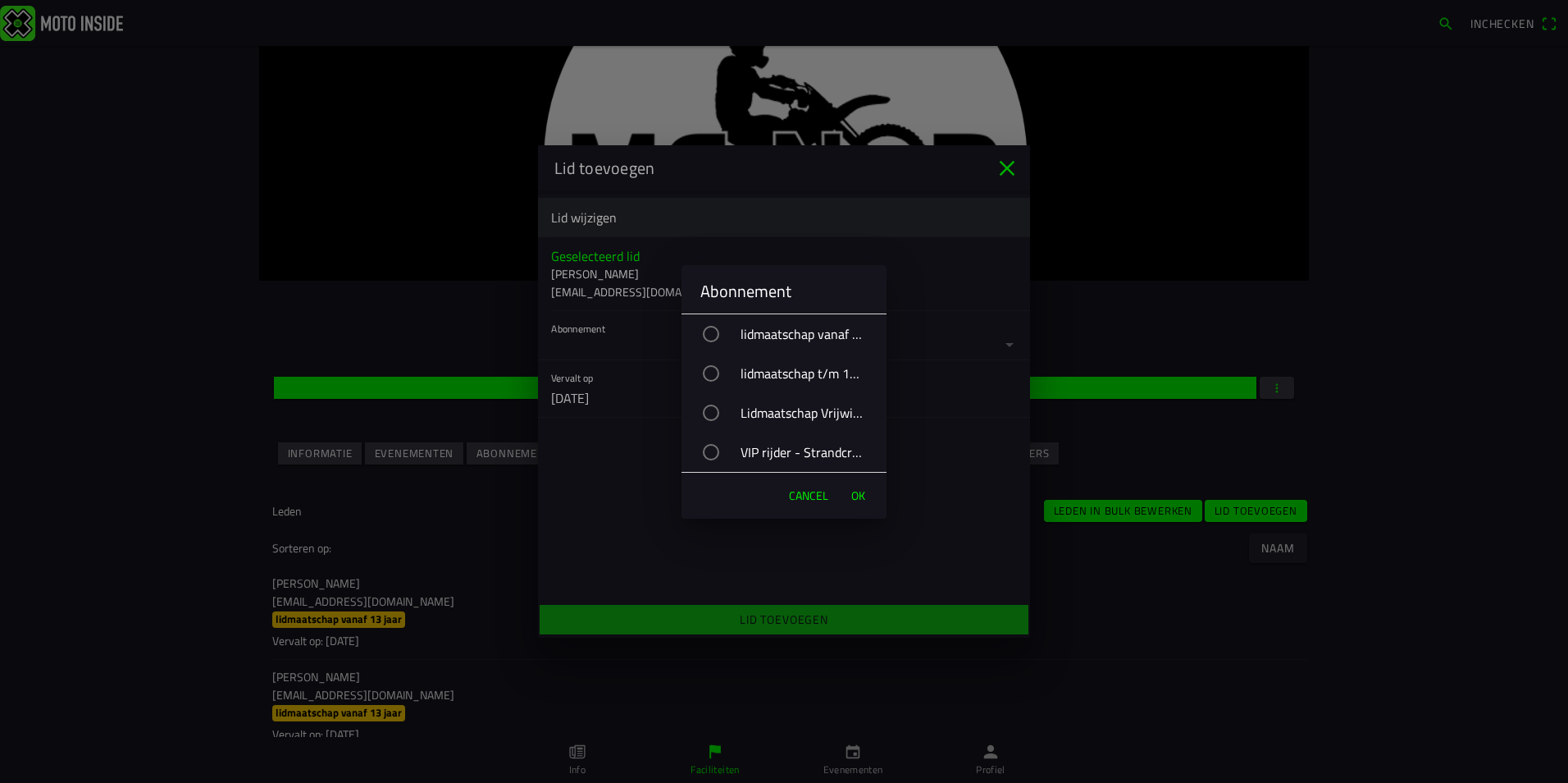
click at [799, 454] on div "VIP rijder - Strandcross" at bounding box center [792, 452] width 189 height 41
click at [854, 492] on span "OK" at bounding box center [858, 496] width 14 height 17
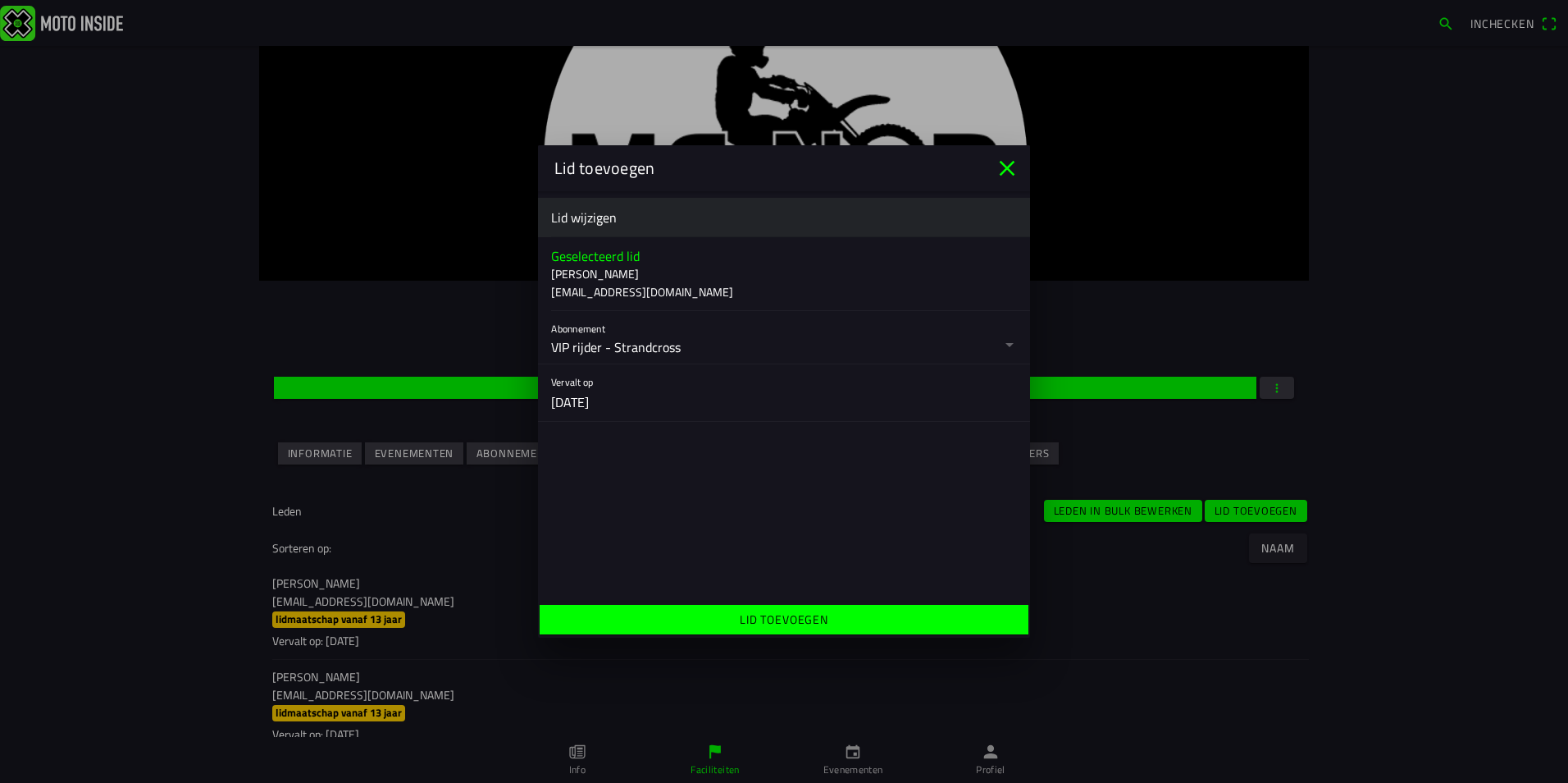
click at [851, 618] on span "Lid toevoegen" at bounding box center [784, 620] width 464 height 30
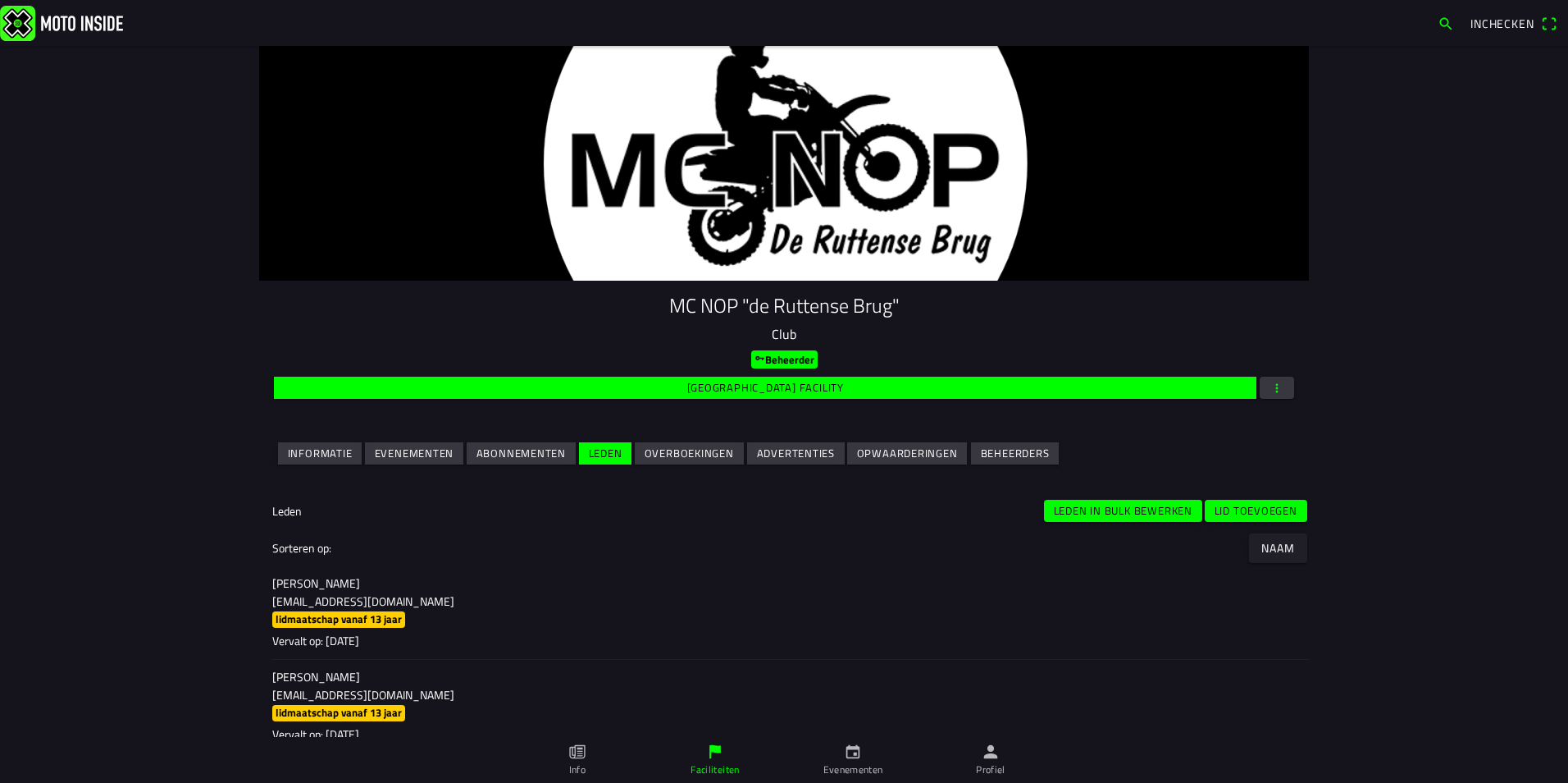
click at [0, 0] on slot "Lid toevoegen" at bounding box center [0, 0] width 0 height 0
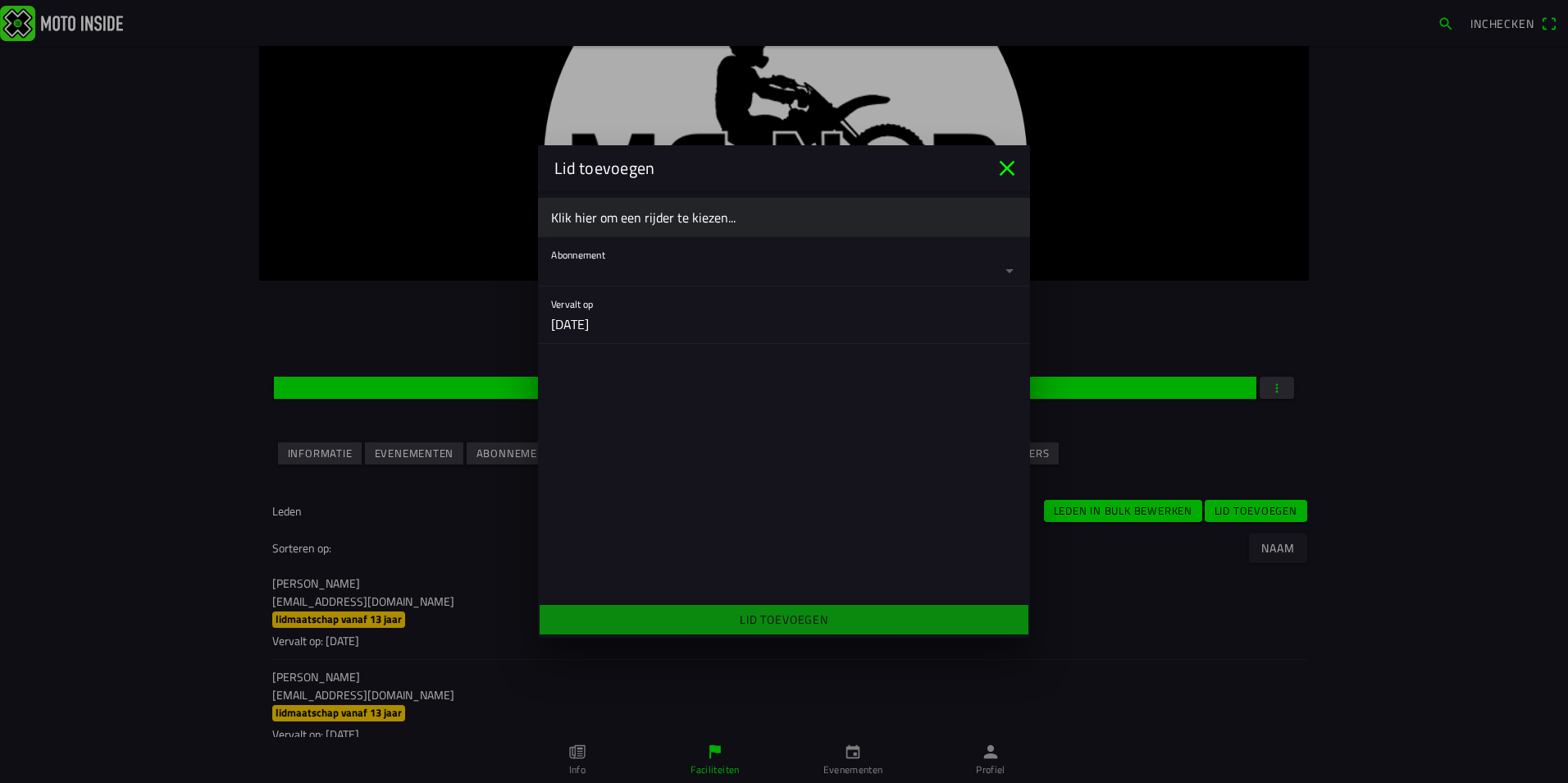
click at [619, 215] on ion-label "Klik hier om een rijder te kiezen..." at bounding box center [784, 217] width 466 height 19
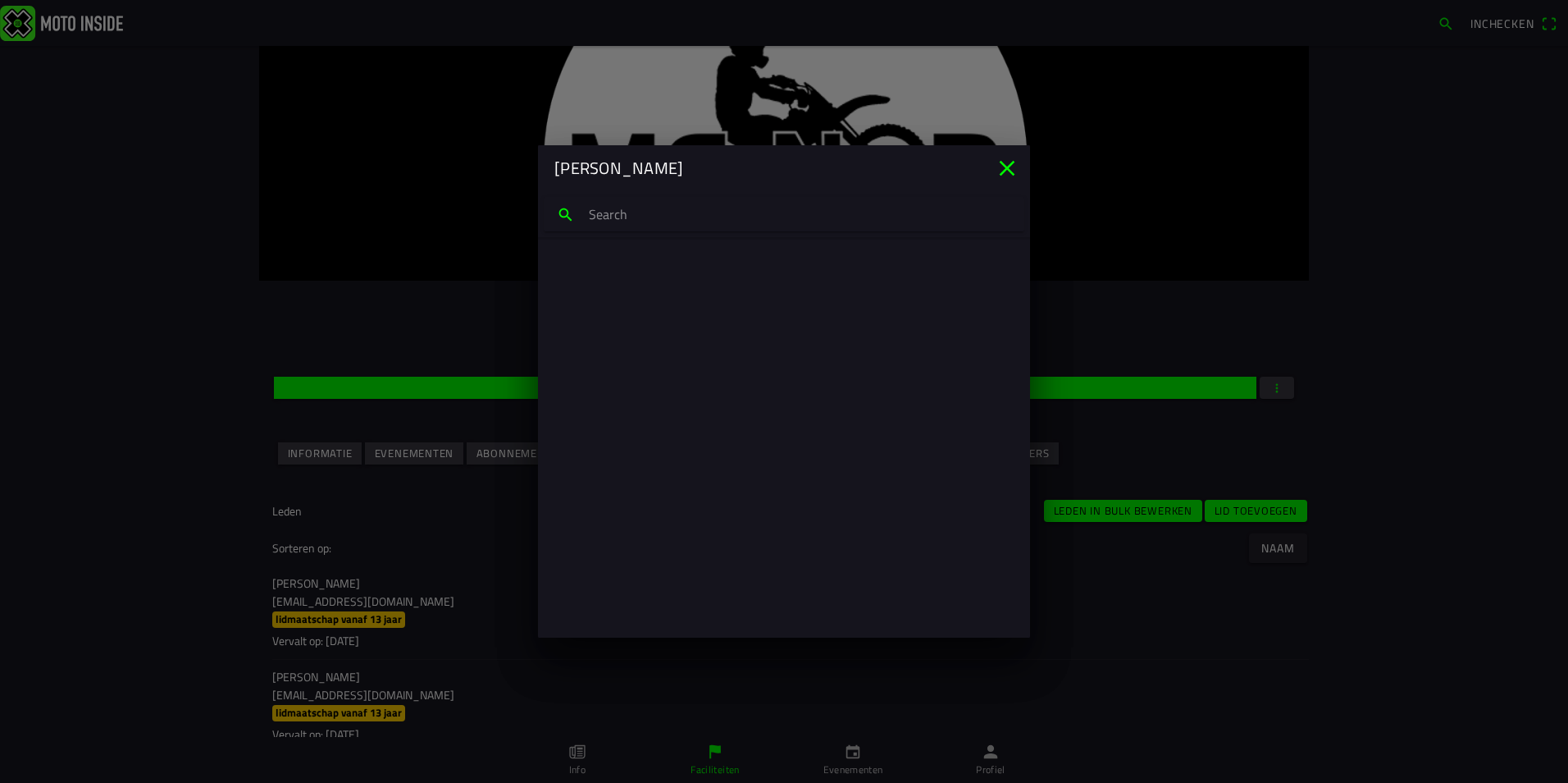
click at [627, 215] on input "search text" at bounding box center [784, 214] width 480 height 34
type input "robert fobb"
click at [628, 286] on p "holeshotmasterrr@gmail.com" at bounding box center [784, 292] width 440 height 17
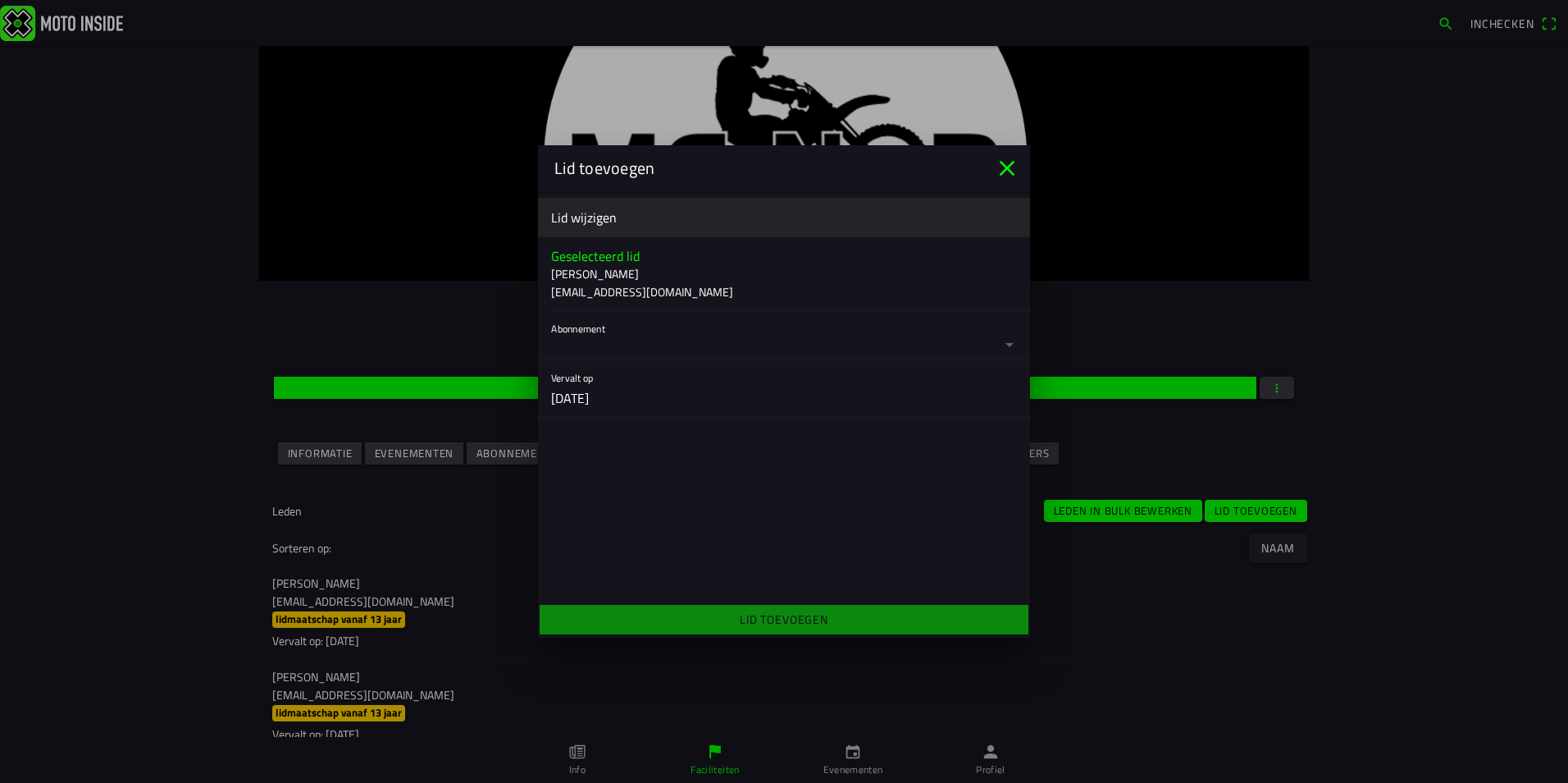
click at [724, 346] on button "button" at bounding box center [791, 335] width 479 height 49
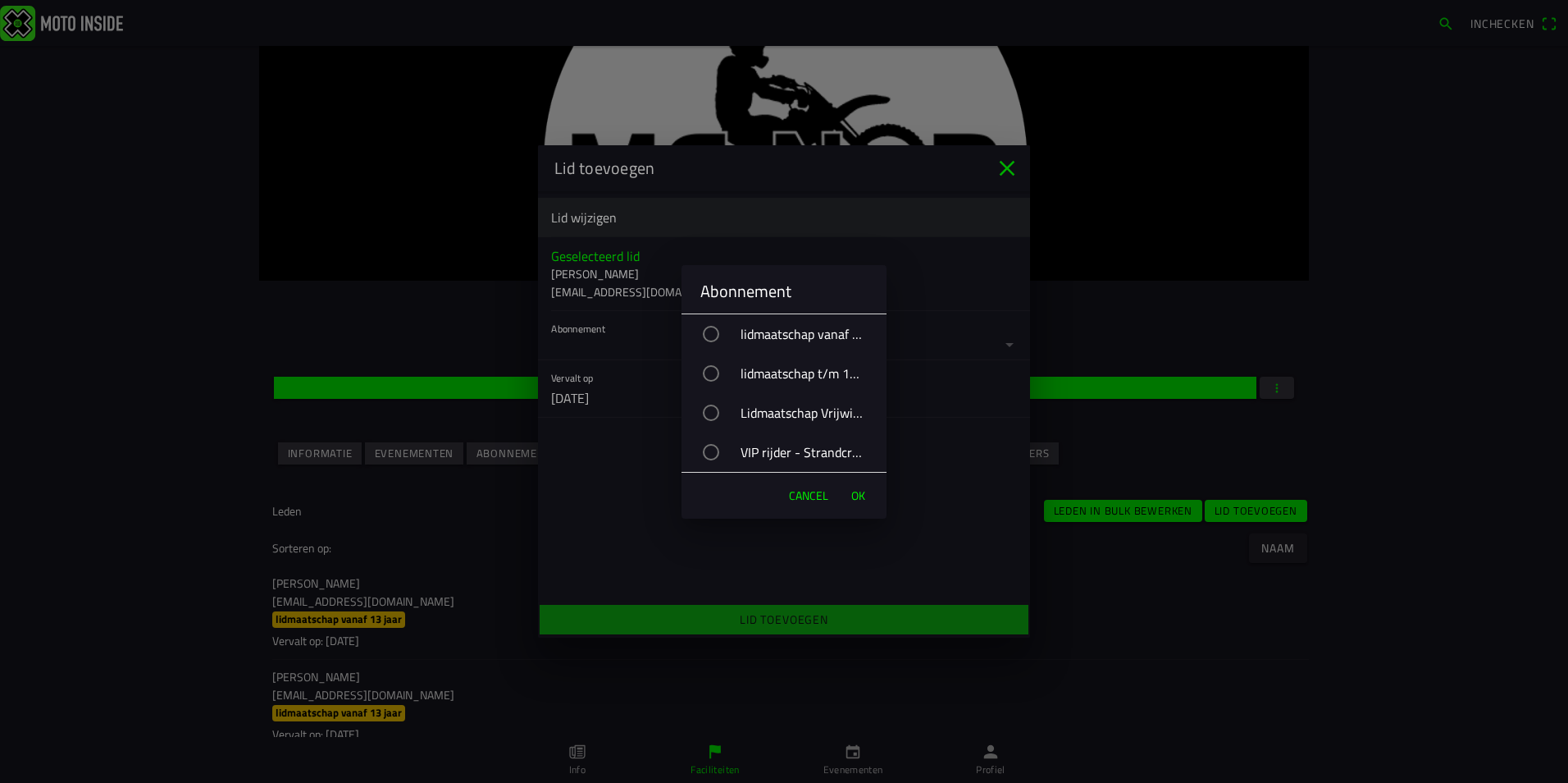
click at [792, 451] on div "VIP rijder - Strandcross" at bounding box center [792, 452] width 189 height 41
click at [853, 495] on span "OK" at bounding box center [858, 496] width 14 height 17
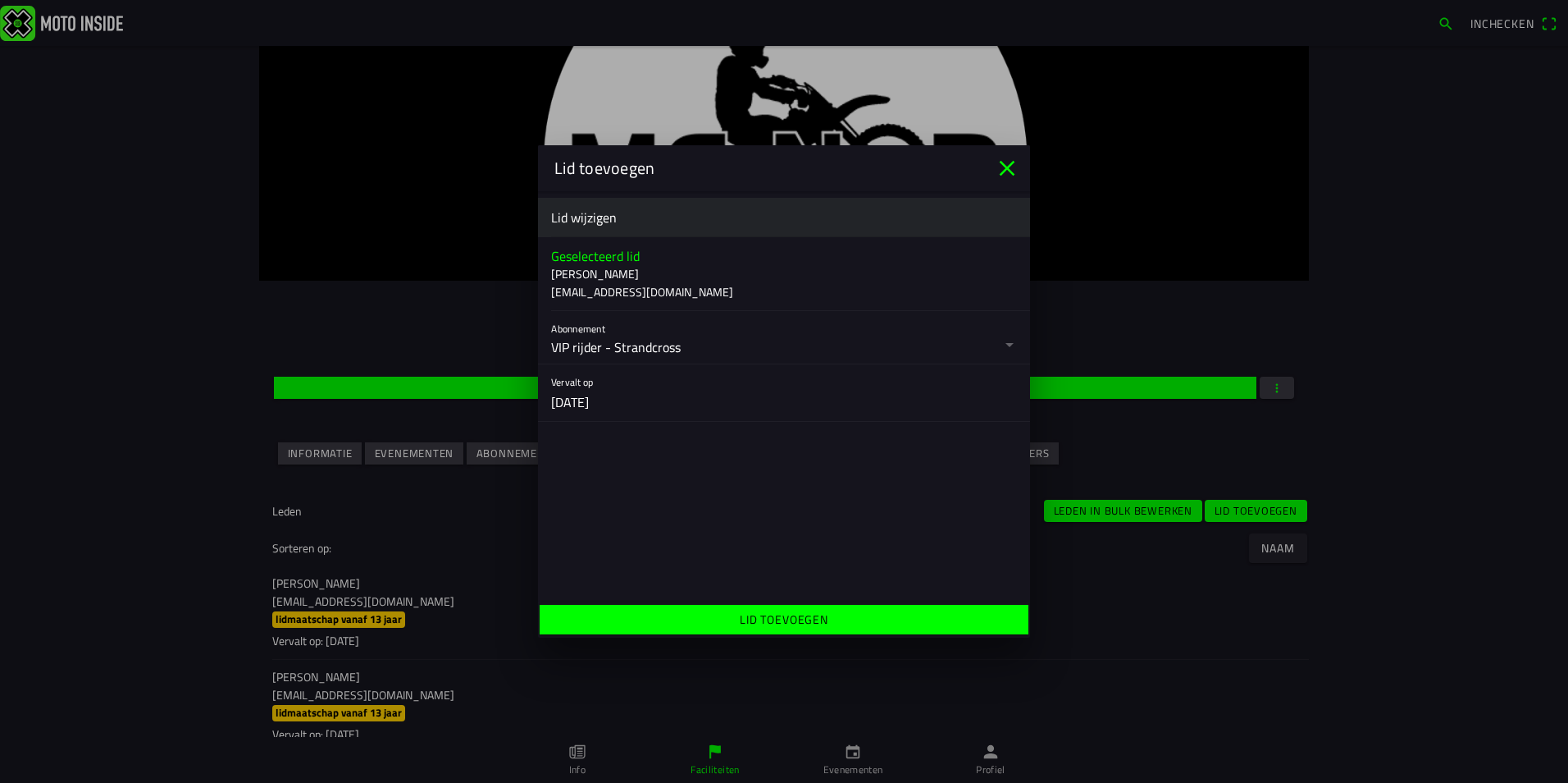
click at [855, 619] on span "Lid toevoegen" at bounding box center [784, 620] width 464 height 30
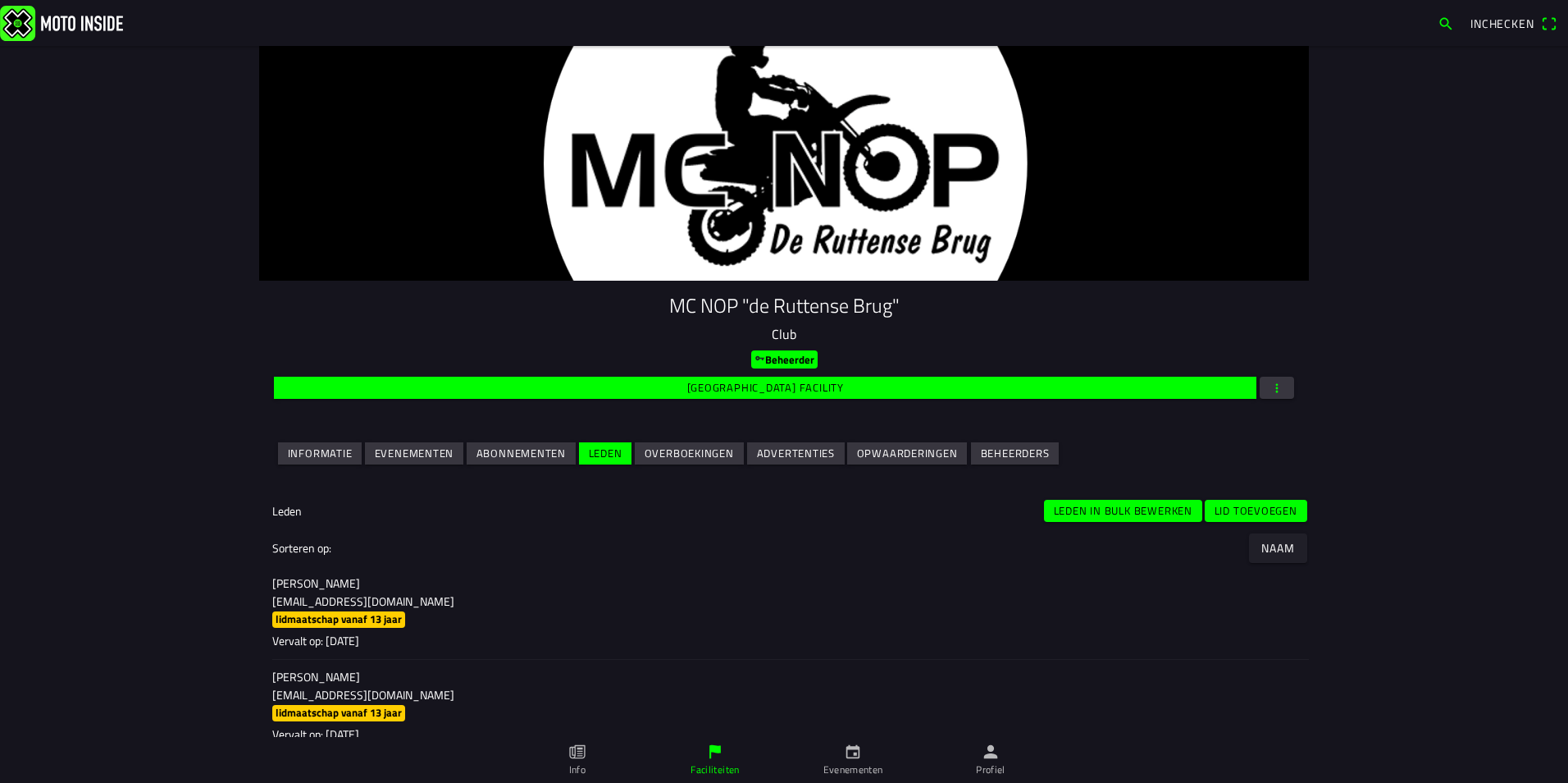
click at [0, 0] on slot "Lid toevoegen" at bounding box center [0, 0] width 0 height 0
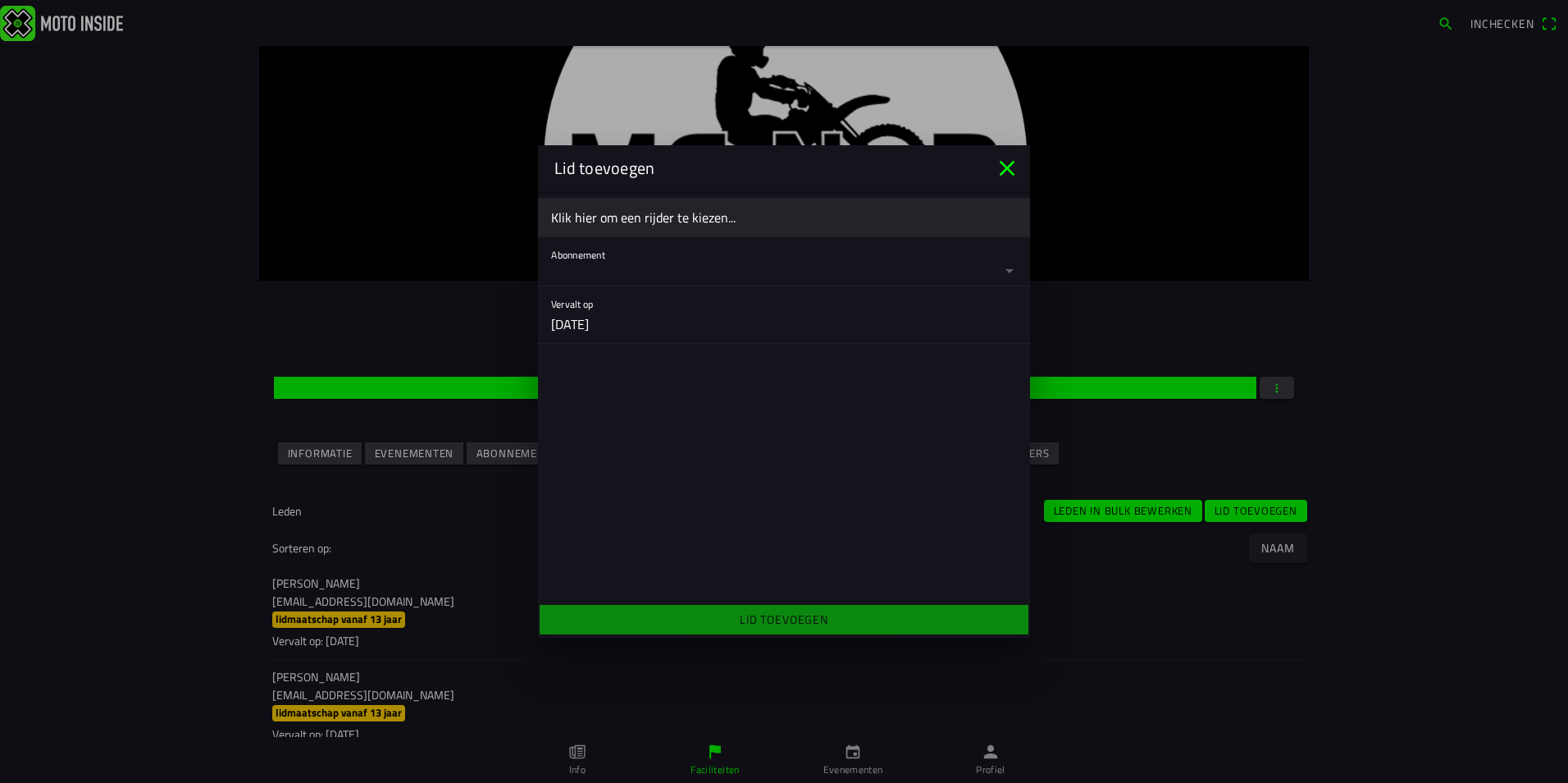
click at [615, 226] on ion-label "Klik hier om een rijder te kiezen..." at bounding box center [784, 217] width 466 height 19
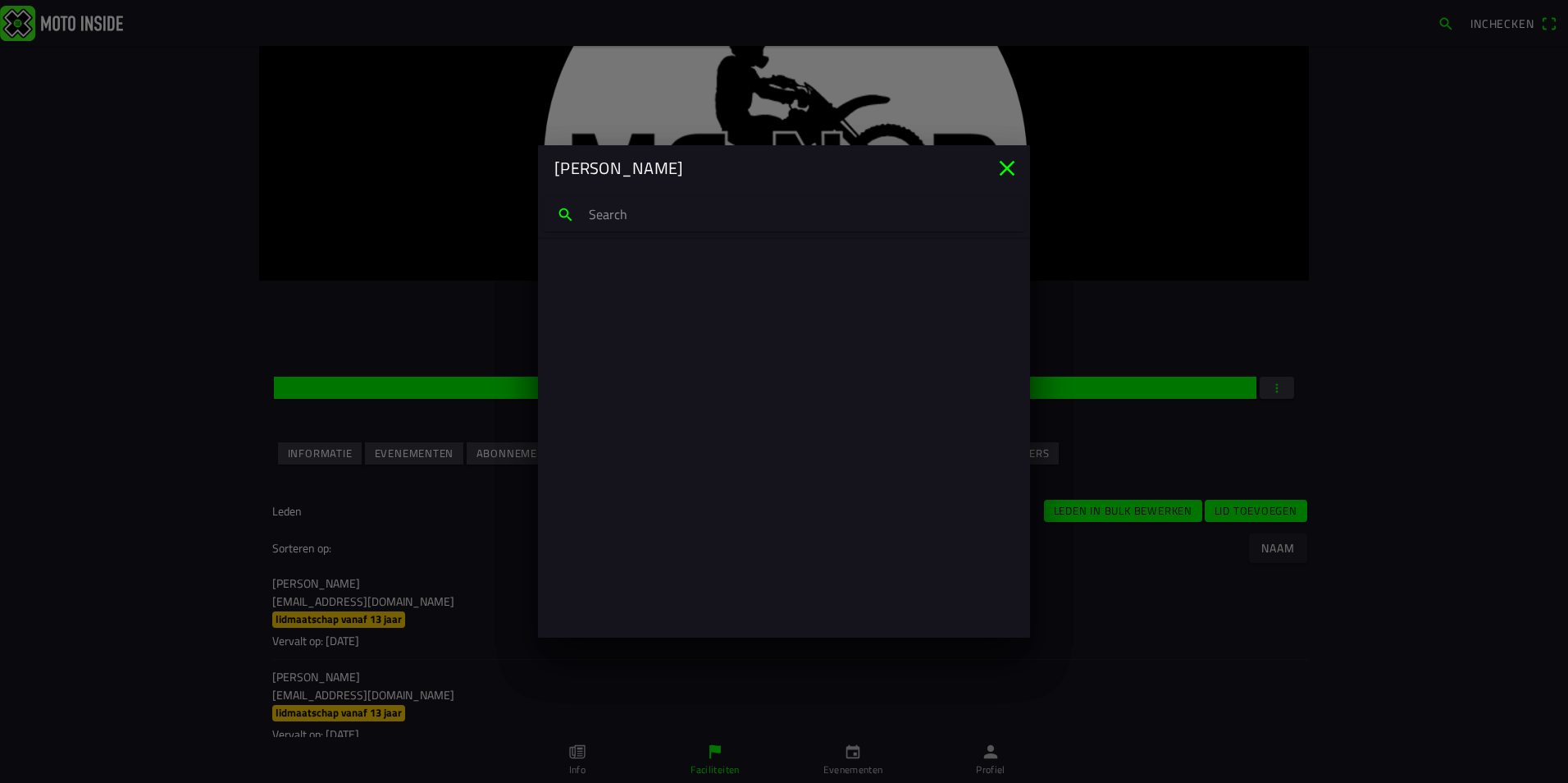
click at [620, 219] on input "search text" at bounding box center [784, 214] width 480 height 34
type input "sem van hel"
click at [625, 289] on p "info@edtech.nu" at bounding box center [784, 292] width 440 height 17
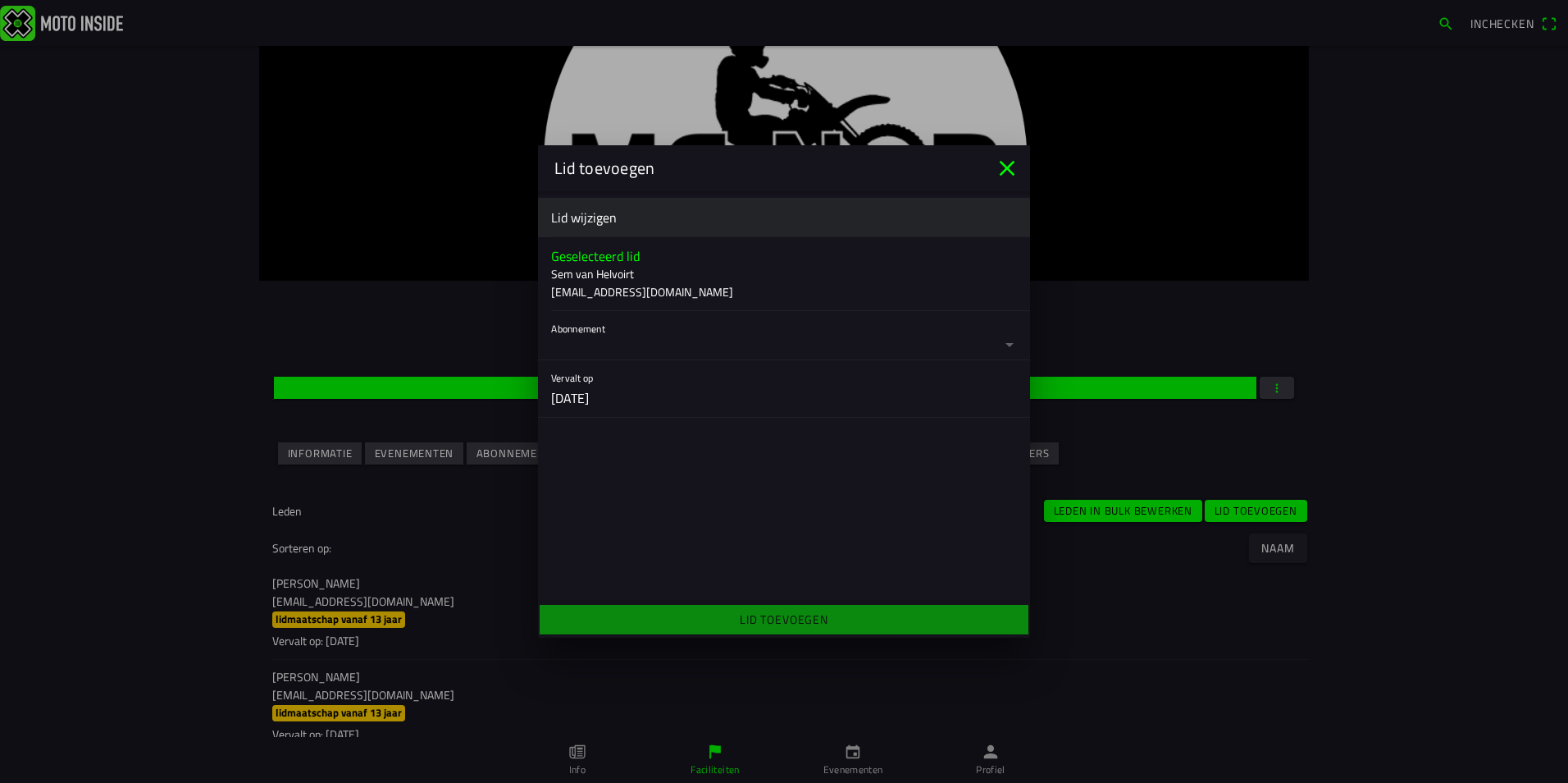
click at [704, 337] on button "button" at bounding box center [791, 335] width 479 height 49
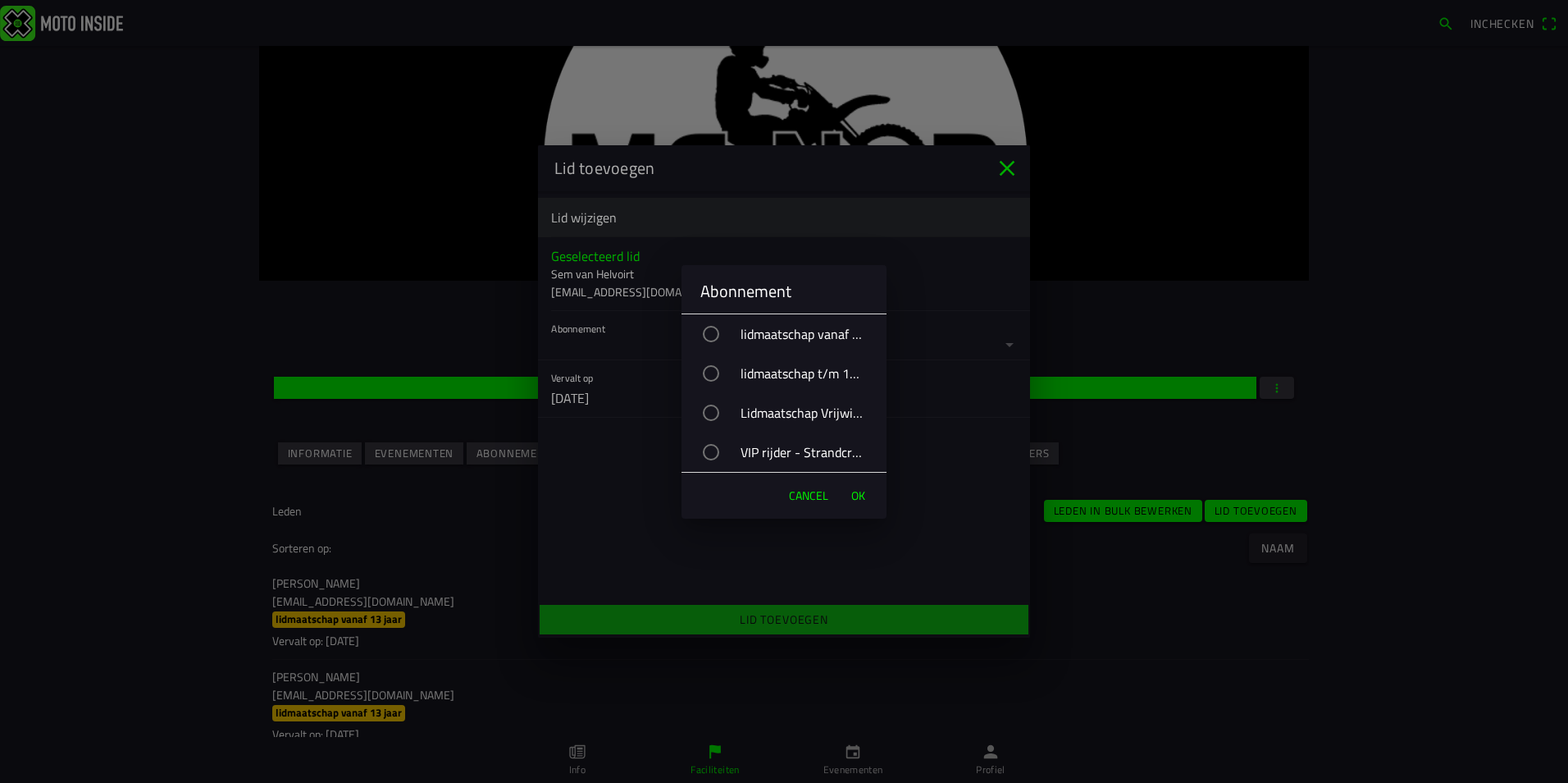
click at [795, 450] on div "VIP rijder - Strandcross" at bounding box center [792, 452] width 189 height 41
click at [853, 491] on span "OK" at bounding box center [858, 496] width 14 height 17
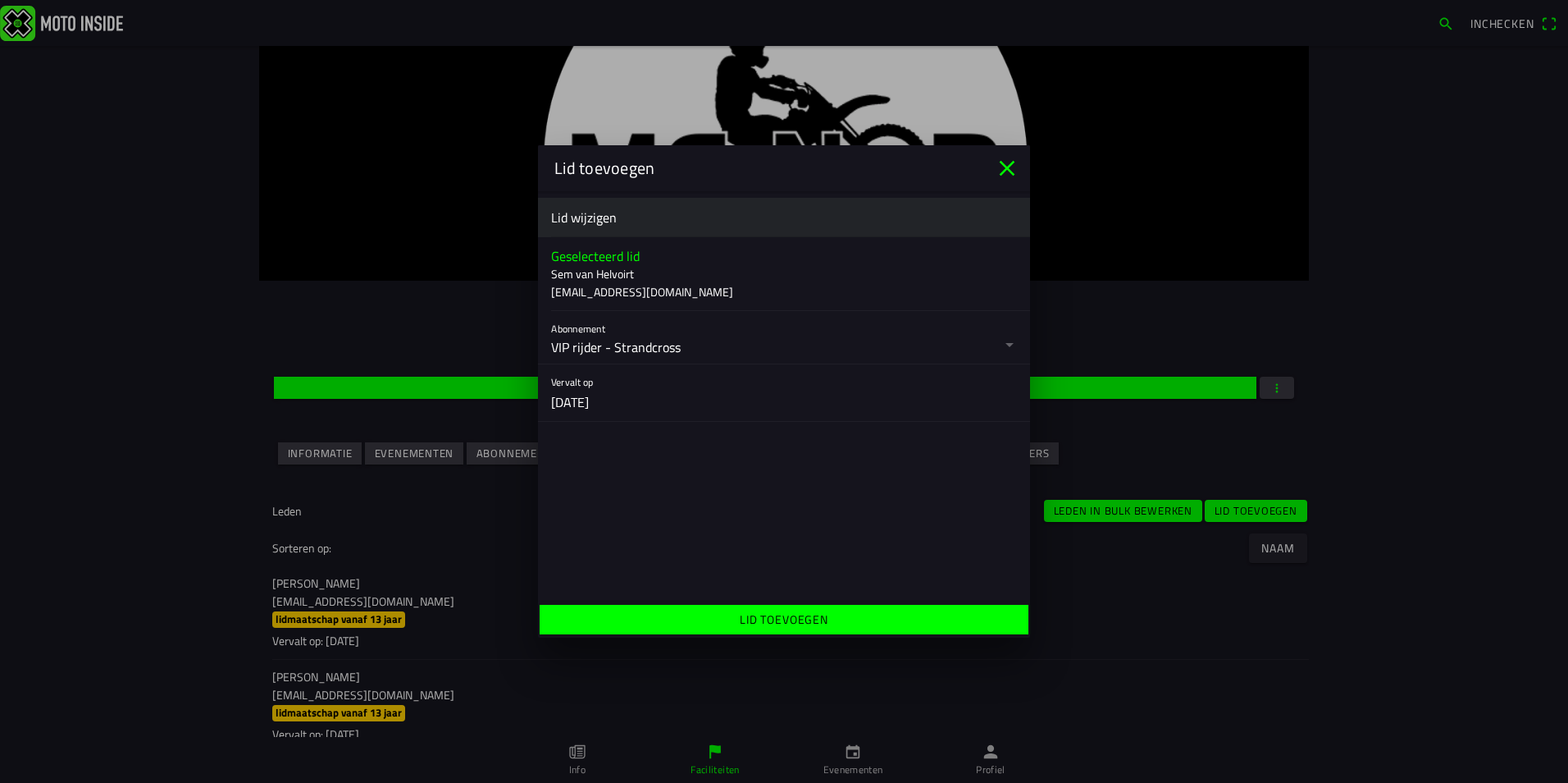
click at [838, 631] on span "Lid toevoegen" at bounding box center [784, 620] width 464 height 30
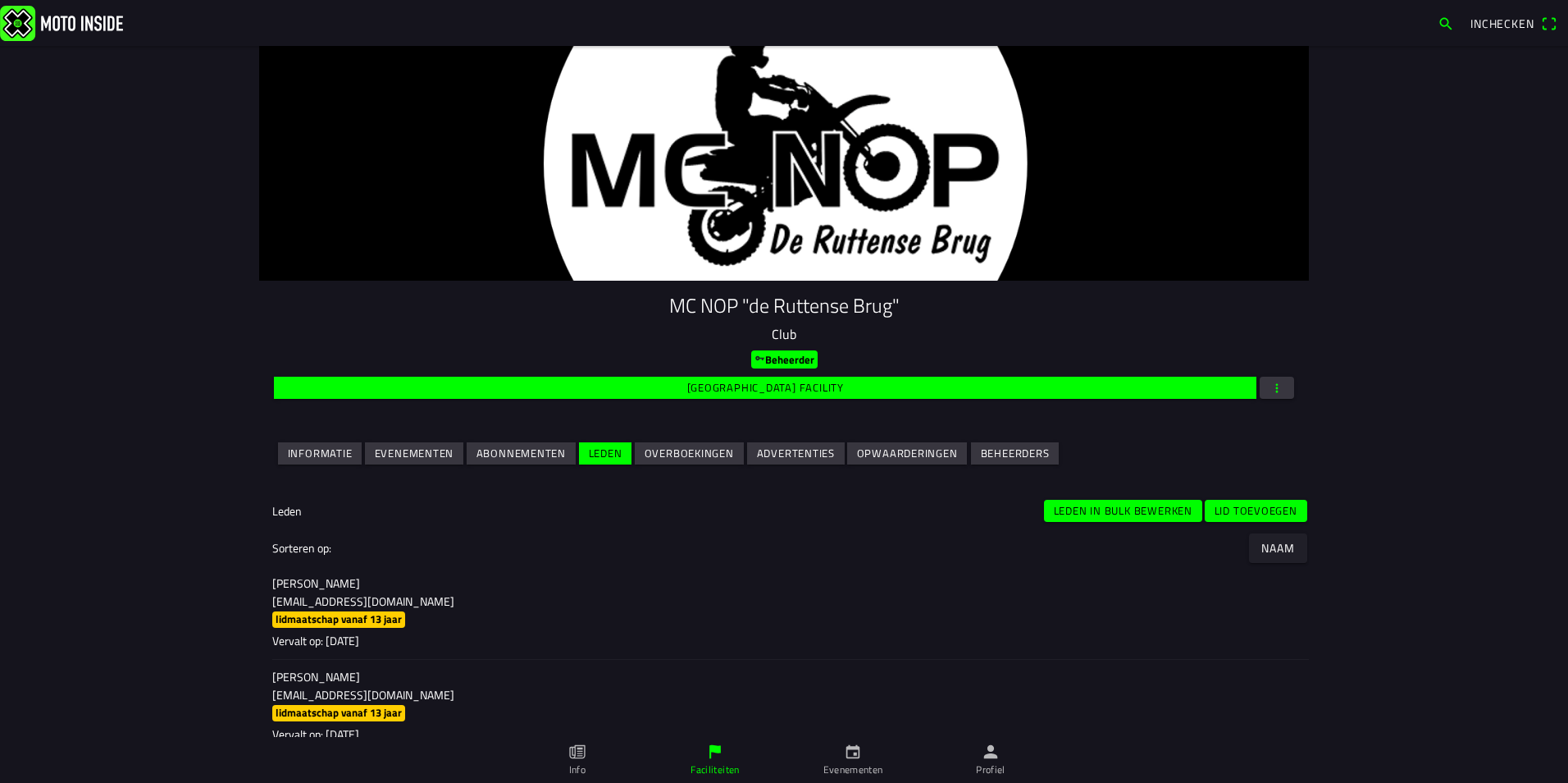
click at [838, 624] on ion-label "Elise Aarts eliseaarts233@gmail.com lidmaatschap vanaf 13 jaar Vervalt op: 2025…" at bounding box center [784, 613] width 1024 height 76
click at [0, 0] on slot "Lid toevoegen" at bounding box center [0, 0] width 0 height 0
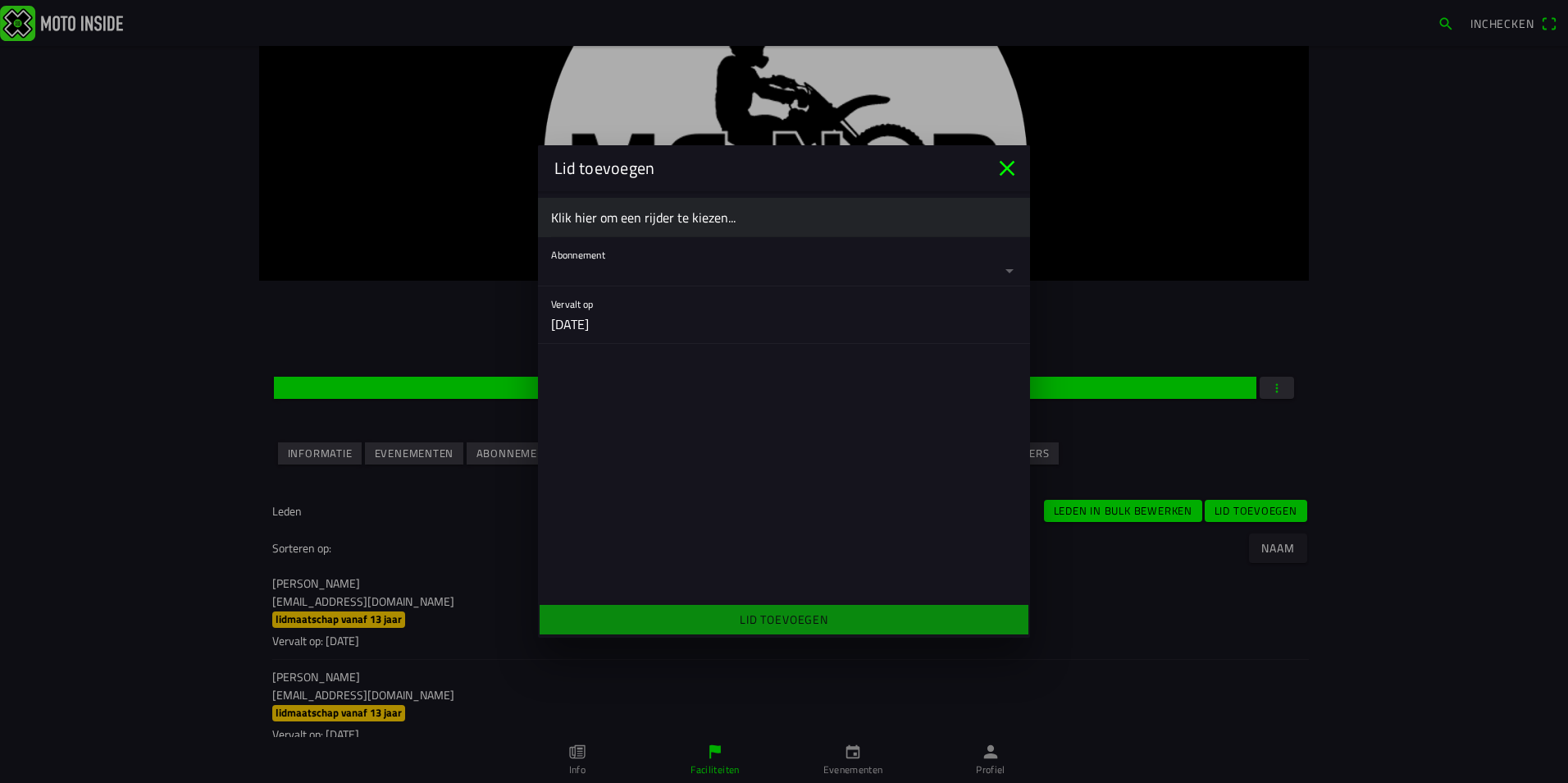
click at [617, 212] on ion-label "Klik hier om een rijder te kiezen..." at bounding box center [784, 217] width 466 height 19
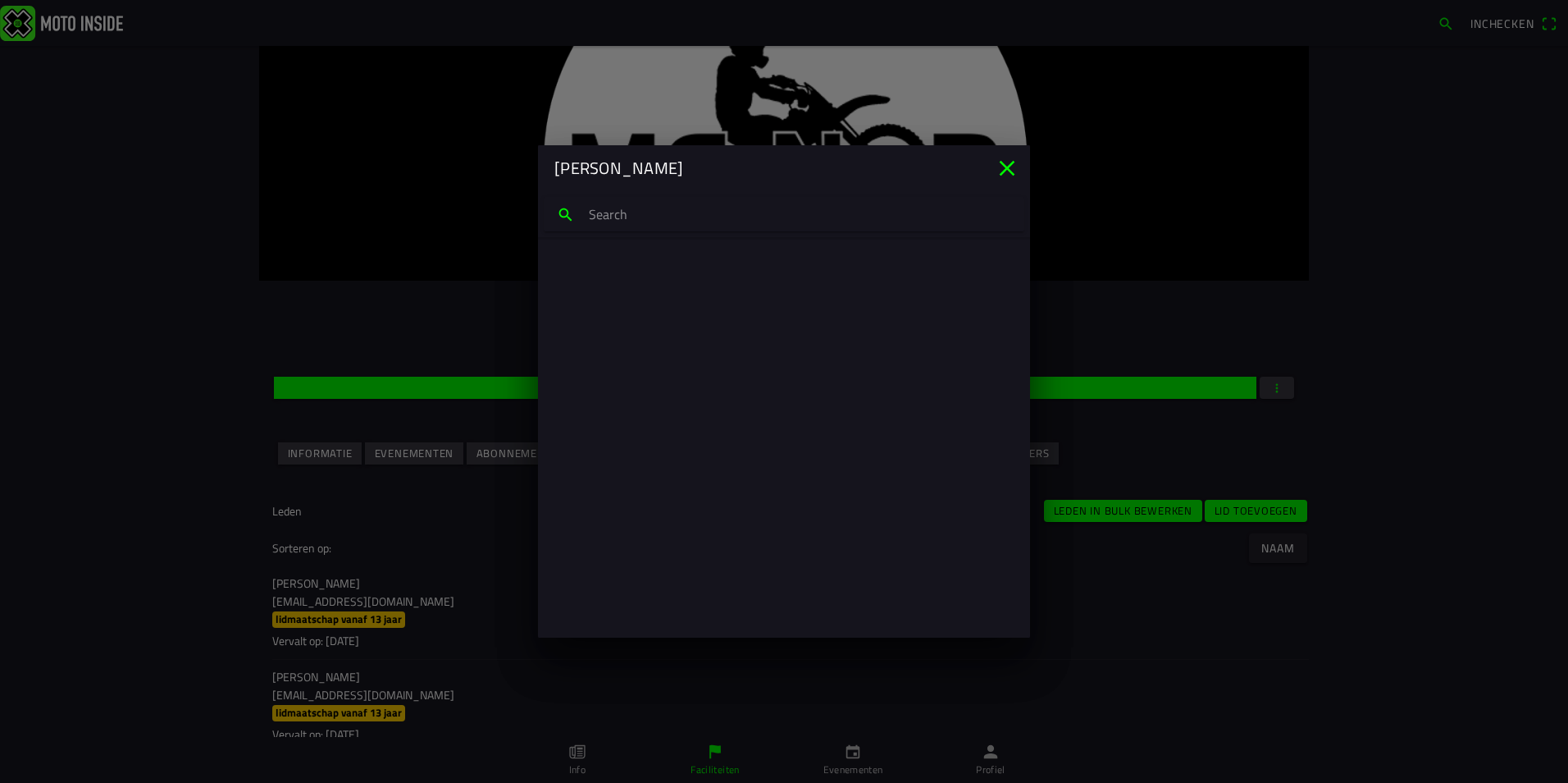
click at [617, 212] on input "search text" at bounding box center [784, 214] width 480 height 34
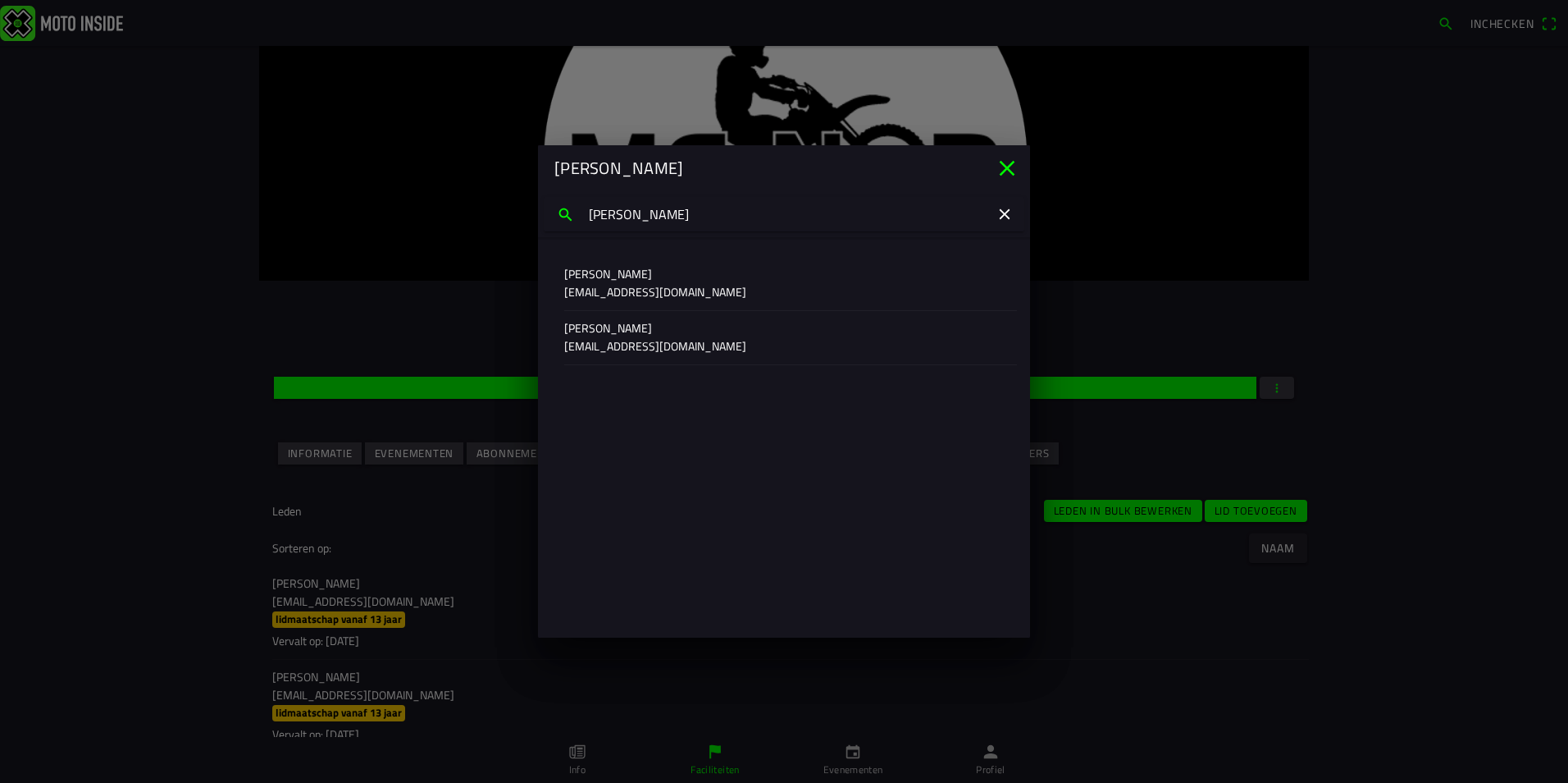
type input "lotte van drunen"
click at [651, 287] on p "info@destoffenkraam.nl" at bounding box center [784, 292] width 440 height 17
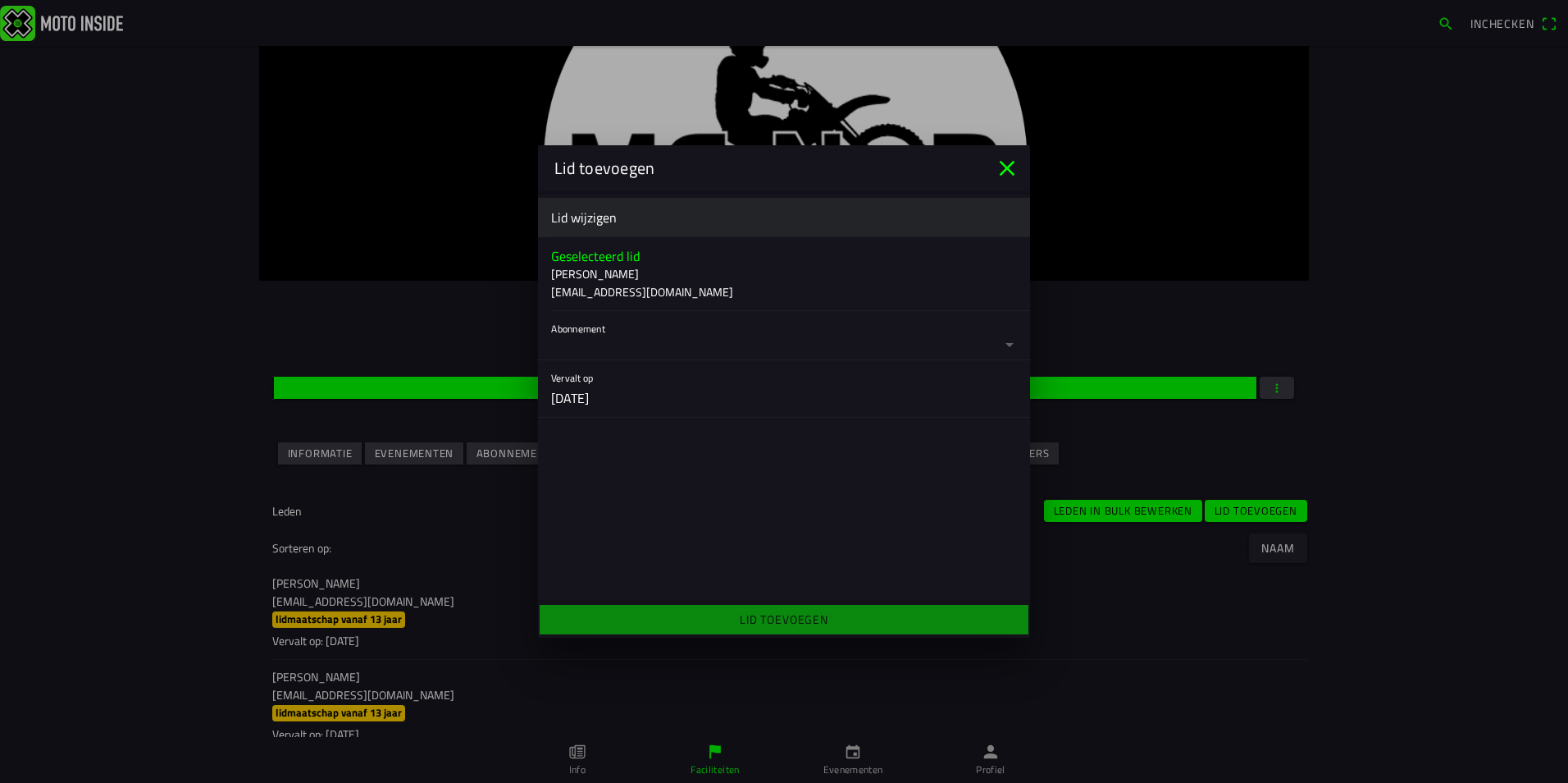
click at [661, 334] on button "button" at bounding box center [791, 335] width 479 height 49
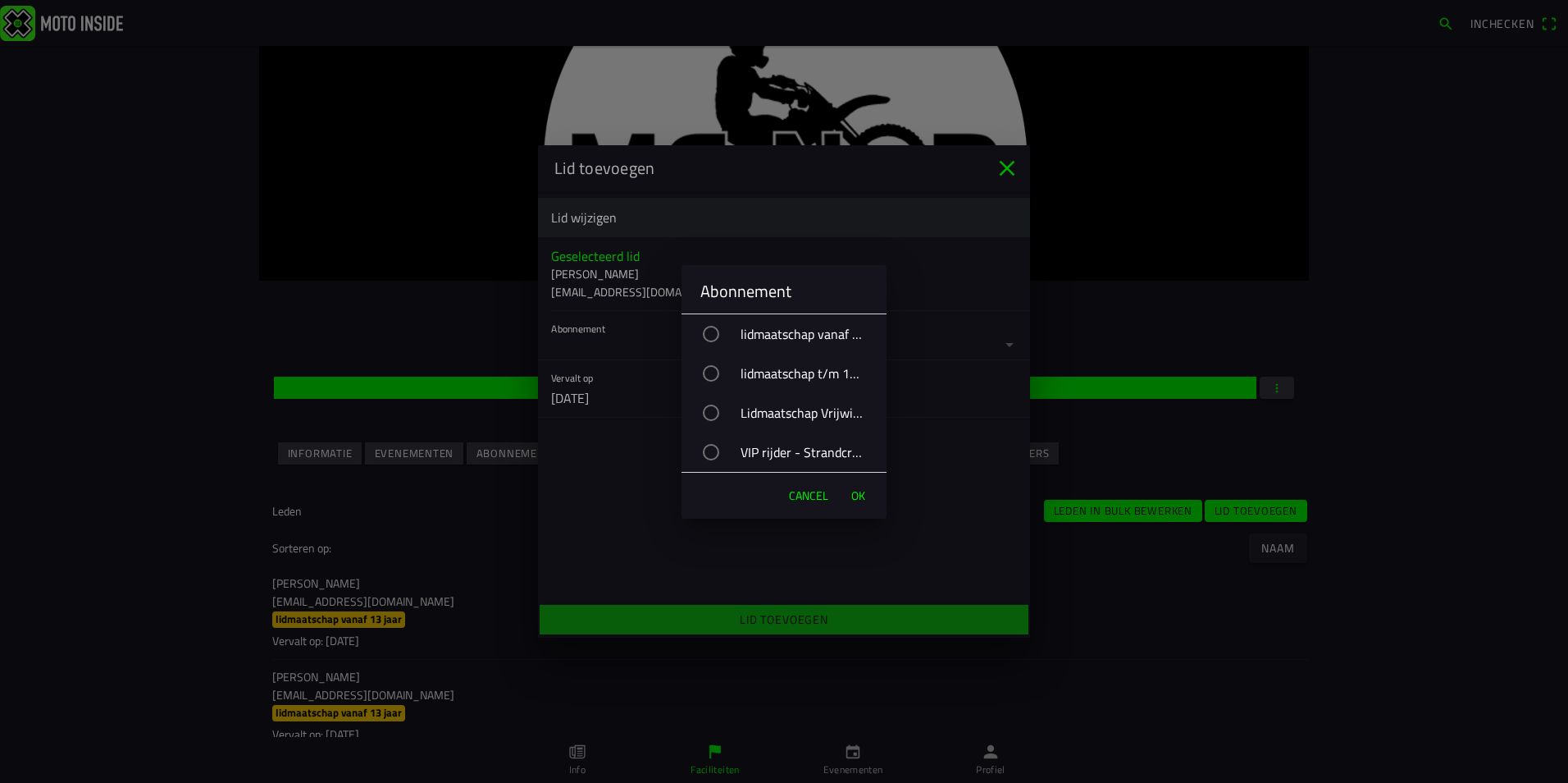
click at [776, 435] on div "VIP rijder - Strandcross" at bounding box center [792, 452] width 189 height 41
click at [861, 494] on span "OK" at bounding box center [858, 496] width 14 height 17
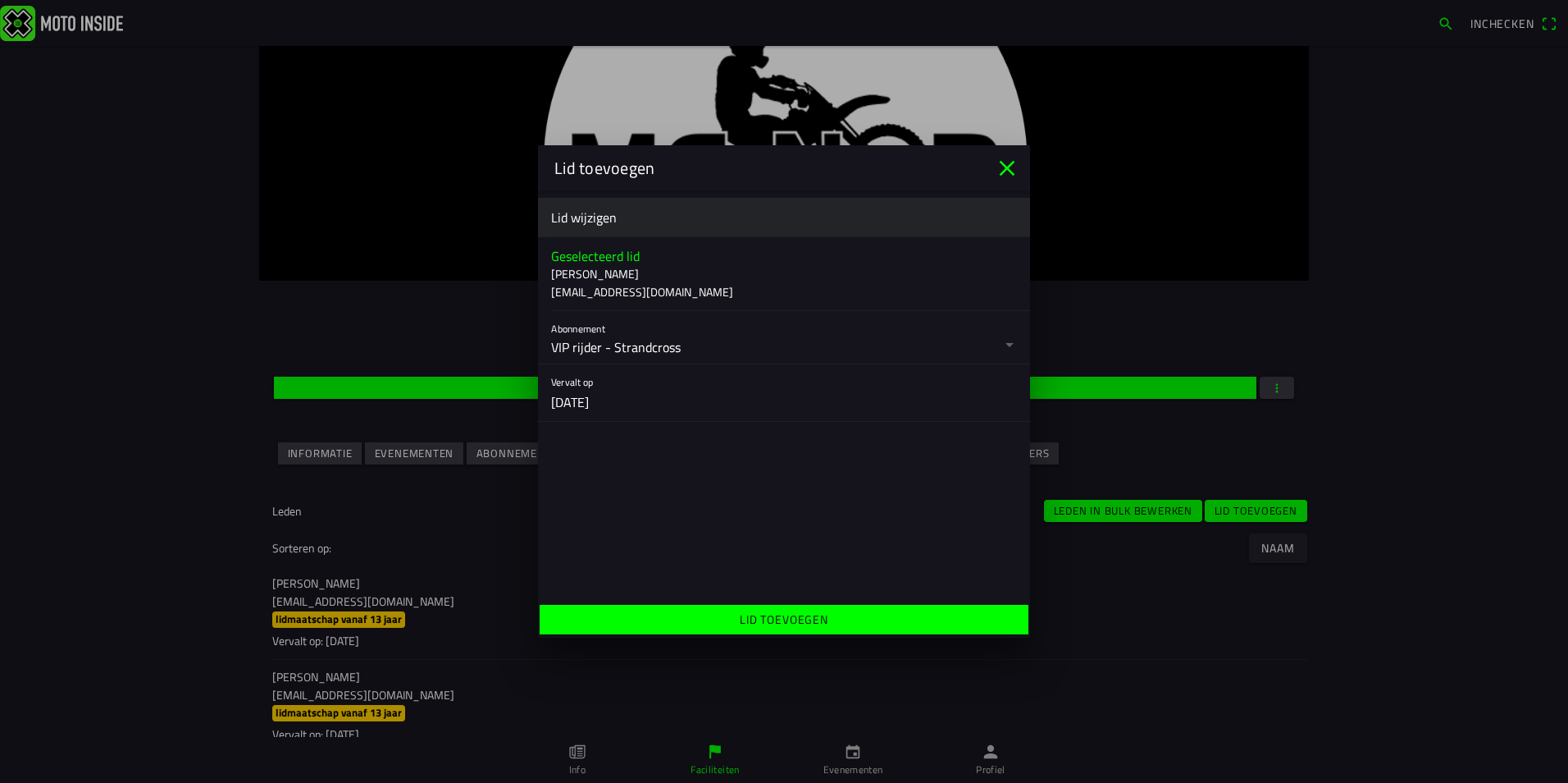
click at [858, 623] on span "Lid toevoegen" at bounding box center [784, 620] width 464 height 30
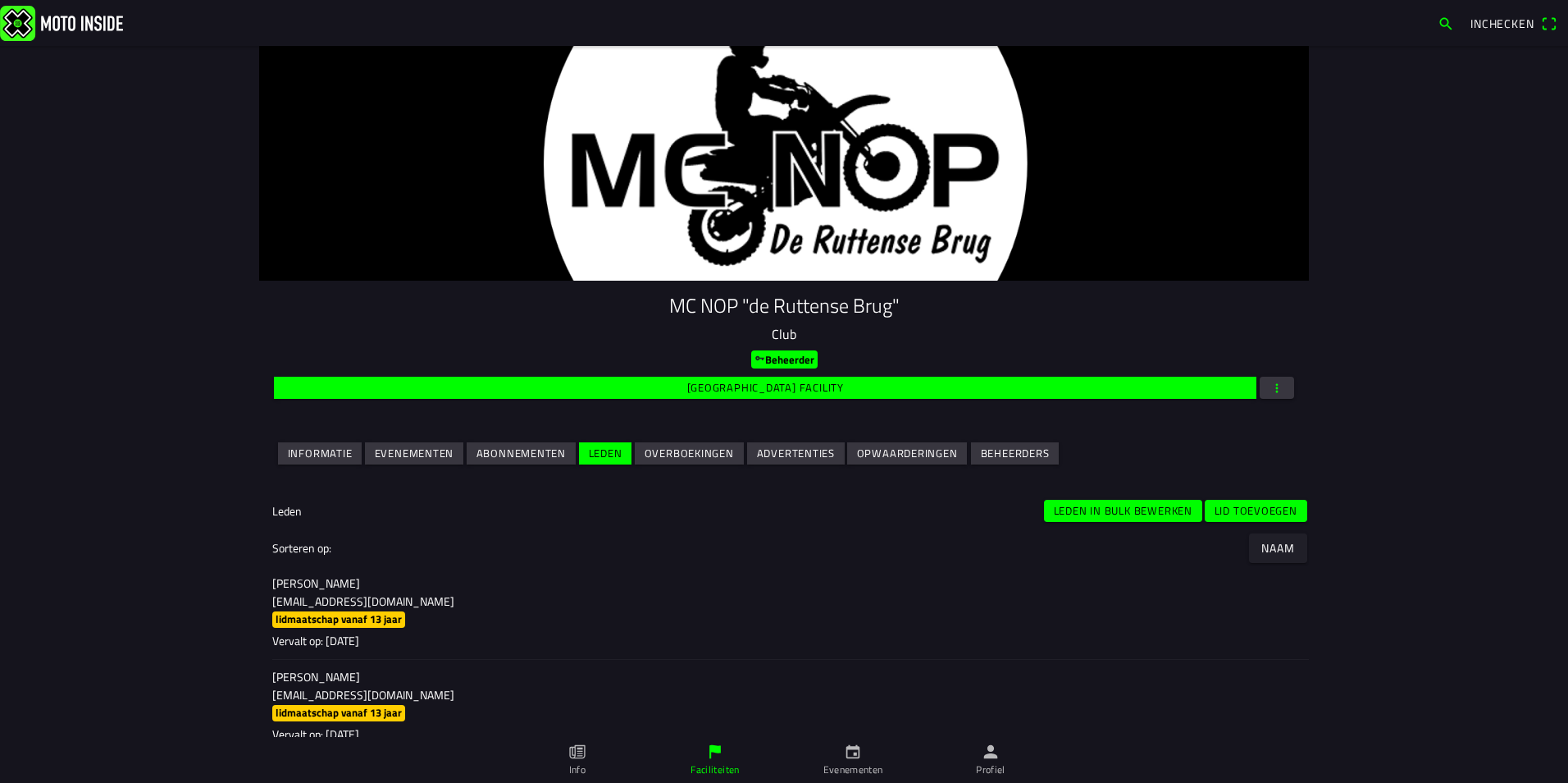
click at [0, 0] on slot "Lid toevoegen" at bounding box center [0, 0] width 0 height 0
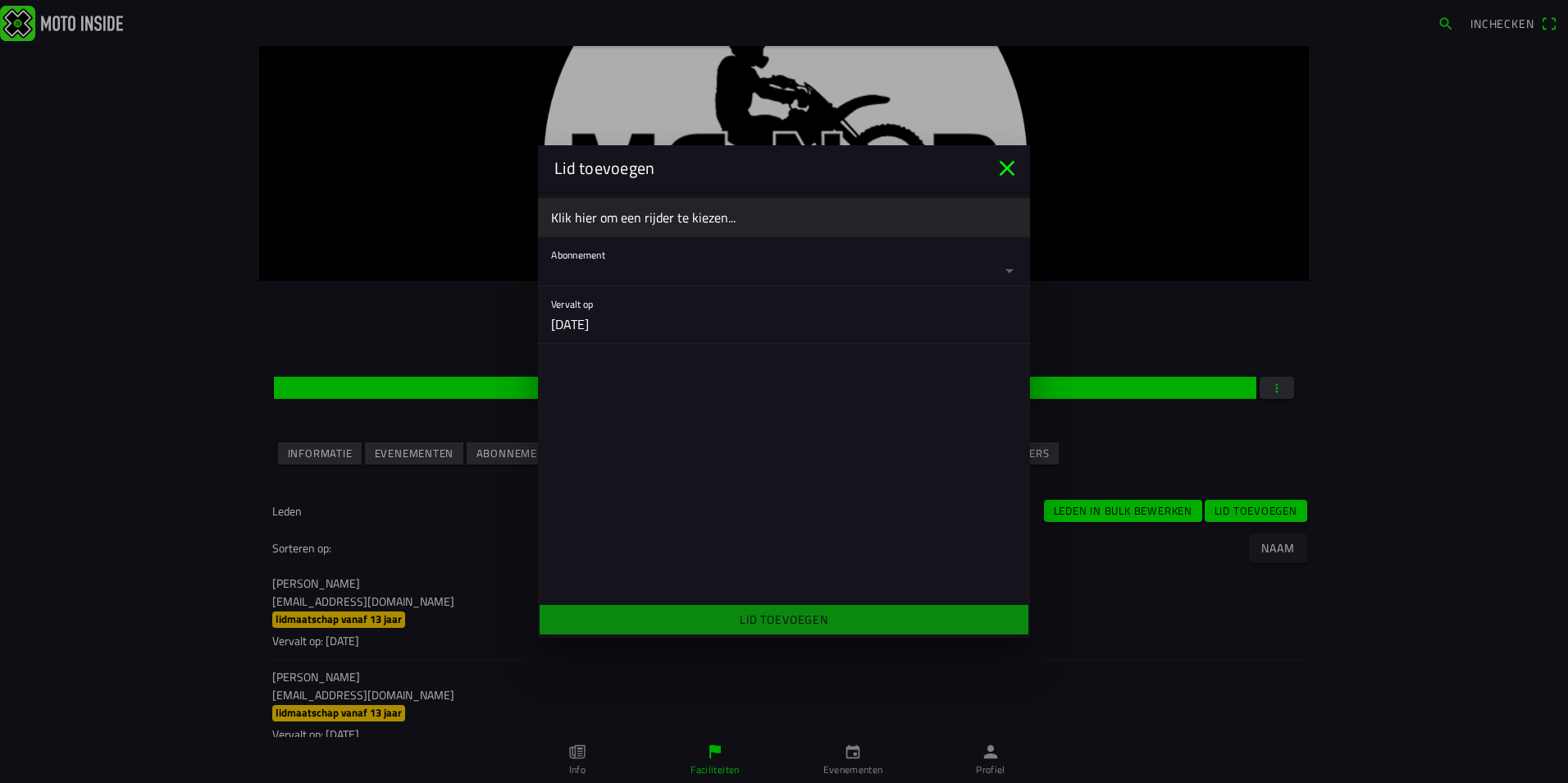
click at [702, 215] on ion-label "Klik hier om een rijder te kiezen..." at bounding box center [784, 217] width 466 height 19
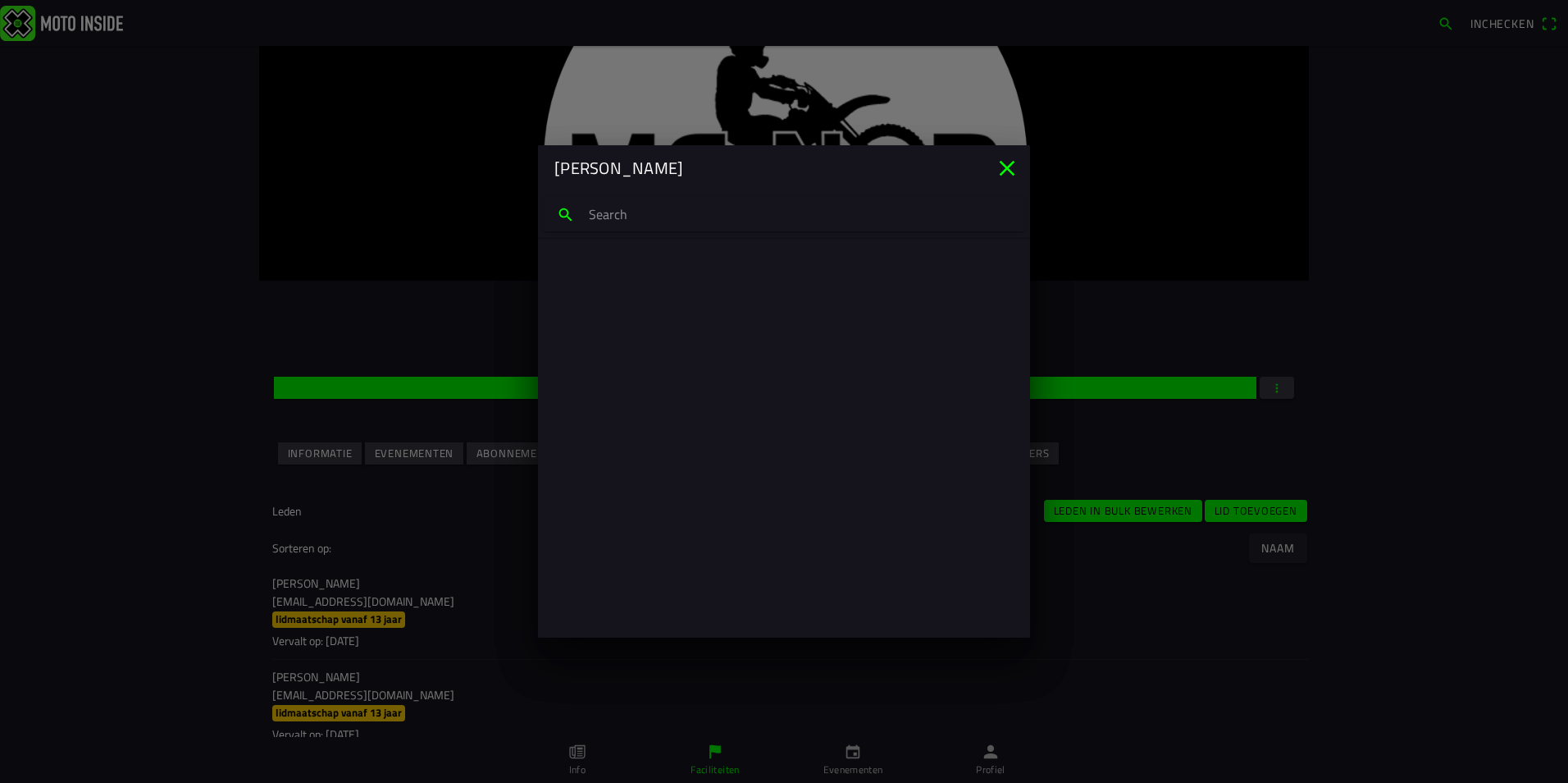
click at [702, 215] on input "search text" at bounding box center [784, 214] width 480 height 34
type input "lotte van dr"
click at [632, 299] on p "winkel@destoffenkraam.nl" at bounding box center [784, 292] width 440 height 17
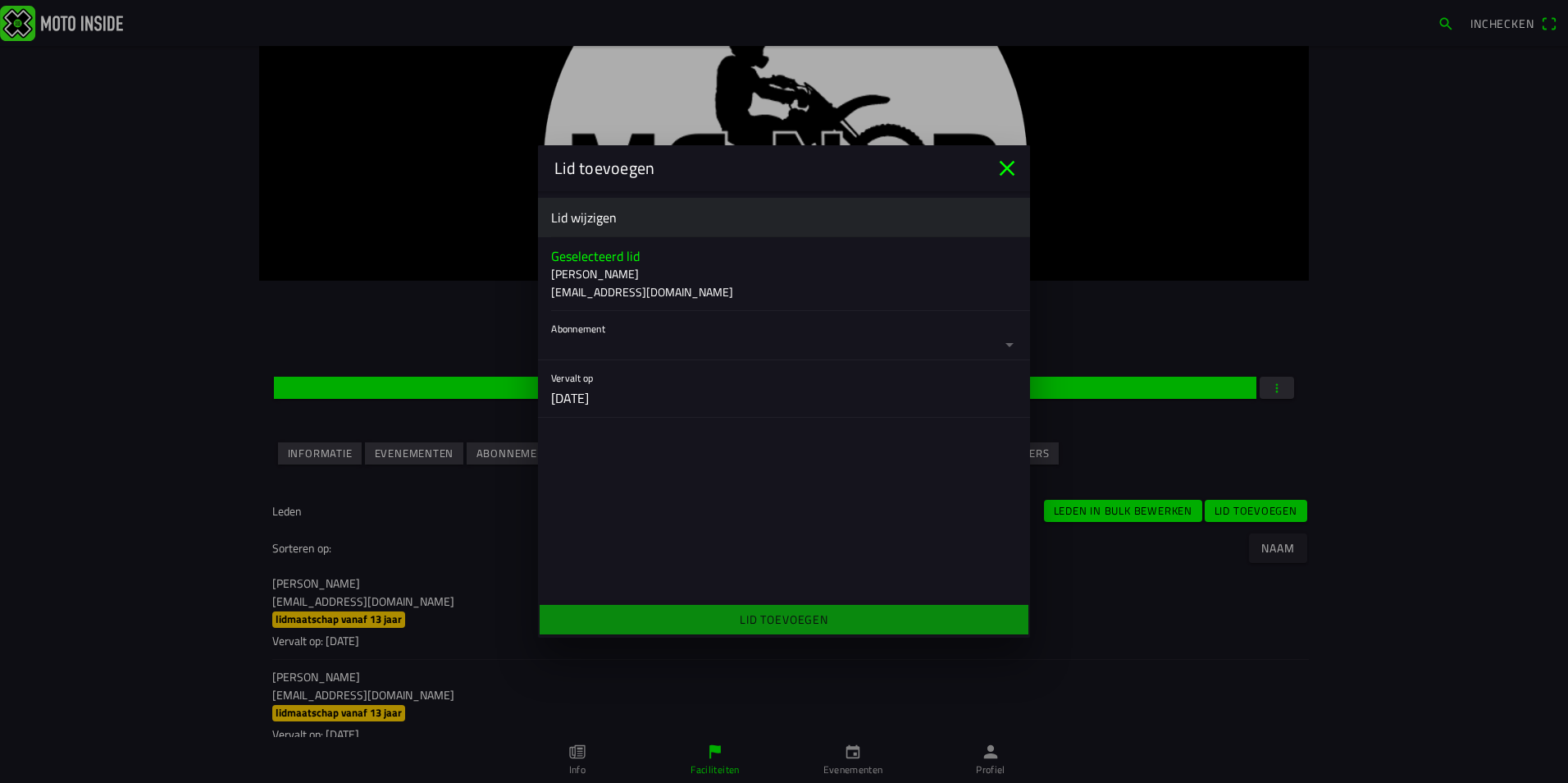
click at [813, 342] on button "button" at bounding box center [791, 335] width 479 height 49
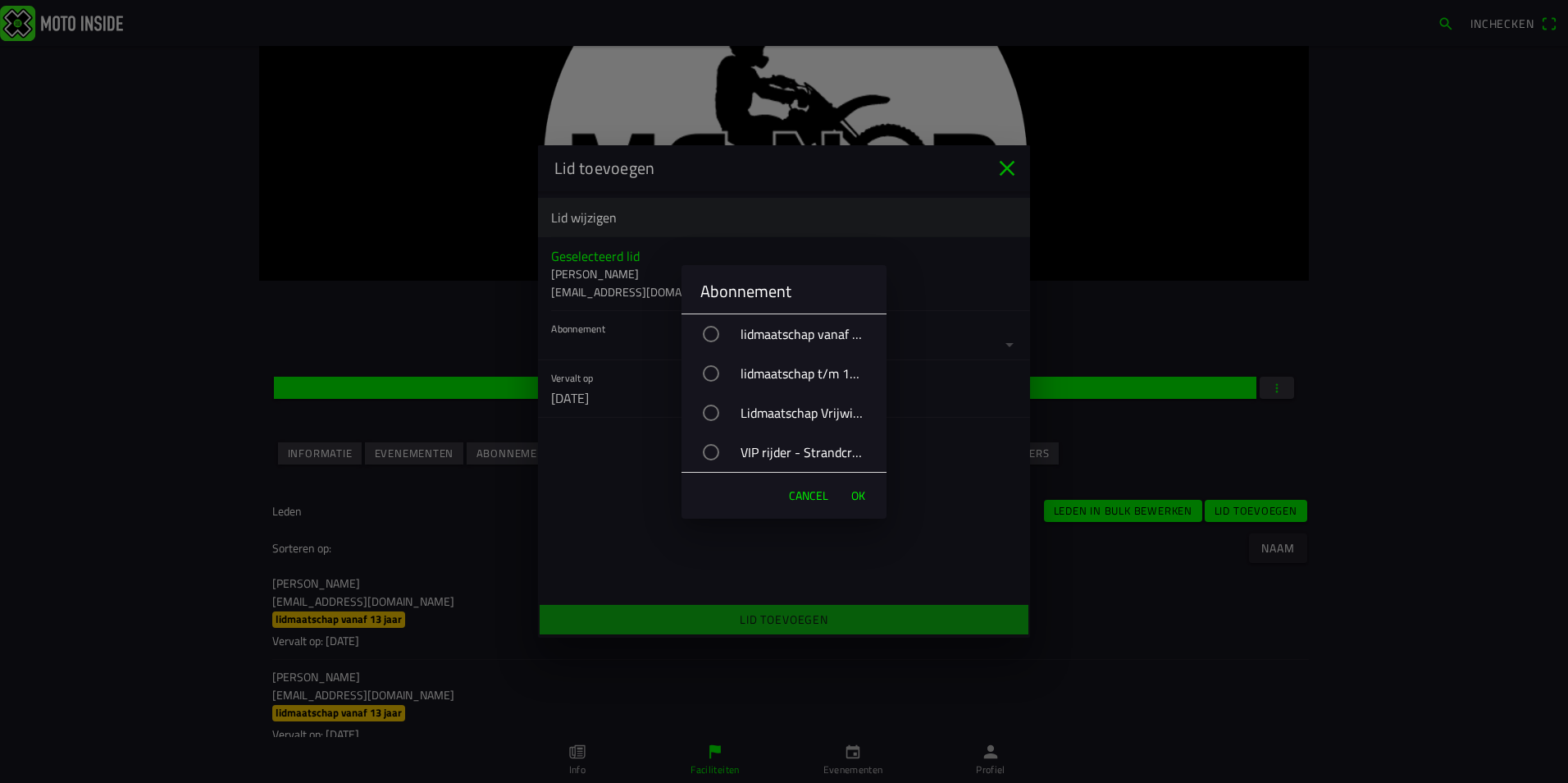
click at [823, 447] on div "VIP rijder - Strandcross" at bounding box center [792, 452] width 189 height 41
click at [854, 488] on span "OK" at bounding box center [858, 496] width 14 height 17
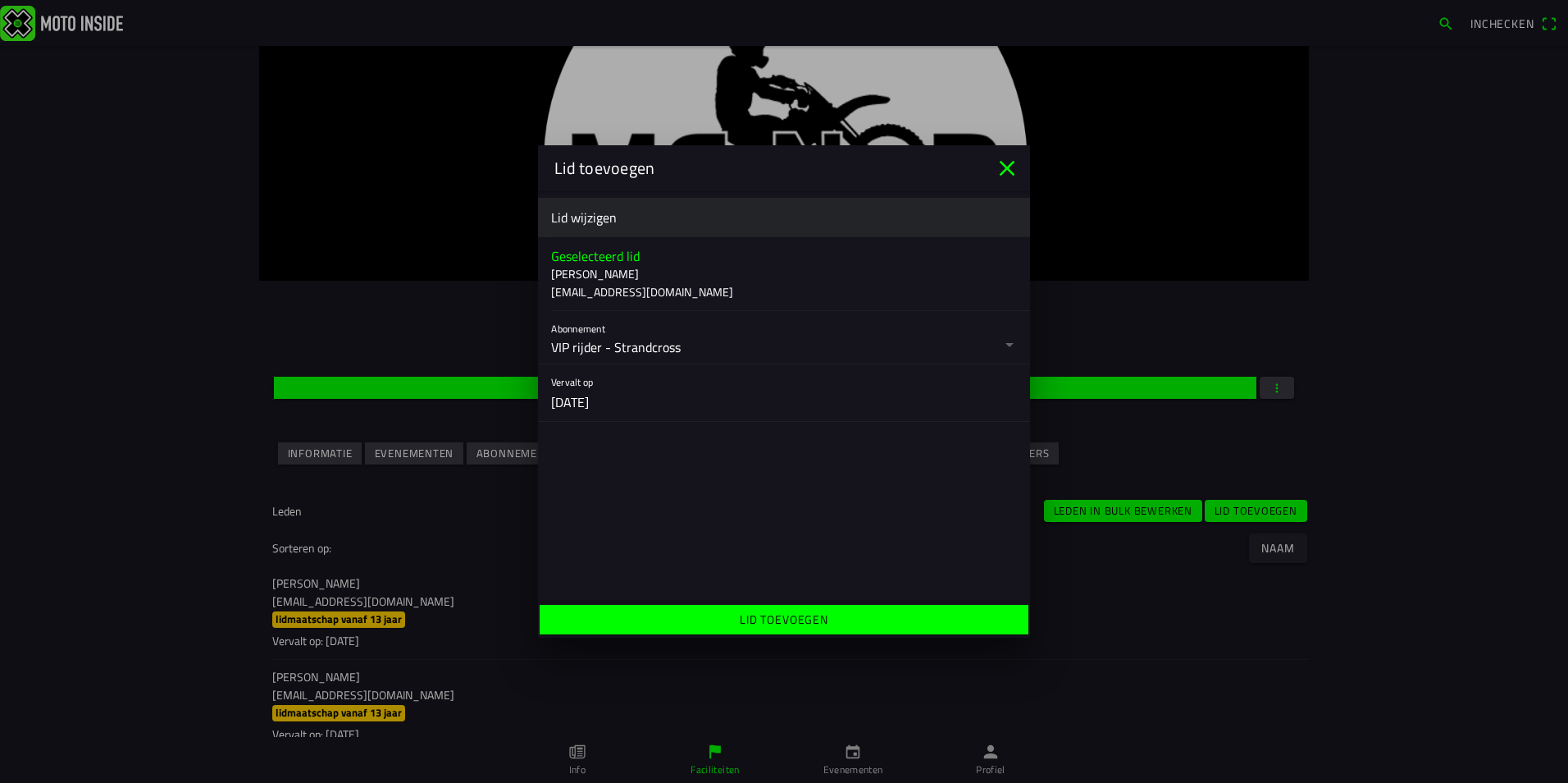
click at [870, 622] on span "Lid toevoegen" at bounding box center [784, 620] width 464 height 30
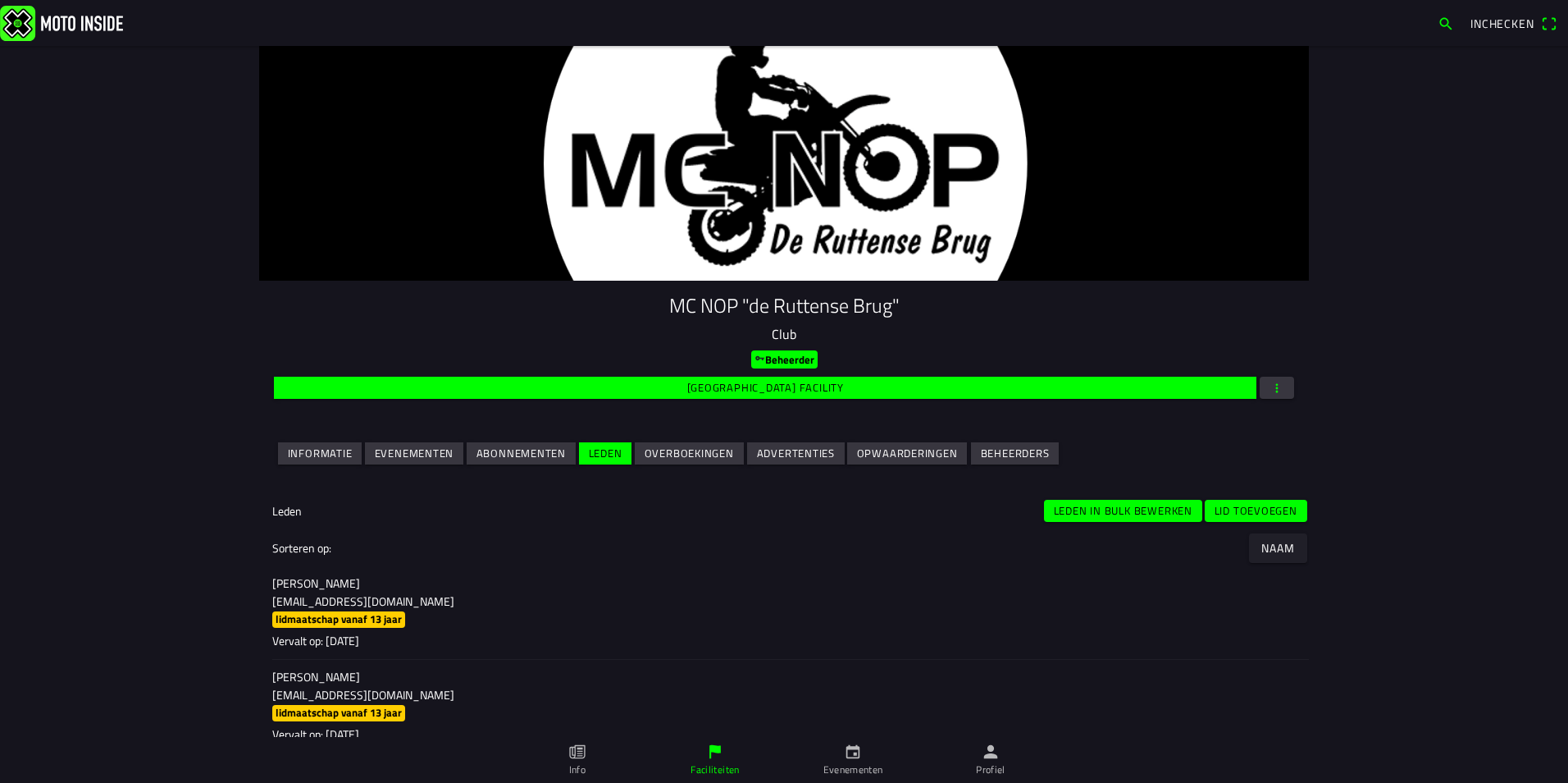
click at [0, 0] on slot "Lid toevoegen" at bounding box center [0, 0] width 0 height 0
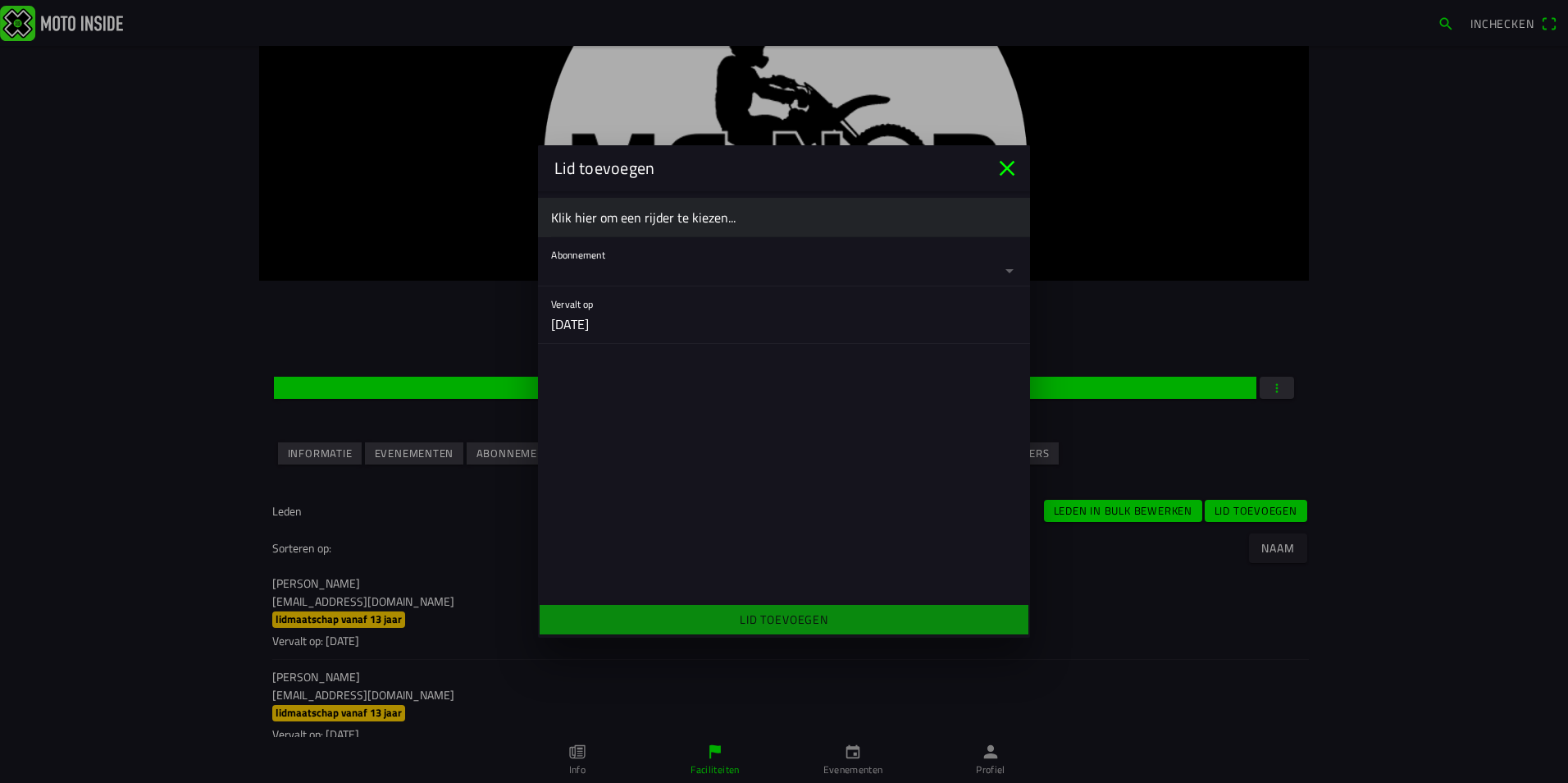
click at [622, 219] on ion-label "Klik hier om een rijder te kiezen..." at bounding box center [784, 217] width 466 height 19
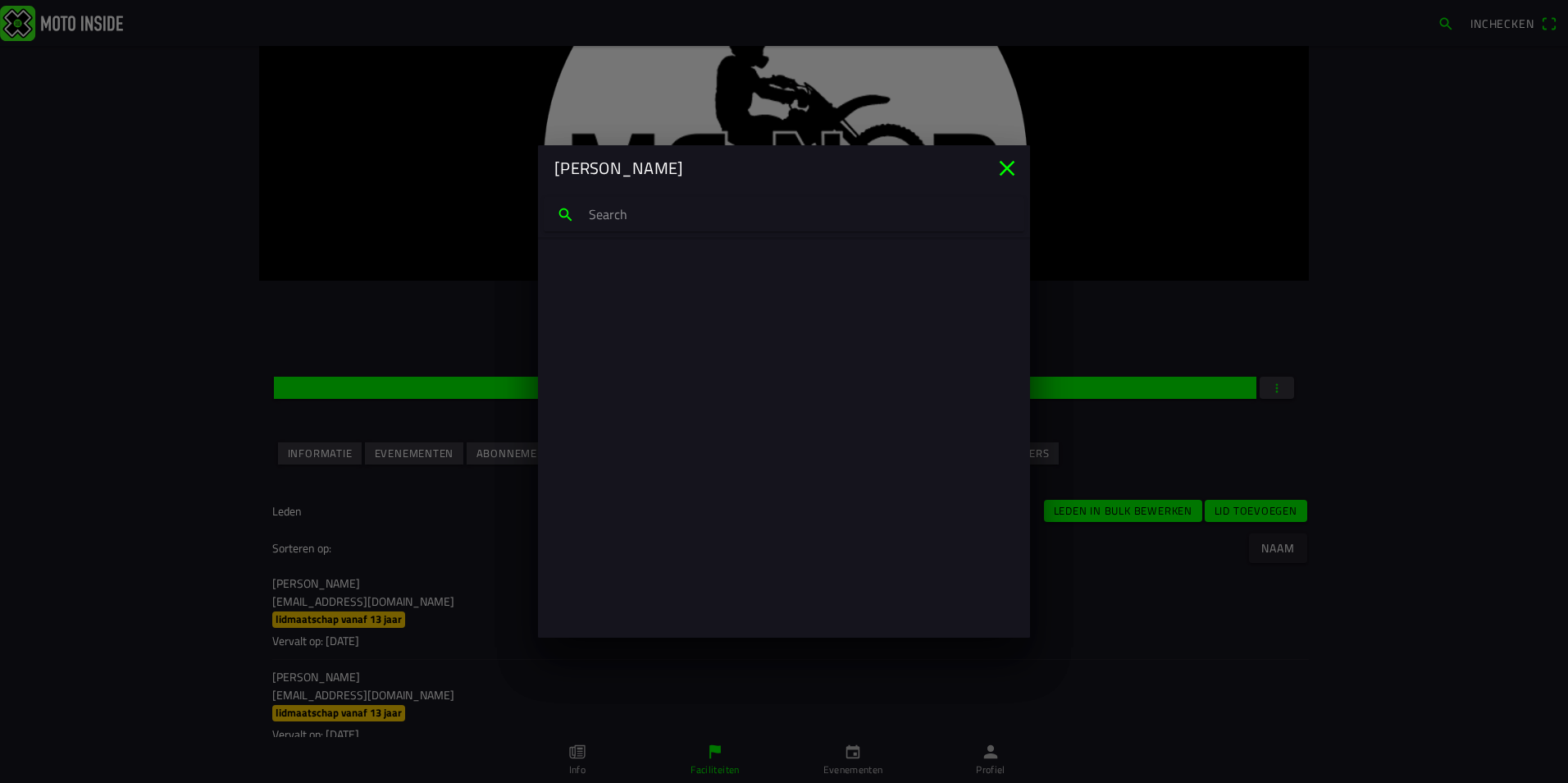
click at [622, 218] on input "search text" at bounding box center [784, 214] width 480 height 34
click at [615, 216] on input "luct bark" at bounding box center [784, 214] width 480 height 34
drag, startPoint x: 610, startPoint y: 219, endPoint x: 632, endPoint y: 219, distance: 22.0
click at [611, 219] on input "luct bark" at bounding box center [784, 214] width 480 height 34
click at [608, 214] on input "lucty bark" at bounding box center [784, 214] width 480 height 34
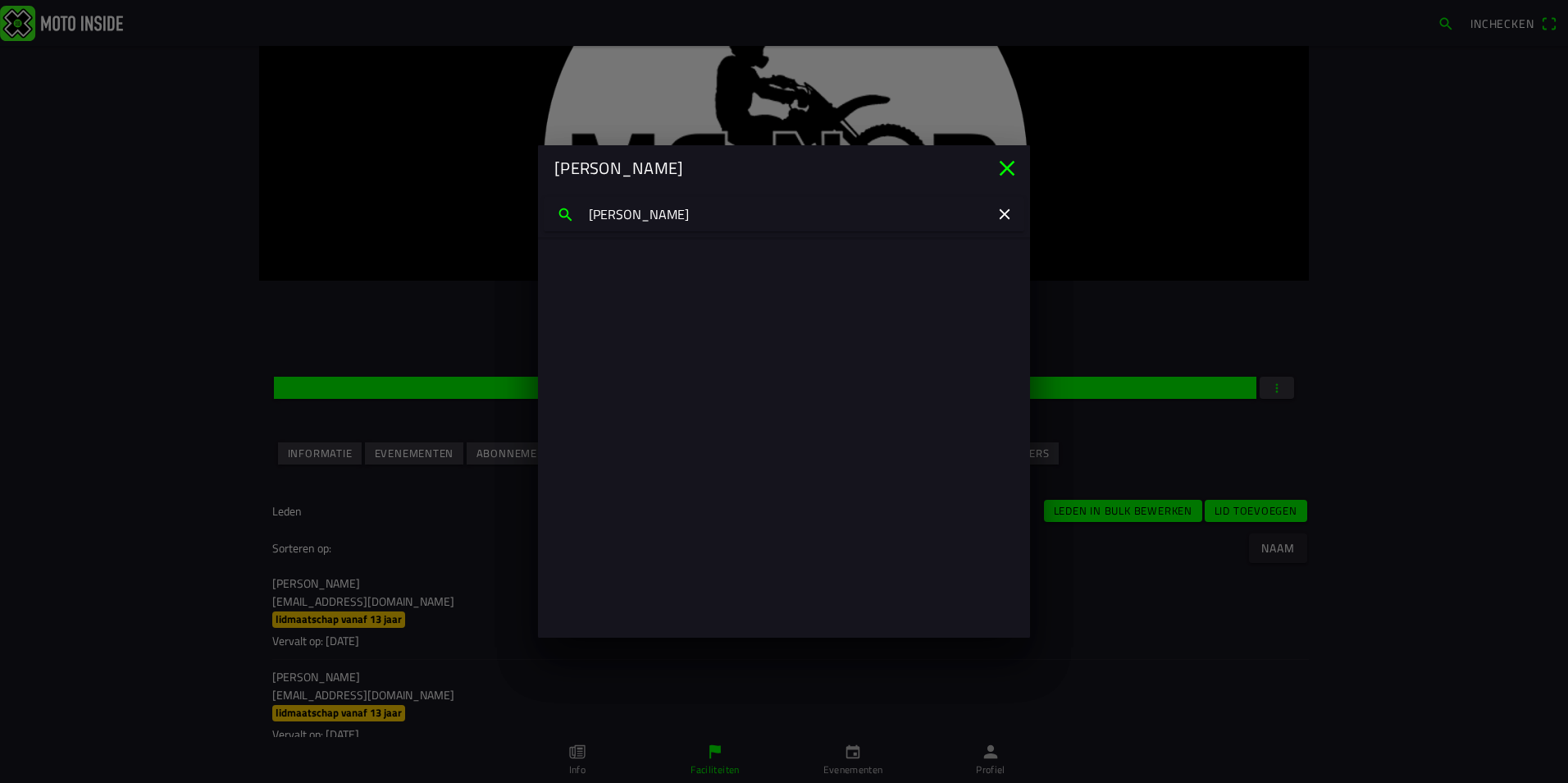
type input "lucy bark"
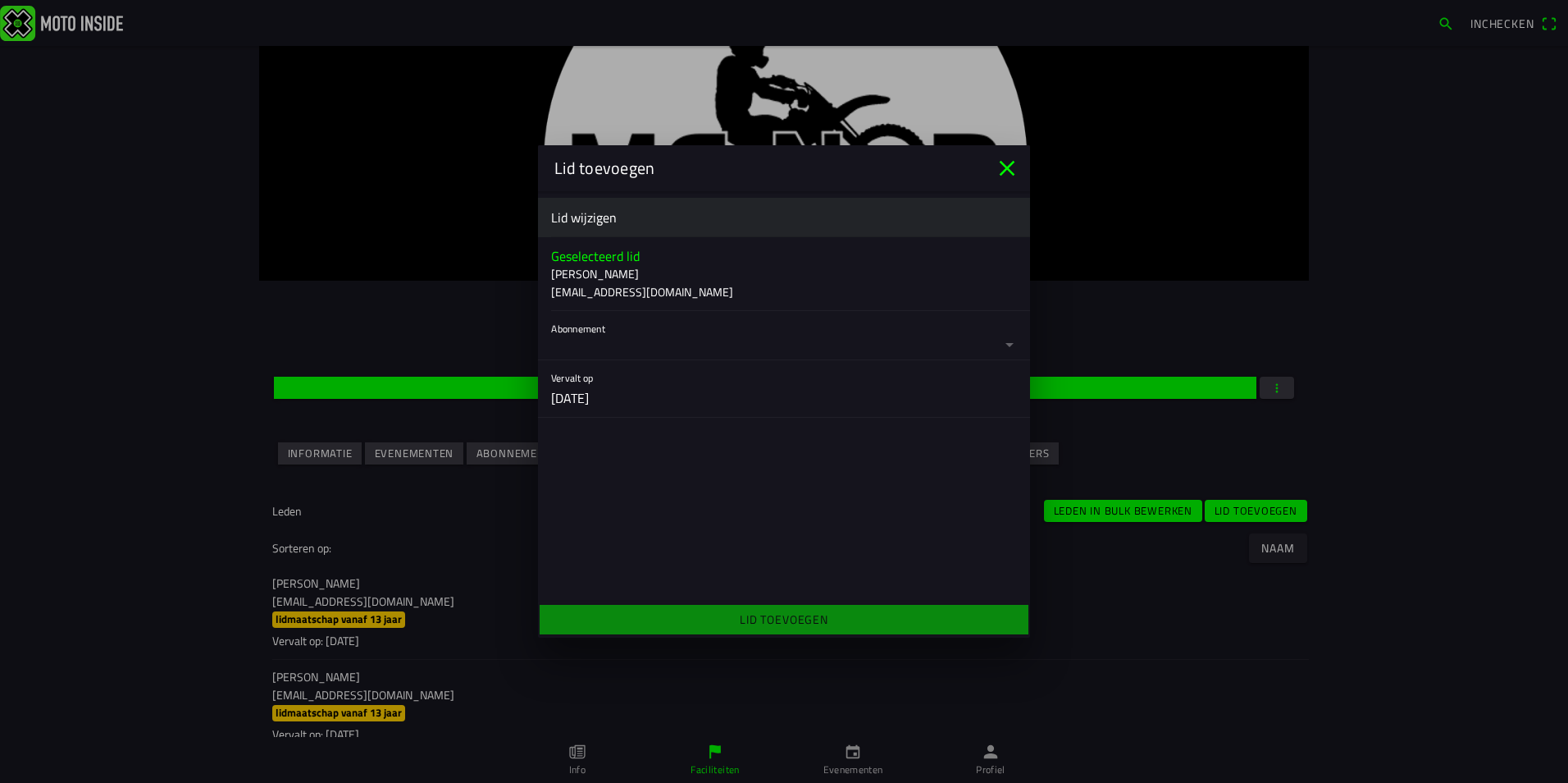
click at [673, 346] on button "button" at bounding box center [791, 335] width 479 height 49
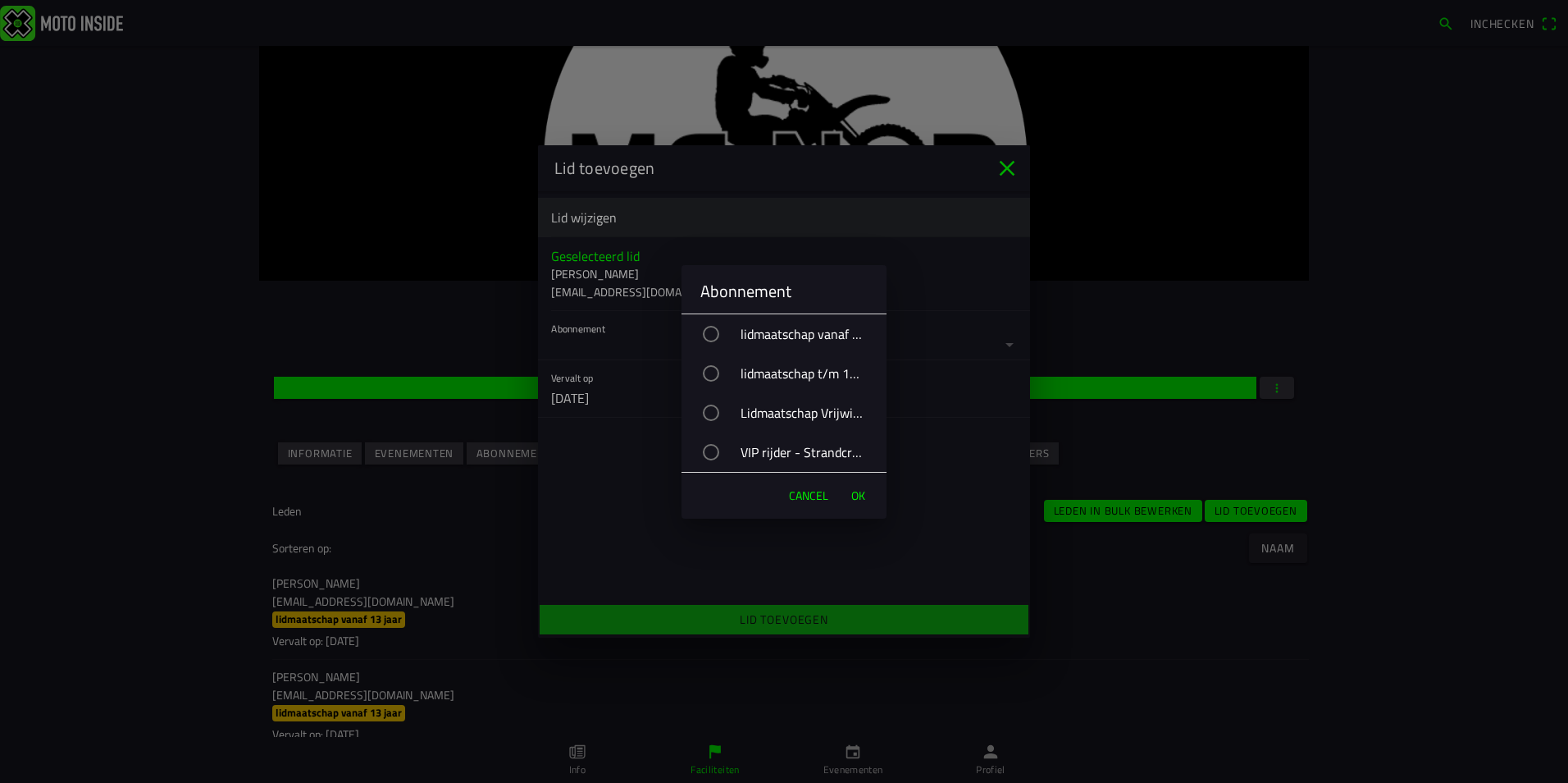
click at [772, 454] on div "VIP rijder - Strandcross" at bounding box center [792, 452] width 189 height 41
click at [861, 493] on span "OK" at bounding box center [858, 496] width 14 height 17
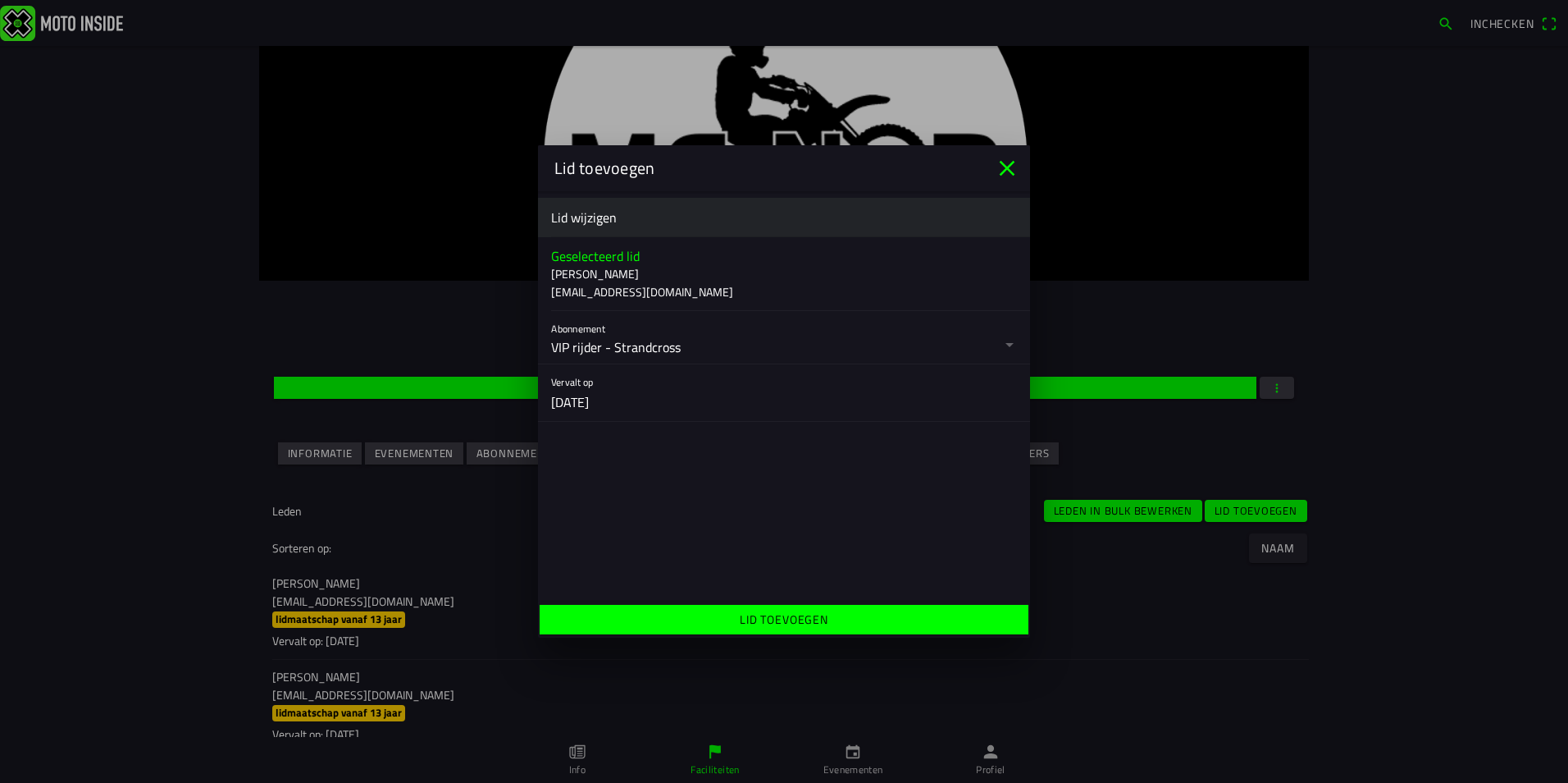
click at [880, 623] on span "Lid toevoegen" at bounding box center [784, 620] width 464 height 30
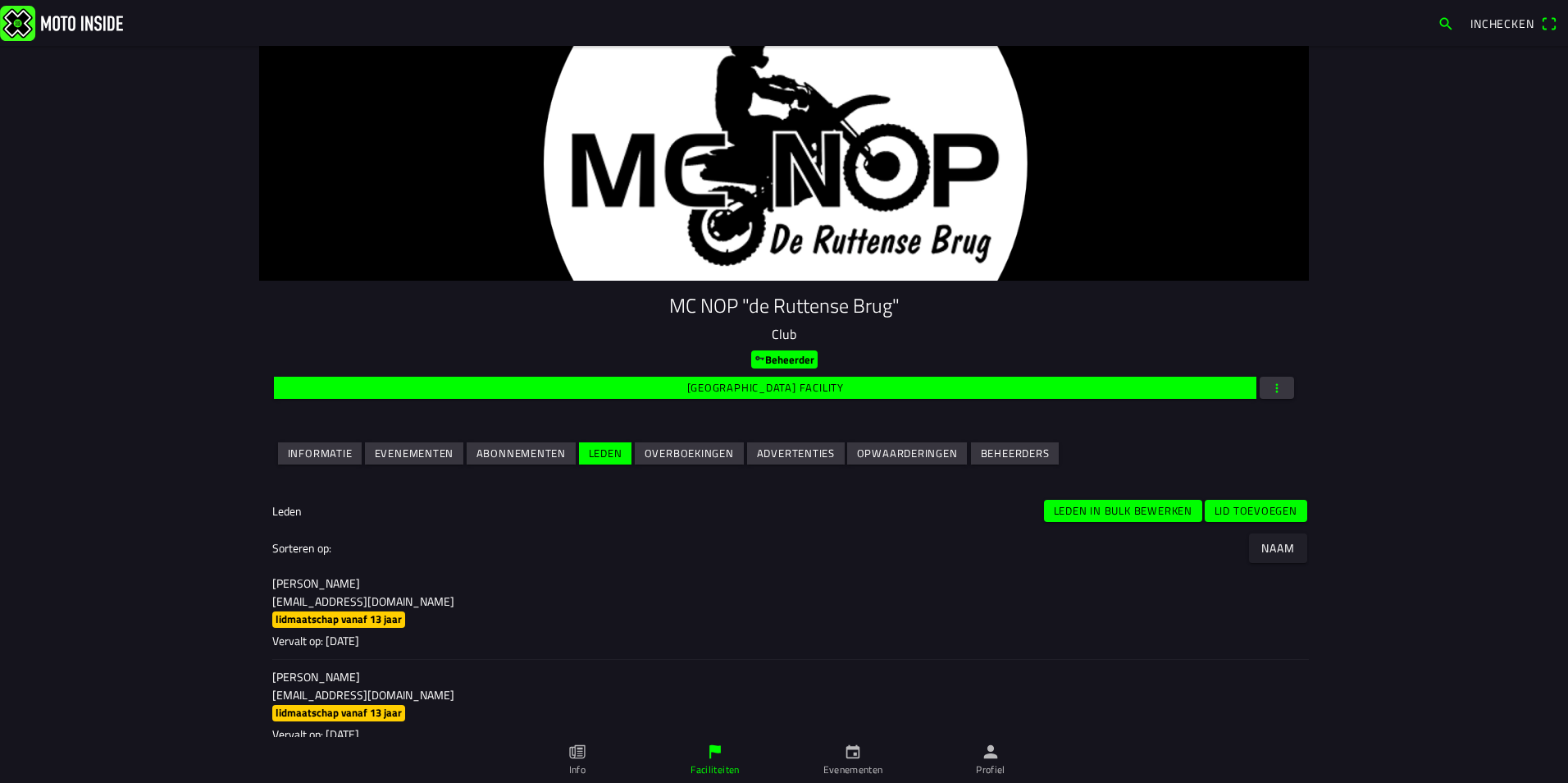
click at [0, 0] on slot "Lid toevoegen" at bounding box center [0, 0] width 0 height 0
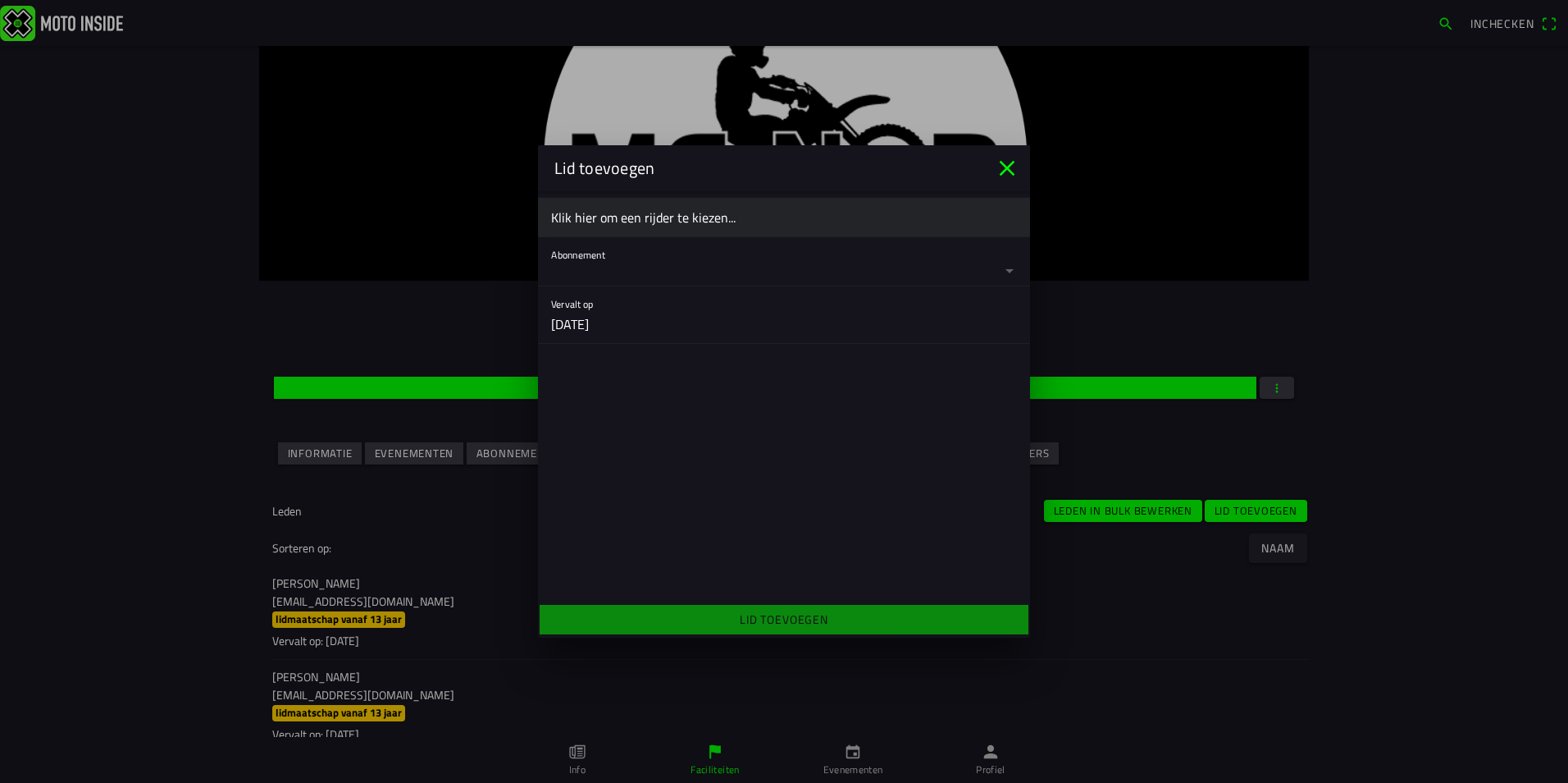
click at [677, 219] on ion-label "Klik hier om een rijder te kiezen..." at bounding box center [784, 217] width 466 height 19
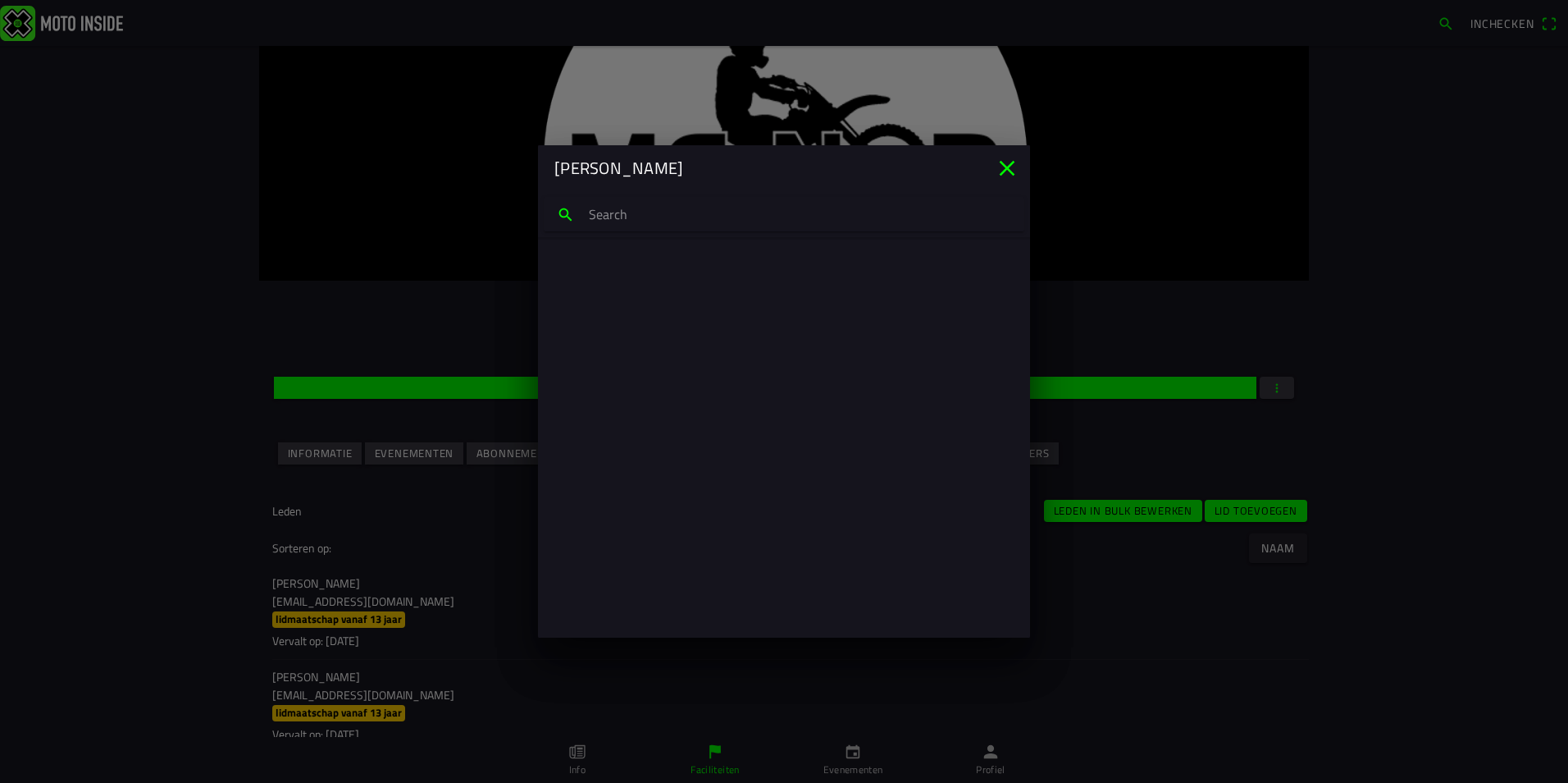
click at [665, 213] on input "search text" at bounding box center [784, 214] width 480 height 34
type input "malou ja"
click at [616, 296] on p "cj@cjhandel.dk" at bounding box center [784, 292] width 440 height 17
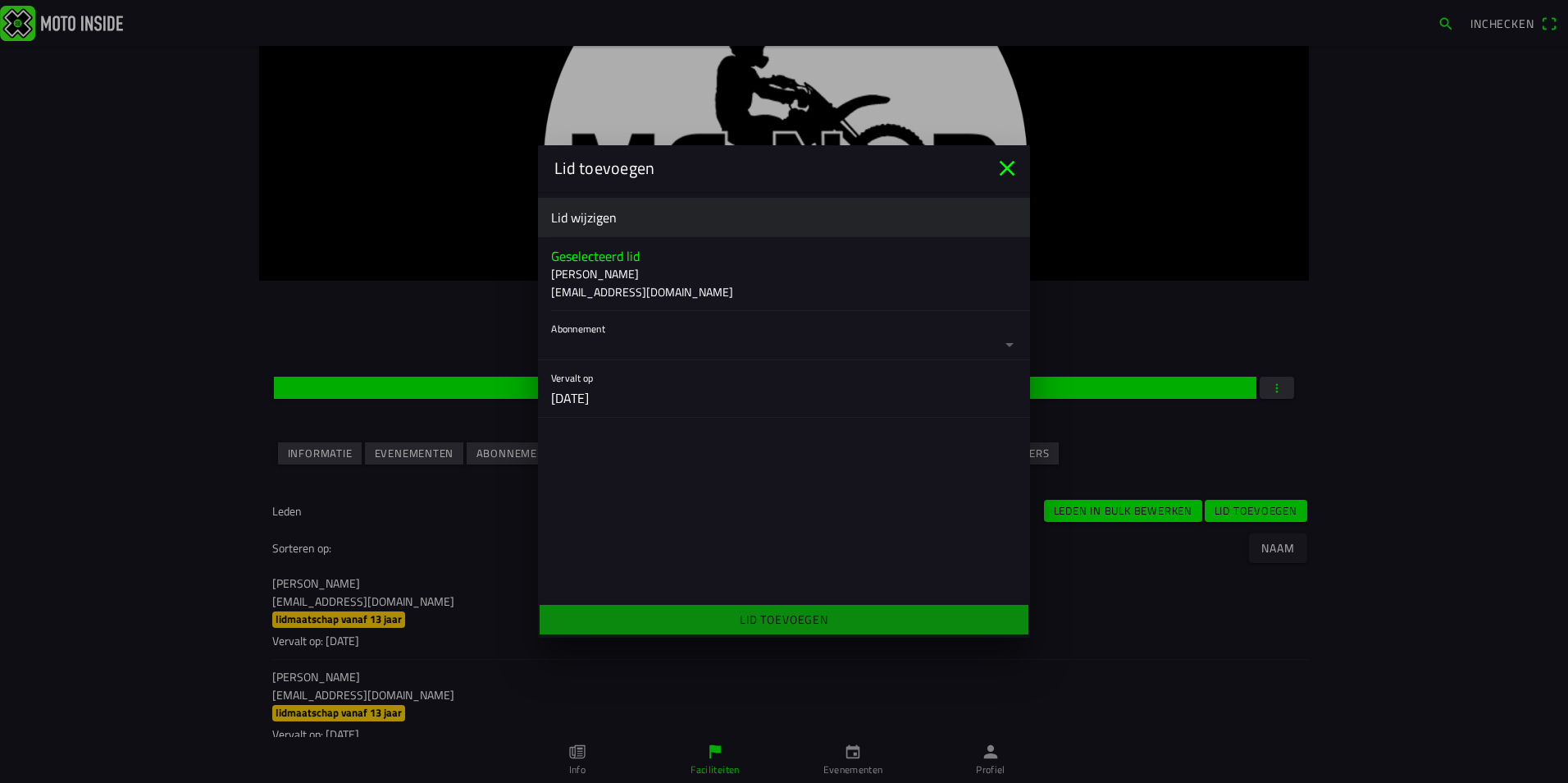
click at [615, 359] on button "button" at bounding box center [791, 335] width 479 height 49
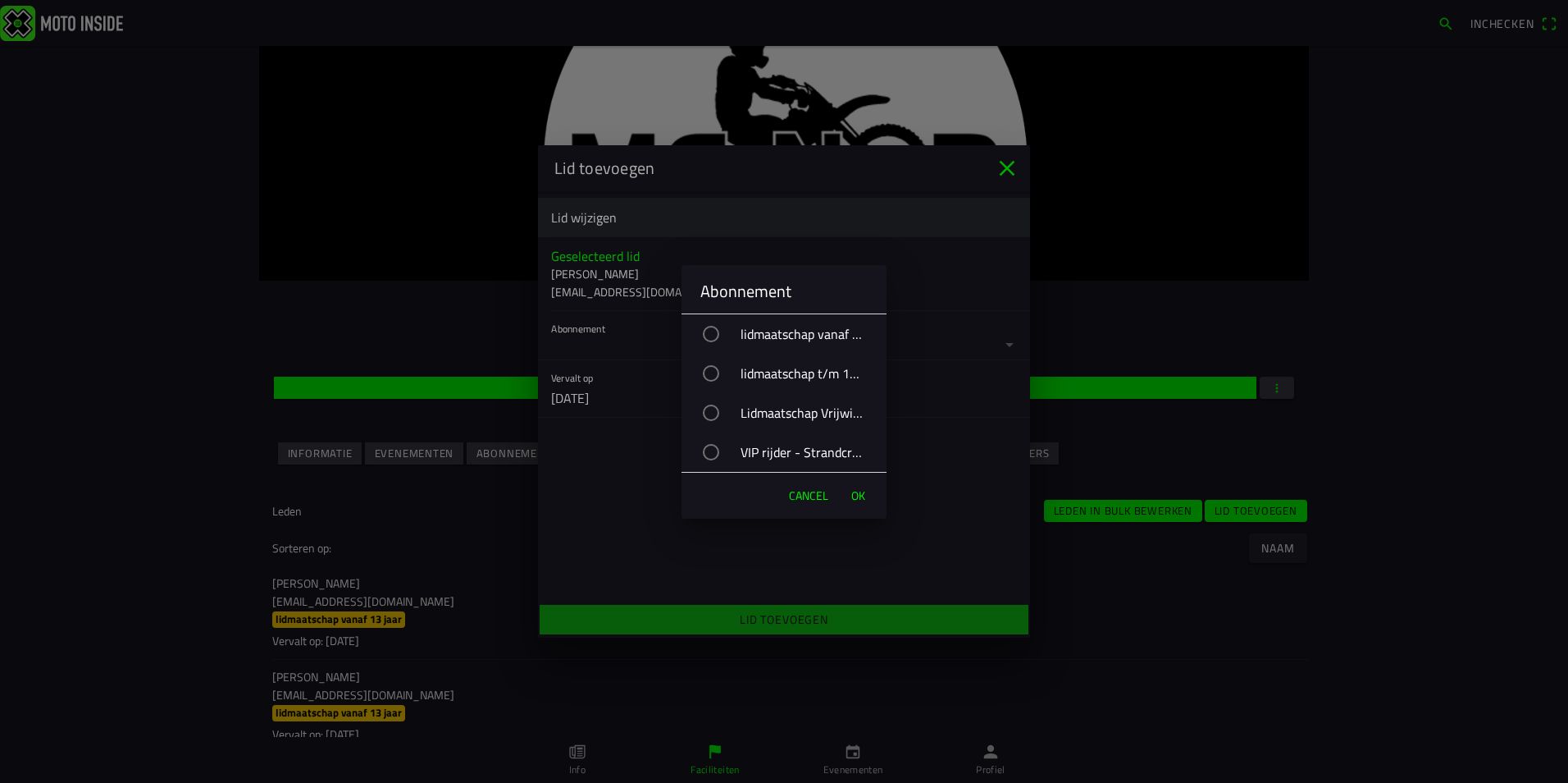
click at [753, 454] on div "VIP rijder - Strandcross" at bounding box center [792, 452] width 189 height 41
click at [869, 497] on button "OK" at bounding box center [858, 496] width 30 height 33
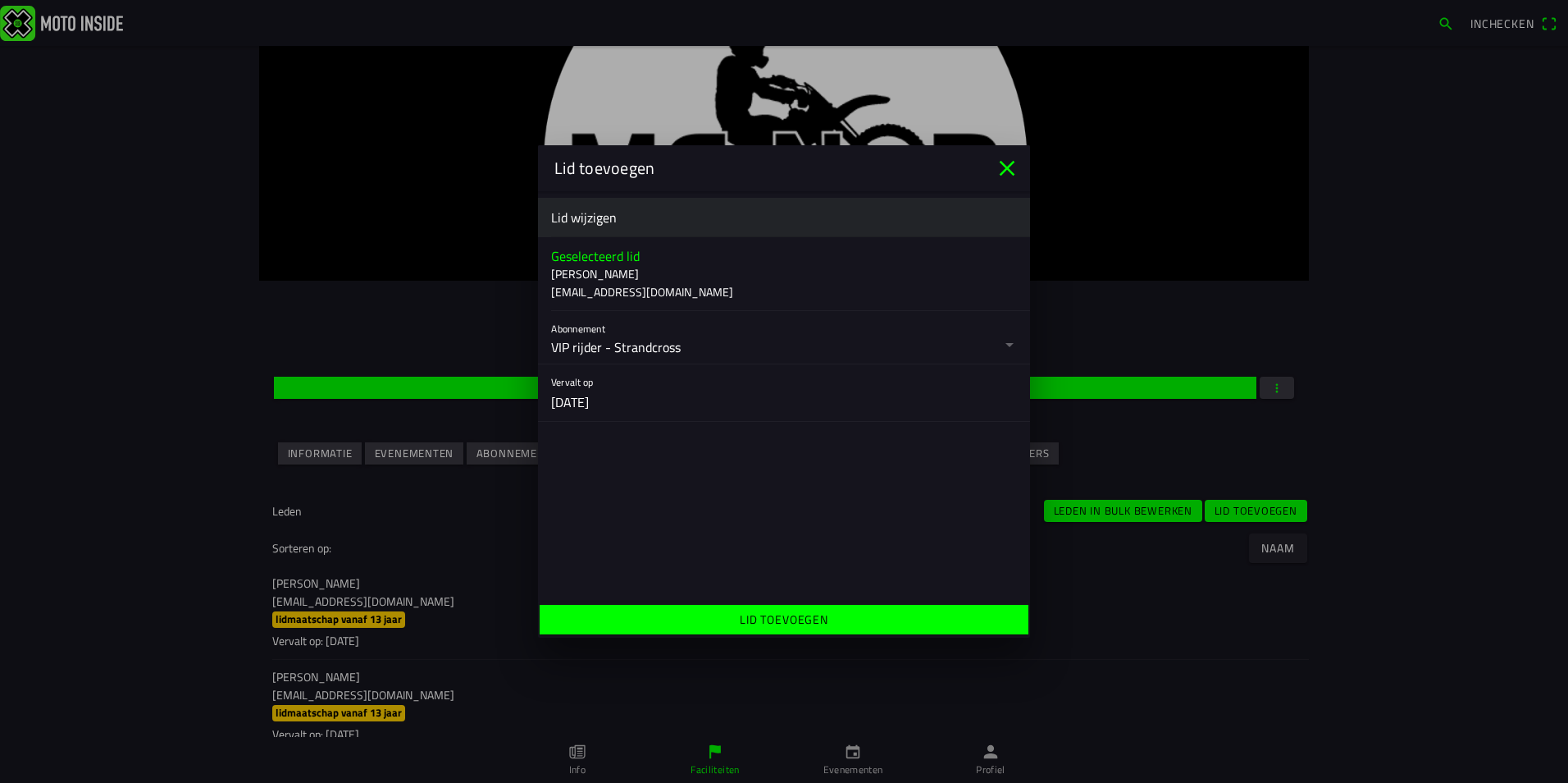
click at [883, 624] on span "Lid toevoegen" at bounding box center [784, 620] width 464 height 30
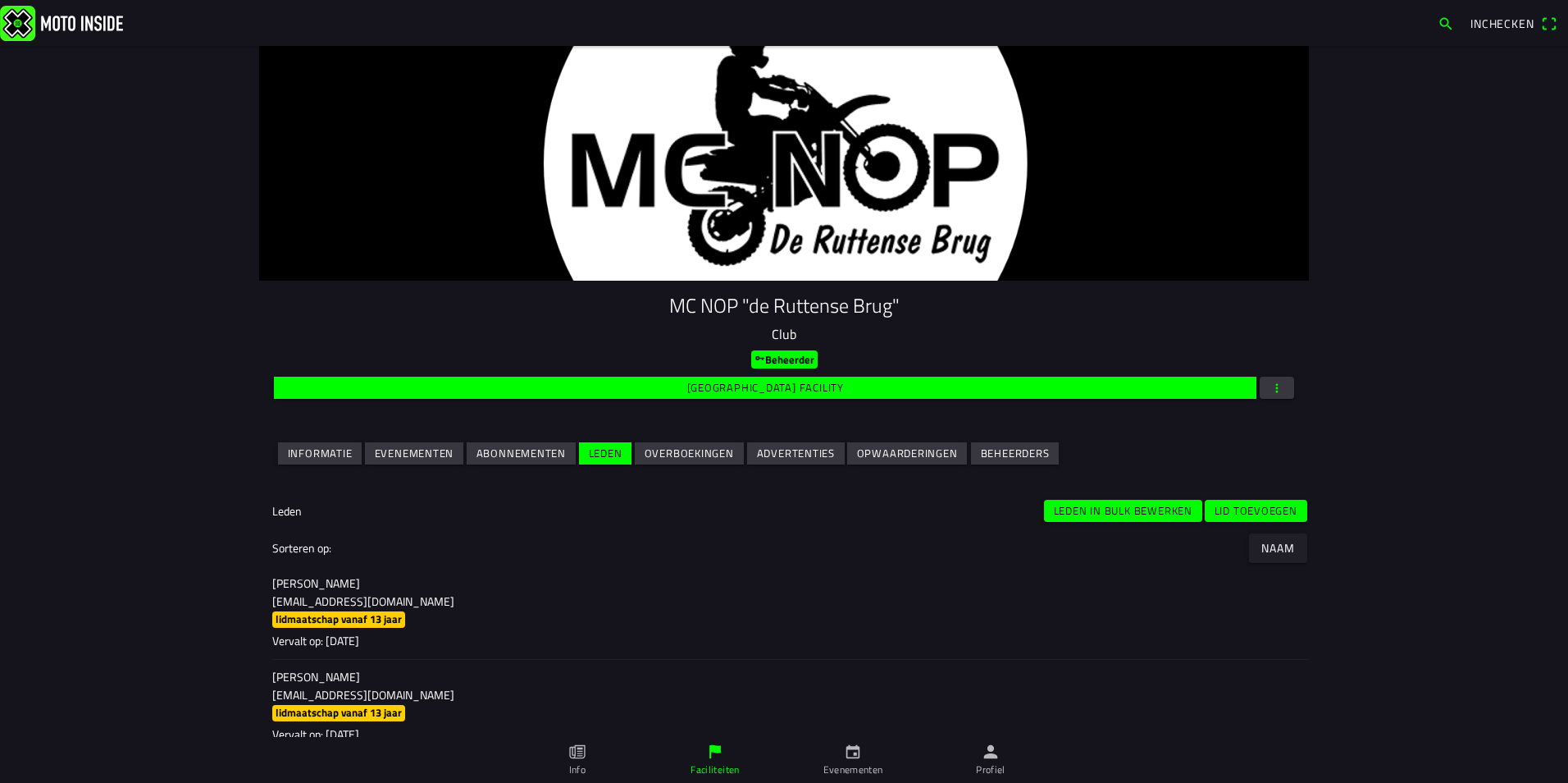
click at [0, 0] on slot "Lid toevoegen" at bounding box center [0, 0] width 0 height 0
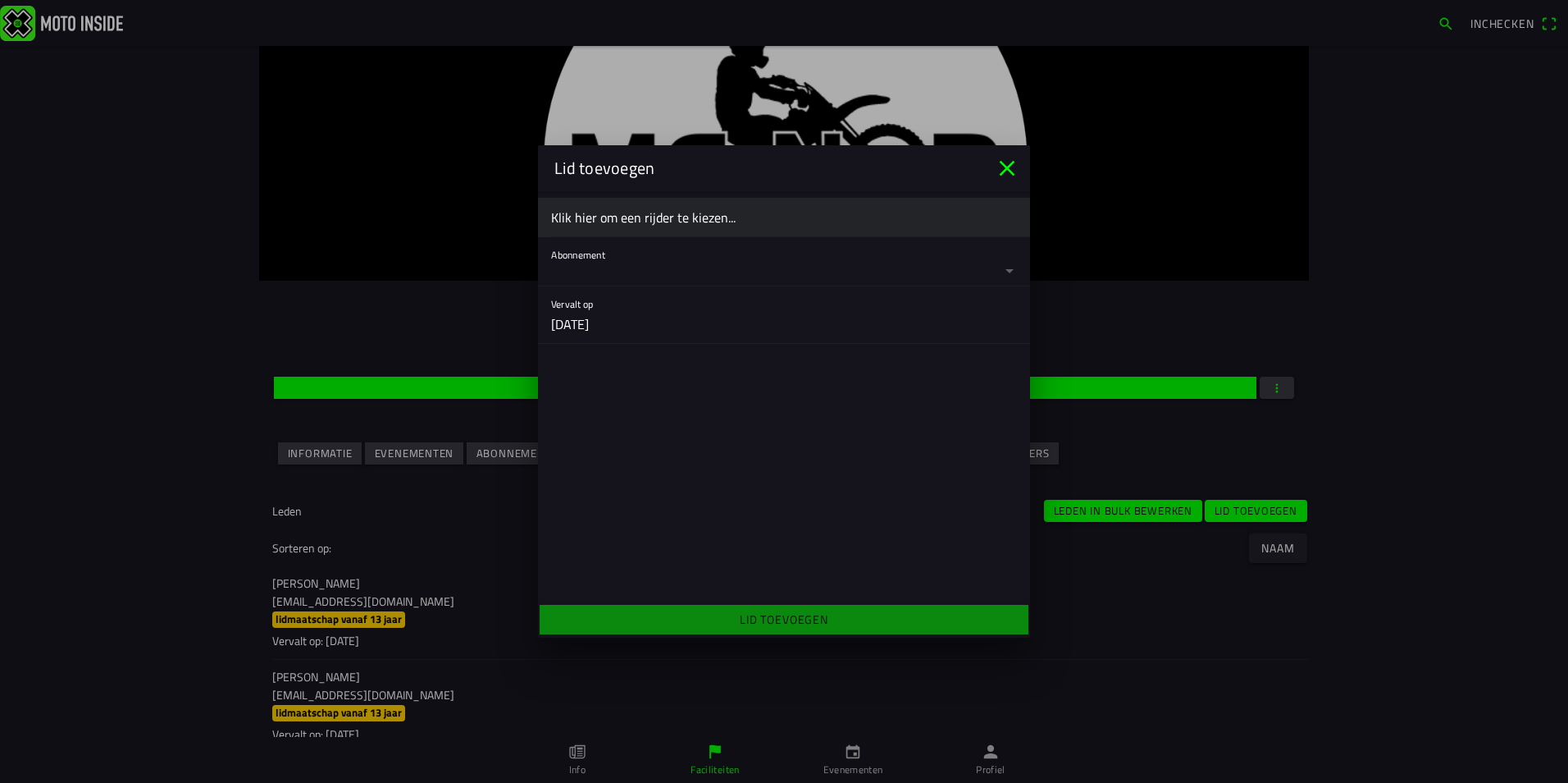
click at [666, 218] on ion-label "Klik hier om een rijder te kiezen..." at bounding box center [784, 217] width 466 height 19
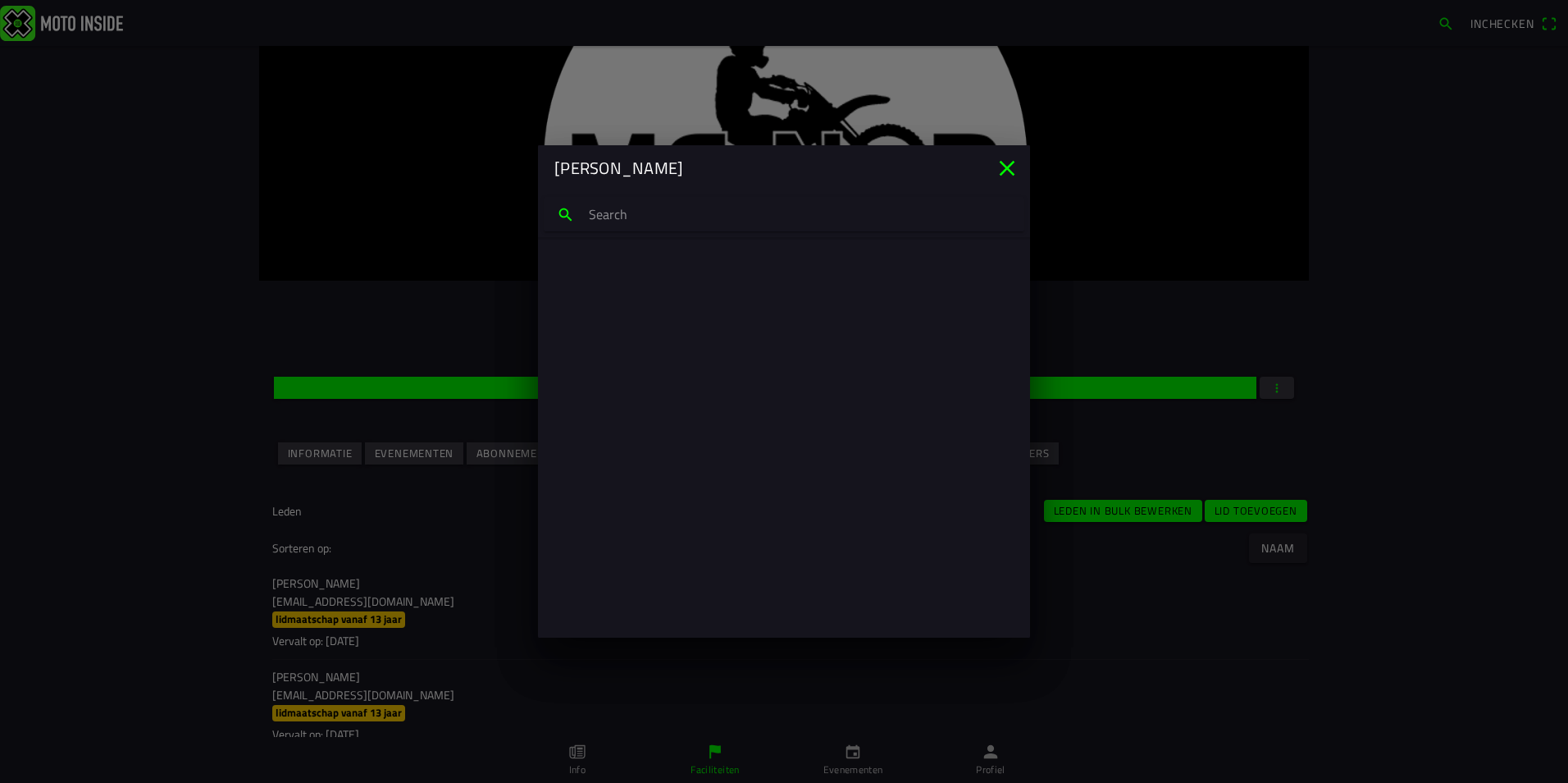
click at [663, 219] on input "search text" at bounding box center [784, 214] width 480 height 34
type input "malou ja"
click at [637, 279] on p "Malou Jakobsen" at bounding box center [784, 274] width 440 height 17
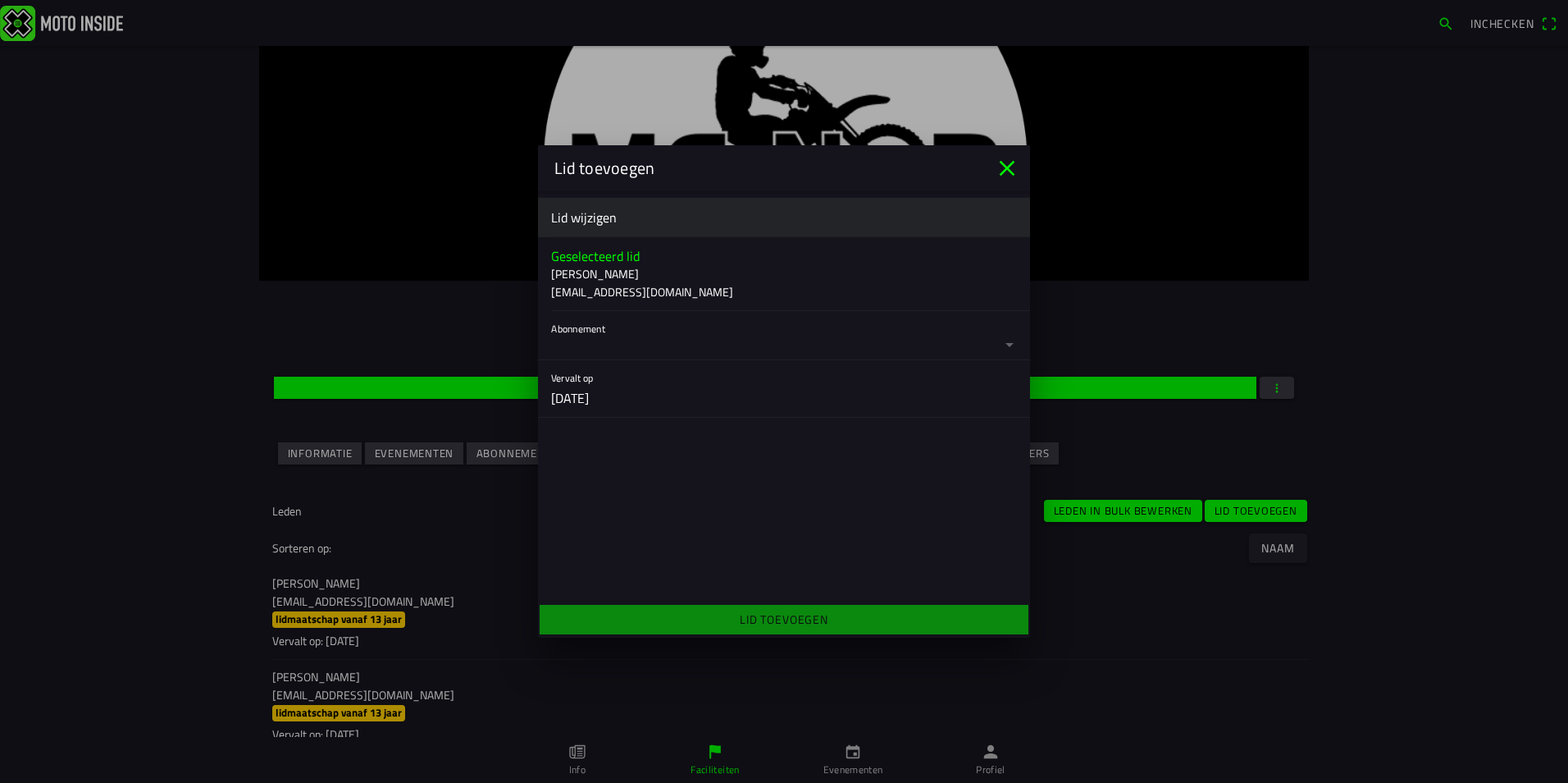
click at [697, 344] on button "button" at bounding box center [791, 335] width 479 height 49
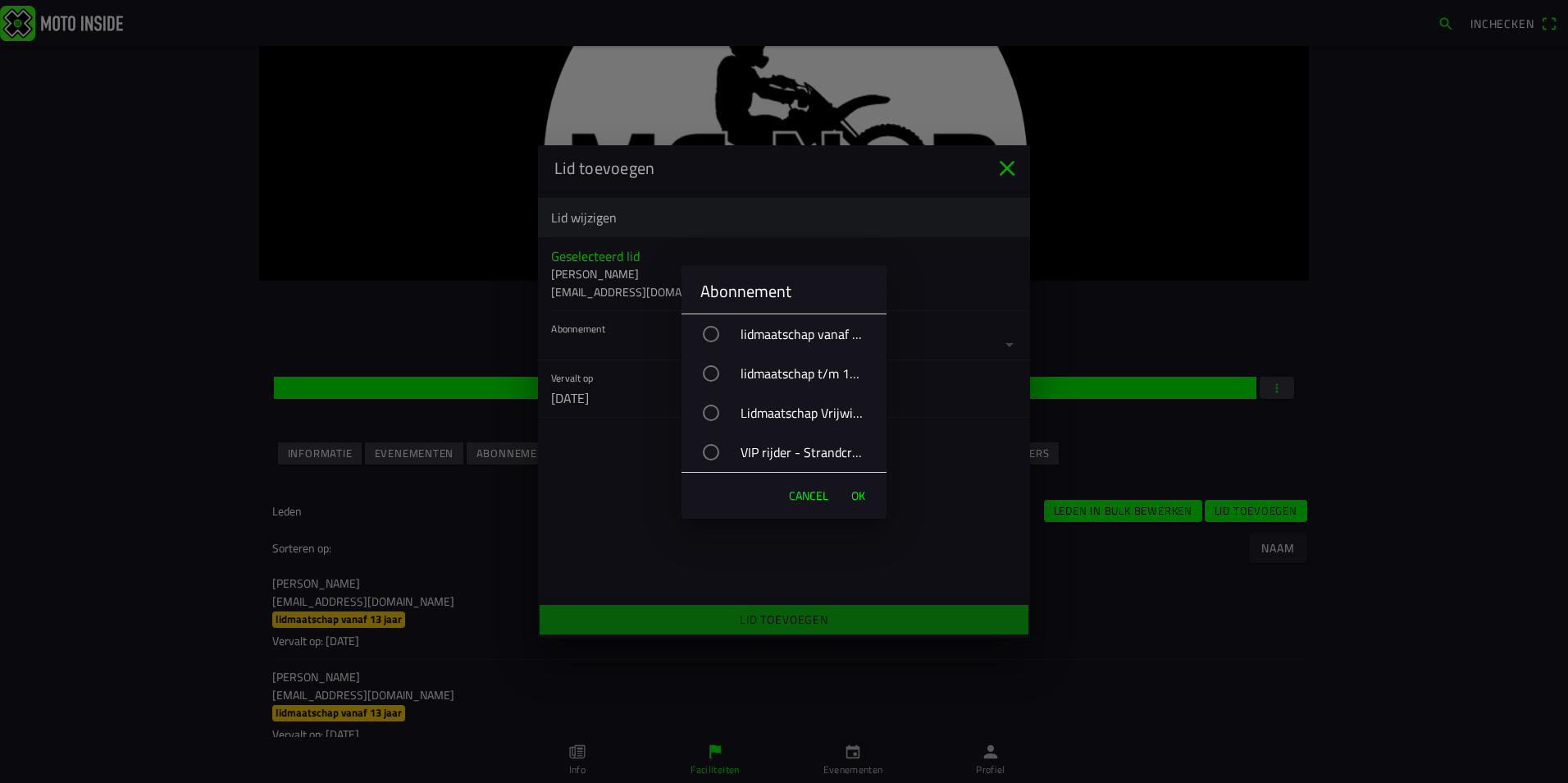
click at [803, 450] on div "VIP rijder - Strandcross" at bounding box center [792, 452] width 189 height 41
click at [865, 498] on span "OK" at bounding box center [858, 496] width 14 height 17
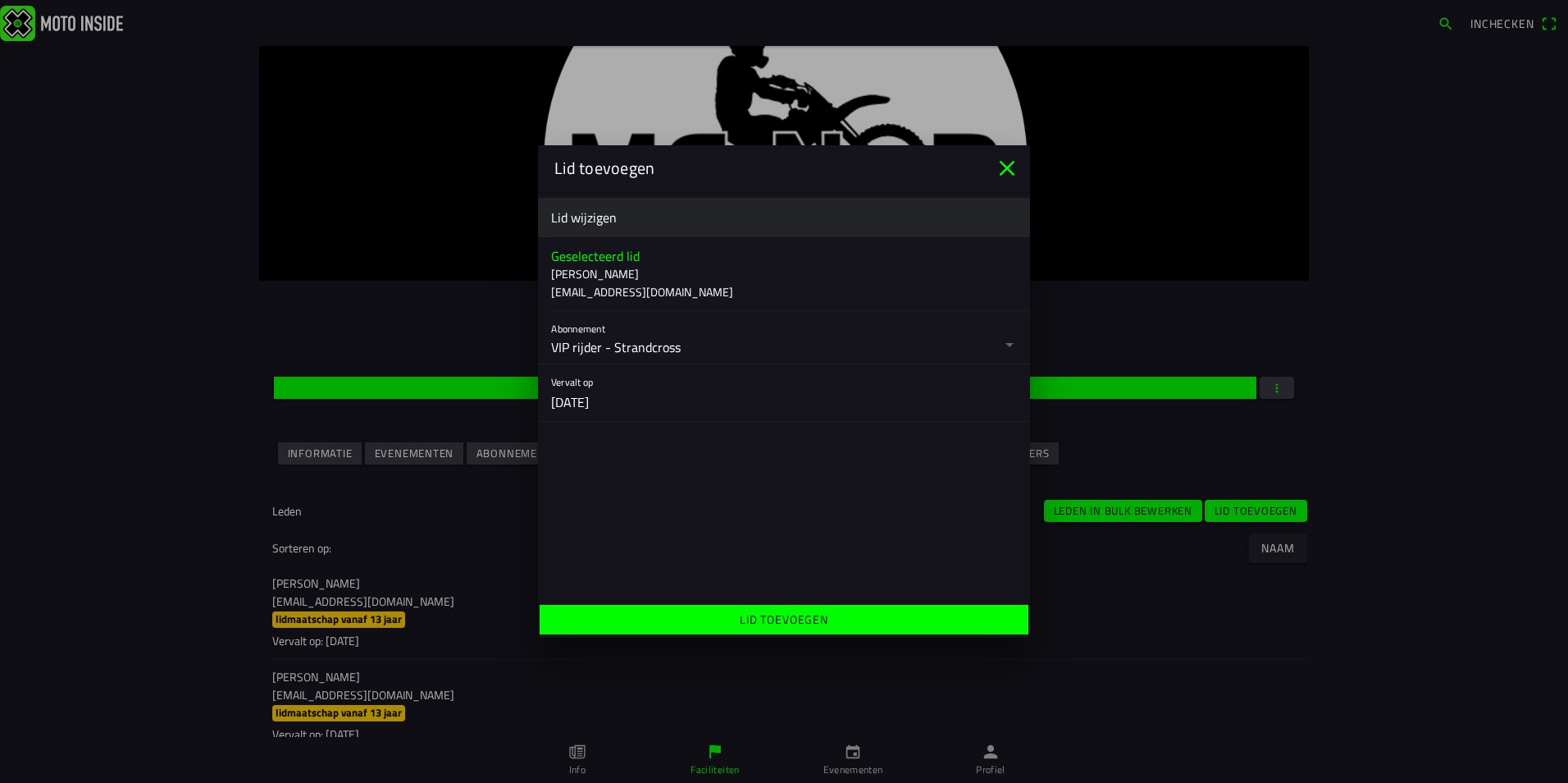
click at [836, 628] on span "Lid toevoegen" at bounding box center [784, 620] width 464 height 30
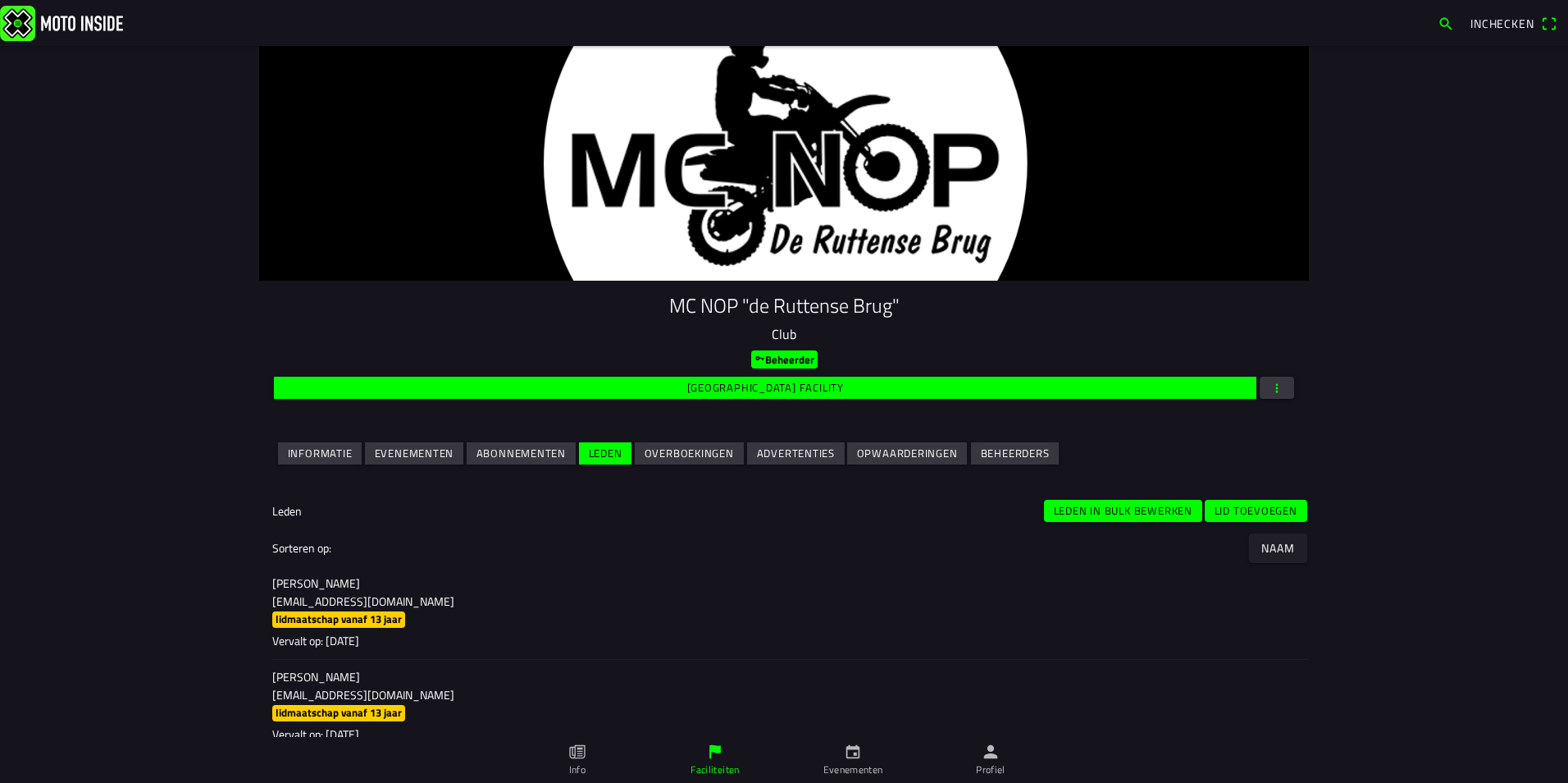
click at [0, 0] on slot "Lid toevoegen" at bounding box center [0, 0] width 0 height 0
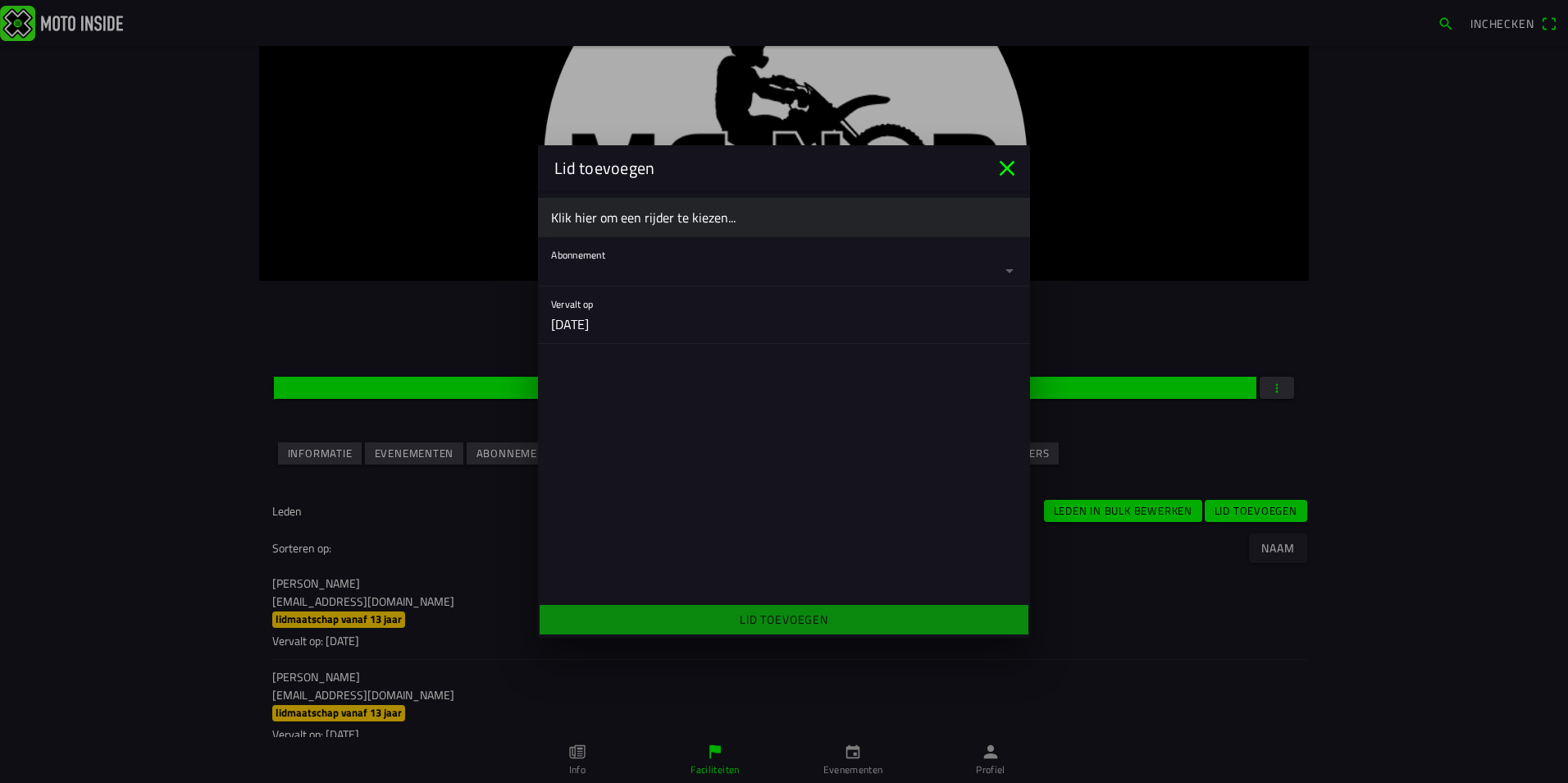
click at [746, 214] on ion-label "Klik hier om een rijder te kiezen..." at bounding box center [784, 217] width 466 height 19
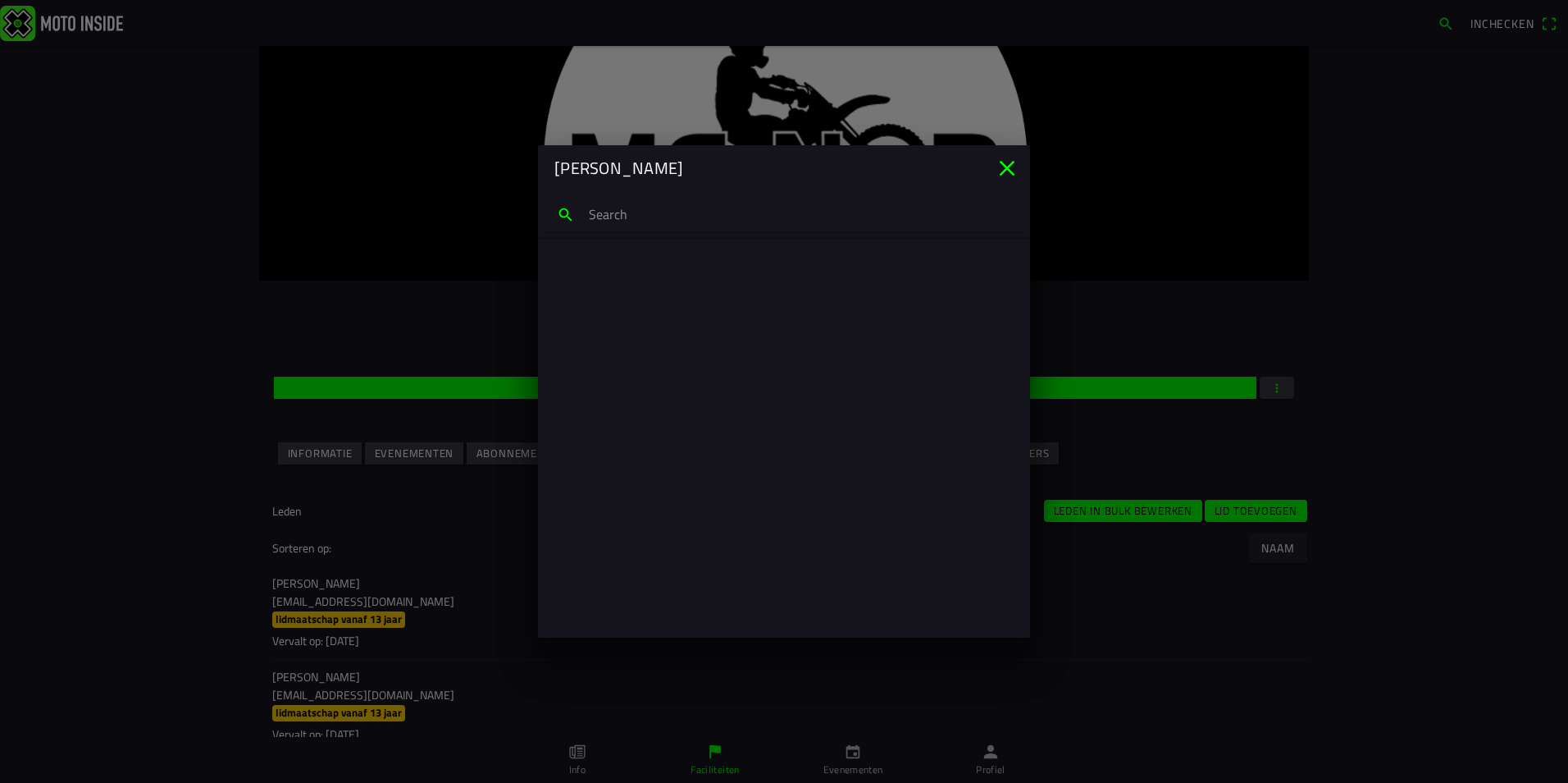
click at [693, 211] on input "search text" at bounding box center [784, 214] width 480 height 34
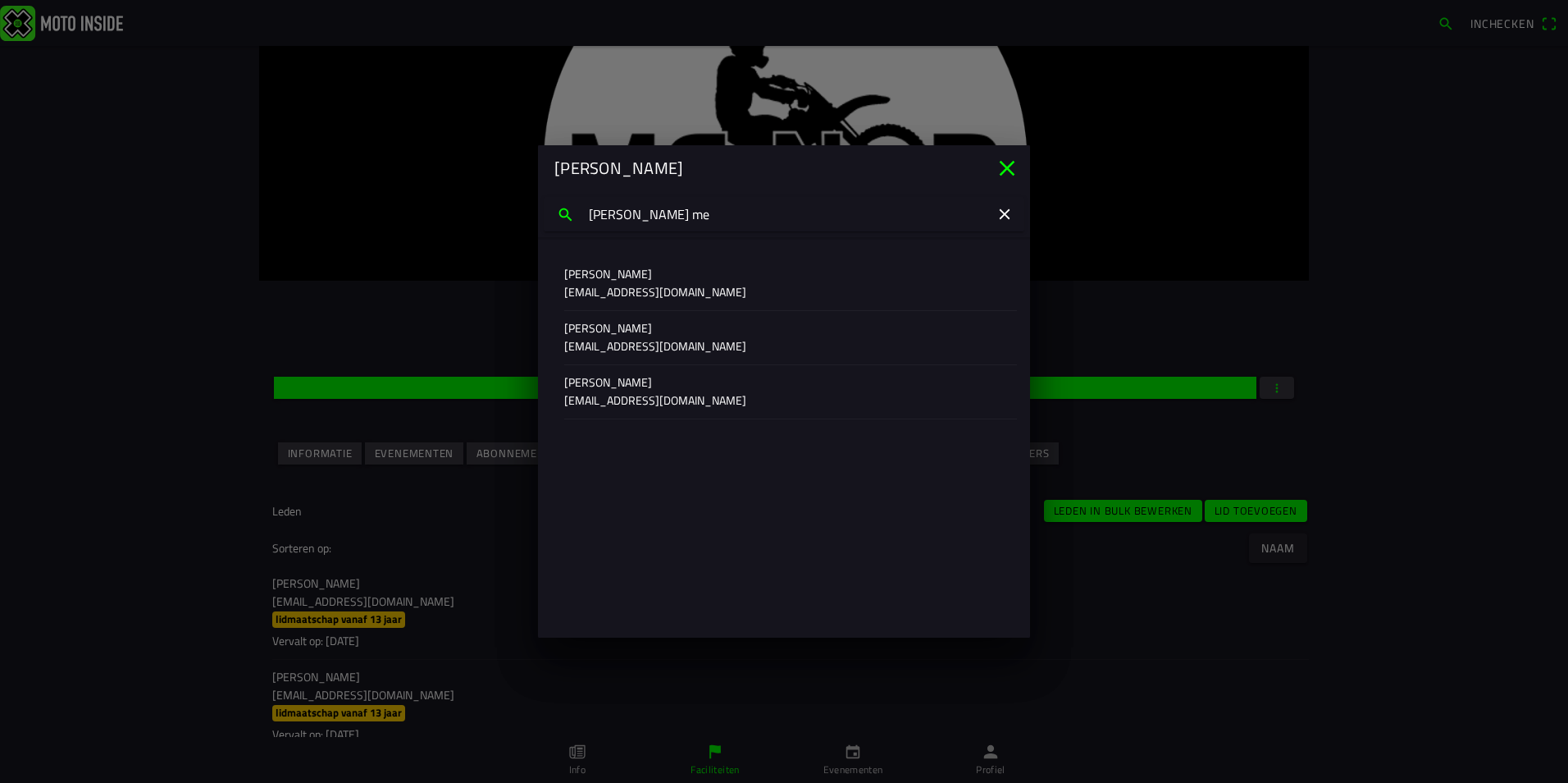
type input "frankie me"
click at [623, 279] on p "frankie melissant" at bounding box center [784, 274] width 440 height 17
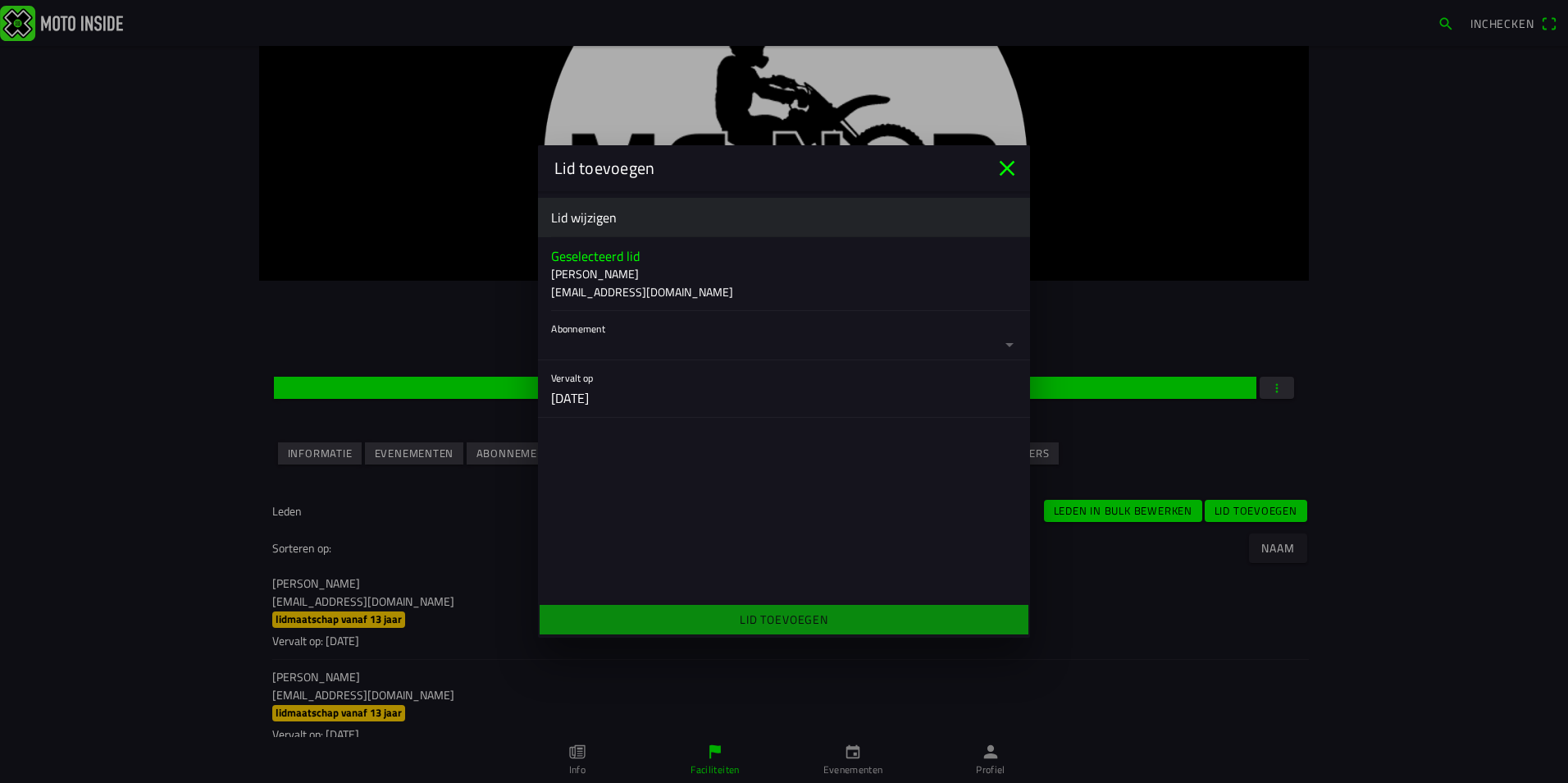
click at [607, 343] on button "button" at bounding box center [791, 335] width 479 height 49
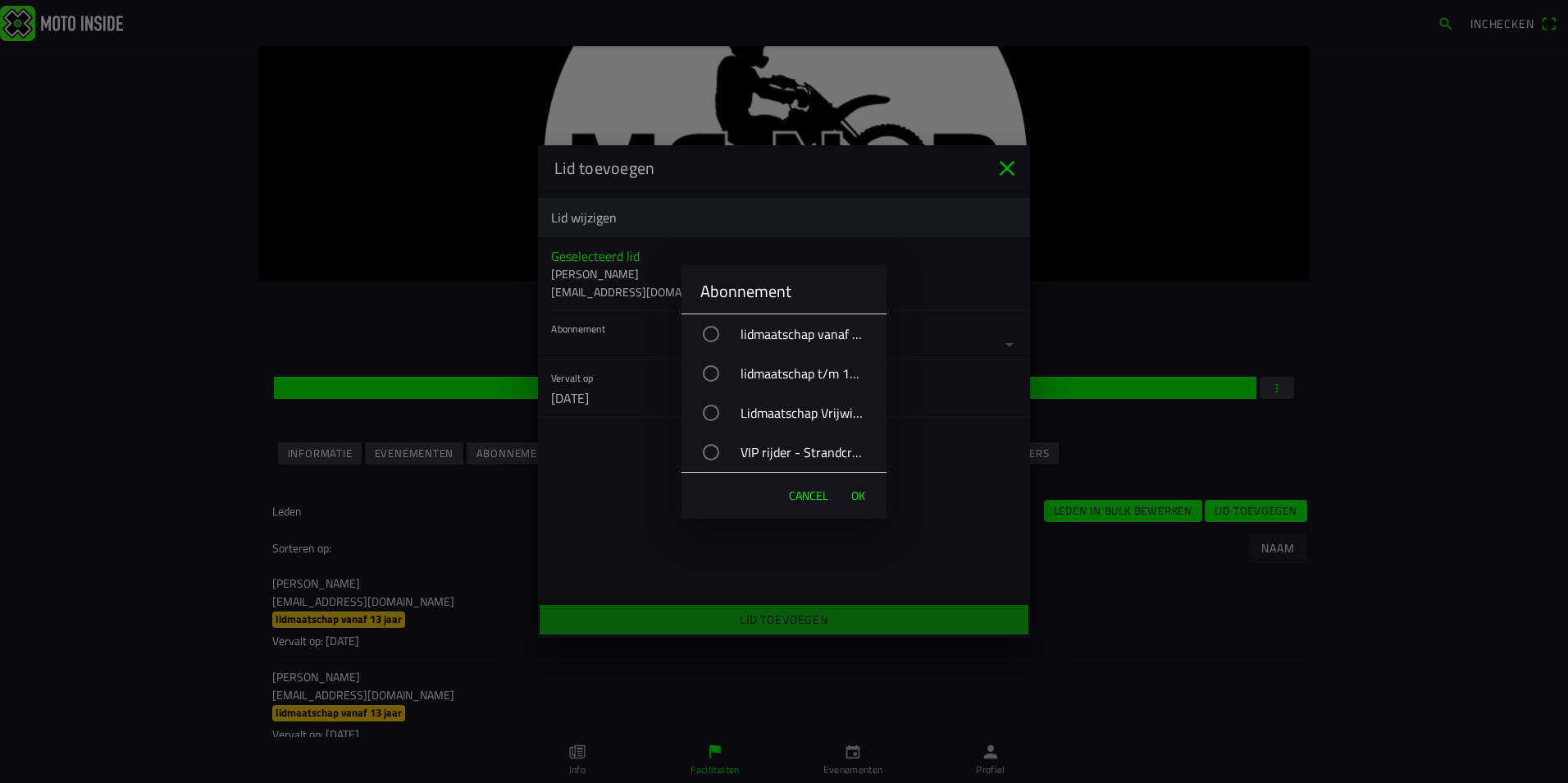
click at [735, 442] on div "VIP rijder - Strandcross" at bounding box center [792, 452] width 189 height 41
click at [869, 498] on button "OK" at bounding box center [858, 496] width 30 height 33
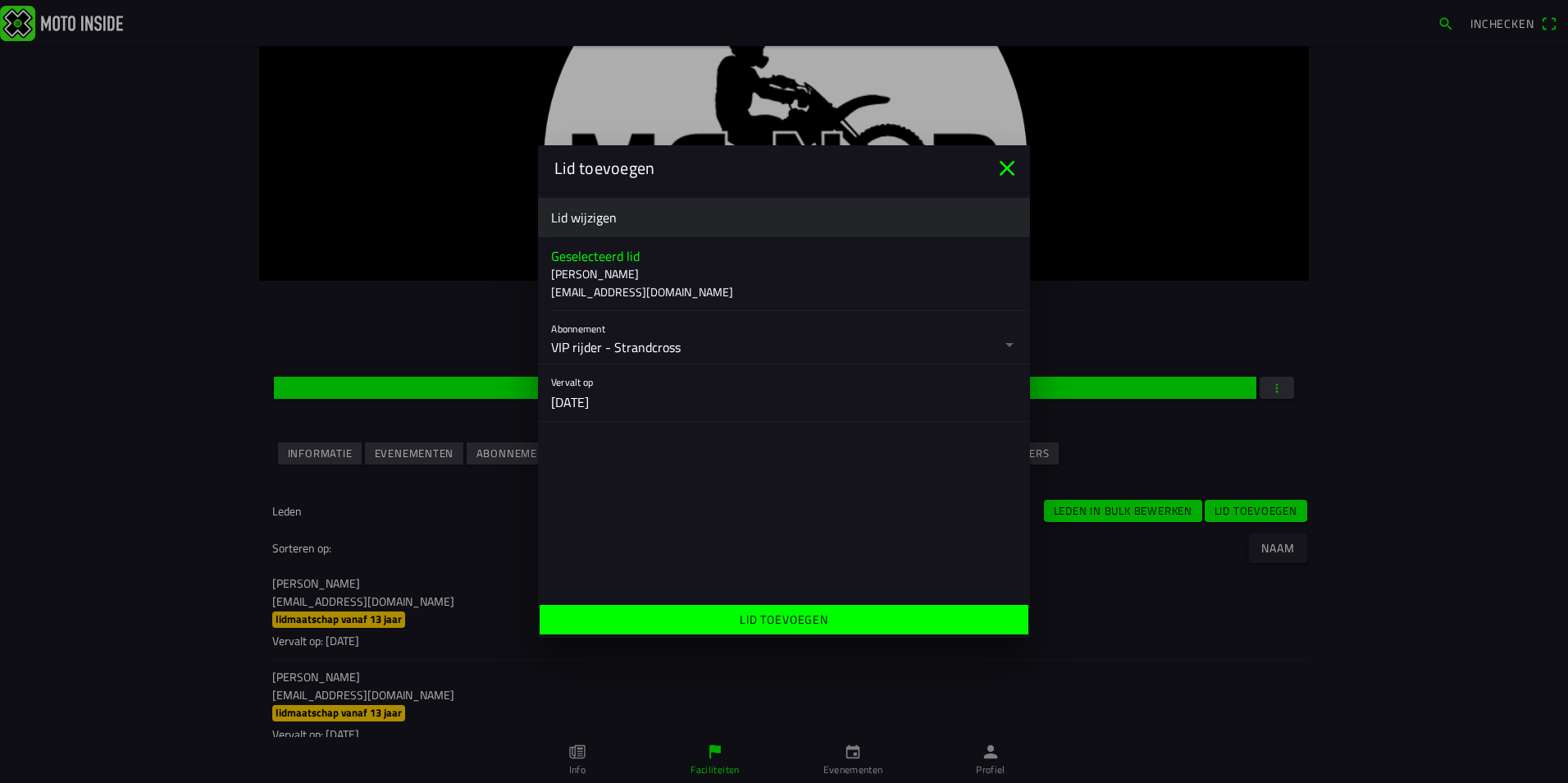
click at [873, 611] on span "Lid toevoegen" at bounding box center [784, 620] width 464 height 30
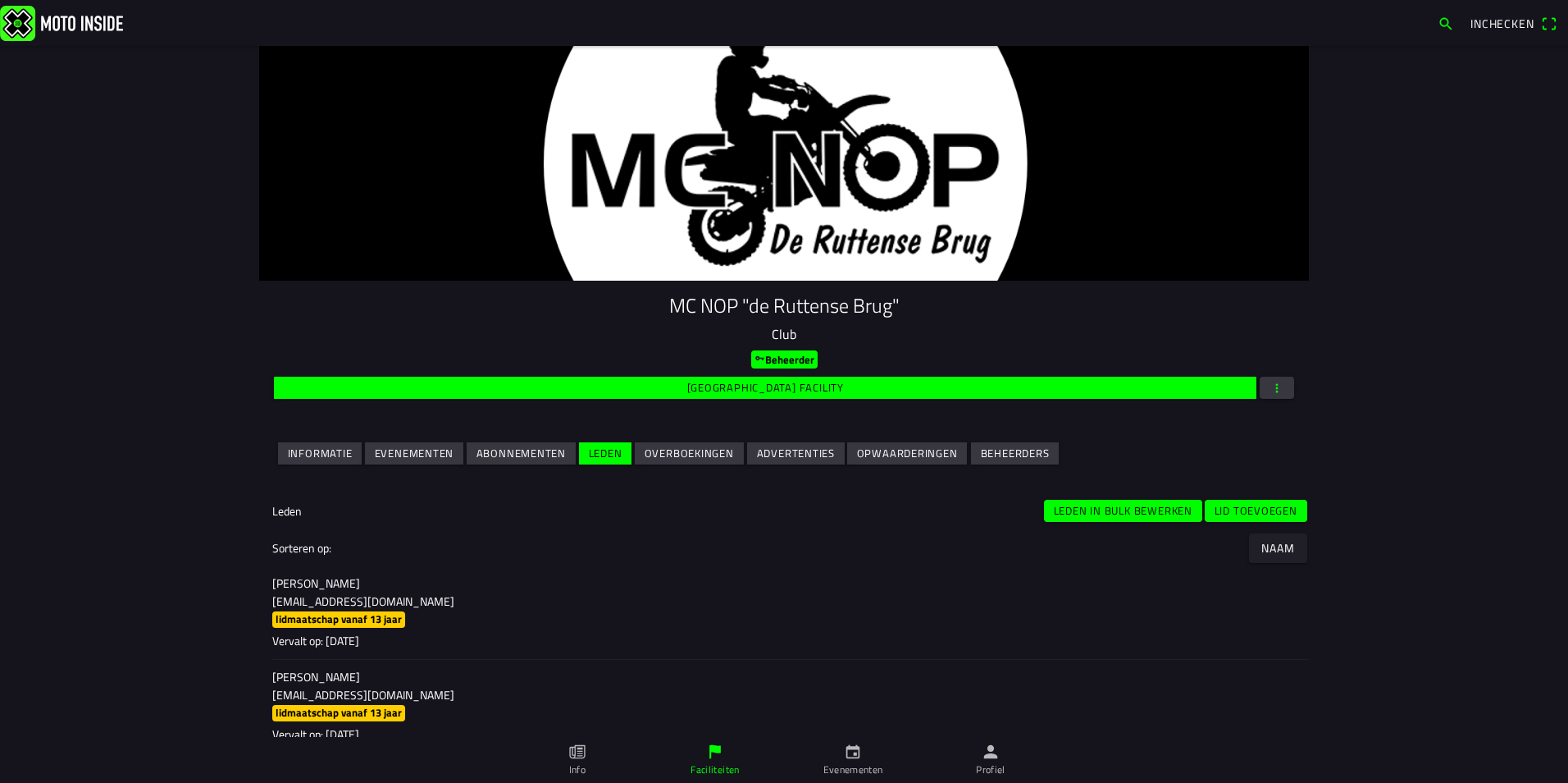
click at [0, 0] on slot "Lid toevoegen" at bounding box center [0, 0] width 0 height 0
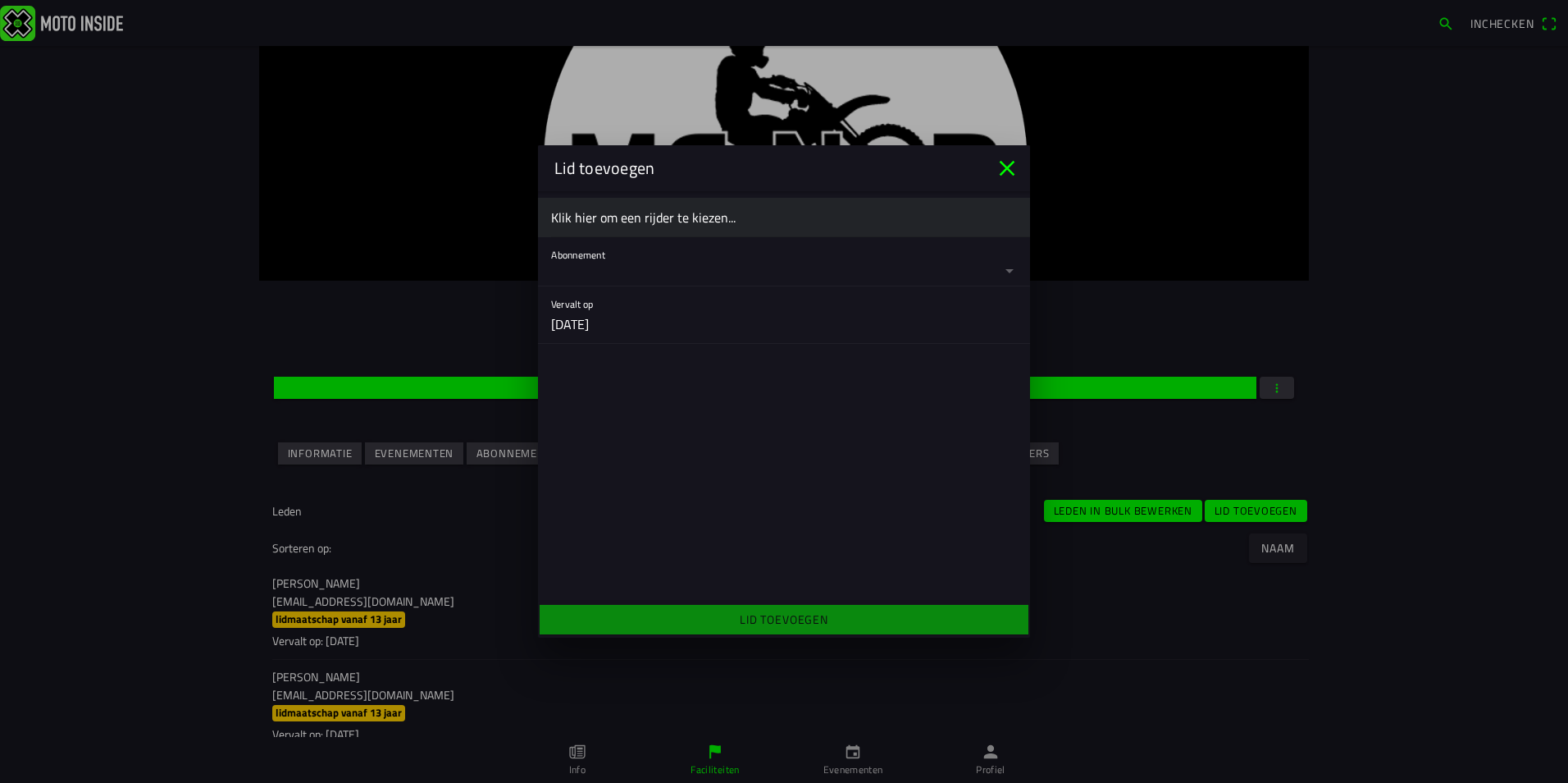
click at [644, 212] on ion-label "Klik hier om een rijder te kiezen..." at bounding box center [784, 217] width 466 height 19
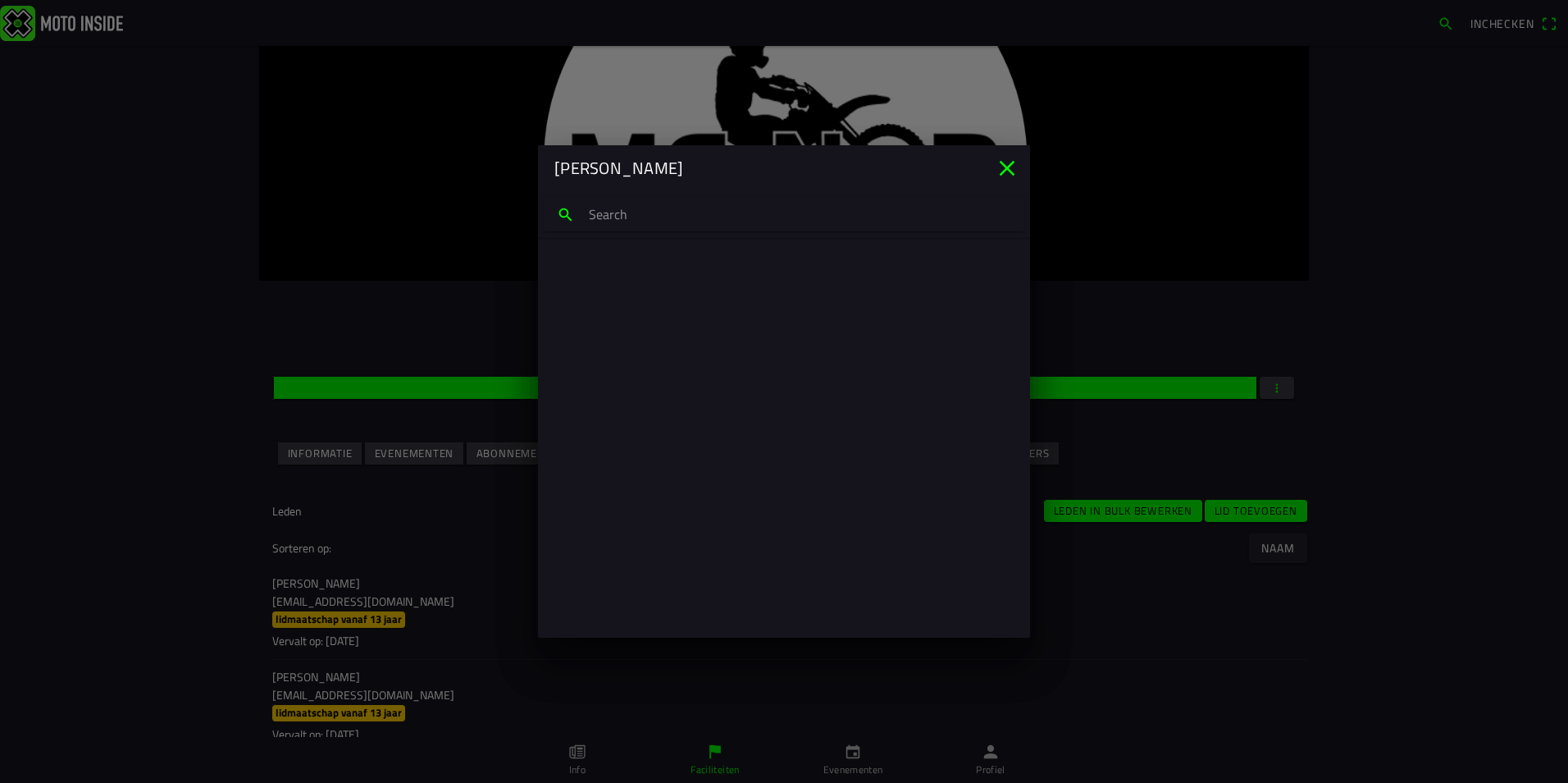
click at [642, 212] on input "search text" at bounding box center [784, 214] width 480 height 34
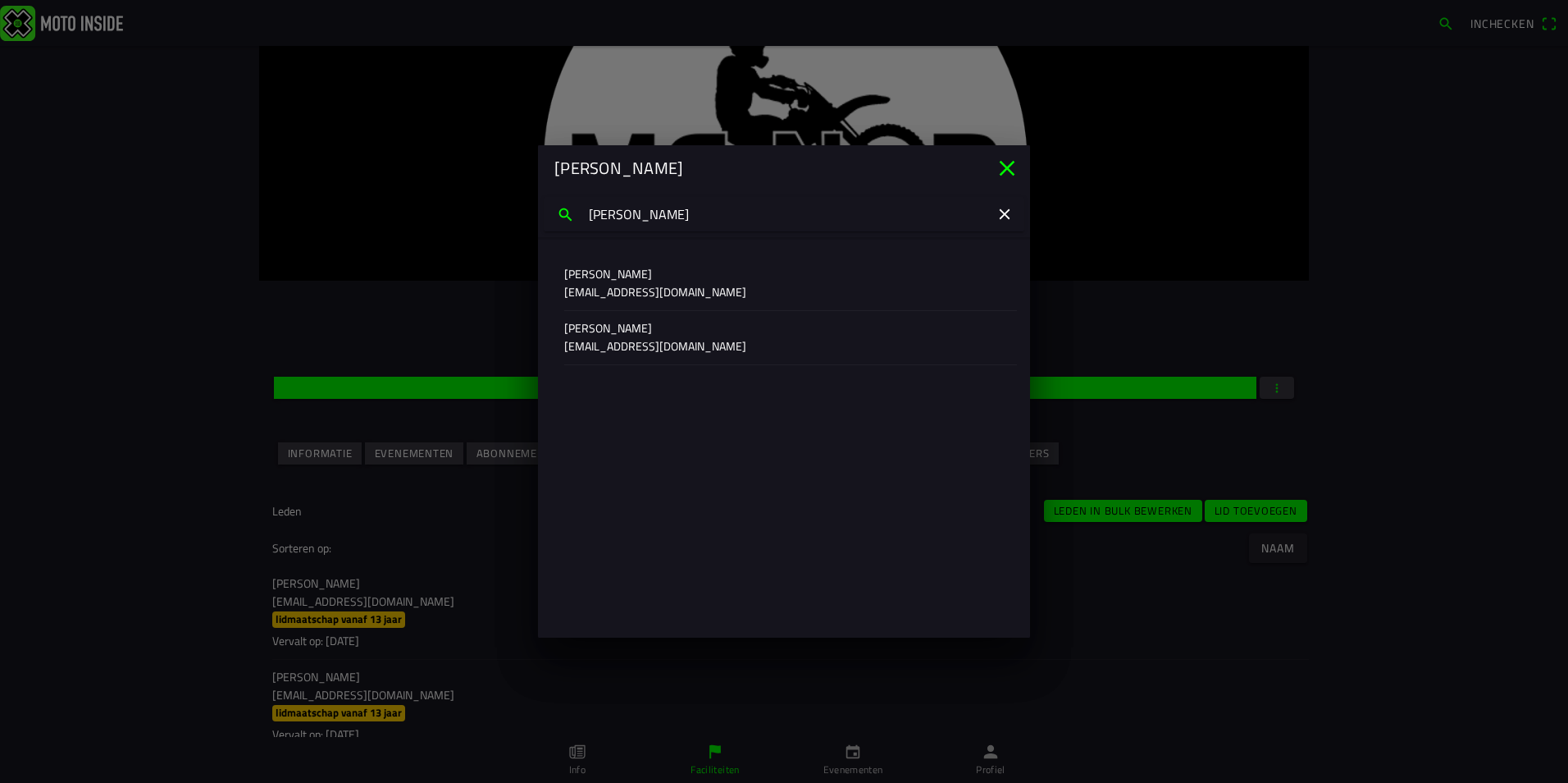
type input "frankie mel"
click at [639, 291] on p "frankiemelissant@gmail.com" at bounding box center [784, 292] width 440 height 17
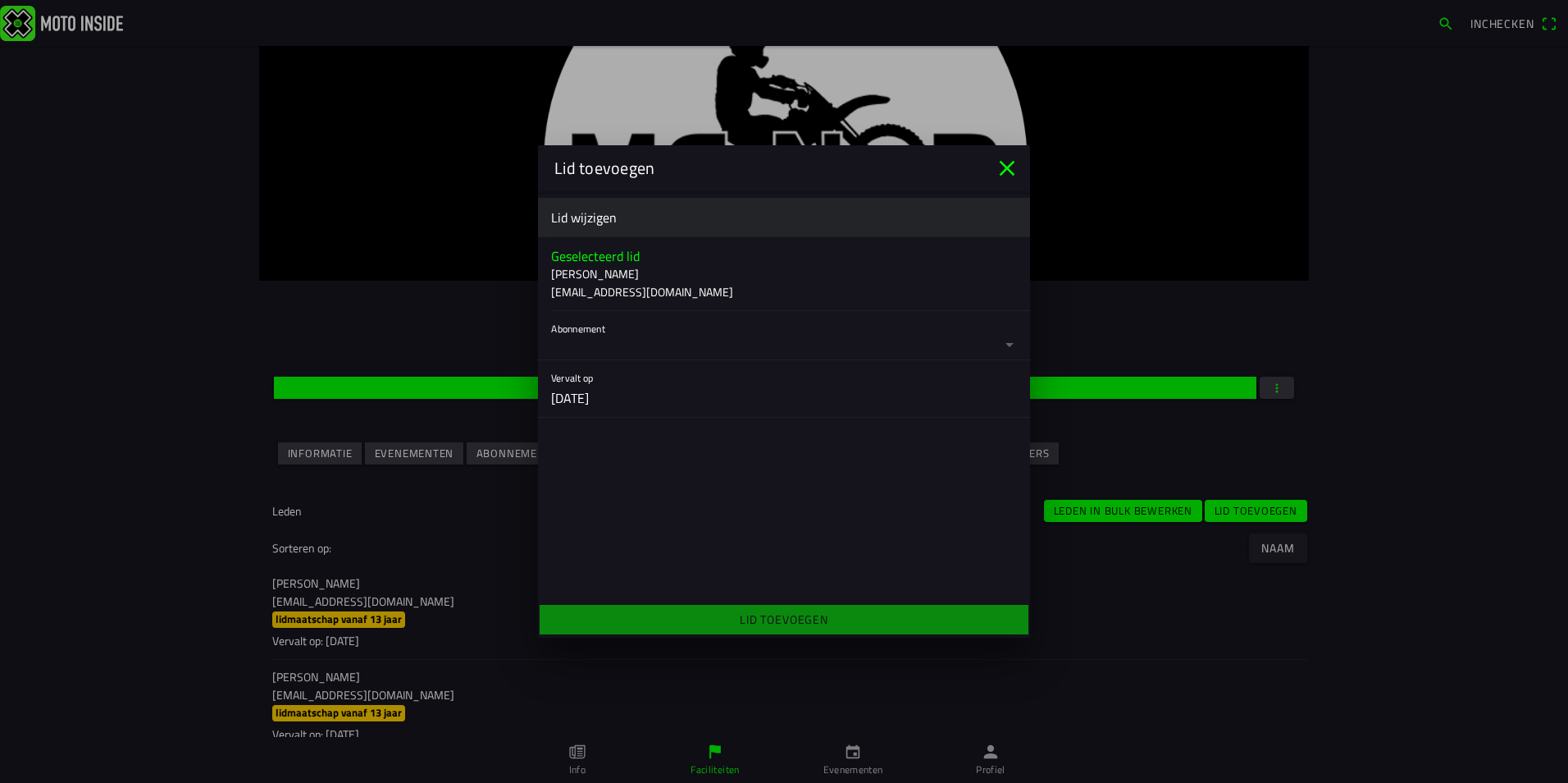
click at [732, 342] on button "button" at bounding box center [791, 335] width 479 height 49
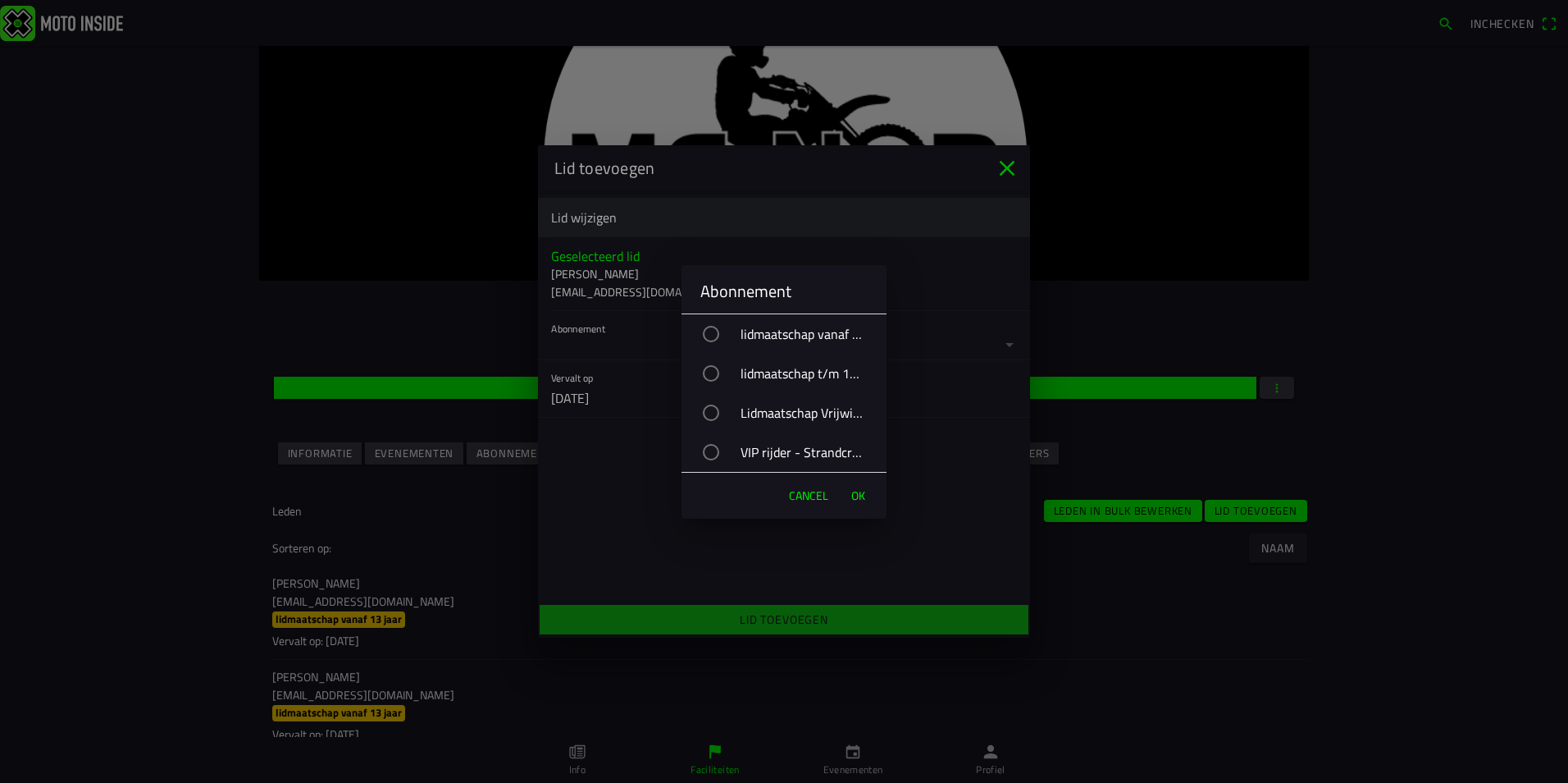
click at [784, 445] on div "VIP rijder - Strandcross" at bounding box center [792, 452] width 189 height 41
click at [861, 491] on span "OK" at bounding box center [858, 496] width 14 height 17
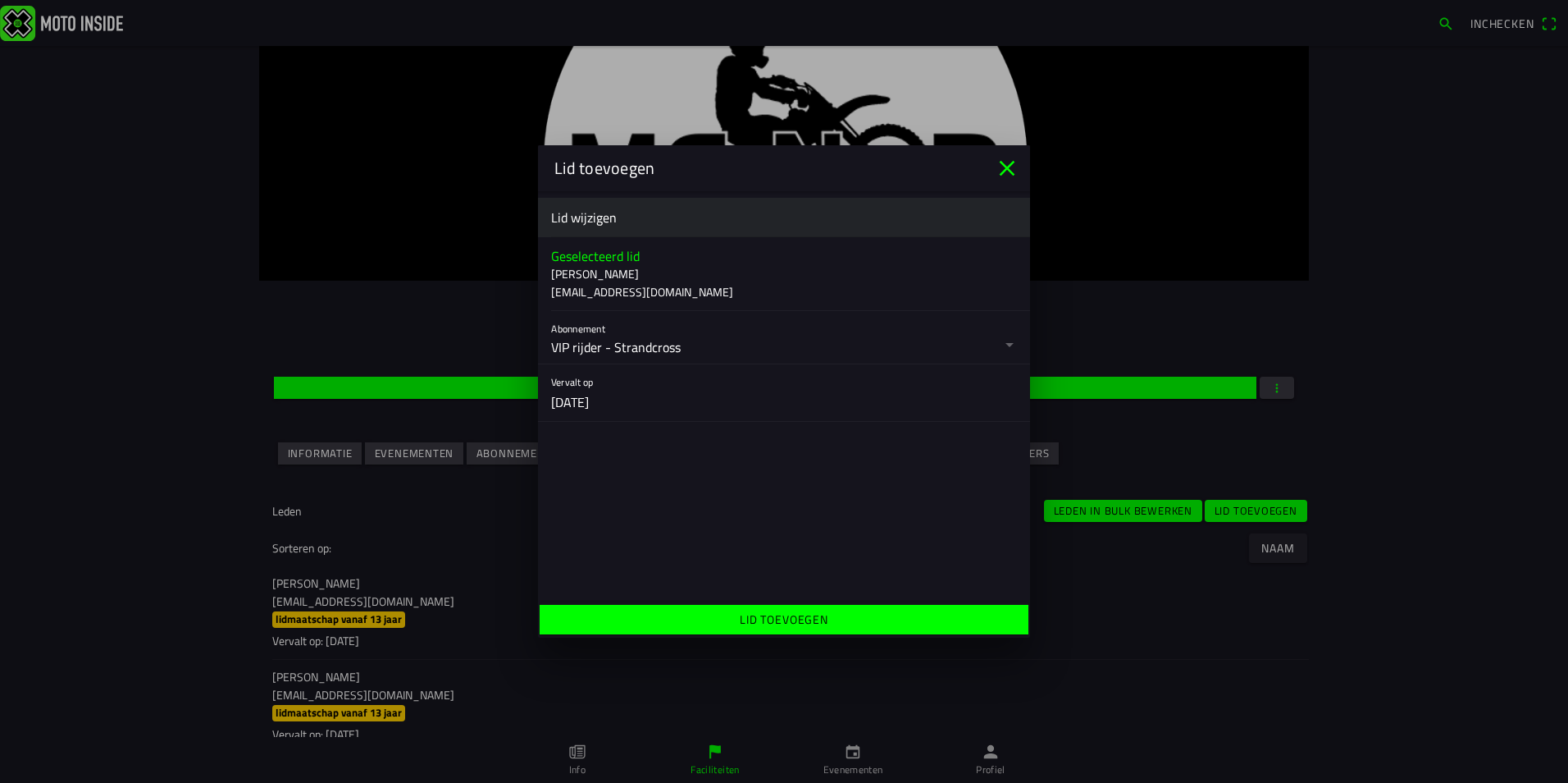
click at [918, 618] on span "Lid toevoegen" at bounding box center [784, 620] width 464 height 30
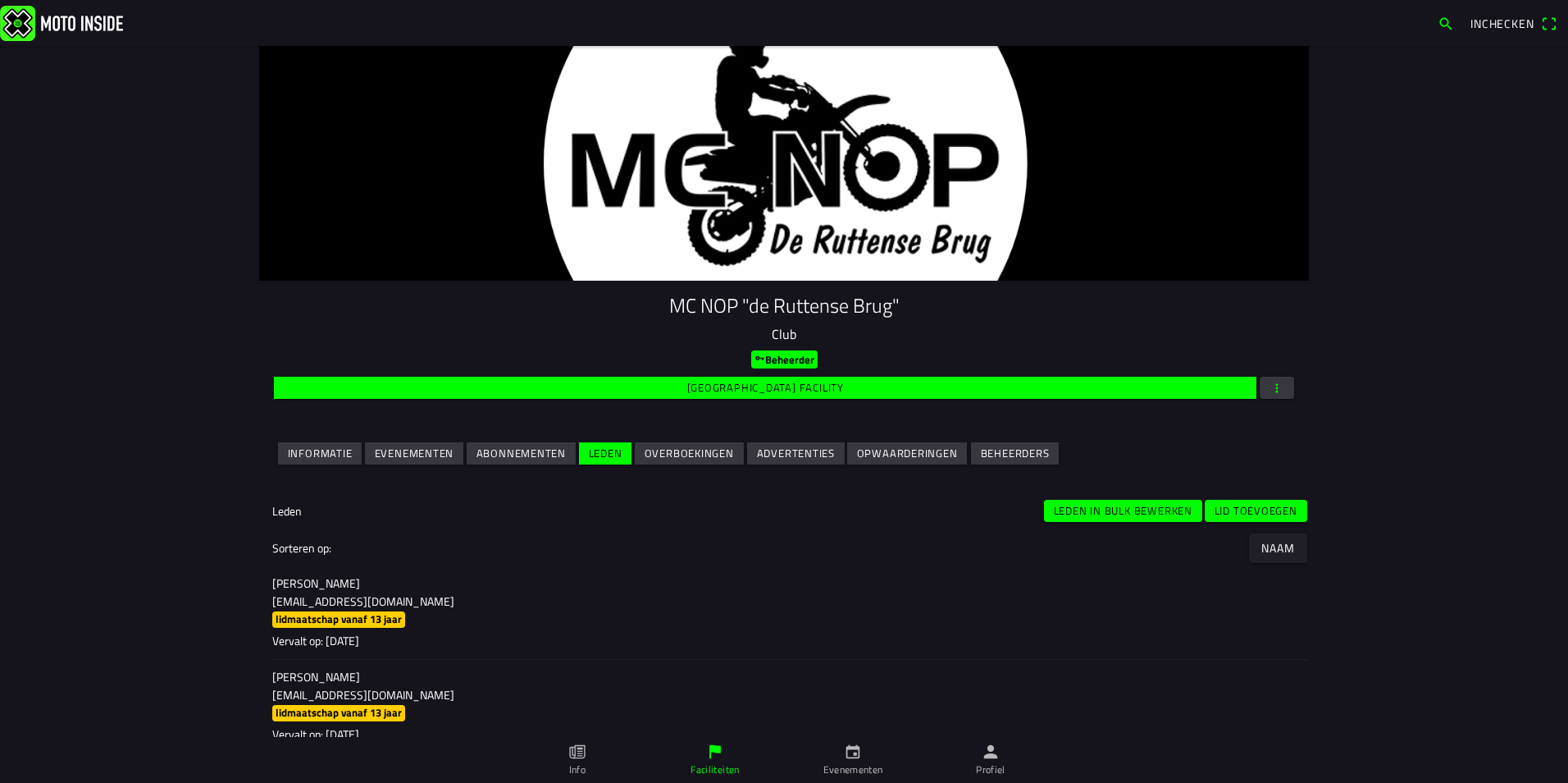
click at [0, 0] on slot "Lid toevoegen" at bounding box center [0, 0] width 0 height 0
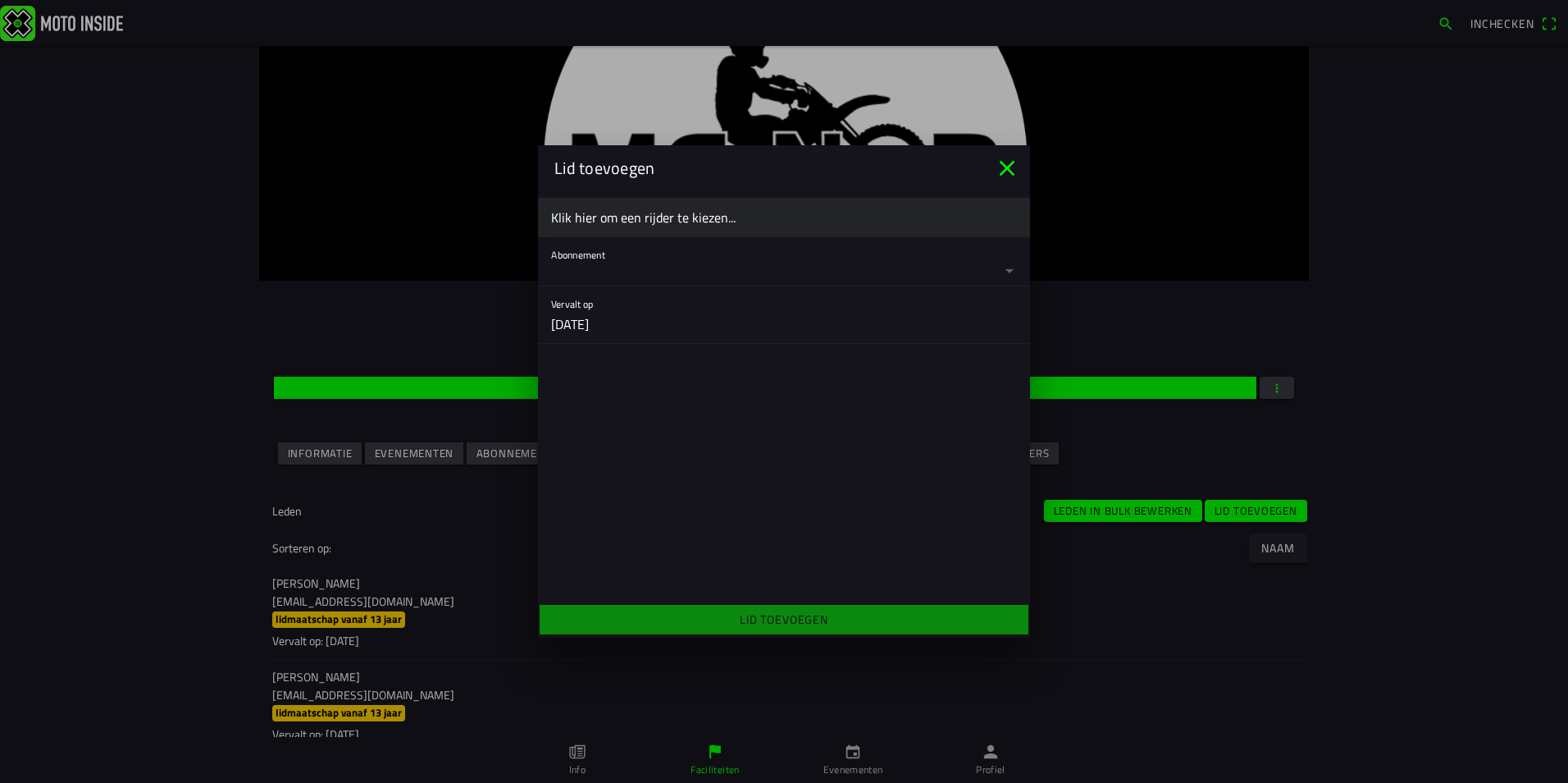
click at [607, 224] on ion-label "Klik hier om een rijder te kiezen..." at bounding box center [784, 217] width 466 height 19
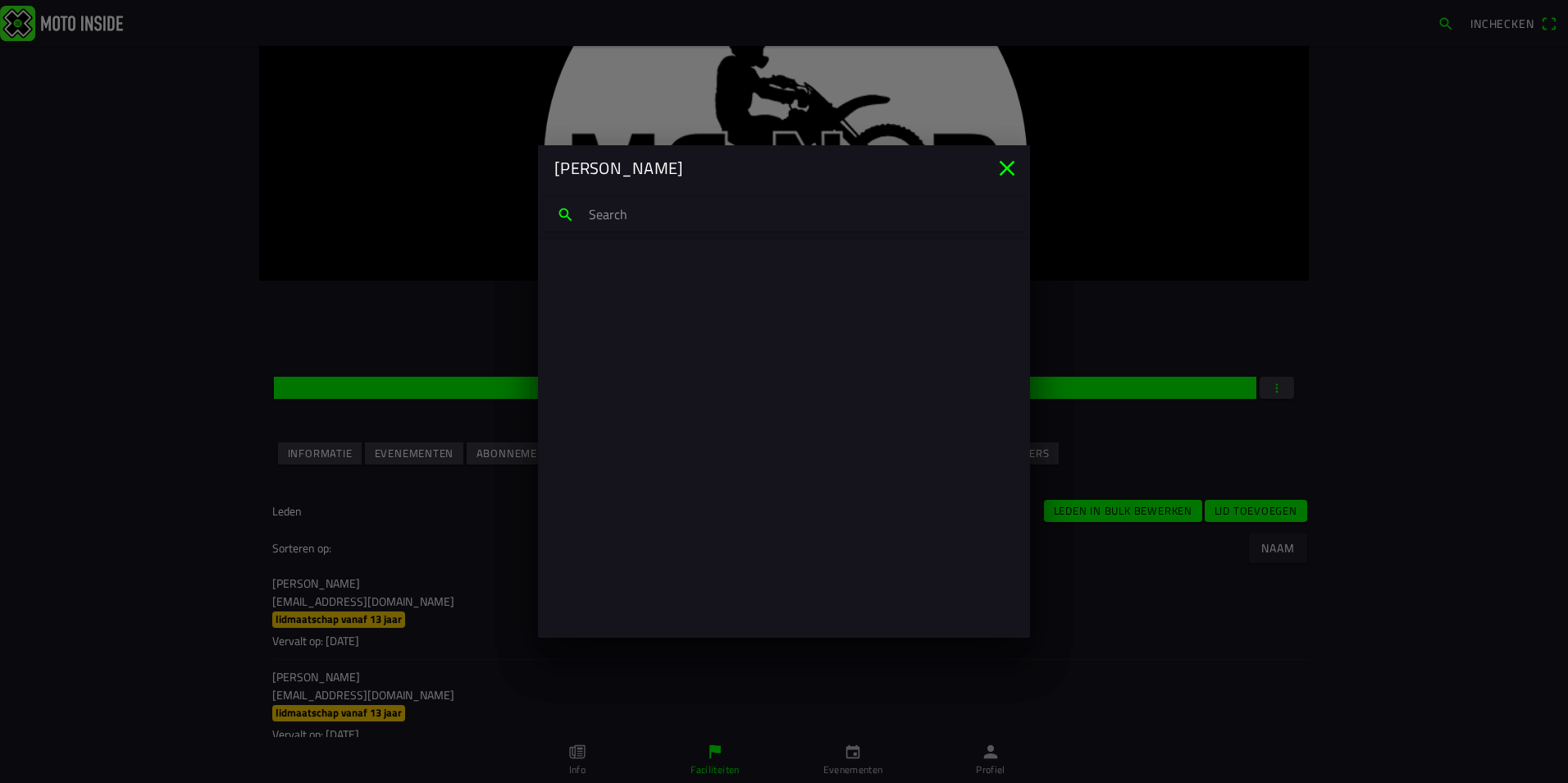
click at [607, 218] on input "search text" at bounding box center [784, 214] width 480 height 34
type input "frankie mel"
click at [626, 271] on p "Frankie Melissant" at bounding box center [784, 274] width 440 height 17
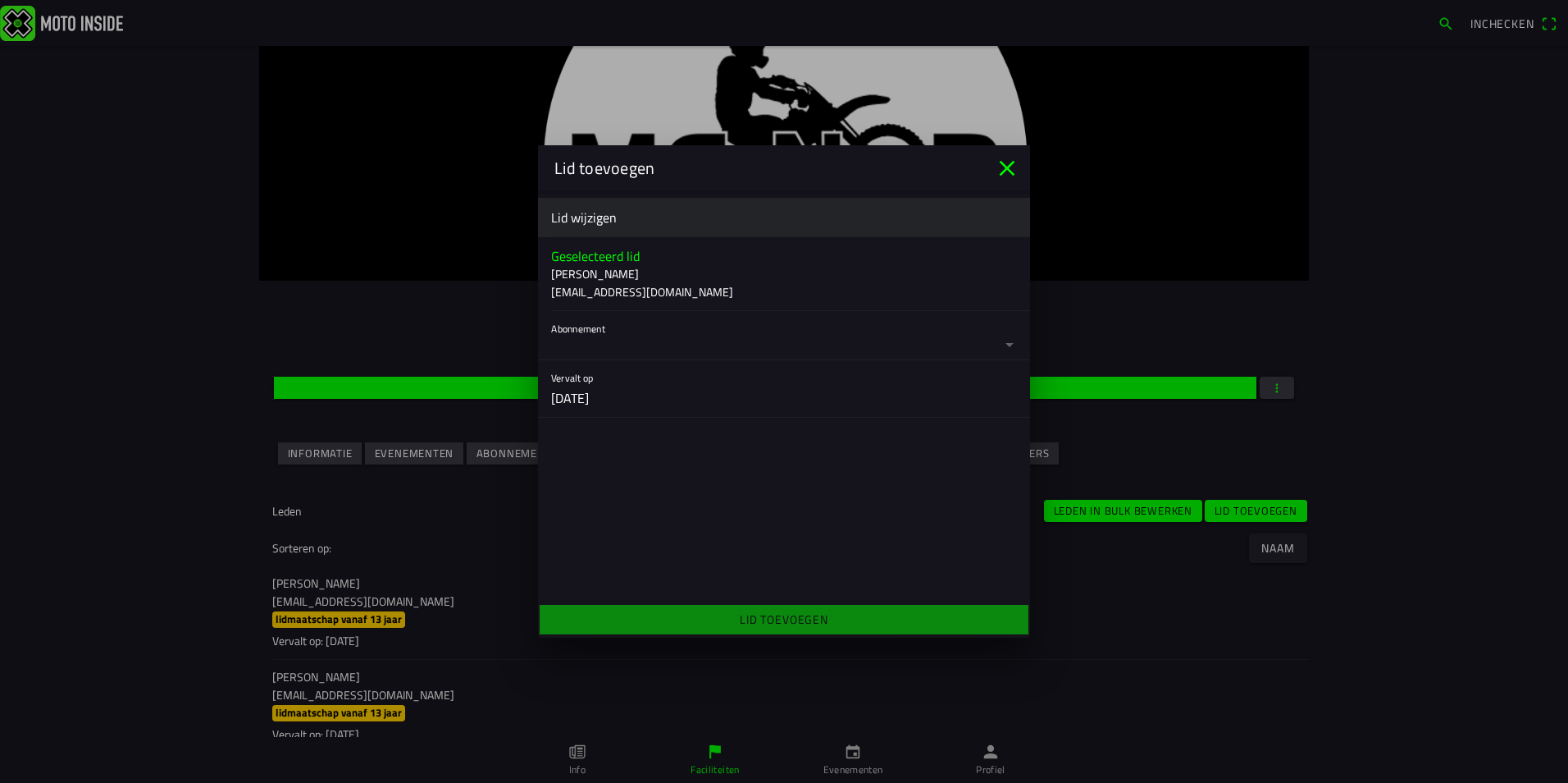
click at [720, 354] on button "button" at bounding box center [791, 335] width 479 height 49
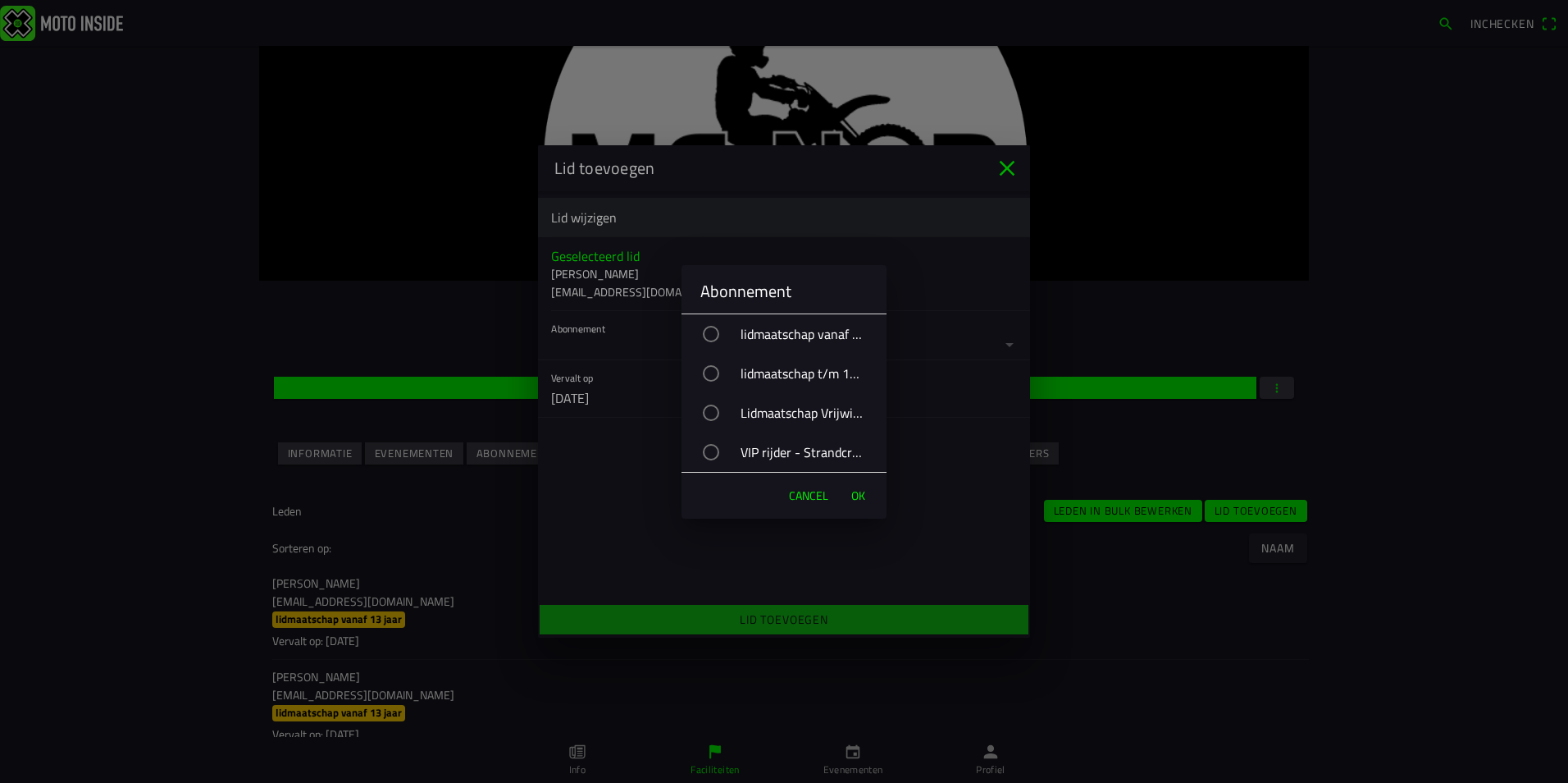
drag, startPoint x: 799, startPoint y: 444, endPoint x: 823, endPoint y: 471, distance: 36.1
click at [800, 445] on div "VIP rijder - Strandcross" at bounding box center [792, 452] width 189 height 41
click at [854, 488] on span "OK" at bounding box center [858, 496] width 14 height 17
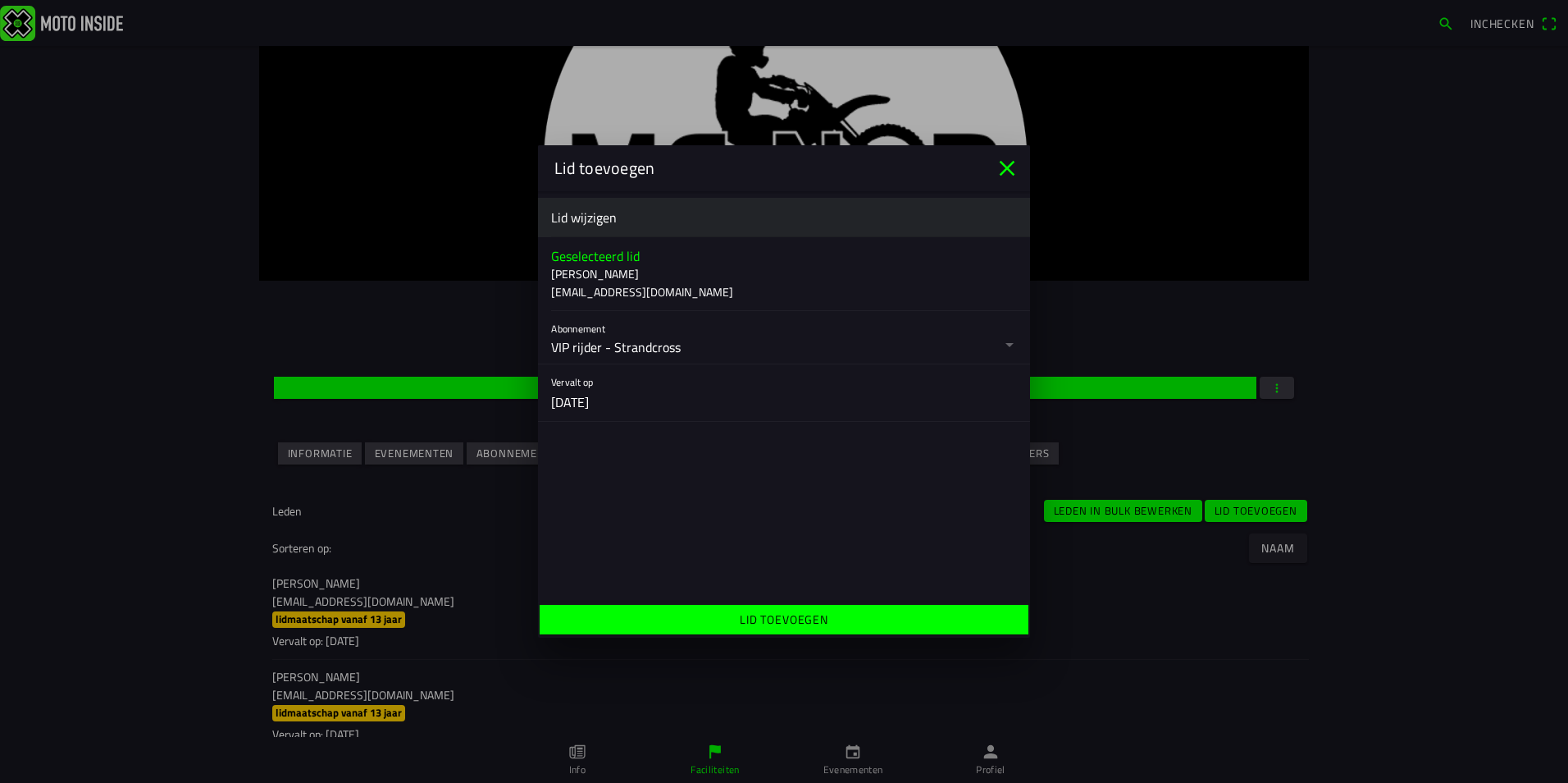
click at [843, 612] on span "Lid toevoegen" at bounding box center [784, 620] width 464 height 30
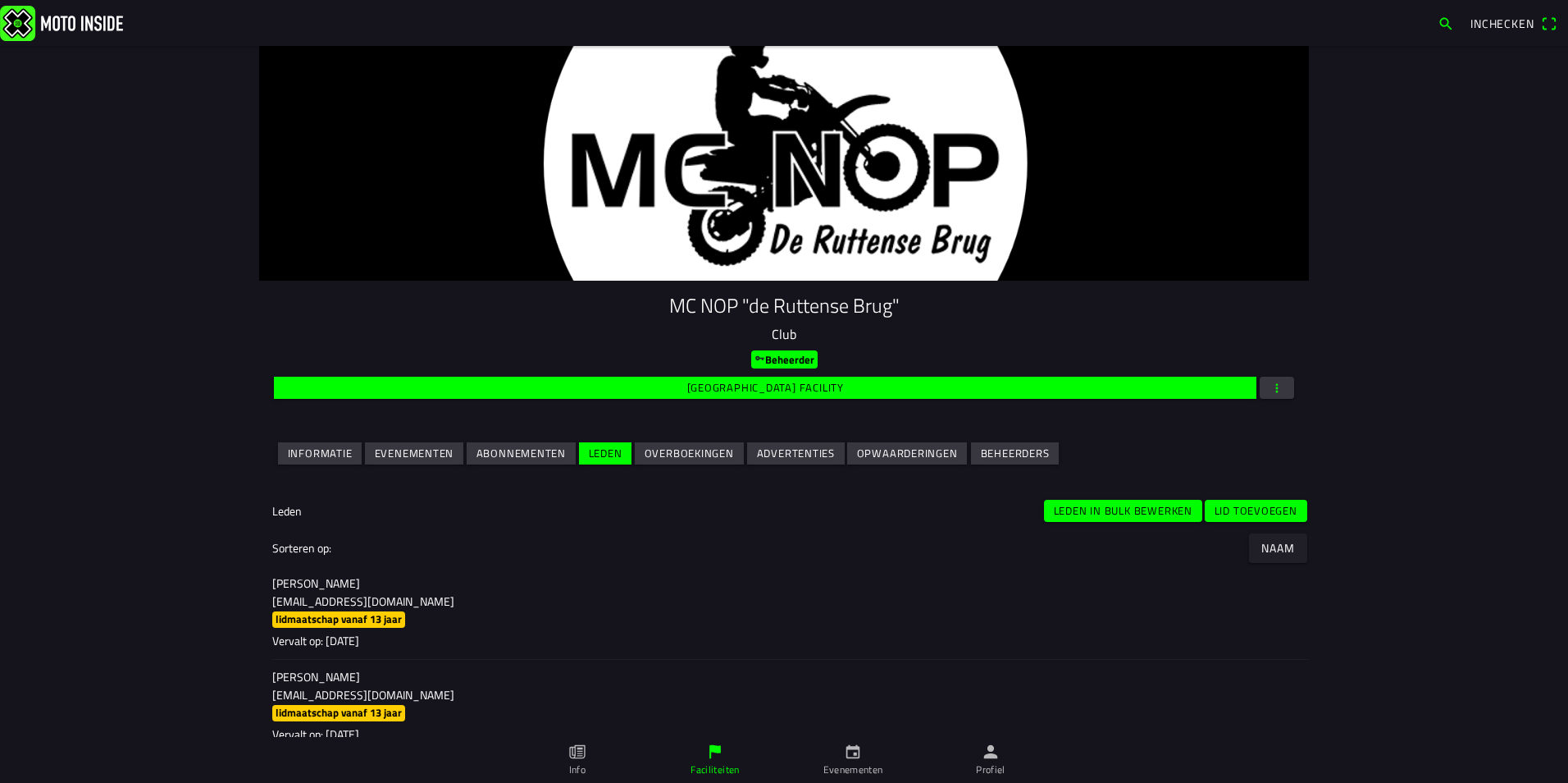
click at [1278, 392] on span "button" at bounding box center [1278, 387] width 15 height 22
click at [1193, 345] on ion-backdrop at bounding box center [784, 391] width 1568 height 783
click at [1221, 499] on ion-button "Lid toevoegen" at bounding box center [1256, 510] width 102 height 22
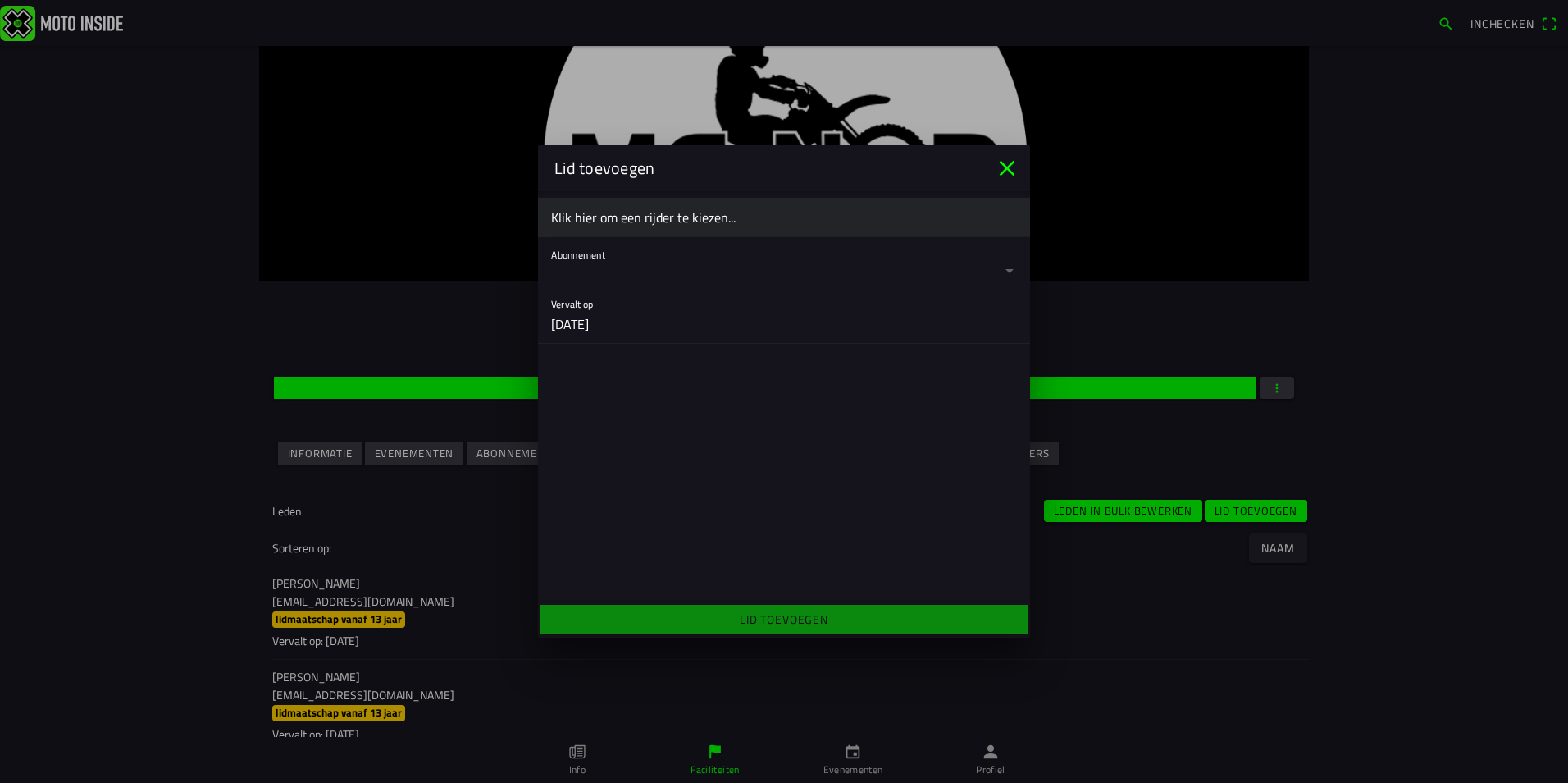
click at [585, 210] on ion-label "Klik hier om een rijder te kiezen..." at bounding box center [784, 217] width 466 height 19
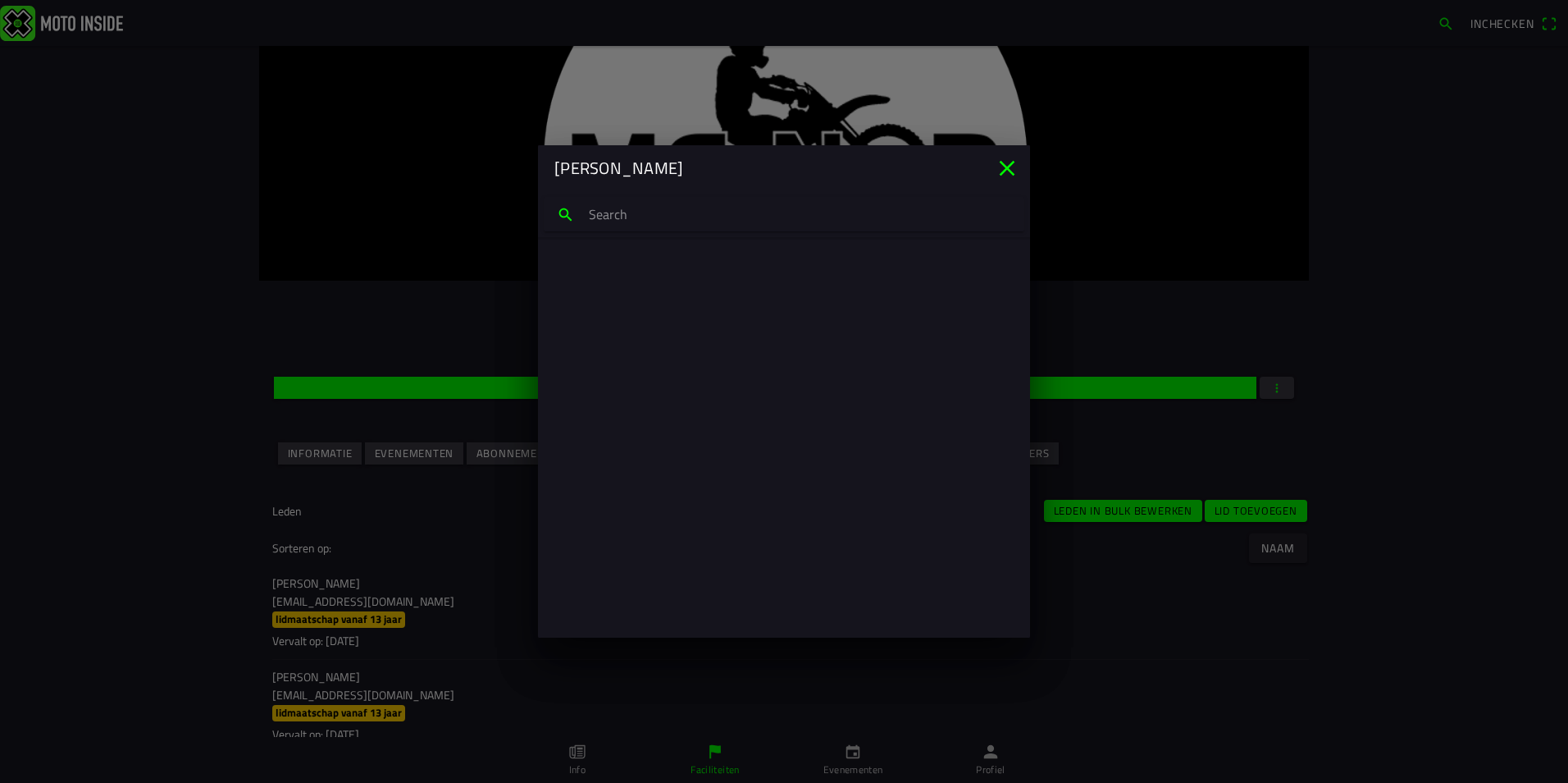
click at [585, 211] on input "search text" at bounding box center [784, 214] width 480 height 34
drag, startPoint x: 675, startPoint y: 212, endPoint x: 529, endPoint y: 212, distance: 146.0
click at [539, 212] on ion-searchbar "kjeld stuur" at bounding box center [784, 214] width 492 height 40
type input "sven van der mie"
click at [614, 283] on ion-label "sven van der mierden svenvandermierden@hotmail.com" at bounding box center [784, 283] width 440 height 36
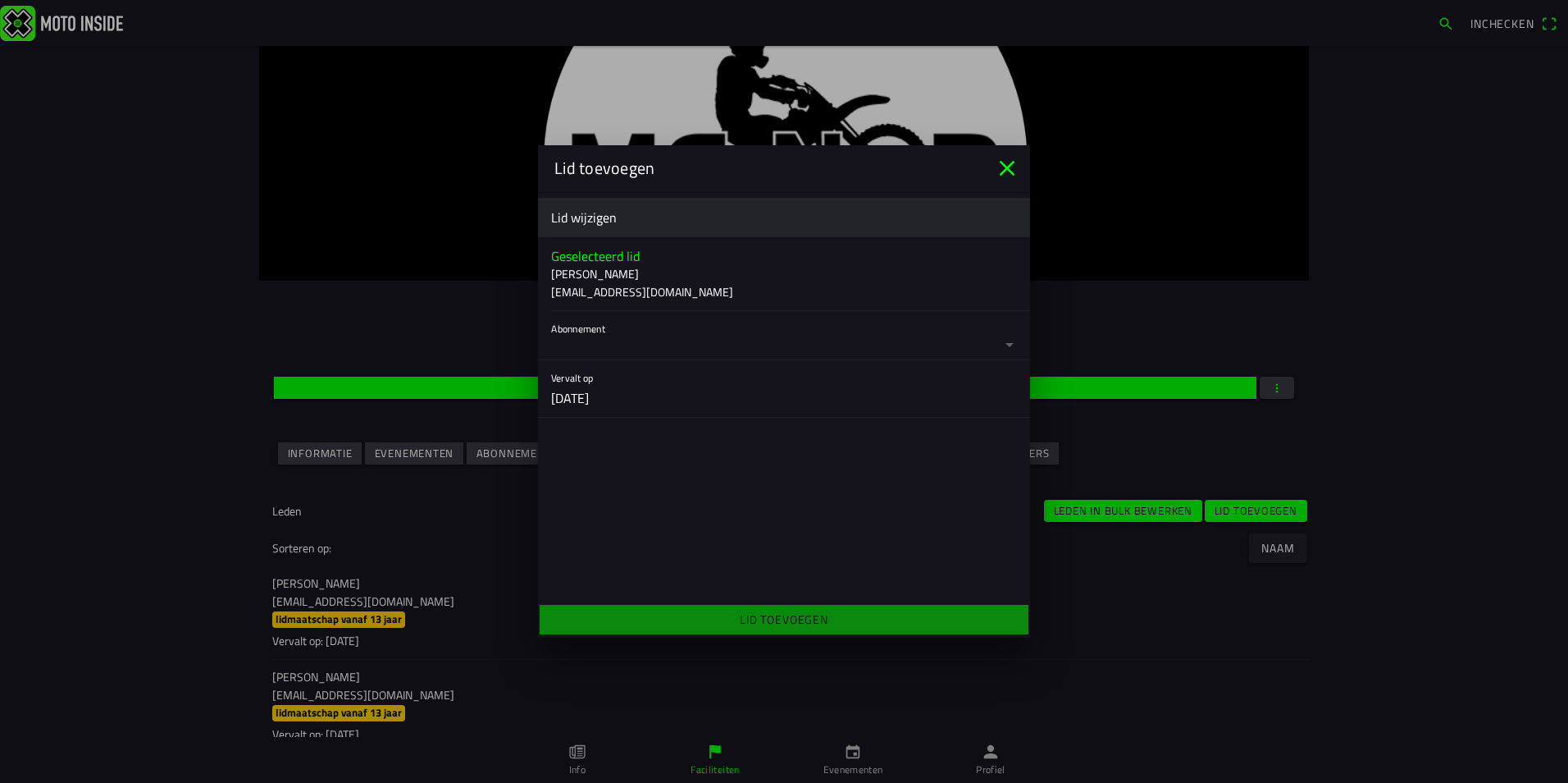
click at [706, 352] on button "button" at bounding box center [791, 335] width 479 height 49
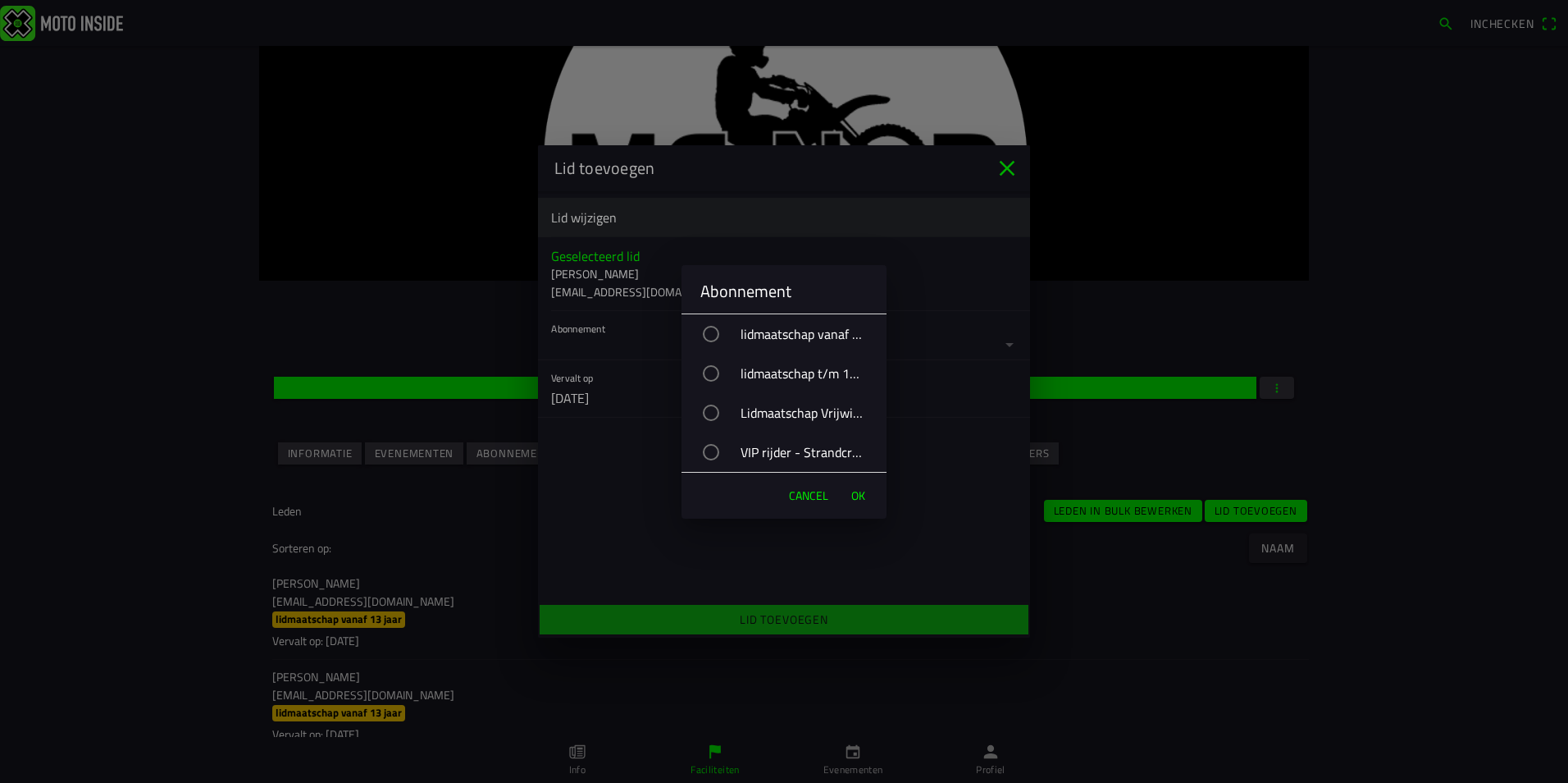
click at [780, 455] on div "VIP rijder - Strandcross" at bounding box center [792, 452] width 189 height 41
click at [859, 488] on span "OK" at bounding box center [858, 496] width 14 height 17
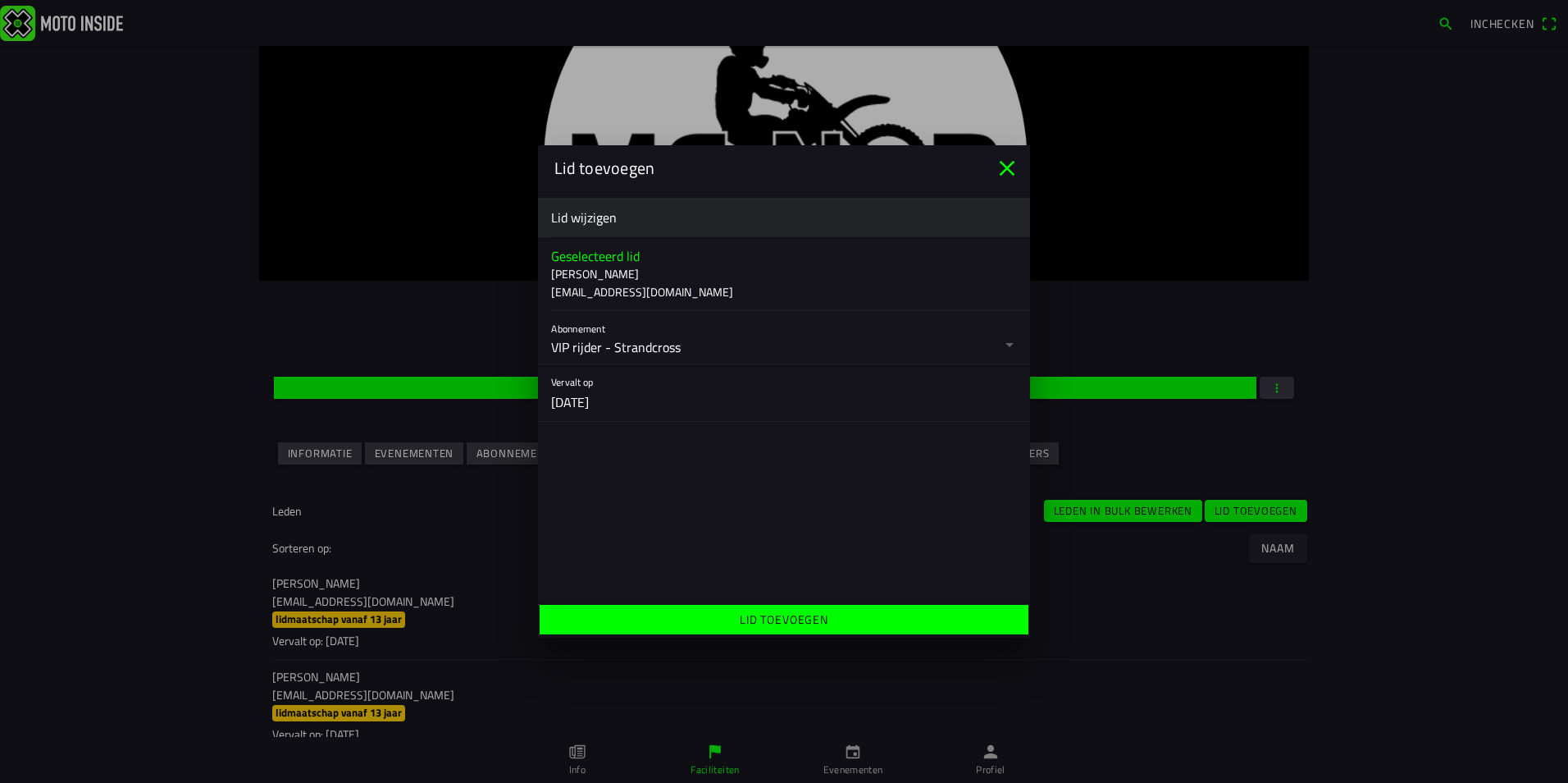
click at [851, 618] on span "Lid toevoegen" at bounding box center [784, 620] width 464 height 30
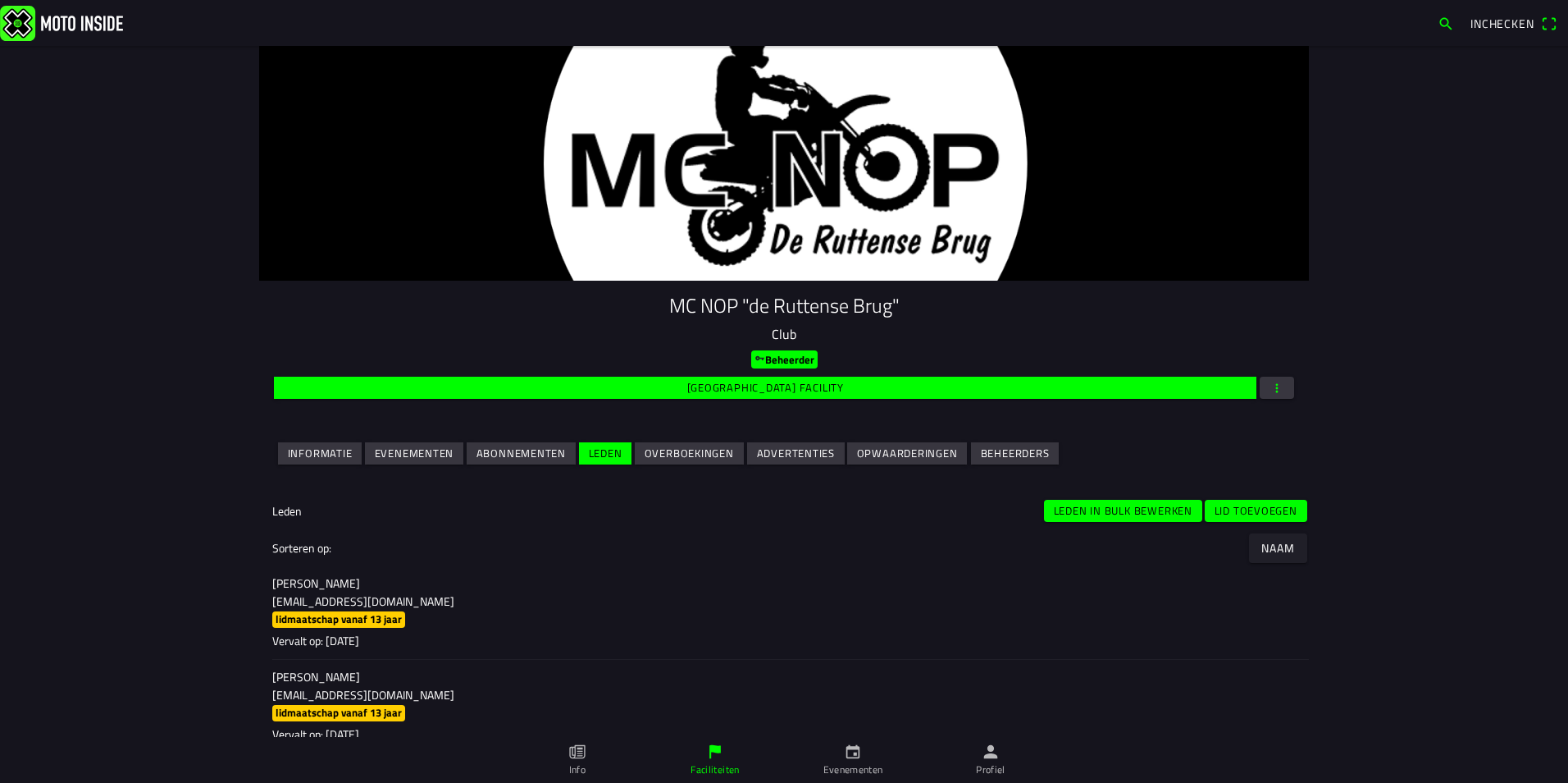
click at [0, 0] on slot "Lid toevoegen" at bounding box center [0, 0] width 0 height 0
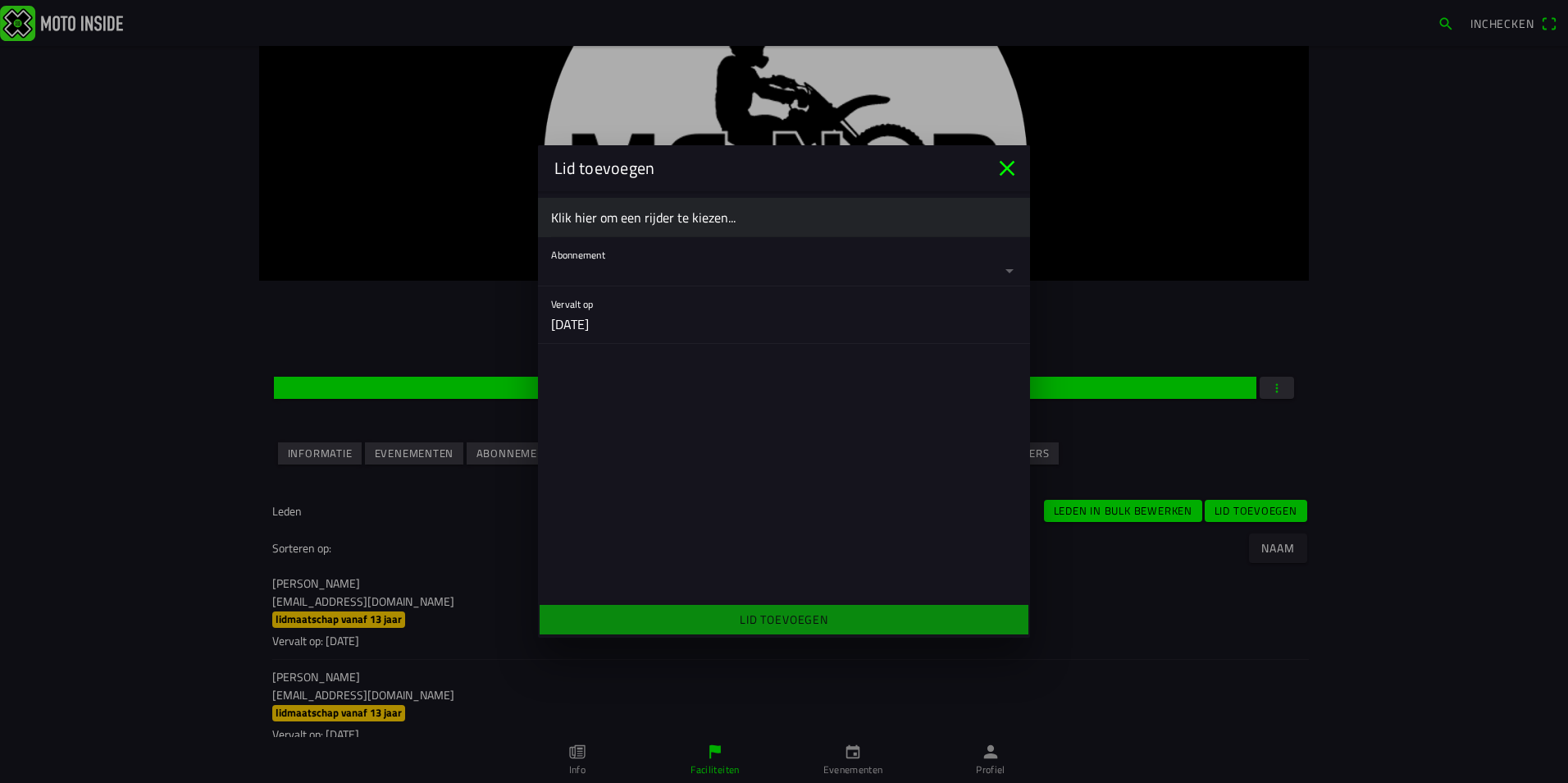
click at [735, 205] on div "Klik hier om een rijder te kiezen..." at bounding box center [784, 217] width 466 height 39
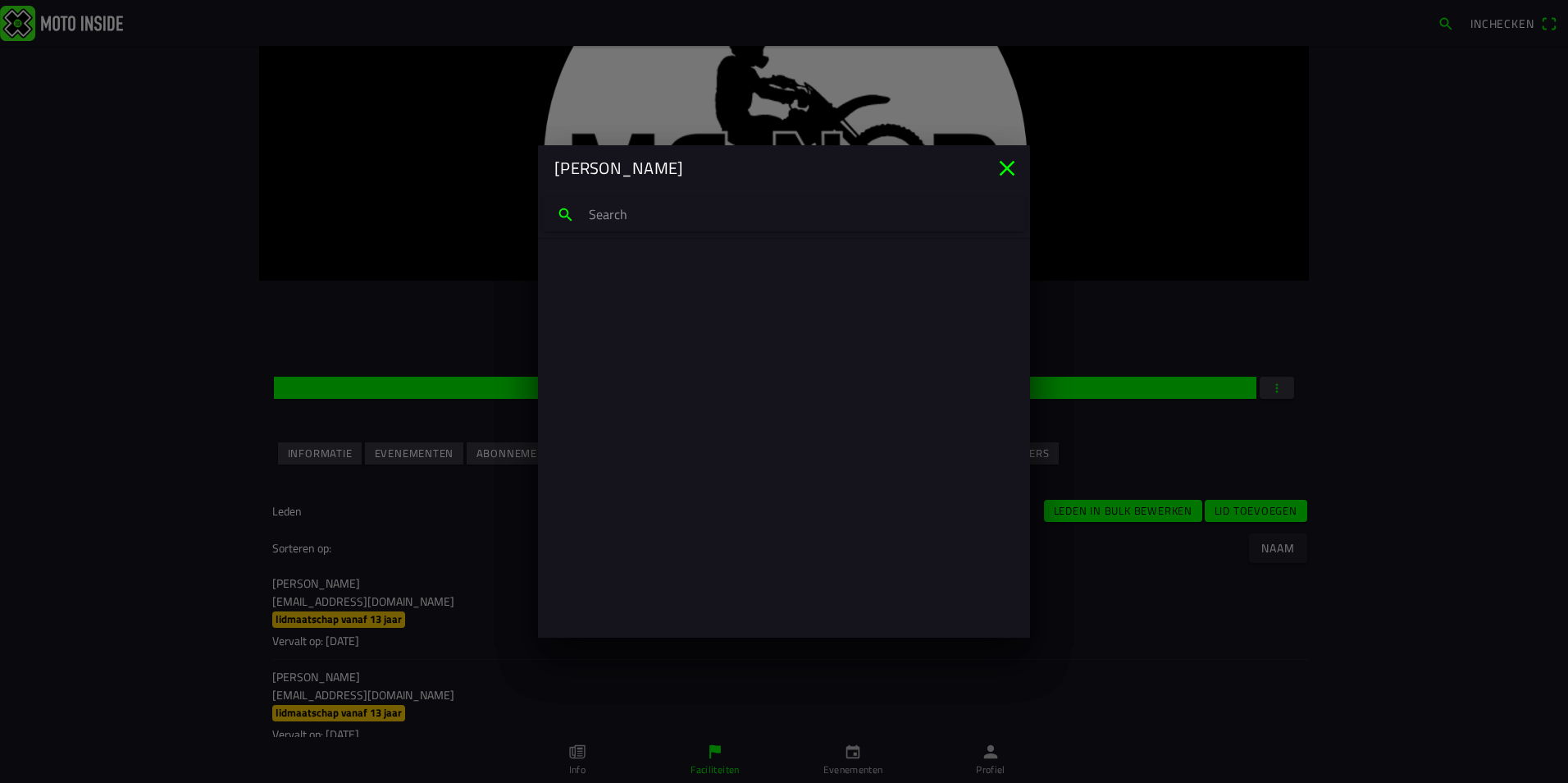
click at [683, 213] on input "search text" at bounding box center [784, 214] width 480 height 34
type input "marcel co"
click at [669, 284] on p "marcelconijn32@gmail.com" at bounding box center [784, 292] width 440 height 17
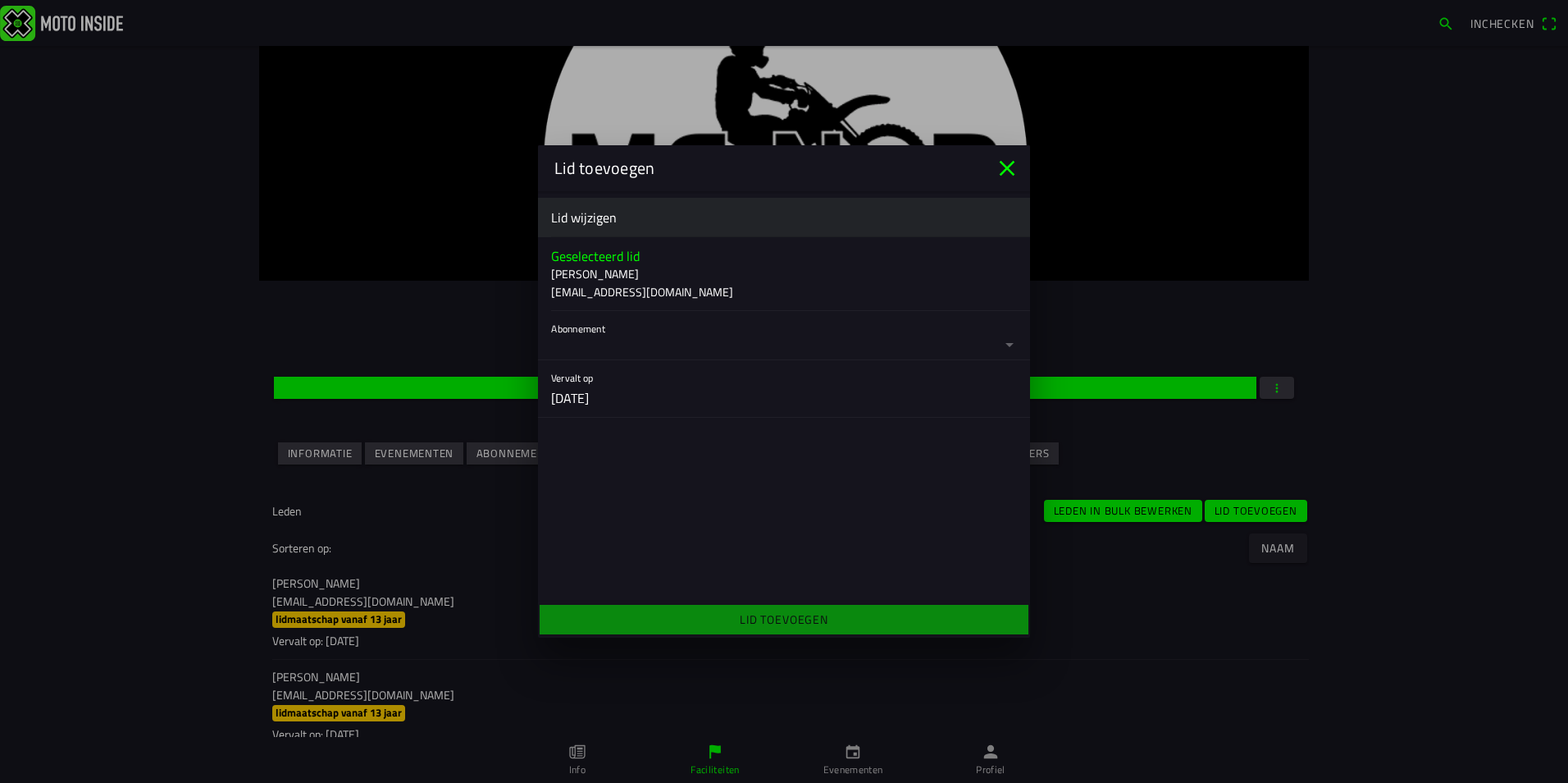
click at [681, 351] on button "button" at bounding box center [791, 335] width 479 height 49
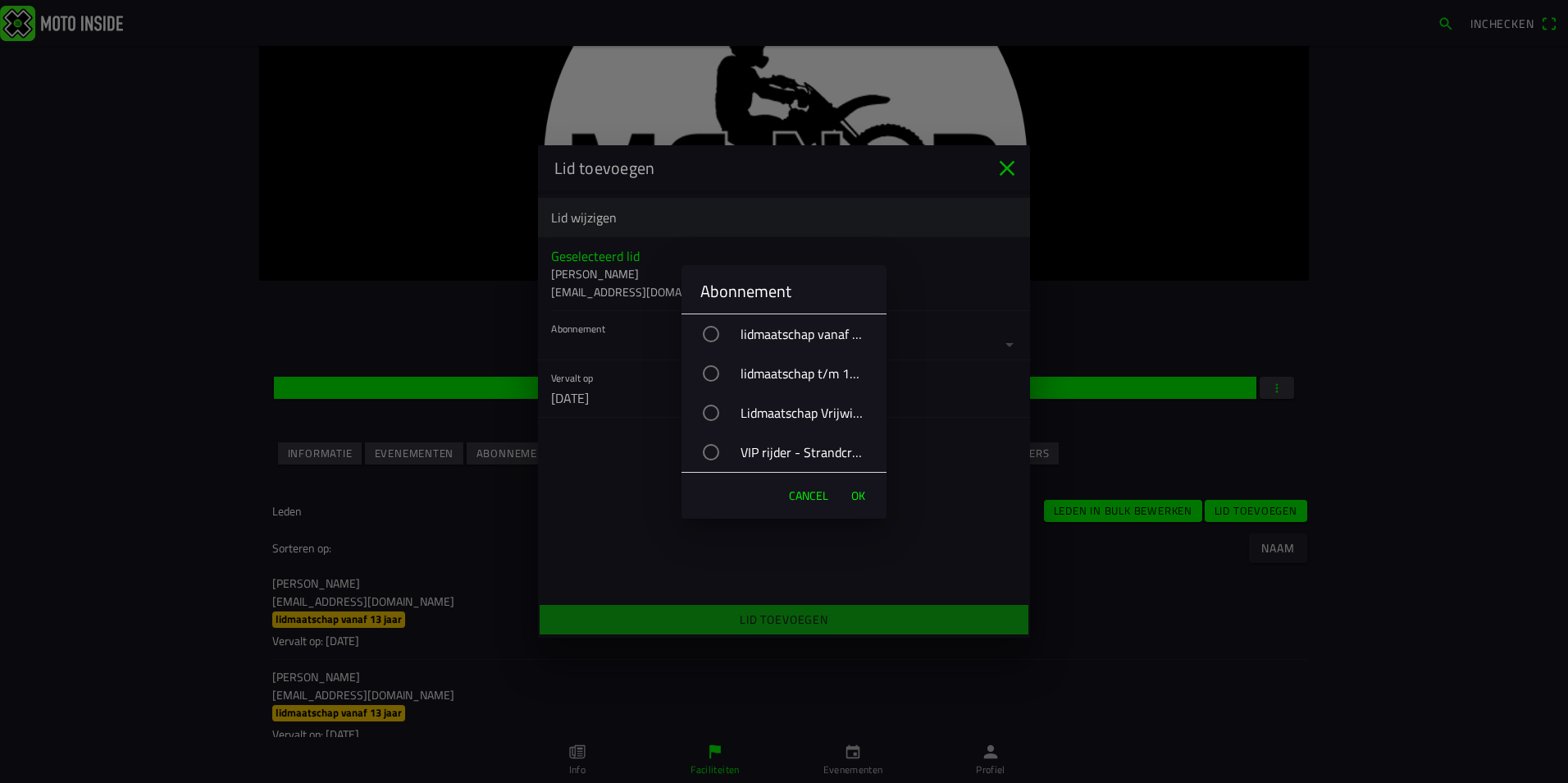
click at [774, 452] on div "VIP rijder - Strandcross" at bounding box center [792, 452] width 189 height 41
click at [871, 492] on button "OK" at bounding box center [858, 496] width 30 height 33
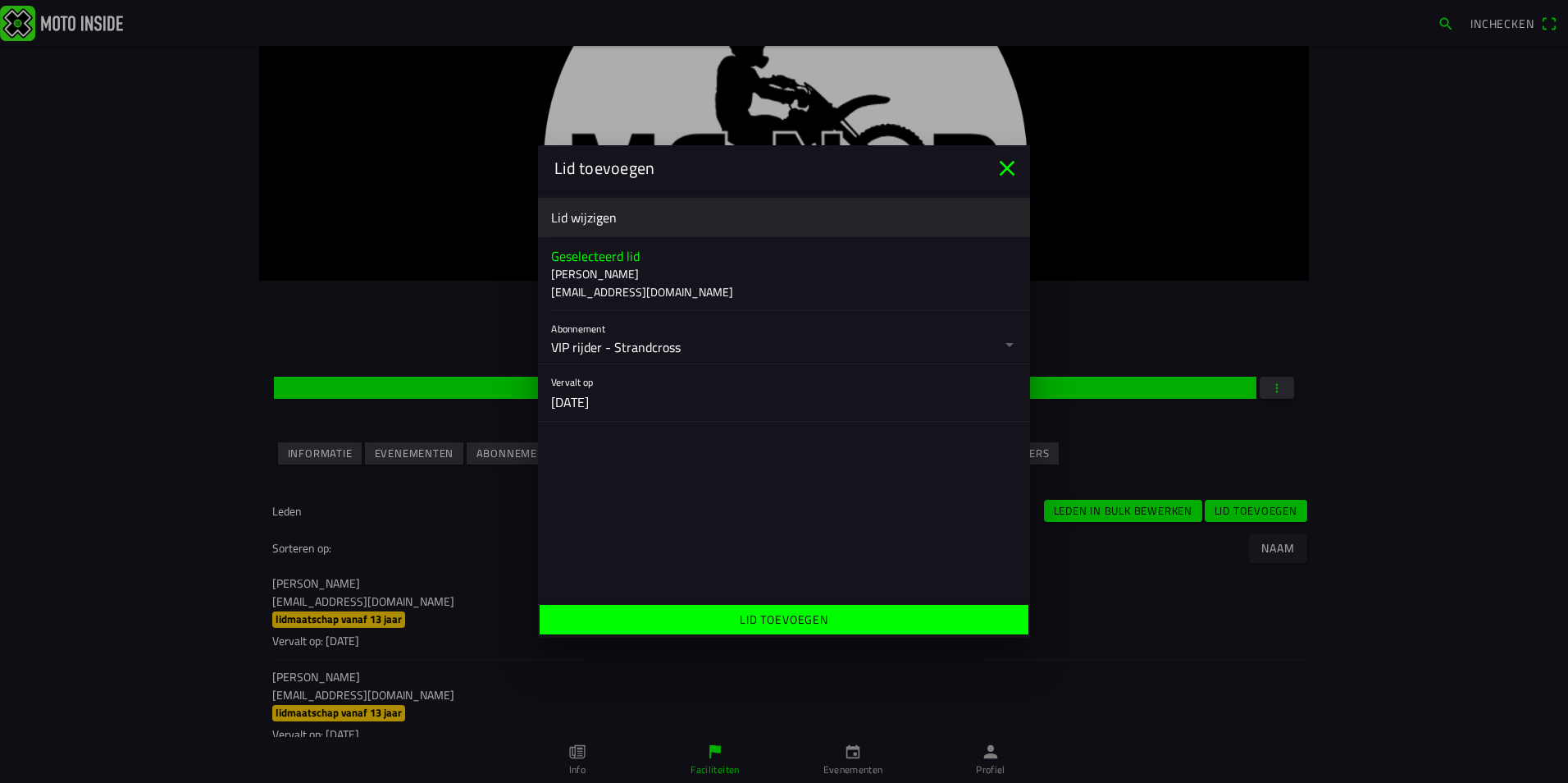
click at [863, 608] on span "Lid toevoegen" at bounding box center [784, 620] width 464 height 30
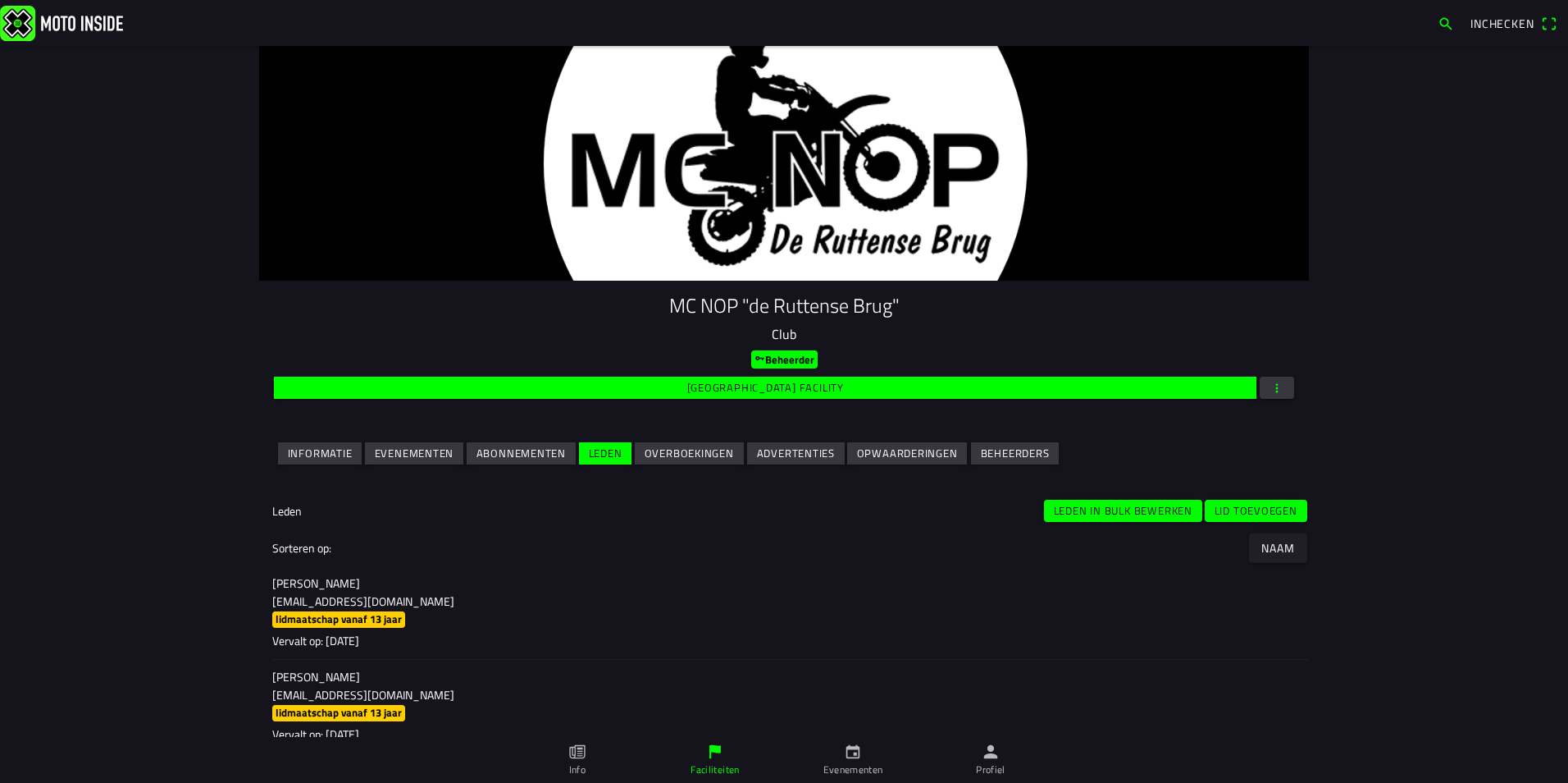
click at [0, 0] on slot "Lid toevoegen" at bounding box center [0, 0] width 0 height 0
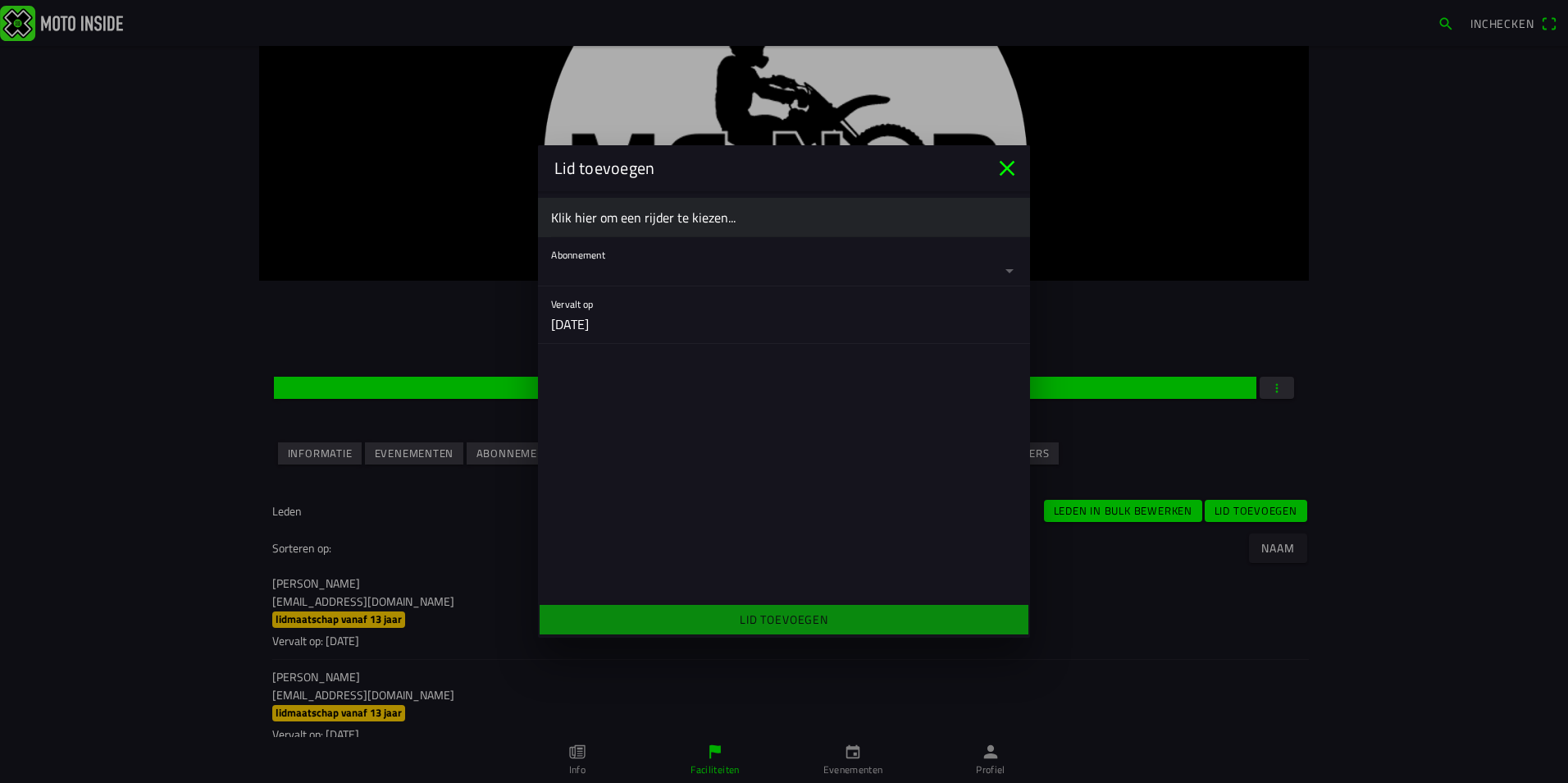
click at [651, 212] on ion-label "Klik hier om een rijder te kiezen..." at bounding box center [784, 217] width 466 height 19
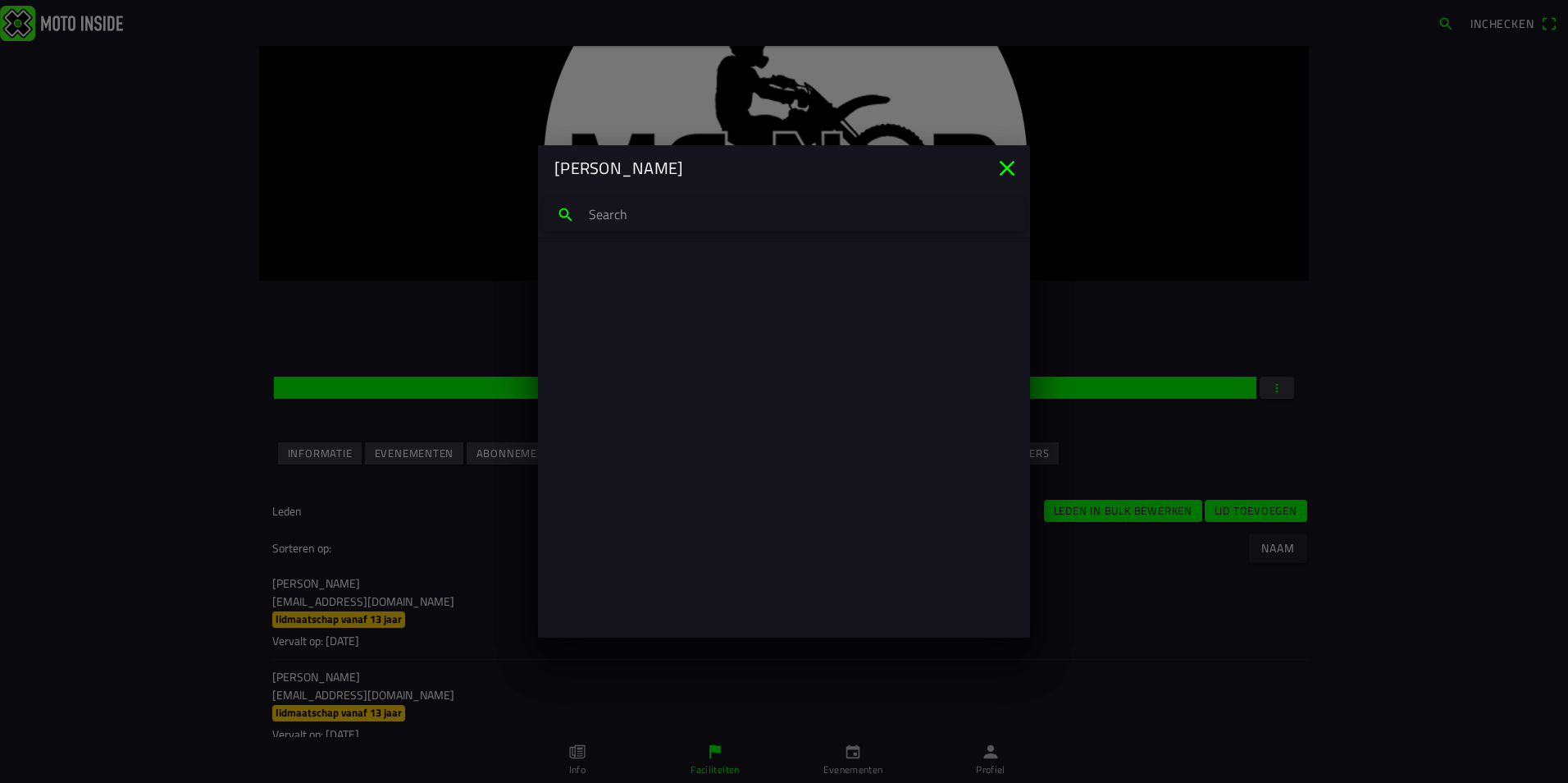
click at [625, 212] on input "search text" at bounding box center [784, 214] width 480 height 34
type input "boris blan"
click at [652, 303] on div "Boris Blanken boris_blanken@outlook.com" at bounding box center [784, 284] width 440 height 53
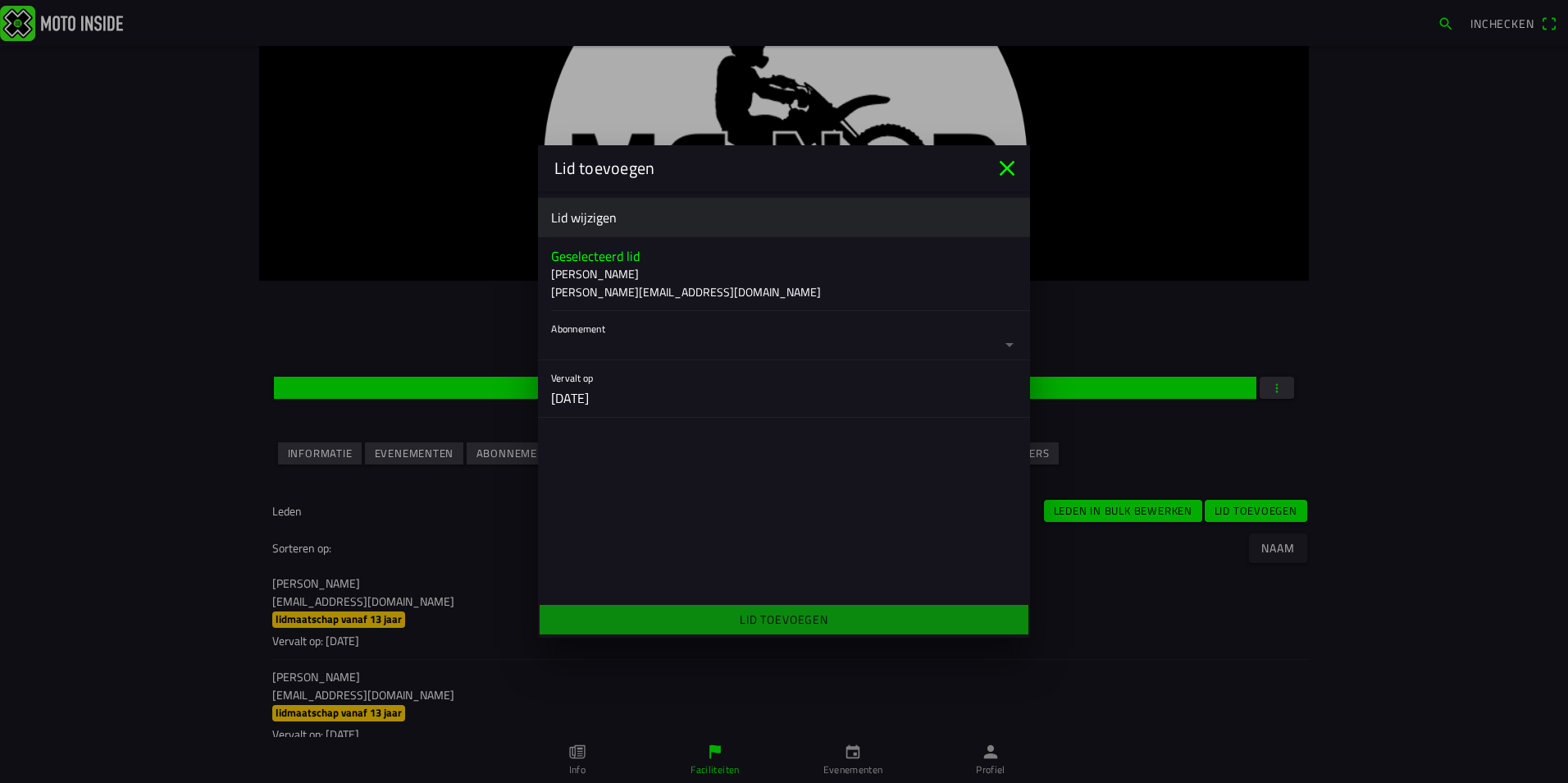
click at [683, 349] on button "button" at bounding box center [791, 335] width 479 height 49
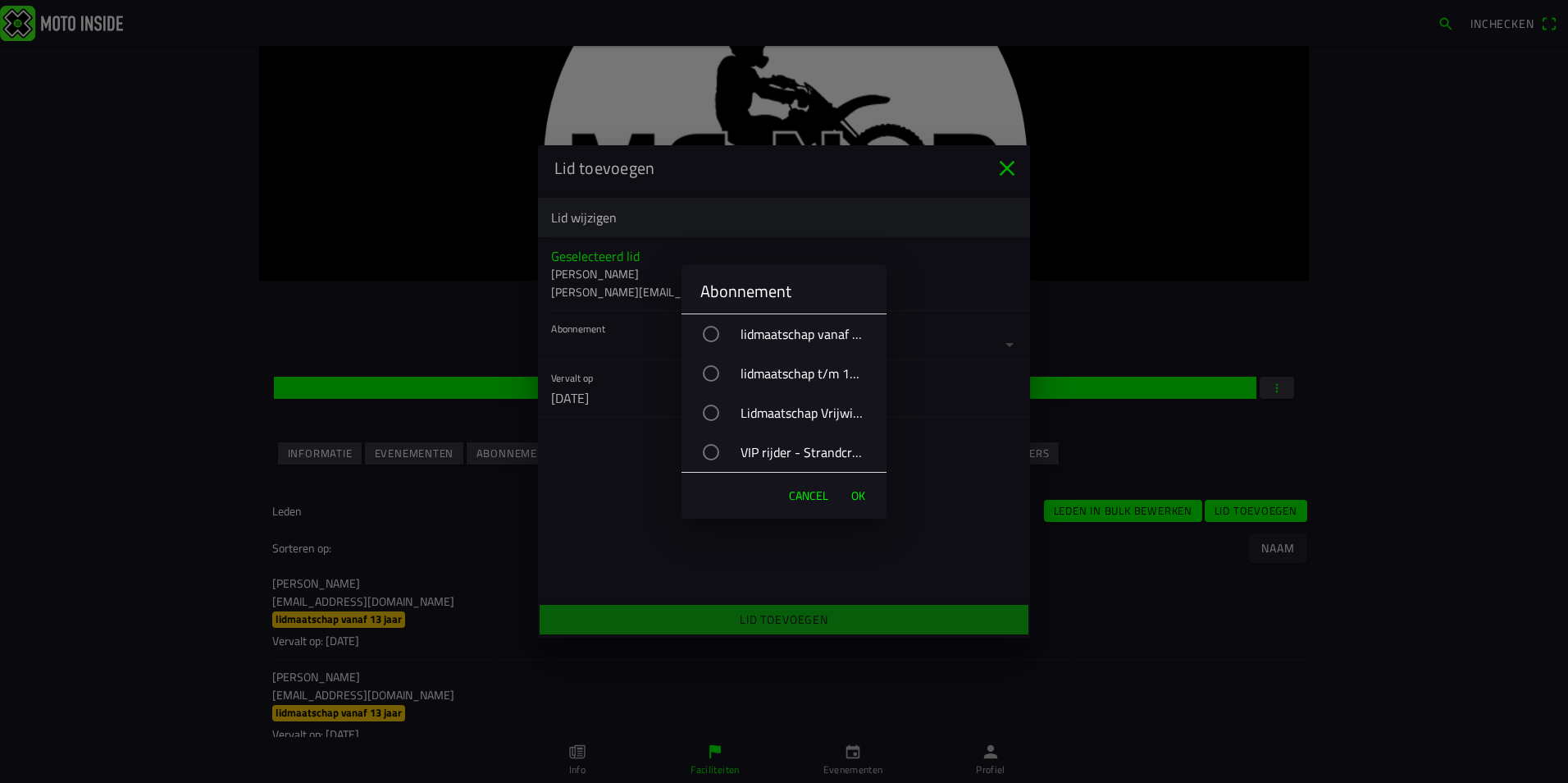
click at [737, 449] on div "VIP rijder - Strandcross" at bounding box center [792, 452] width 189 height 41
click at [860, 491] on span "OK" at bounding box center [858, 496] width 14 height 17
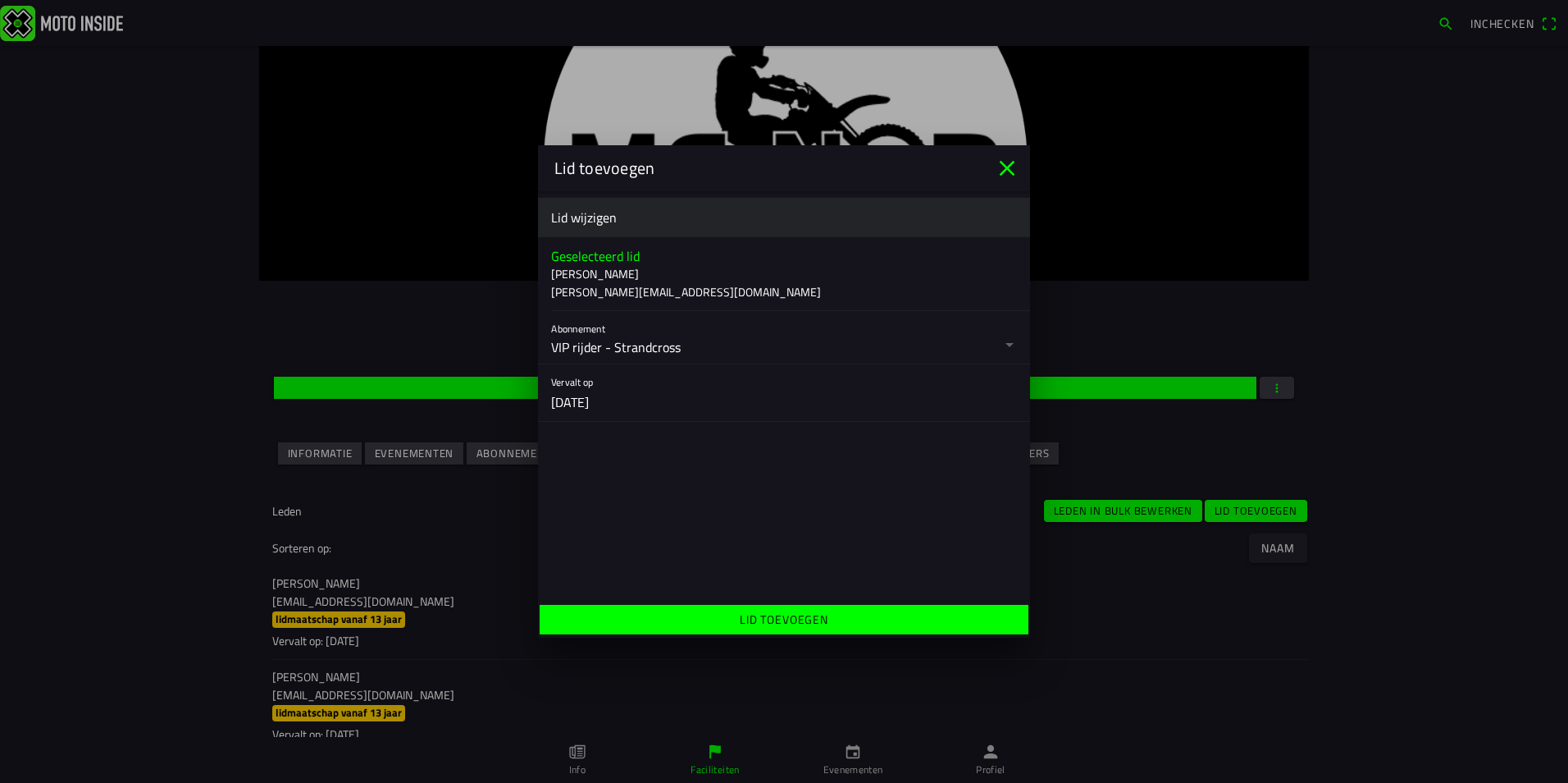
click at [839, 615] on span "Lid toevoegen" at bounding box center [784, 620] width 464 height 30
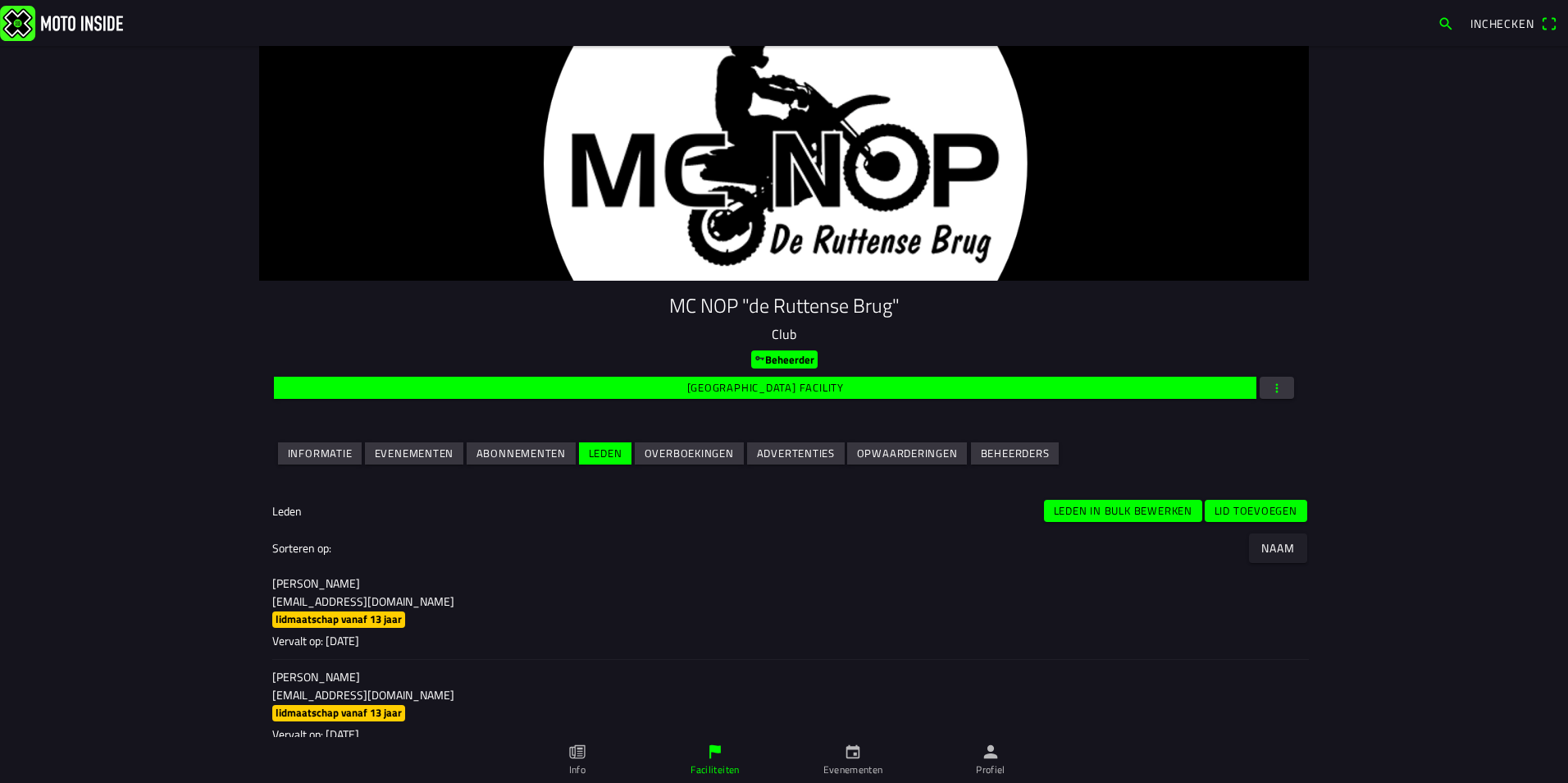
click at [1382, 417] on main "MC NOP "de Ruttense Brug" Club Beheerder Wijzig facility Informatie Evenementen…" at bounding box center [784, 414] width 1568 height 737
click at [1174, 588] on p "[PERSON_NAME]" at bounding box center [784, 584] width 1024 height 17
click at [0, 0] on slot "Evenementen" at bounding box center [0, 0] width 0 height 0
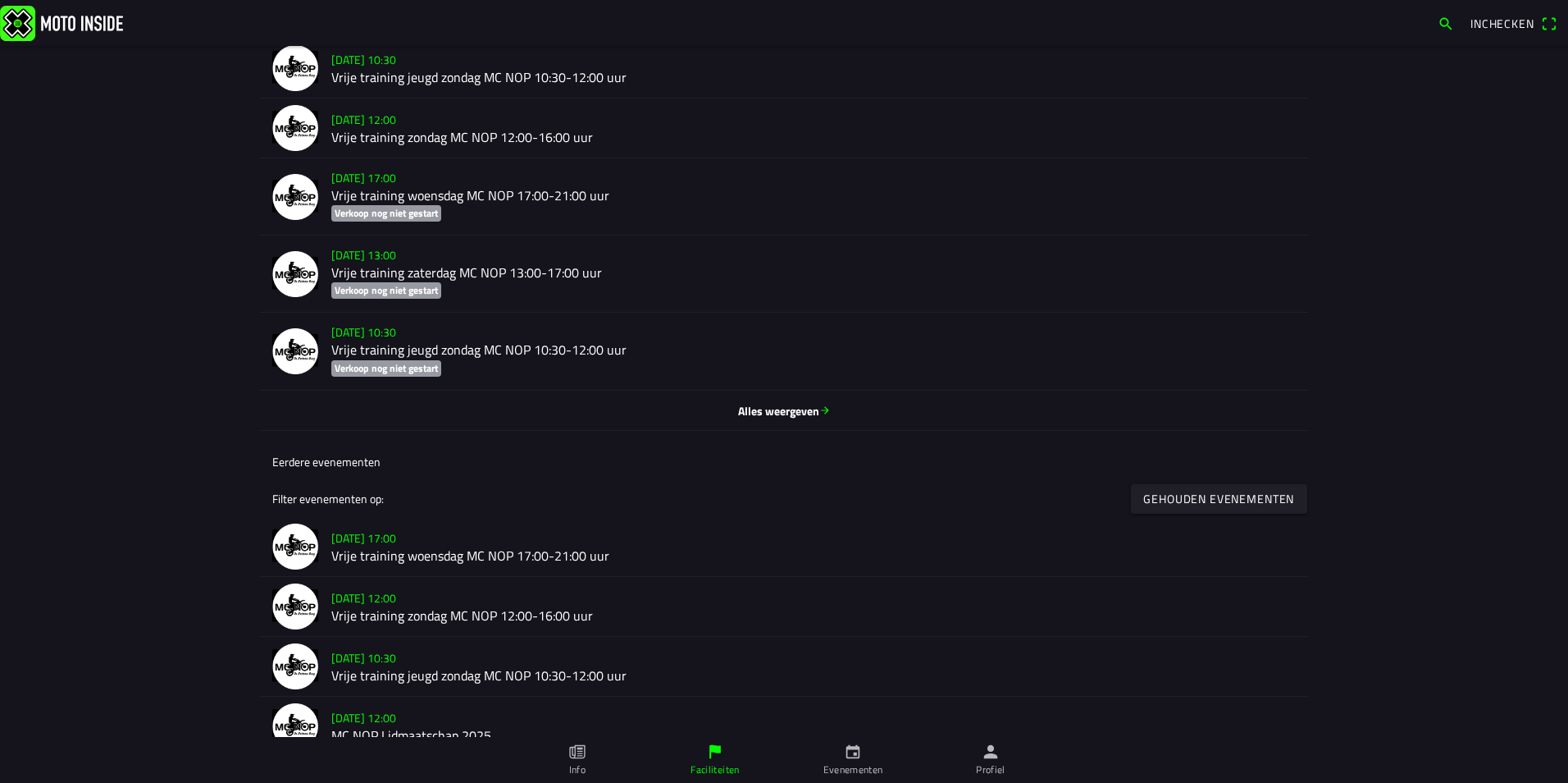
scroll to position [657, 0]
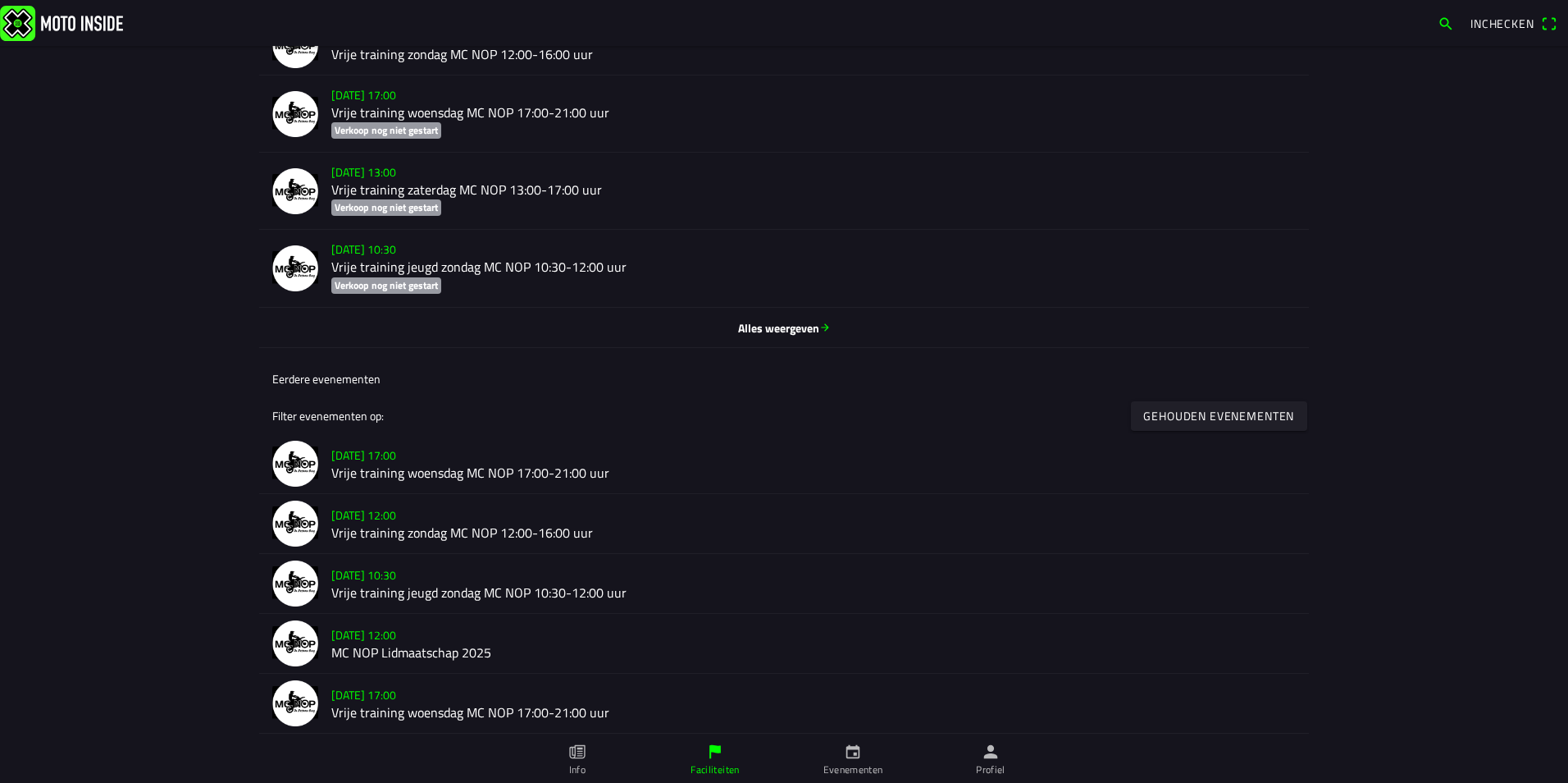
click at [784, 325] on span "Alles weergeven" at bounding box center [784, 326] width 1024 height 18
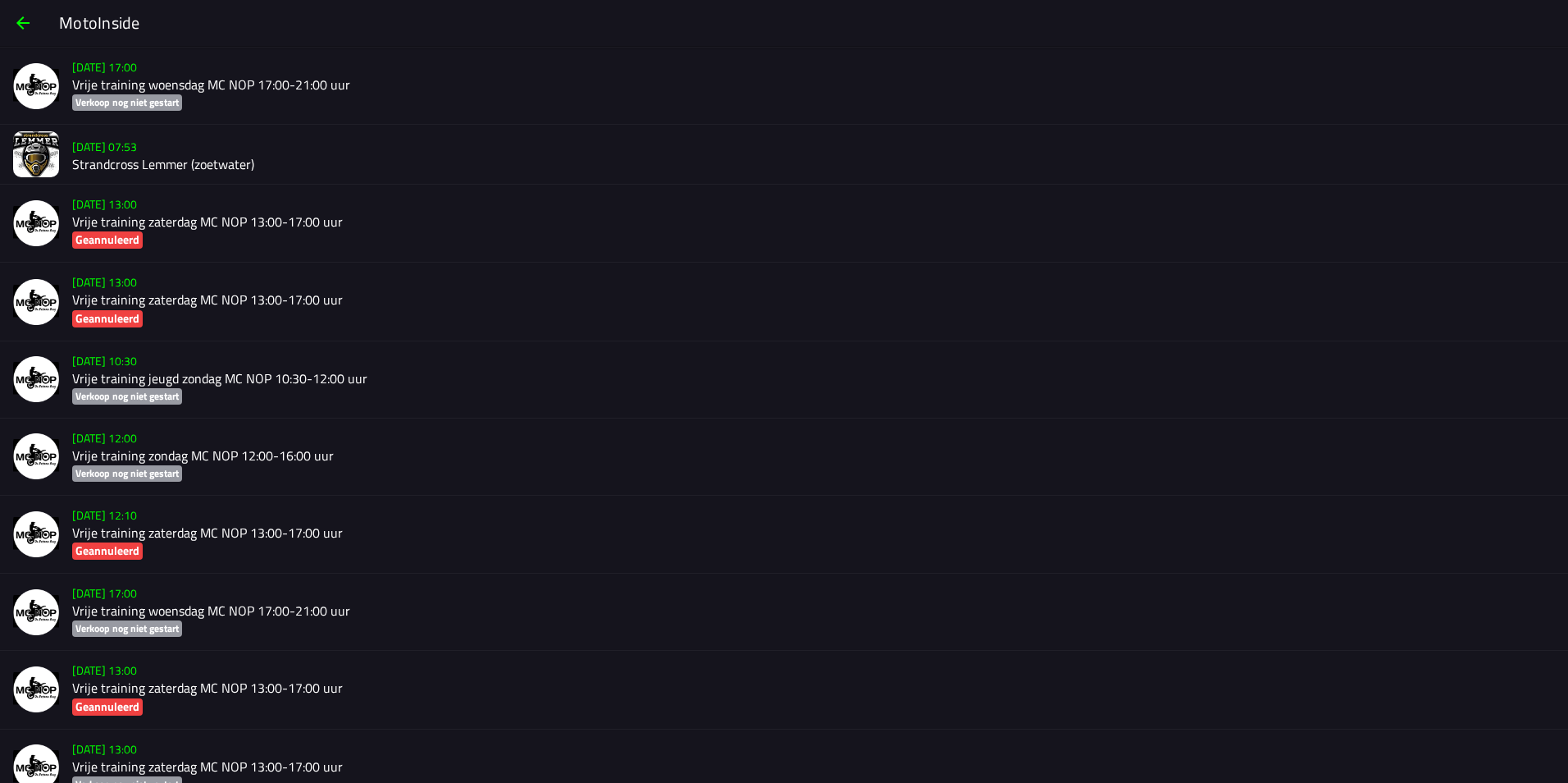
scroll to position [4806, 0]
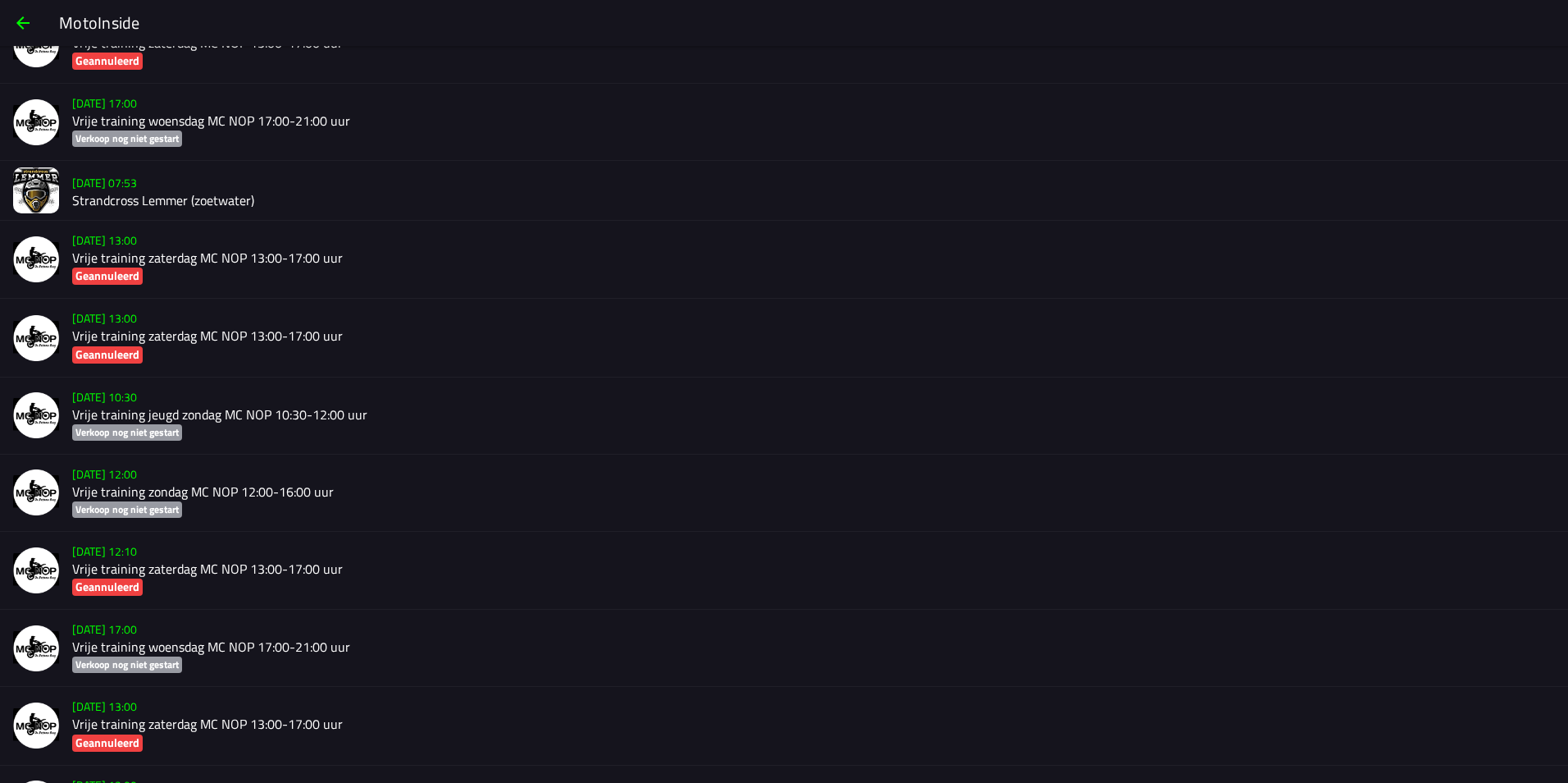
click at [198, 196] on h2 "Strandcross Lemmer (zoetwater)" at bounding box center [813, 200] width 1483 height 16
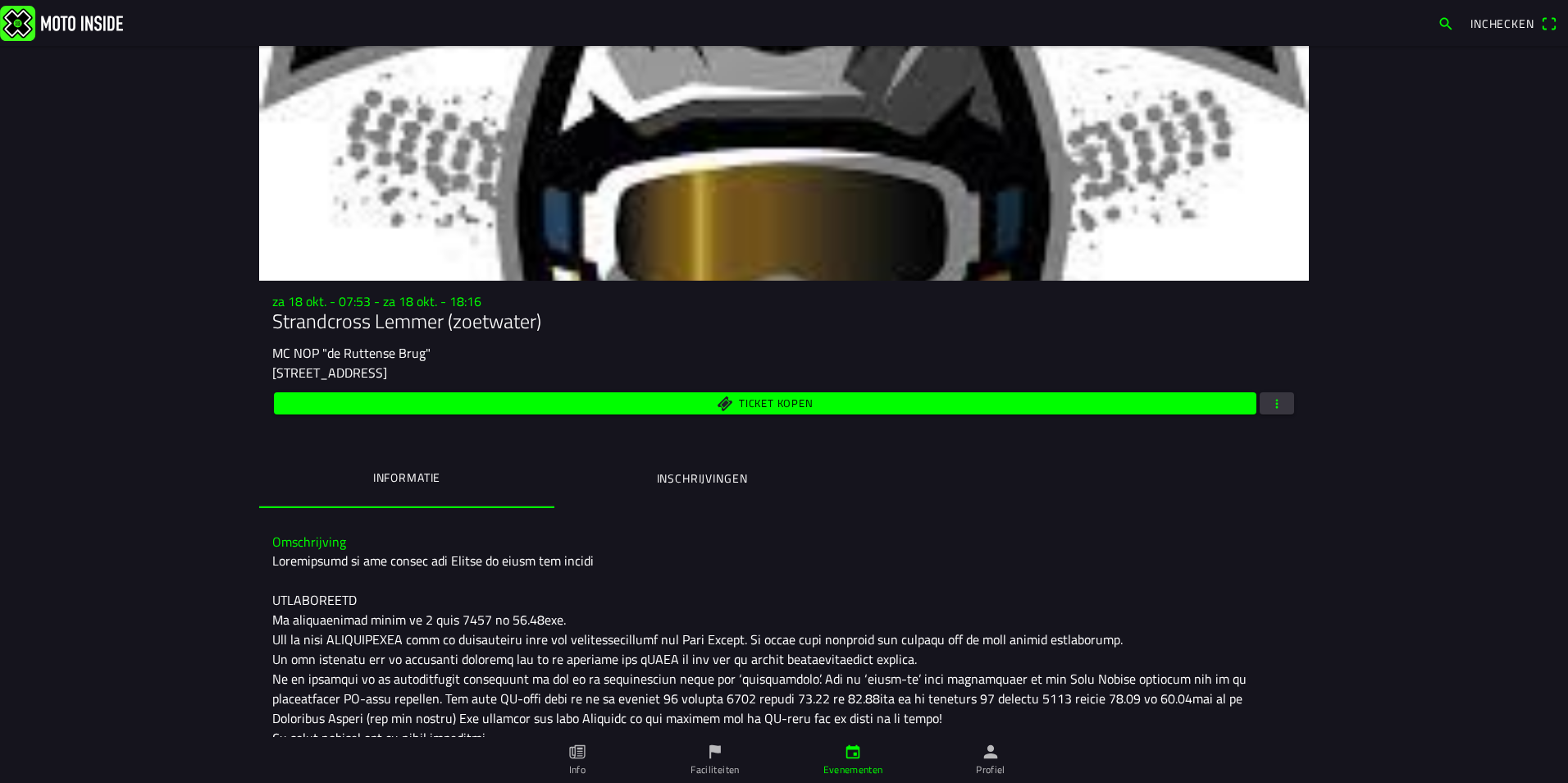
click at [1270, 398] on span "button" at bounding box center [1278, 403] width 15 height 22
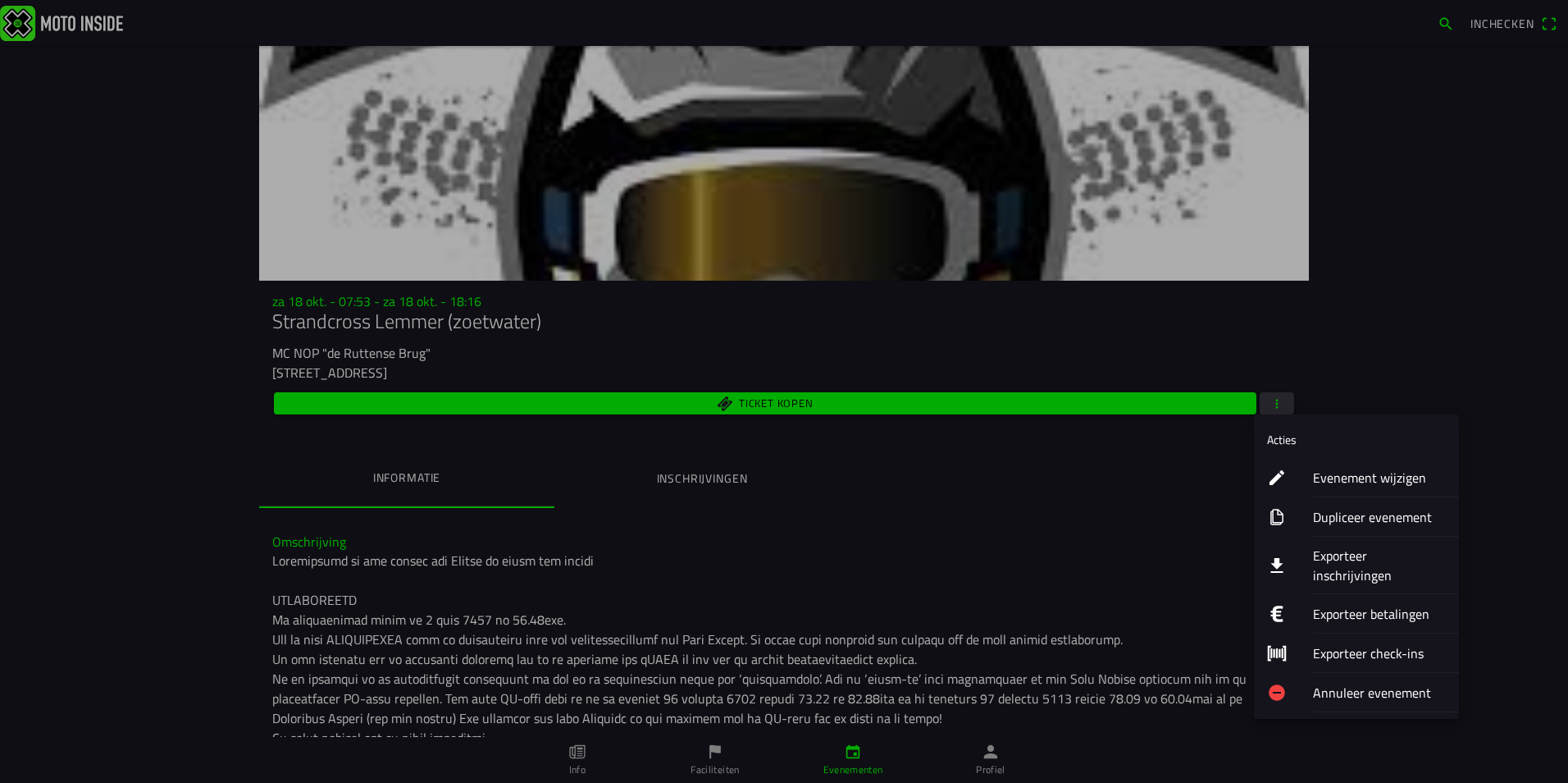
click at [1332, 471] on ion-label "Evenement wijzigen" at bounding box center [1380, 477] width 133 height 19
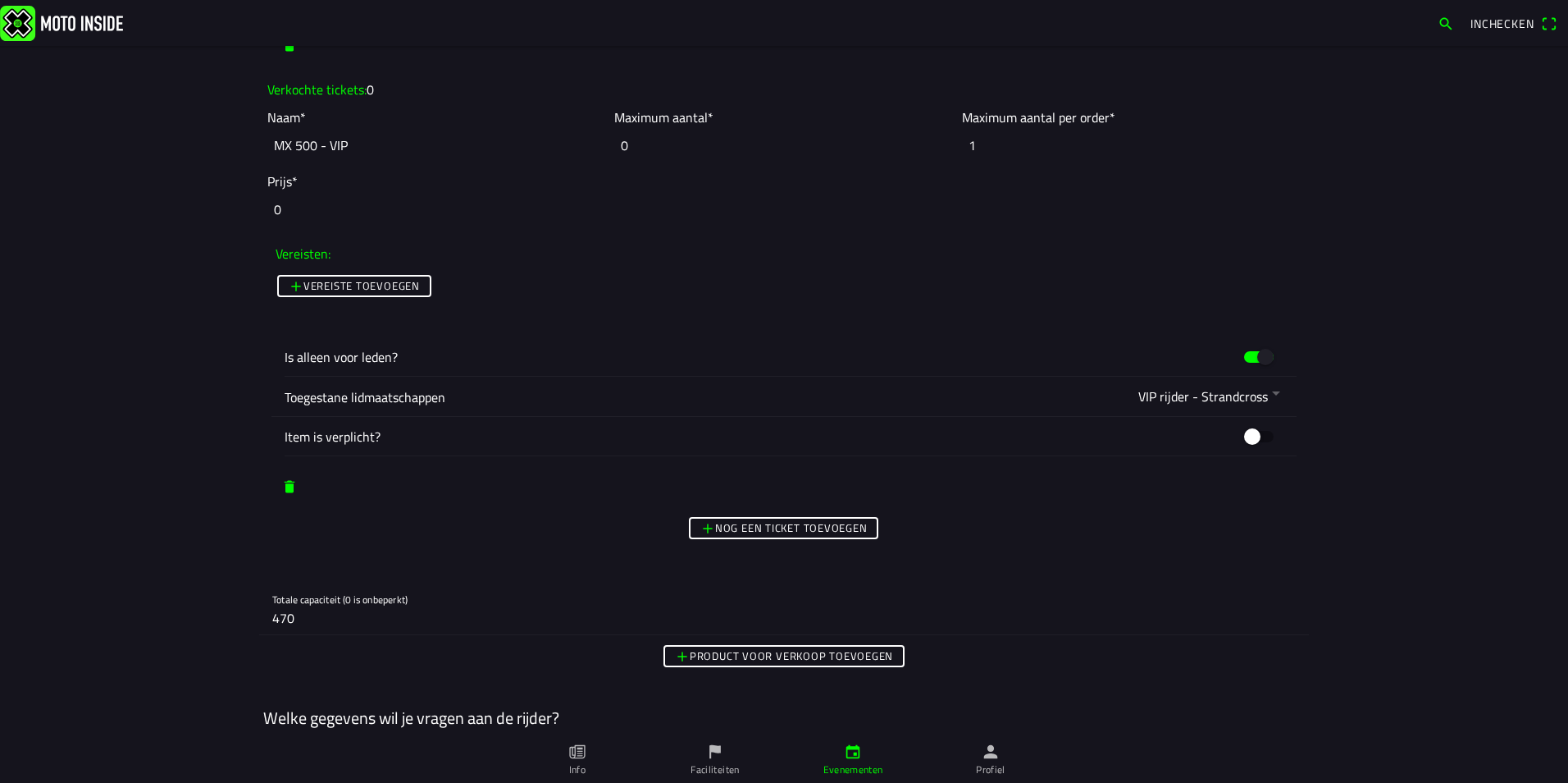
scroll to position [4185, 0]
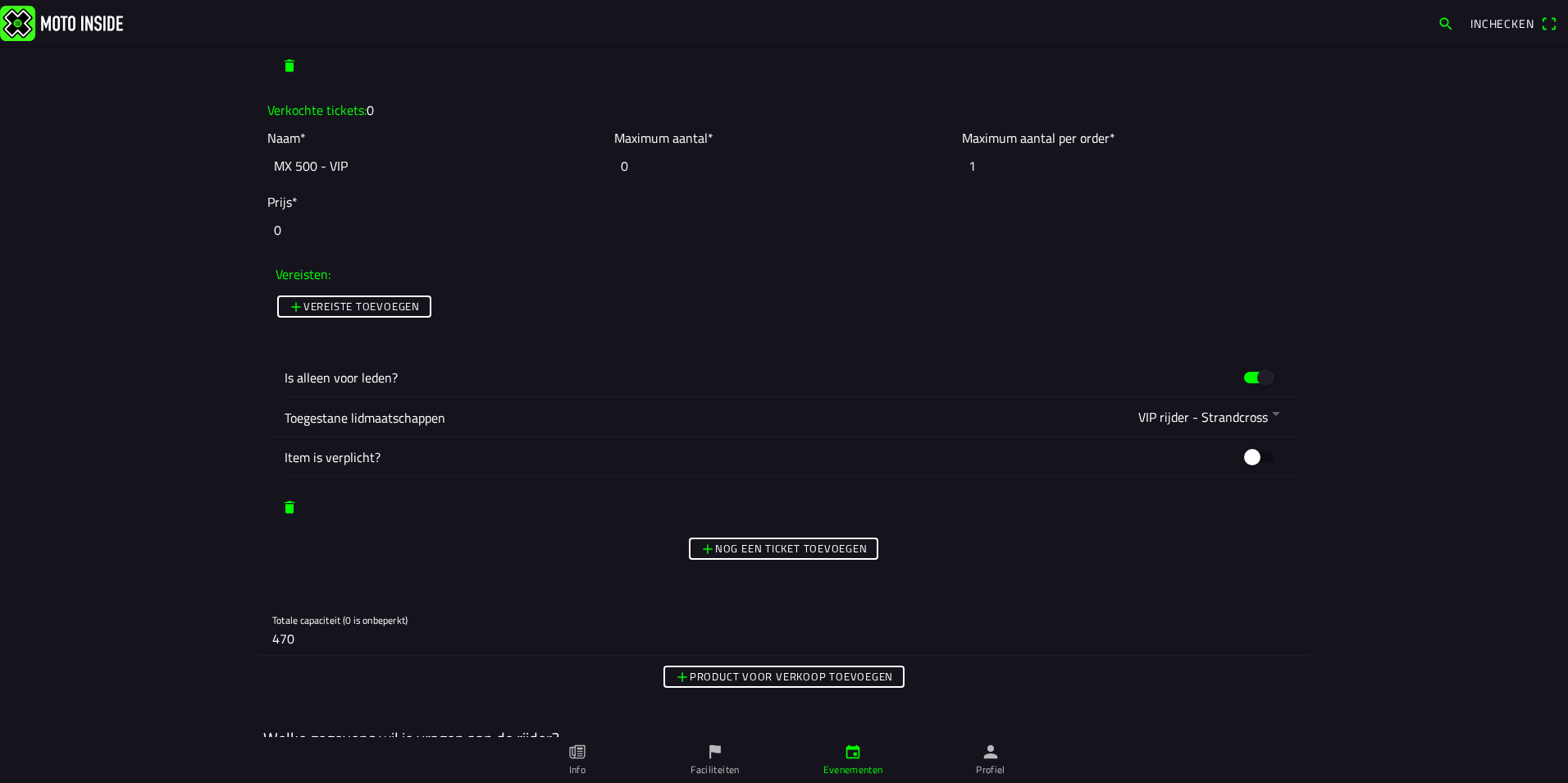
click at [0, 0] on slot "Nog een ticket toevoegen" at bounding box center [0, 0] width 0 height 0
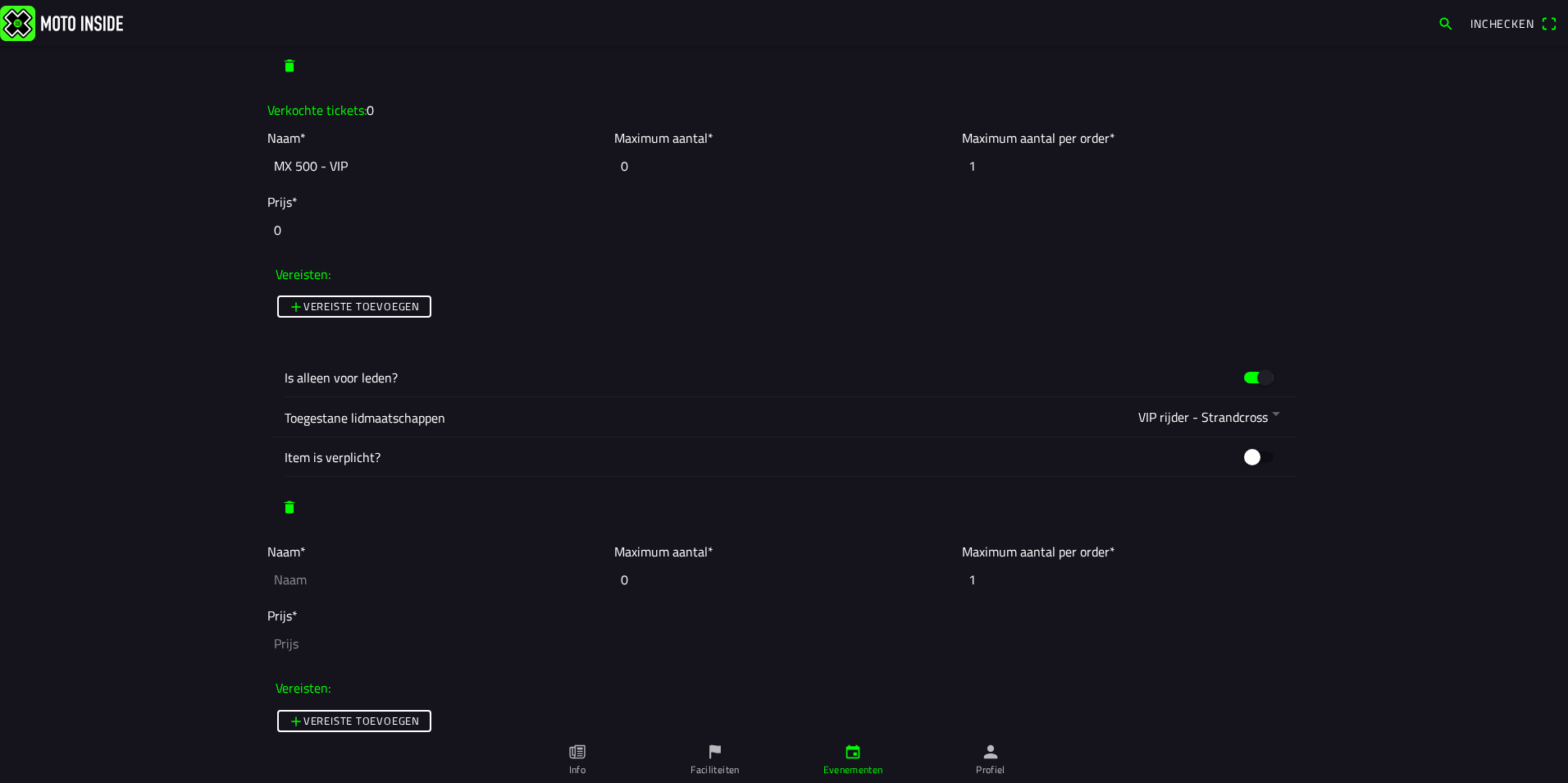
click at [310, 581] on input "text" at bounding box center [437, 579] width 339 height 36
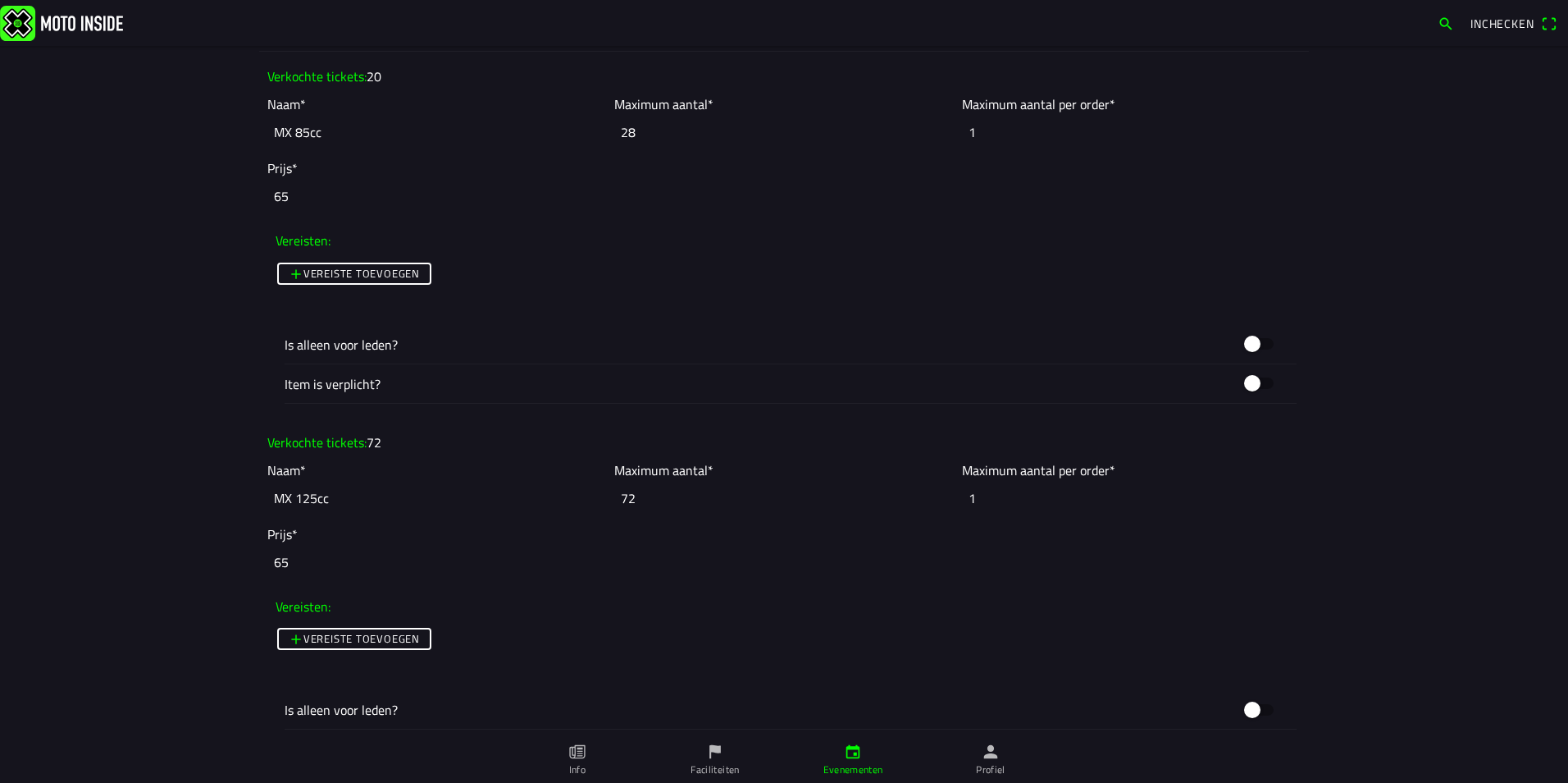
scroll to position [1477, 0]
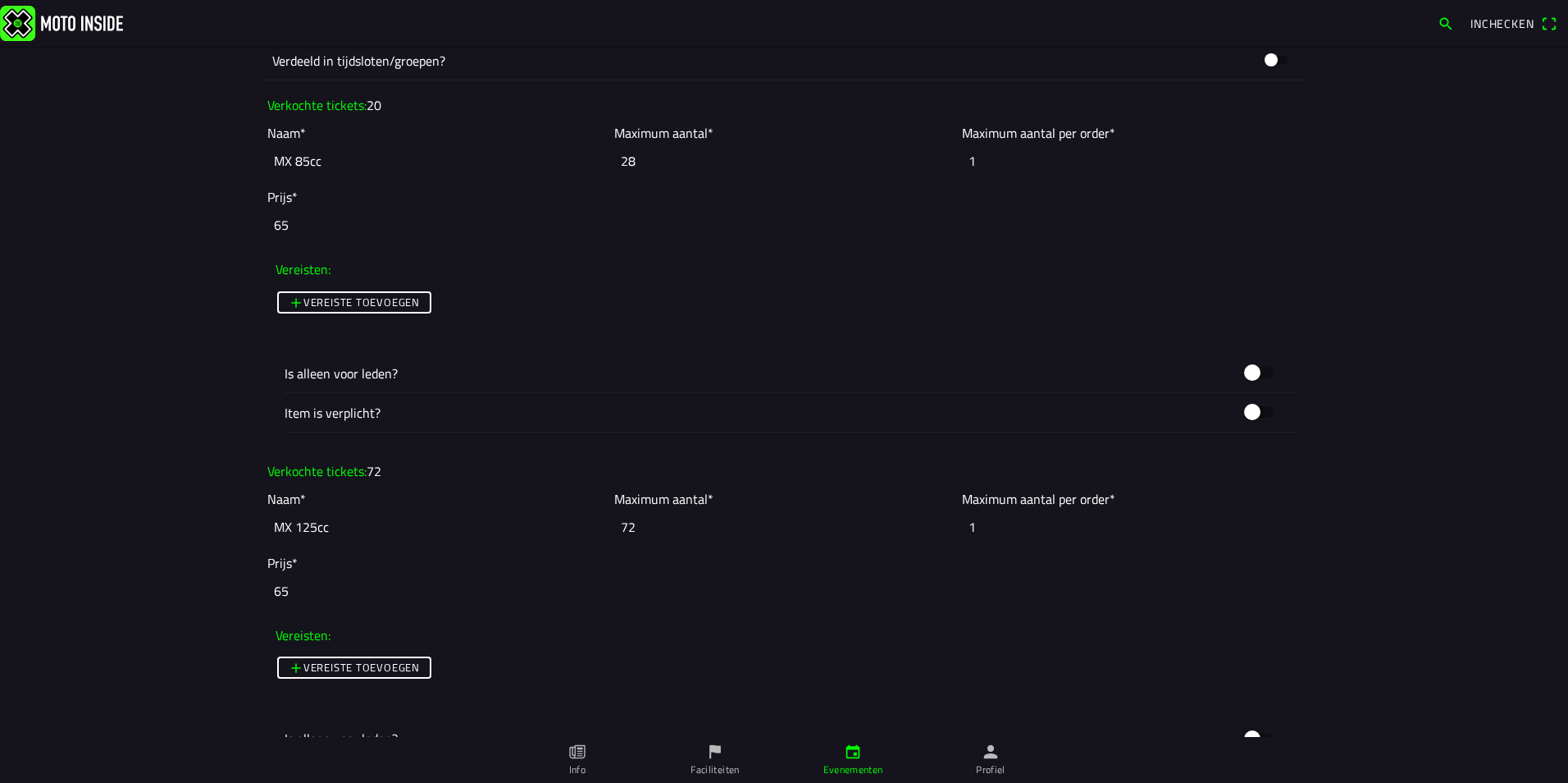
drag, startPoint x: 316, startPoint y: 166, endPoint x: 257, endPoint y: 161, distance: 59.2
click at [264, 163] on ion-col "Naam* MX 85cc" at bounding box center [437, 150] width 347 height 64
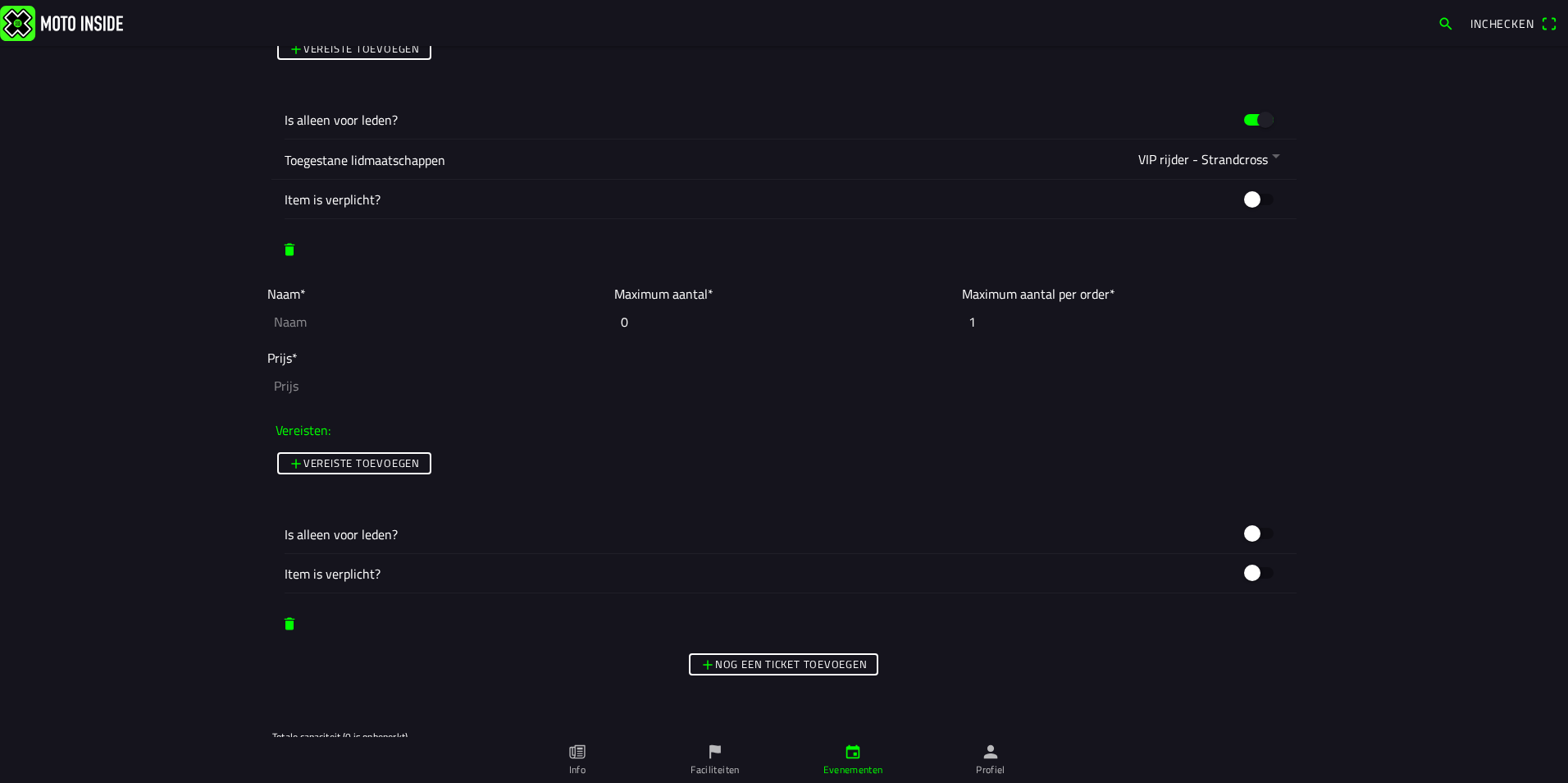
scroll to position [4431, 0]
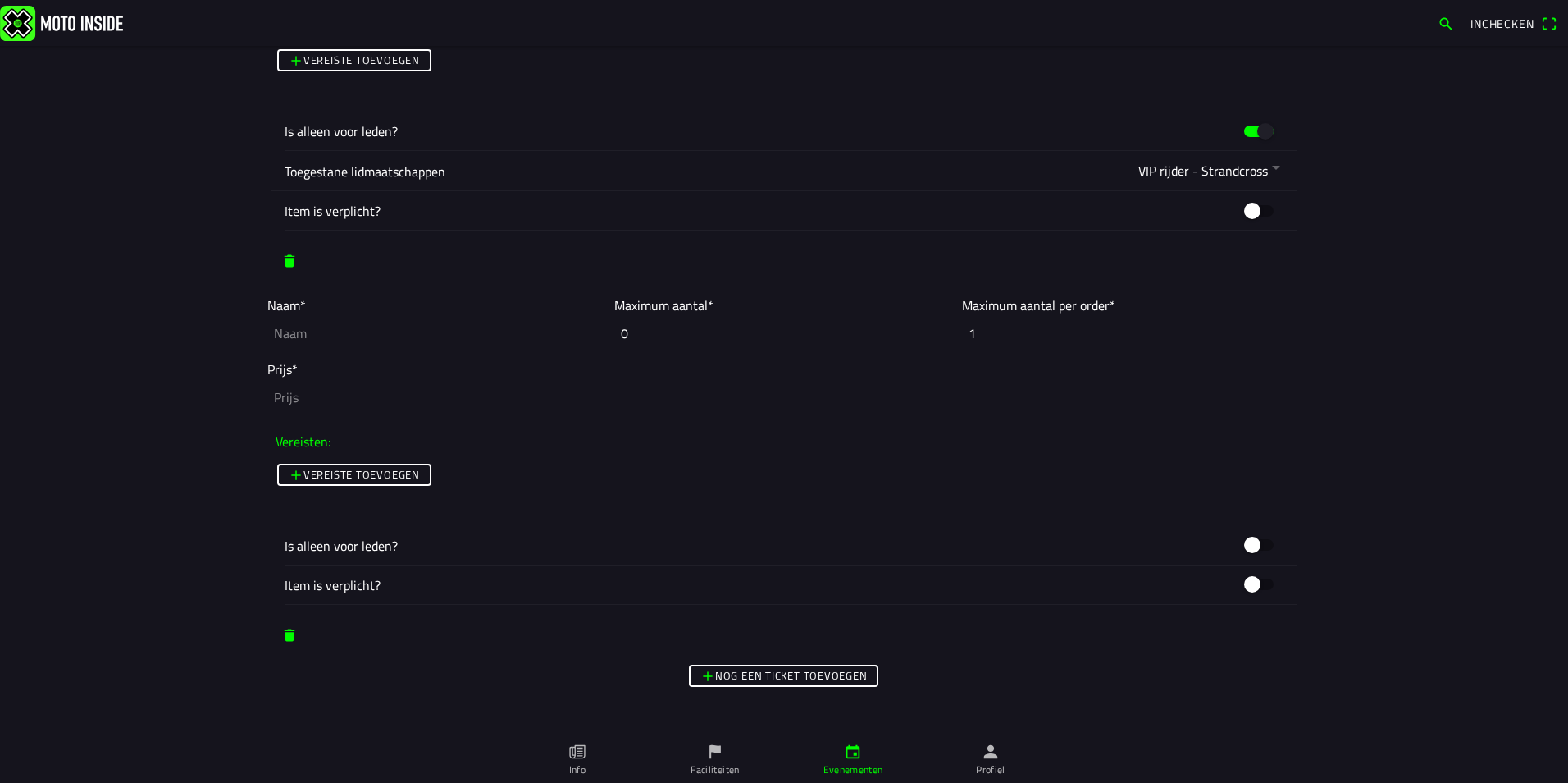
click at [287, 333] on input "text" at bounding box center [437, 333] width 339 height 36
paste input "MX 85cc"
type input "MX 85cc - VIP"
click at [277, 402] on input "number" at bounding box center [784, 397] width 1033 height 36
type input "0"
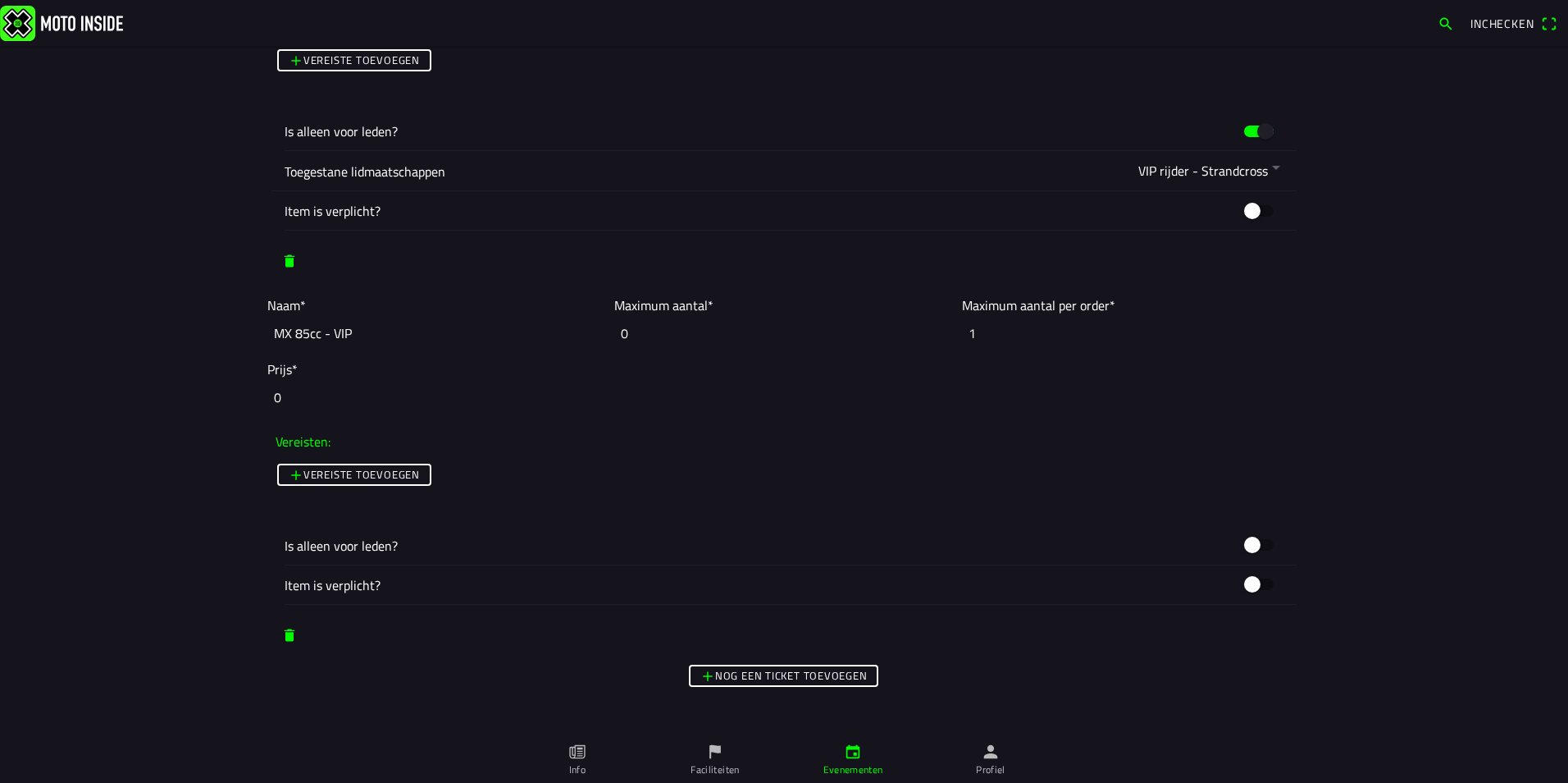
click at [375, 544] on ion-label "Is alleen voor leden?" at bounding box center [760, 545] width 950 height 19
click at [1264, 545] on button "button" at bounding box center [1258, 545] width 49 height 31
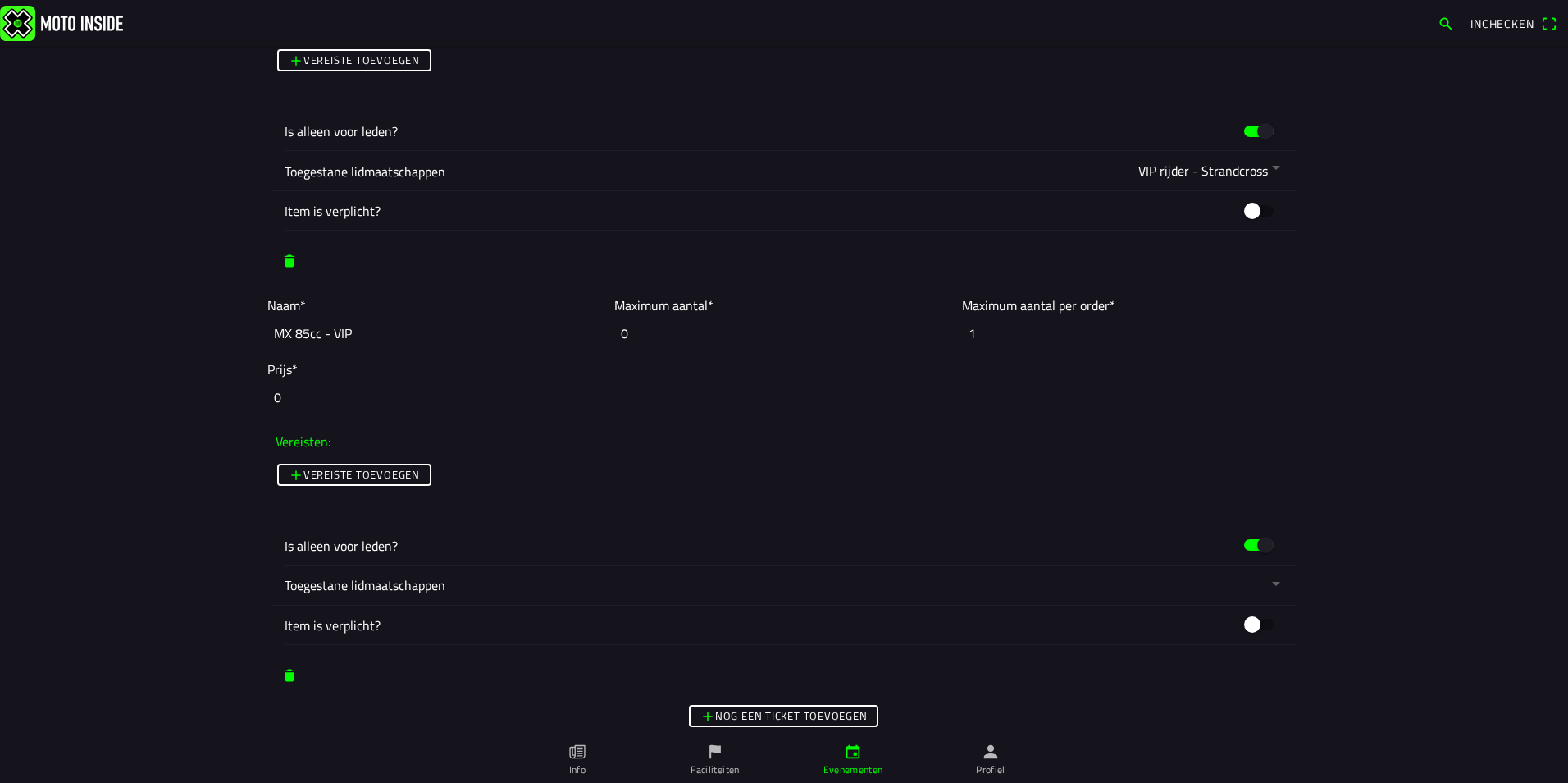
click at [1269, 592] on button "button" at bounding box center [791, 585] width 1012 height 40
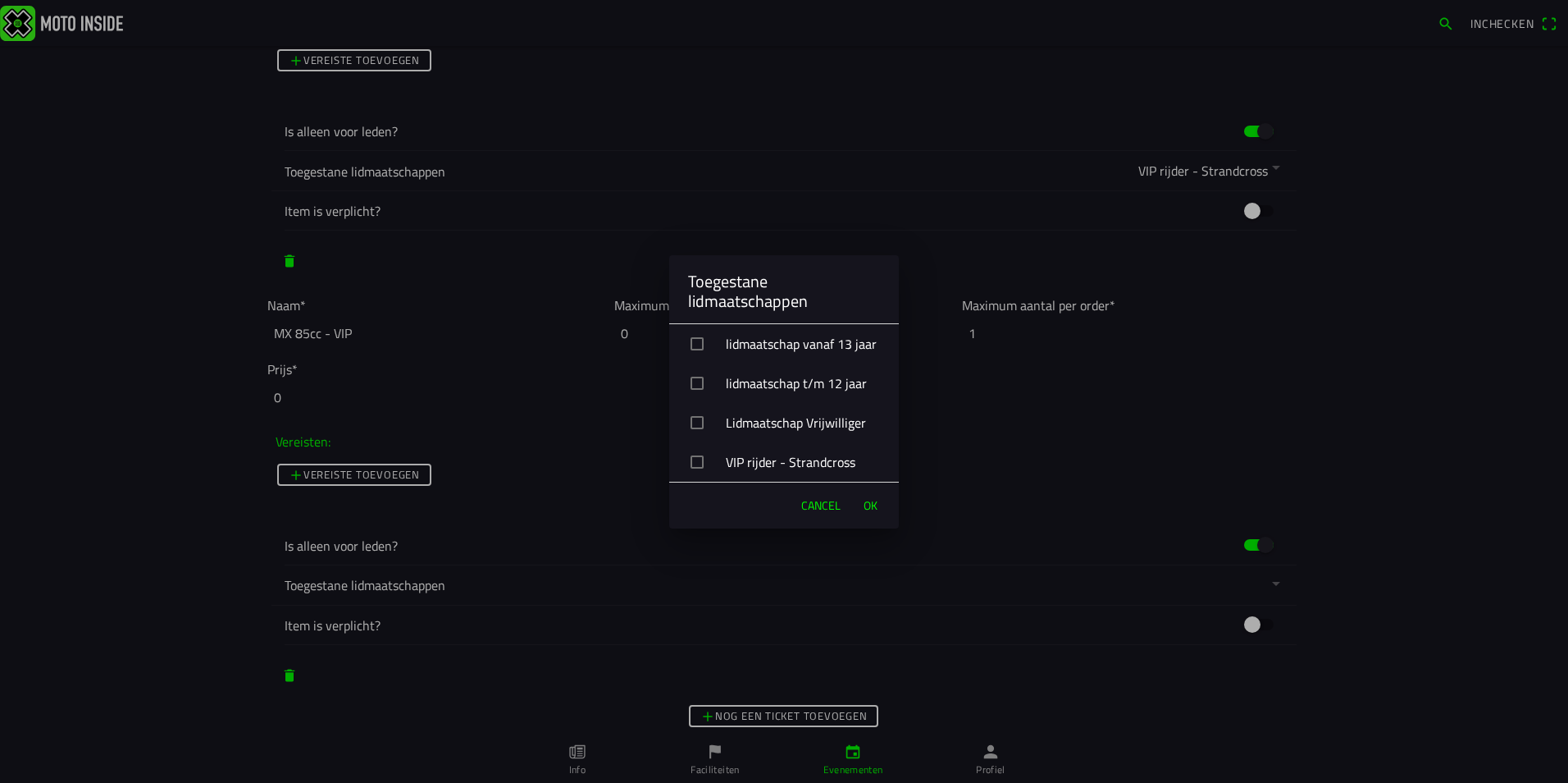
click at [710, 462] on div "VIP rijder - Strandcross" at bounding box center [790, 462] width 217 height 41
click at [865, 504] on span "OK" at bounding box center [870, 505] width 14 height 17
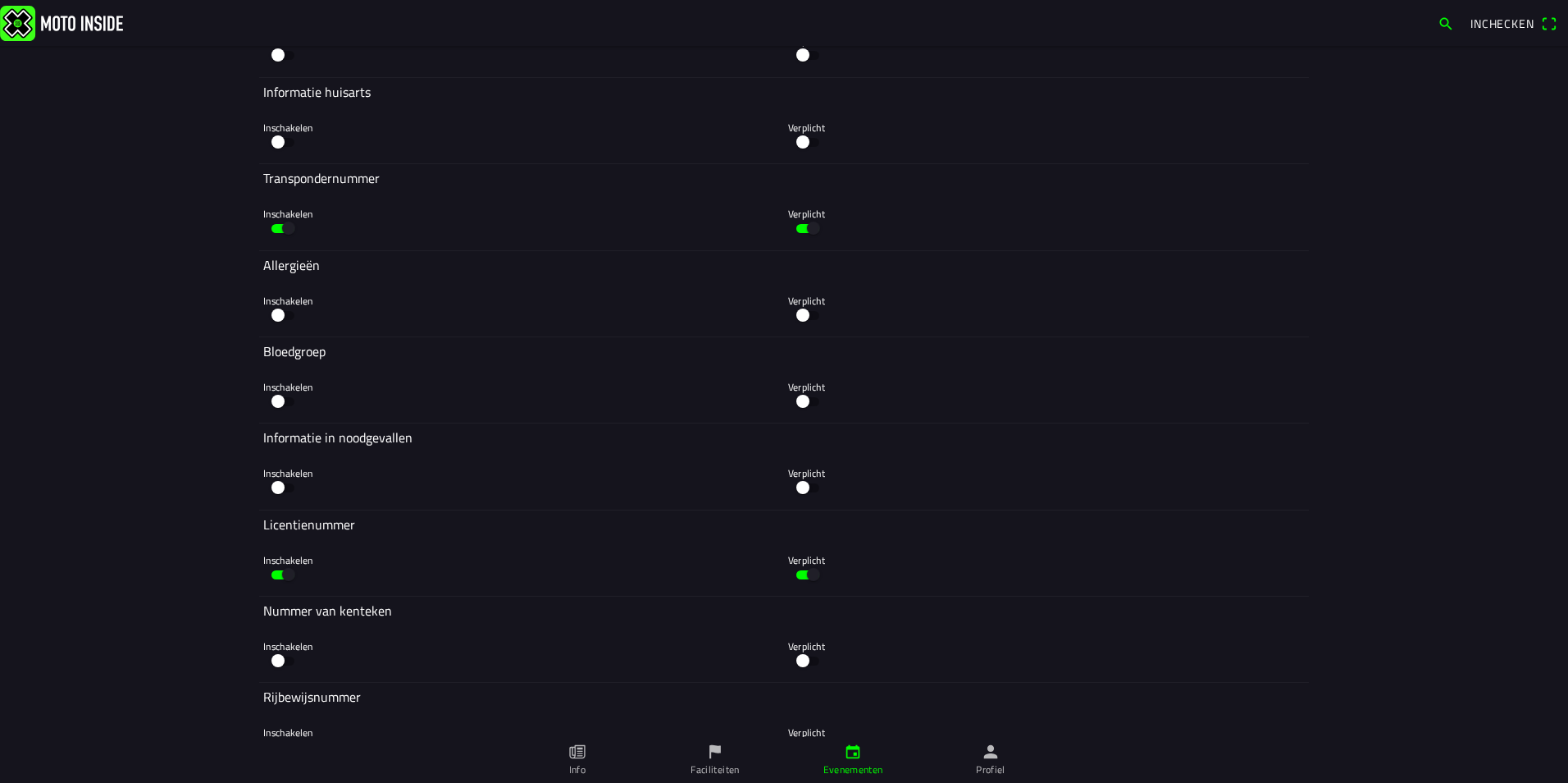
scroll to position [6793, 0]
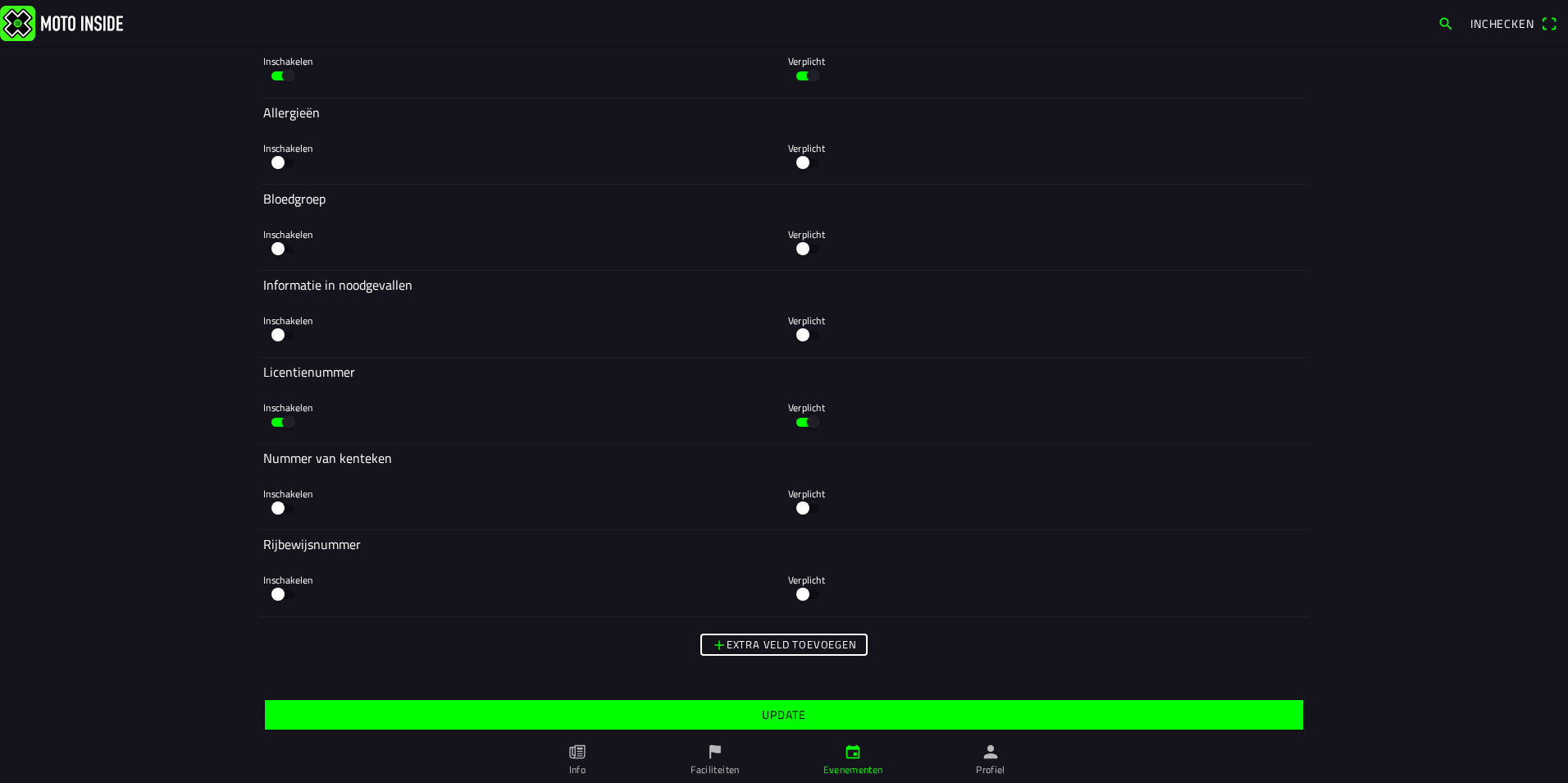
click at [965, 712] on span "Update" at bounding box center [784, 715] width 1013 height 30
